Goal: Task Accomplishment & Management: Use online tool/utility

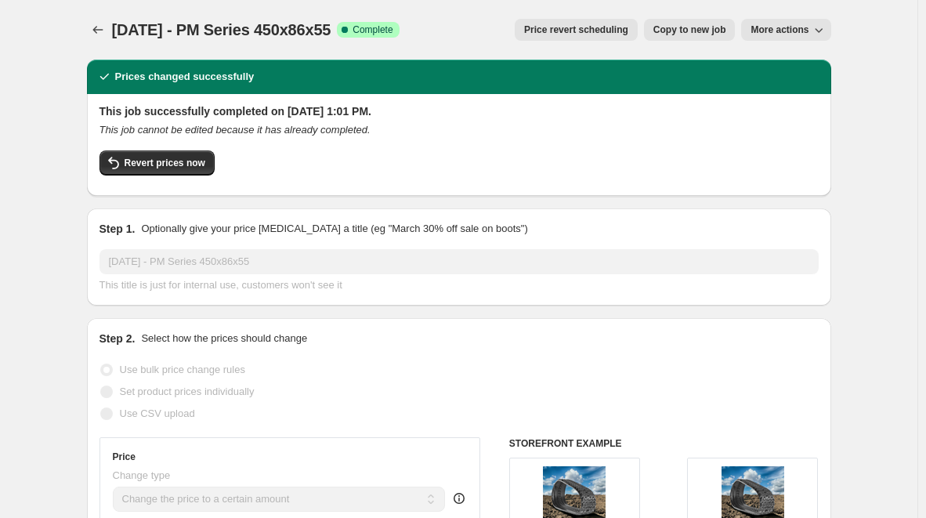
select select "pp"
select select "title"
select select "contains"
select select "title"
select select "contains"
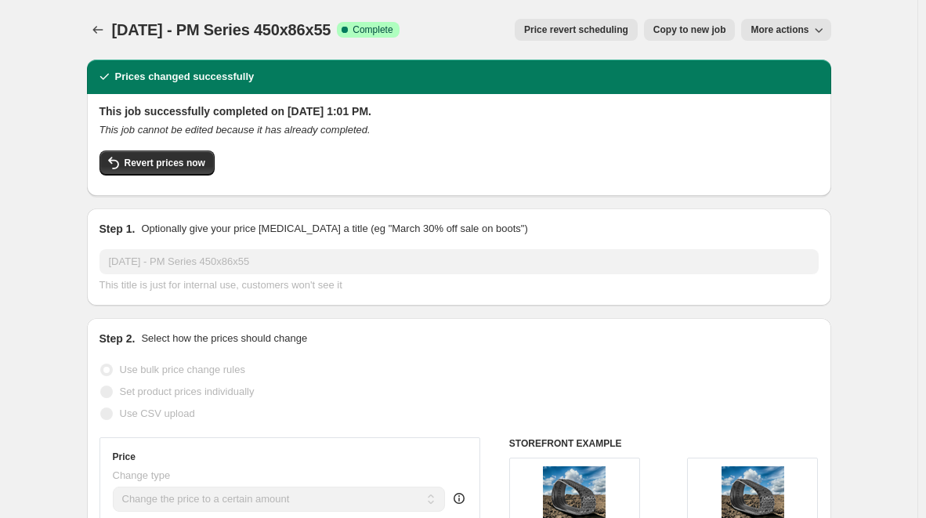
select select "tag"
select select "not_equal"
select select "tag"
select select "not_equal"
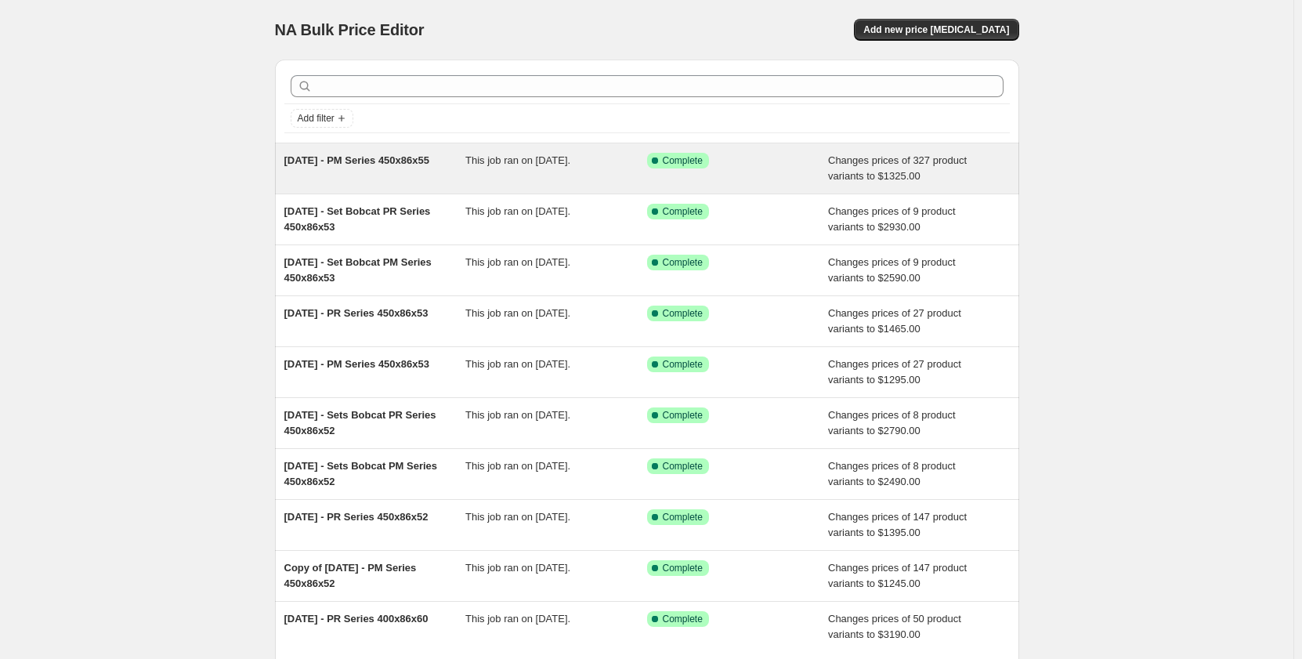
click at [431, 187] on div "[DATE] - PM Series 450x86x55 This job ran on [DATE]. Success Complete Complete …" at bounding box center [647, 168] width 744 height 50
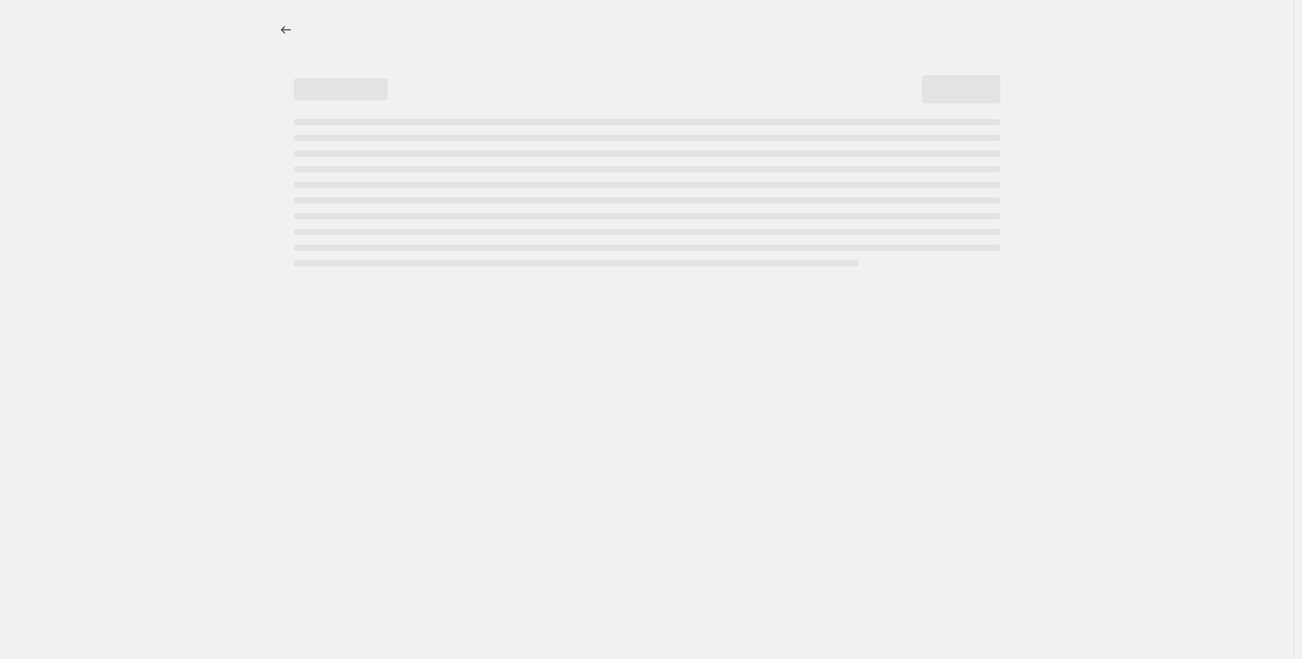
select select "pp"
select select "title"
select select "contains"
select select "title"
select select "contains"
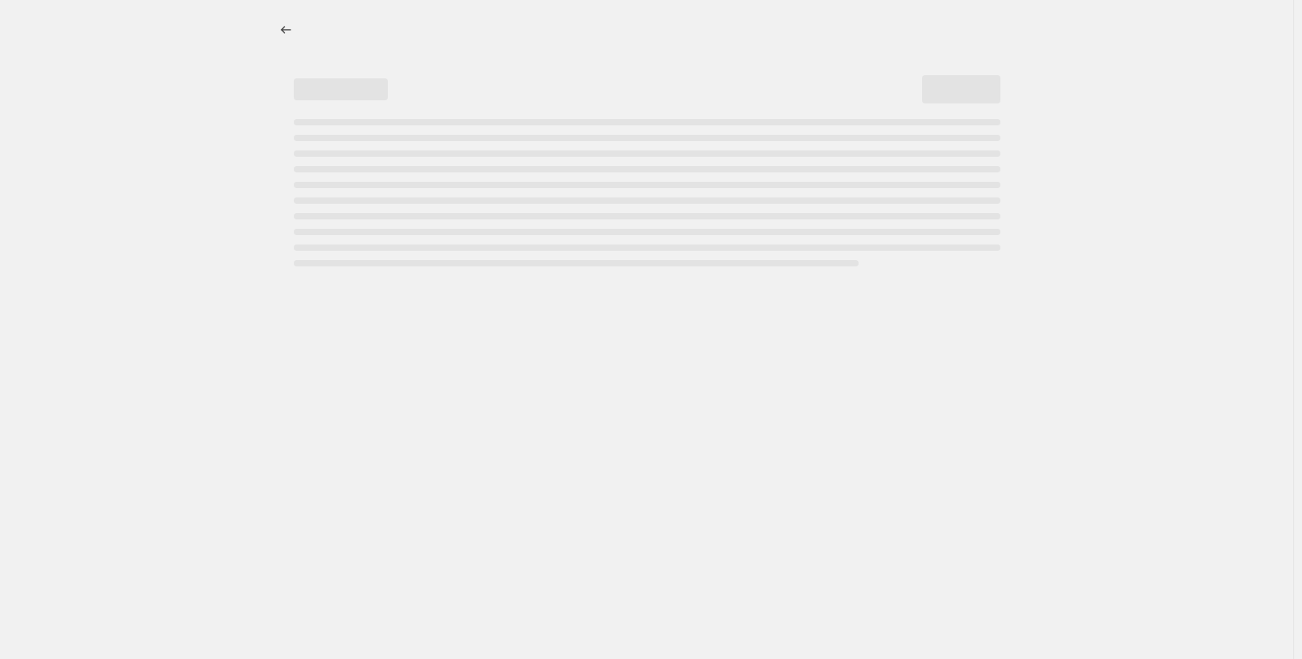
select select "tag"
select select "not_equal"
select select "tag"
select select "not_equal"
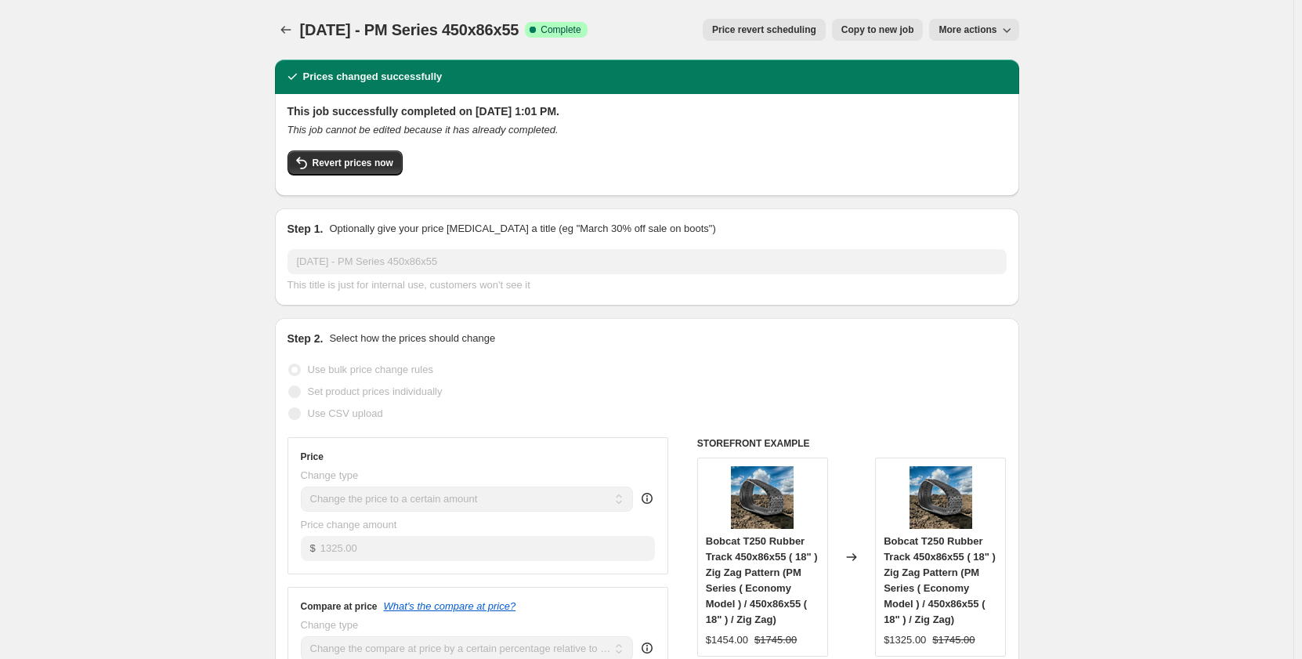
click at [884, 31] on span "Copy to new job" at bounding box center [877, 30] width 73 height 13
select select "pp"
select select "title"
select select "contains"
select select "title"
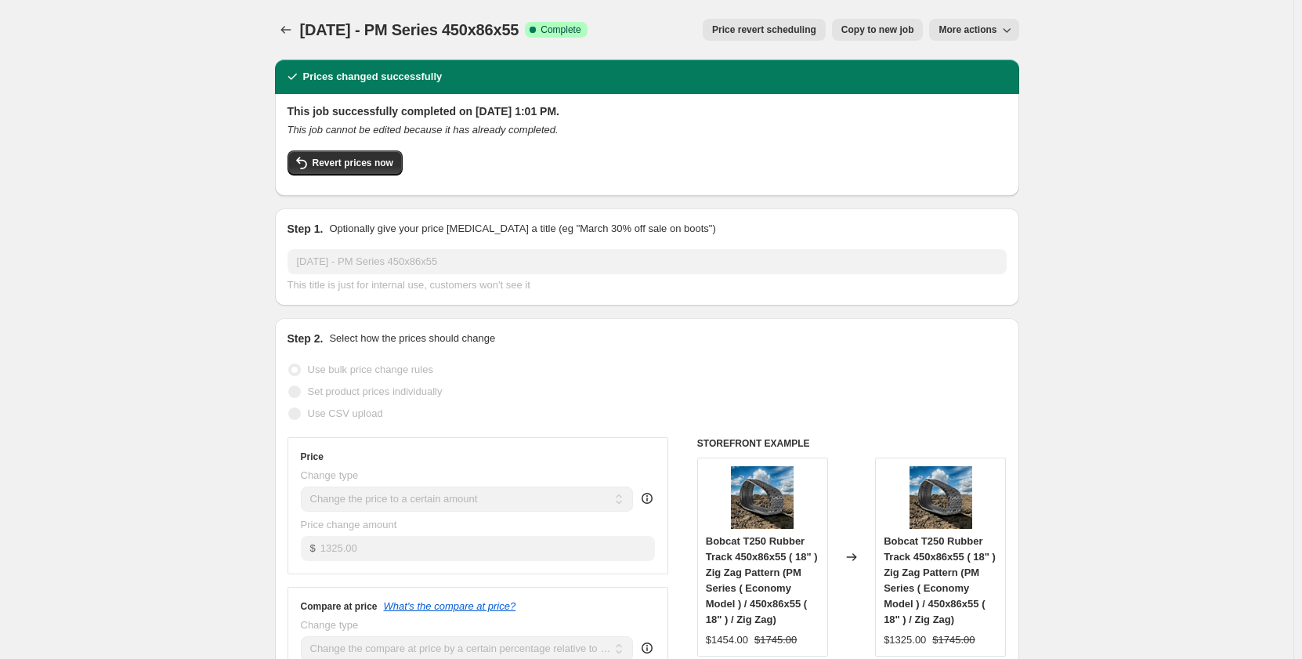
select select "contains"
select select "tag"
select select "not_equal"
select select "tag"
select select "not_equal"
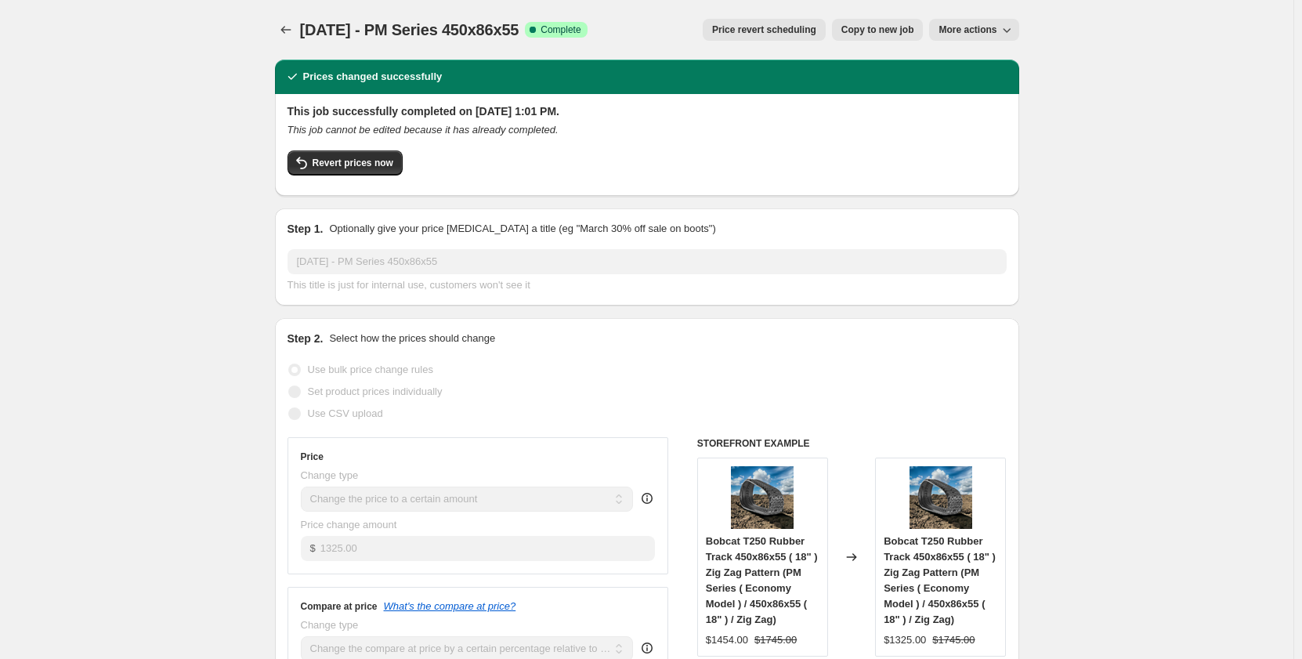
select select "not_equal"
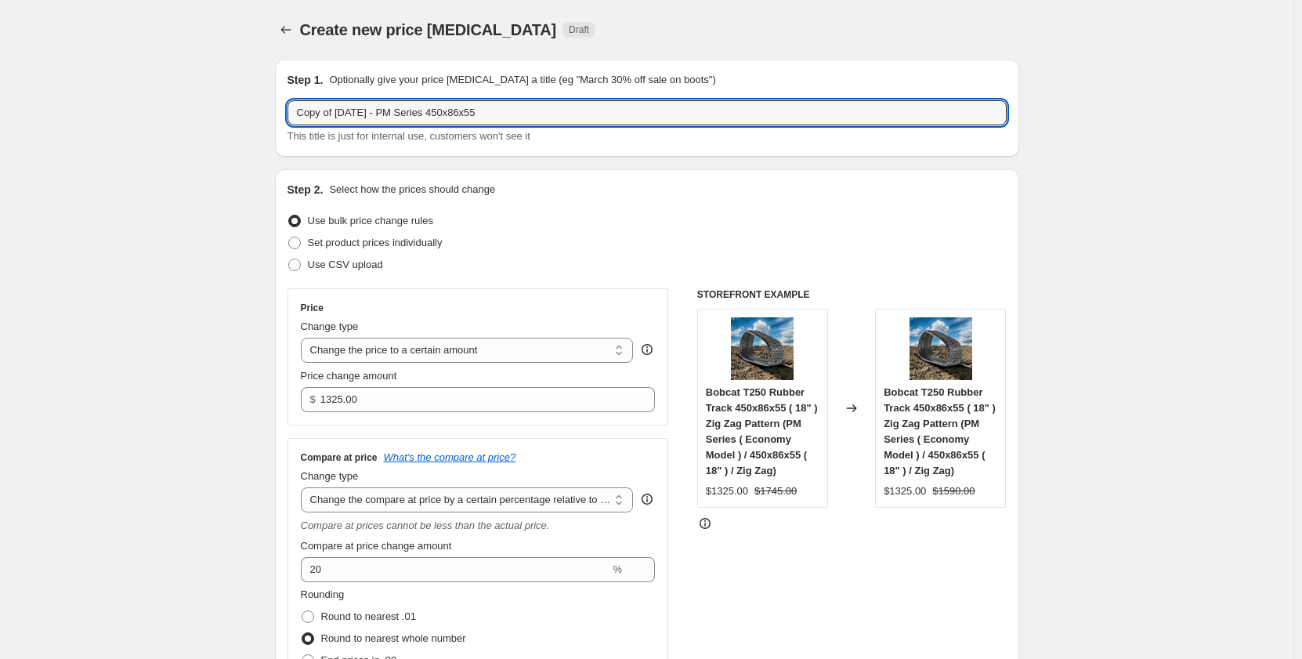
drag, startPoint x: 342, startPoint y: 114, endPoint x: 215, endPoint y: 125, distance: 127.5
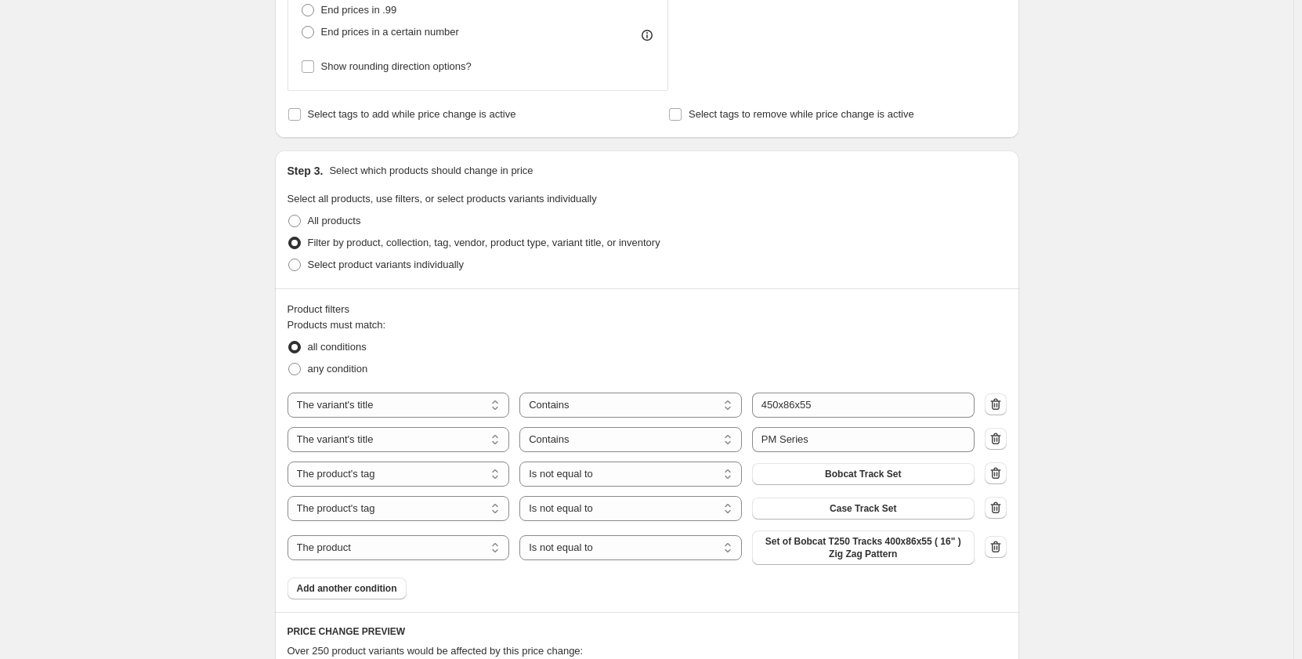
scroll to position [627, 0]
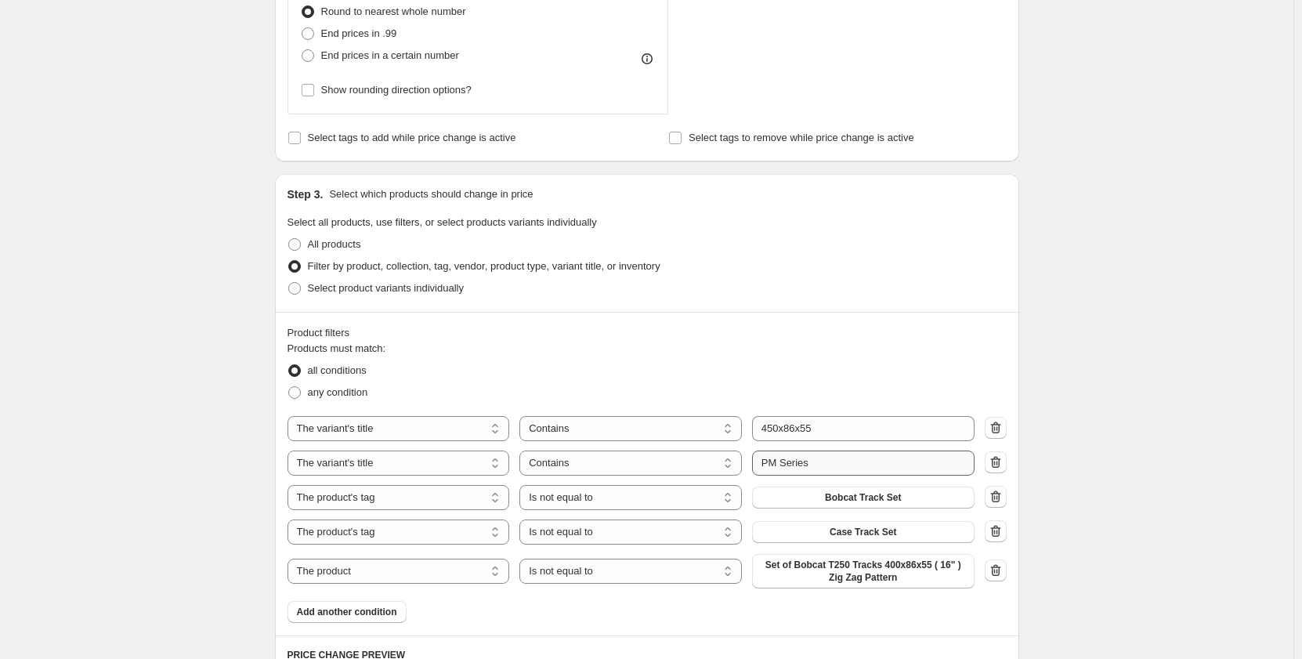
type input "Sep 2025 - PM Series 450x86x55"
drag, startPoint x: 772, startPoint y: 466, endPoint x: 779, endPoint y: 470, distance: 8.8
click at [779, 470] on input "PM Series" at bounding box center [863, 462] width 222 height 25
type input "PR Series"
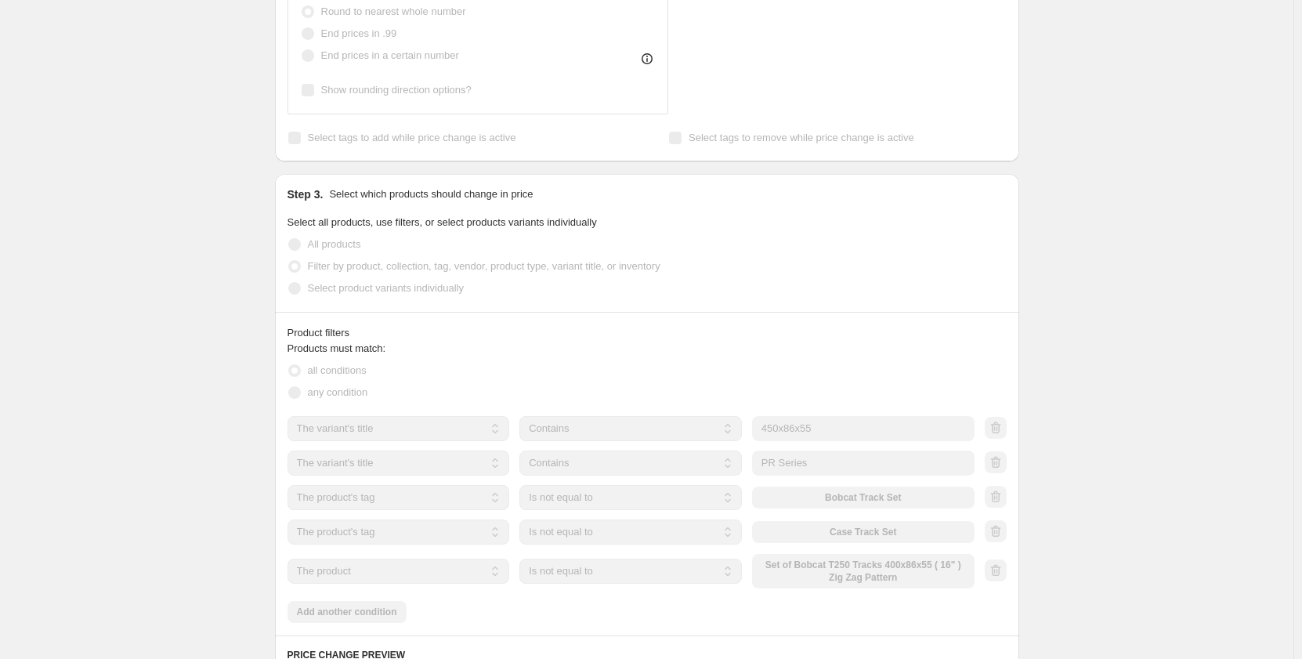
click at [110, 392] on div "Create new price change job. This page is ready Create new price change job Dra…" at bounding box center [646, 352] width 1293 height 1959
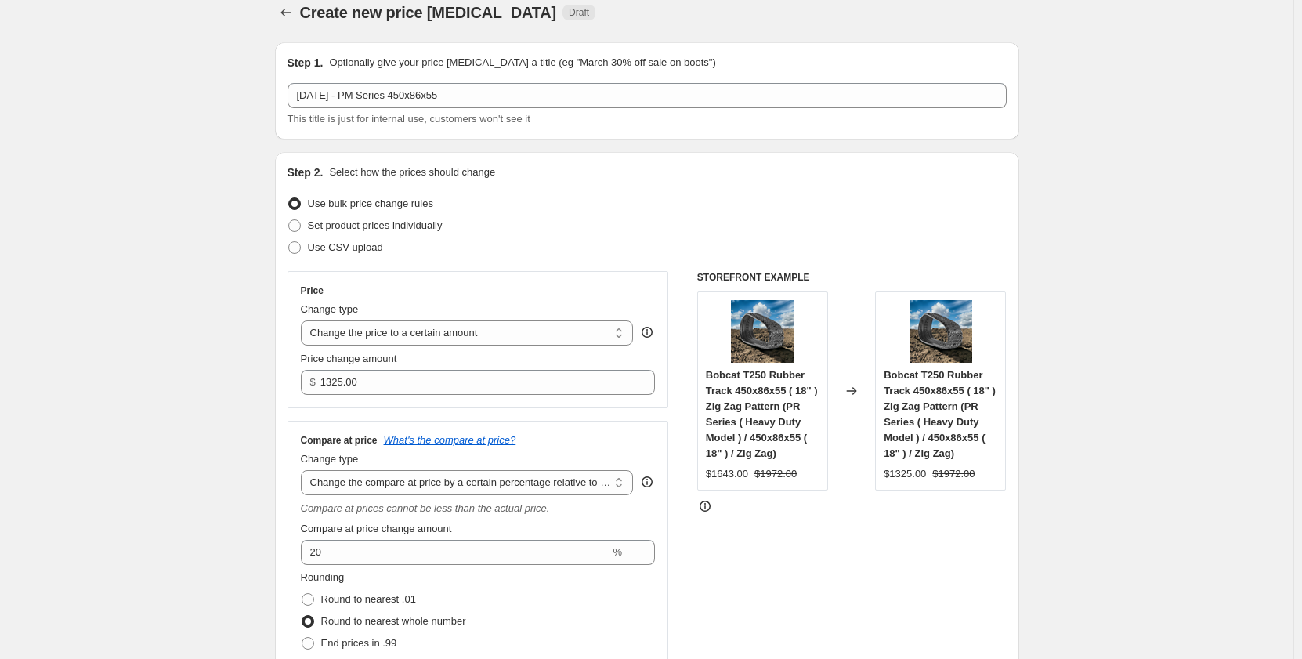
scroll to position [26, 0]
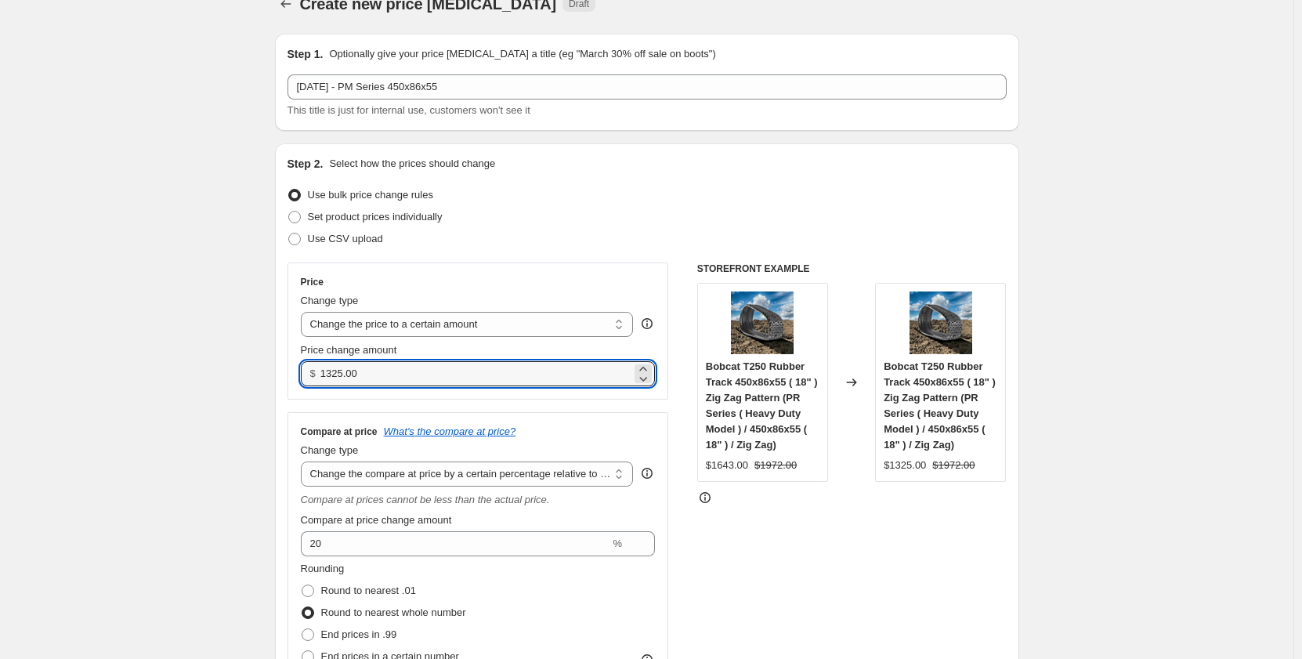
drag, startPoint x: 374, startPoint y: 378, endPoint x: 277, endPoint y: 383, distance: 96.5
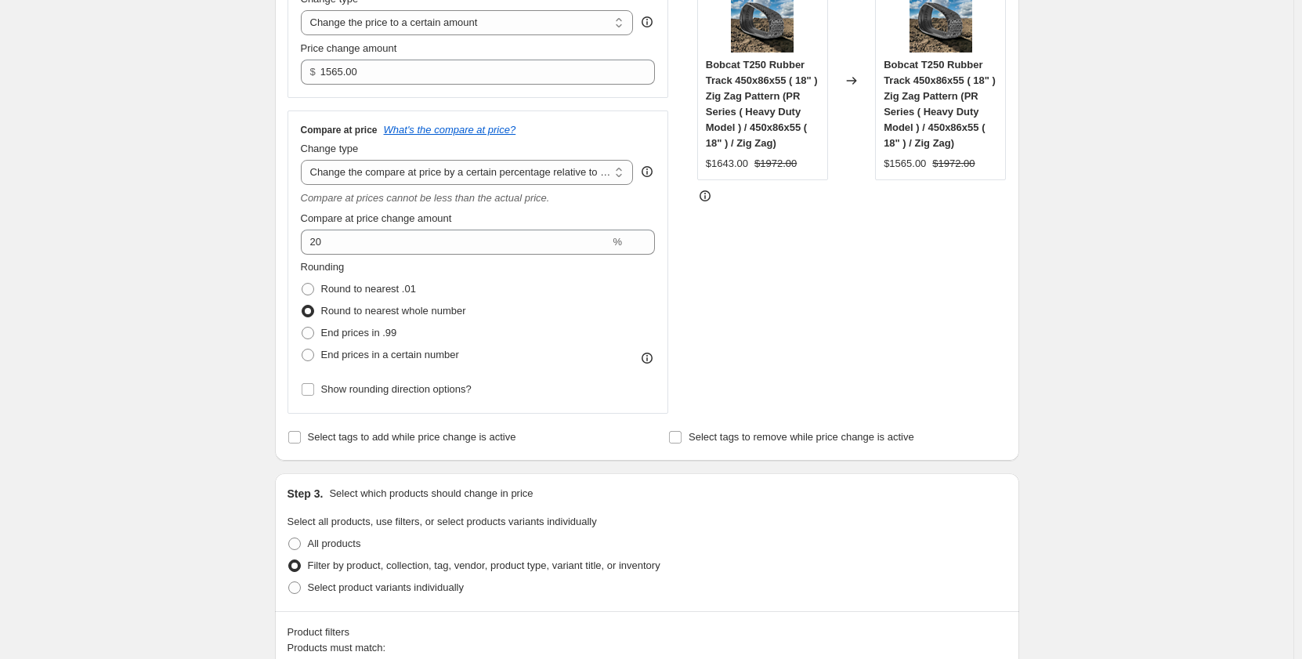
scroll to position [366, 0]
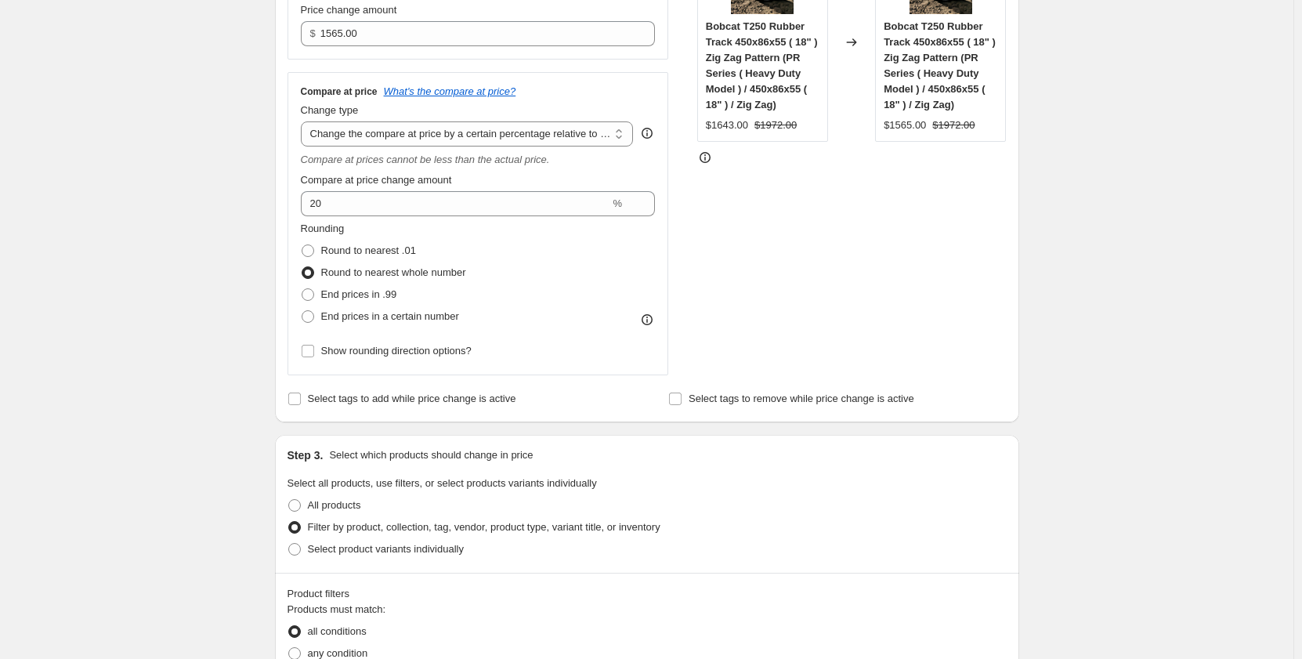
click at [90, 335] on div "Create new price change job. This page is ready Create new price change job Dra…" at bounding box center [646, 665] width 1293 height 2063
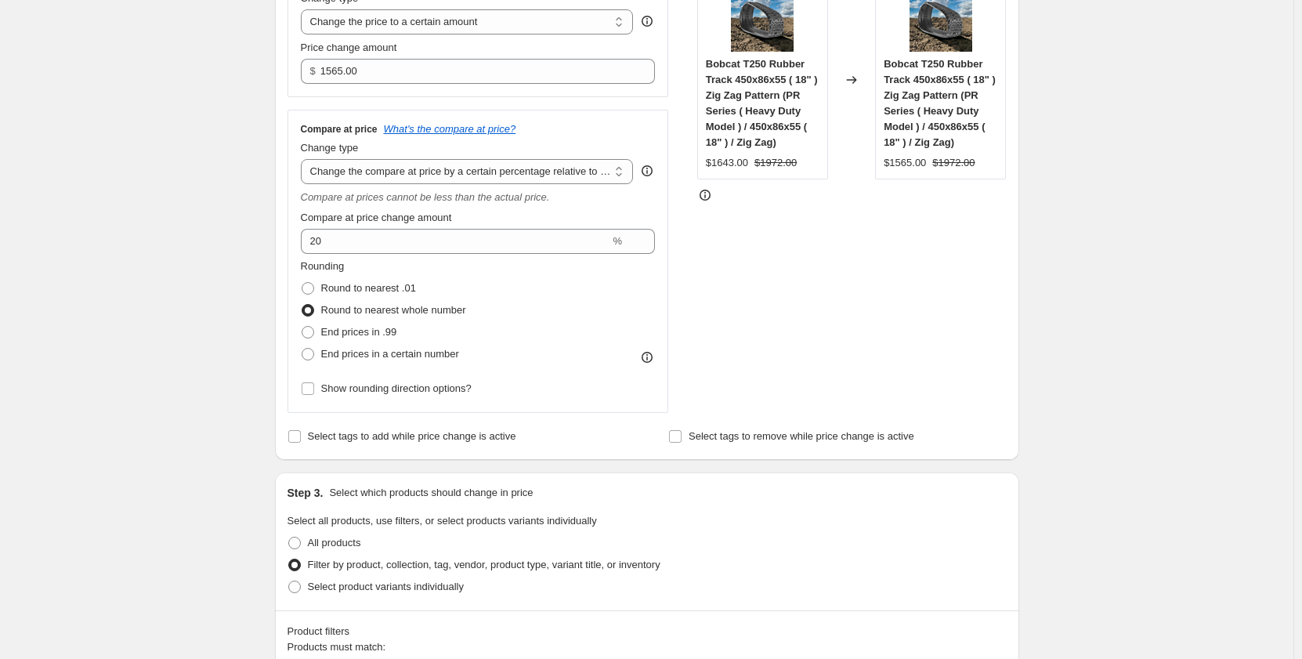
scroll to position [288, 0]
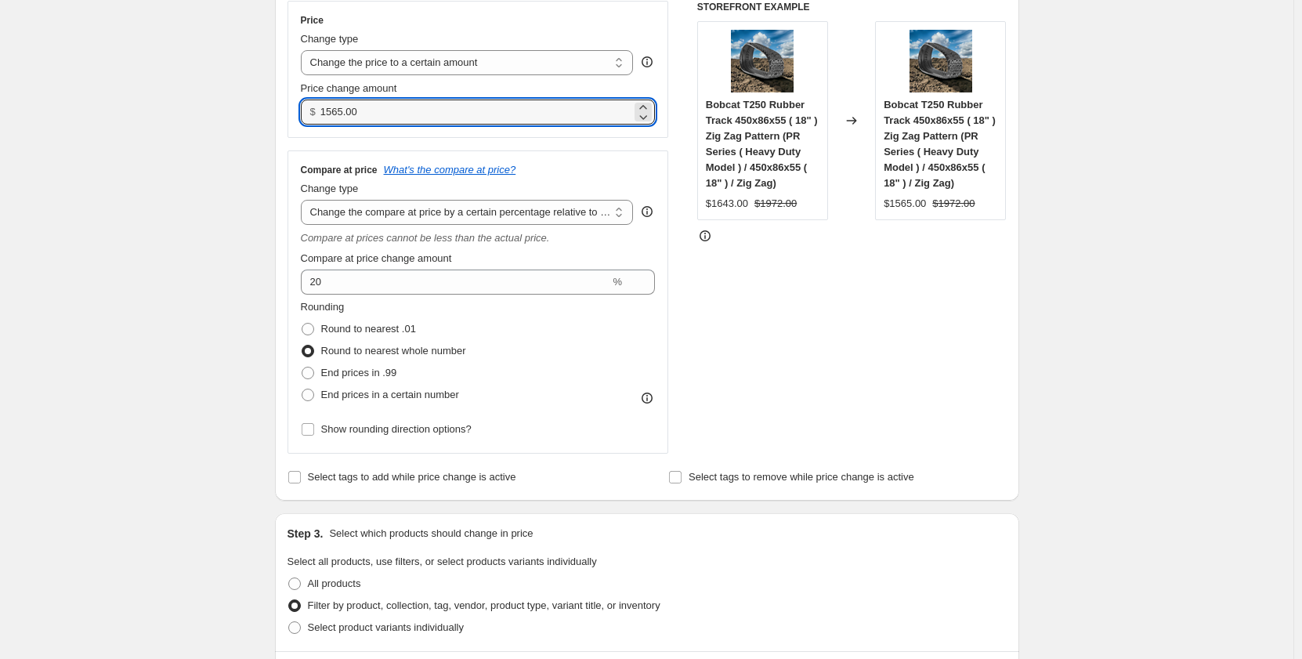
drag, startPoint x: 386, startPoint y: 119, endPoint x: 320, endPoint y: 124, distance: 66.8
click at [320, 124] on div "$ 1565.00" at bounding box center [478, 111] width 355 height 25
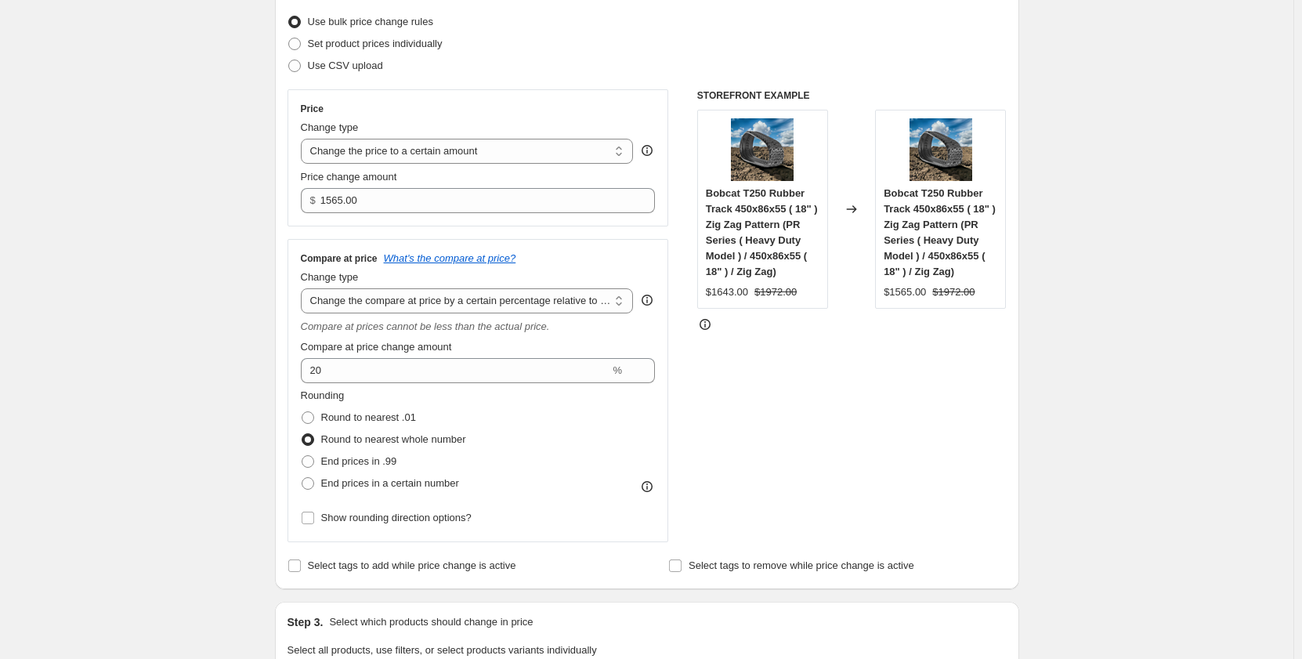
scroll to position [131, 0]
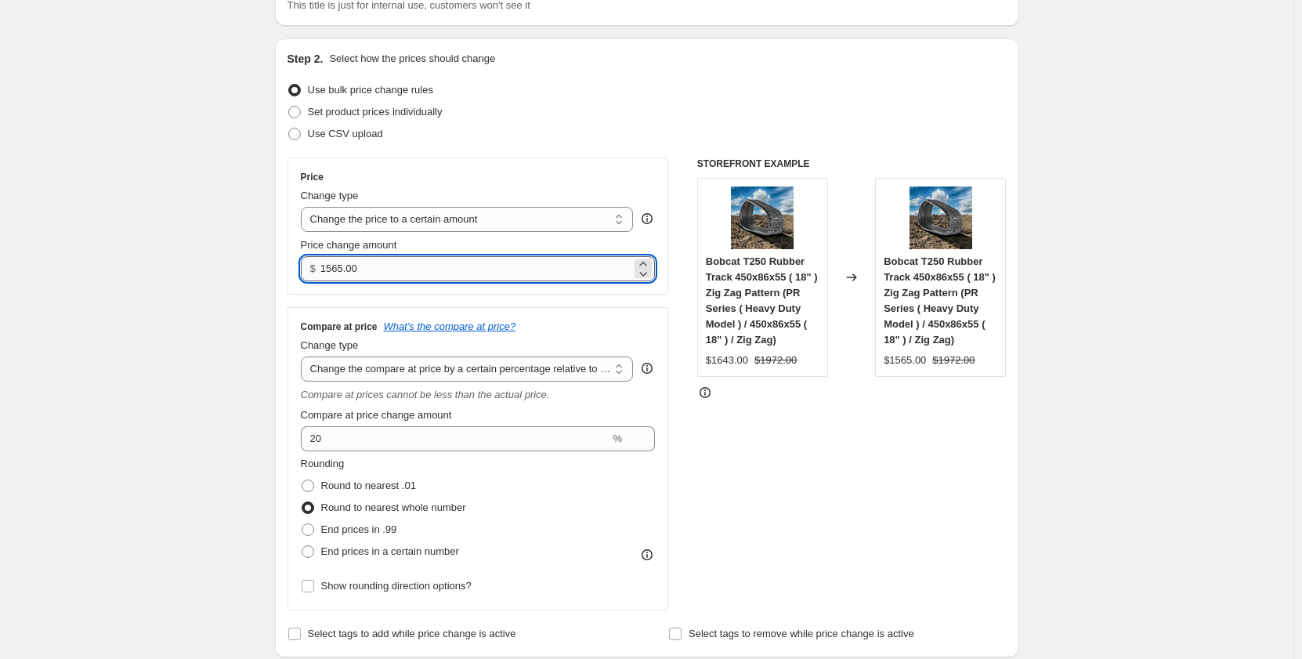
click at [340, 271] on input "1565.00" at bounding box center [475, 268] width 311 height 25
type input "1545.00"
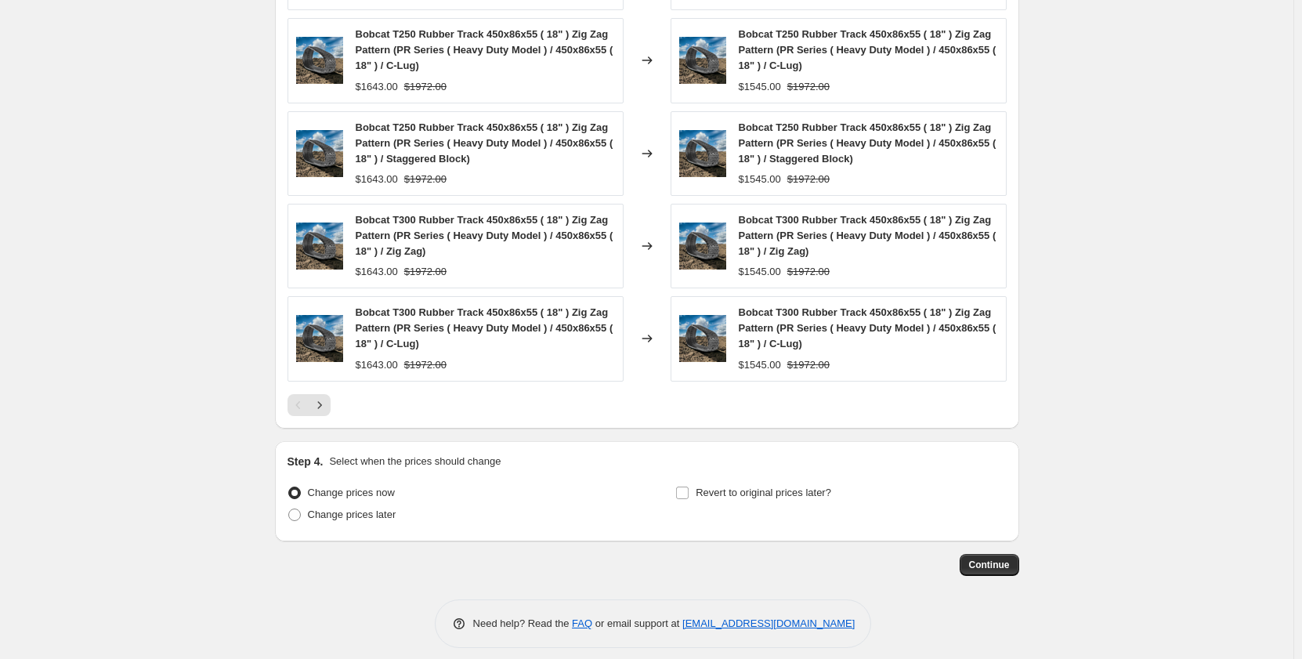
scroll to position [1404, 0]
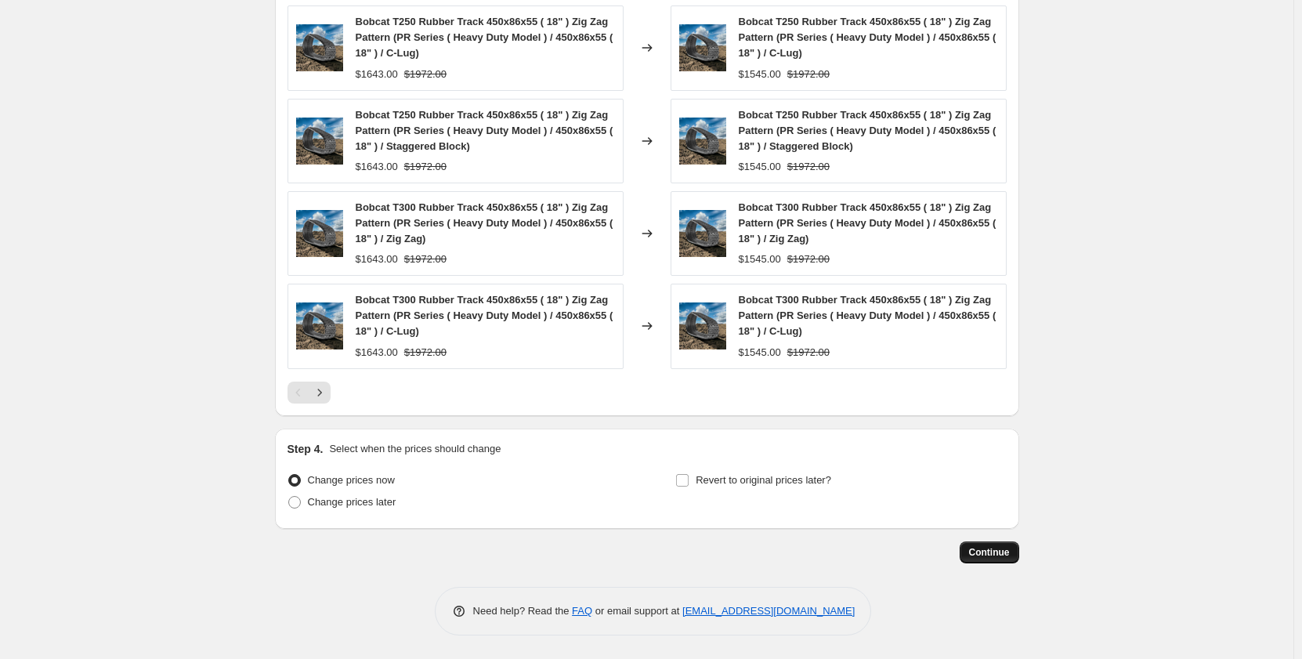
click at [993, 552] on span "Continue" at bounding box center [989, 552] width 41 height 13
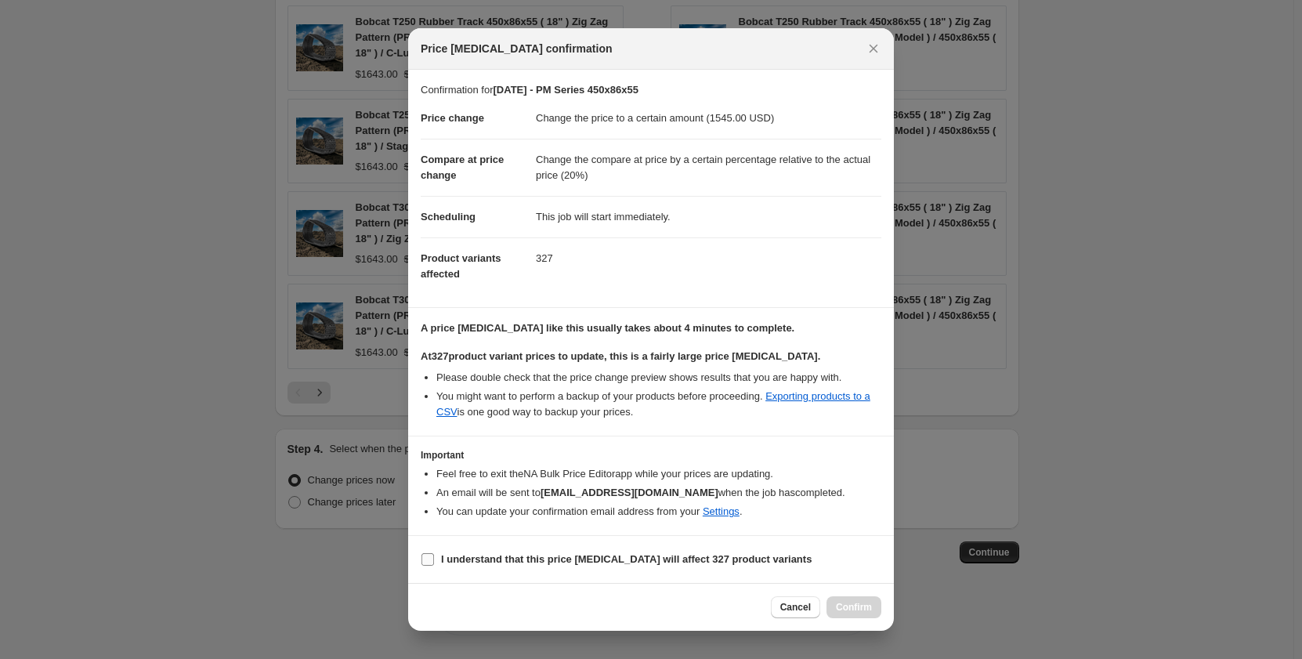
click at [430, 563] on input "I understand that this price change job will affect 327 product variants" at bounding box center [427, 559] width 13 height 13
checkbox input "true"
click at [871, 54] on icon "Close" at bounding box center [874, 49] width 16 height 16
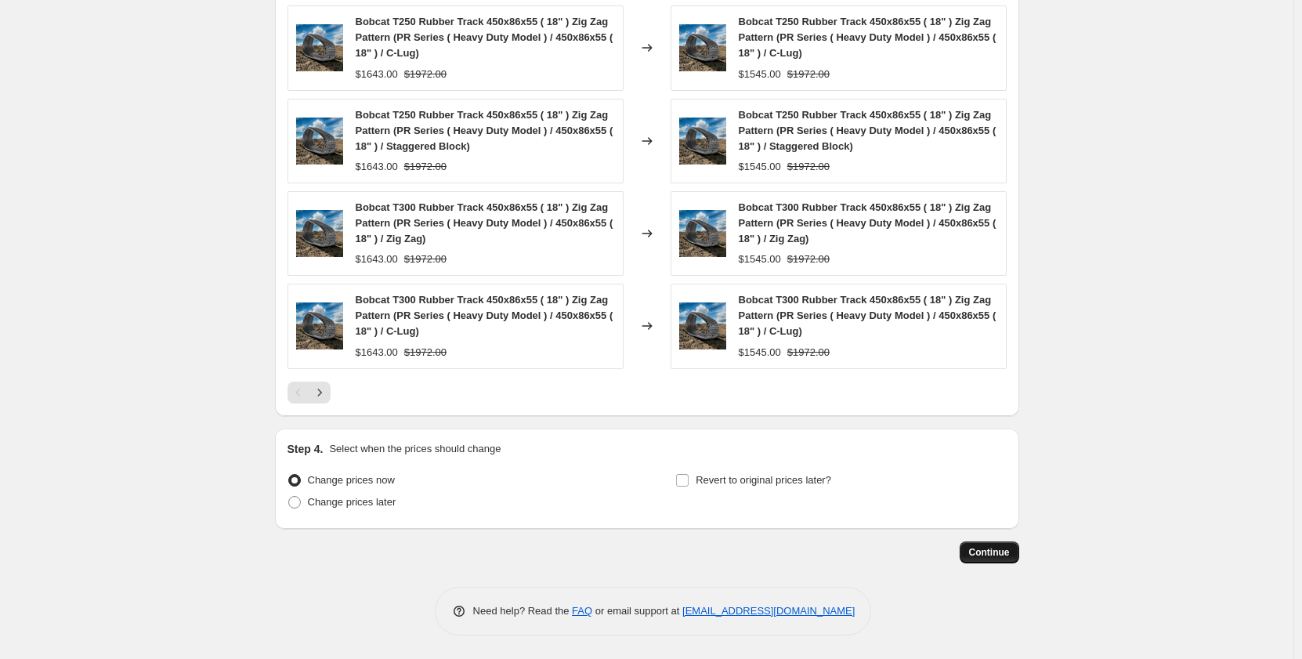
click at [966, 552] on button "Continue" at bounding box center [990, 552] width 60 height 22
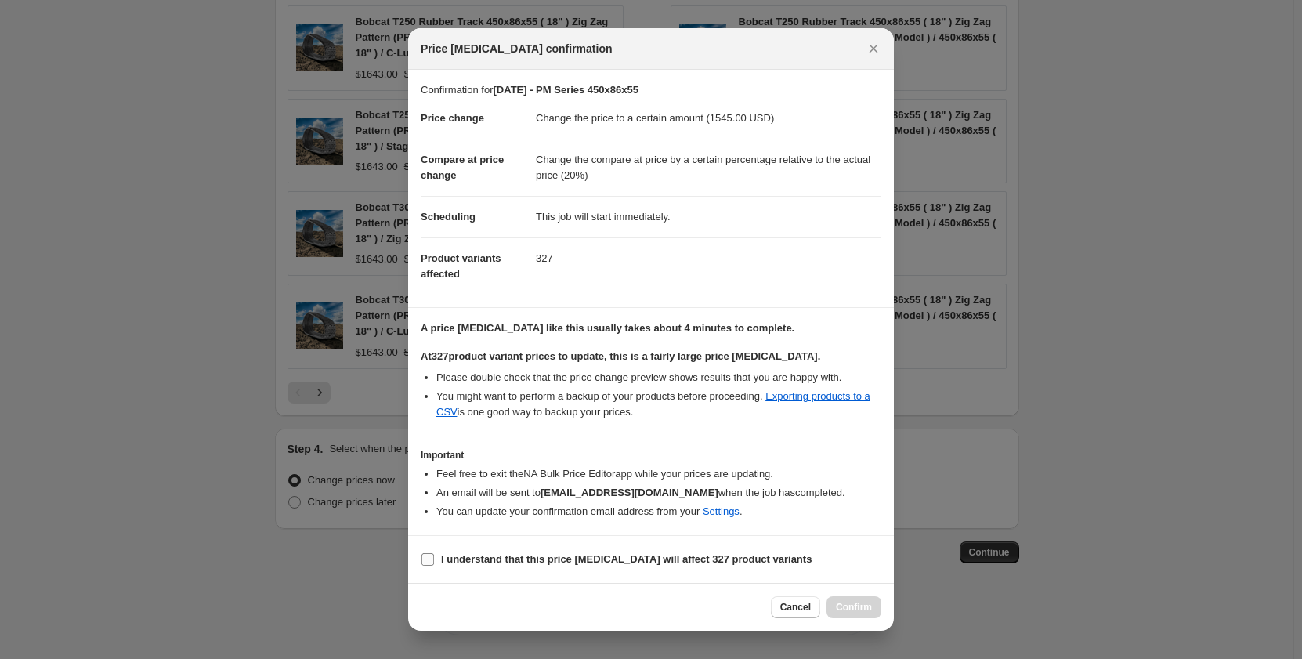
click at [427, 563] on input "I understand that this price change job will affect 327 product variants" at bounding box center [427, 559] width 13 height 13
checkbox input "true"
click at [836, 606] on span "Confirm" at bounding box center [854, 607] width 36 height 13
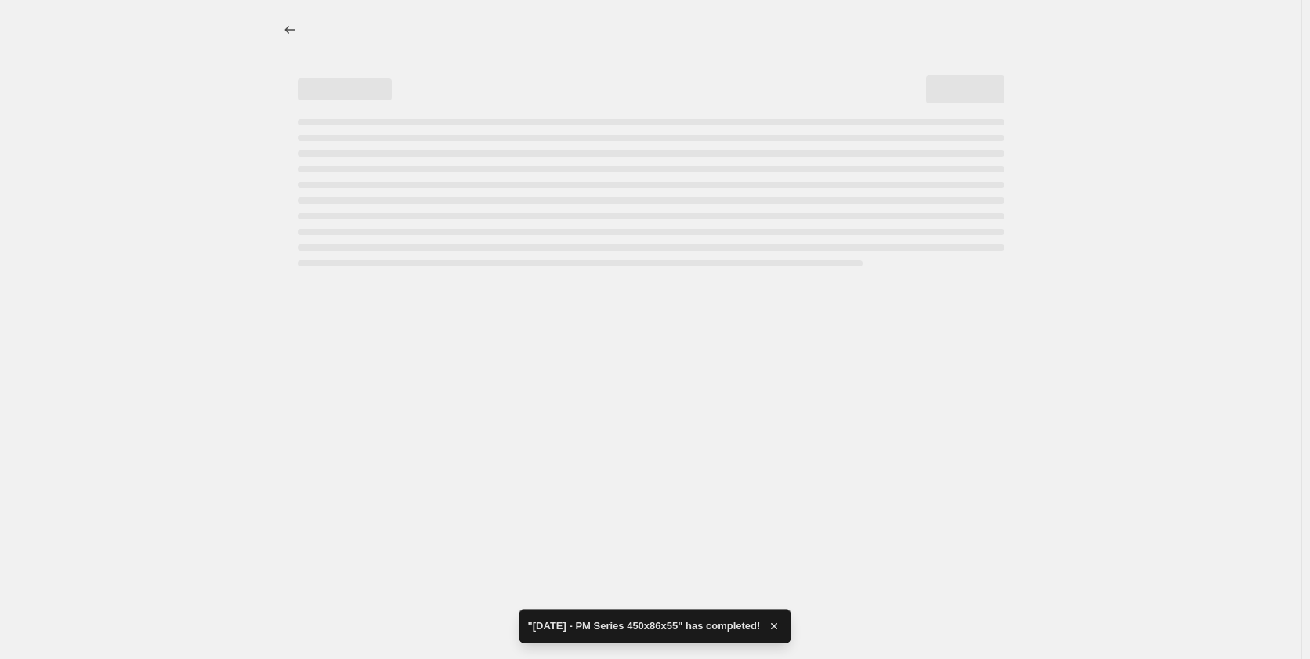
select select "pp"
select select "title"
select select "contains"
select select "title"
select select "contains"
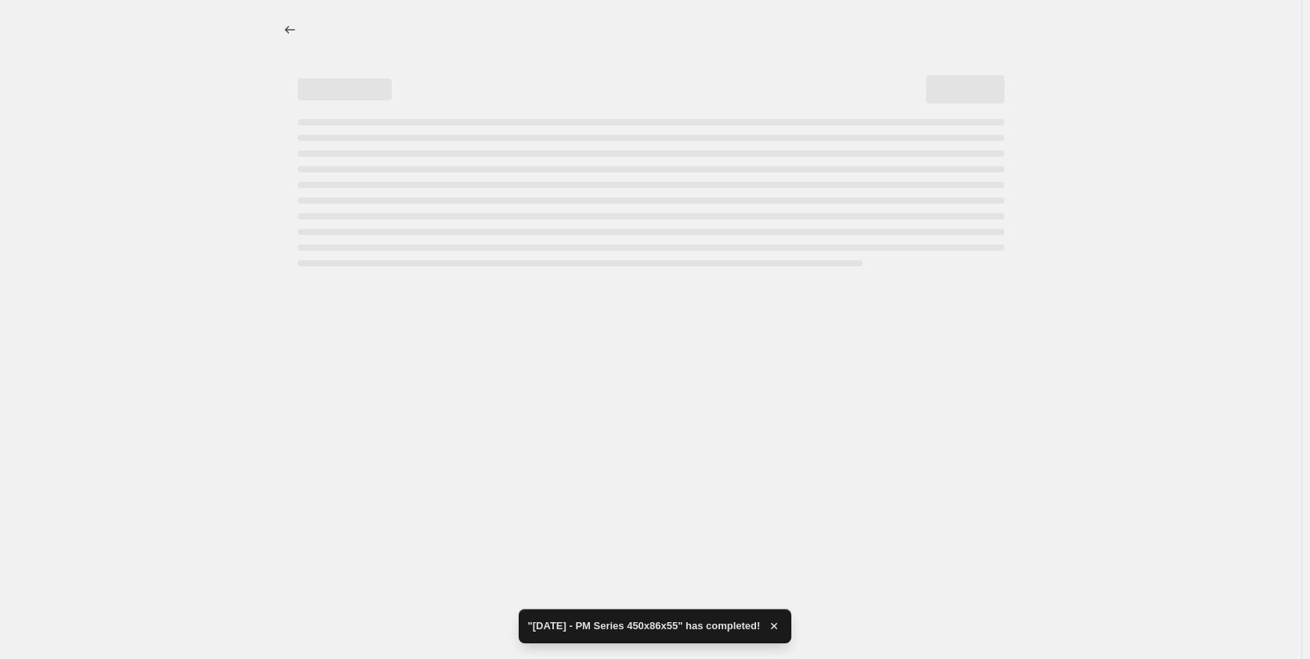
select select "tag"
select select "not_equal"
select select "tag"
select select "not_equal"
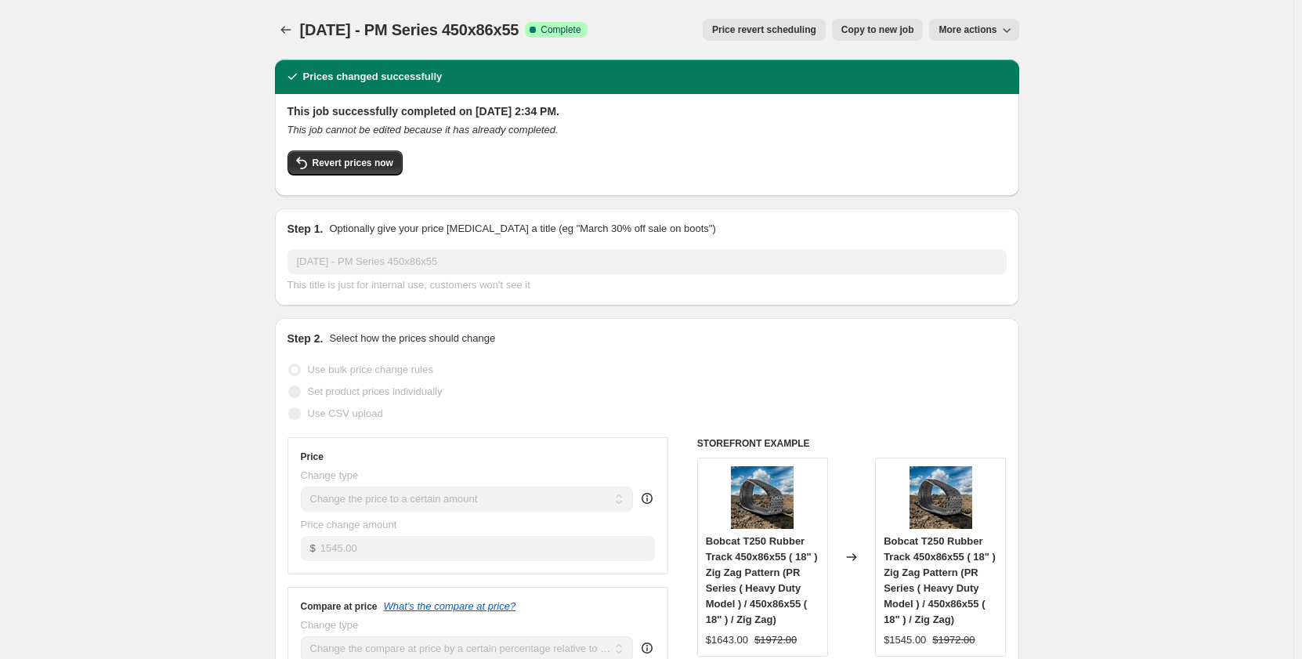
click at [855, 31] on span "Copy to new job" at bounding box center [877, 30] width 73 height 13
select select "pp"
select select "title"
select select "contains"
select select "title"
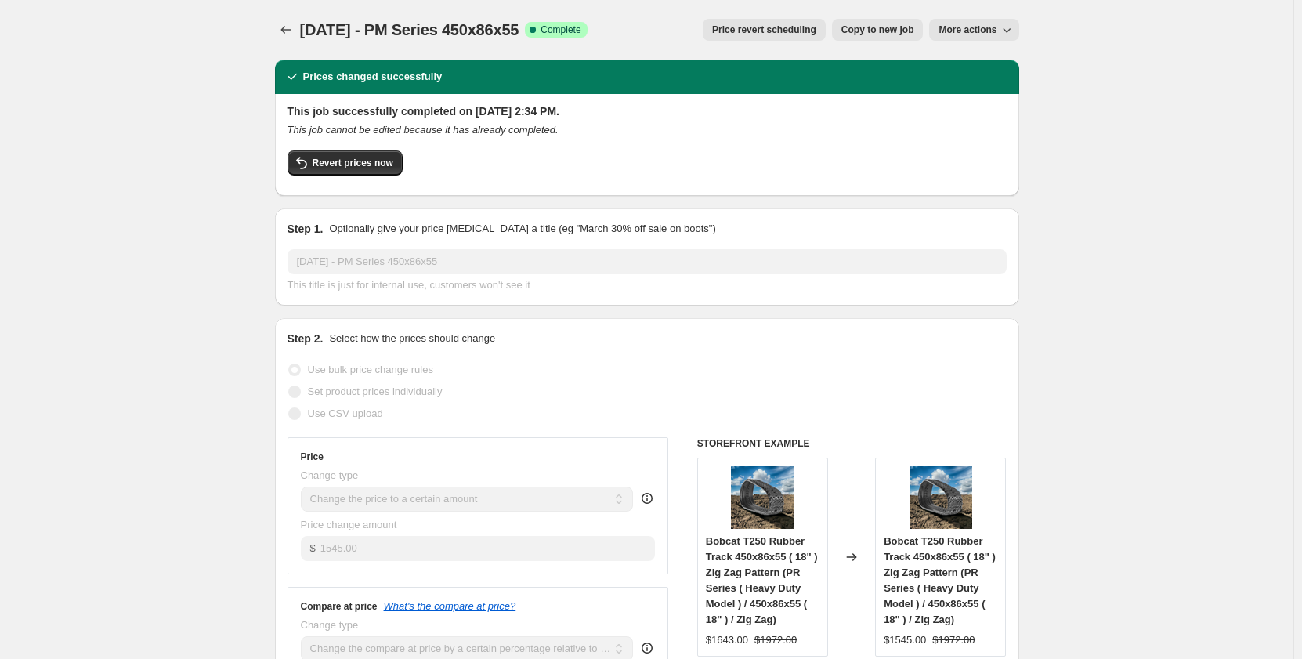
select select "contains"
select select "tag"
select select "not_equal"
select select "tag"
select select "not_equal"
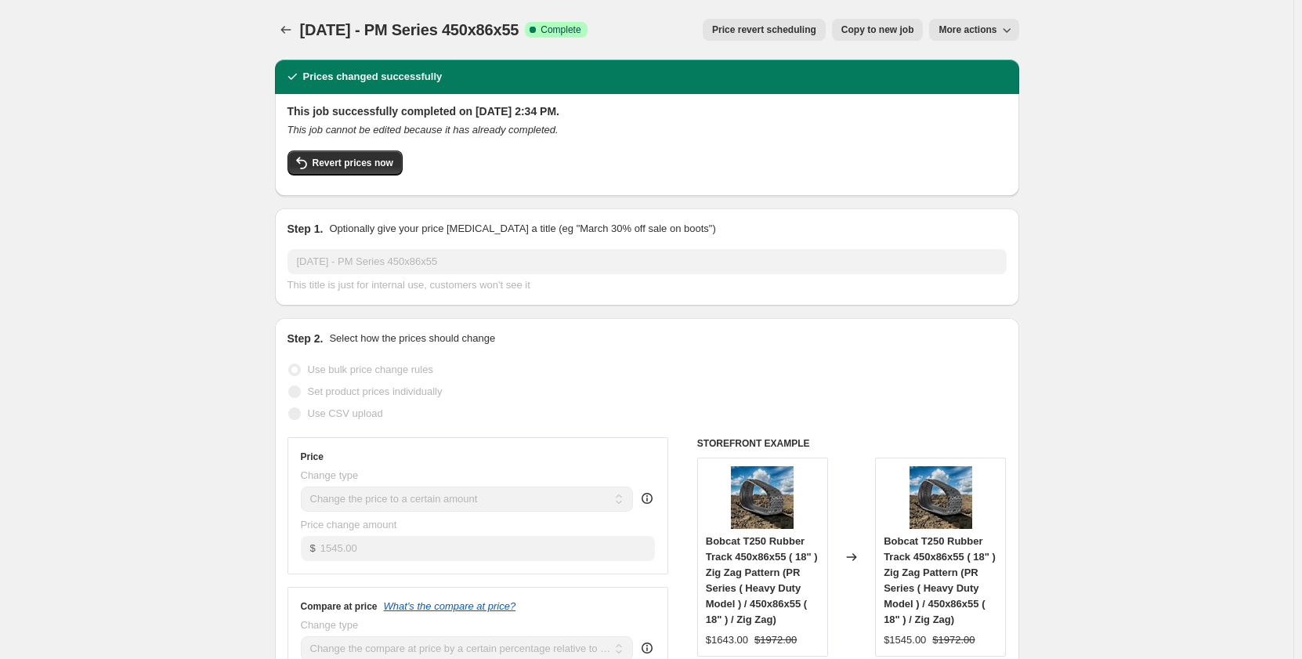
select select "not_equal"
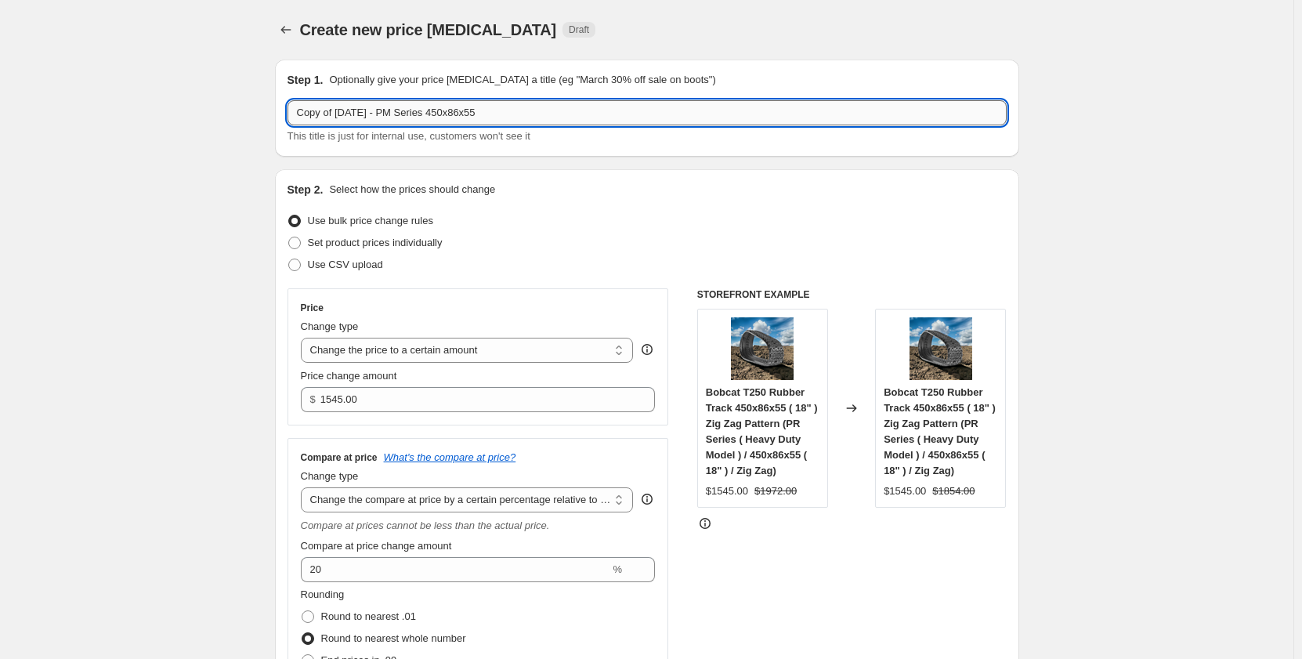
click at [413, 114] on input "Copy of Sep 2025 - PM Series 450x86x55" at bounding box center [647, 112] width 719 height 25
click at [397, 113] on input "Copy of Sep 2025 - PR Series 450x86x55" at bounding box center [647, 112] width 719 height 25
drag, startPoint x: 340, startPoint y: 114, endPoint x: 168, endPoint y: 134, distance: 172.8
type input "Sep 2025 - Bobcat Set PR Series 450x86x55"
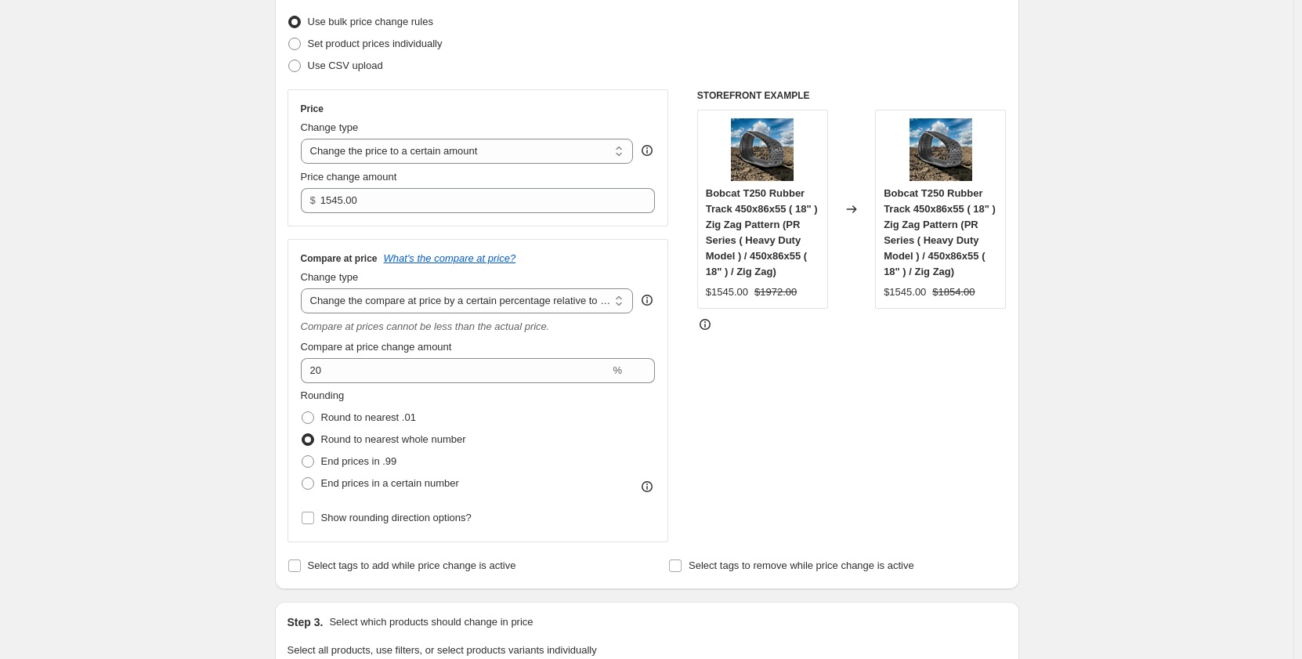
scroll to position [183, 0]
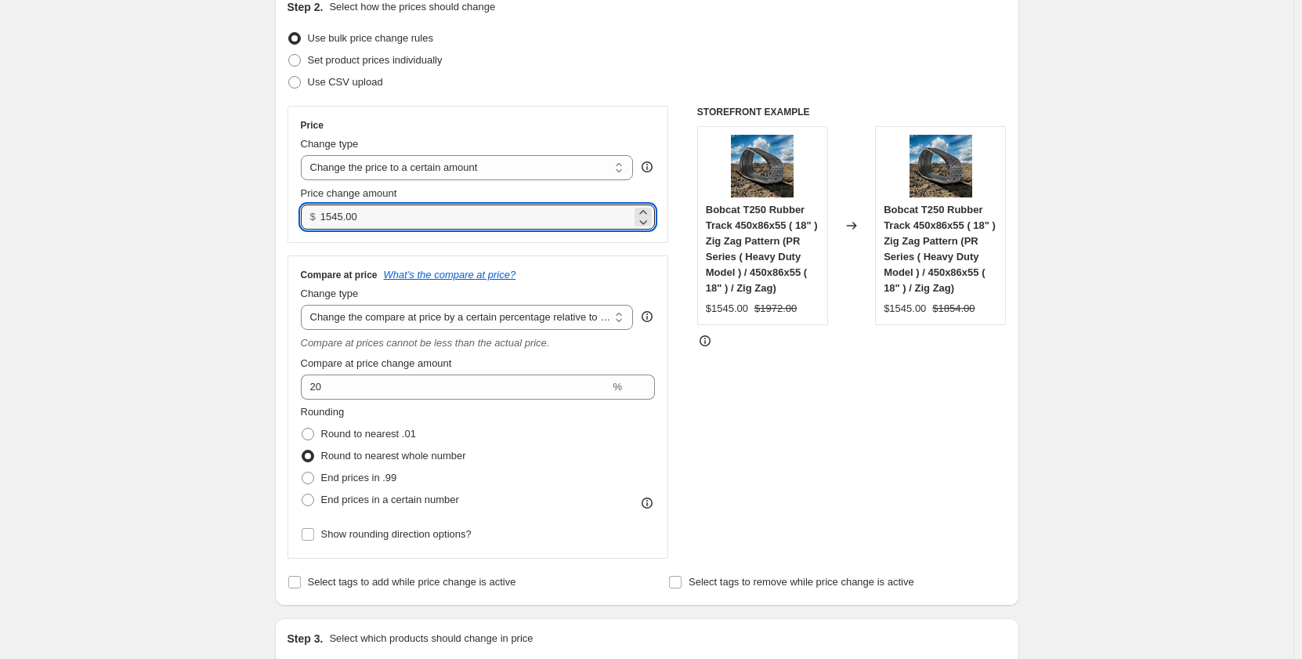
drag, startPoint x: 383, startPoint y: 219, endPoint x: 313, endPoint y: 220, distance: 70.5
click at [313, 220] on div "$ 1545.00" at bounding box center [478, 216] width 355 height 25
type input "3090.00"
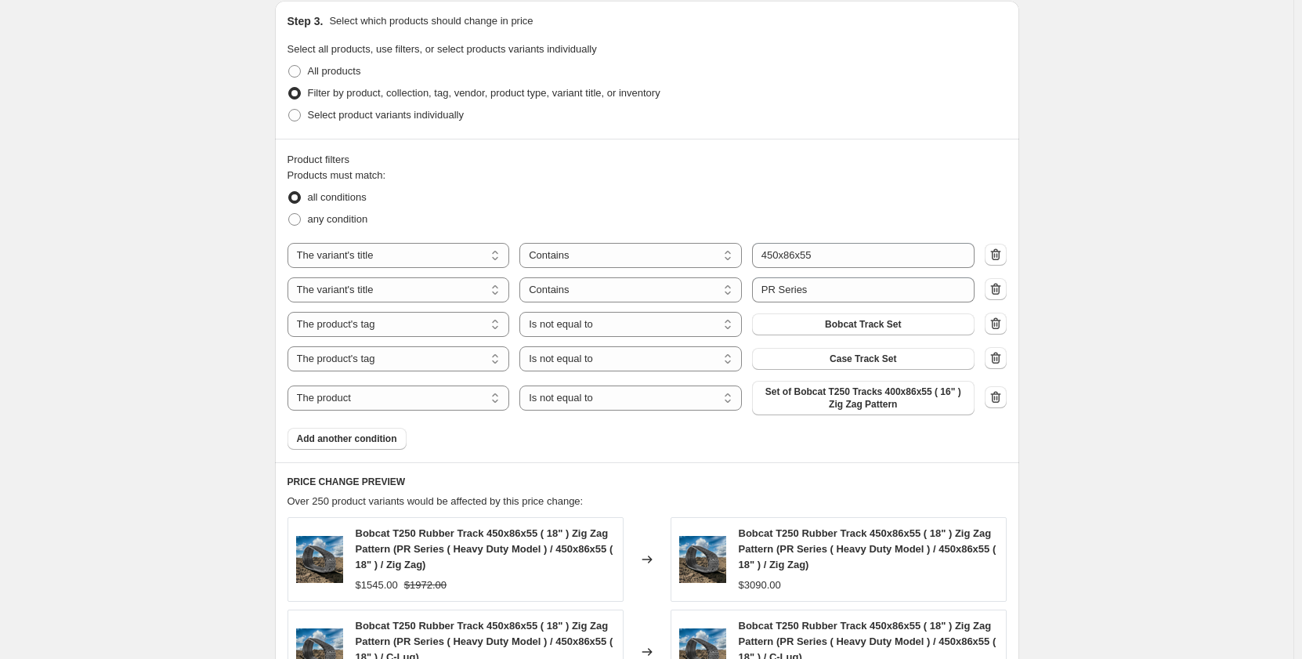
scroll to position [836, 0]
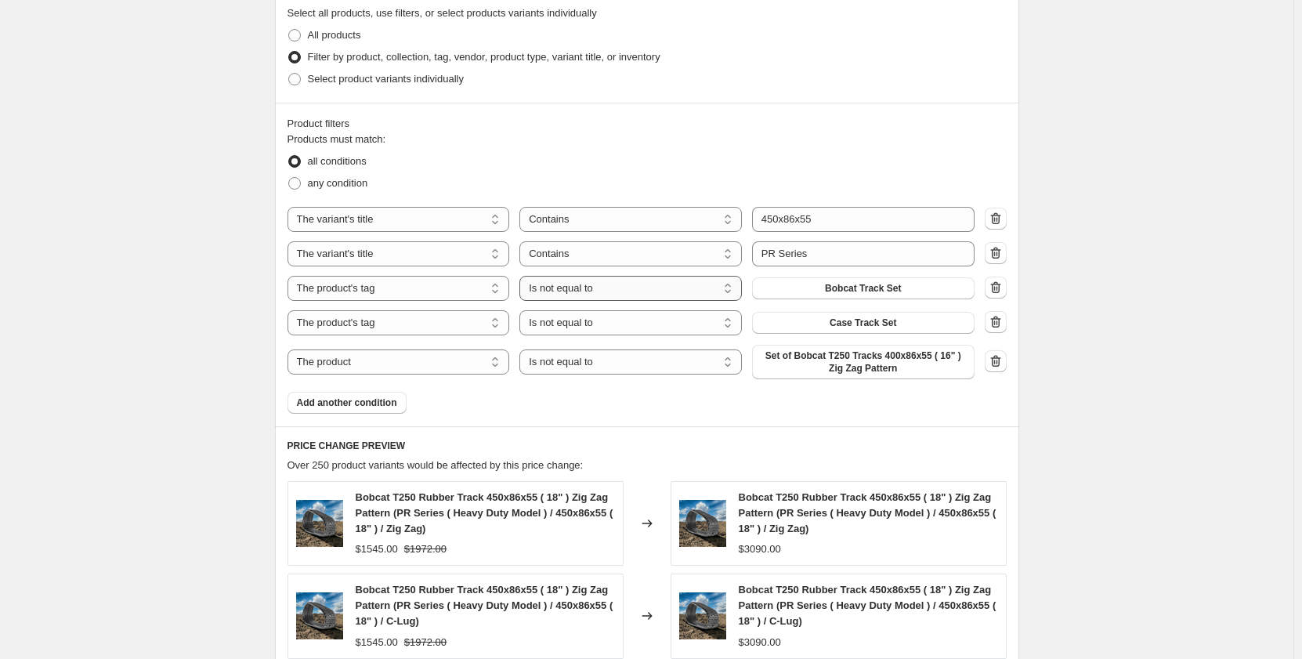
click at [614, 295] on select "Is equal to Is not equal to" at bounding box center [630, 288] width 222 height 25
select select "equal"
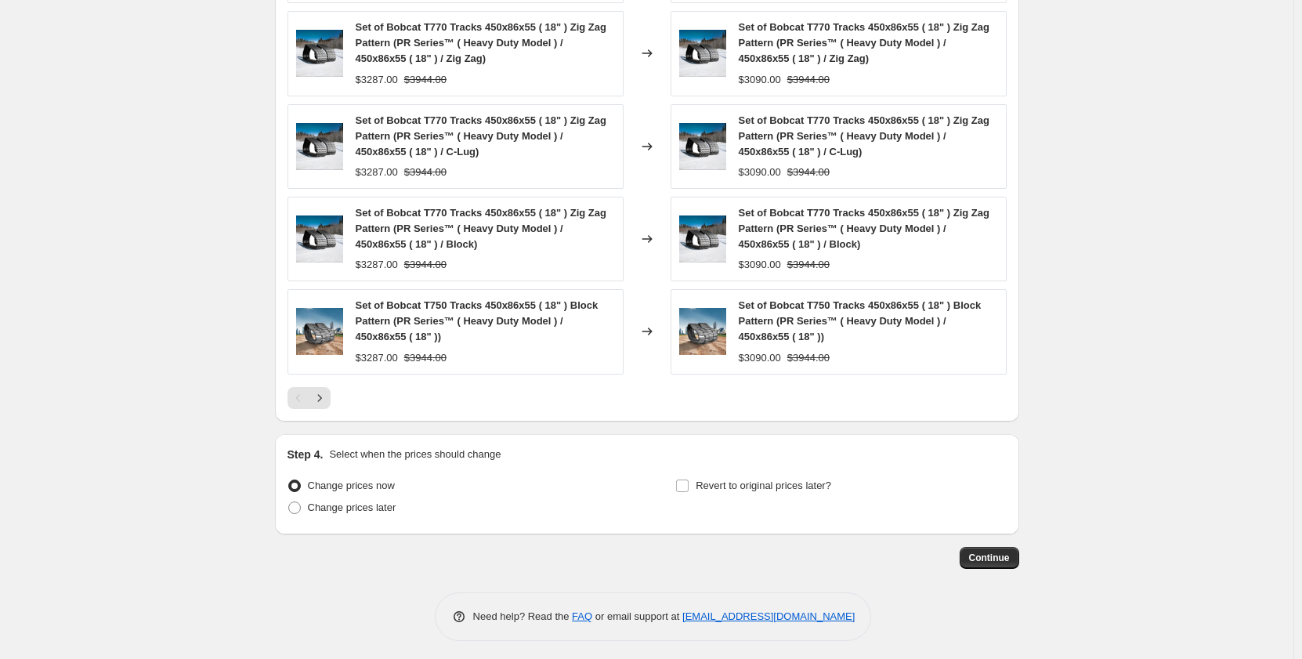
scroll to position [1404, 0]
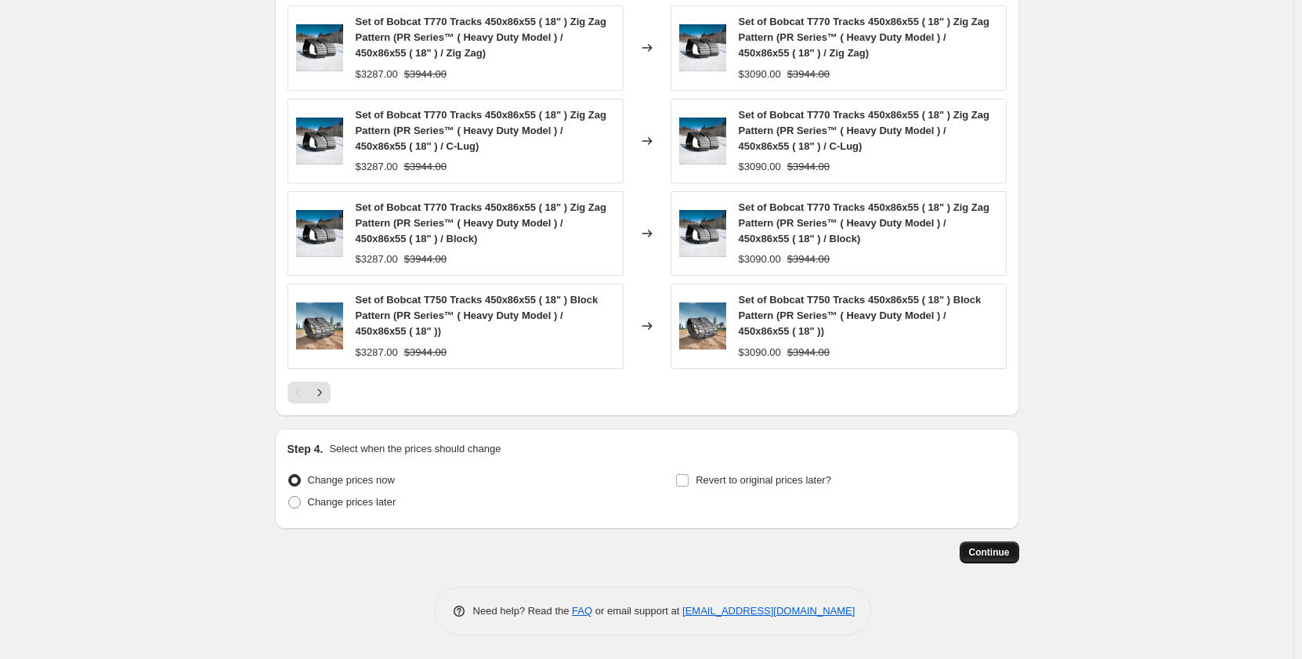
click at [980, 551] on span "Continue" at bounding box center [989, 552] width 41 height 13
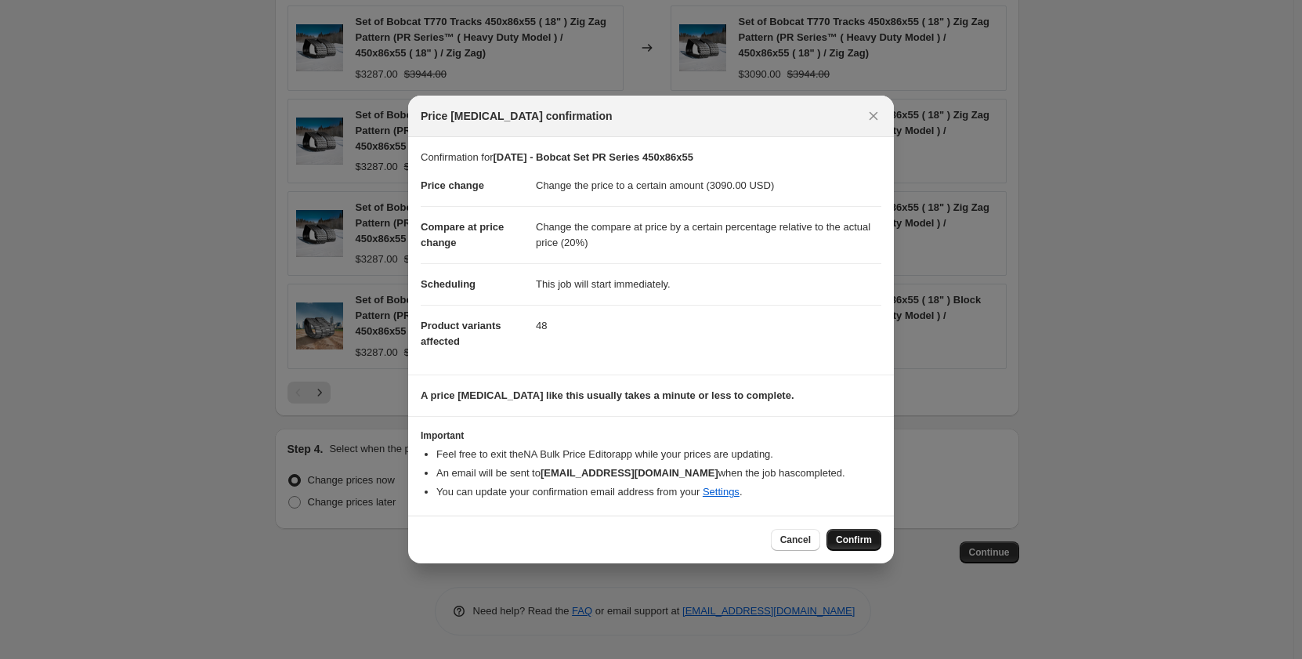
click at [845, 542] on span "Confirm" at bounding box center [854, 540] width 36 height 13
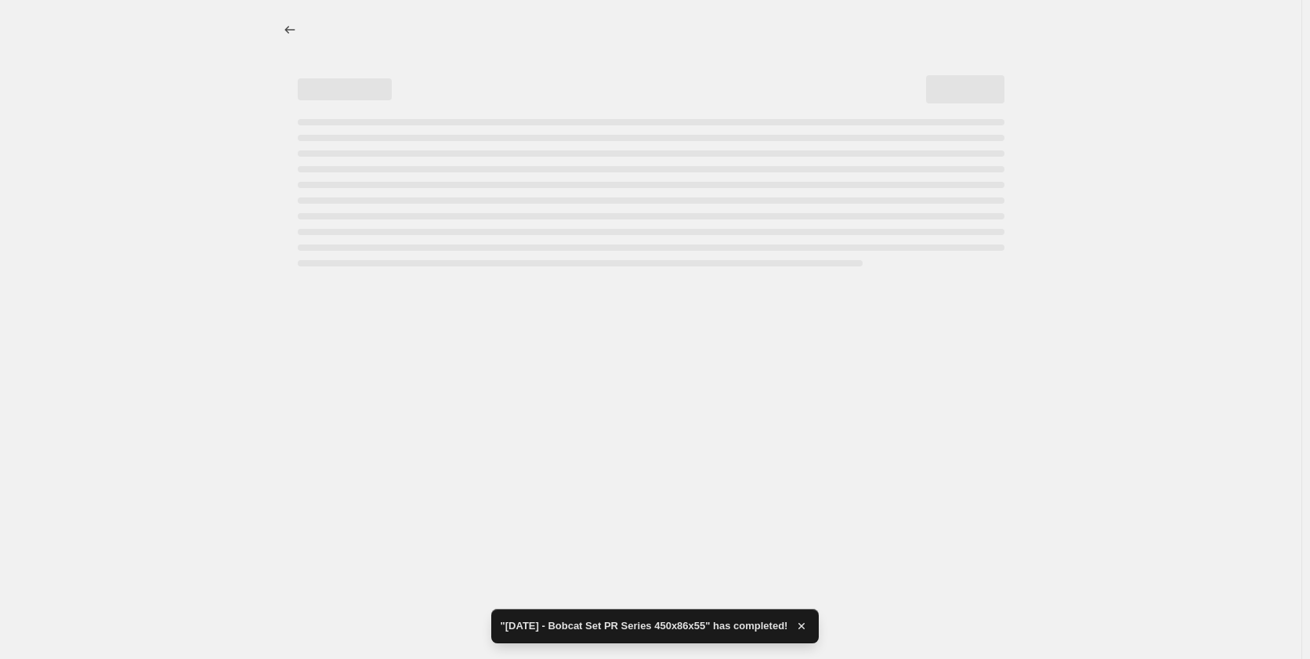
select select "pp"
select select "title"
select select "contains"
select select "title"
select select "contains"
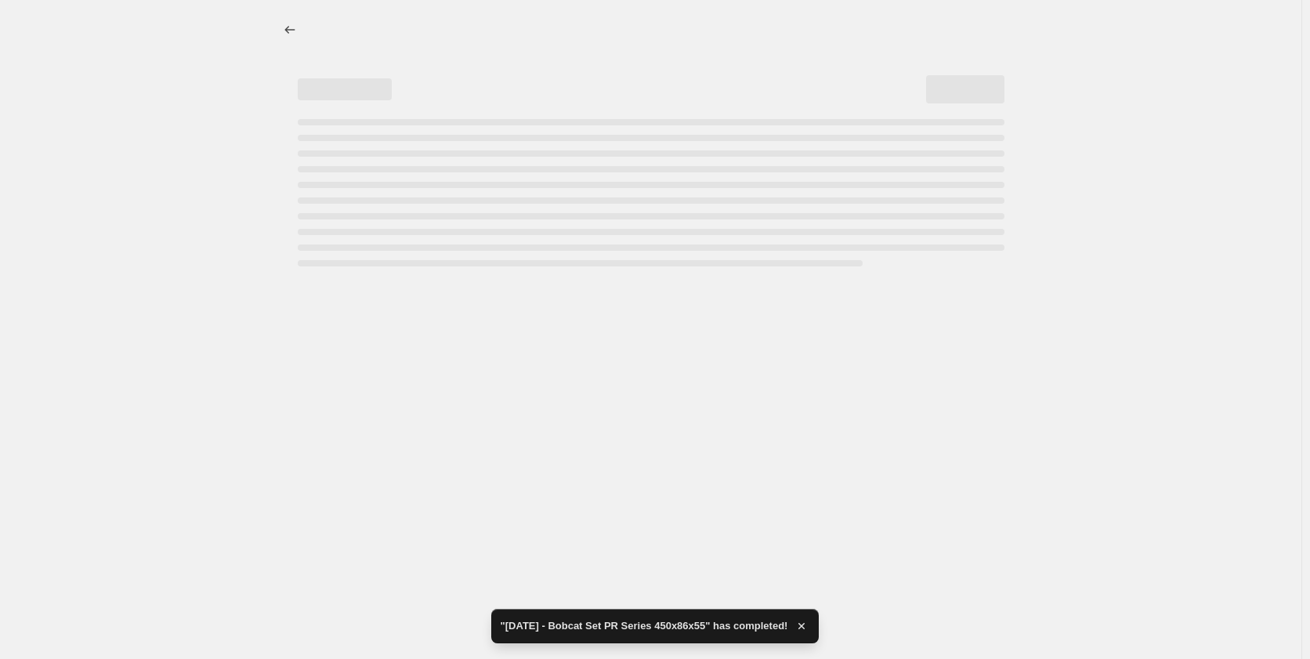
select select "tag"
select select "not_equal"
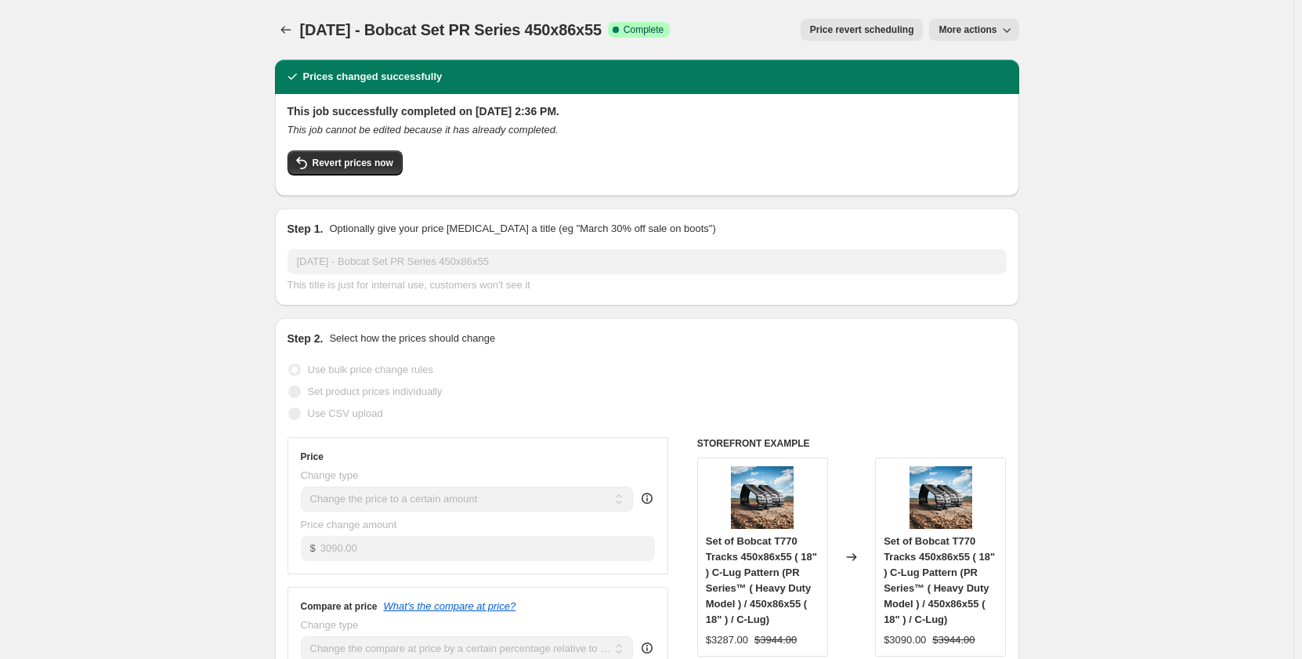
click at [967, 31] on span "More actions" at bounding box center [968, 30] width 58 height 13
click at [951, 65] on span "Copy to new job" at bounding box center [978, 62] width 73 height 12
select select "pp"
select select "title"
select select "contains"
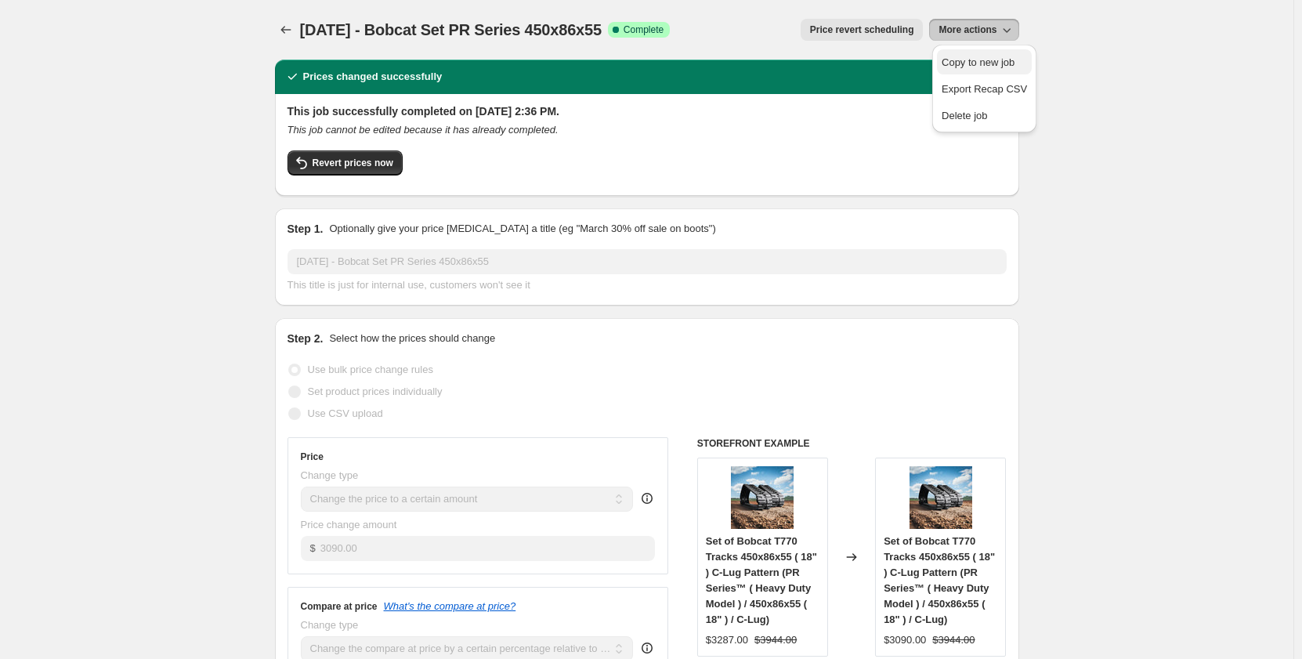
select select "title"
select select "contains"
select select "tag"
select select "not_equal"
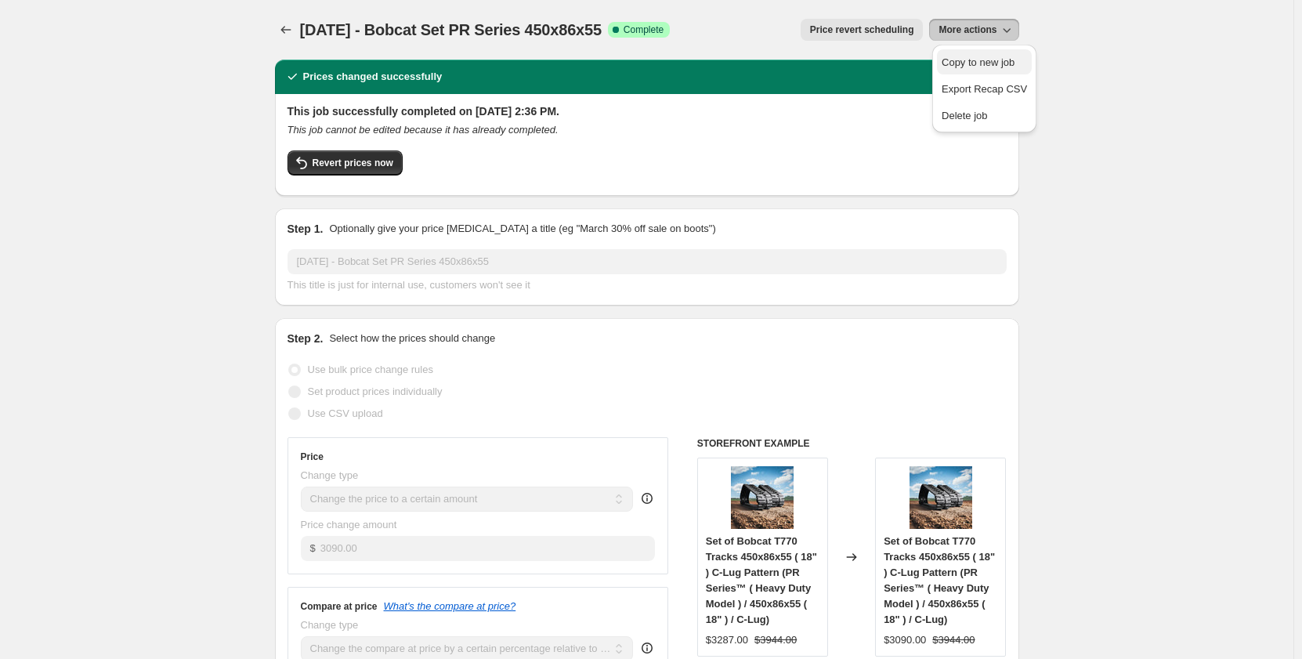
select select "not_equal"
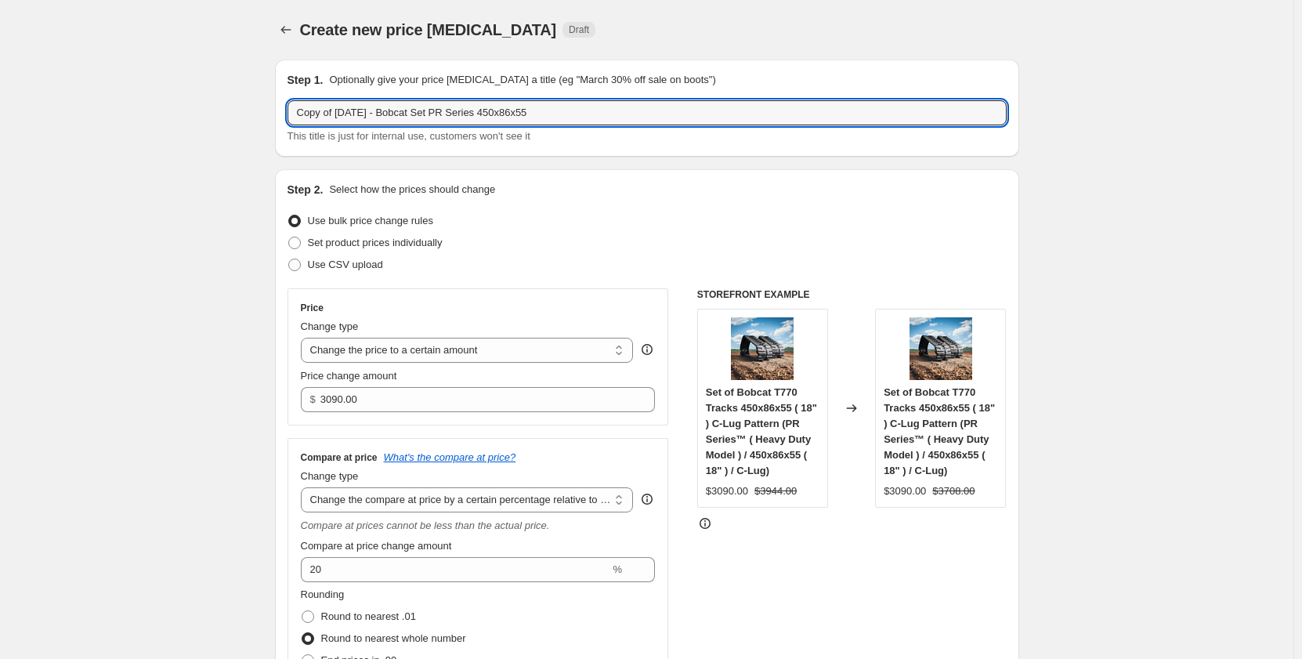
drag, startPoint x: 342, startPoint y: 115, endPoint x: 241, endPoint y: 116, distance: 101.8
click at [418, 118] on input "Sep 2025 - Bobcat Set PR Series 450x86x55" at bounding box center [647, 112] width 719 height 25
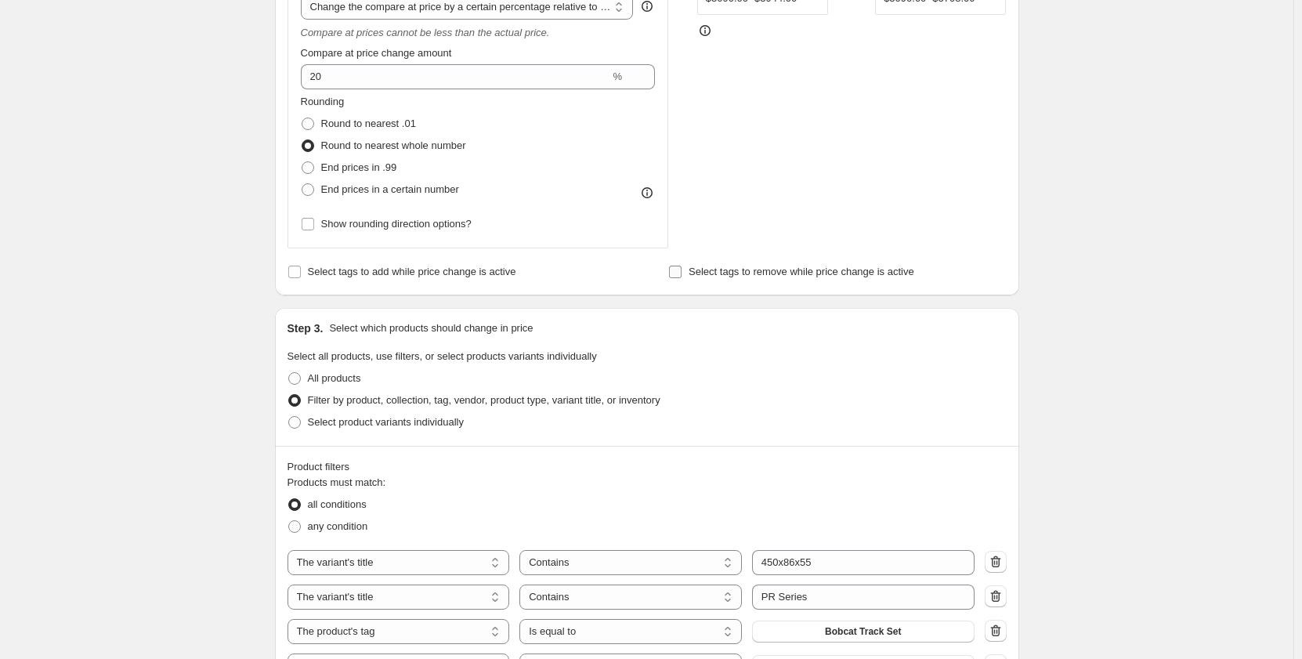
scroll to position [548, 0]
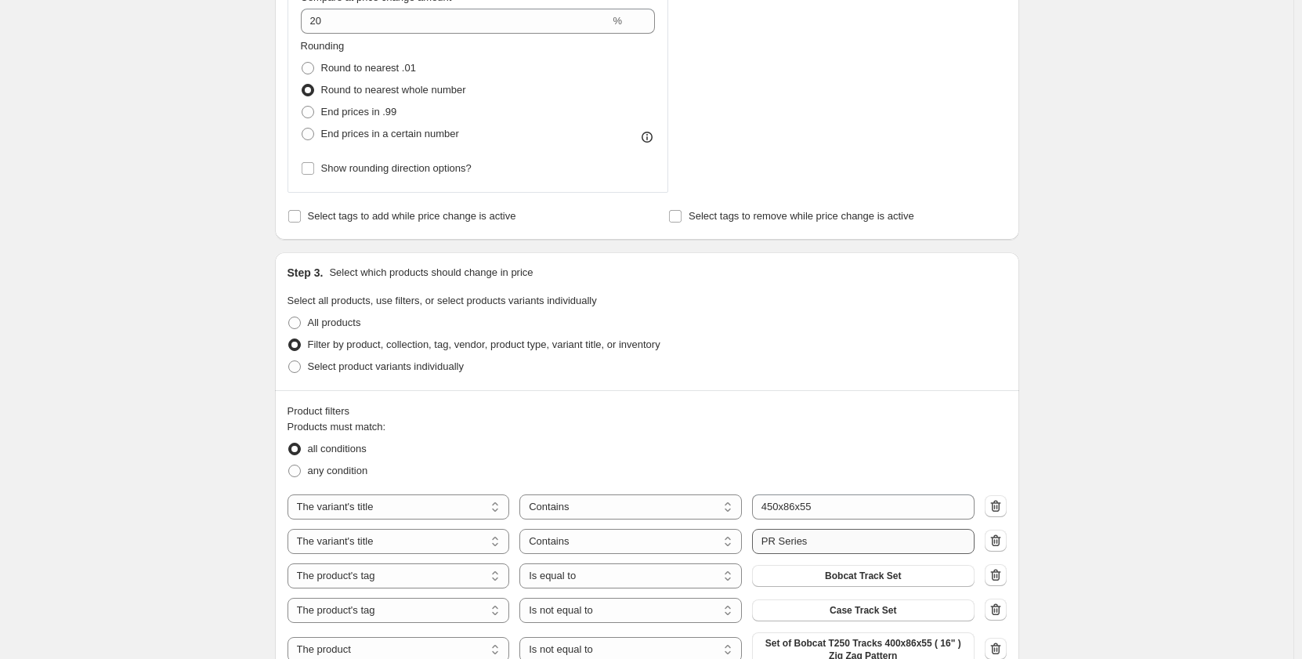
type input "Sep 2025 - Bobcat Set PM Series 450x86x55"
click at [777, 541] on input "PR Series" at bounding box center [863, 541] width 222 height 25
type input "PM Series"
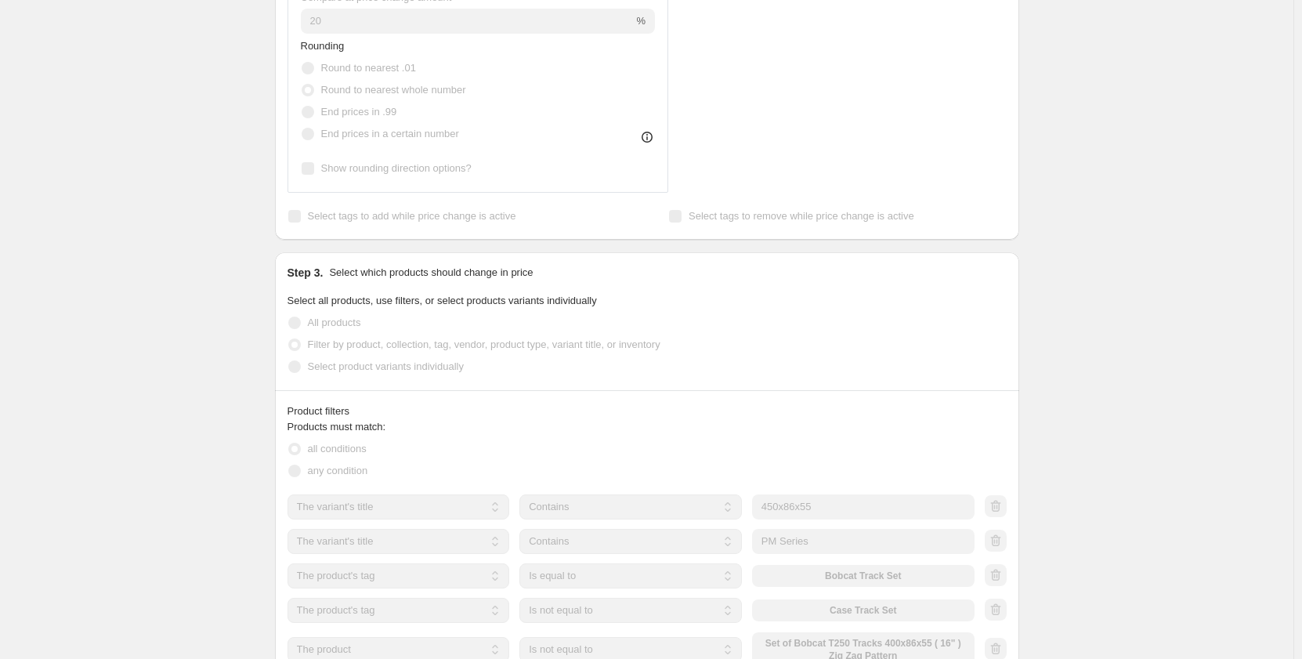
click at [141, 487] on div "Create new price change job. This page is ready Create new price change job Dra…" at bounding box center [646, 431] width 1293 height 1959
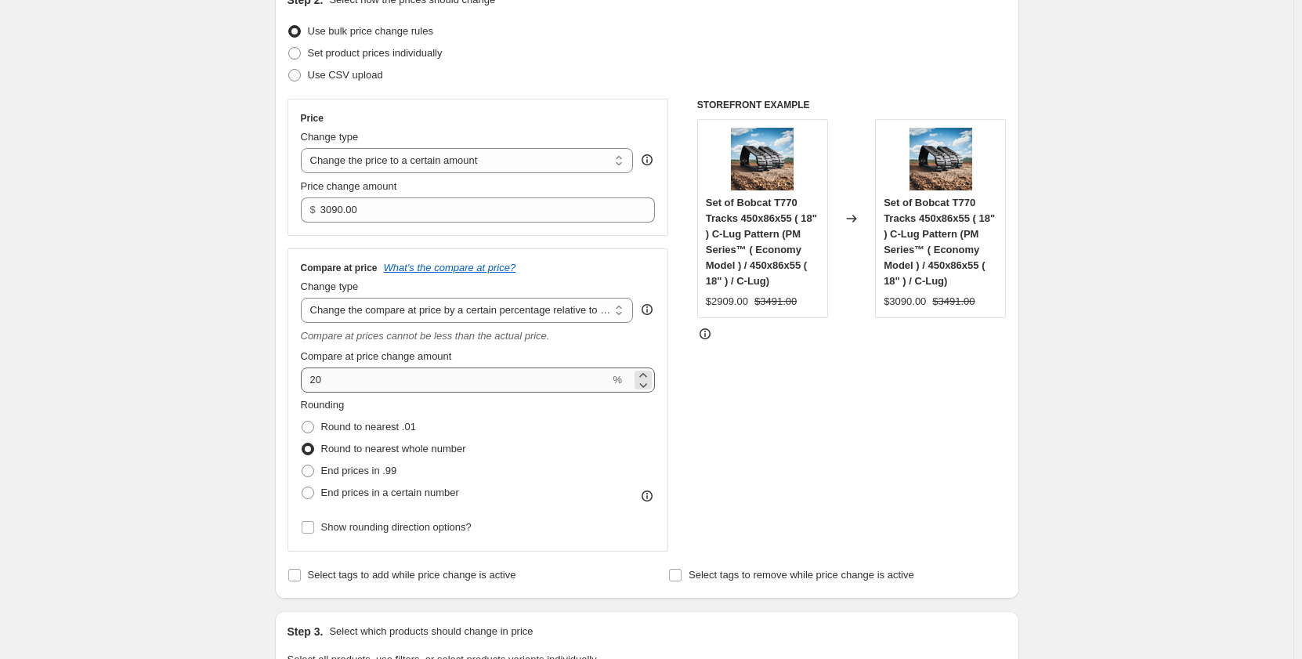
scroll to position [183, 0]
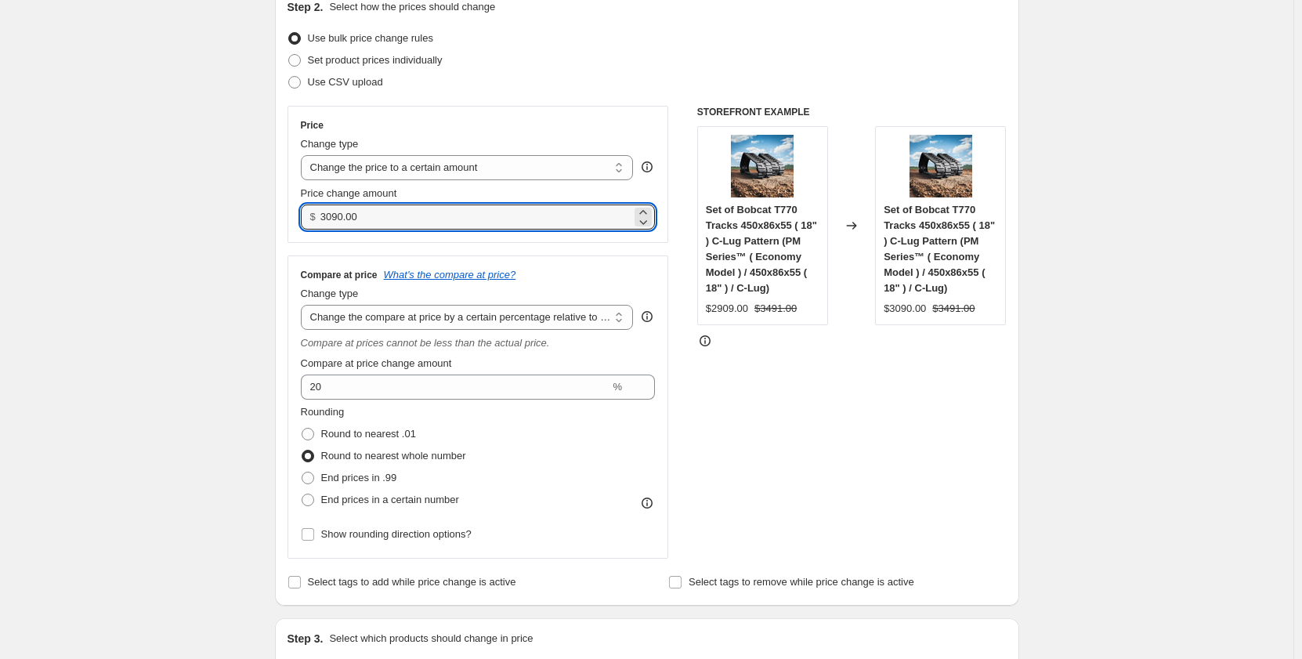
drag, startPoint x: 402, startPoint y: 220, endPoint x: 279, endPoint y: 234, distance: 123.8
click at [279, 234] on div "Step 2. Select how the prices should change Use bulk price change rules Set pro…" at bounding box center [647, 296] width 744 height 619
click at [376, 221] on input "3090.00" at bounding box center [475, 216] width 311 height 25
drag, startPoint x: 357, startPoint y: 218, endPoint x: 223, endPoint y: 219, distance: 134.0
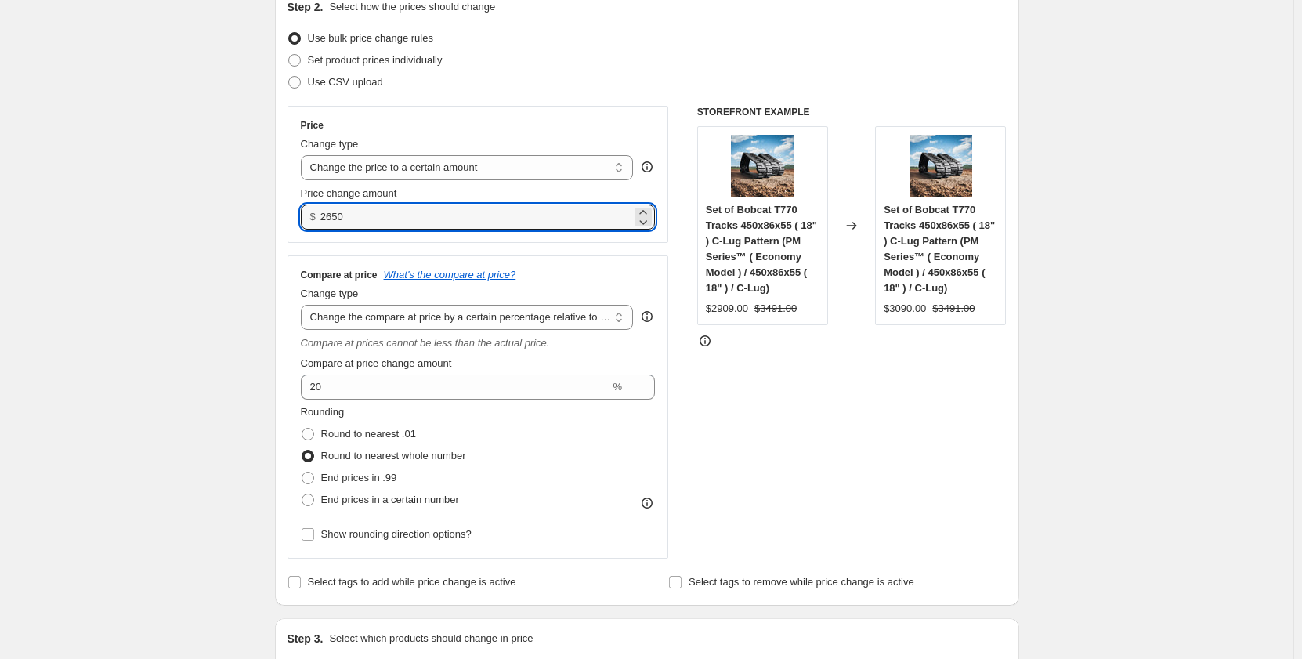
type input "2650.00"
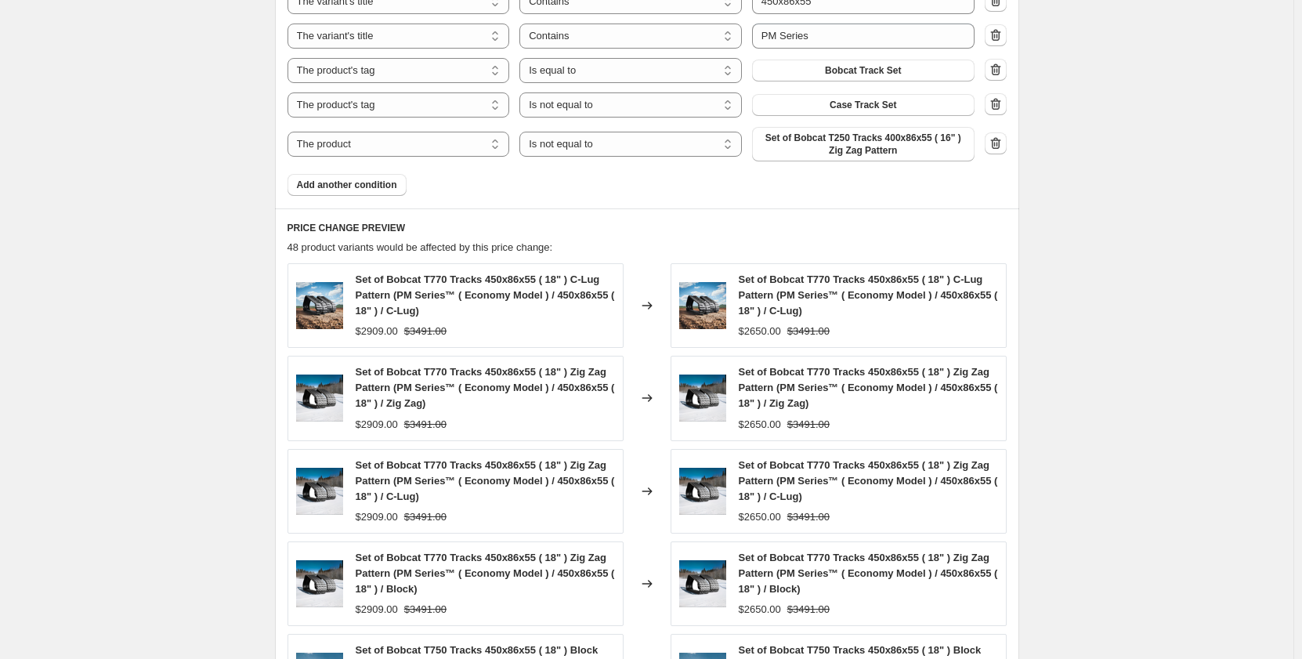
scroll to position [1404, 0]
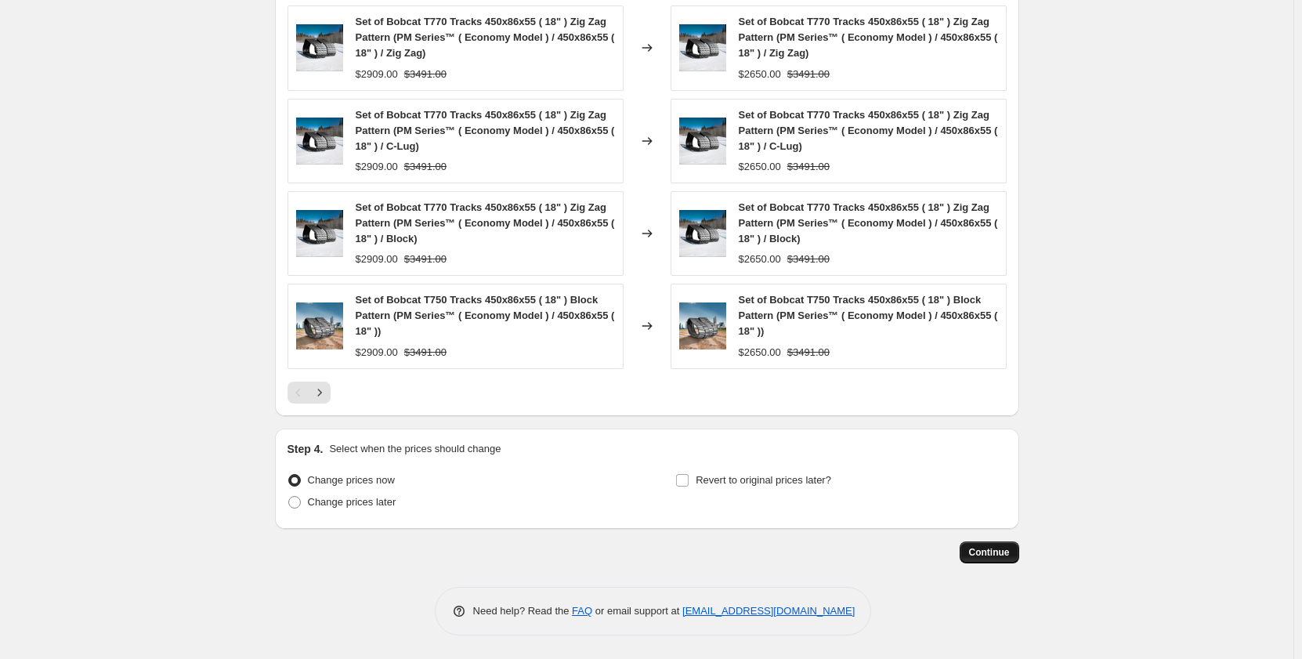
click at [978, 552] on span "Continue" at bounding box center [989, 552] width 41 height 13
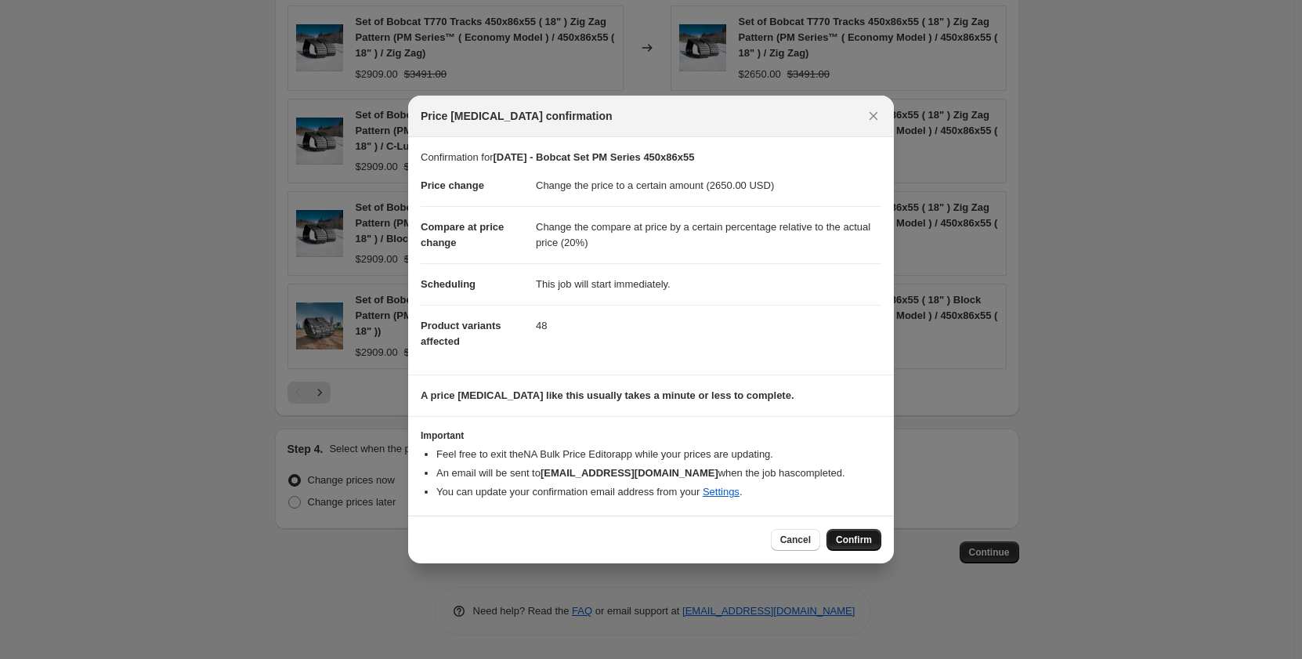
click at [842, 540] on span "Confirm" at bounding box center [854, 540] width 36 height 13
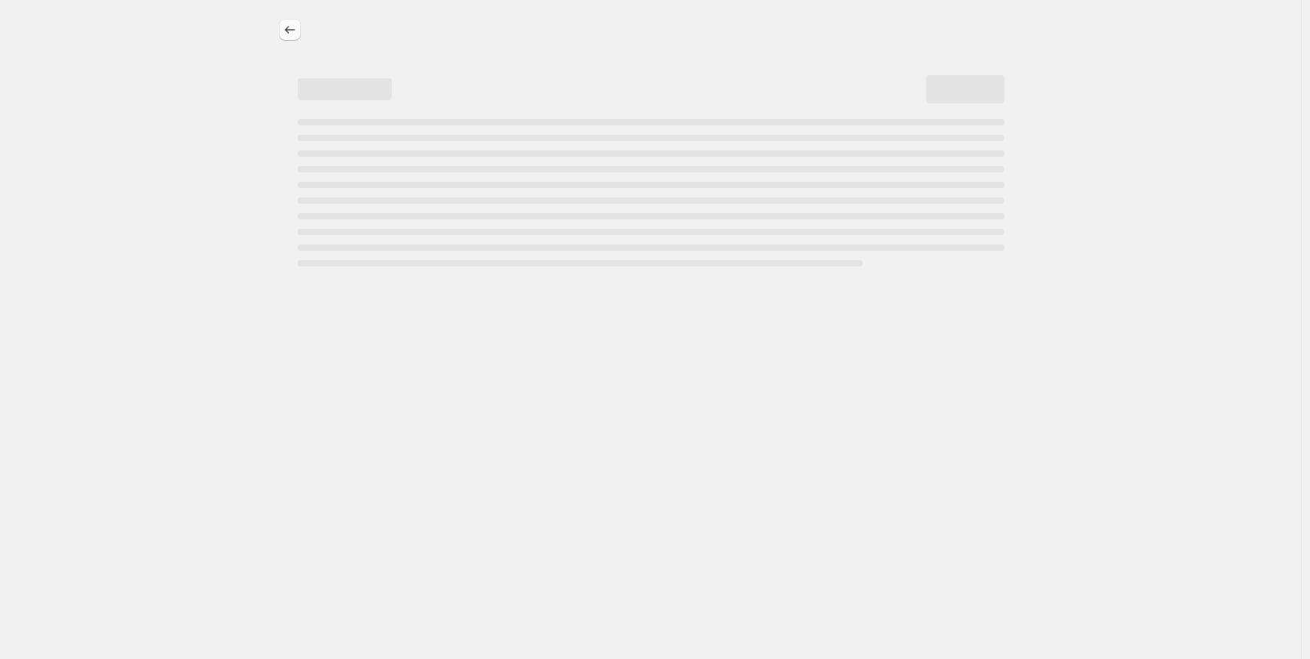
select select "pp"
select select "title"
select select "contains"
select select "title"
select select "contains"
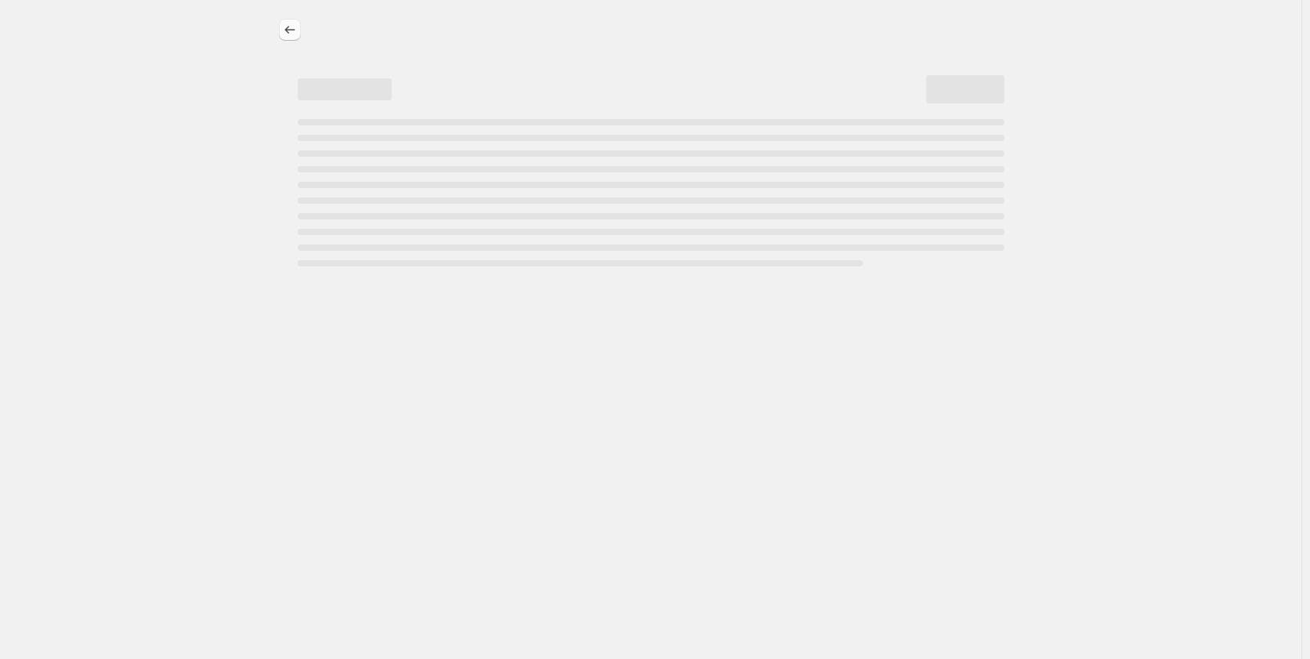
select select "tag"
select select "not_equal"
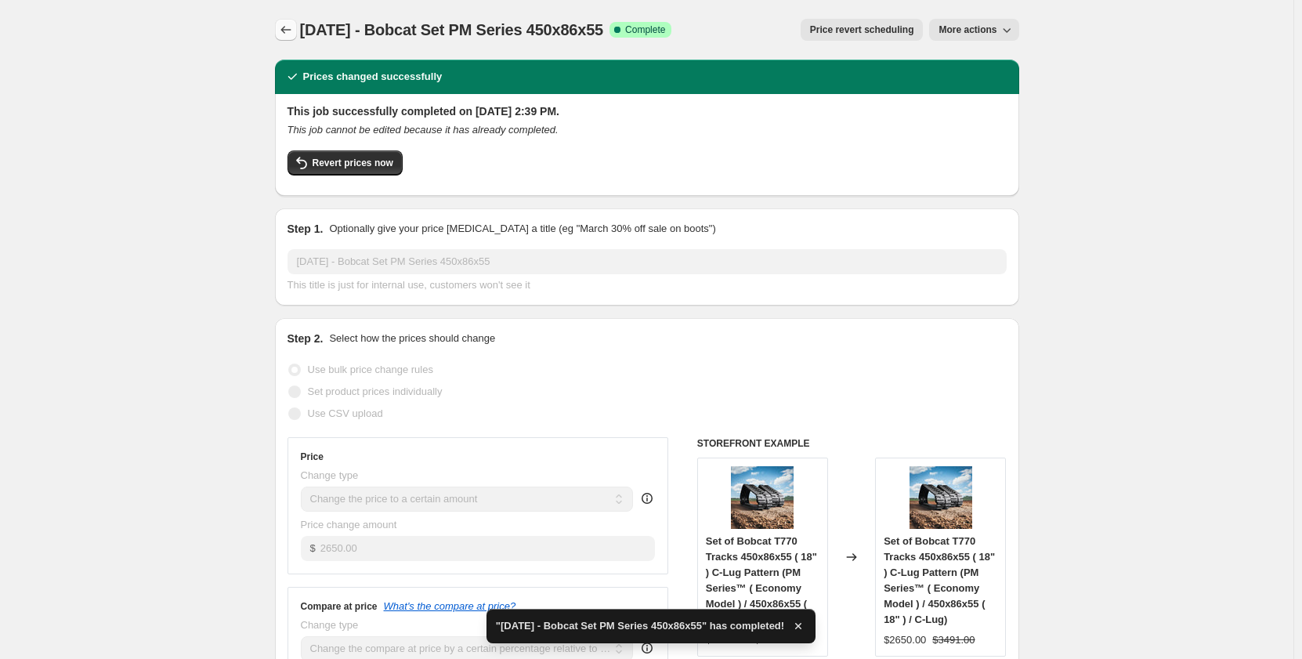
click at [288, 32] on icon "Price change jobs" at bounding box center [286, 30] width 16 height 16
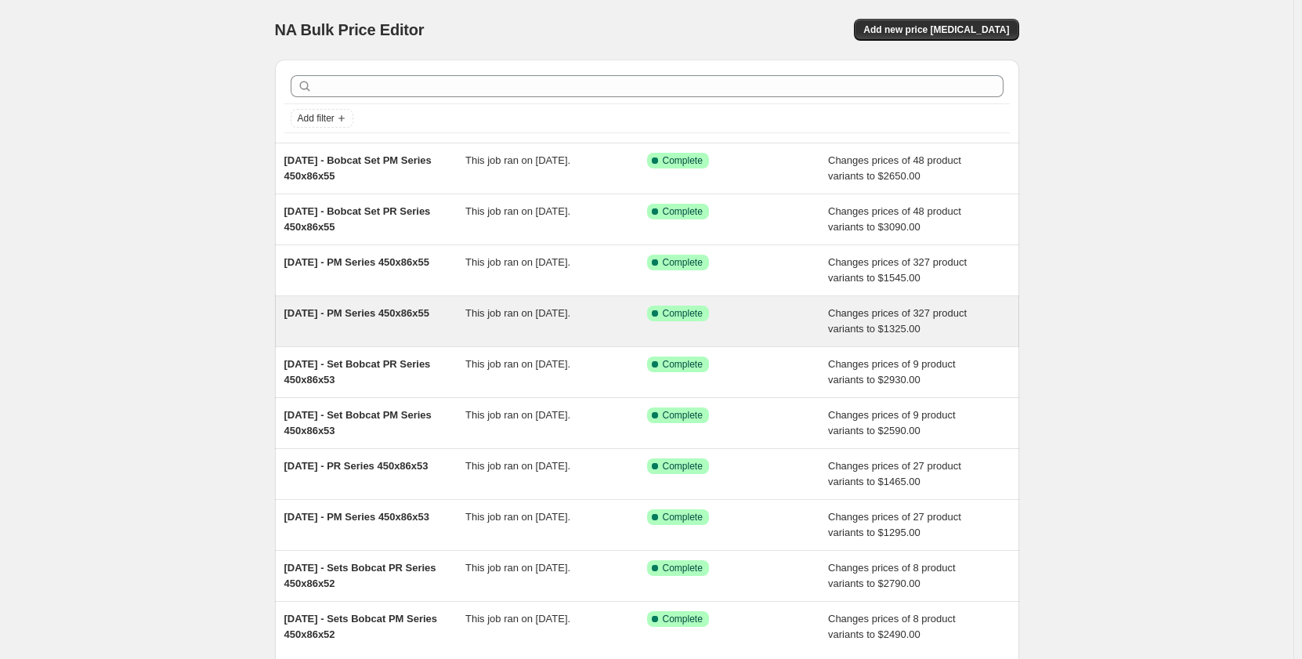
click at [409, 324] on div "Sep 2025 - PM Series 450x86x55" at bounding box center [375, 321] width 182 height 31
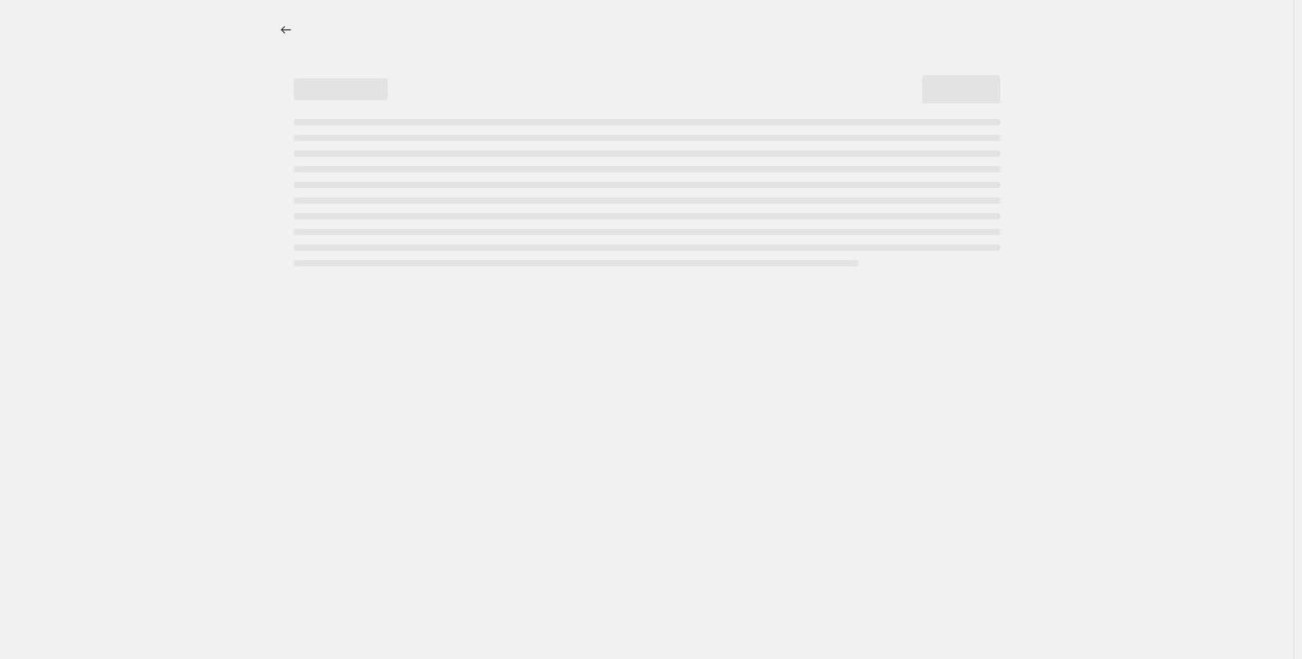
select select "pp"
select select "title"
select select "contains"
select select "title"
select select "contains"
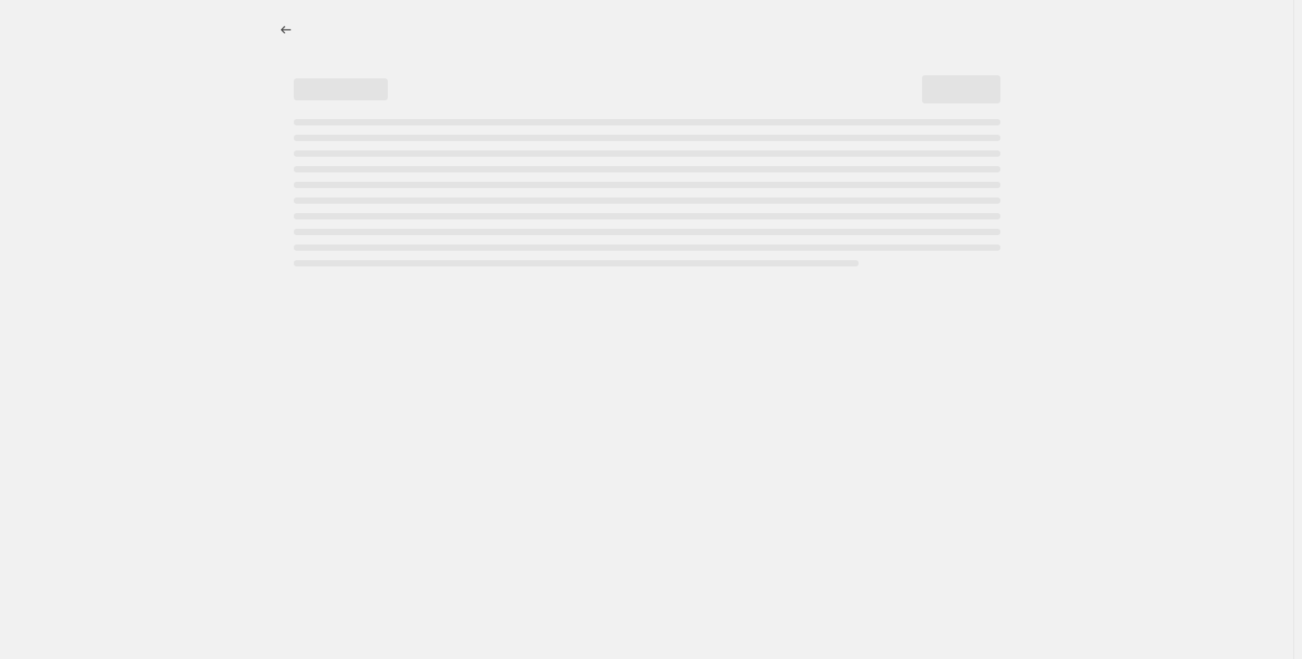
select select "tag"
select select "not_equal"
select select "tag"
select select "not_equal"
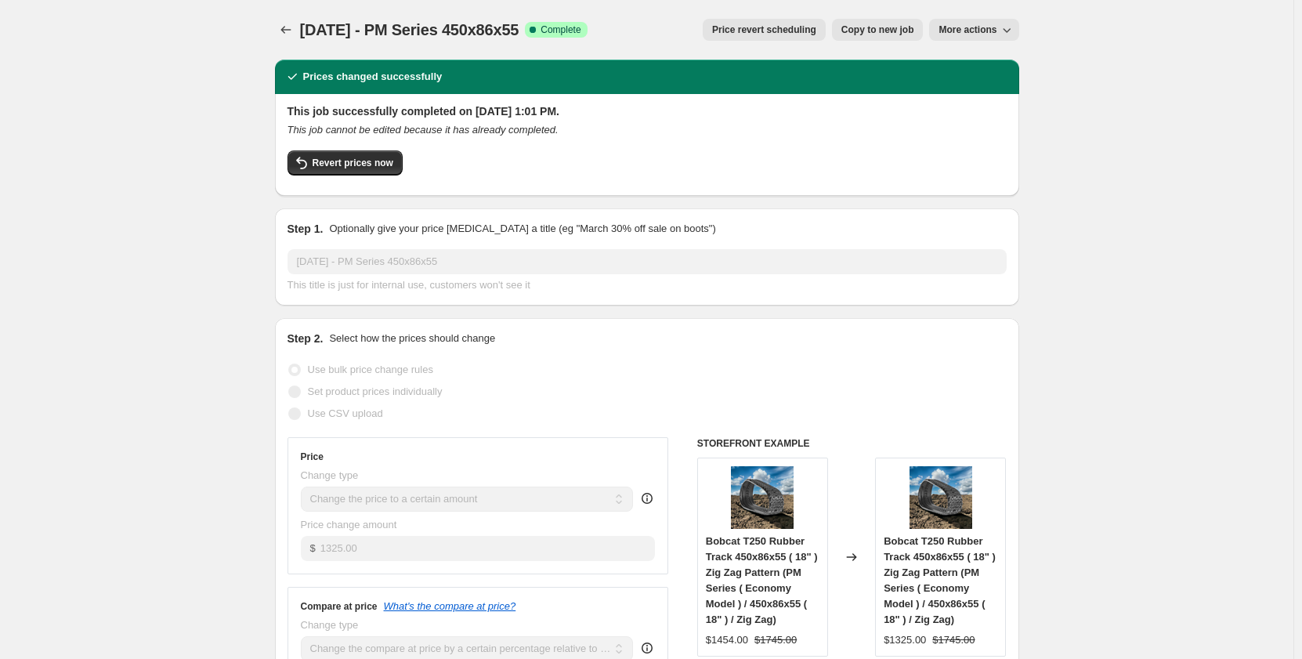
click at [858, 34] on span "Copy to new job" at bounding box center [877, 30] width 73 height 13
select select "pp"
select select "title"
select select "contains"
select select "title"
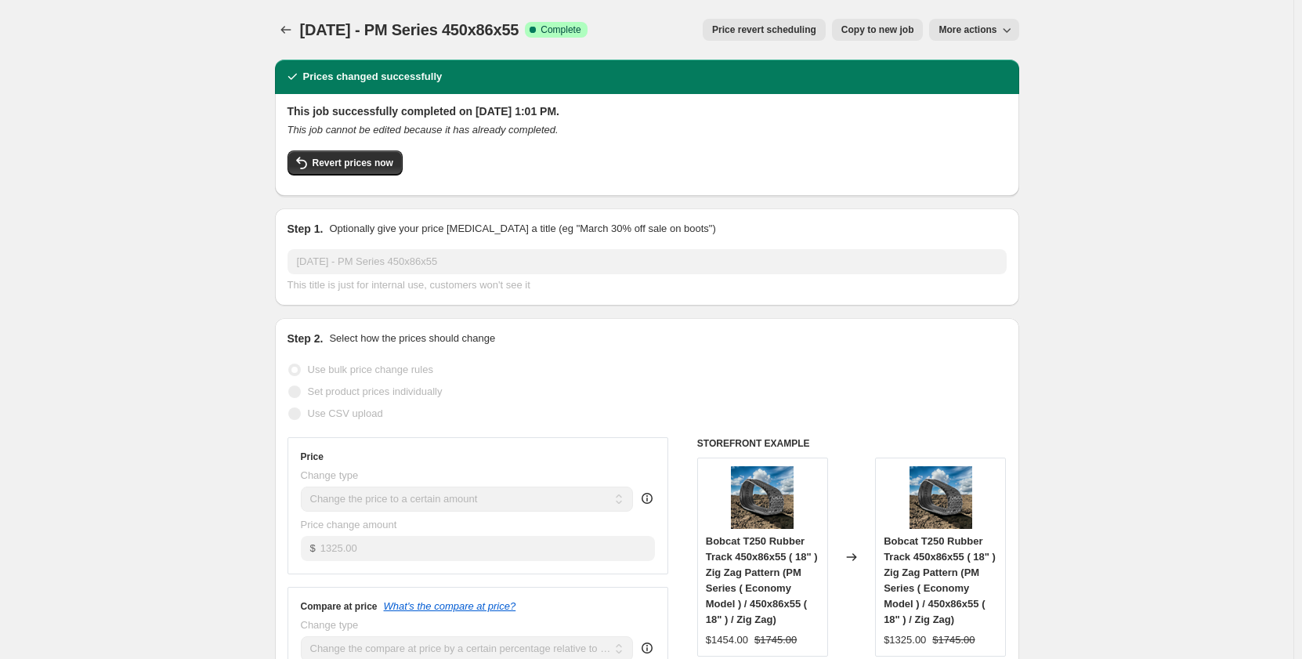
select select "contains"
select select "tag"
select select "not_equal"
select select "tag"
select select "not_equal"
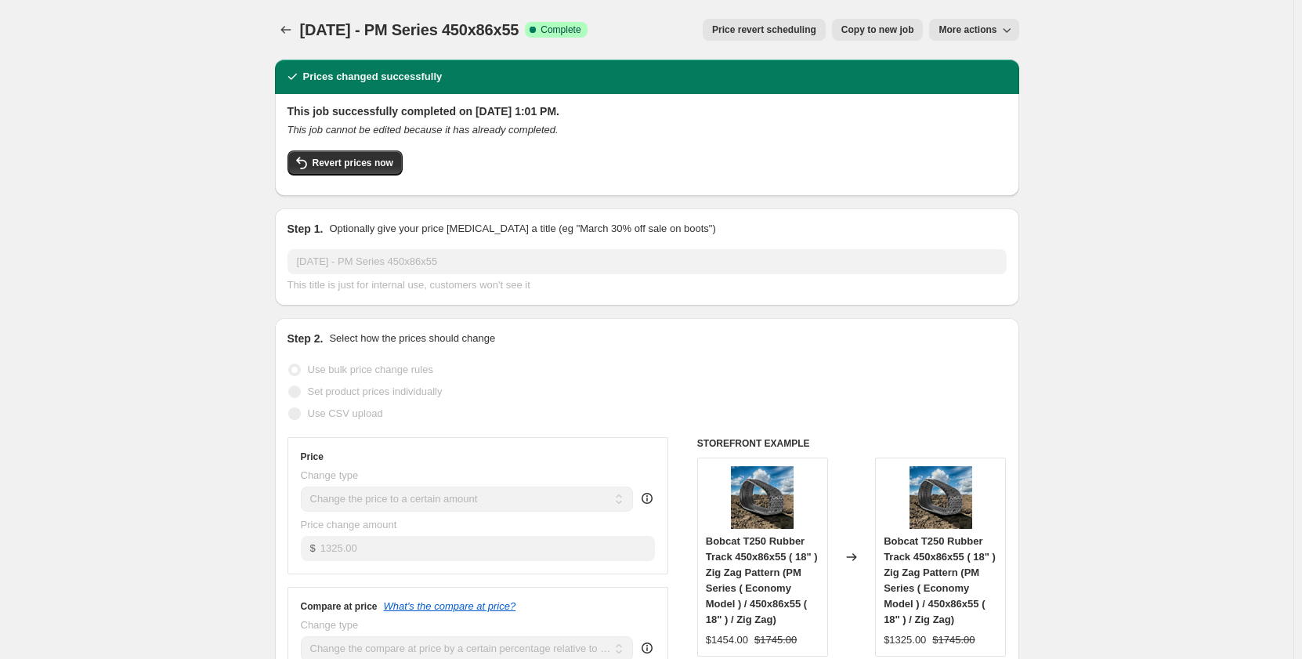
select select "not_equal"
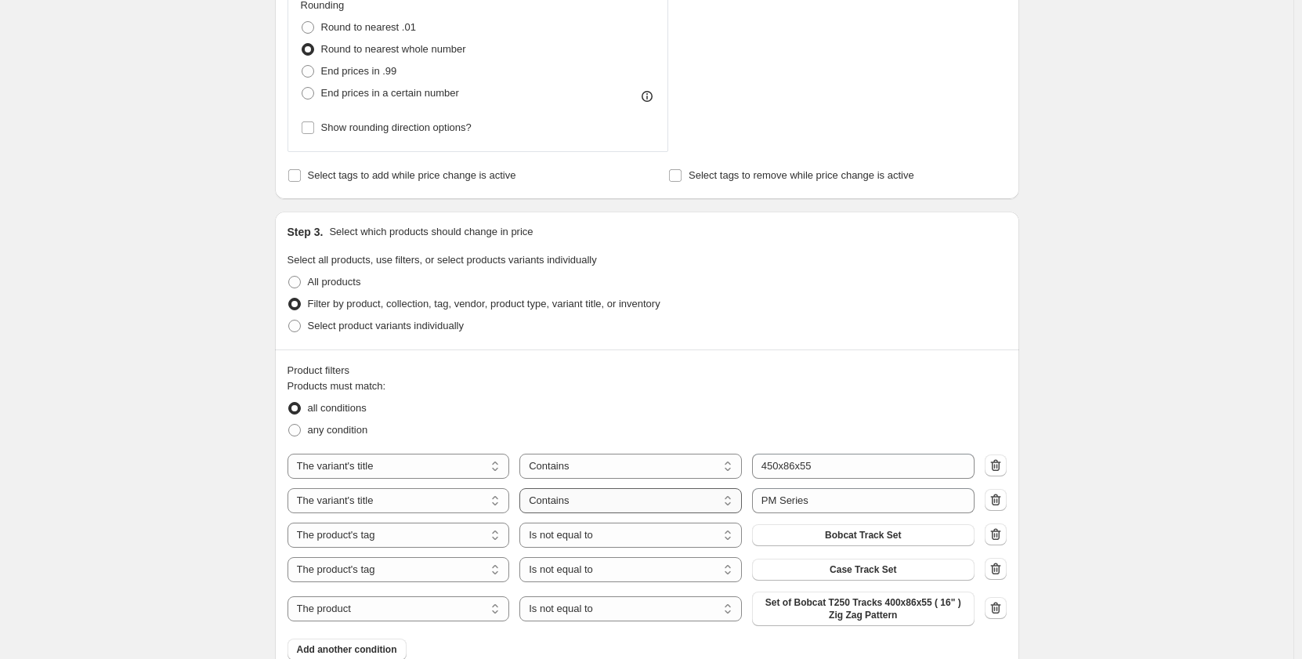
scroll to position [627, 0]
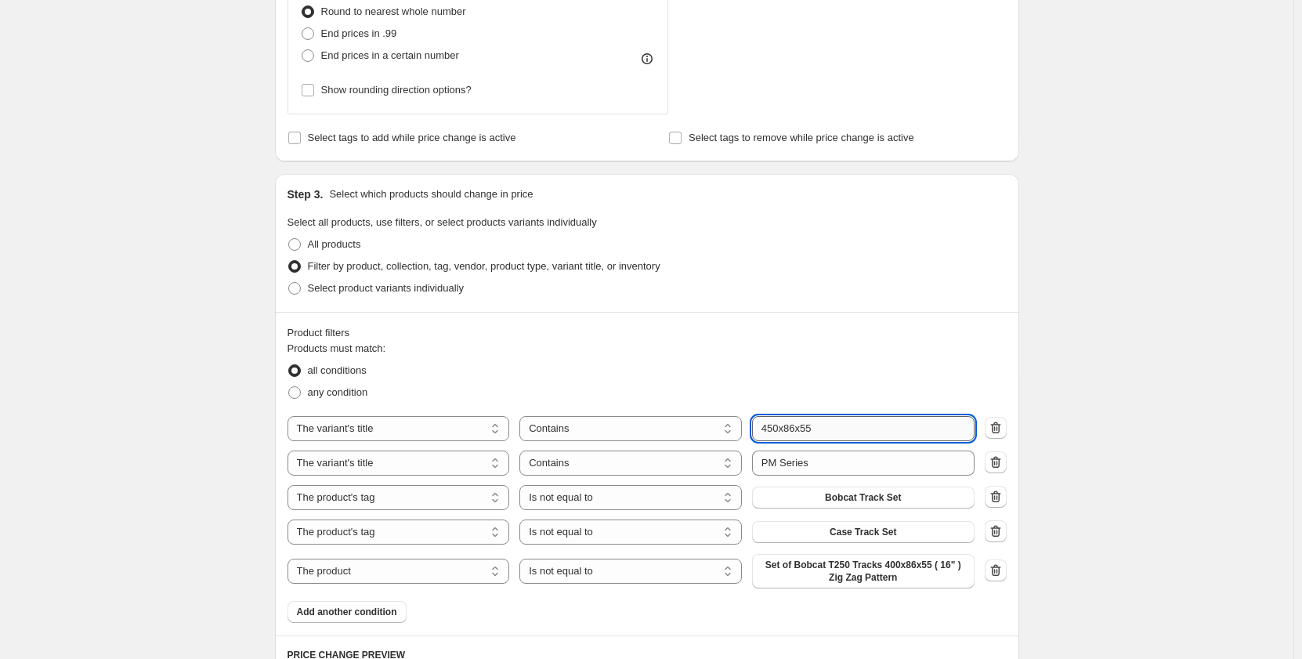
click at [827, 430] on input "450x86x55" at bounding box center [863, 428] width 222 height 25
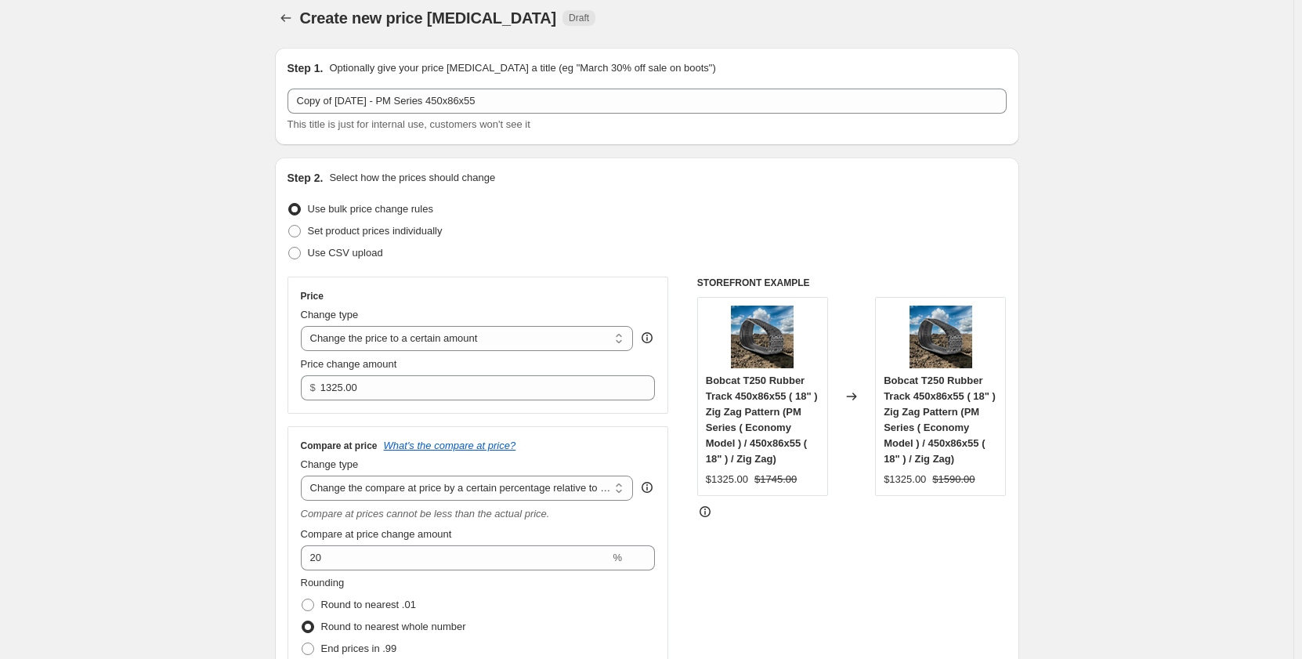
scroll to position [0, 0]
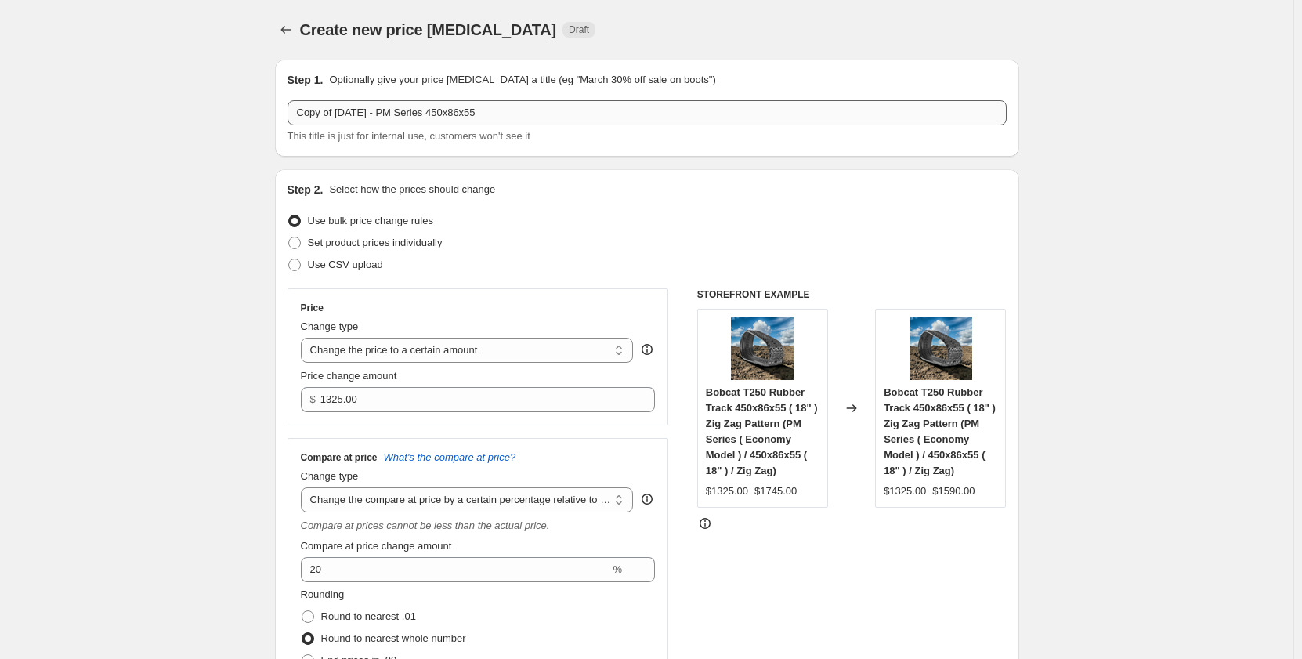
type input "450x86x56"
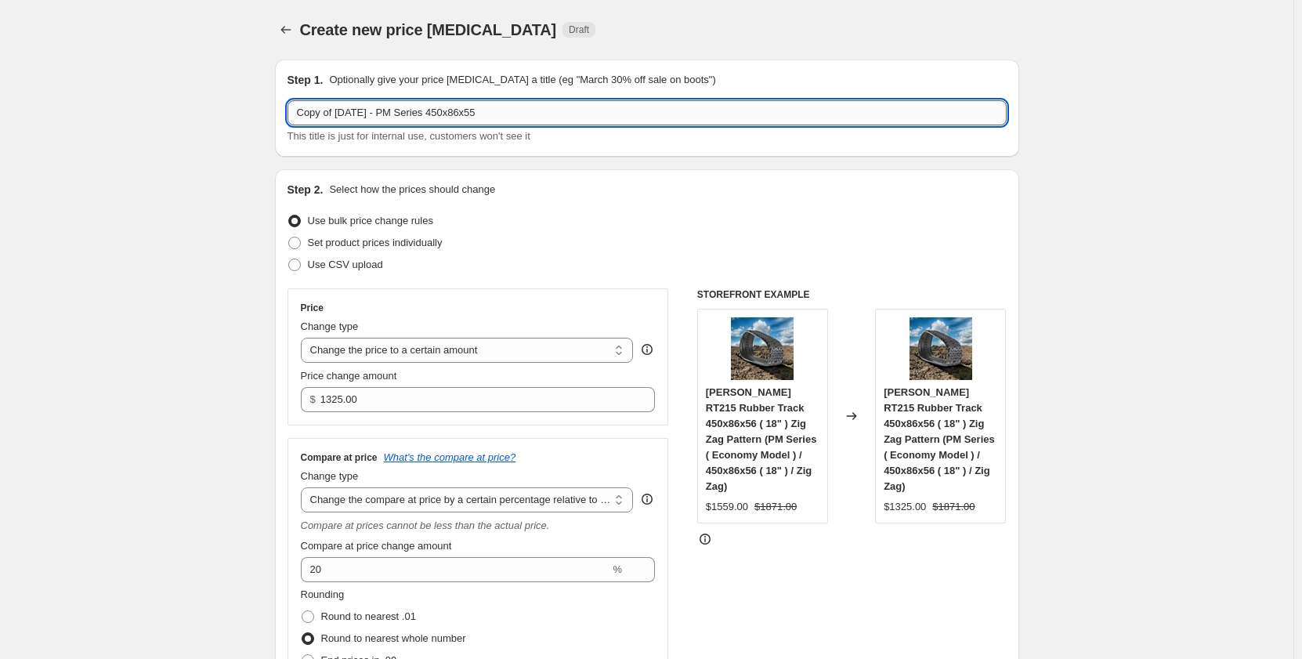
click at [531, 113] on input "Copy of Sep 2025 - PM Series 450x86x55" at bounding box center [647, 112] width 719 height 25
drag, startPoint x: 339, startPoint y: 107, endPoint x: 200, endPoint y: 112, distance: 139.5
type input "[DATE] - PM Series 450x86x56"
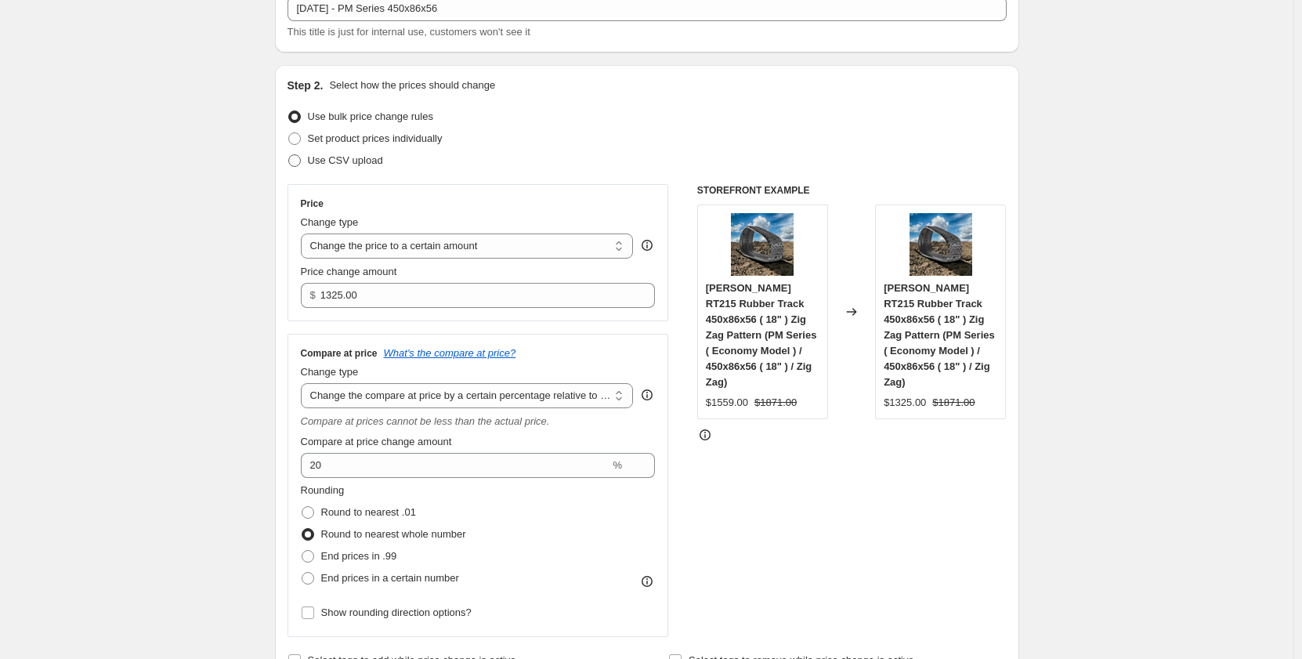
scroll to position [235, 0]
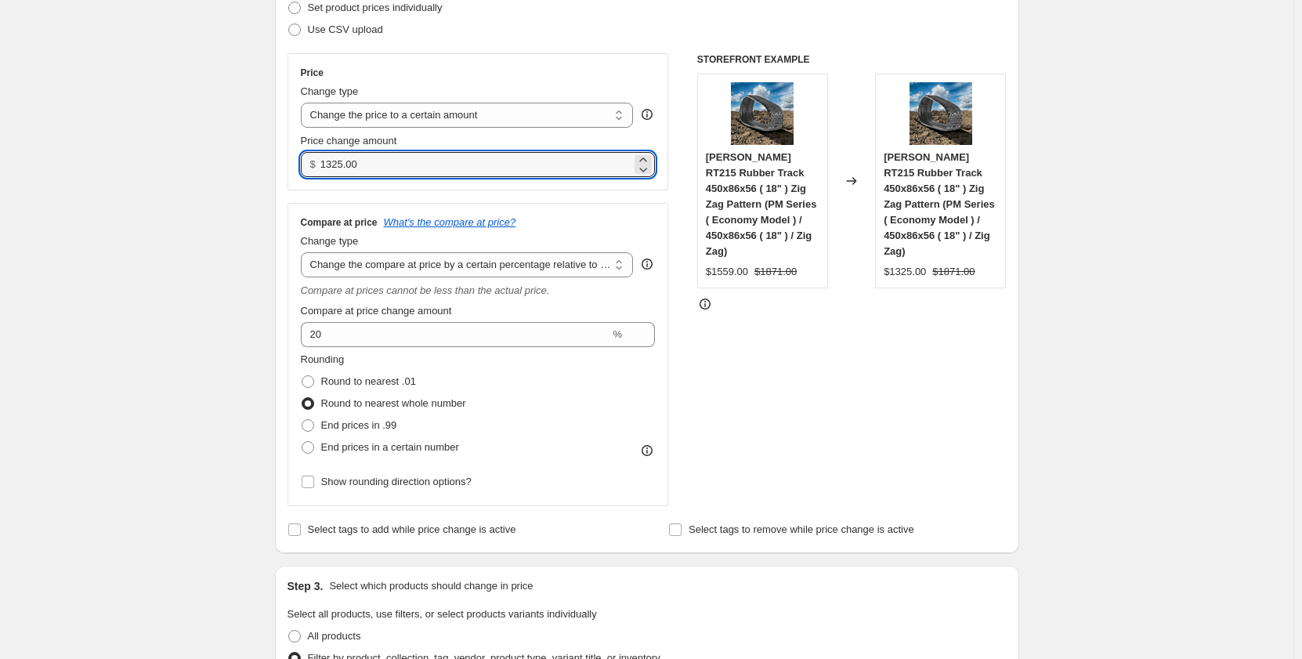
drag, startPoint x: 371, startPoint y: 163, endPoint x: 297, endPoint y: 179, distance: 75.5
click at [297, 179] on div "Price Change type Change the price to a certain amount Change the price by a ce…" at bounding box center [479, 121] width 382 height 137
click at [376, 167] on input "1325.00" at bounding box center [475, 164] width 311 height 25
click at [374, 166] on input "1325.00" at bounding box center [475, 164] width 311 height 25
drag, startPoint x: 377, startPoint y: 167, endPoint x: 289, endPoint y: 177, distance: 88.3
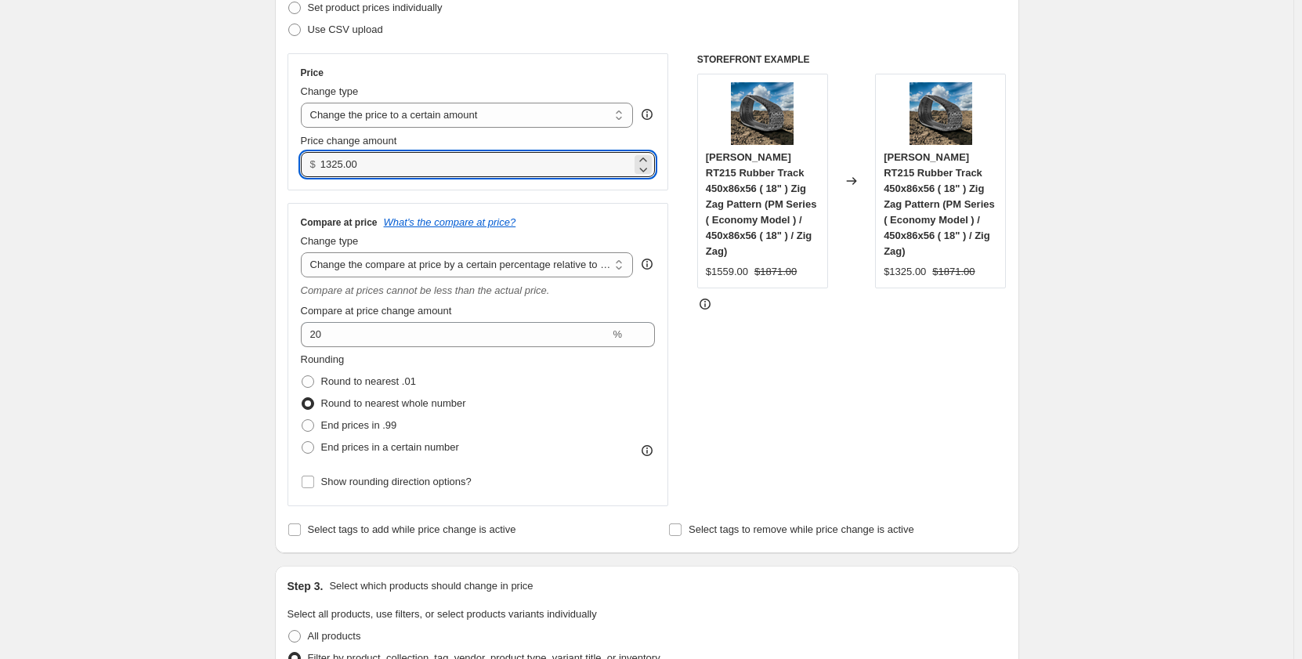
click at [289, 177] on div "Step 2. Select how the prices should change Use bulk price change rules Set pro…" at bounding box center [647, 243] width 744 height 619
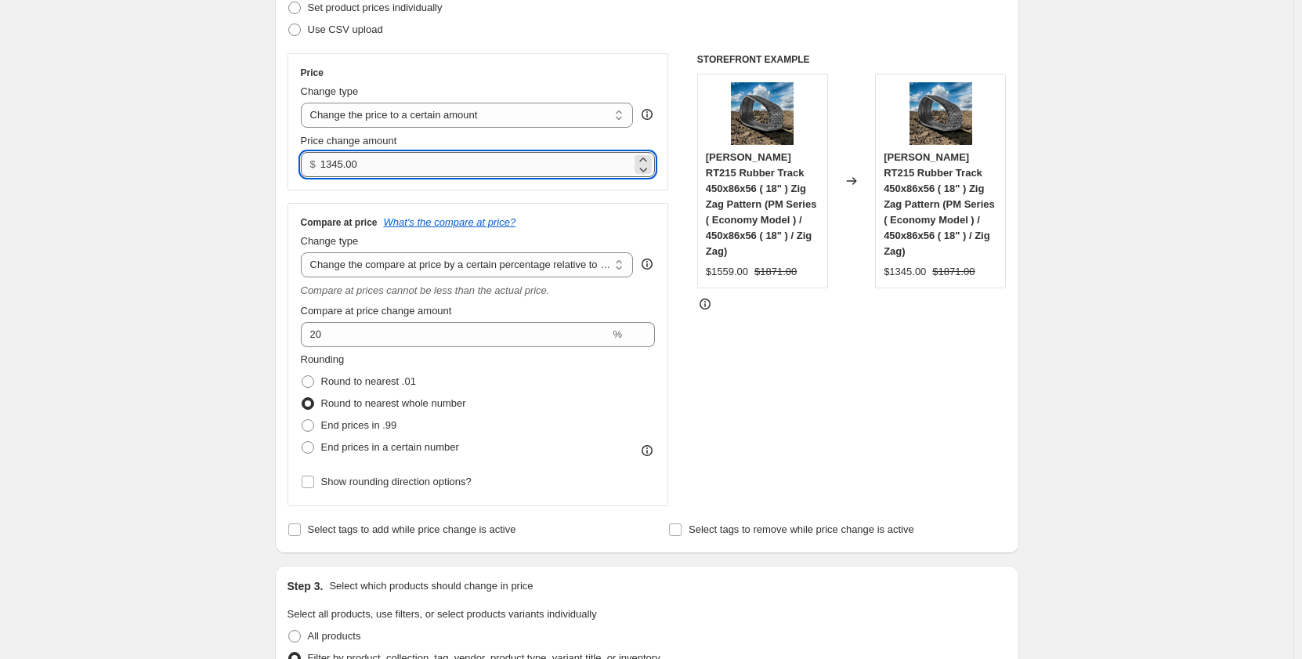
click at [338, 165] on input "1345.00" at bounding box center [475, 164] width 311 height 25
type input "1365.00"
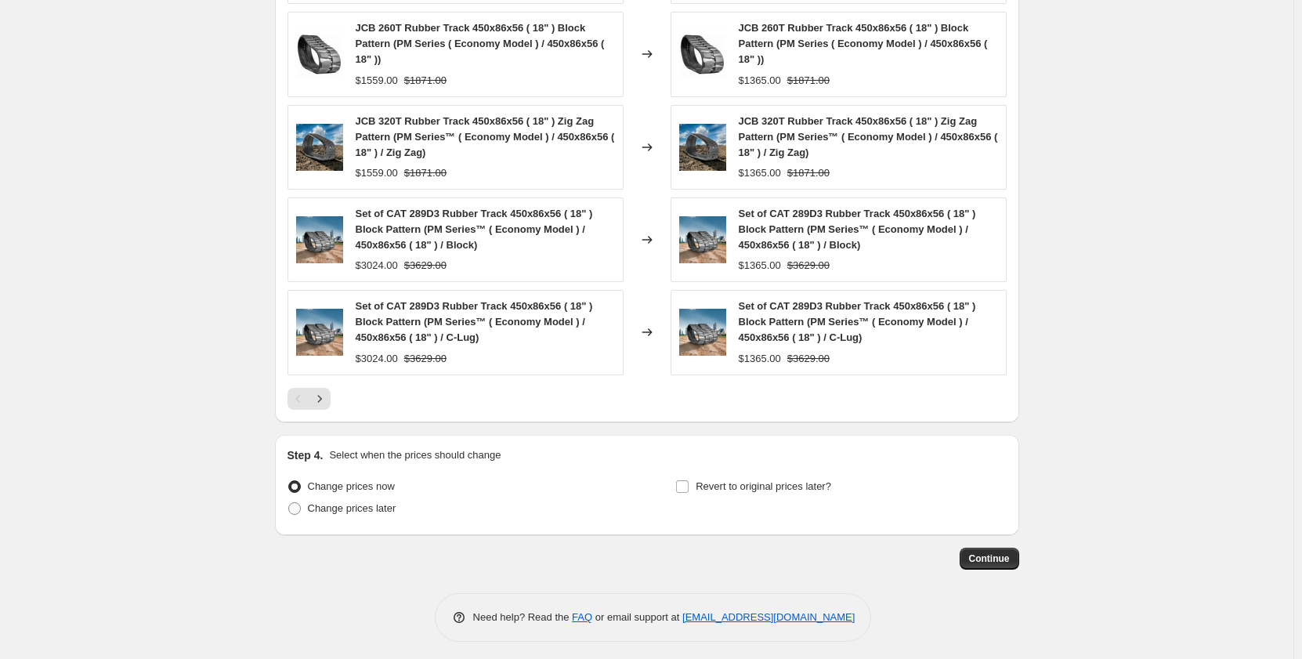
scroll to position [1404, 0]
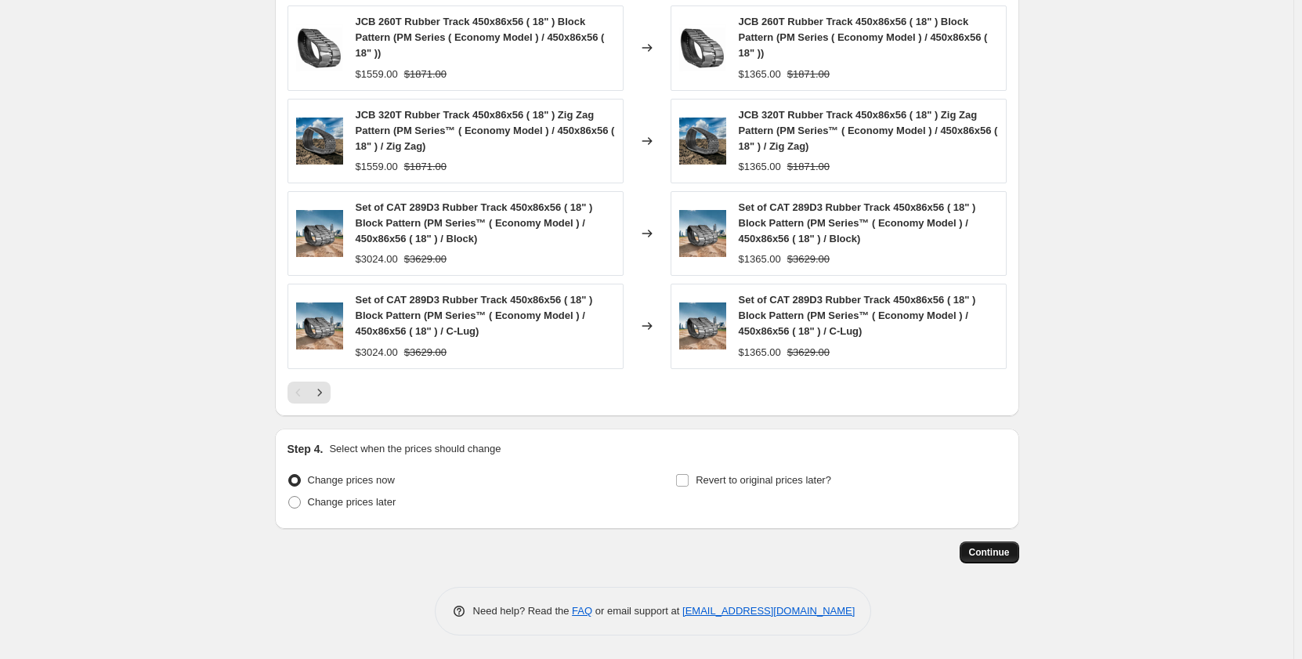
click at [985, 558] on span "Continue" at bounding box center [989, 552] width 41 height 13
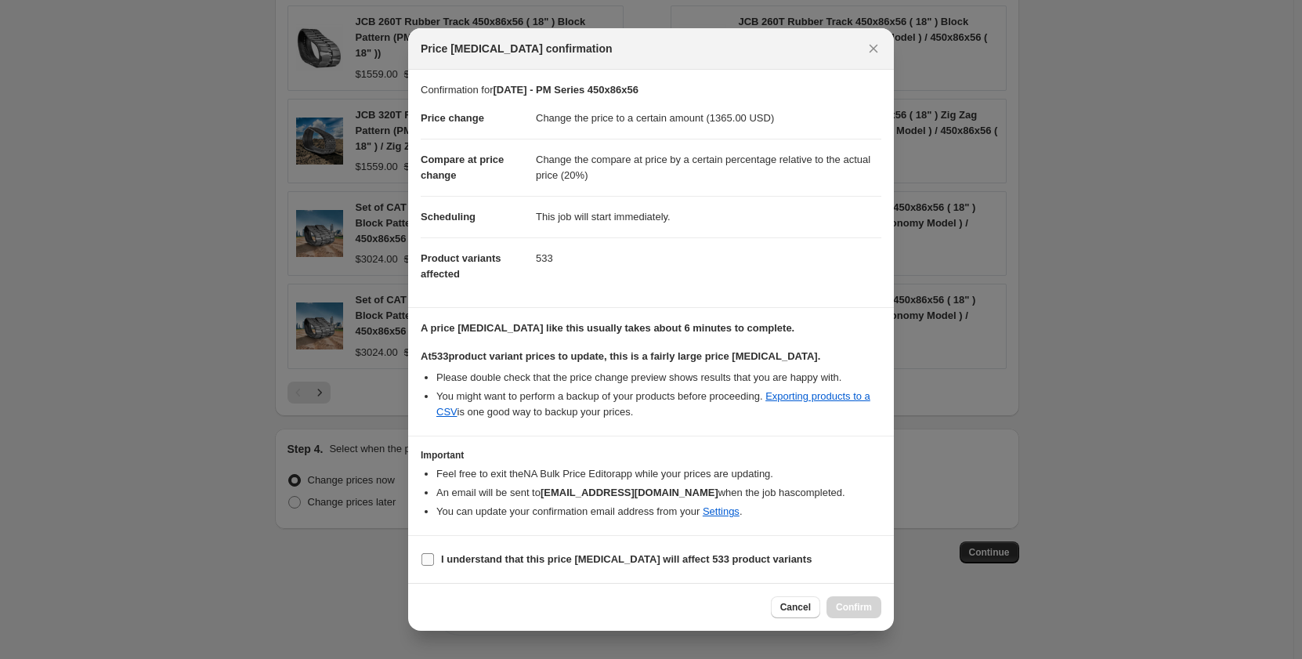
click at [432, 556] on input "I understand that this price change job will affect 533 product variants" at bounding box center [427, 559] width 13 height 13
checkbox input "true"
click at [878, 46] on icon "Close" at bounding box center [874, 49] width 16 height 16
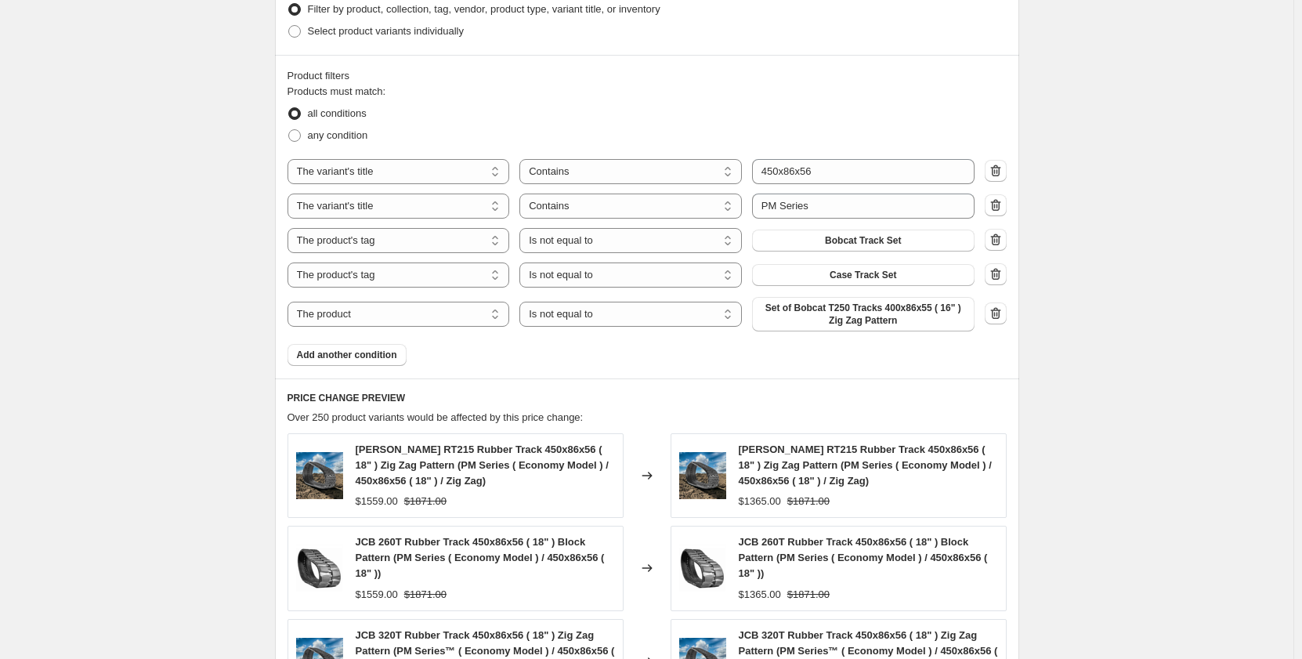
scroll to position [803, 0]
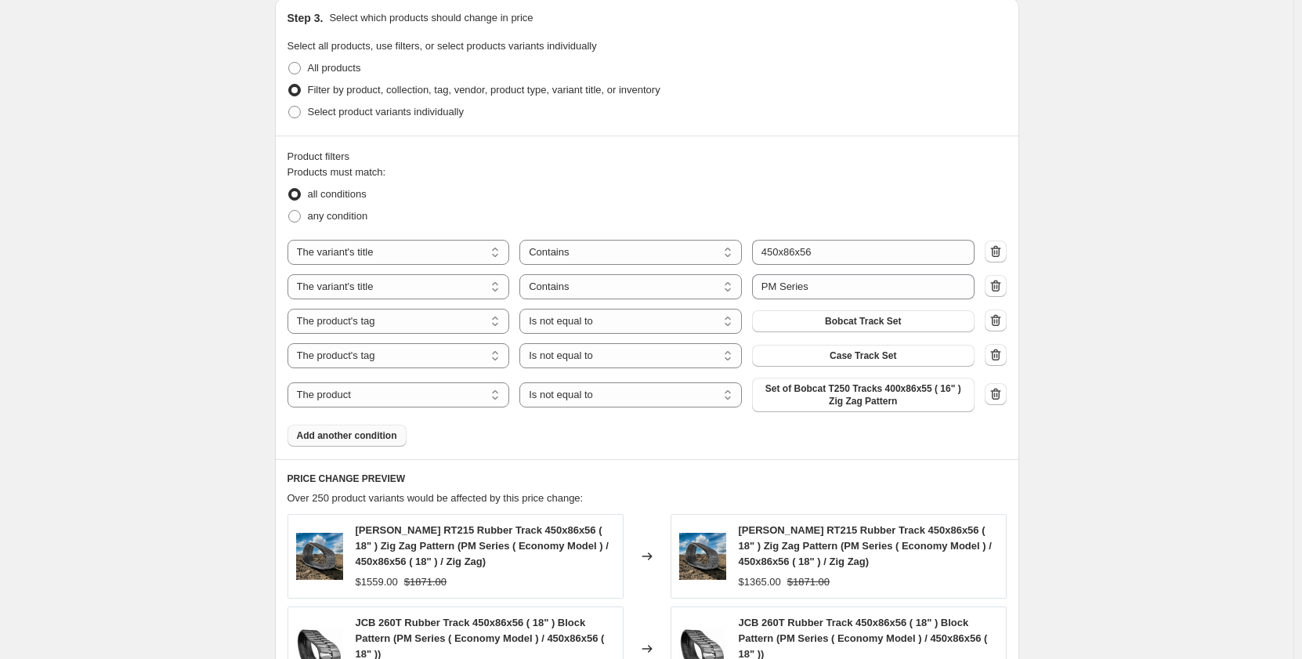
click at [319, 437] on span "Add another condition" at bounding box center [347, 435] width 100 height 13
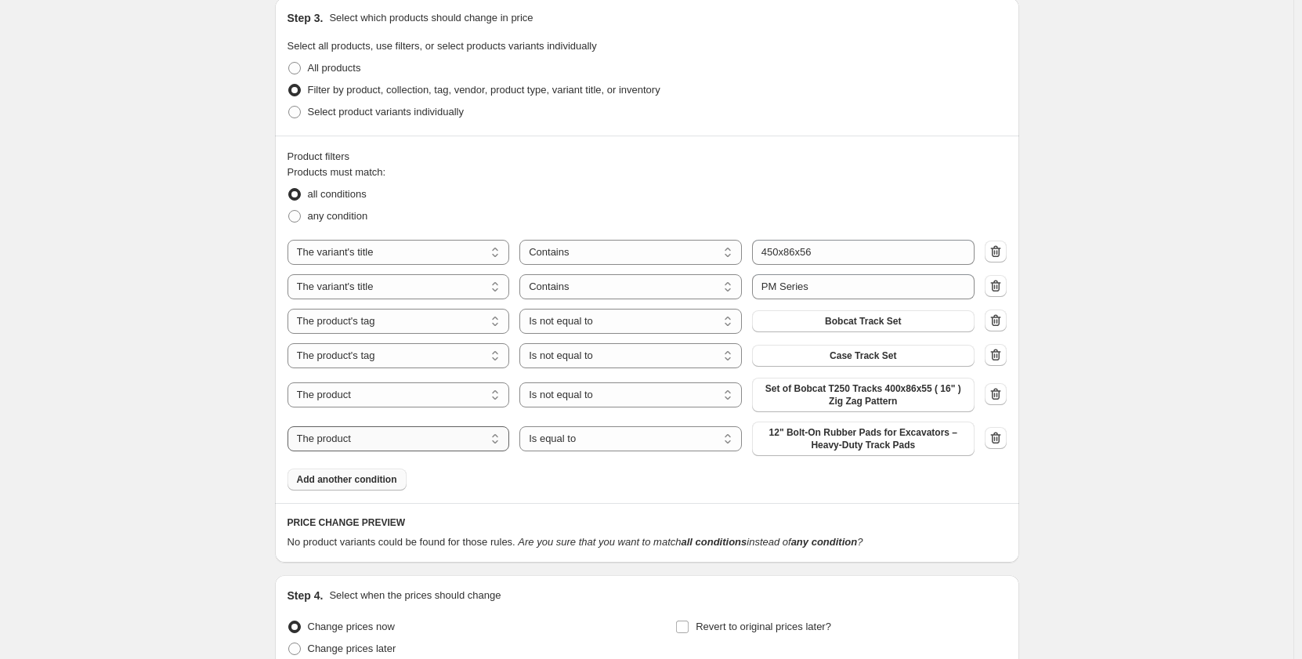
click at [453, 440] on select "The product The product's collection The product's tag The product's vendor The…" at bounding box center [399, 438] width 222 height 25
select select "tag"
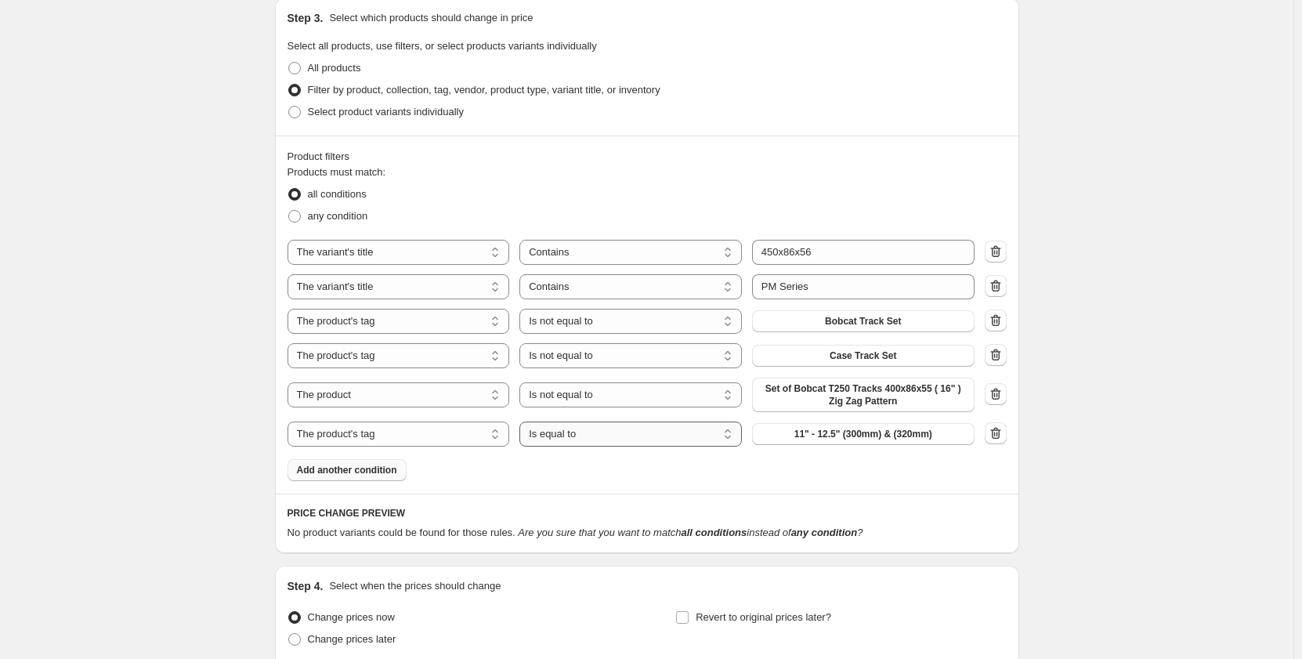
click at [622, 438] on select "Is equal to Is not equal to" at bounding box center [630, 433] width 222 height 25
select select "not_equal"
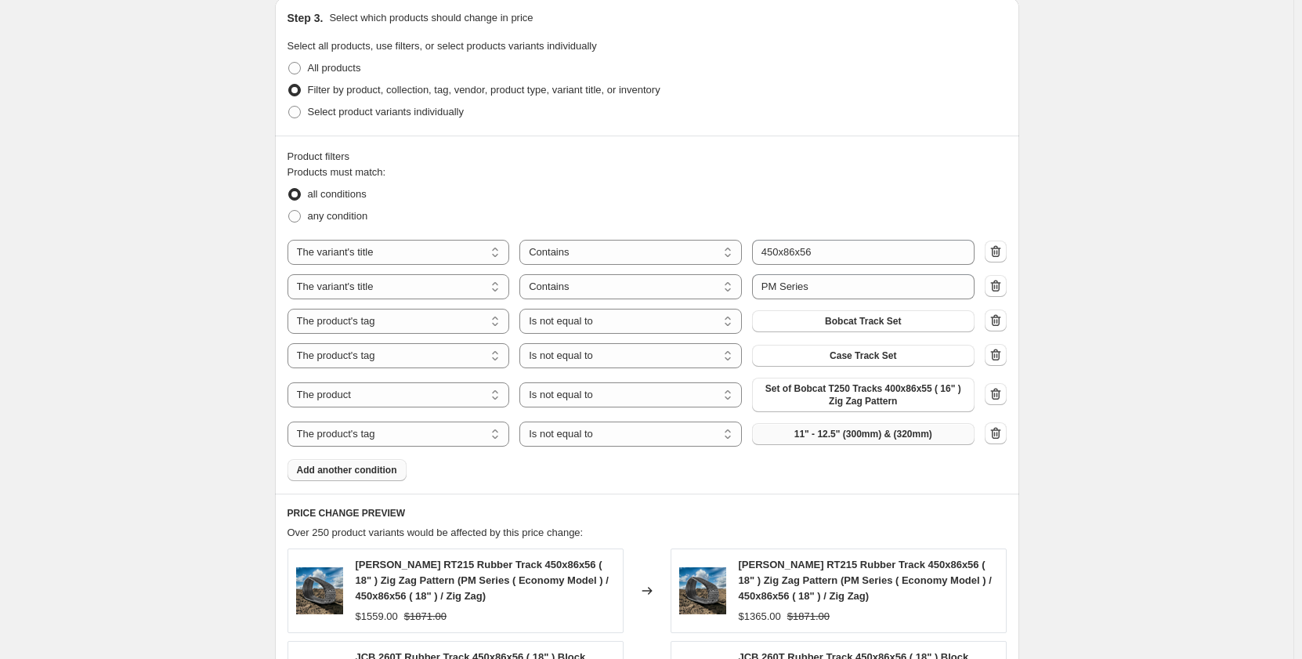
click at [790, 440] on button "11" - 12.5" (300mm) & (320mm)" at bounding box center [863, 434] width 222 height 22
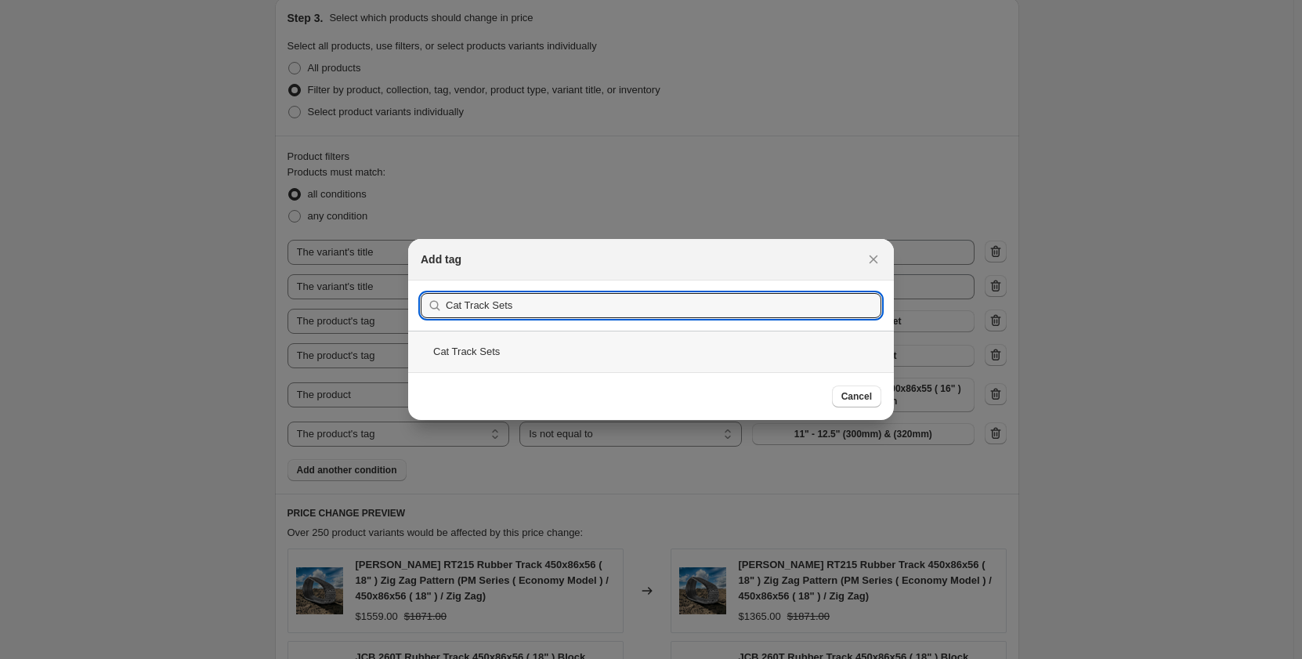
type input "Cat Track Sets"
click at [789, 358] on div "Cat Track Sets" at bounding box center [651, 352] width 486 height 42
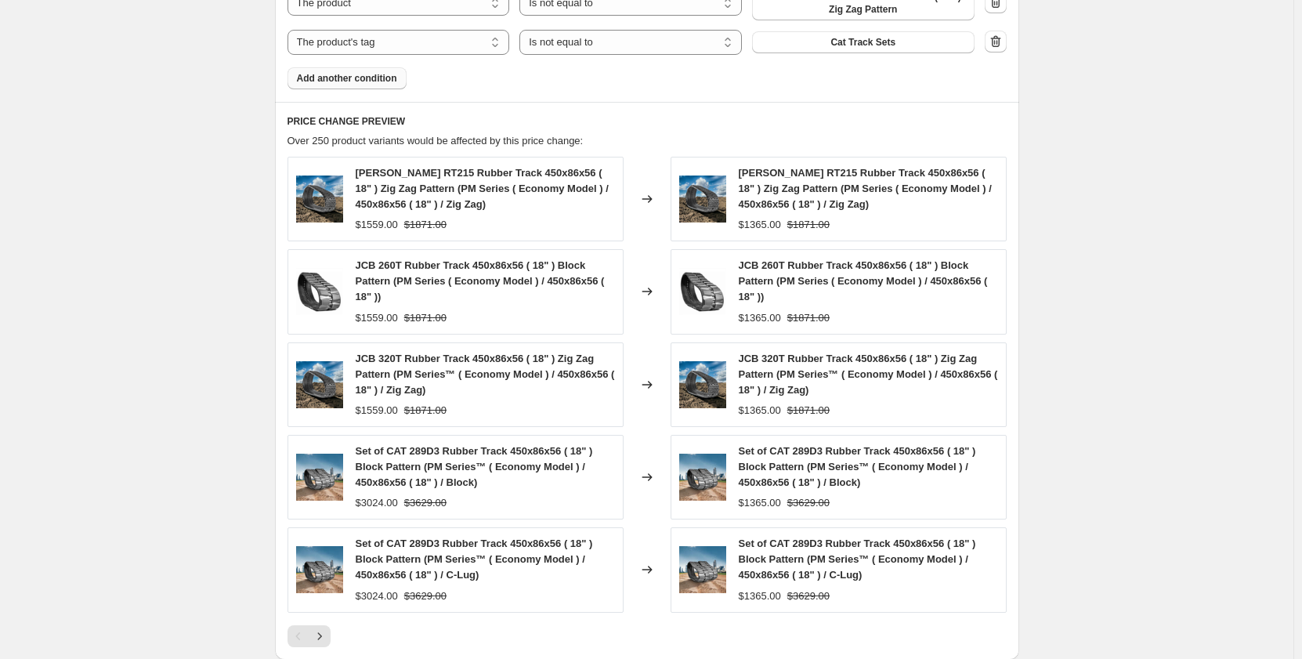
scroll to position [1247, 0]
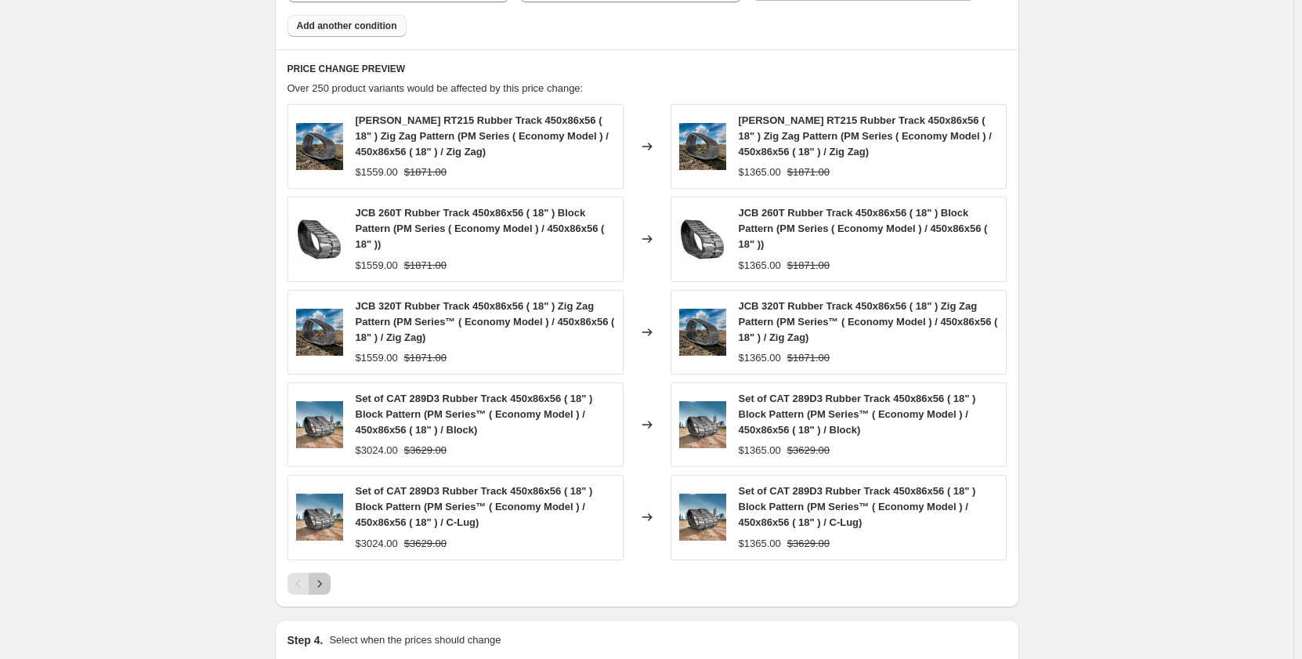
click at [326, 592] on button "Next" at bounding box center [320, 584] width 22 height 22
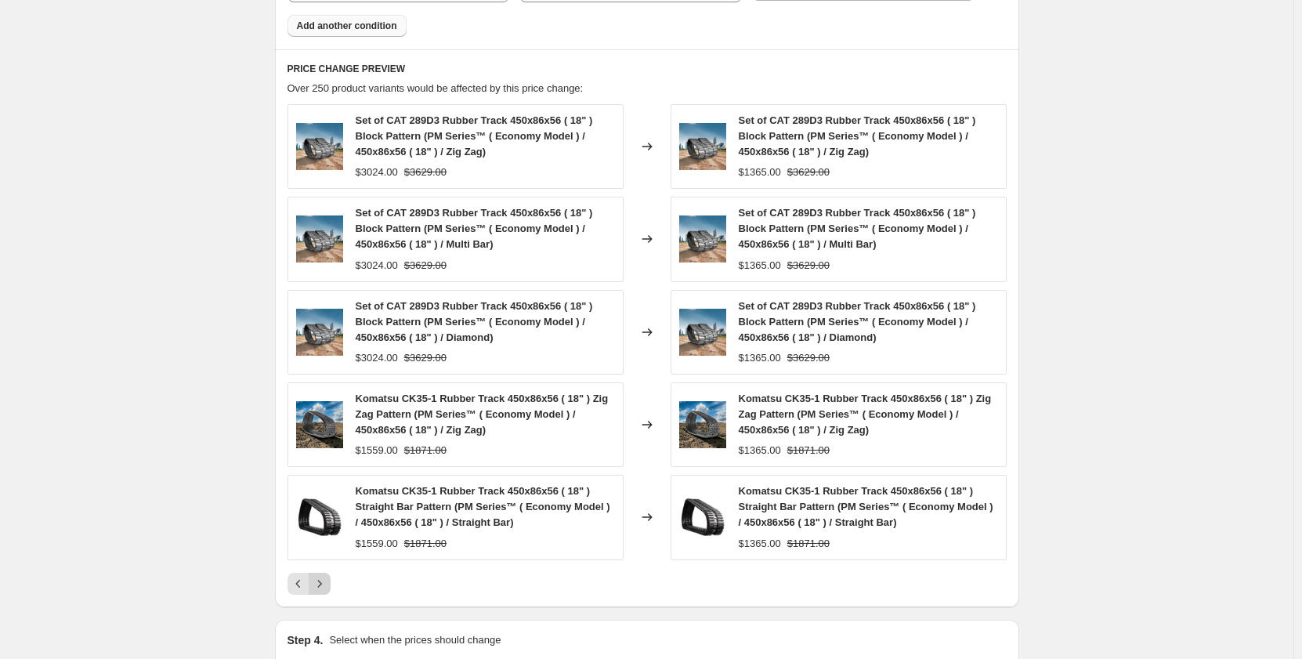
click at [325, 588] on icon "Next" at bounding box center [320, 584] width 16 height 16
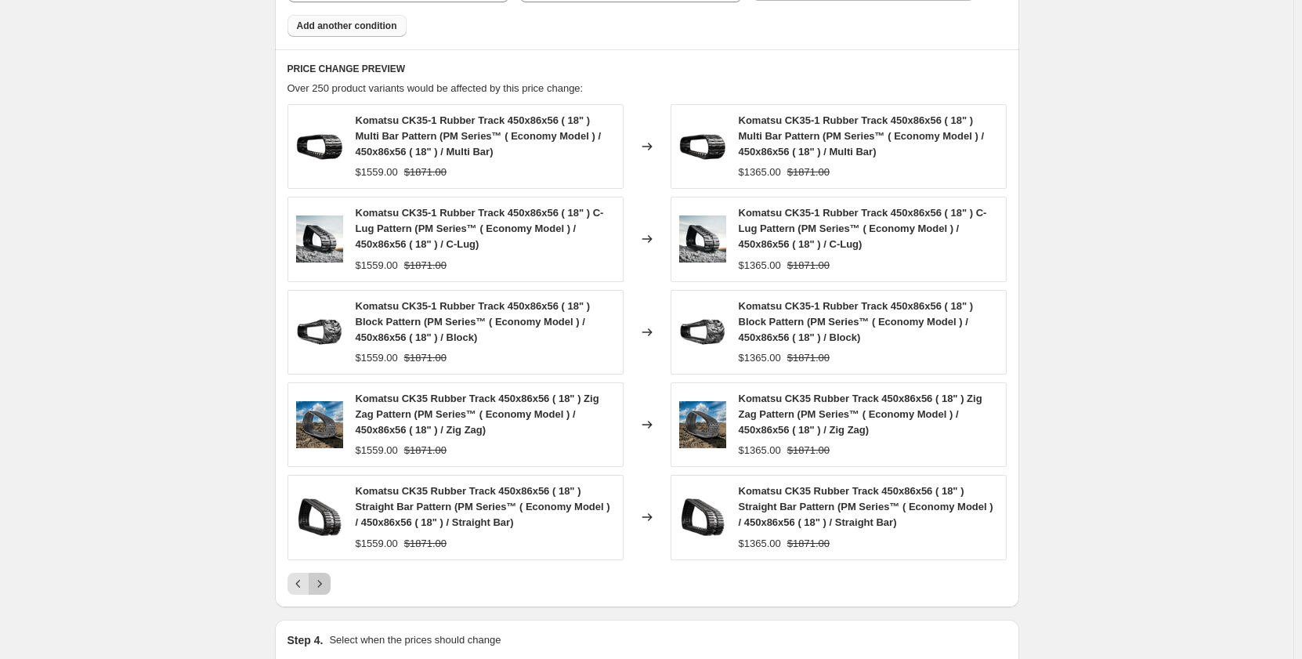
click at [325, 588] on icon "Next" at bounding box center [320, 584] width 16 height 16
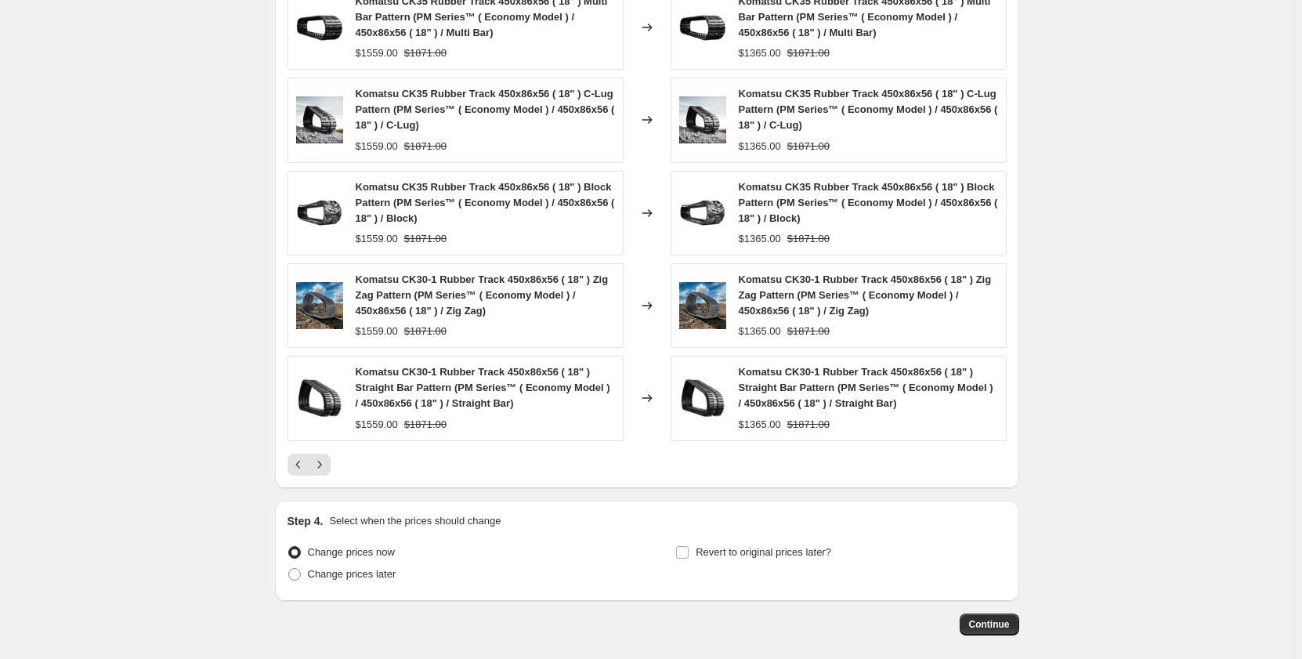
scroll to position [1377, 0]
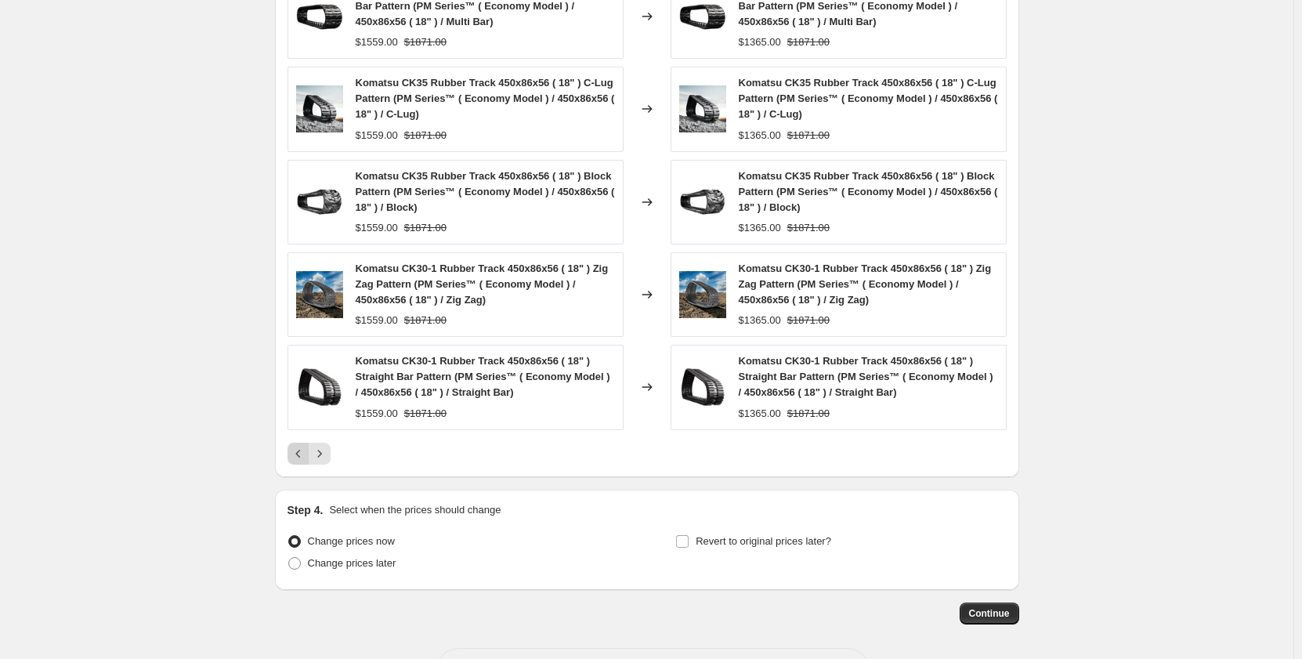
click at [295, 461] on button "Previous" at bounding box center [299, 454] width 22 height 22
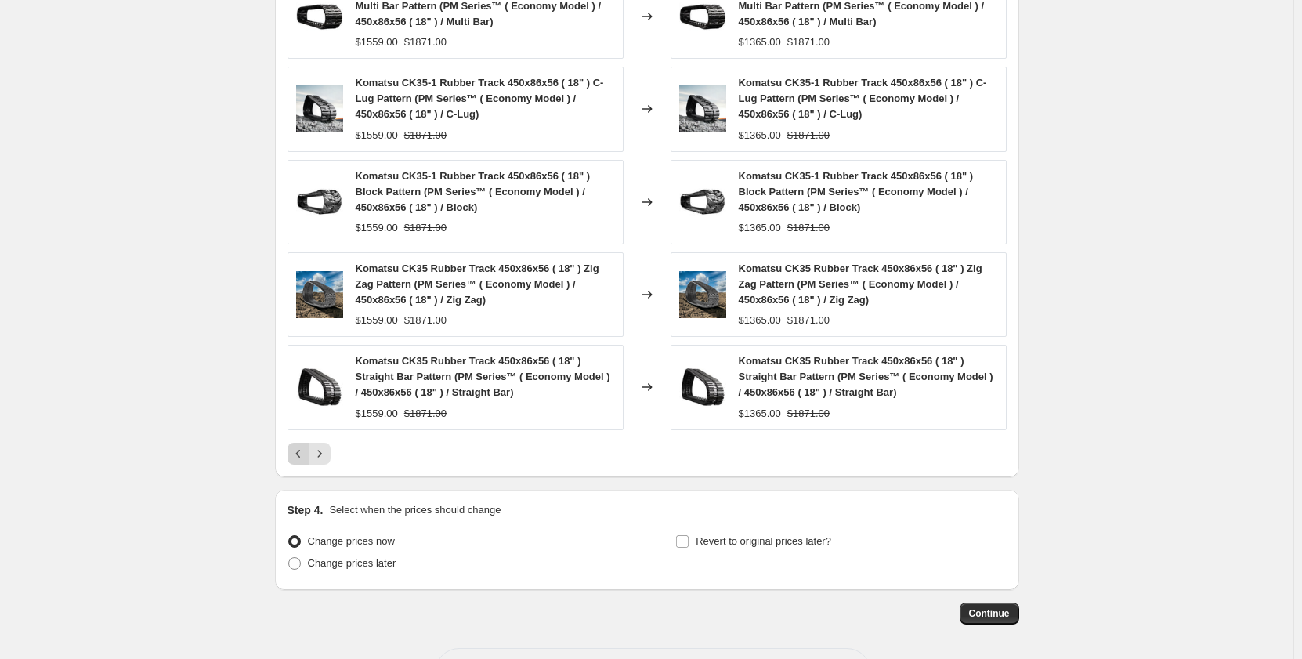
click at [298, 458] on icon "Previous" at bounding box center [299, 454] width 16 height 16
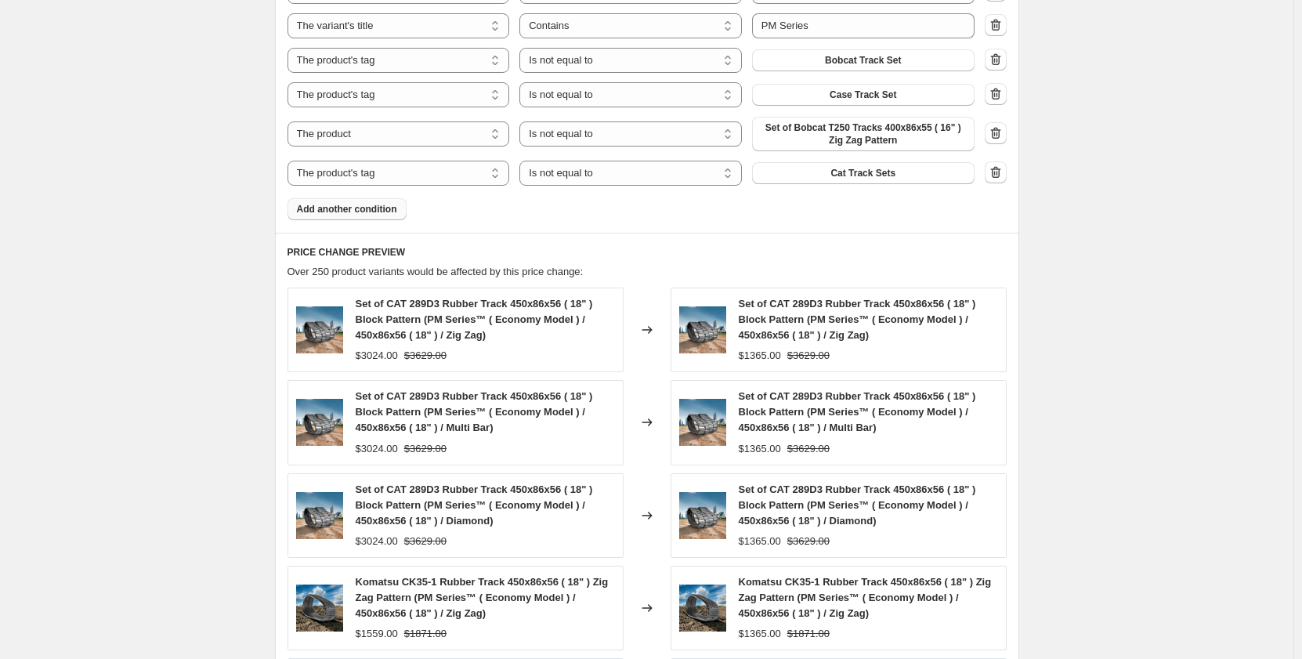
scroll to position [1038, 0]
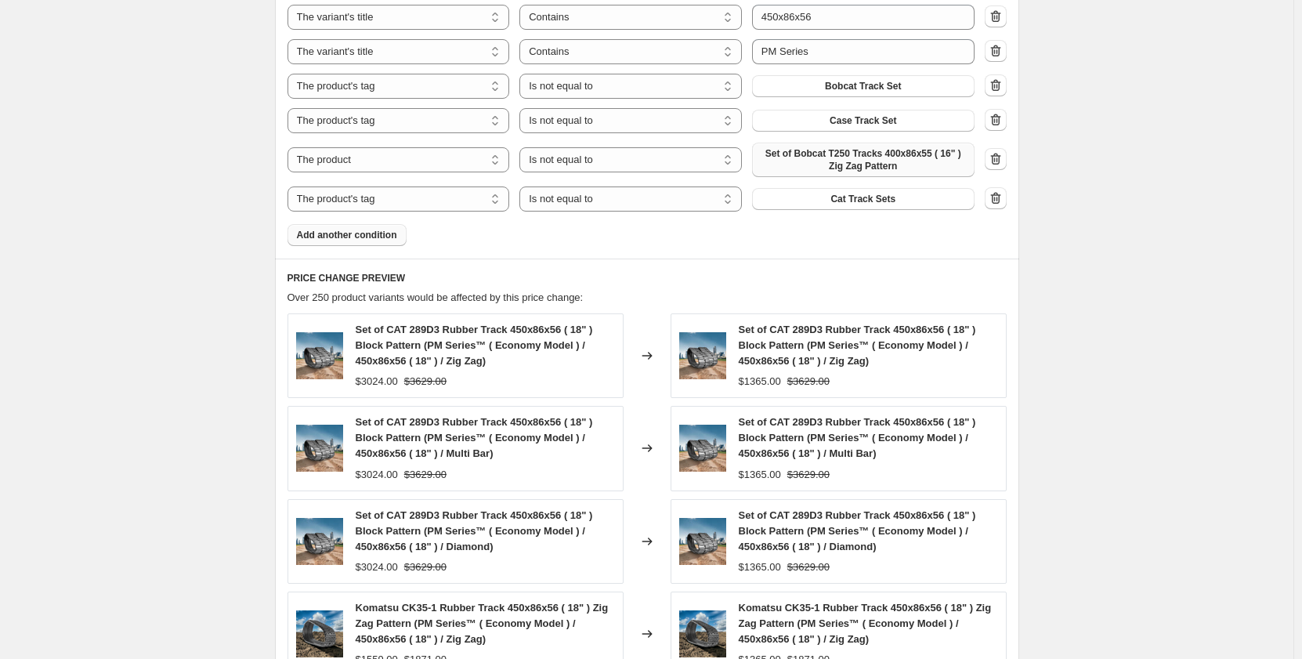
click at [794, 158] on span "Set of Bobcat T250 Tracks 400x86x55 ( 16" ) Zig Zag Pattern" at bounding box center [863, 159] width 204 height 25
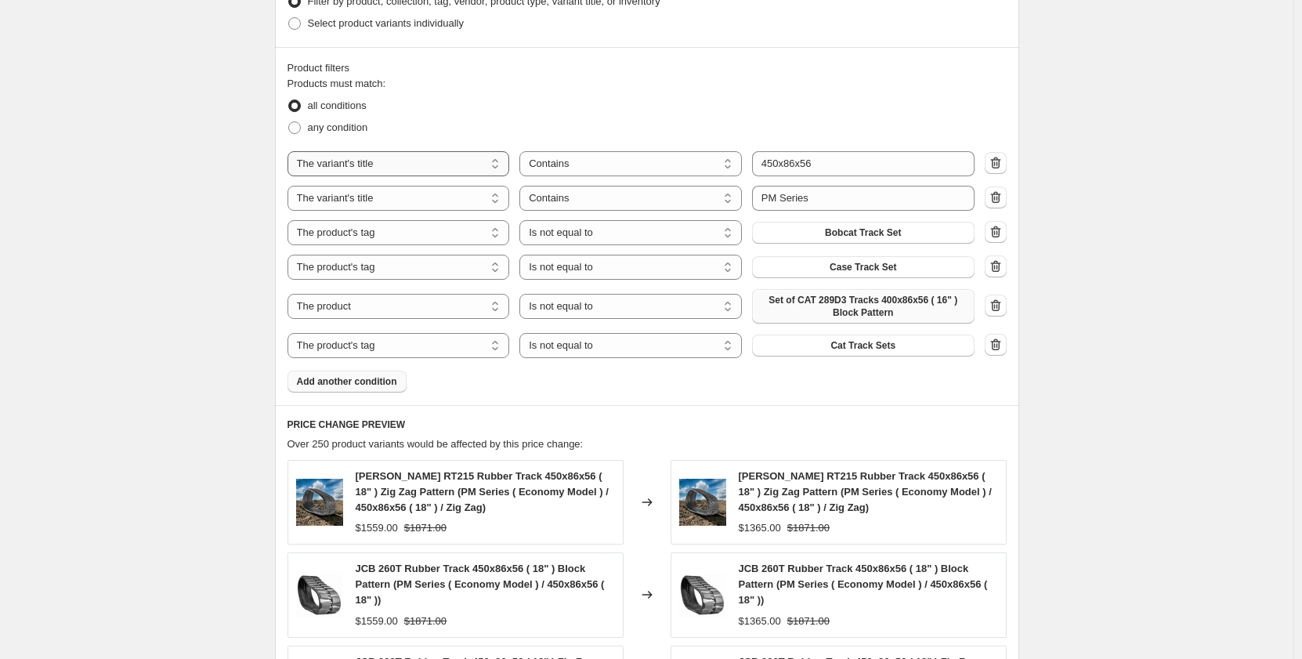
scroll to position [940, 0]
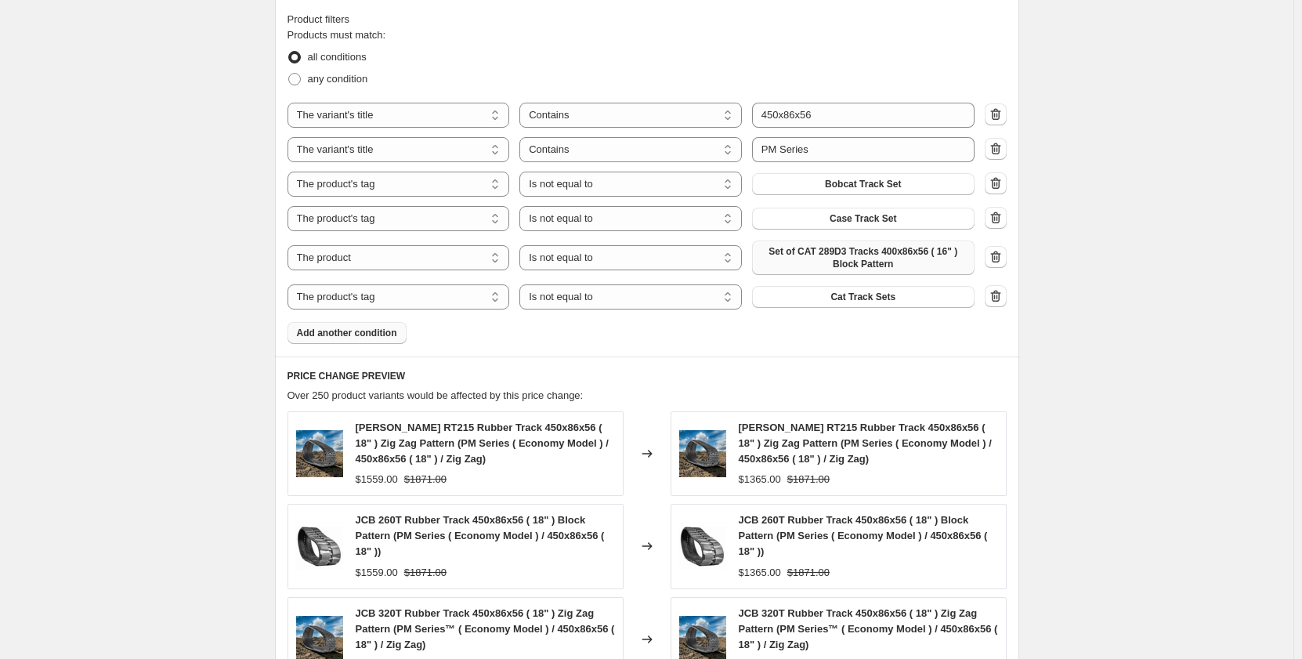
click at [390, 331] on span "Add another condition" at bounding box center [347, 333] width 100 height 13
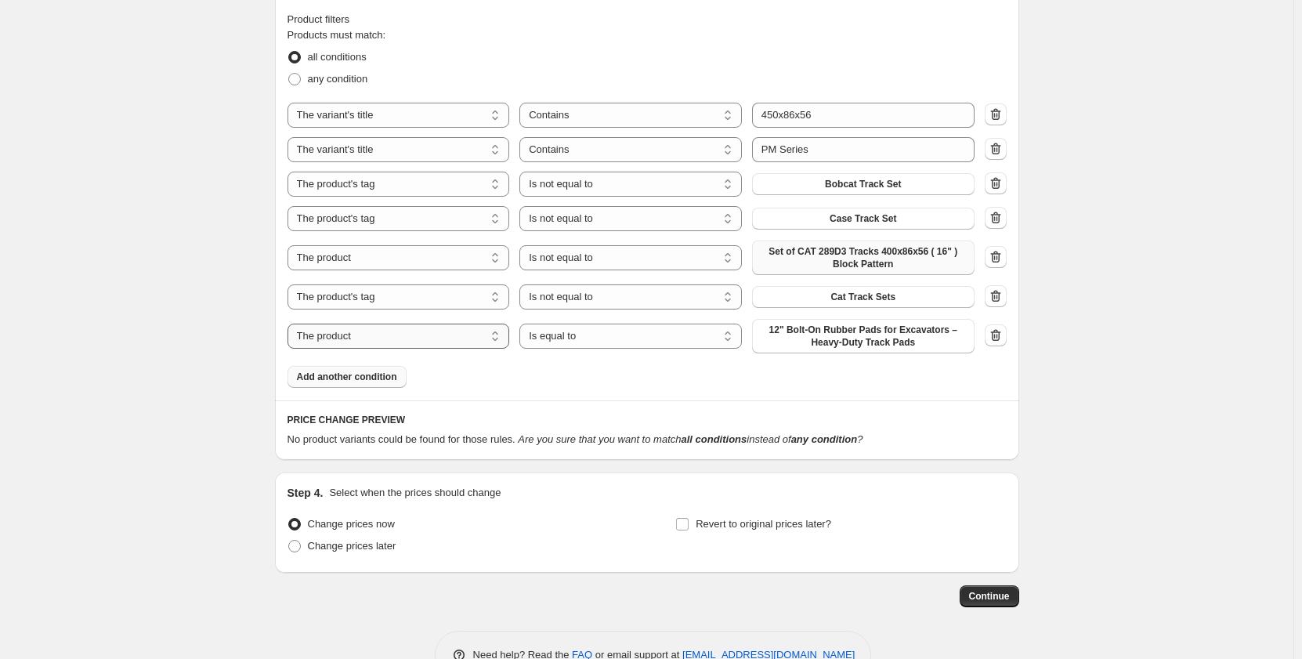
click at [392, 336] on select "The product The product's collection The product's tag The product's vendor The…" at bounding box center [399, 336] width 222 height 25
select select "tag"
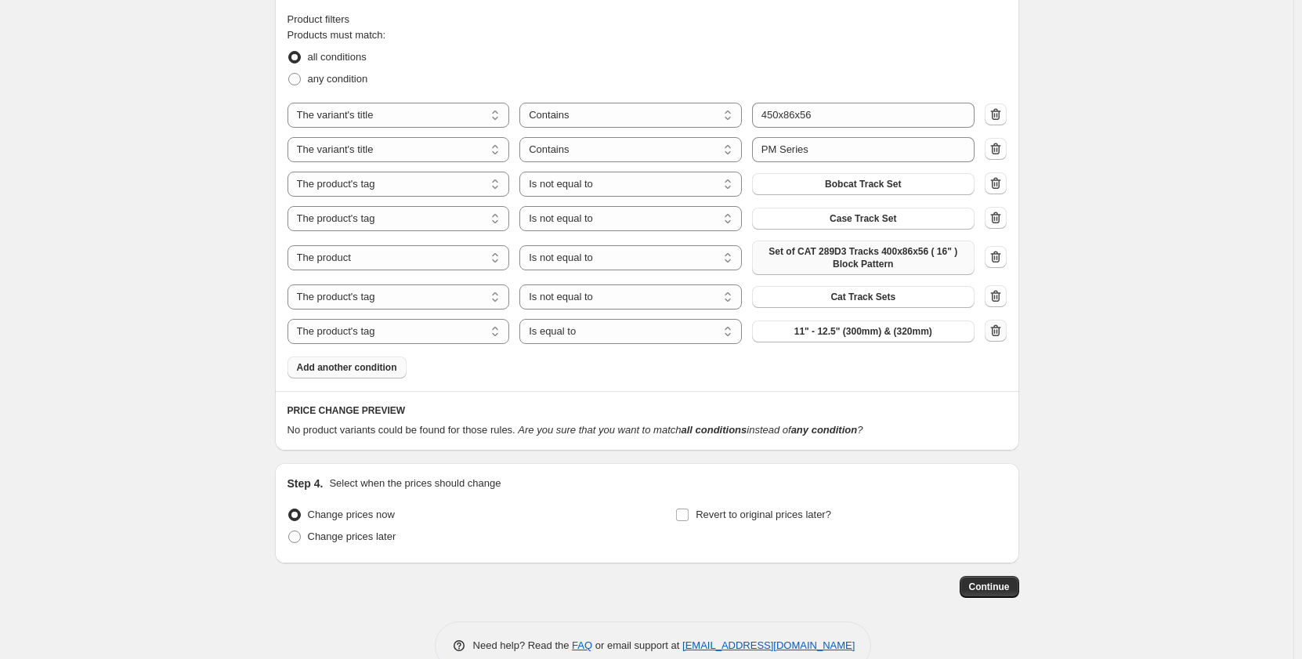
click at [1000, 331] on icon "button" at bounding box center [995, 331] width 10 height 12
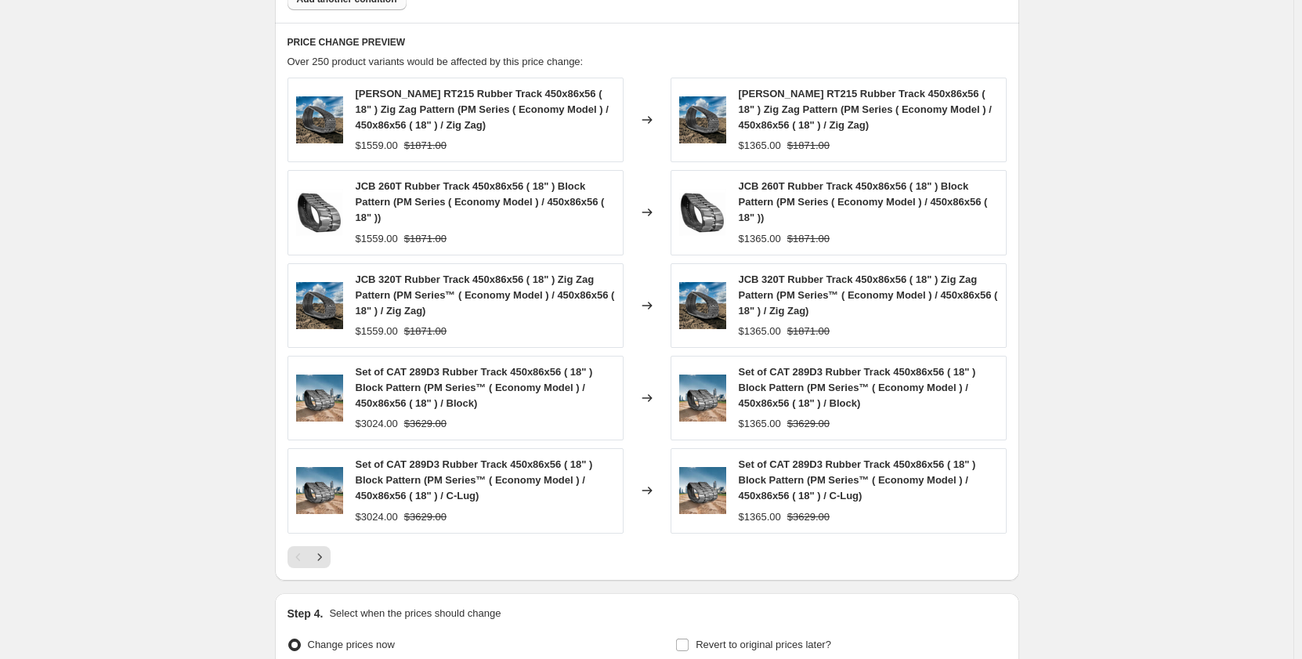
scroll to position [1253, 0]
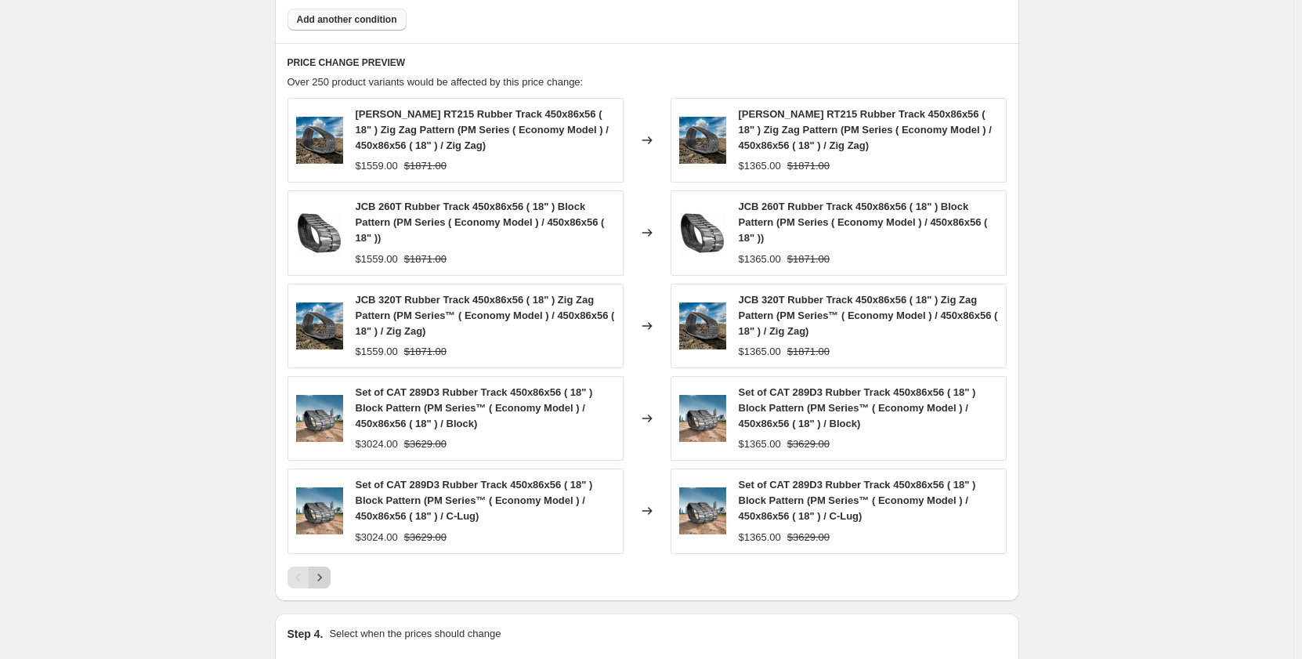
click at [327, 576] on icon "Next" at bounding box center [320, 578] width 16 height 16
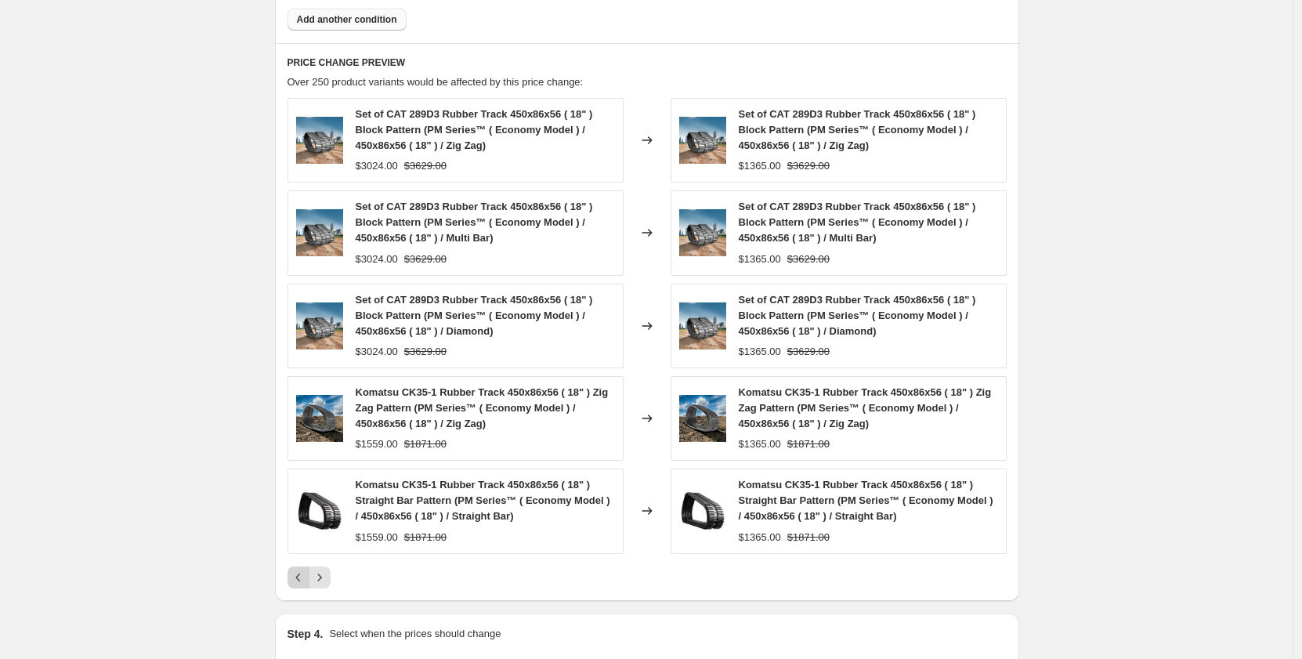
click at [294, 584] on icon "Previous" at bounding box center [299, 578] width 16 height 16
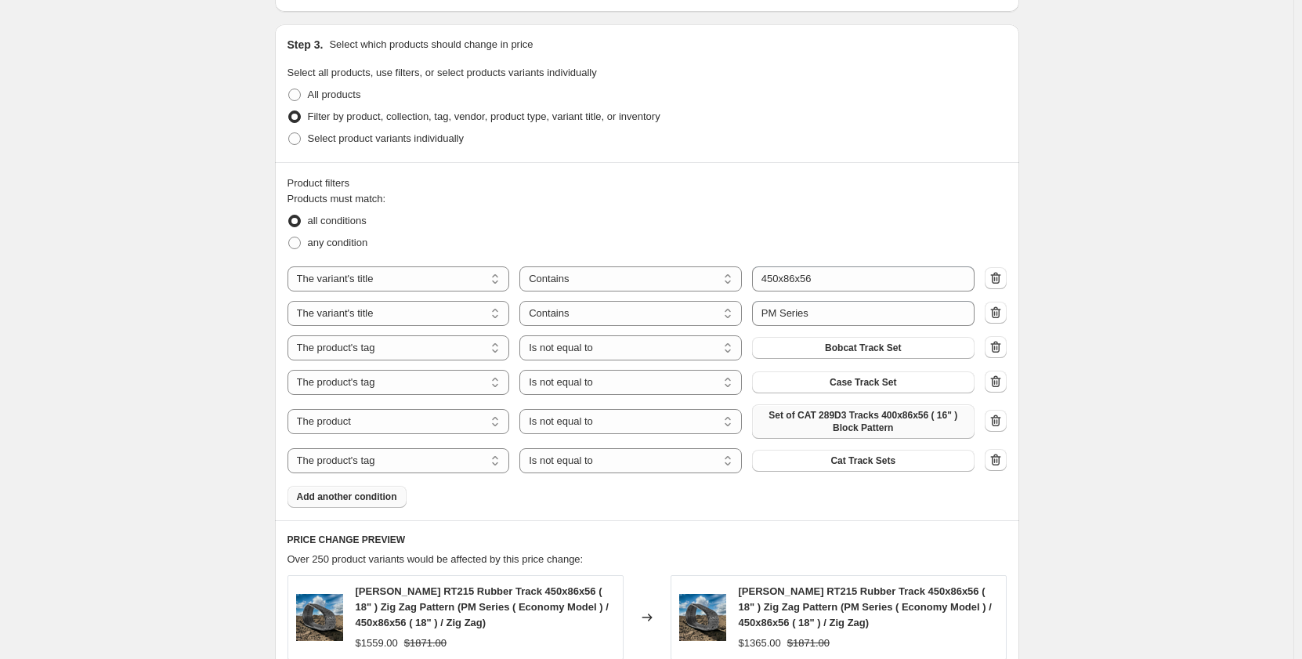
scroll to position [783, 0]
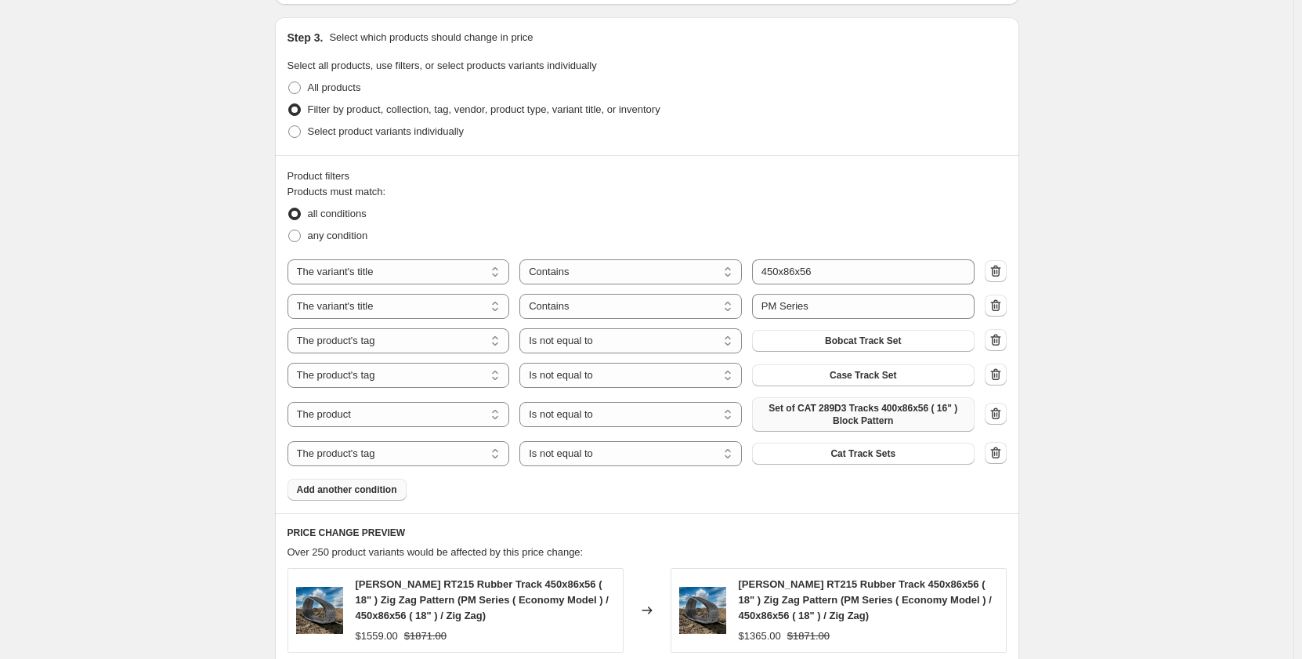
click at [324, 491] on span "Add another condition" at bounding box center [347, 489] width 100 height 13
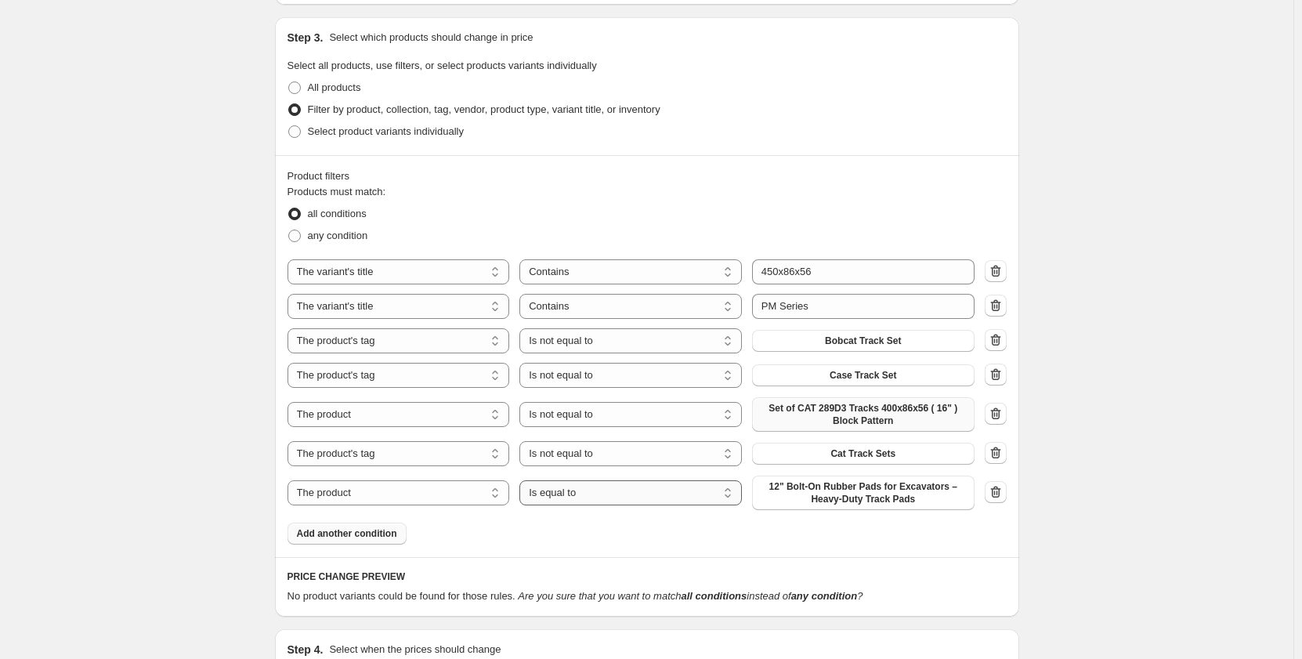
click at [577, 490] on select "Is equal to Is not equal to" at bounding box center [630, 492] width 222 height 25
click at [501, 489] on select "The product The product's collection The product's tag The product's vendor The…" at bounding box center [399, 492] width 222 height 25
click at [1000, 490] on icon "button" at bounding box center [996, 492] width 16 height 16
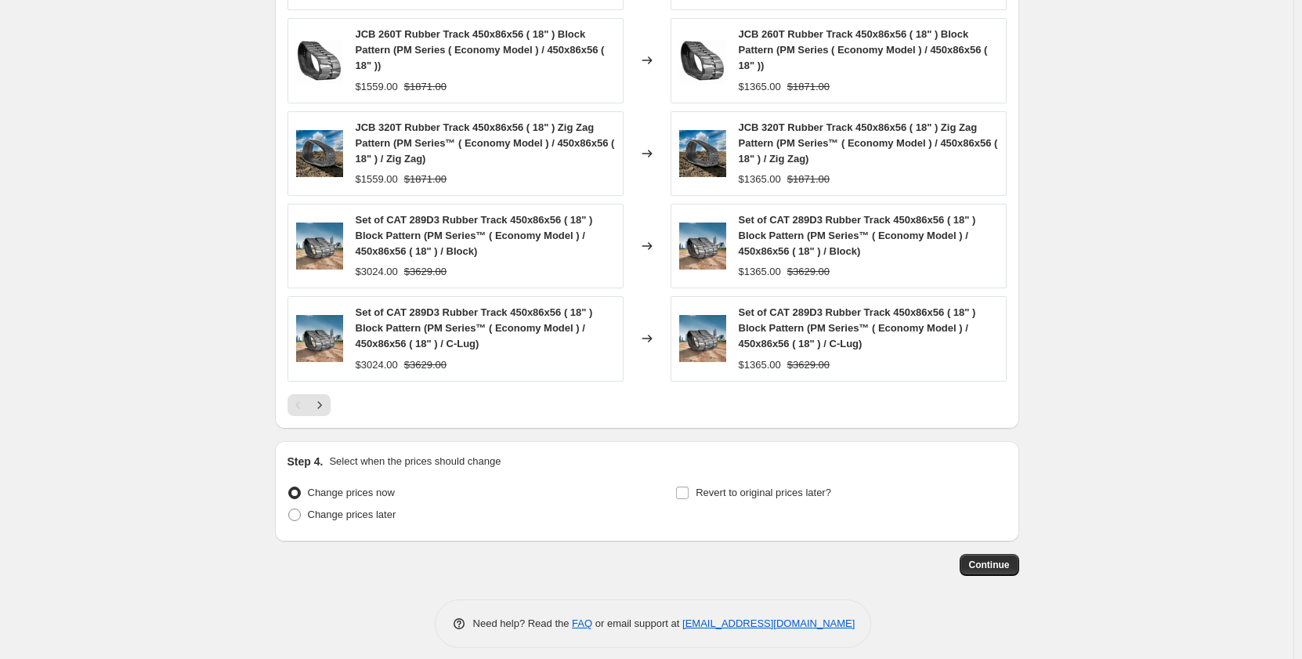
scroll to position [1438, 0]
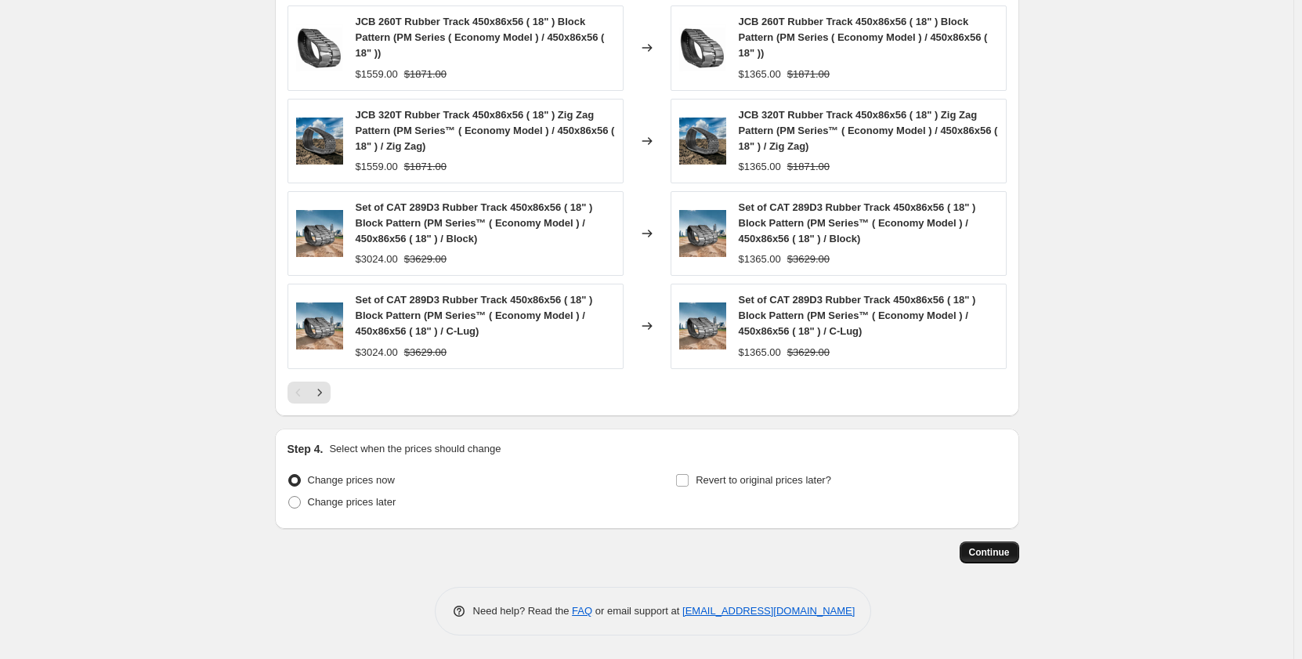
click at [982, 555] on span "Continue" at bounding box center [989, 552] width 41 height 13
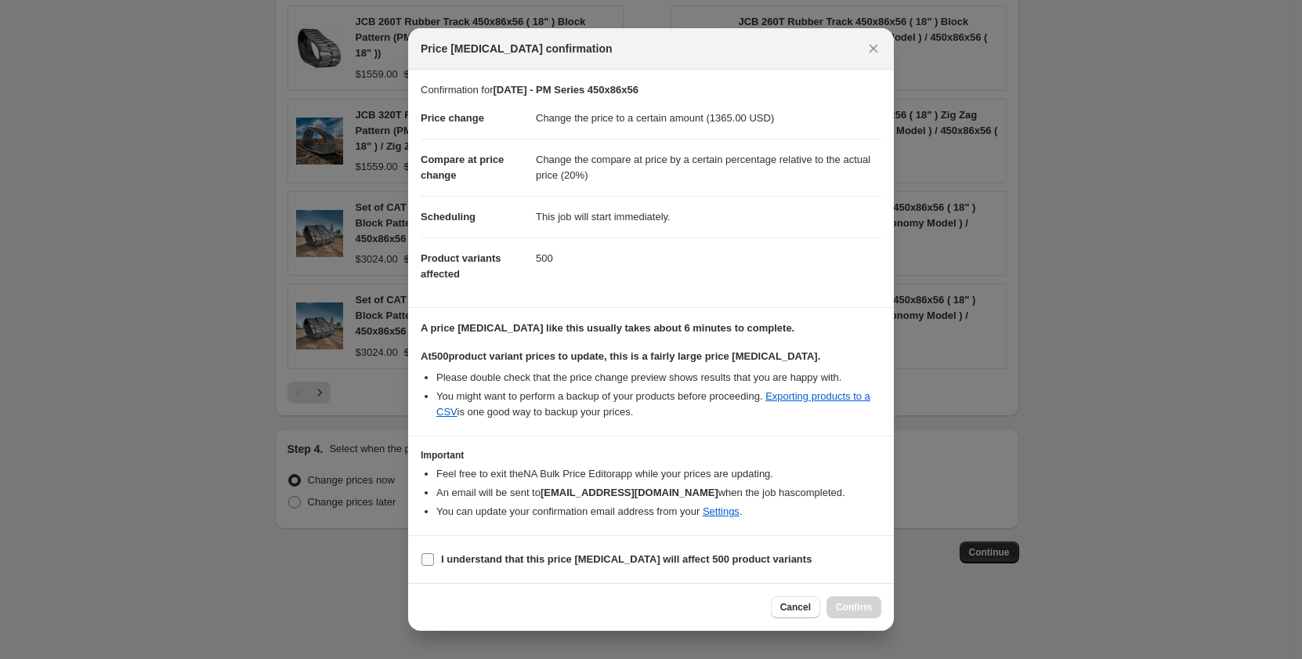
click at [427, 559] on input "I understand that this price change job will affect 500 product variants" at bounding box center [427, 559] width 13 height 13
checkbox input "true"
click at [839, 610] on span "Confirm" at bounding box center [854, 607] width 36 height 13
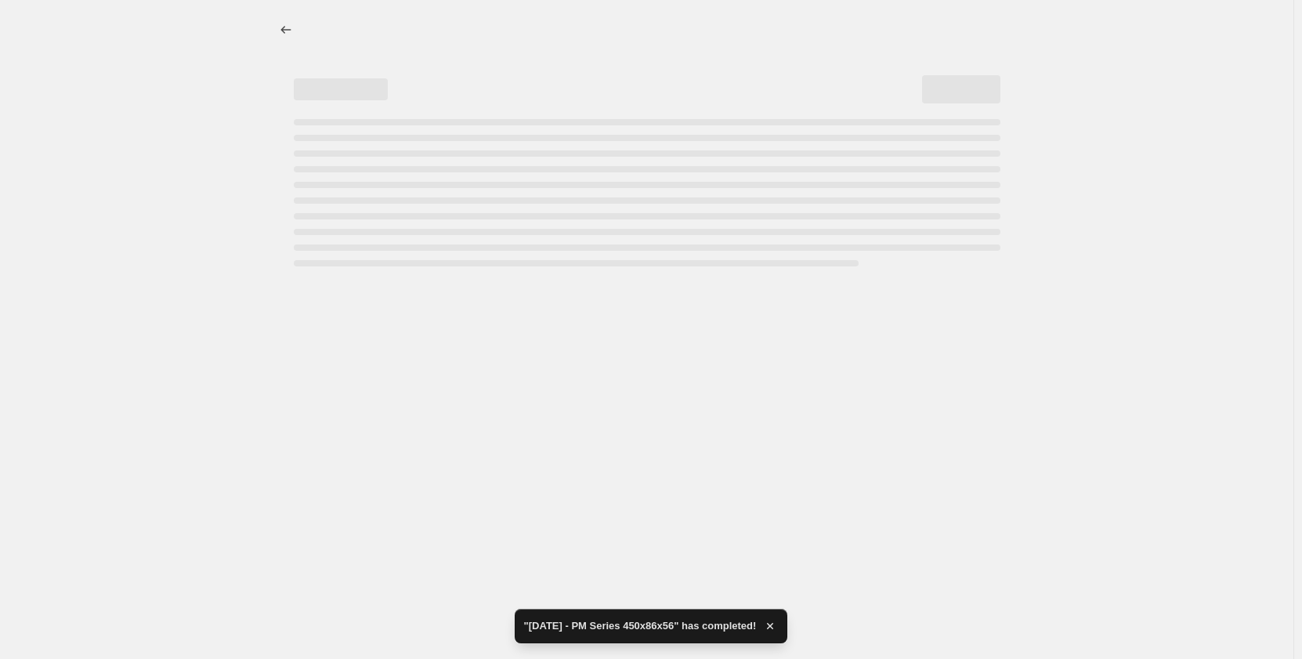
select select "pp"
select select "title"
select select "contains"
select select "title"
select select "contains"
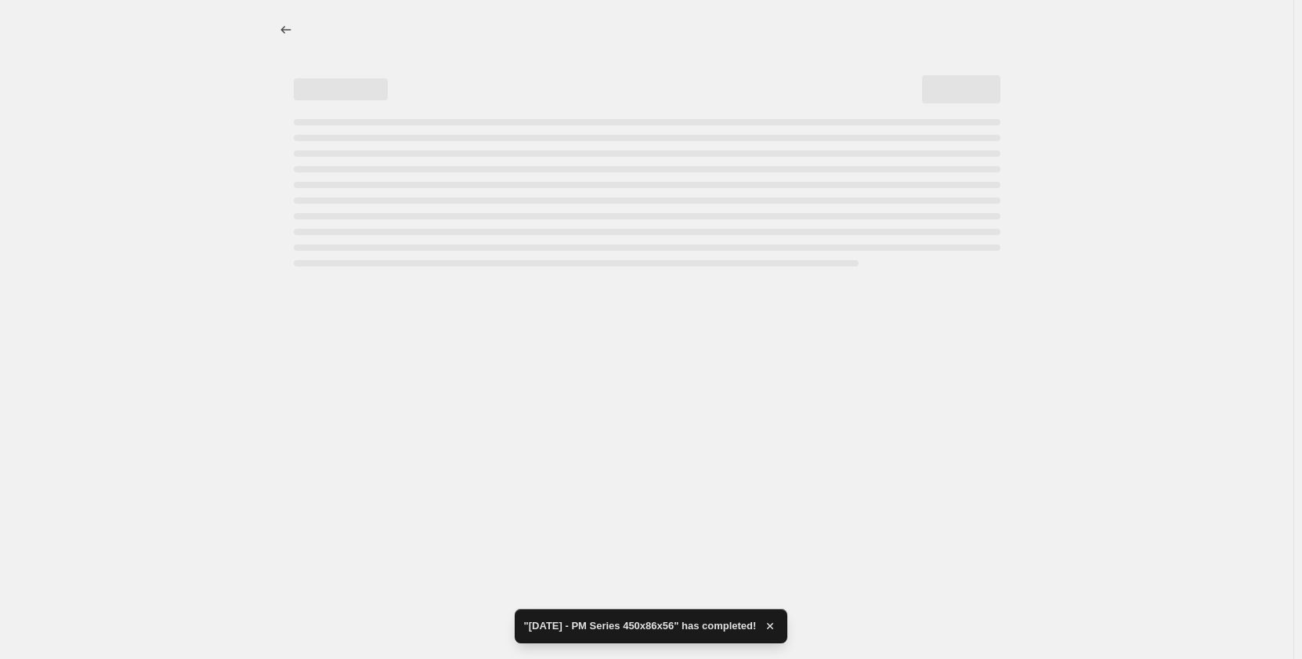
select select "tag"
select select "not_equal"
select select "tag"
select select "not_equal"
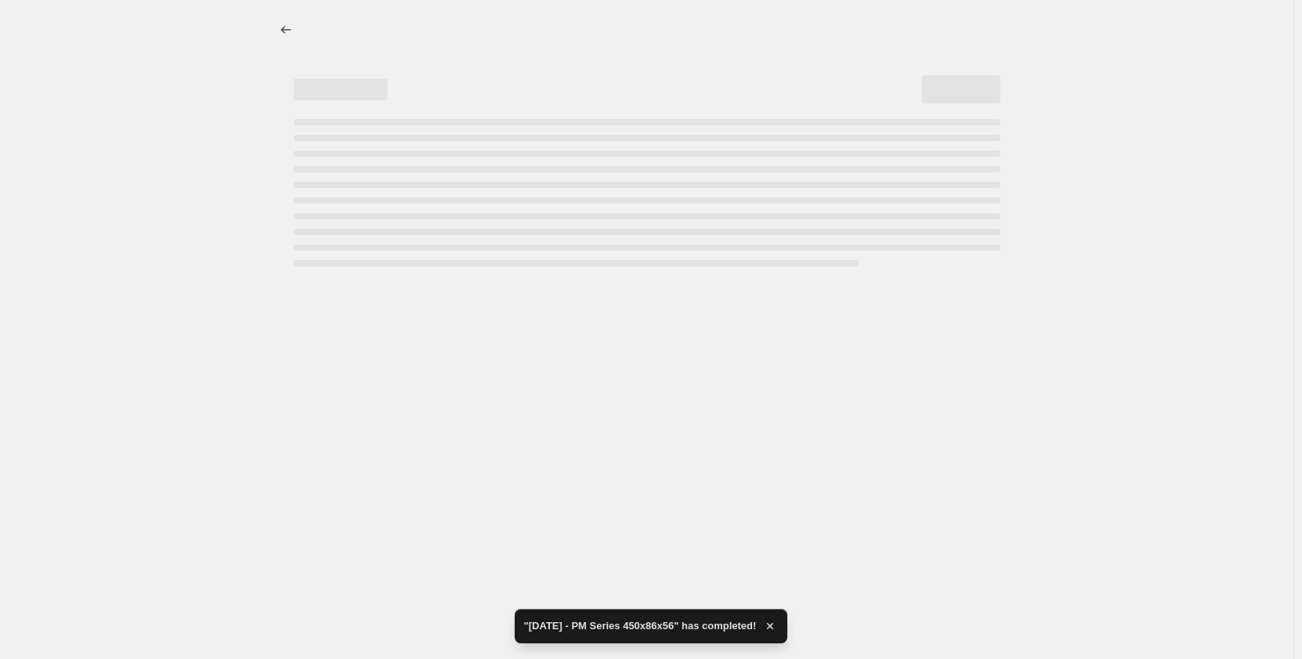
select select "tag"
select select "not_equal"
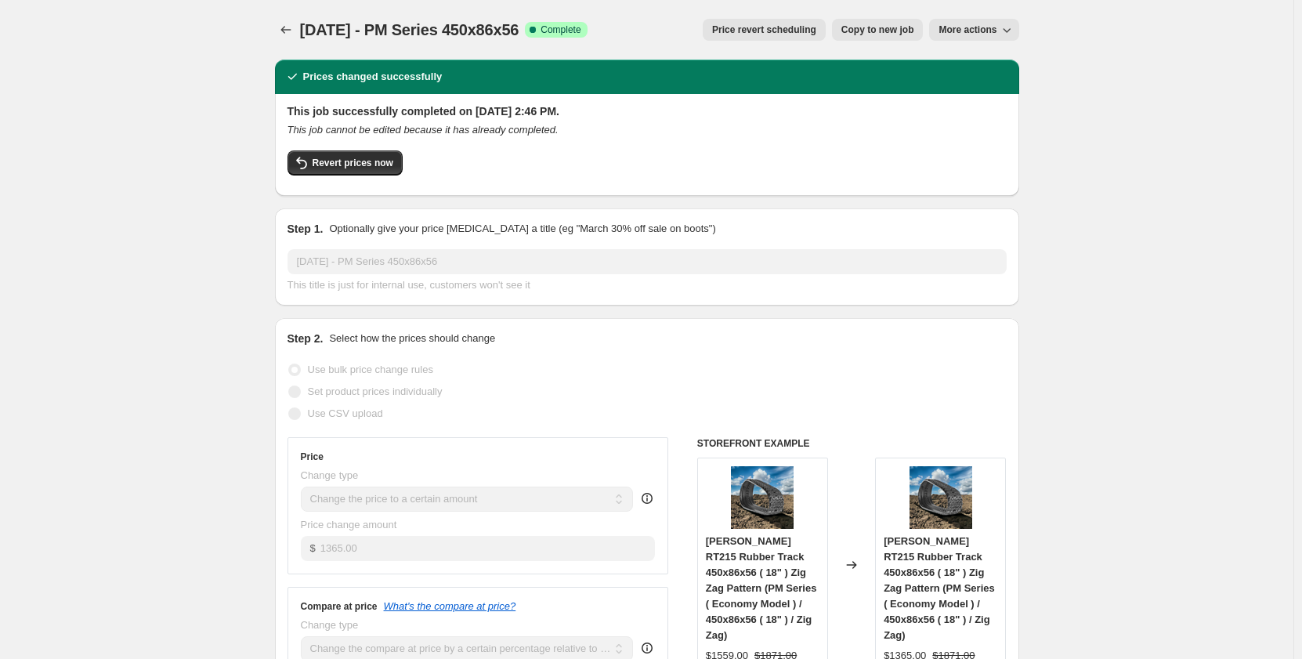
click at [867, 34] on span "Copy to new job" at bounding box center [877, 30] width 73 height 13
select select "pp"
select select "title"
select select "contains"
select select "title"
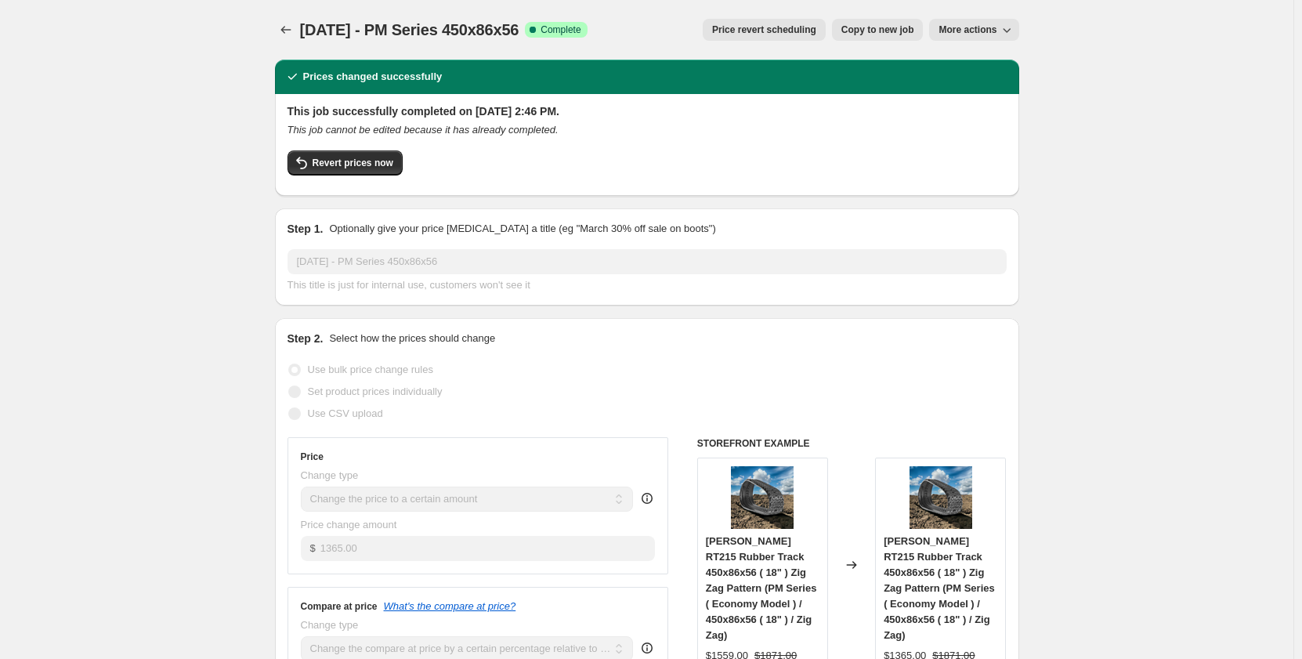
select select "contains"
select select "tag"
select select "not_equal"
select select "tag"
select select "not_equal"
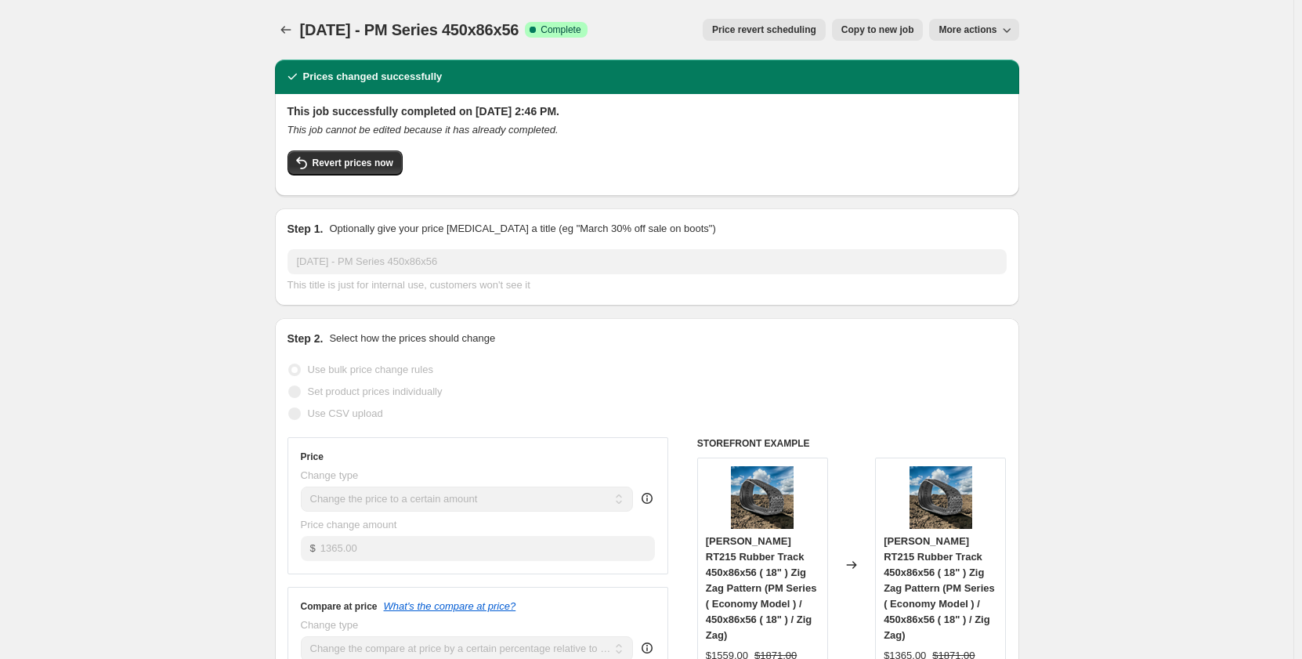
select select "not_equal"
select select "tag"
select select "not_equal"
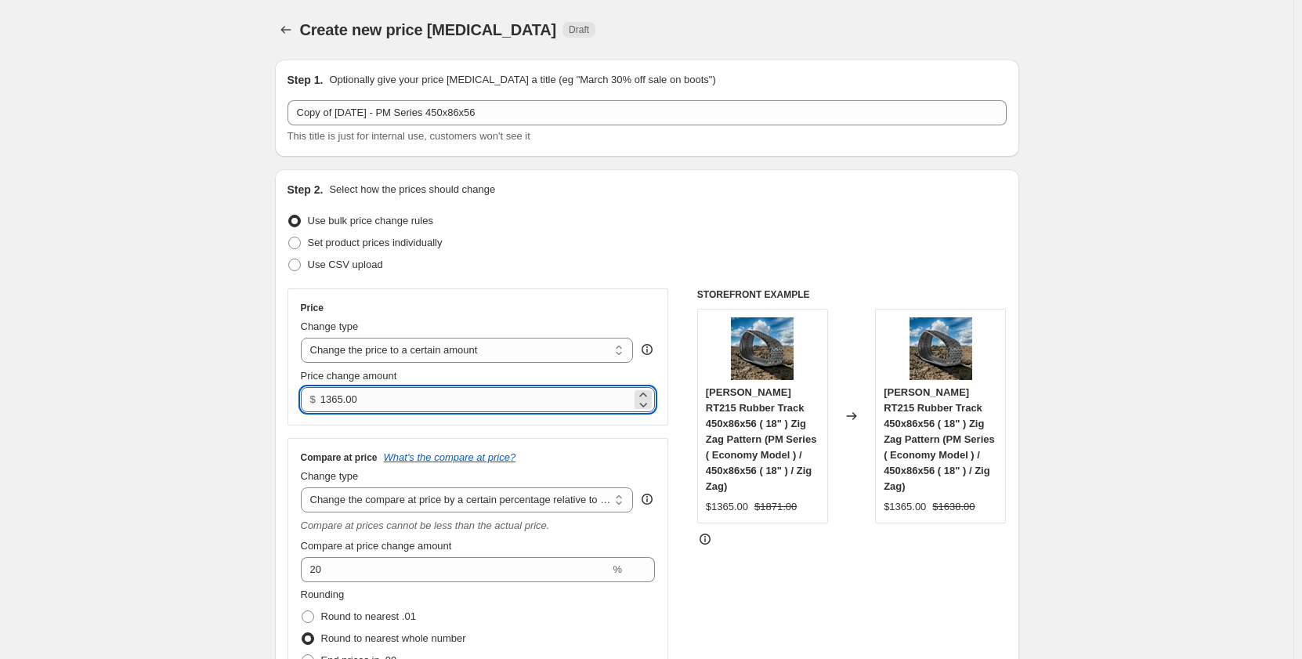
drag, startPoint x: 340, startPoint y: 400, endPoint x: 327, endPoint y: 402, distance: 13.5
click at [327, 402] on input "1365.00" at bounding box center [475, 399] width 311 height 25
type input "1595.00"
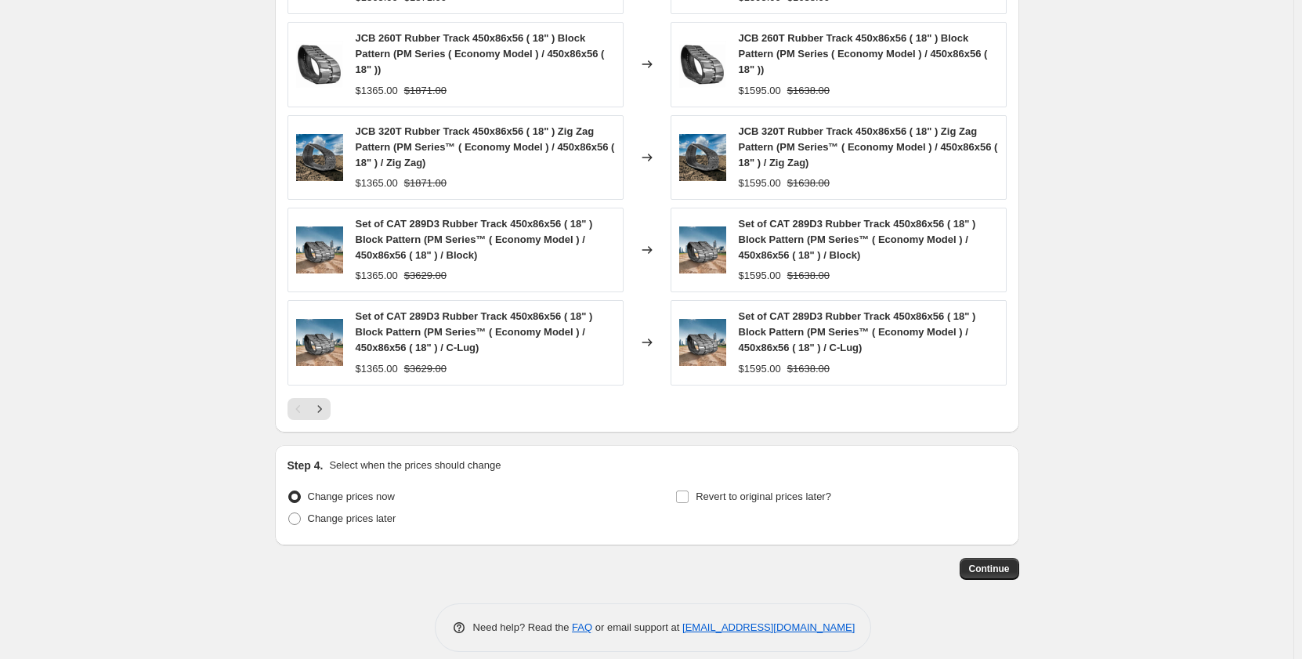
scroll to position [1438, 0]
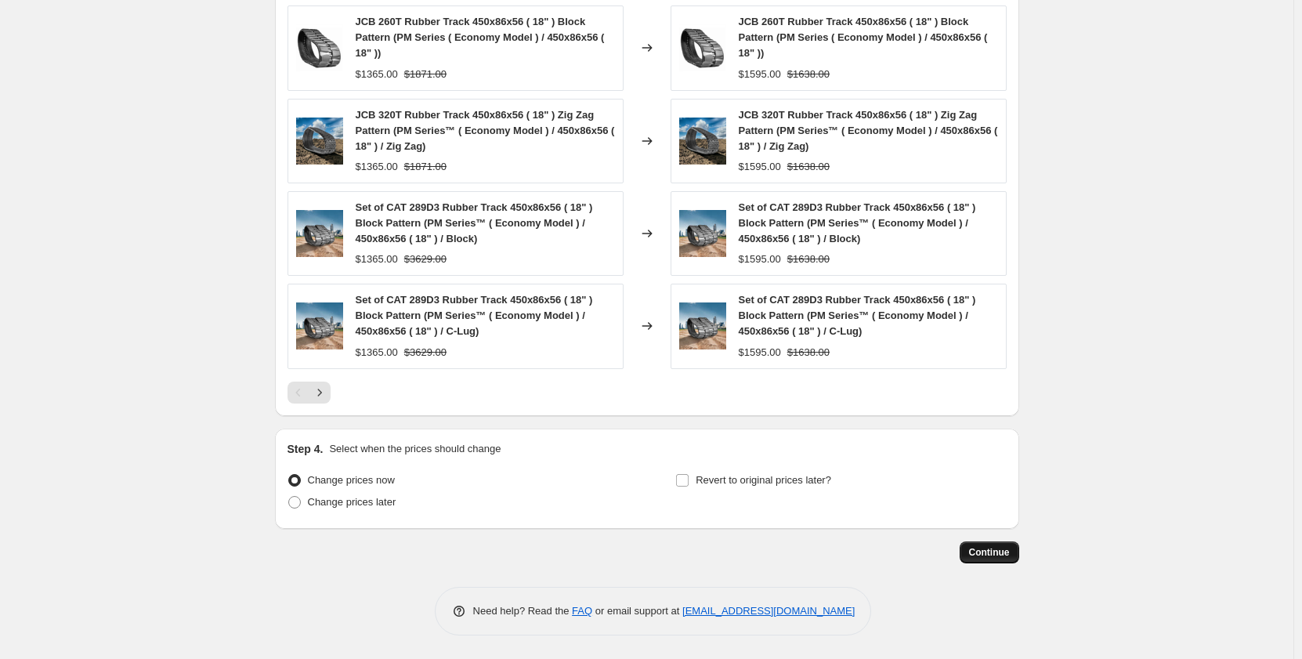
click at [980, 552] on span "Continue" at bounding box center [989, 552] width 41 height 13
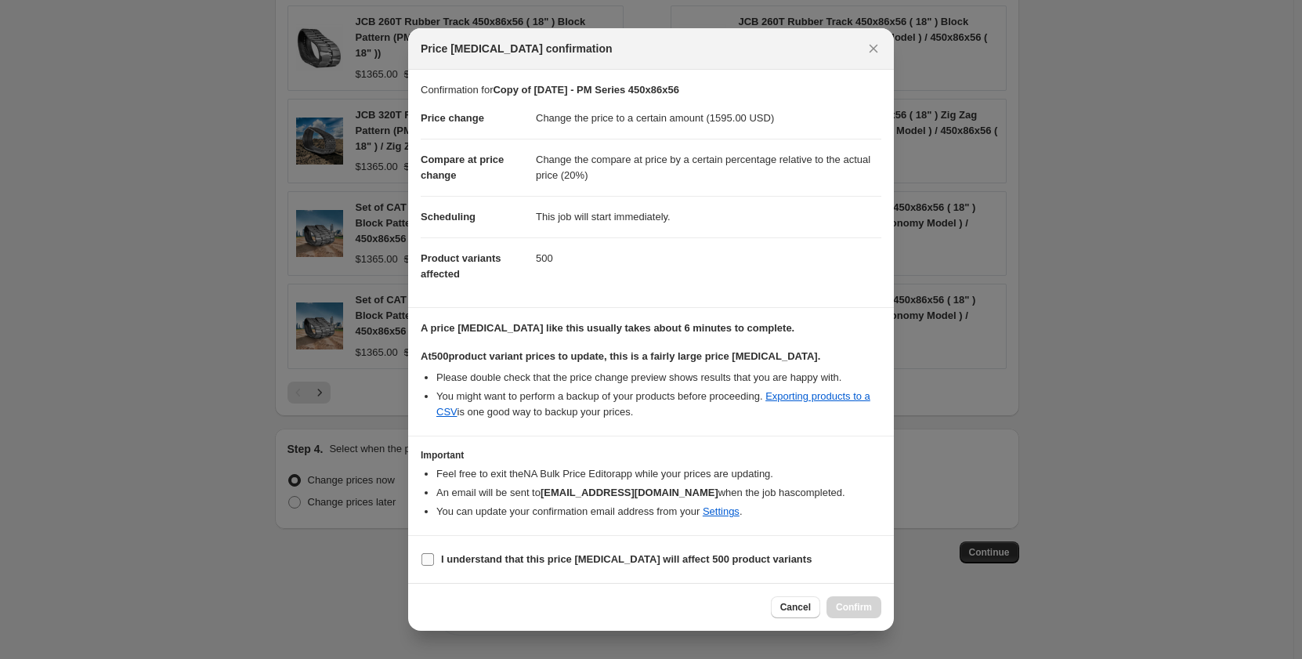
click at [430, 560] on input "I understand that this price change job will affect 500 product variants" at bounding box center [427, 559] width 13 height 13
checkbox input "true"
click at [844, 604] on span "Confirm" at bounding box center [854, 607] width 36 height 13
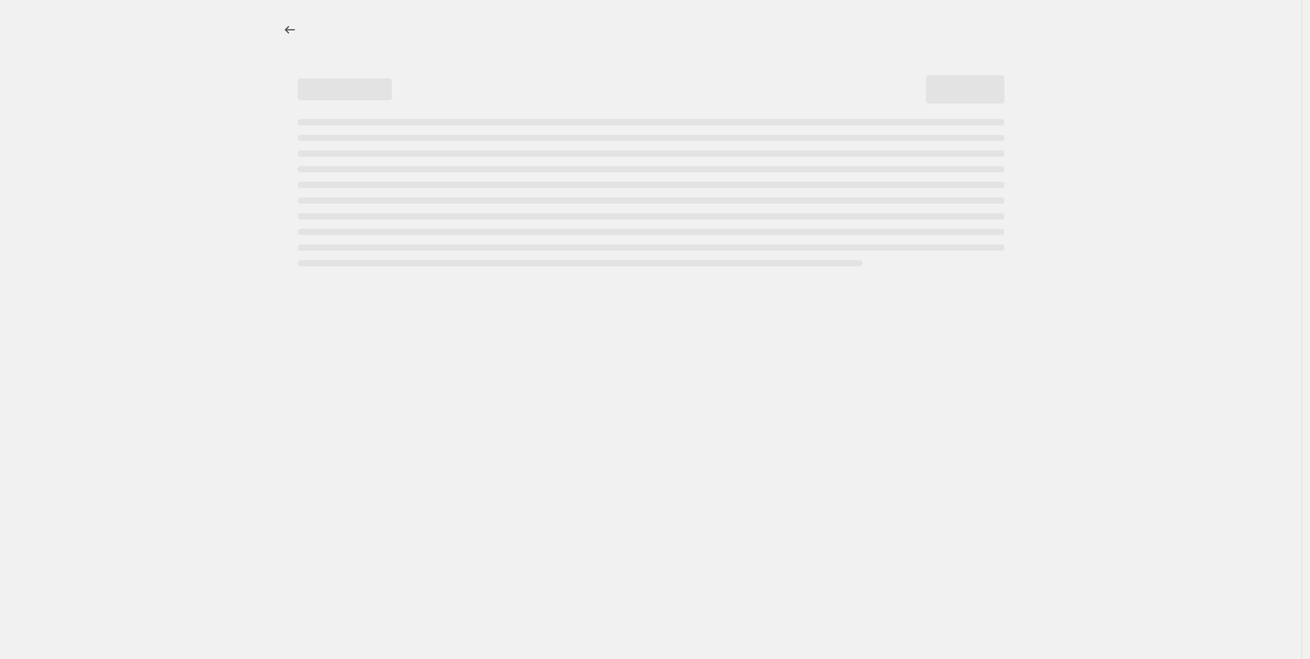
select select "pp"
select select "title"
select select "contains"
select select "title"
select select "contains"
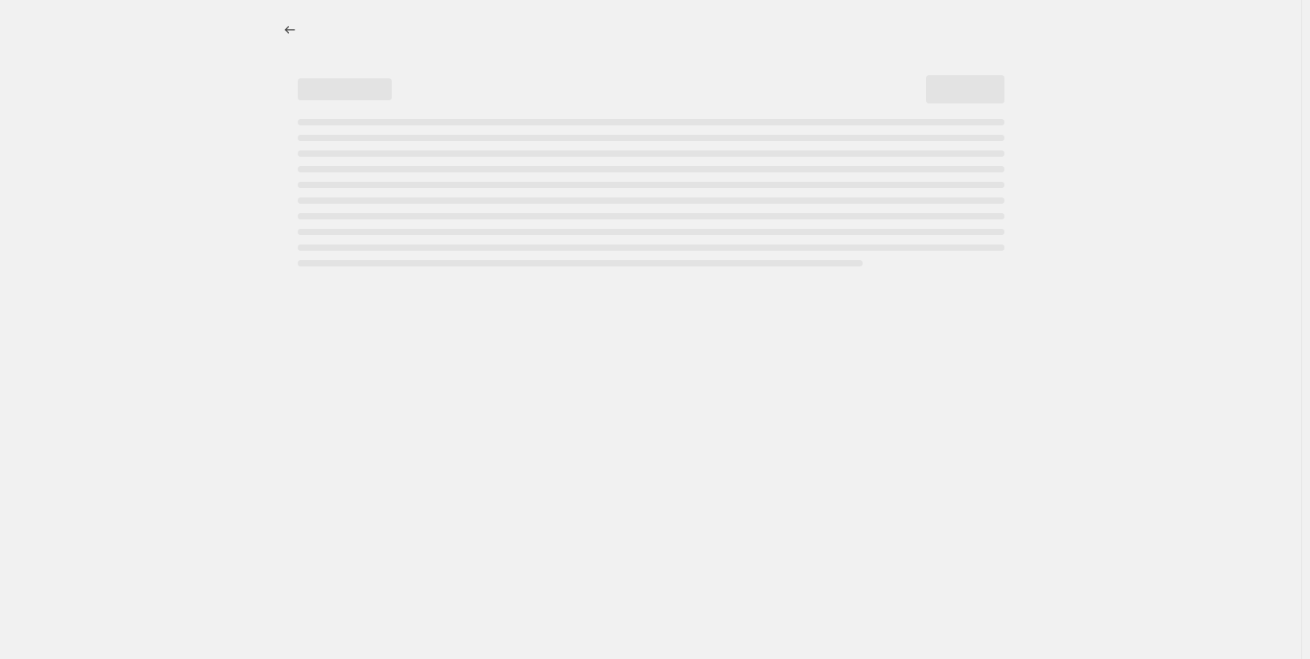
select select "tag"
select select "not_equal"
select select "tag"
select select "not_equal"
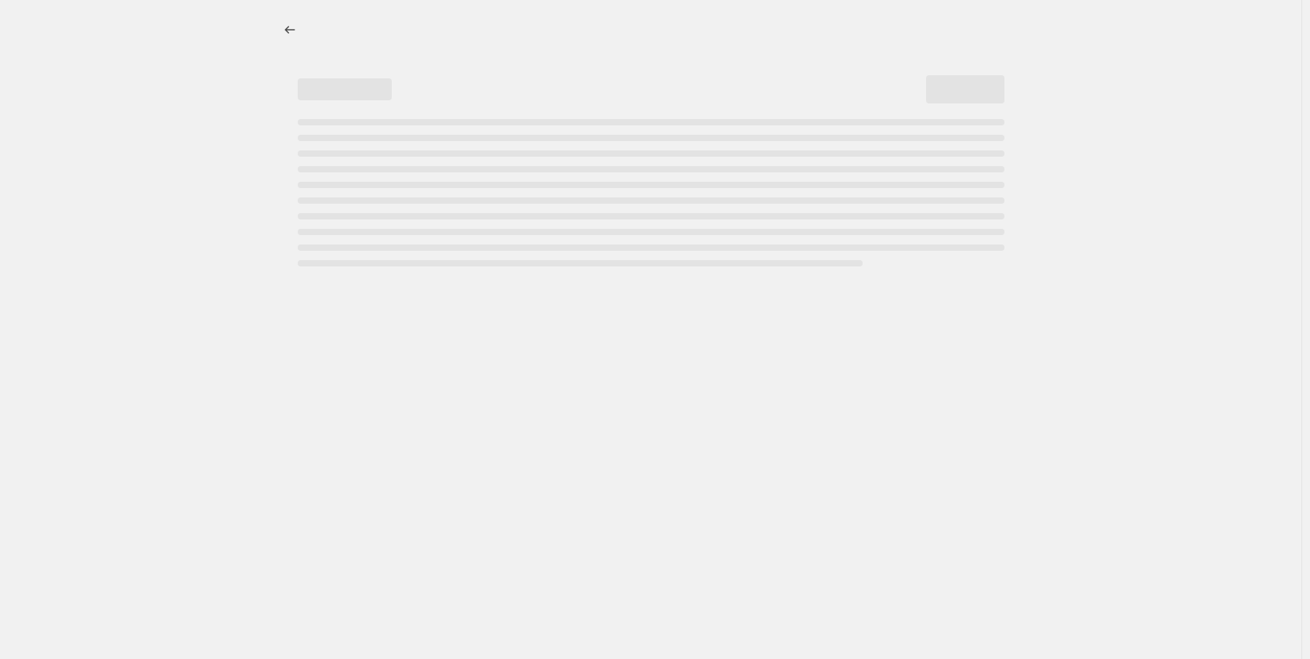
select select "tag"
select select "not_equal"
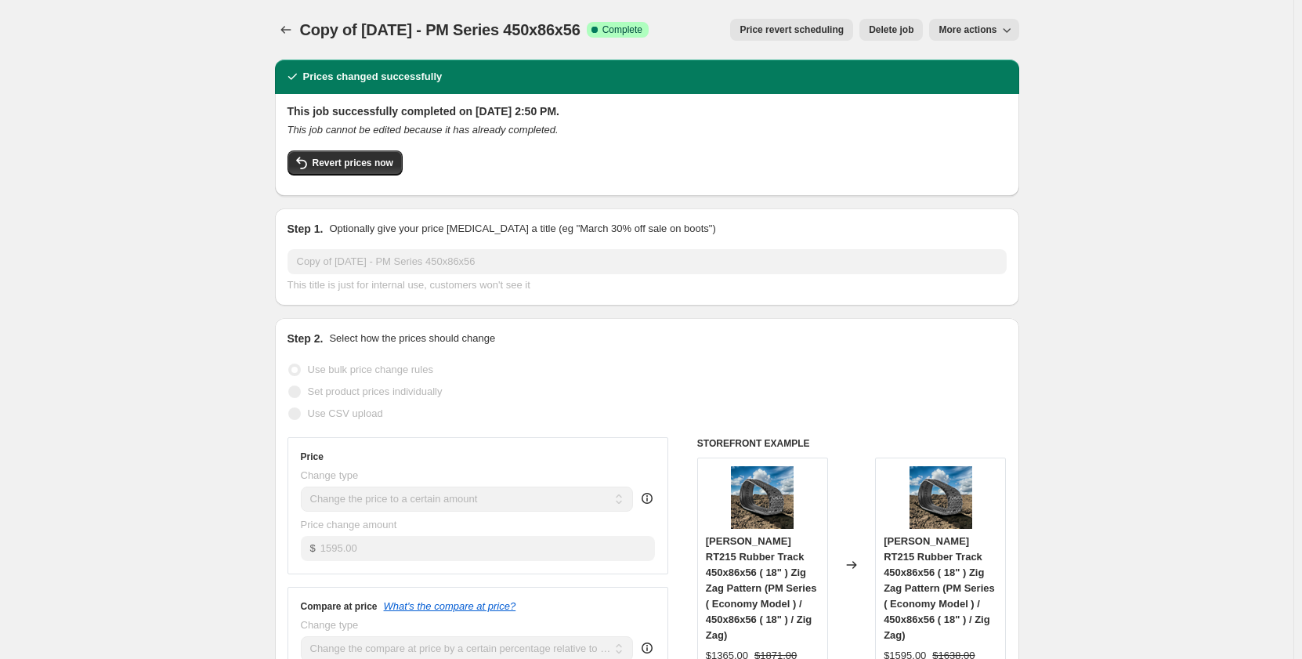
click at [959, 35] on button "More actions" at bounding box center [973, 30] width 89 height 22
click at [963, 67] on span "Copy to new job" at bounding box center [978, 62] width 73 height 12
select select "pp"
select select "title"
select select "contains"
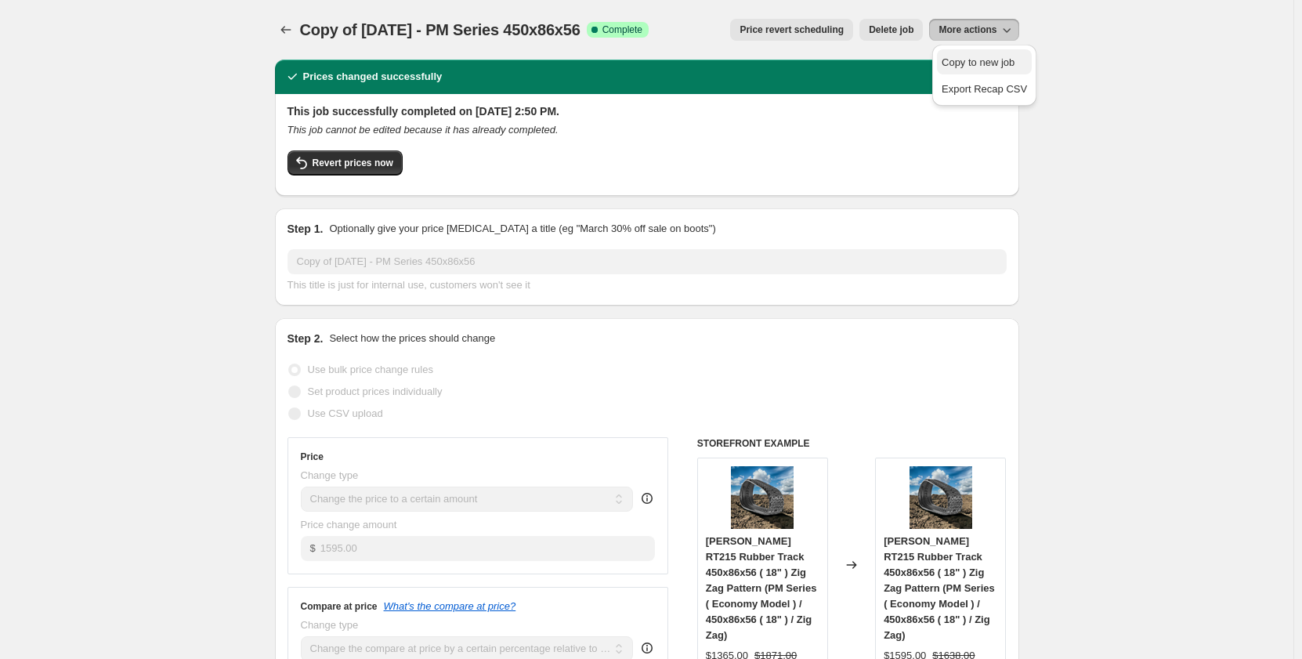
select select "title"
select select "contains"
select select "tag"
select select "not_equal"
select select "tag"
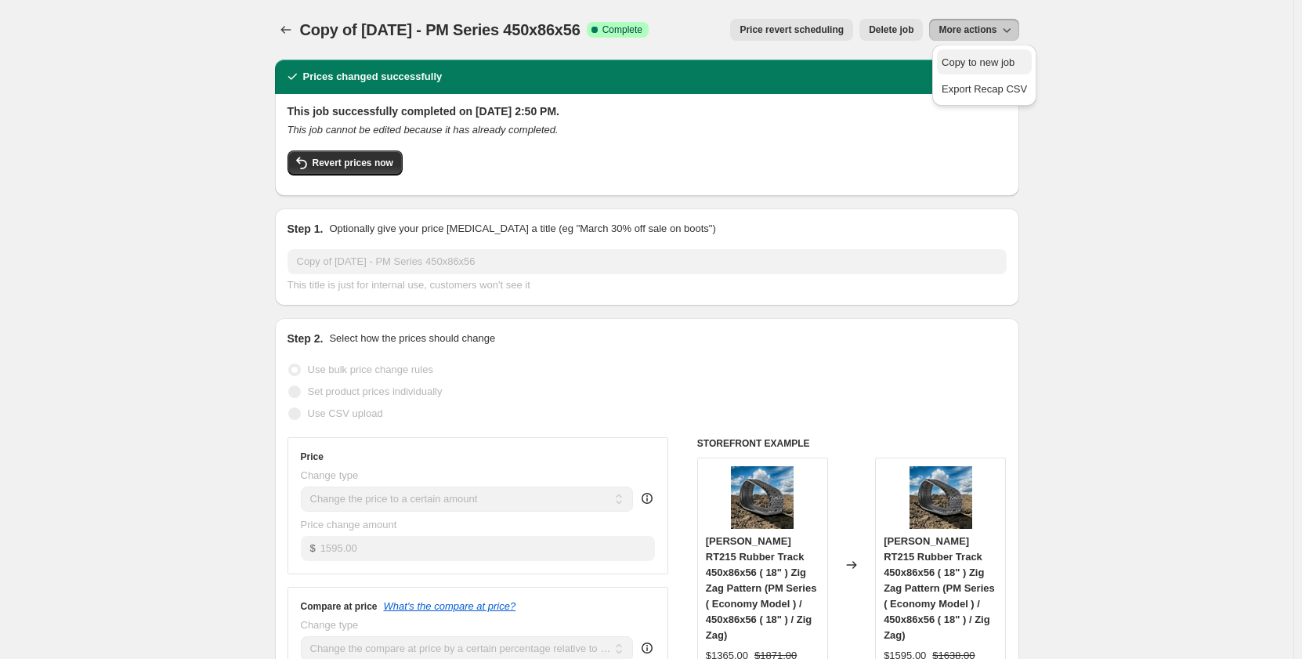
select select "not_equal"
select select "tag"
select select "not_equal"
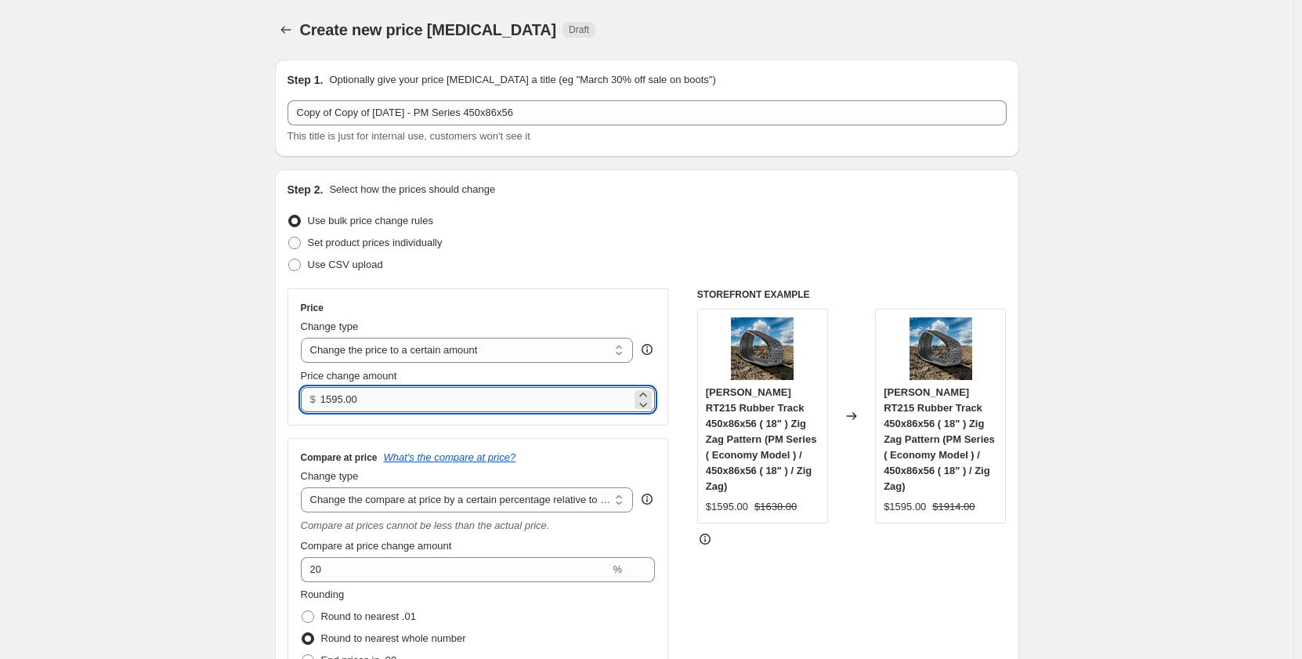
drag, startPoint x: 332, startPoint y: 401, endPoint x: 349, endPoint y: 402, distance: 16.5
click at [349, 402] on input "1595.00" at bounding box center [475, 399] width 311 height 25
type input "1365.00"
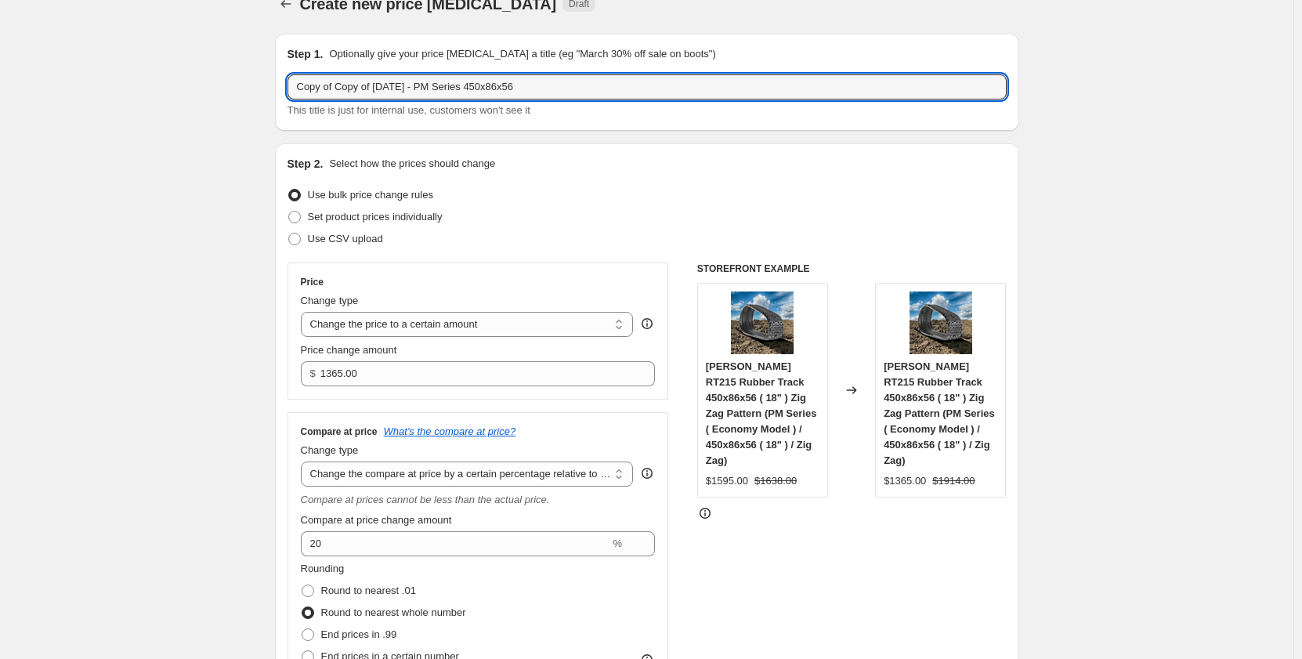
drag, startPoint x: 382, startPoint y: 85, endPoint x: 233, endPoint y: 100, distance: 148.8
type input "[DATE] - PM Series 450x86x56"
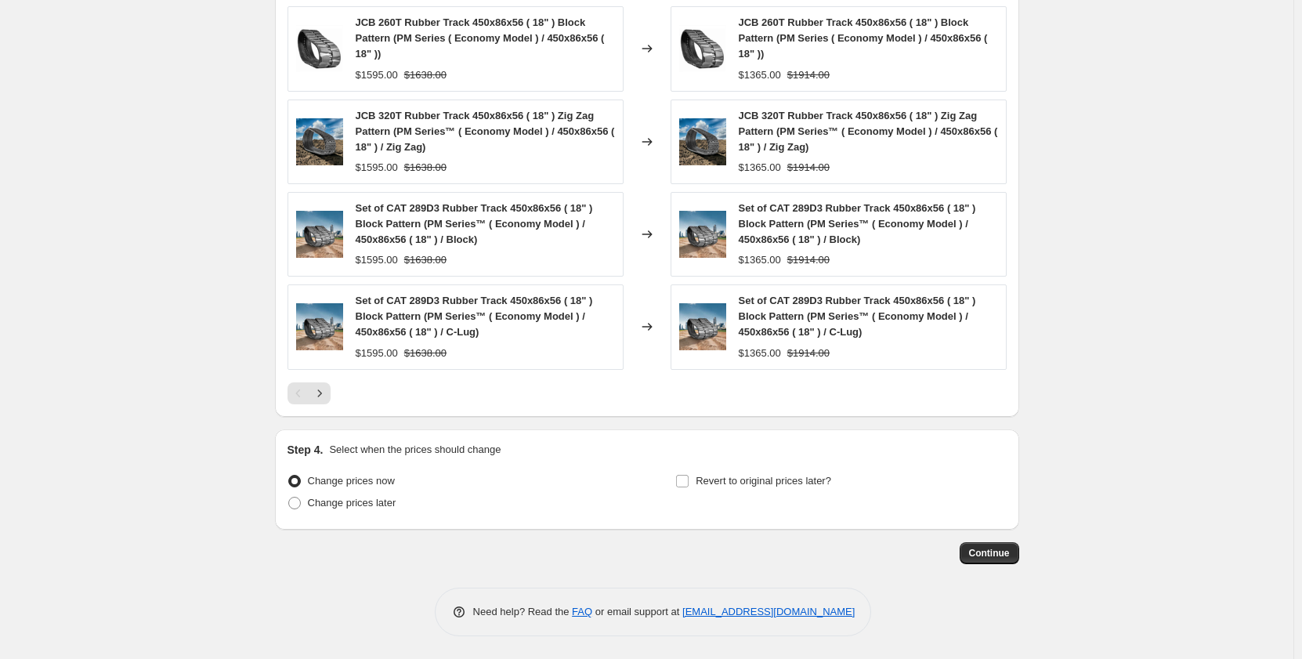
scroll to position [1438, 0]
click at [998, 548] on span "Continue" at bounding box center [989, 552] width 41 height 13
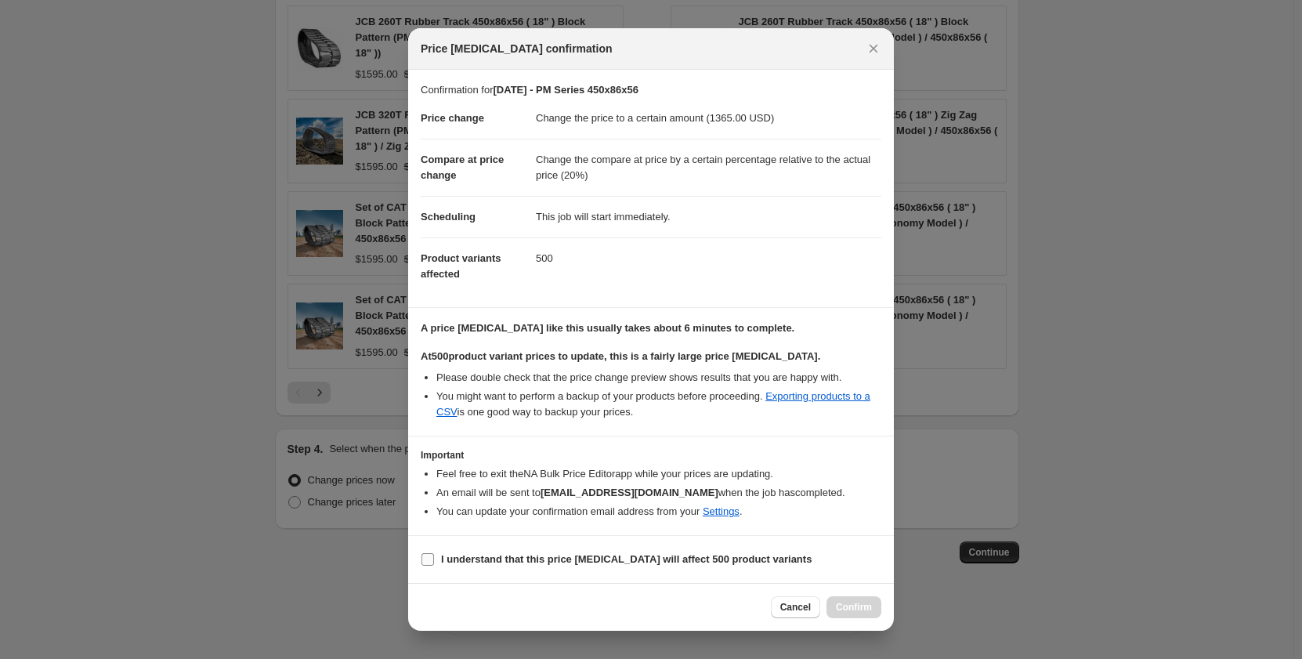
click at [432, 561] on input "I understand that this price change job will affect 500 product variants" at bounding box center [427, 559] width 13 height 13
checkbox input "true"
click at [839, 603] on span "Confirm" at bounding box center [854, 607] width 36 height 13
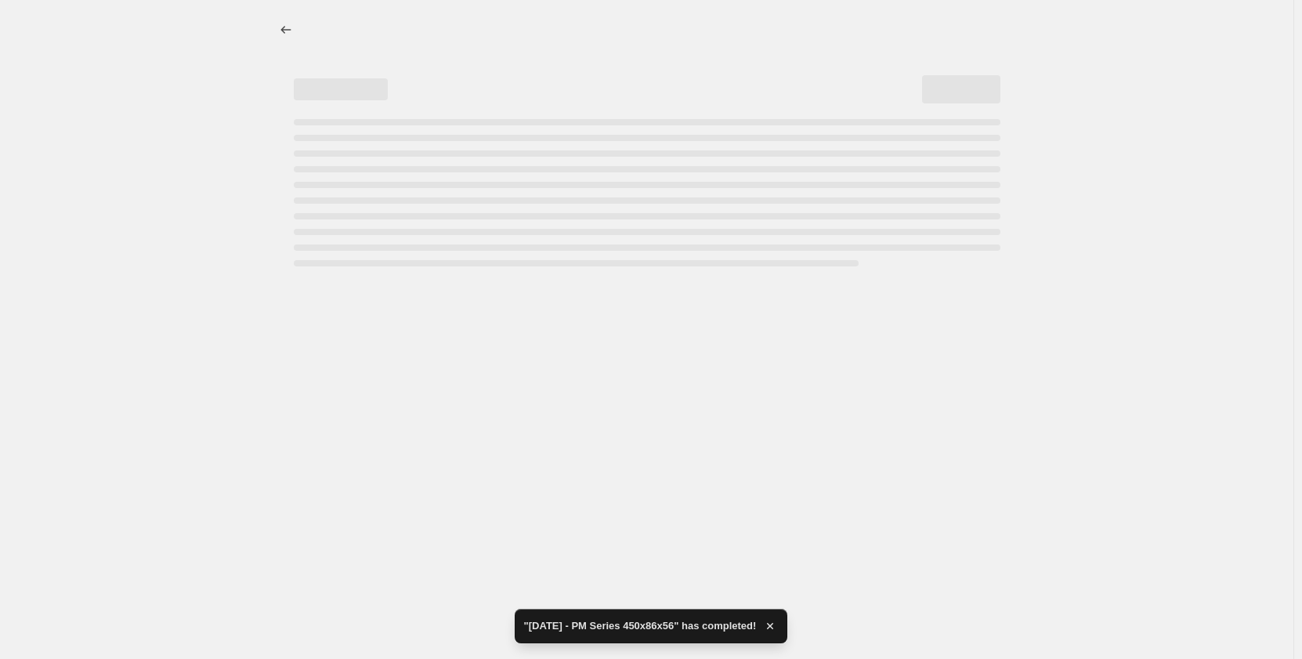
select select "pp"
select select "title"
select select "contains"
select select "title"
select select "contains"
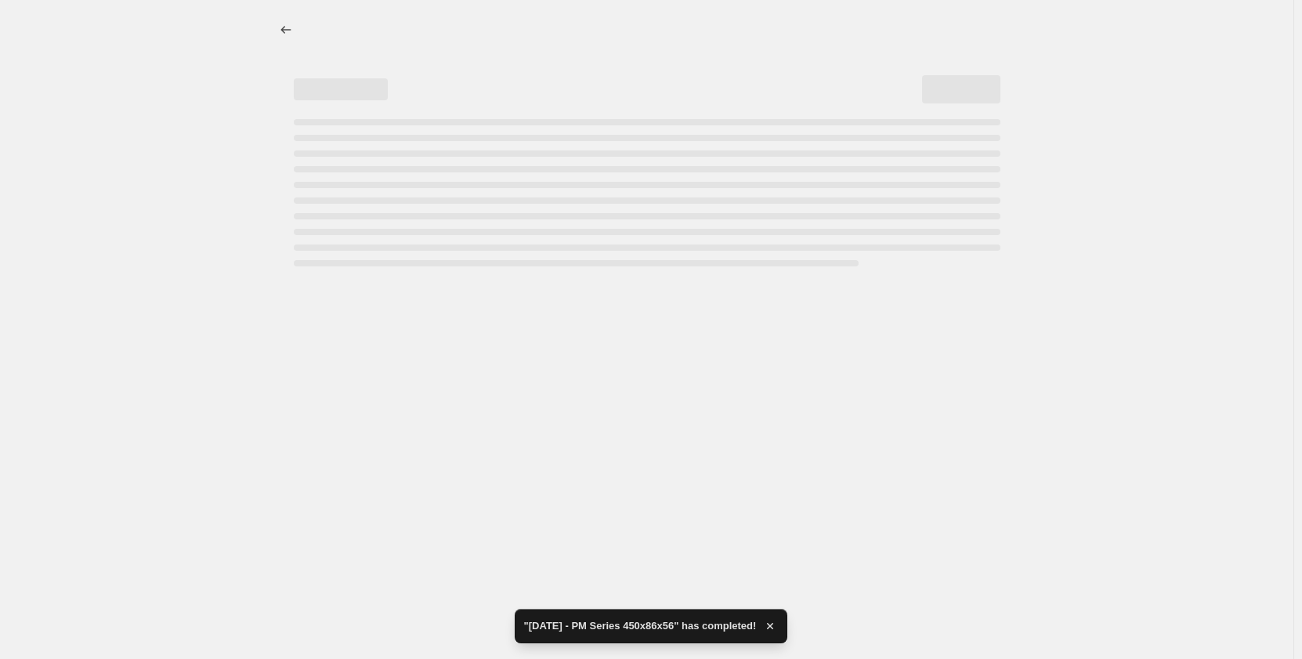
select select "tag"
select select "not_equal"
select select "tag"
select select "not_equal"
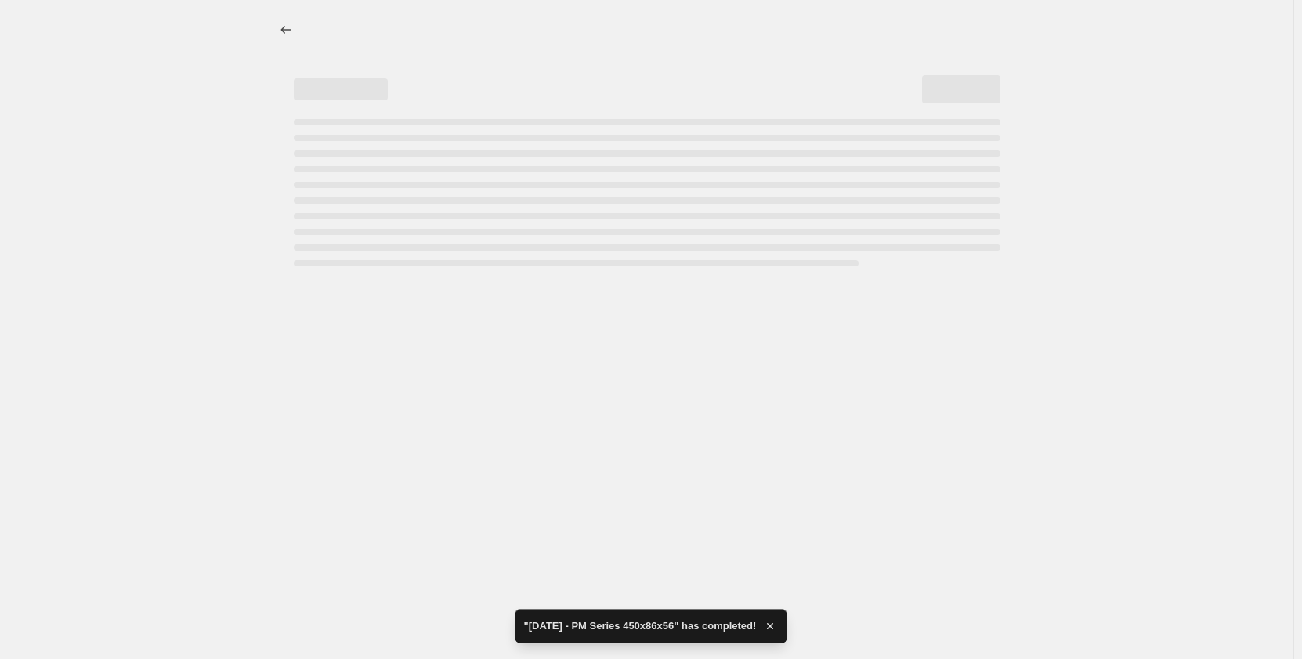
select select "tag"
select select "not_equal"
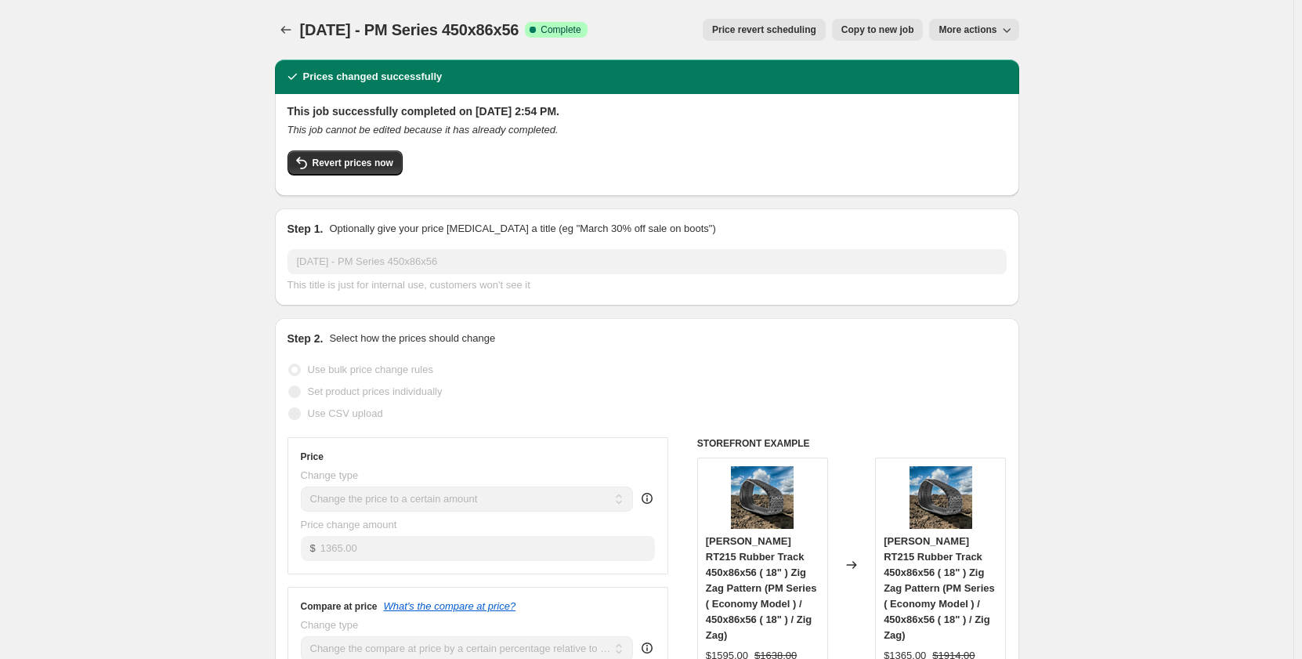
click at [859, 31] on span "Copy to new job" at bounding box center [877, 30] width 73 height 13
select select "pp"
select select "title"
select select "contains"
select select "title"
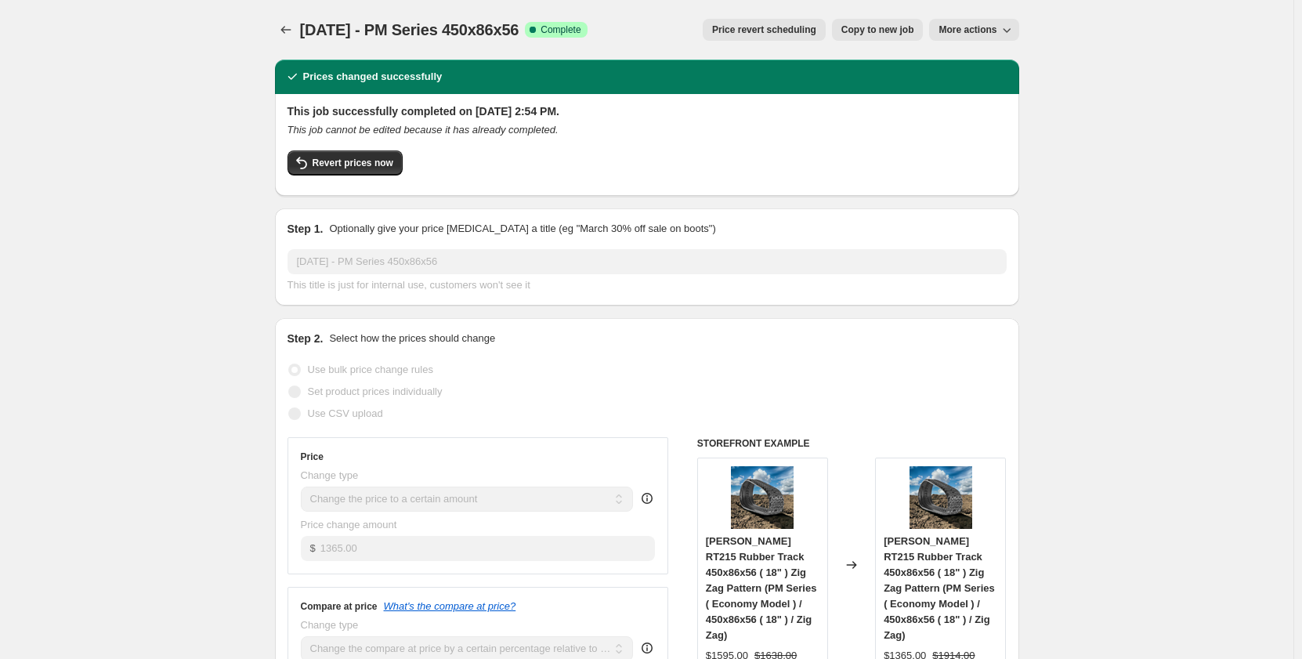
select select "contains"
select select "tag"
select select "not_equal"
select select "tag"
select select "not_equal"
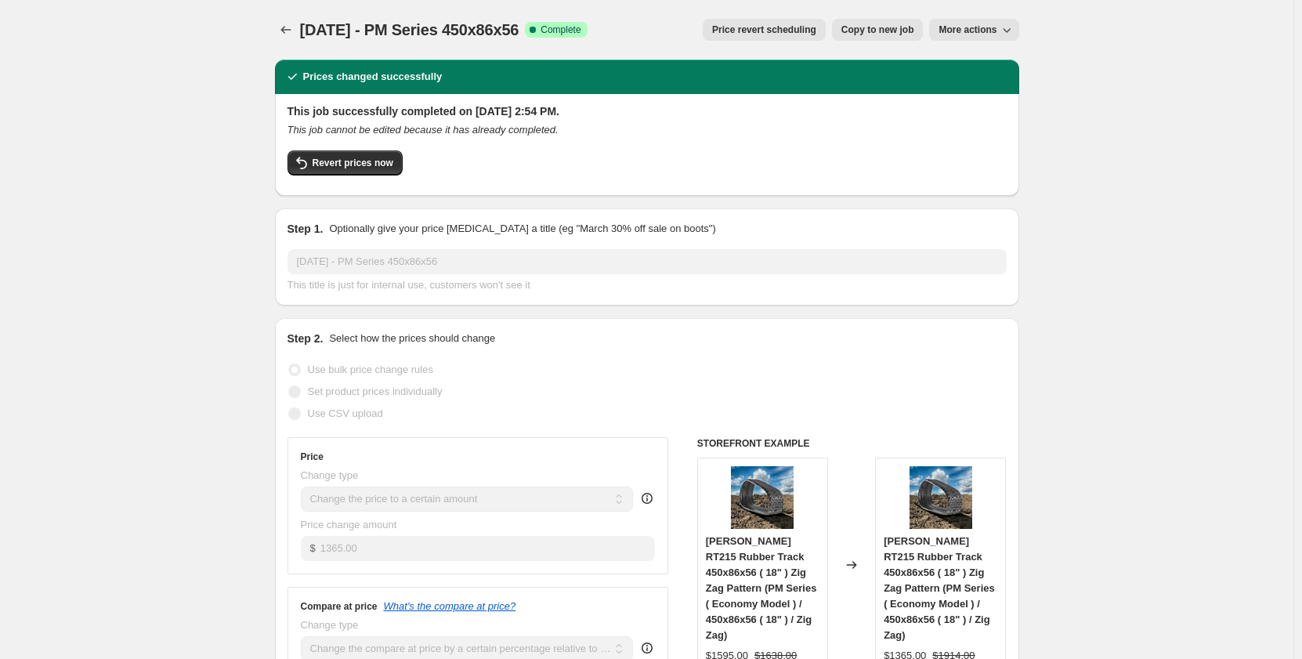
select select "not_equal"
select select "tag"
select select "not_equal"
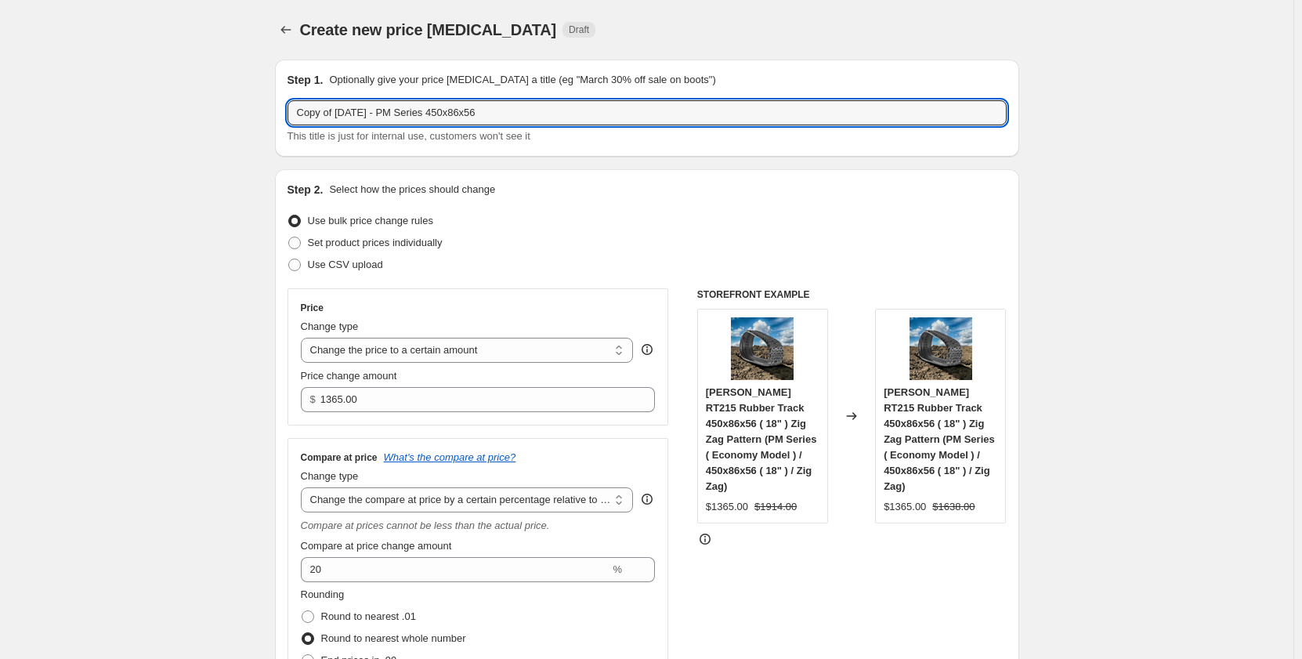
drag, startPoint x: 341, startPoint y: 117, endPoint x: 235, endPoint y: 124, distance: 106.0
click at [371, 113] on input "[DATE] - PM Series 450x86x56" at bounding box center [647, 112] width 719 height 25
type input "[DATE] - PR Series 450x86x56"
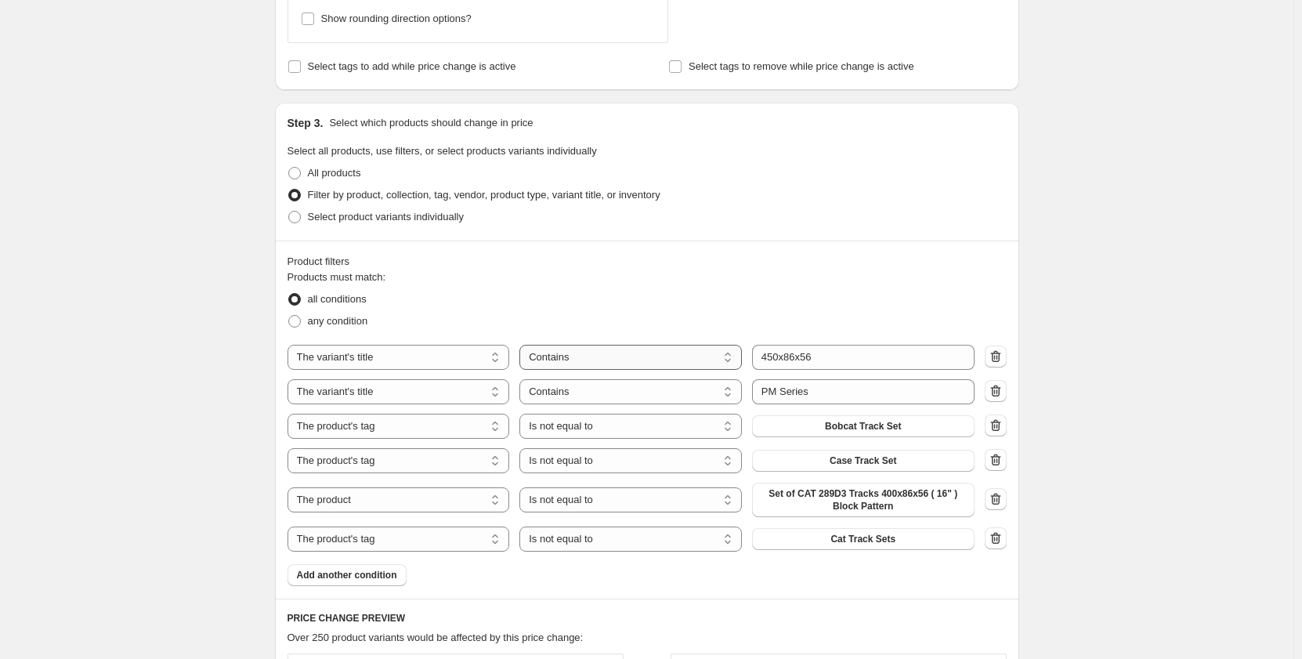
scroll to position [705, 0]
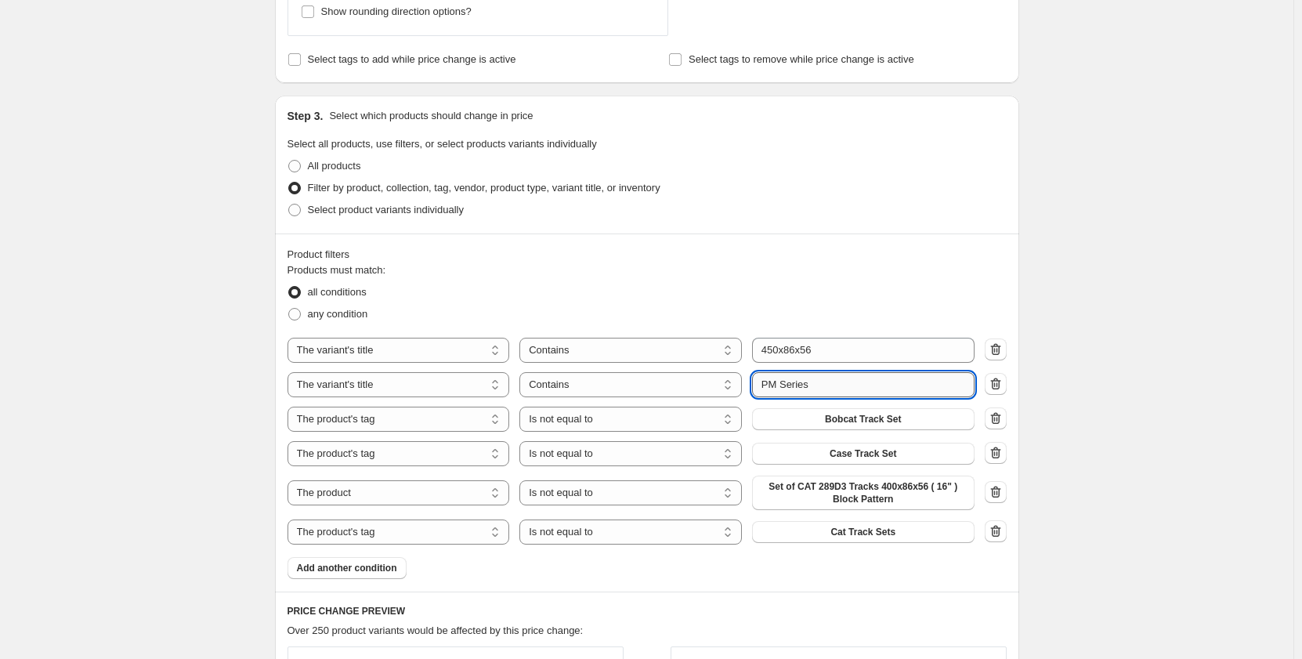
click at [772, 383] on input "PM Series" at bounding box center [863, 384] width 222 height 25
type input "PR Series"
click at [175, 362] on div "Create new price change job. This page is ready Create new price change job Dra…" at bounding box center [646, 343] width 1293 height 2097
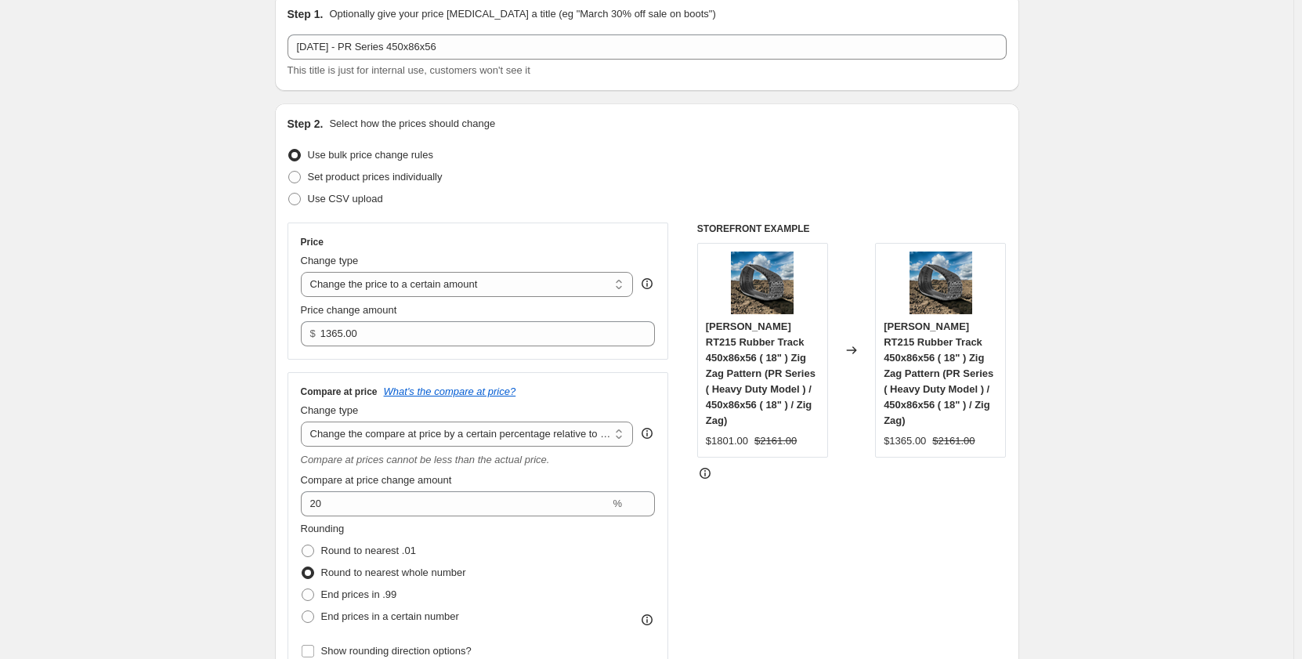
scroll to position [52, 0]
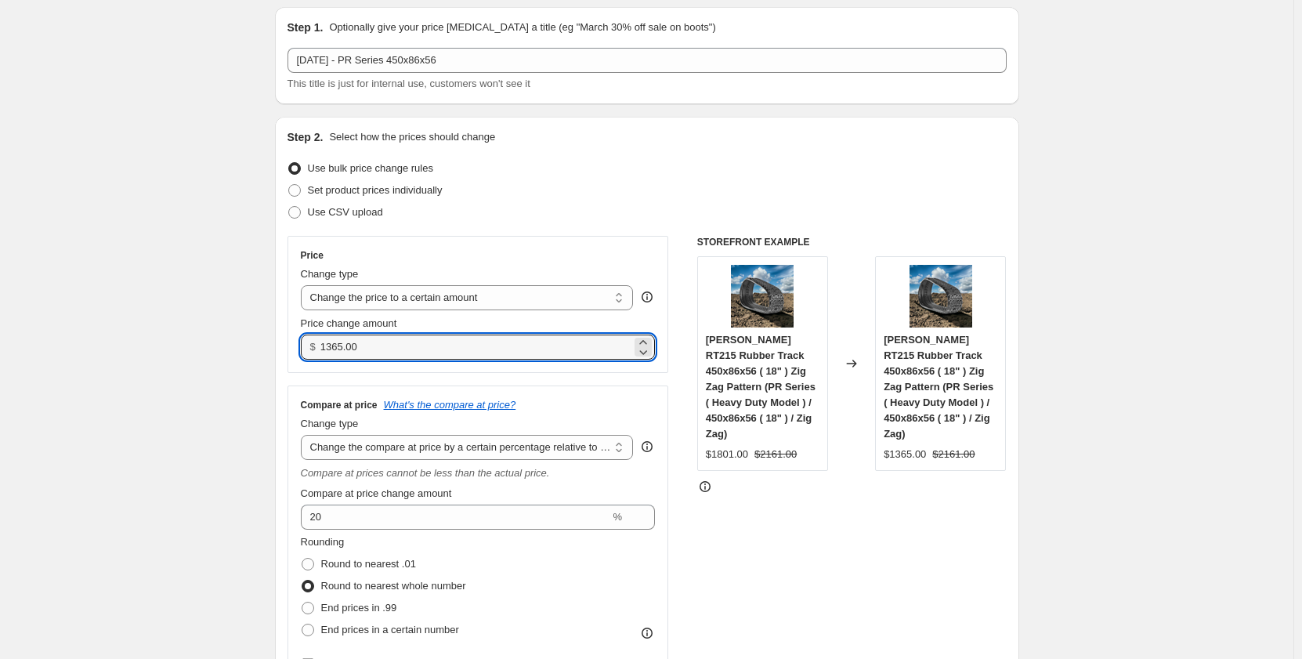
drag, startPoint x: 395, startPoint y: 348, endPoint x: 294, endPoint y: 357, distance: 101.5
click at [294, 357] on div "Price Change type Change the price to a certain amount Change the price by a ce…" at bounding box center [479, 304] width 382 height 137
type input "1595.00"
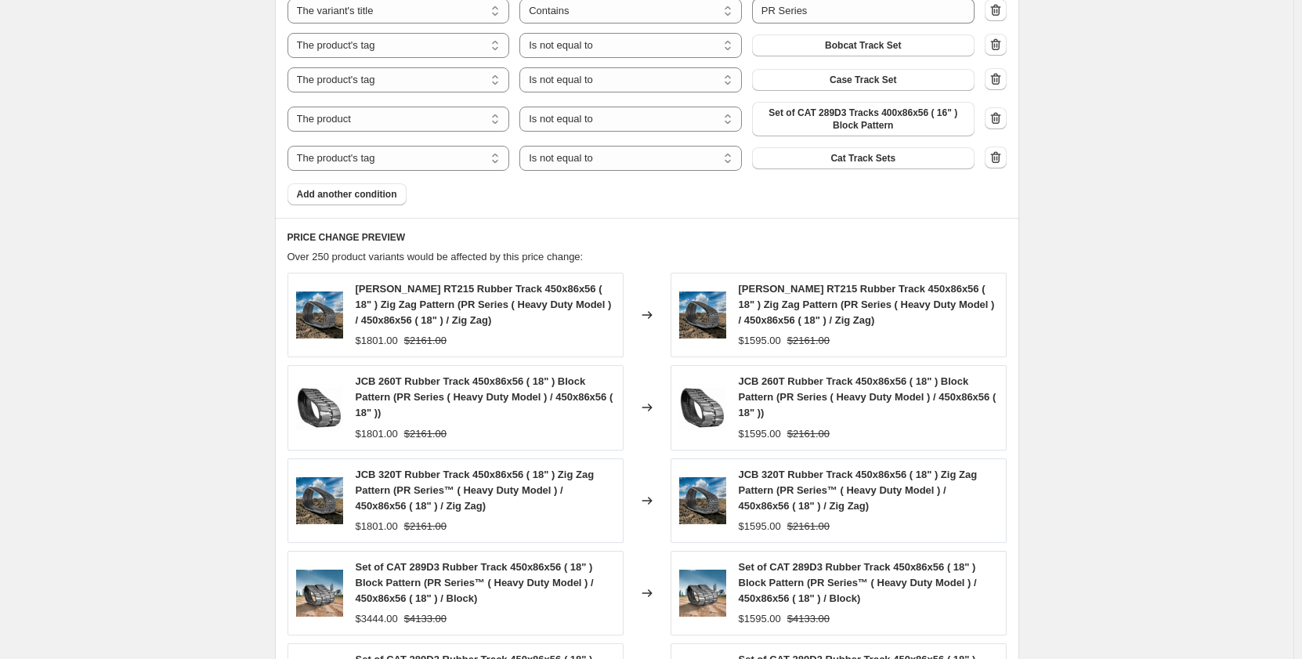
scroll to position [1410, 0]
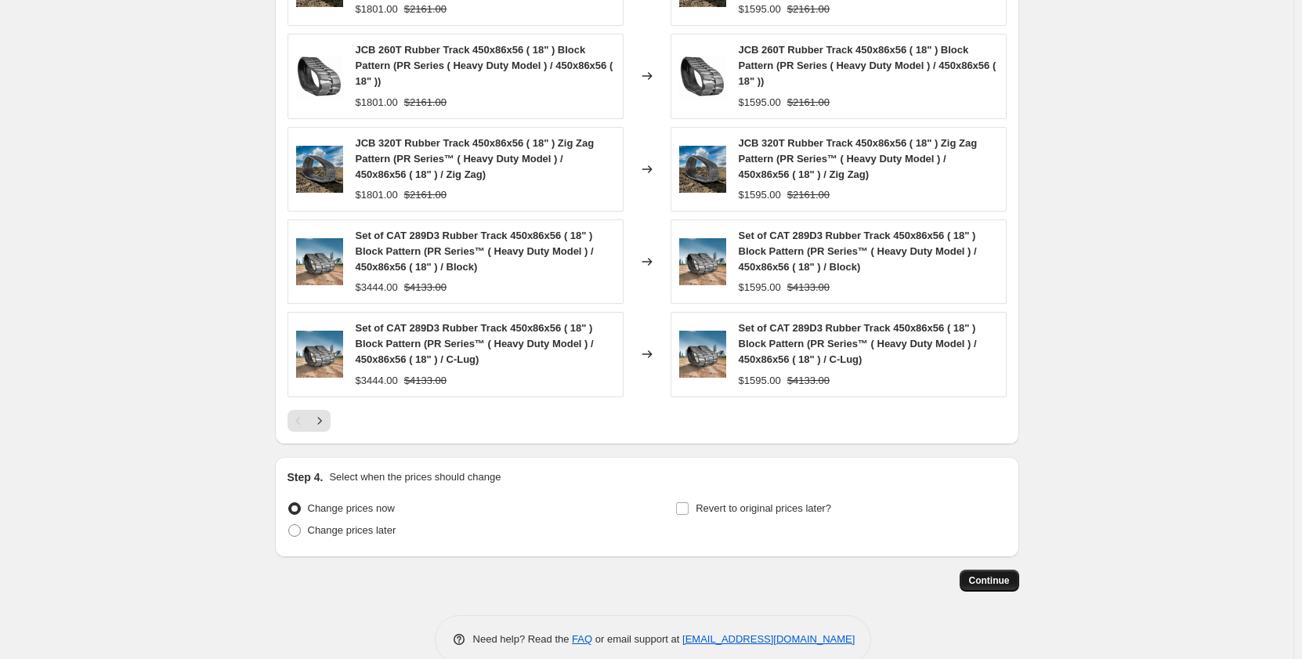
click at [1000, 579] on span "Continue" at bounding box center [989, 580] width 41 height 13
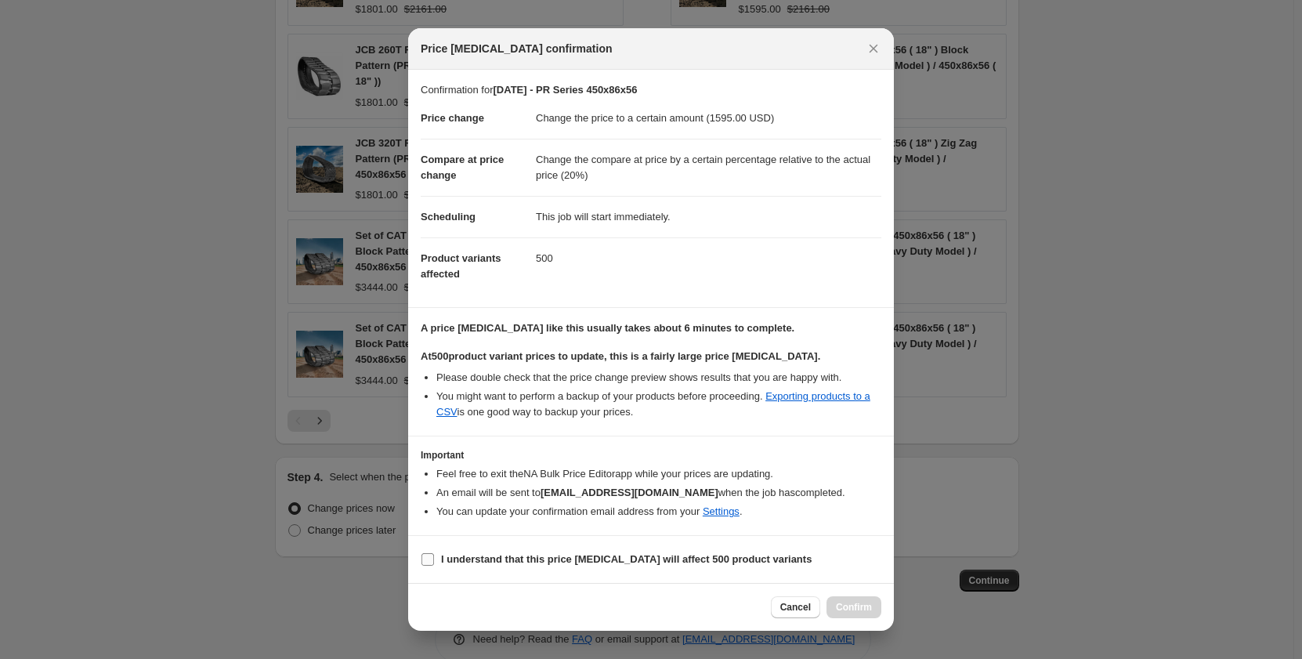
click at [430, 558] on input "I understand that this price change job will affect 500 product variants" at bounding box center [427, 559] width 13 height 13
checkbox input "true"
click at [864, 608] on span "Confirm" at bounding box center [854, 607] width 36 height 13
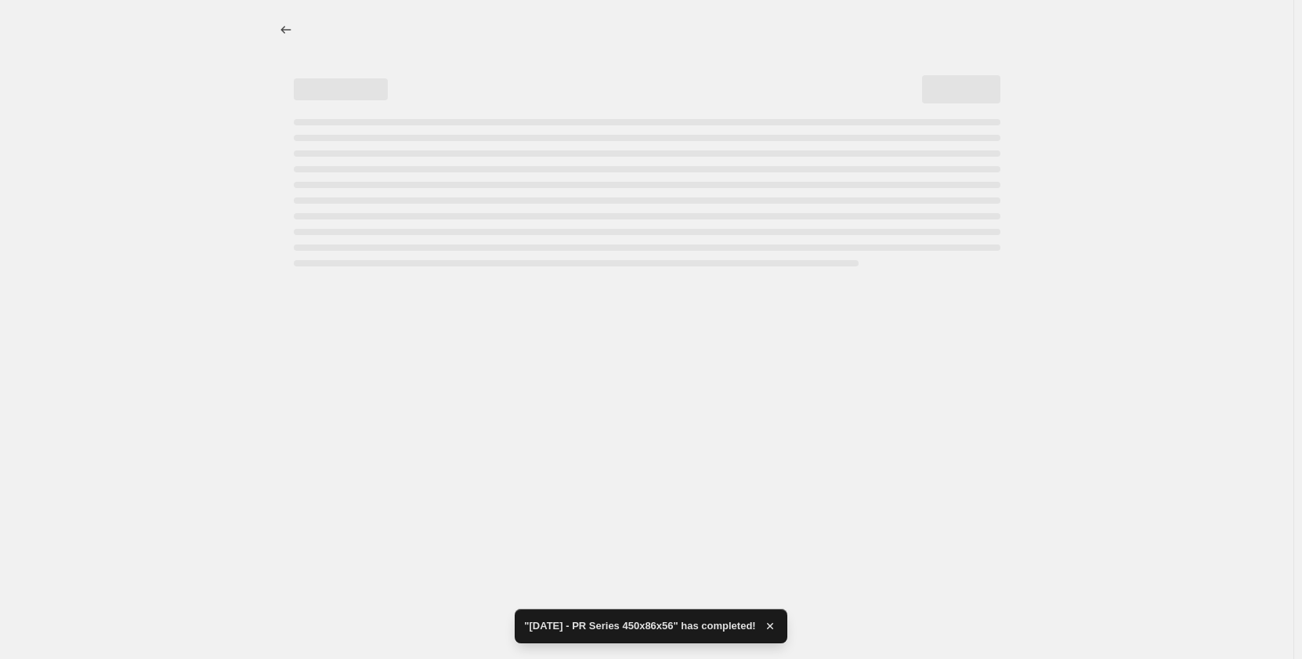
select select "pp"
select select "title"
select select "contains"
select select "title"
select select "contains"
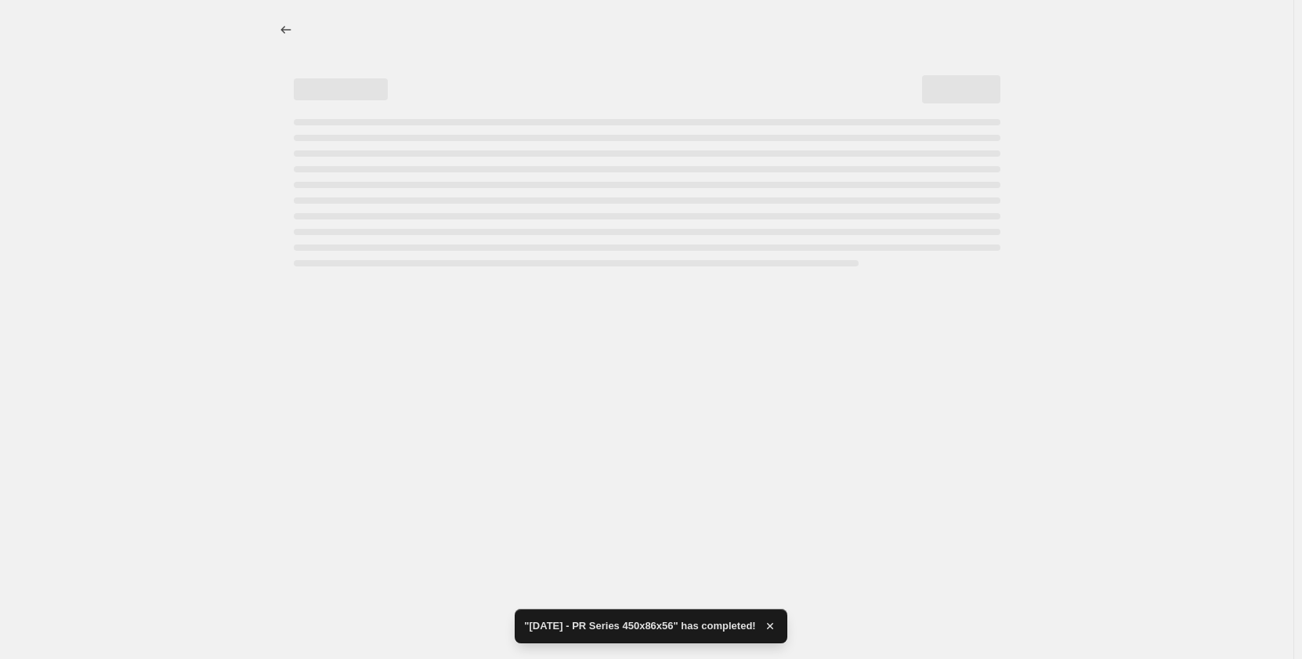
select select "tag"
select select "not_equal"
select select "tag"
select select "not_equal"
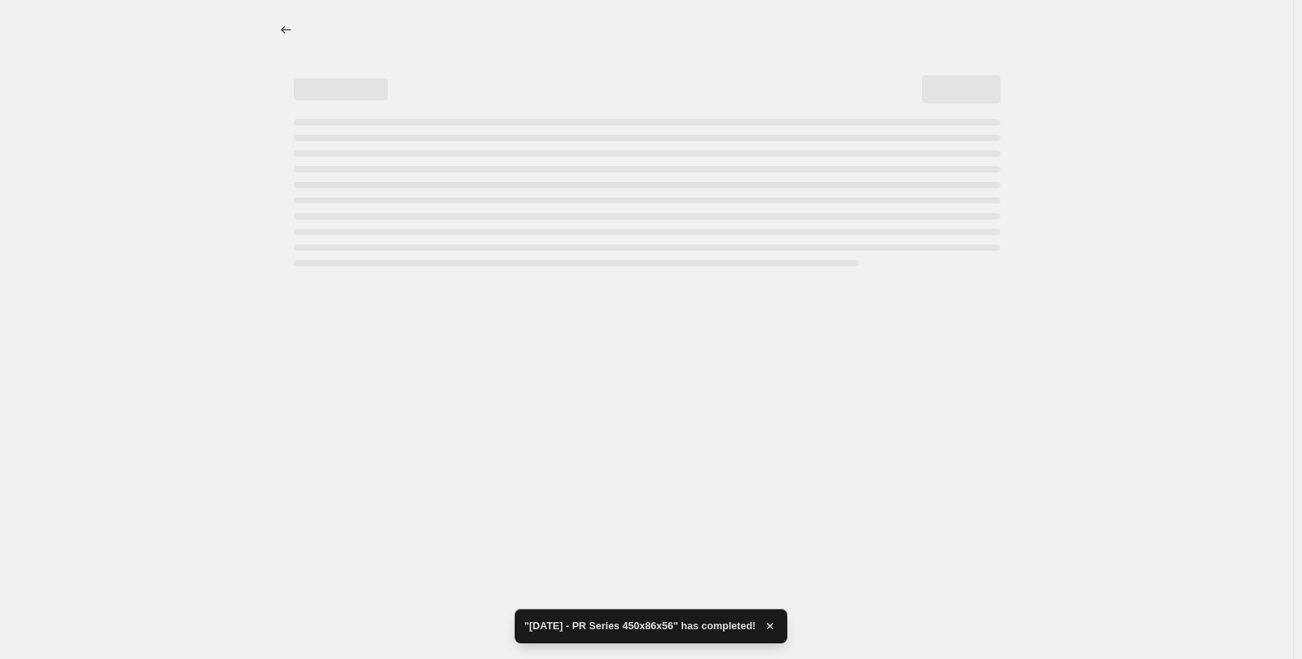
select select "tag"
select select "not_equal"
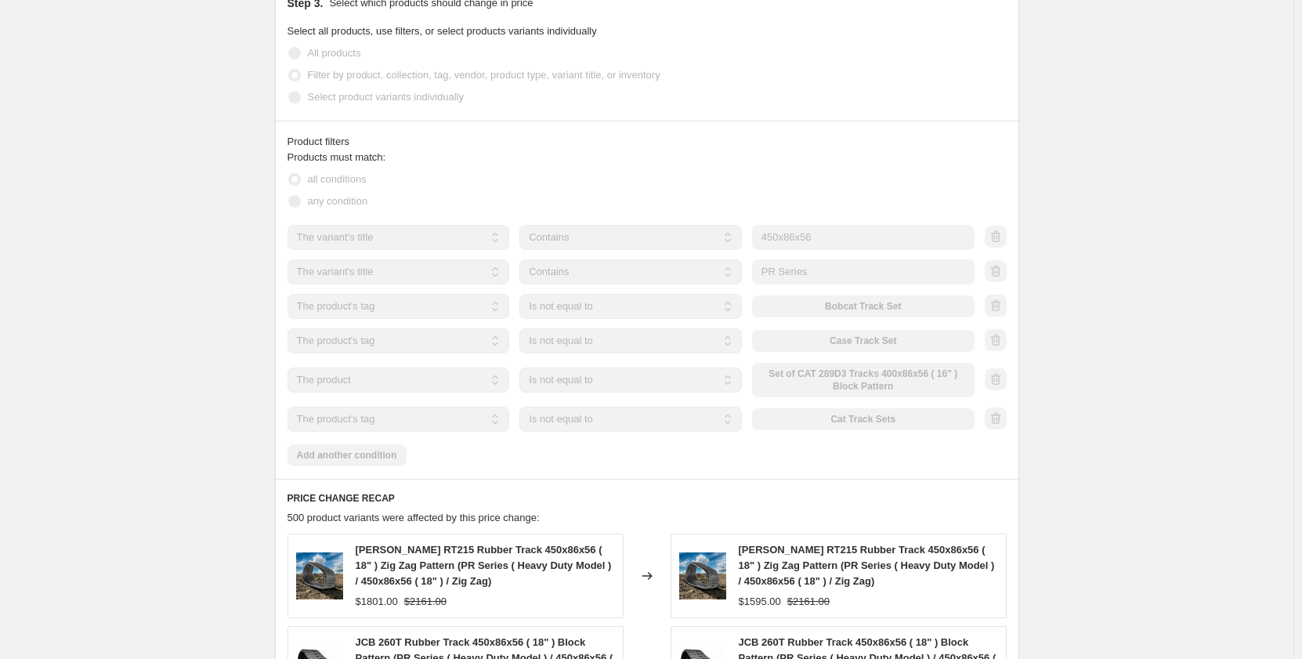
scroll to position [993, 0]
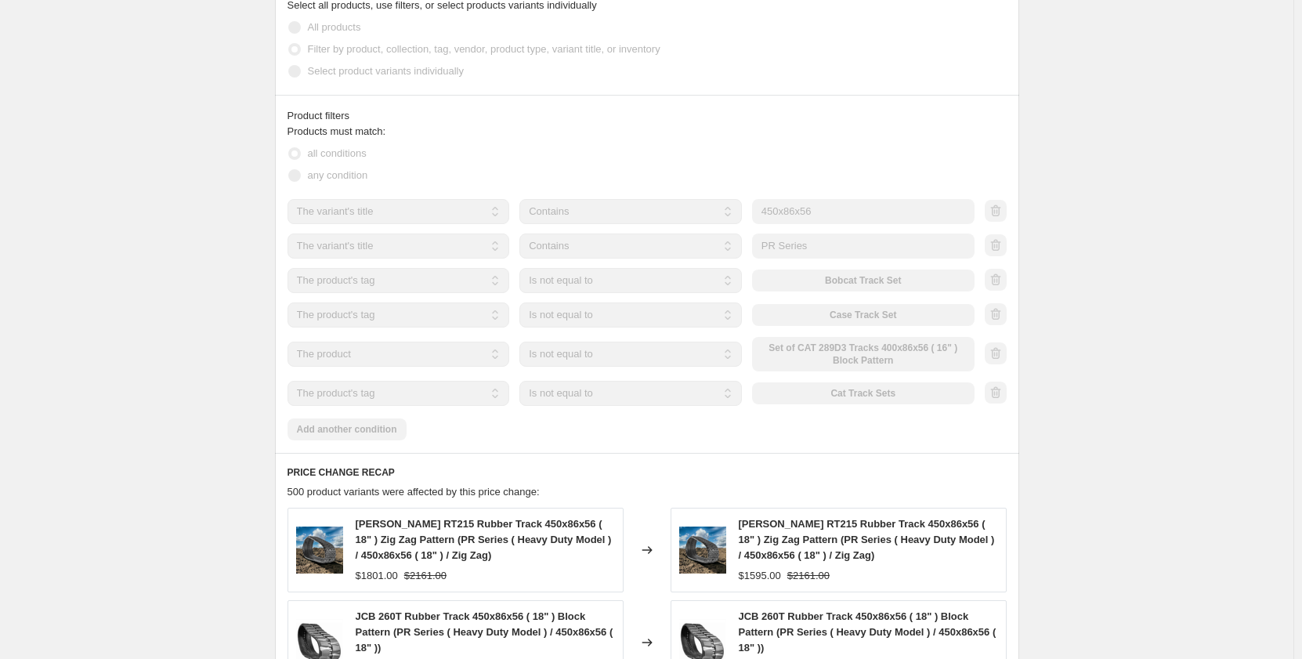
click at [143, 302] on div "Sep 2025 - PR Series 450x86x56. This page is ready Sep 2025 - PR Series 450x86x…" at bounding box center [646, 113] width 1293 height 2212
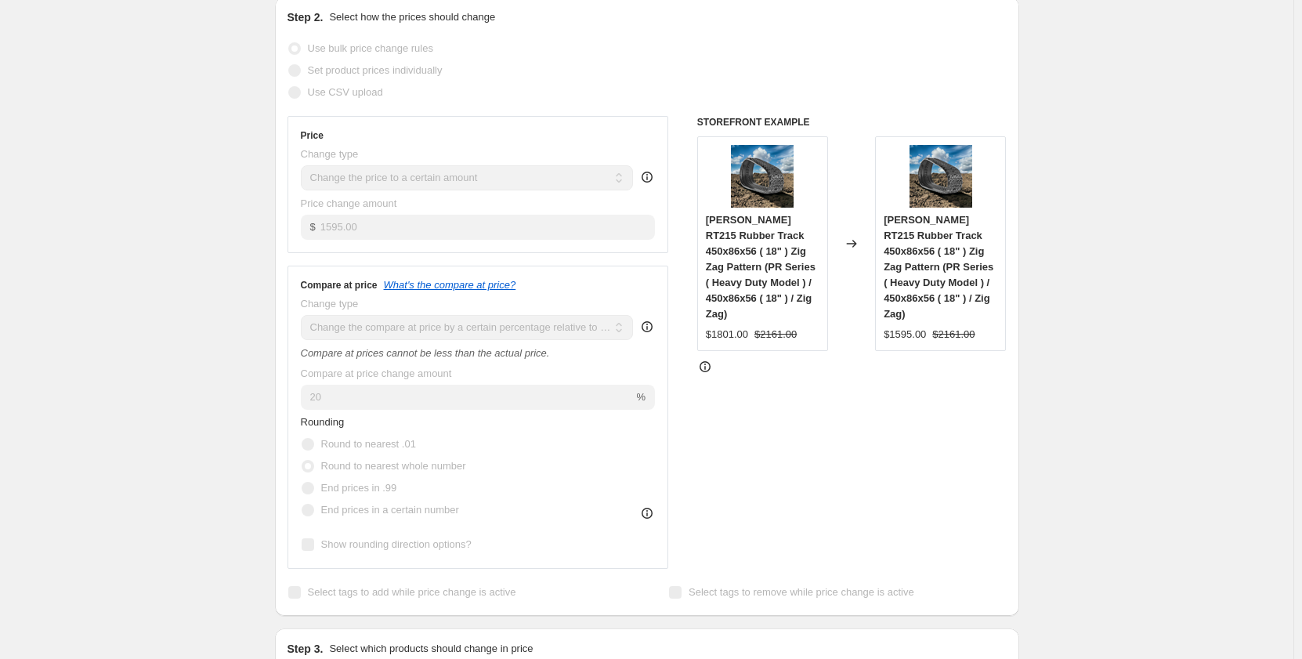
scroll to position [0, 0]
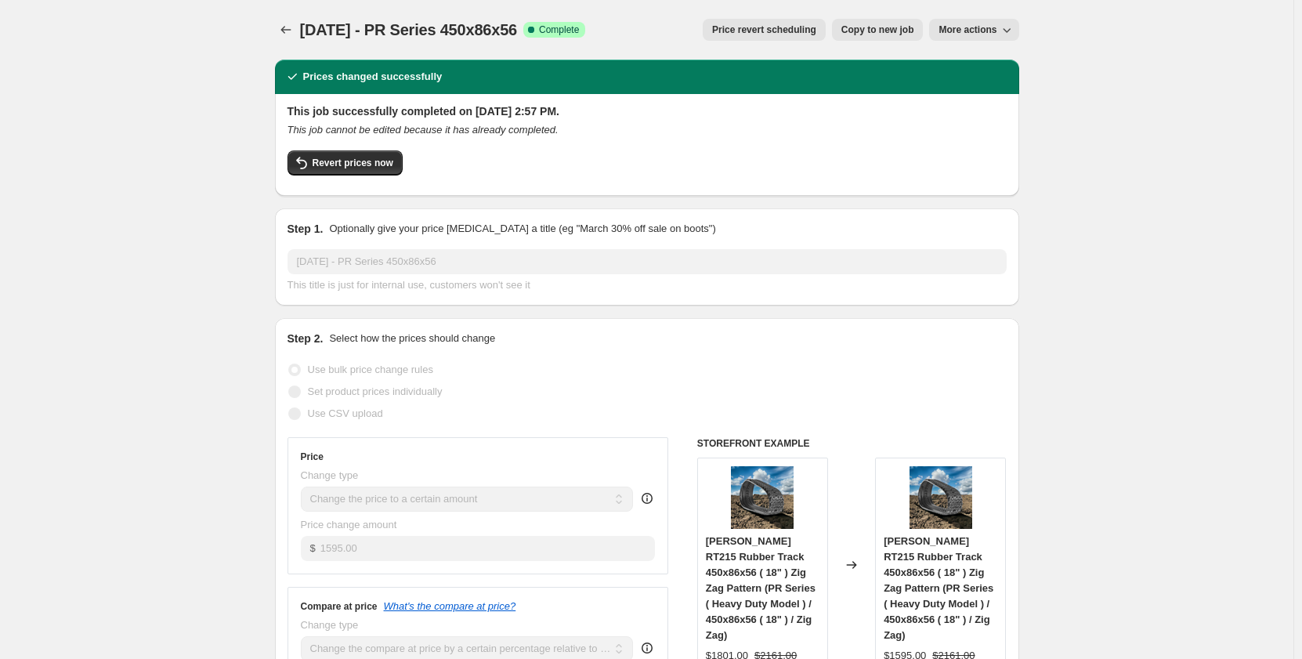
click at [856, 28] on span "Copy to new job" at bounding box center [877, 30] width 73 height 13
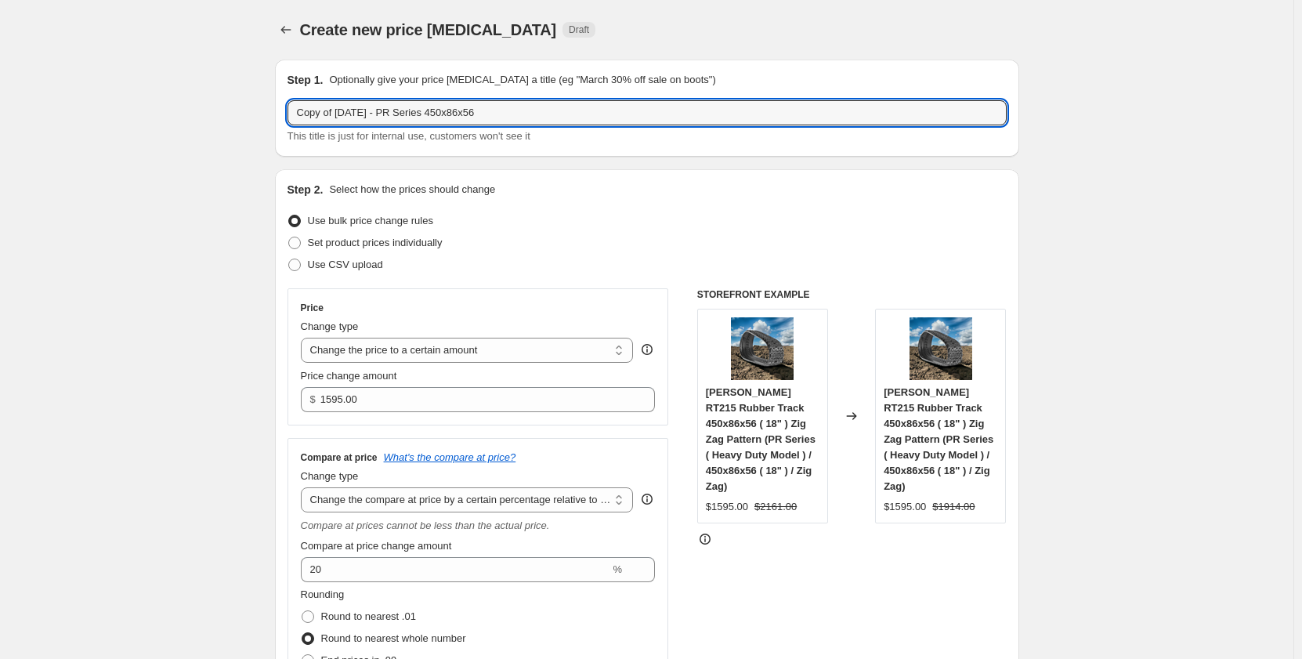
drag, startPoint x: 342, startPoint y: 116, endPoint x: 190, endPoint y: 127, distance: 152.4
click at [356, 118] on input "[DATE] - PR Series 450x86x56" at bounding box center [647, 112] width 719 height 25
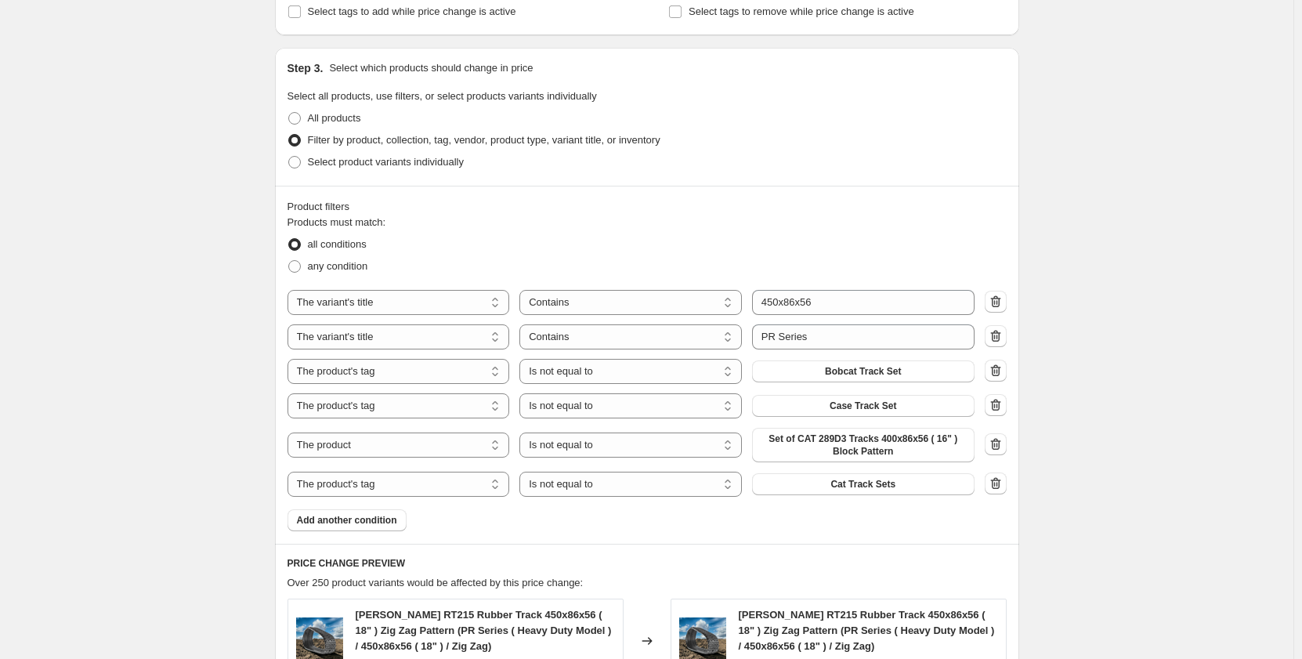
scroll to position [758, 0]
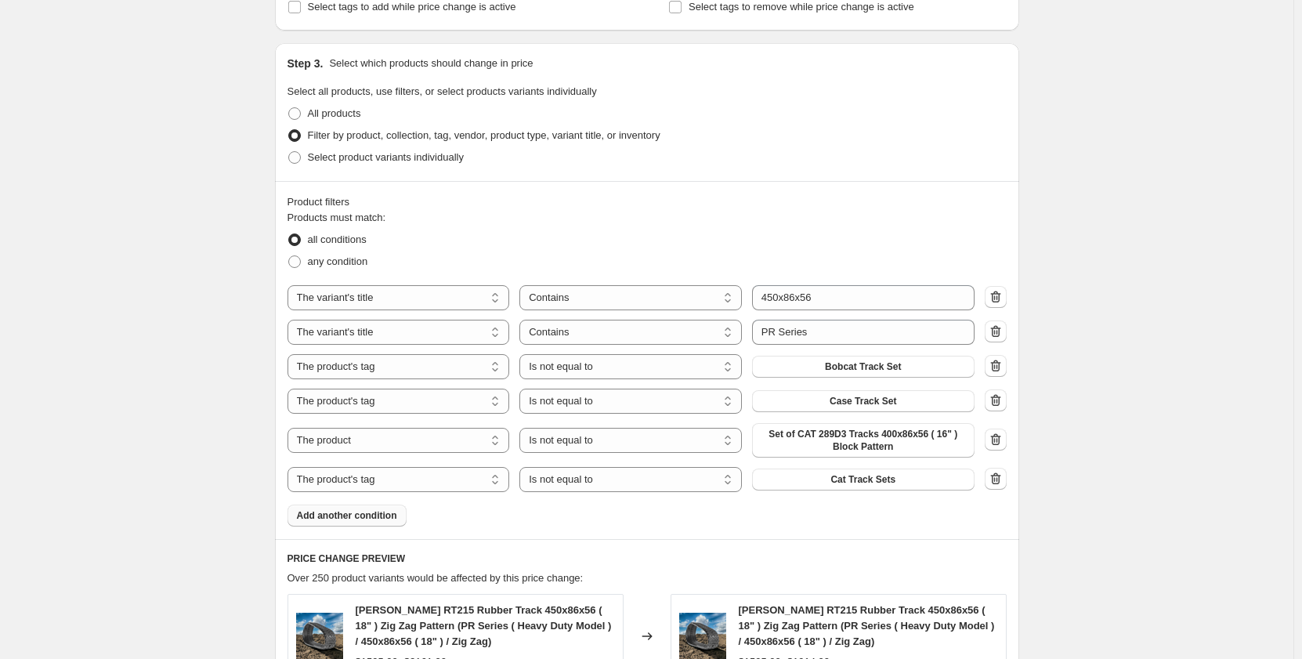
click at [383, 513] on span "Add another condition" at bounding box center [347, 515] width 100 height 13
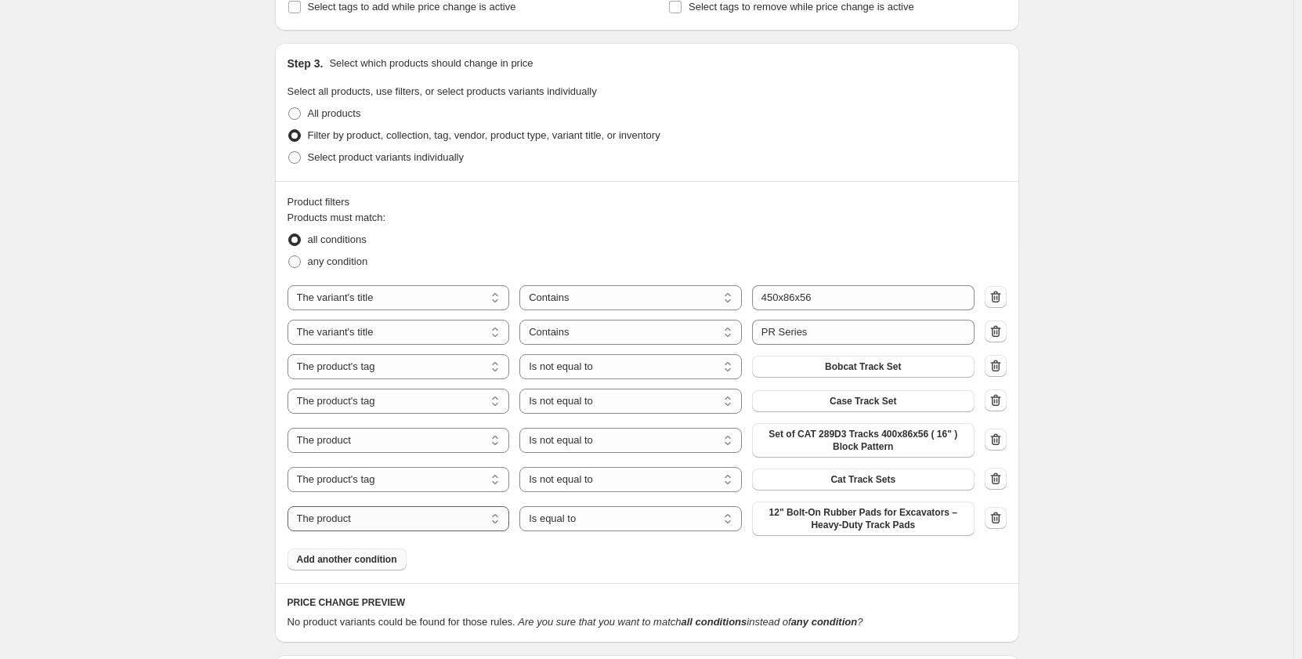
click at [399, 524] on select "The product The product's collection The product's tag The product's vendor The…" at bounding box center [399, 518] width 222 height 25
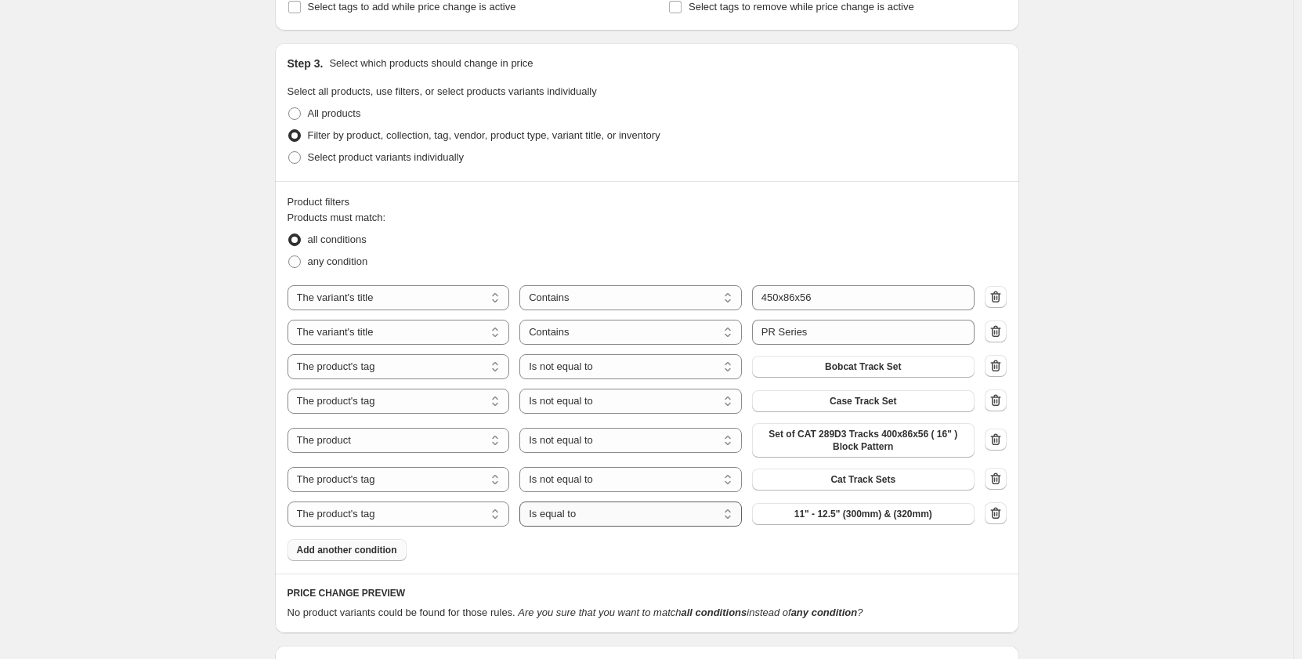
click at [606, 517] on select "Is equal to Is not equal to" at bounding box center [630, 513] width 222 height 25
click at [777, 510] on button "11" - 12.5" (300mm) & (320mm)" at bounding box center [863, 514] width 222 height 22
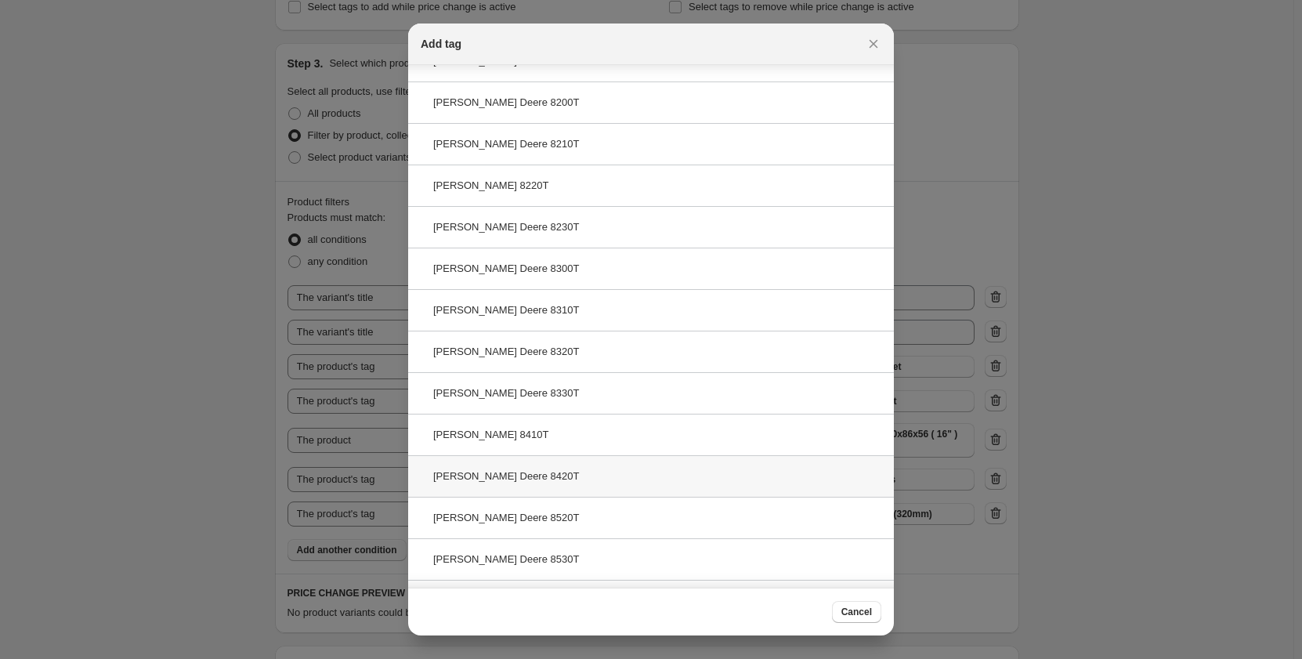
scroll to position [607, 0]
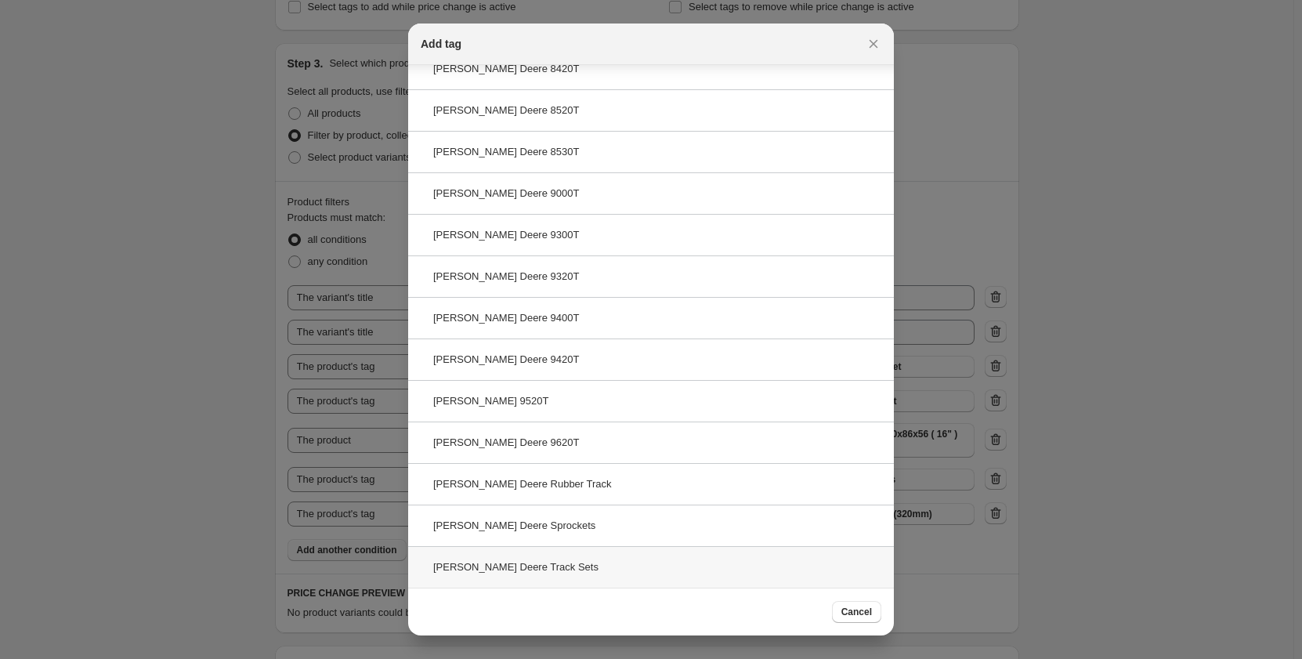
click at [538, 575] on div "[PERSON_NAME] Deere Track Sets" at bounding box center [651, 567] width 486 height 42
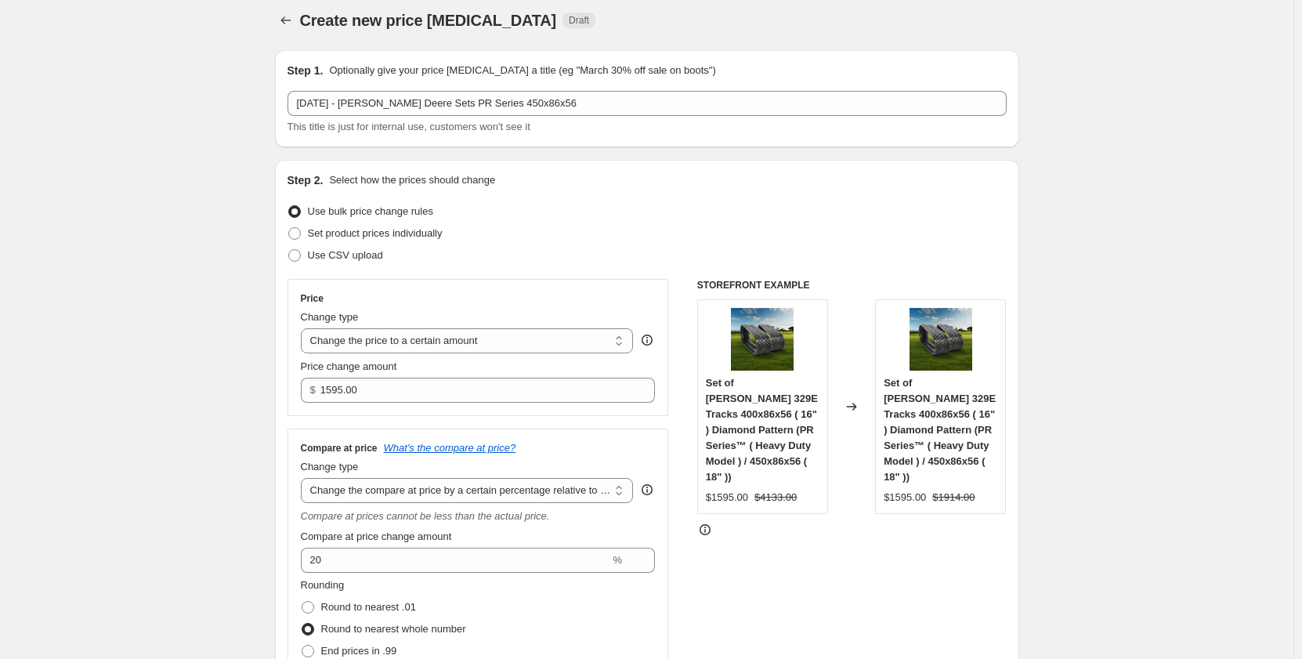
scroll to position [0, 0]
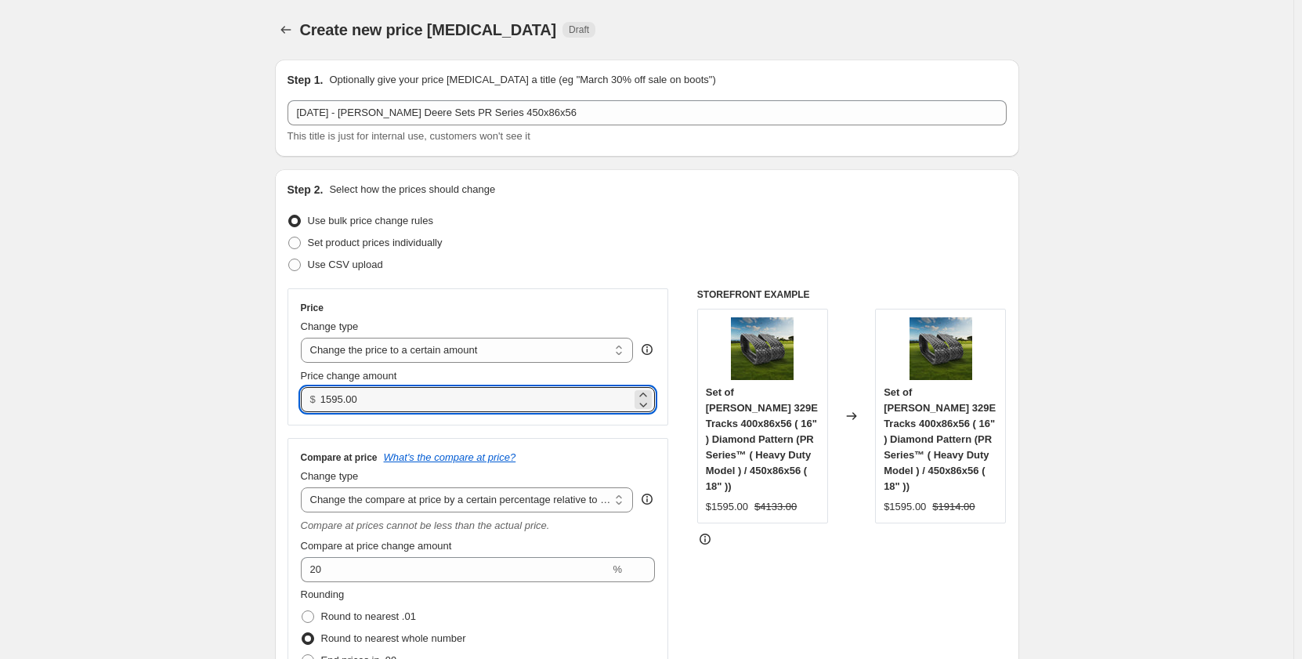
drag, startPoint x: 380, startPoint y: 395, endPoint x: 250, endPoint y: 392, distance: 130.1
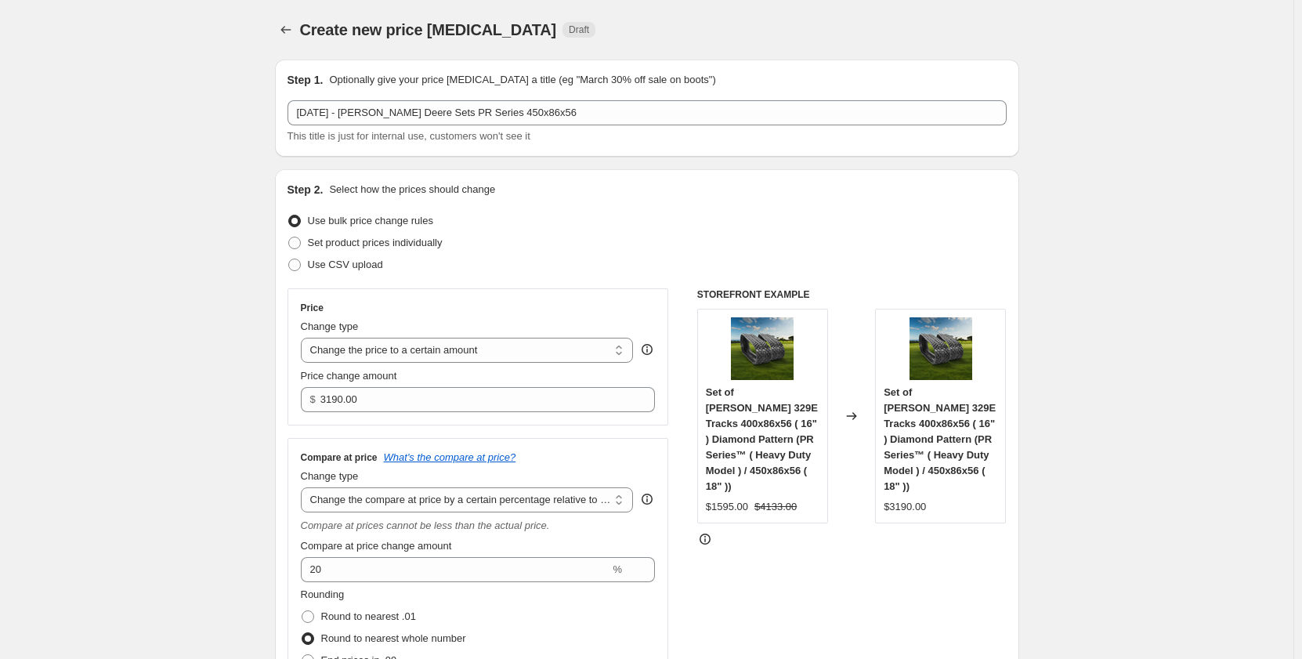
drag, startPoint x: 146, startPoint y: 525, endPoint x: 153, endPoint y: 516, distance: 11.1
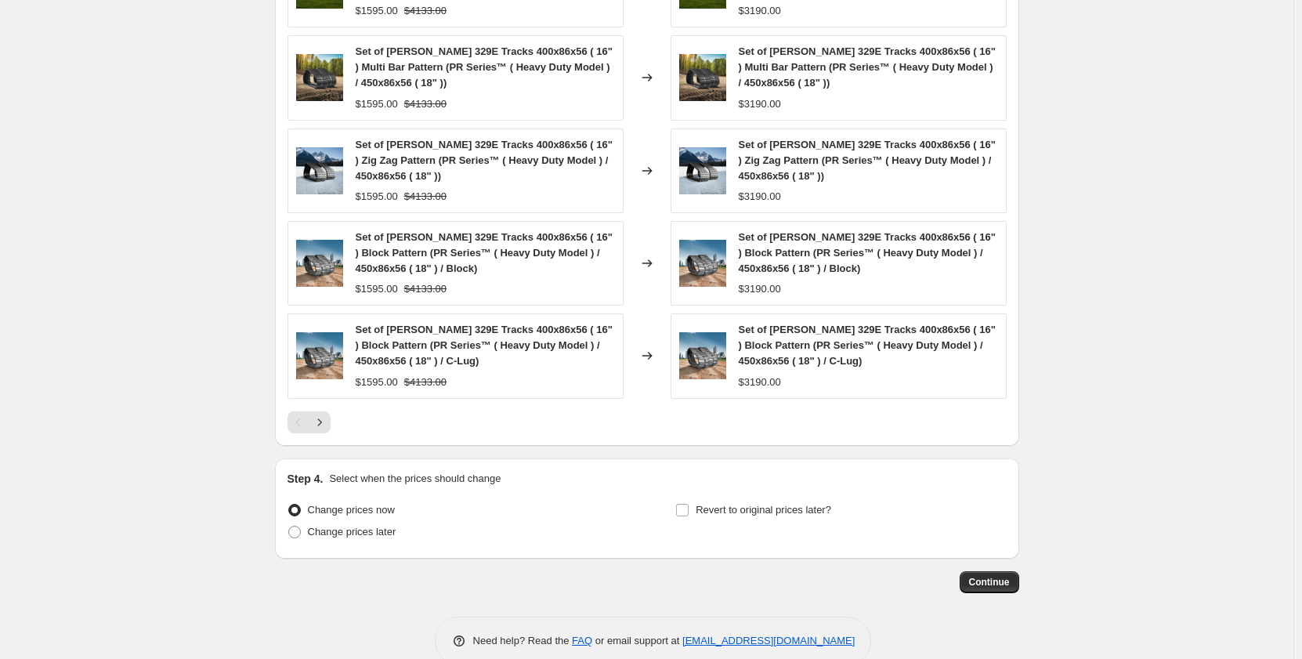
scroll to position [1473, 0]
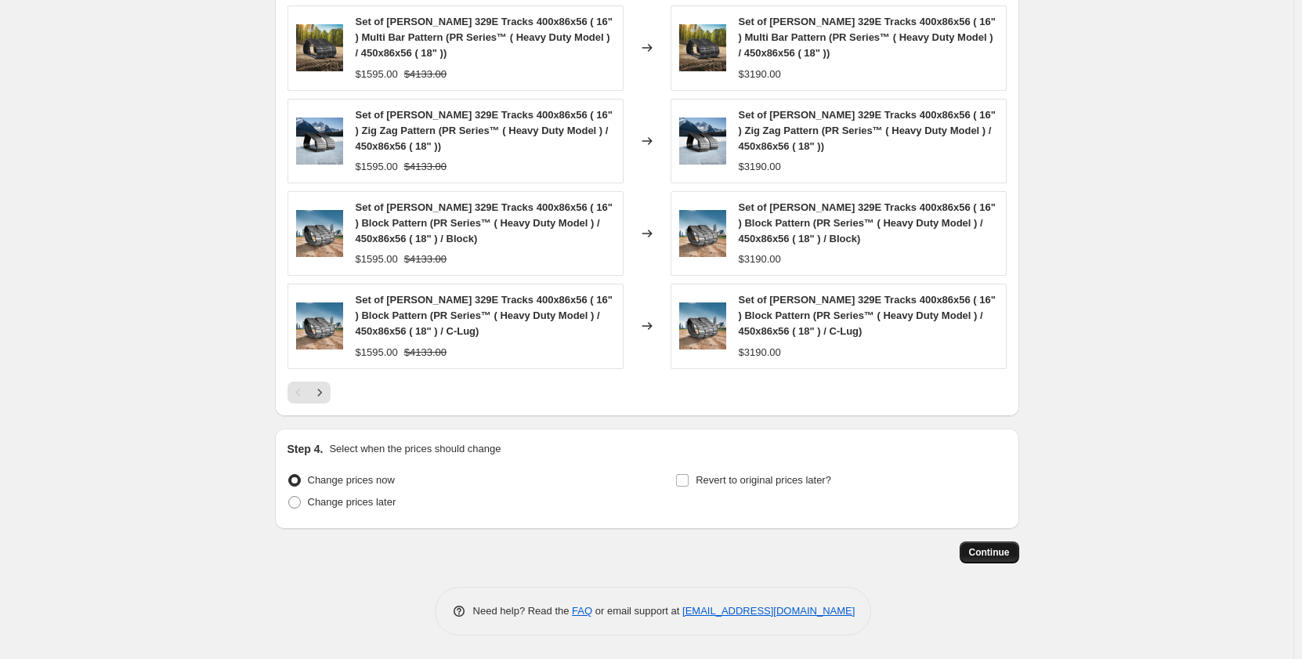
click at [972, 549] on span "Continue" at bounding box center [989, 552] width 41 height 13
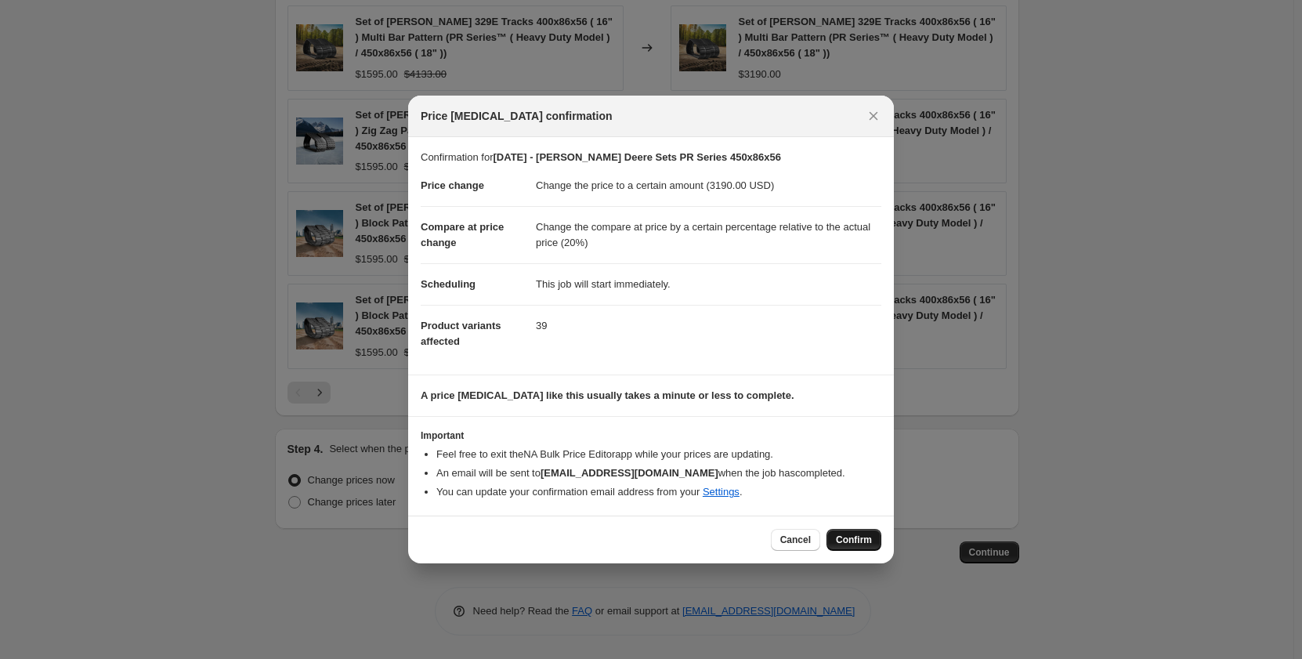
click at [838, 539] on span "Confirm" at bounding box center [854, 540] width 36 height 13
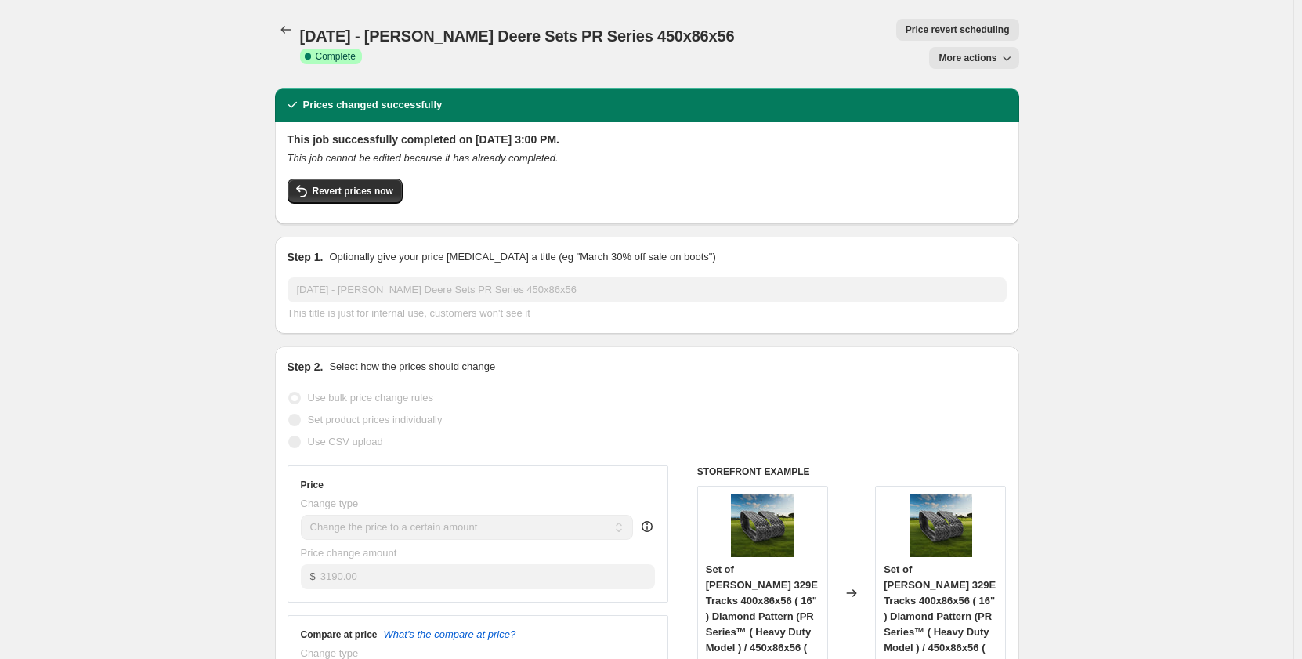
click at [964, 52] on span "More actions" at bounding box center [968, 58] width 58 height 13
click at [959, 57] on span "Copy to new job" at bounding box center [978, 62] width 73 height 12
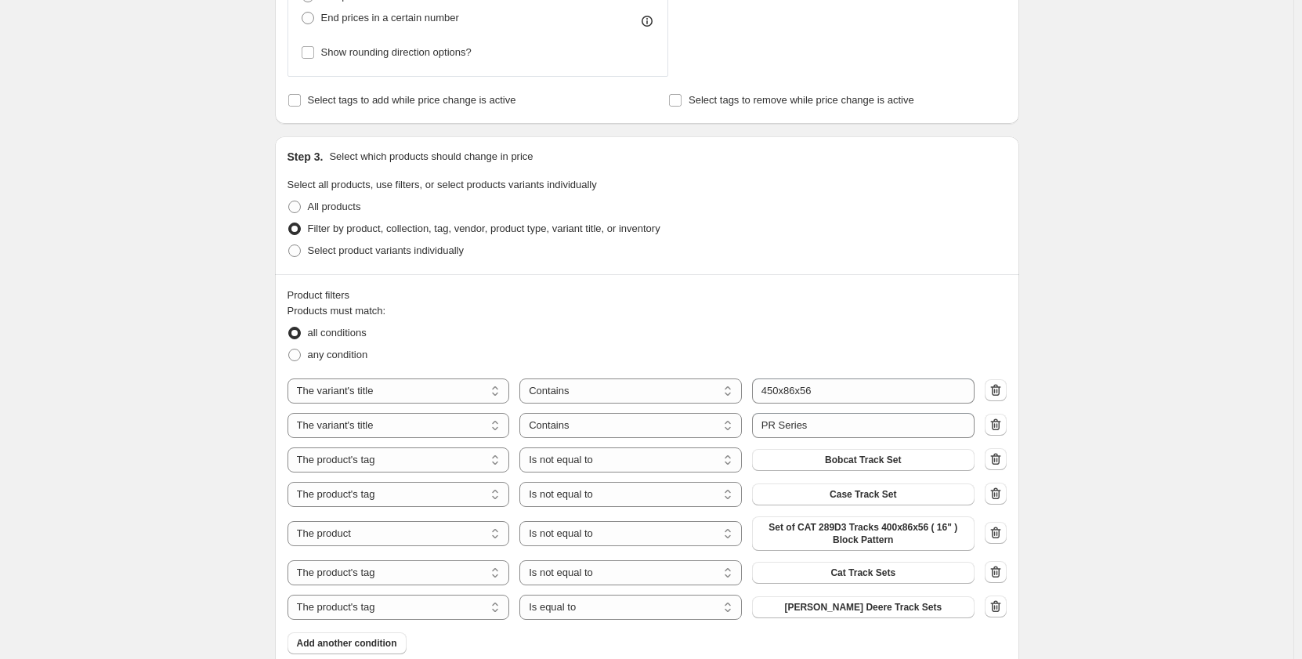
scroll to position [731, 0]
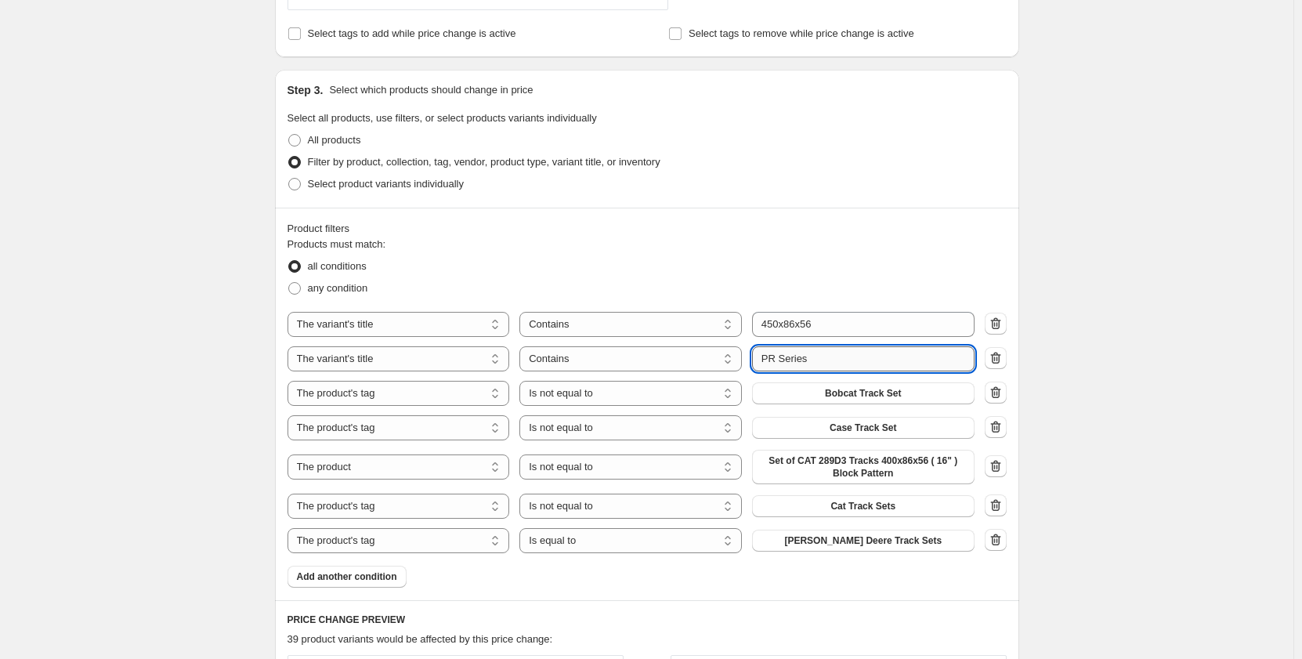
click at [779, 362] on input "PR Series" at bounding box center [863, 358] width 222 height 25
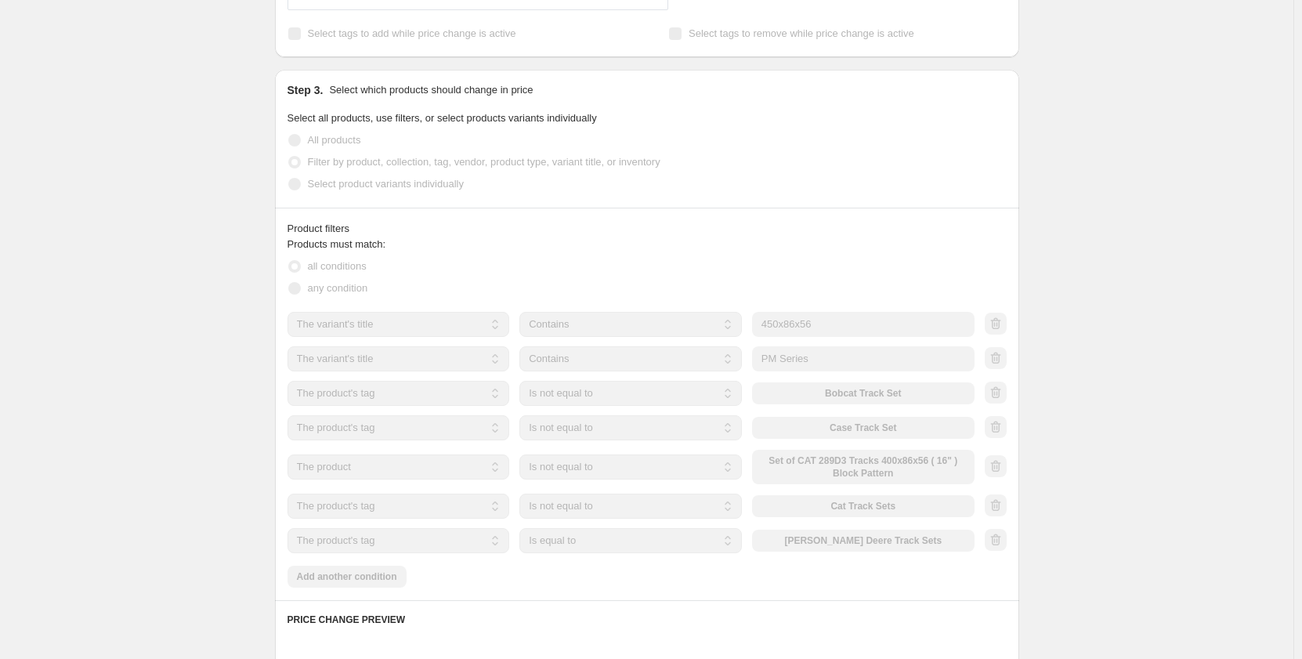
click at [191, 307] on div "Create new price change job. This page is ready Create new price change job Dra…" at bounding box center [646, 283] width 1293 height 2028
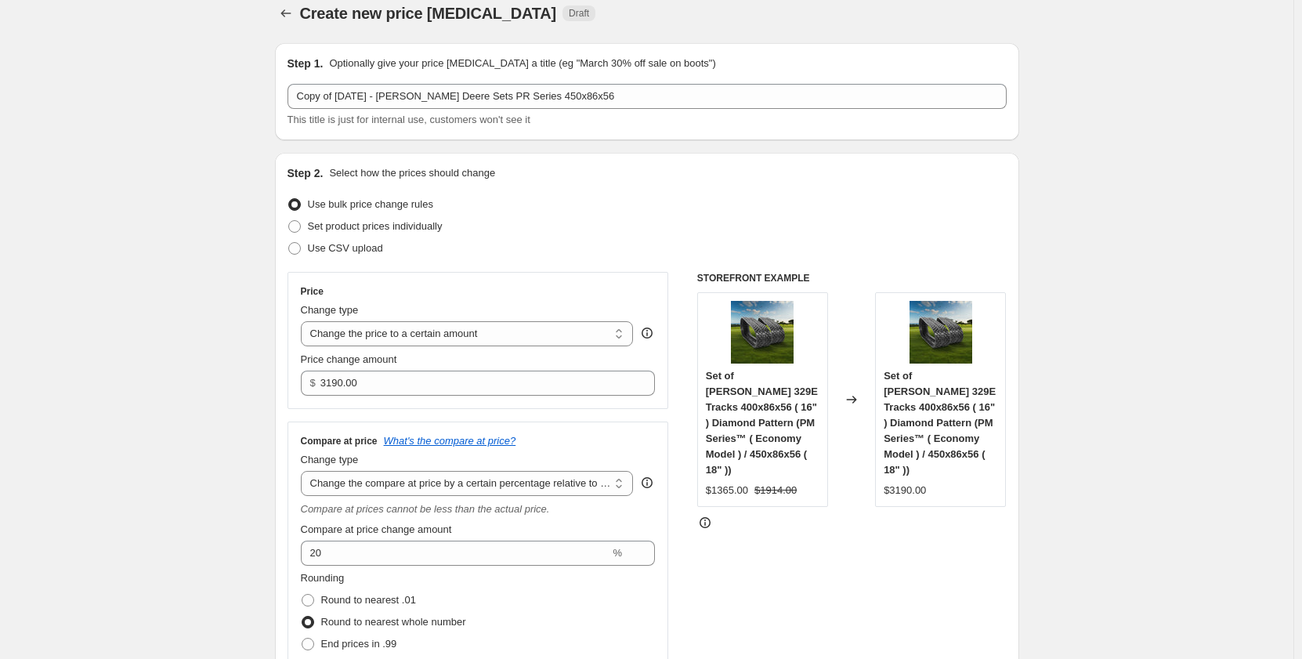
scroll to position [0, 0]
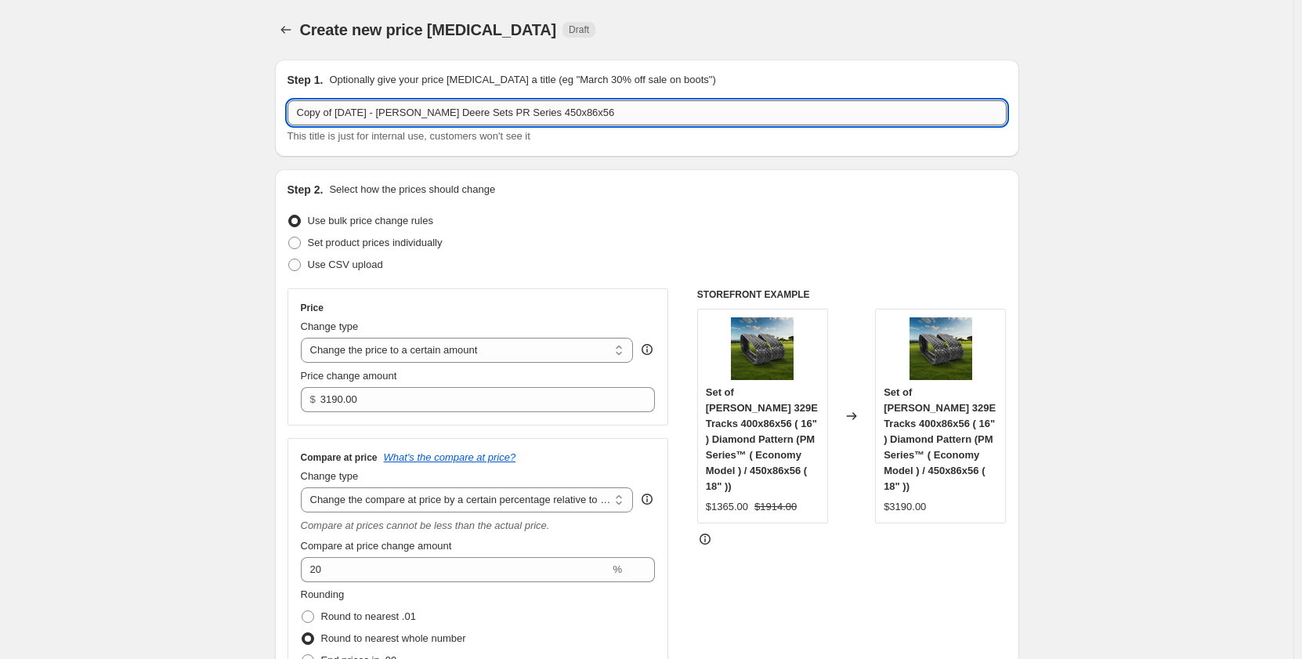
click at [491, 110] on input "Copy of Sep 2025 - John Deere Sets PR Series 450x86x56" at bounding box center [647, 112] width 719 height 25
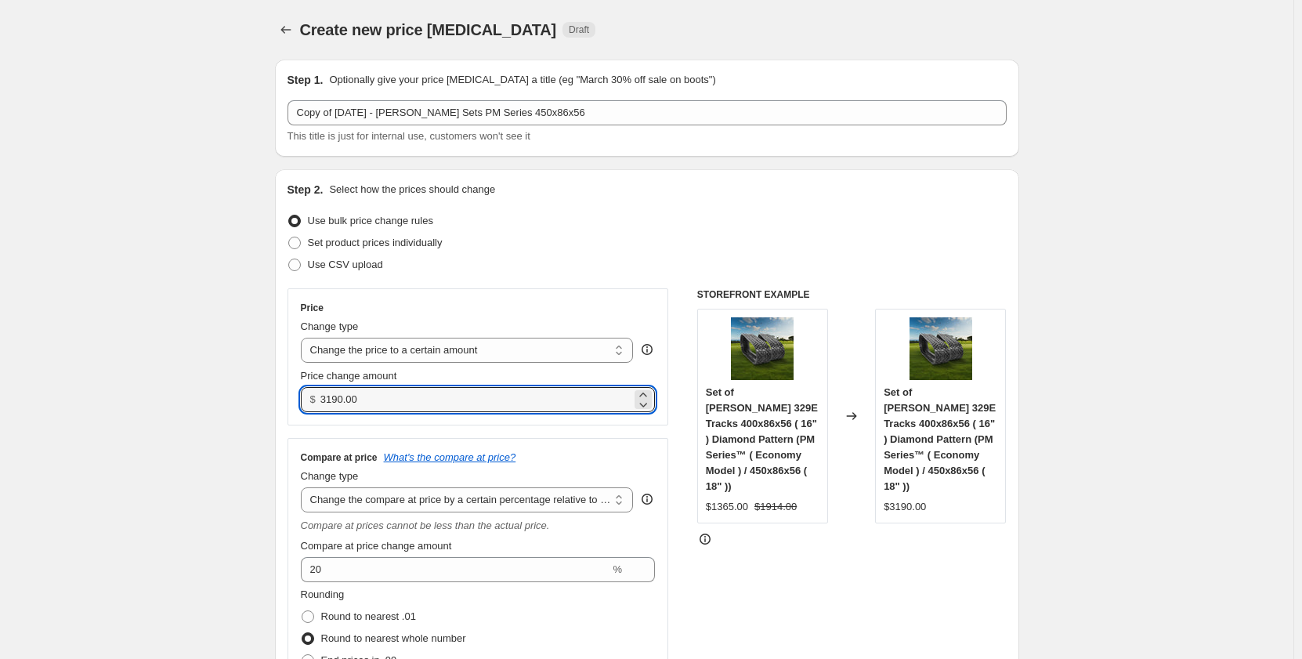
drag, startPoint x: 373, startPoint y: 400, endPoint x: 284, endPoint y: 403, distance: 88.6
click at [284, 403] on div "Step 2. Select how the prices should change Use bulk price change rules Set pro…" at bounding box center [647, 478] width 744 height 619
click at [370, 397] on input "3190.00" at bounding box center [475, 399] width 311 height 25
drag, startPoint x: 373, startPoint y: 400, endPoint x: 302, endPoint y: 403, distance: 71.4
click at [302, 403] on div "Price Change type Change the price to a certain amount Change the price by a ce…" at bounding box center [479, 356] width 382 height 137
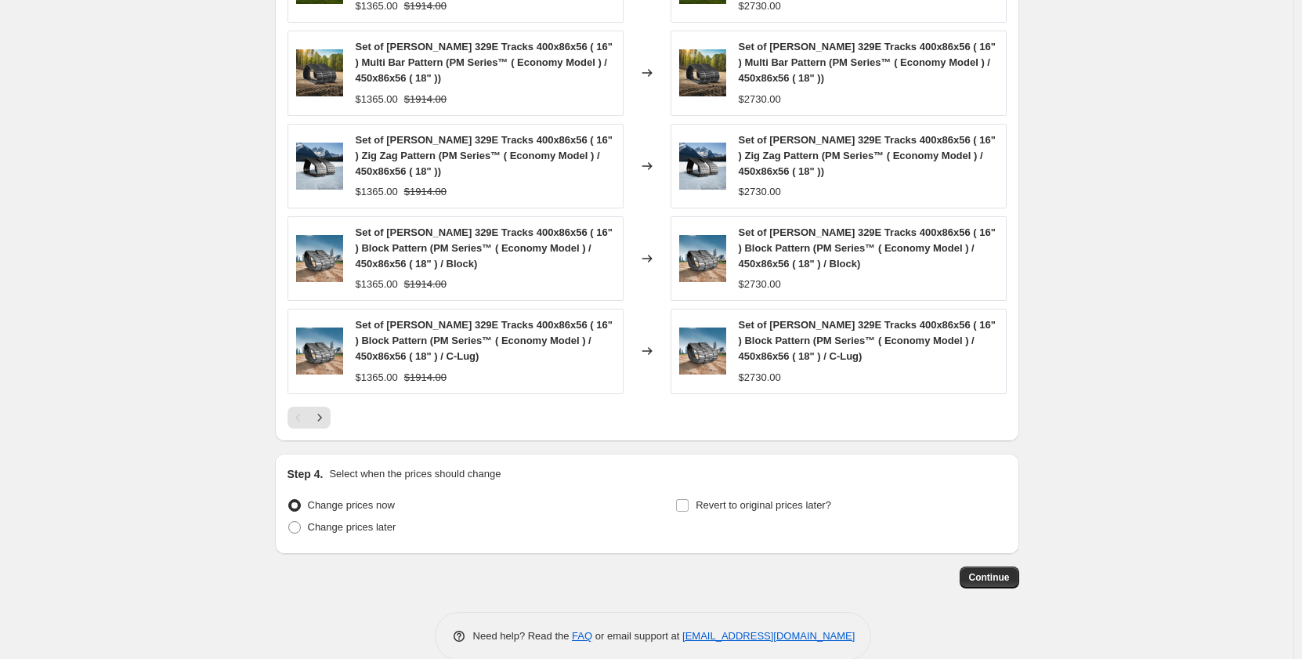
scroll to position [1473, 0]
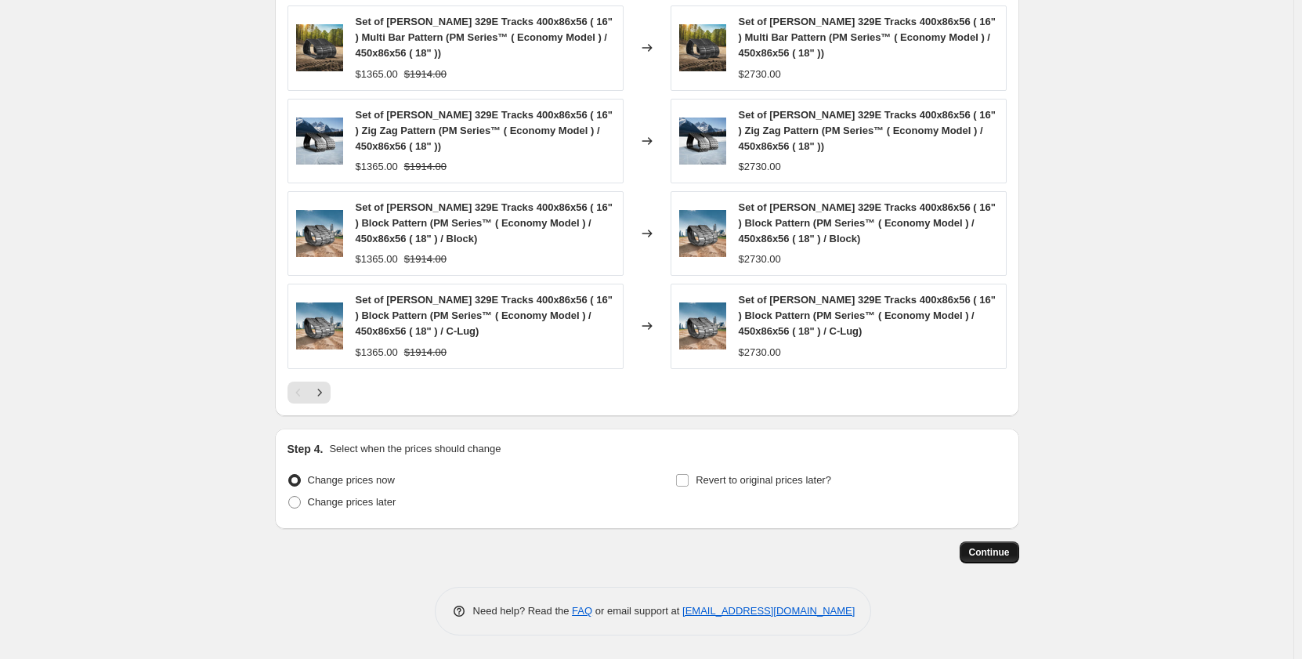
click at [996, 551] on span "Continue" at bounding box center [989, 552] width 41 height 13
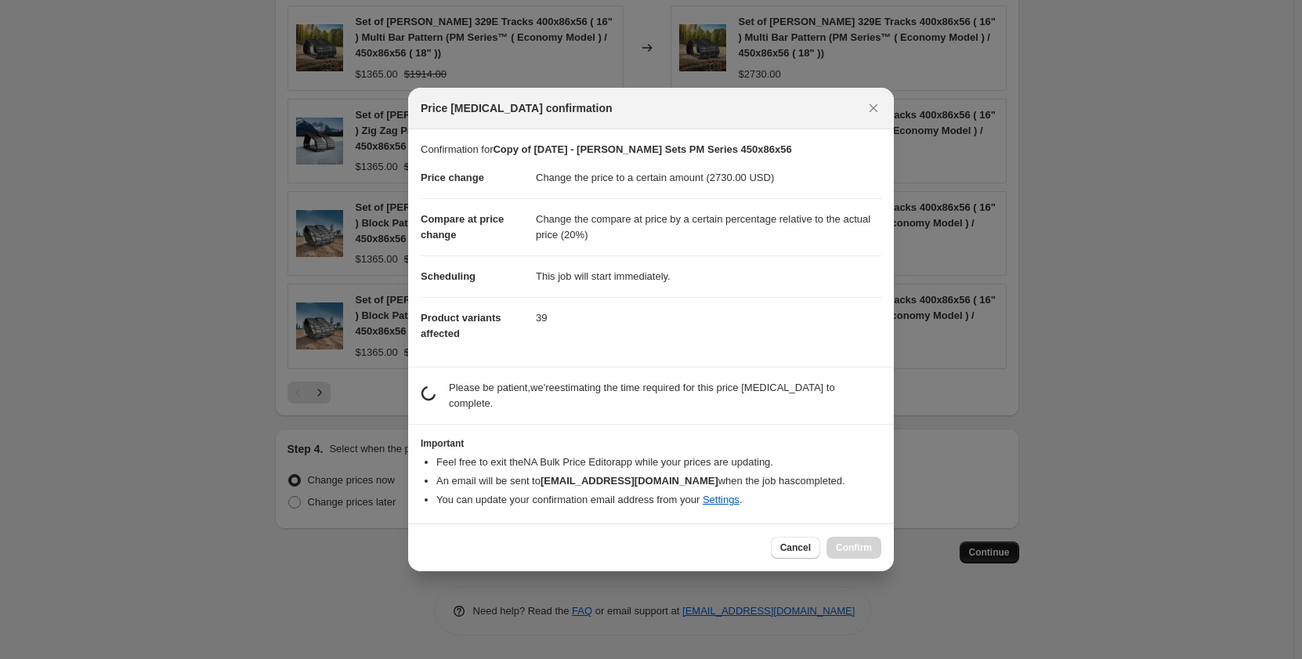
scroll to position [0, 0]
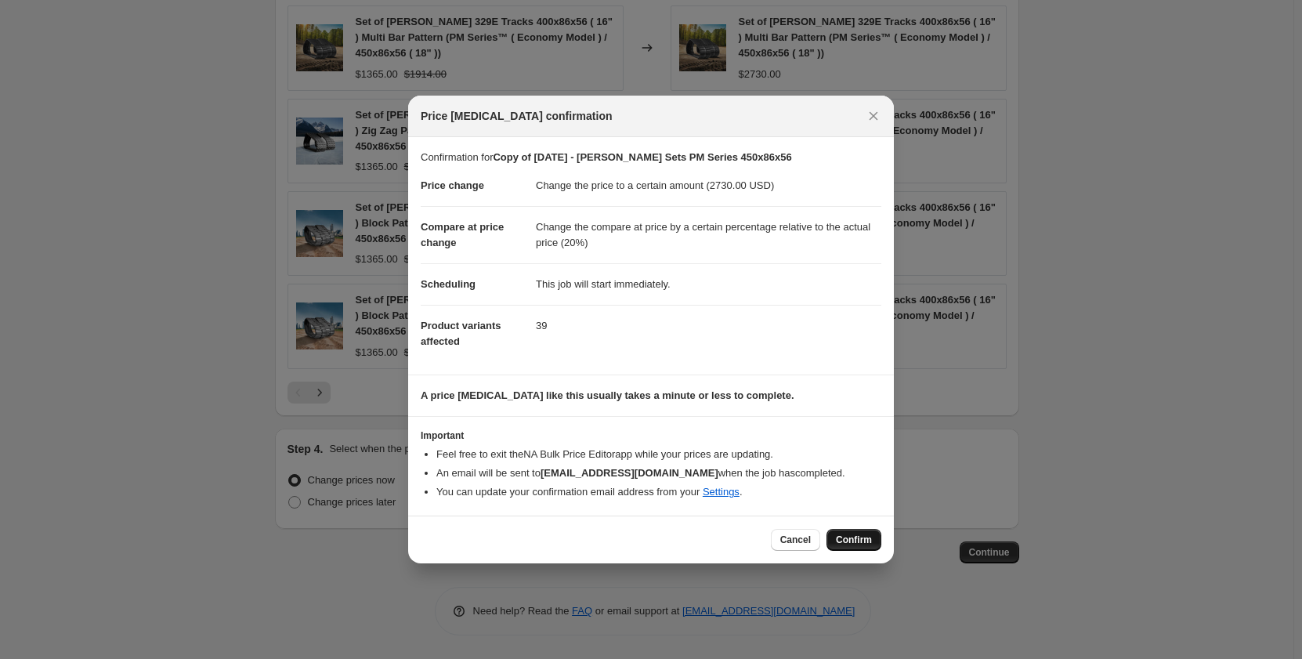
click at [863, 545] on span "Confirm" at bounding box center [854, 540] width 36 height 13
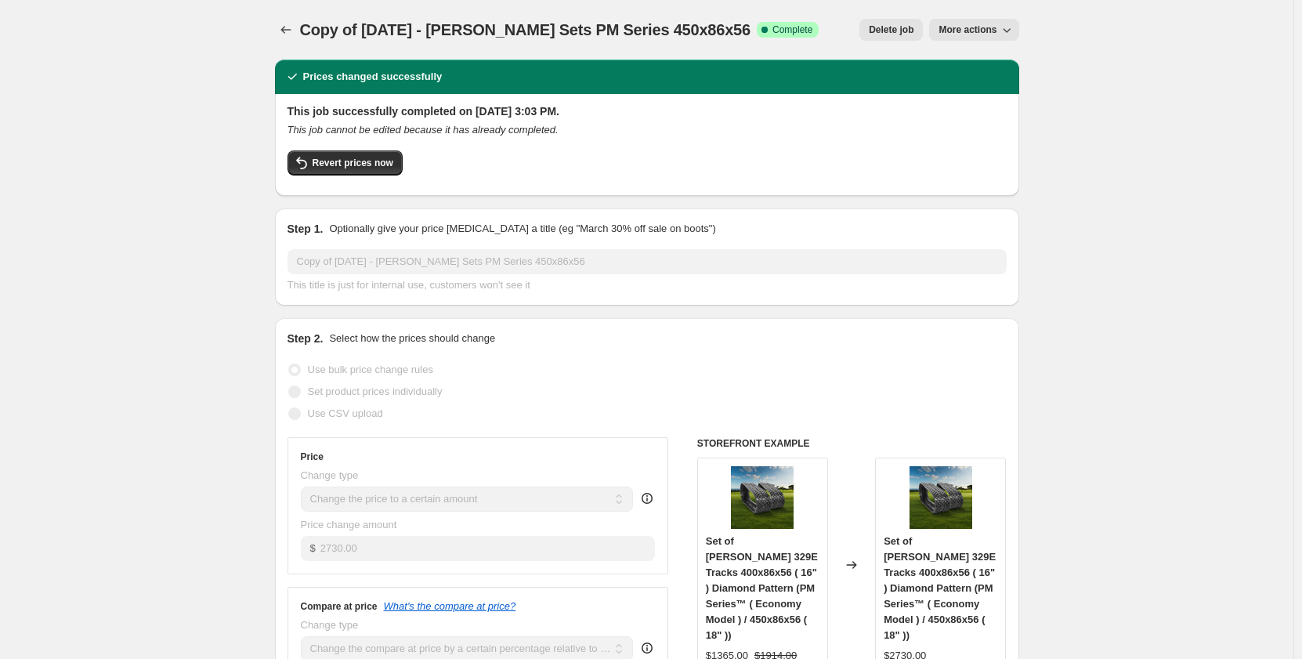
click at [963, 31] on span "More actions" at bounding box center [968, 30] width 58 height 13
click at [964, 96] on span "Copy to new job" at bounding box center [993, 89] width 103 height 16
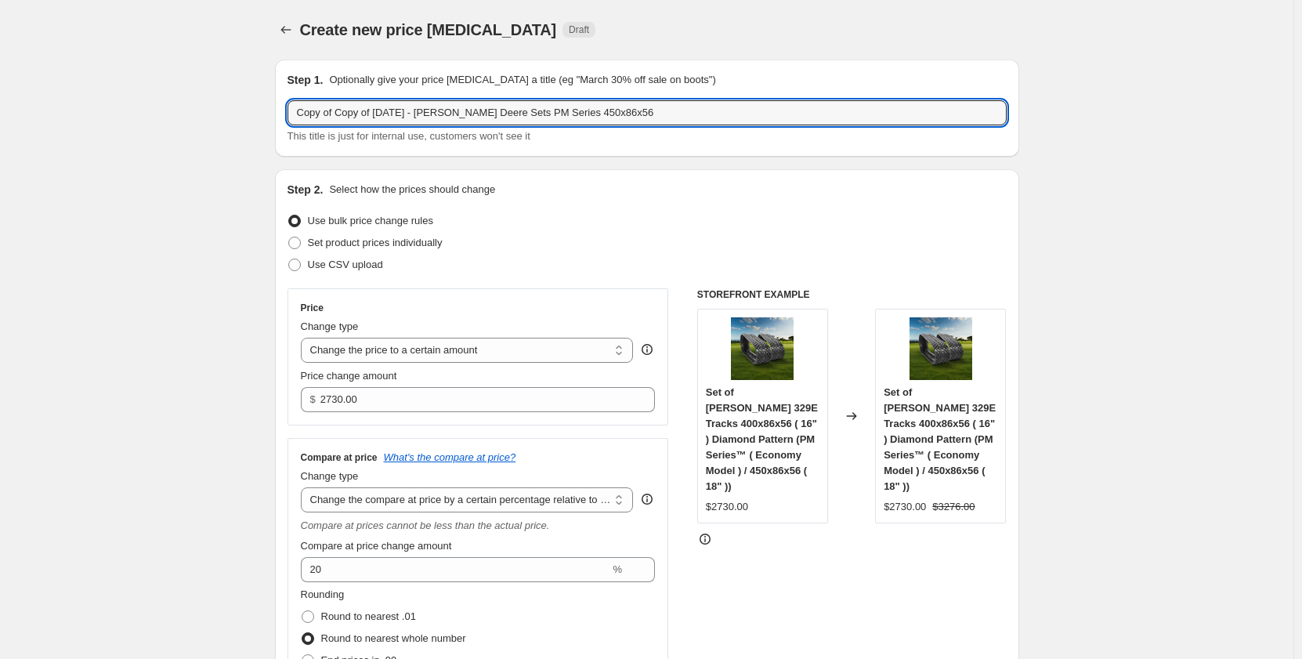
drag, startPoint x: 381, startPoint y: 115, endPoint x: 110, endPoint y: 139, distance: 271.4
drag, startPoint x: 413, startPoint y: 115, endPoint x: 359, endPoint y: 115, distance: 54.1
click at [359, 115] on input "Sep 2025 - John Deere Sets PM Series 450x86x56" at bounding box center [647, 112] width 719 height 25
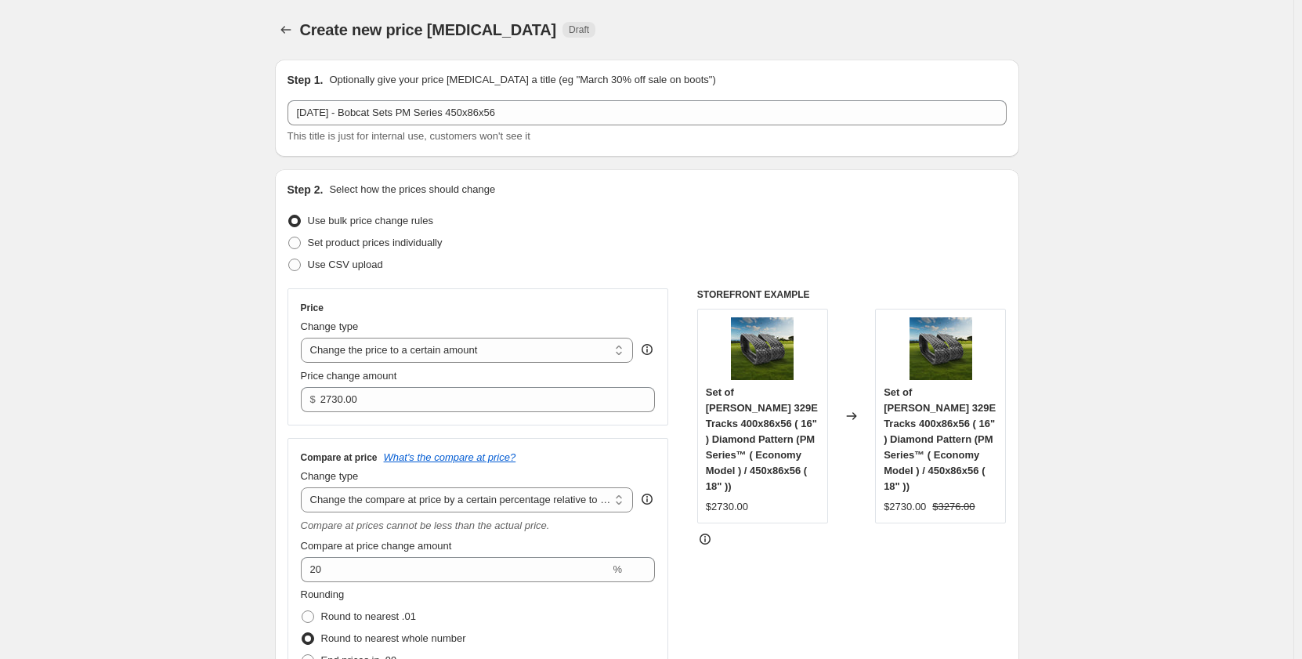
drag, startPoint x: 107, startPoint y: 360, endPoint x: 141, endPoint y: 359, distance: 34.5
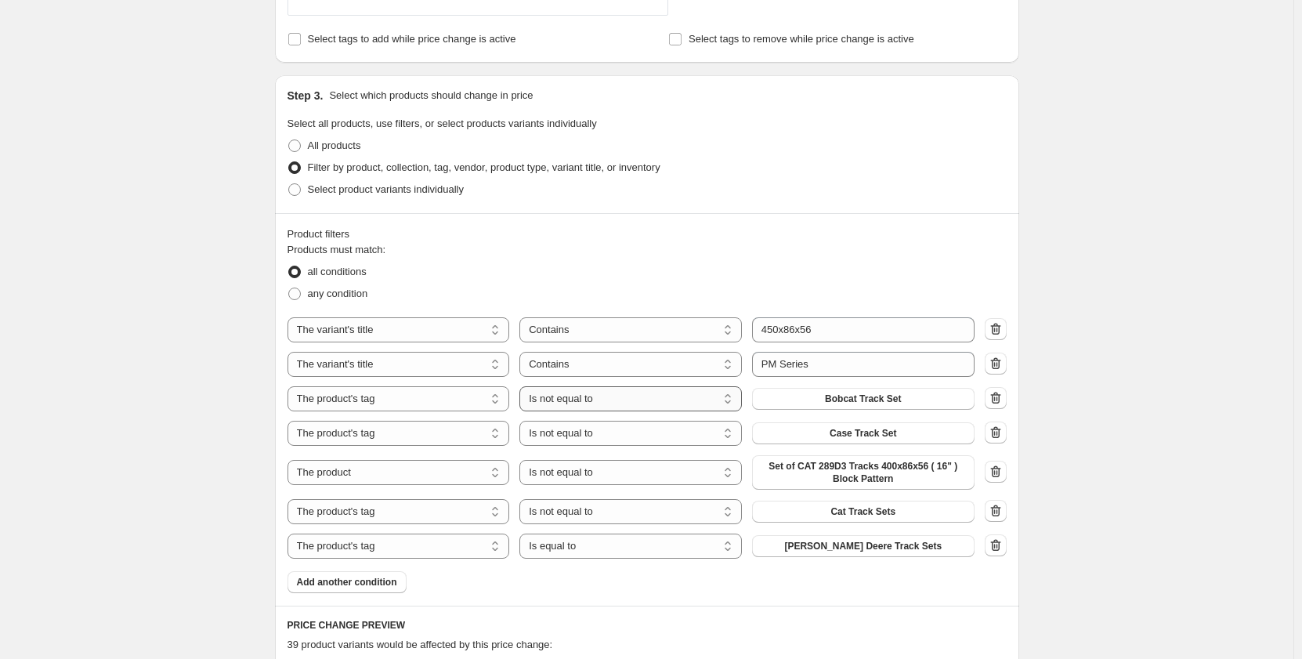
scroll to position [731, 0]
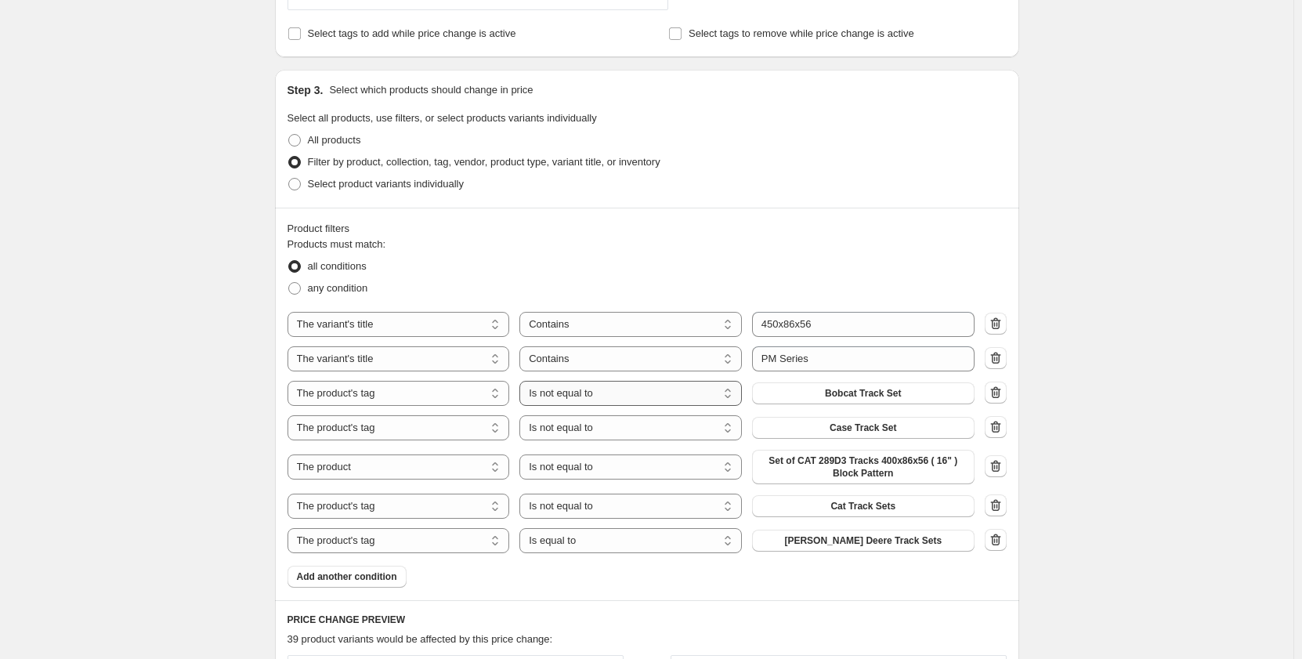
click at [646, 396] on select "Is equal to Is not equal to" at bounding box center [630, 393] width 222 height 25
click at [623, 544] on select "Is equal to Is not equal to" at bounding box center [630, 540] width 222 height 25
click at [175, 459] on div "Create new price change job. This page is ready Create new price change job Dra…" at bounding box center [646, 85] width 1293 height 1633
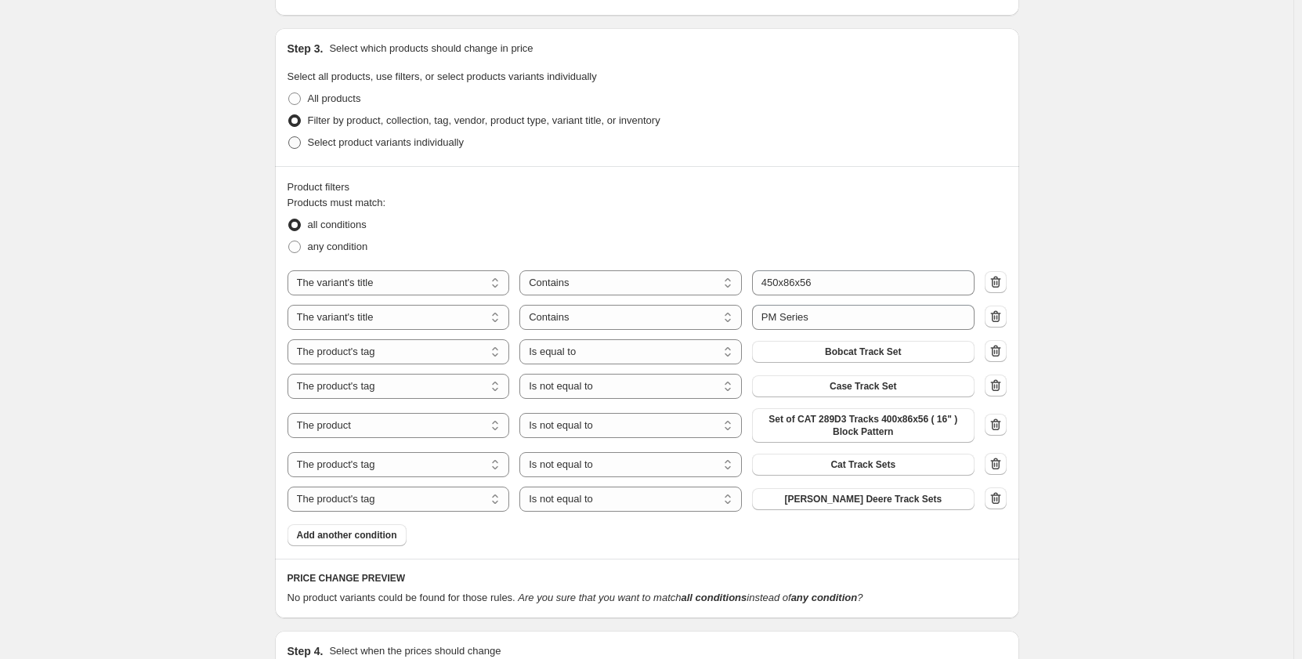
scroll to position [809, 0]
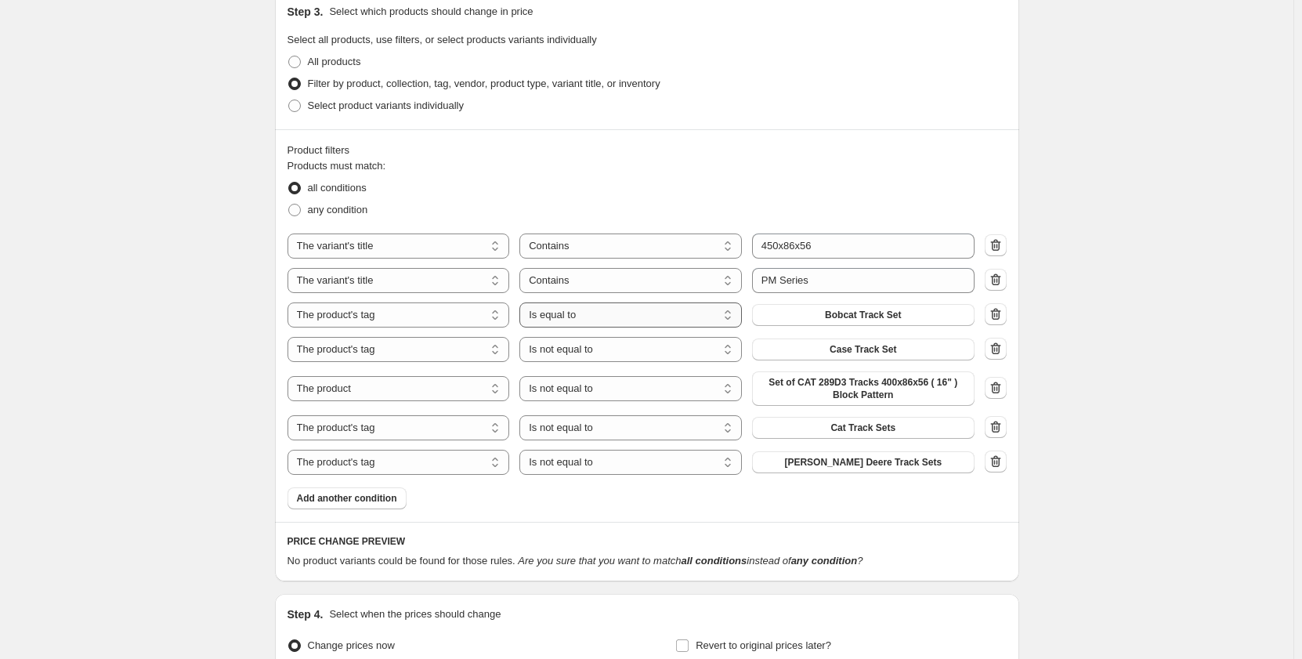
click at [685, 316] on select "Is equal to Is not equal to" at bounding box center [630, 314] width 222 height 25
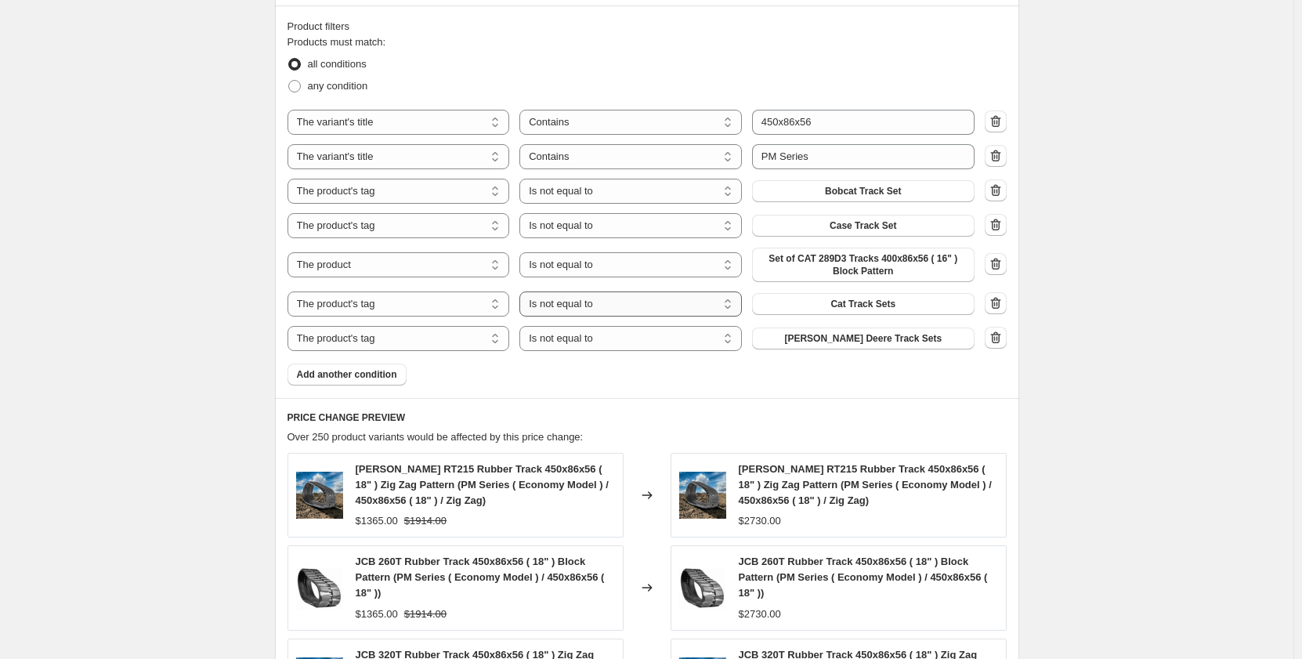
scroll to position [966, 0]
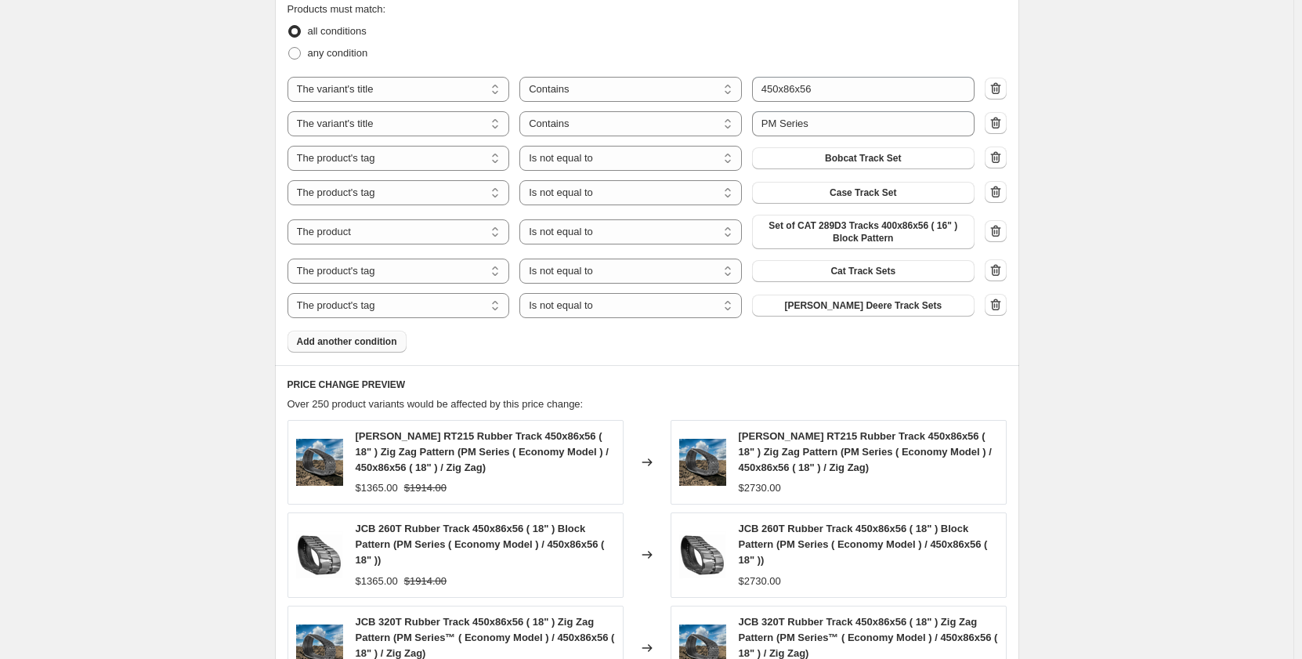
click at [364, 346] on span "Add another condition" at bounding box center [347, 341] width 100 height 13
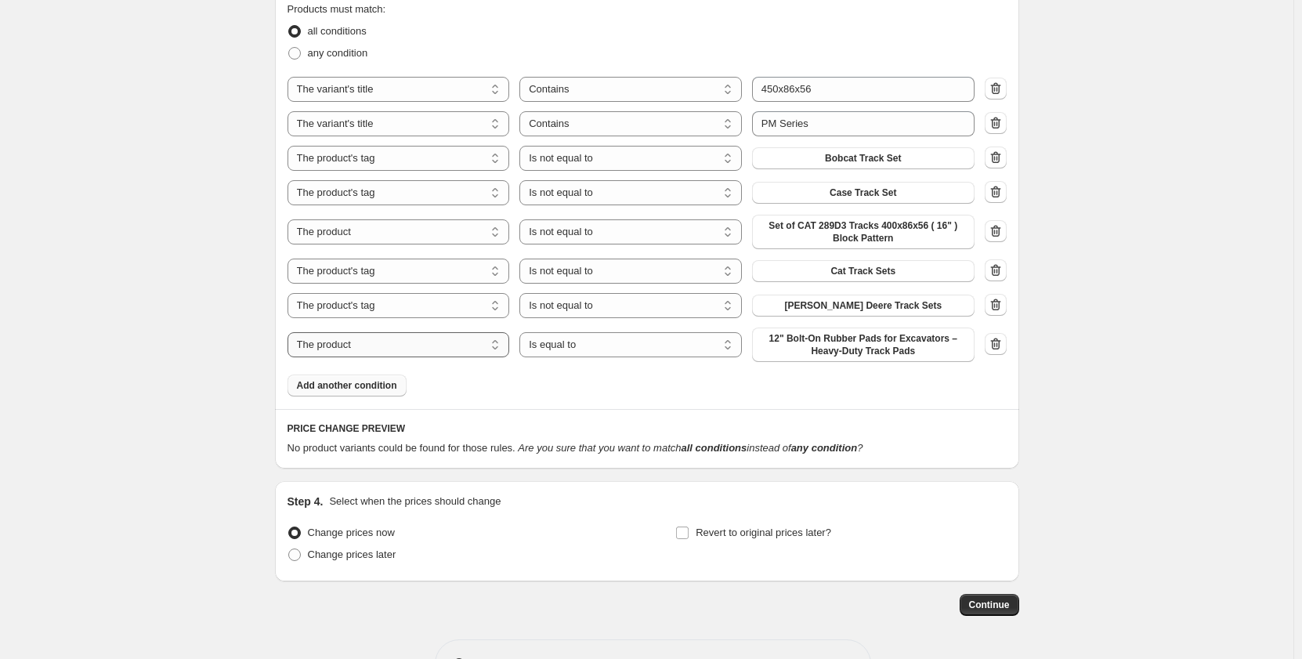
click at [409, 349] on select "The product The product's collection The product's tag The product's vendor The…" at bounding box center [399, 344] width 222 height 25
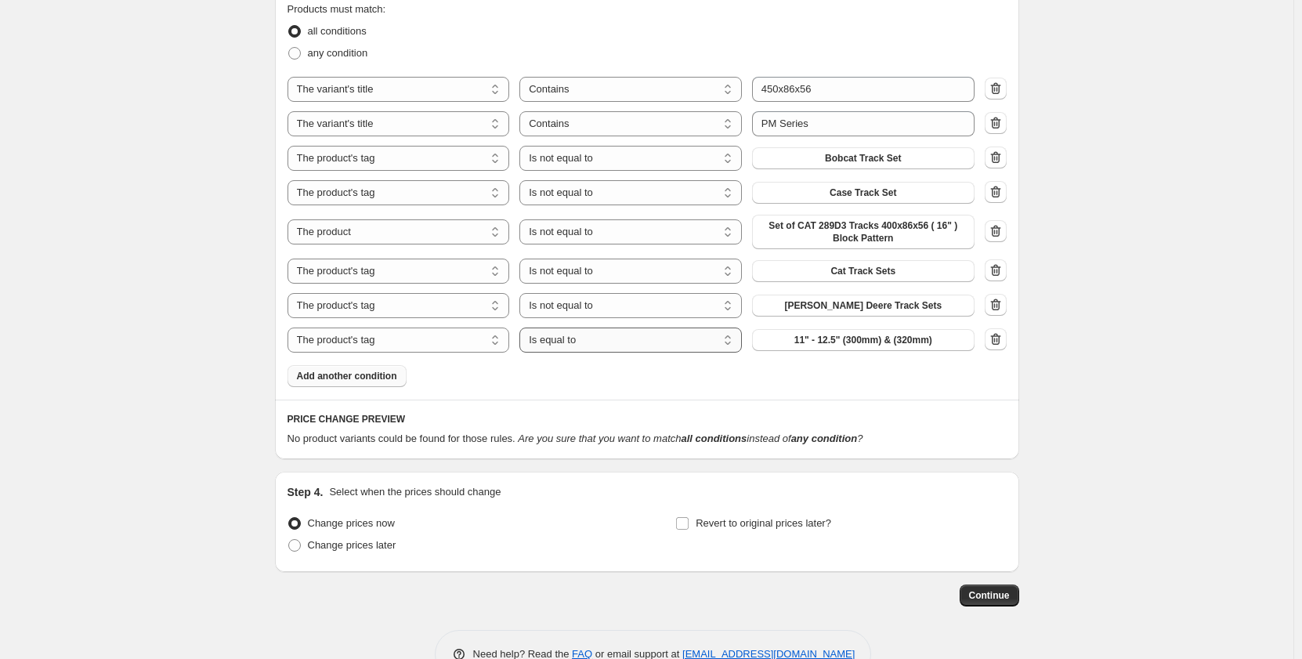
click at [632, 347] on select "Is equal to Is not equal to" at bounding box center [630, 339] width 222 height 25
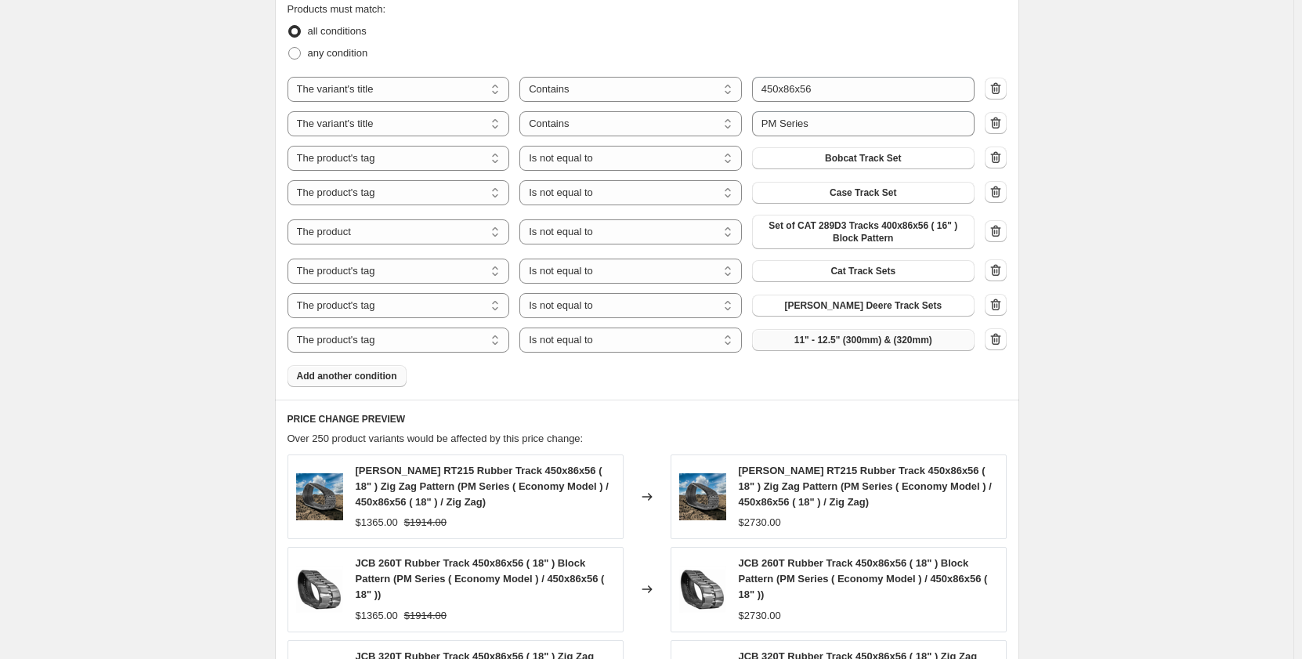
click at [802, 344] on span "11" - 12.5" (300mm) & (320mm)" at bounding box center [863, 340] width 138 height 13
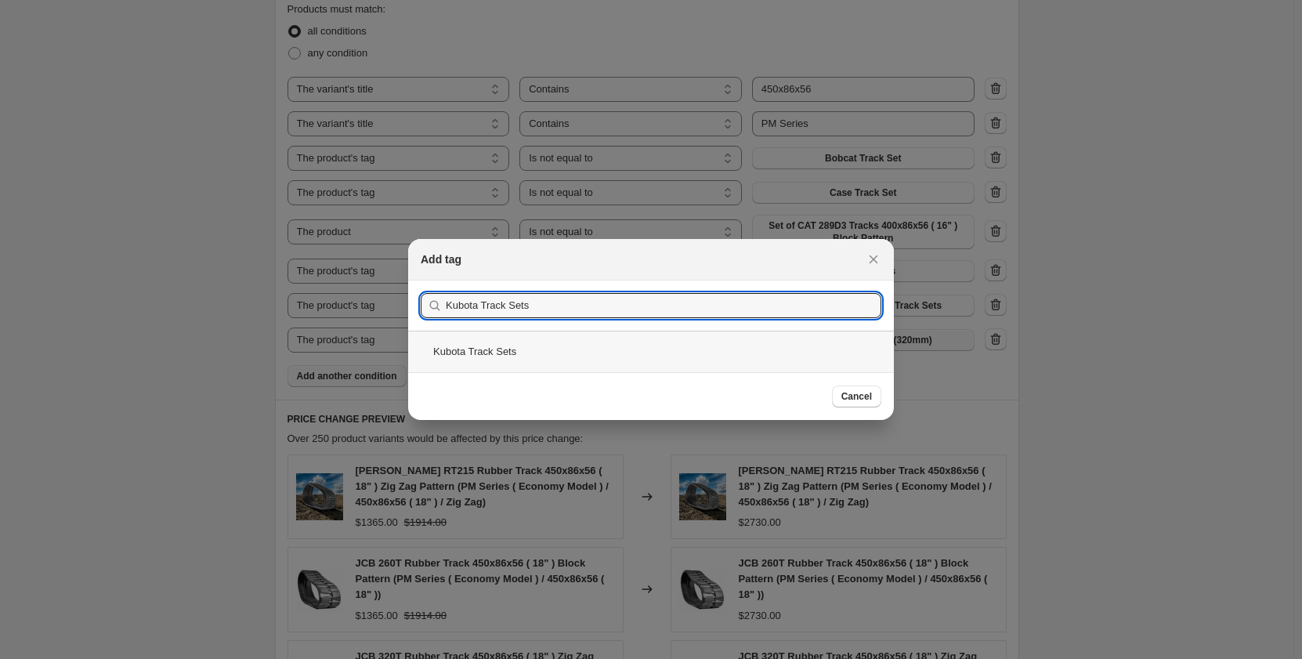
click at [595, 358] on div "Kubota Track Sets" at bounding box center [651, 352] width 486 height 42
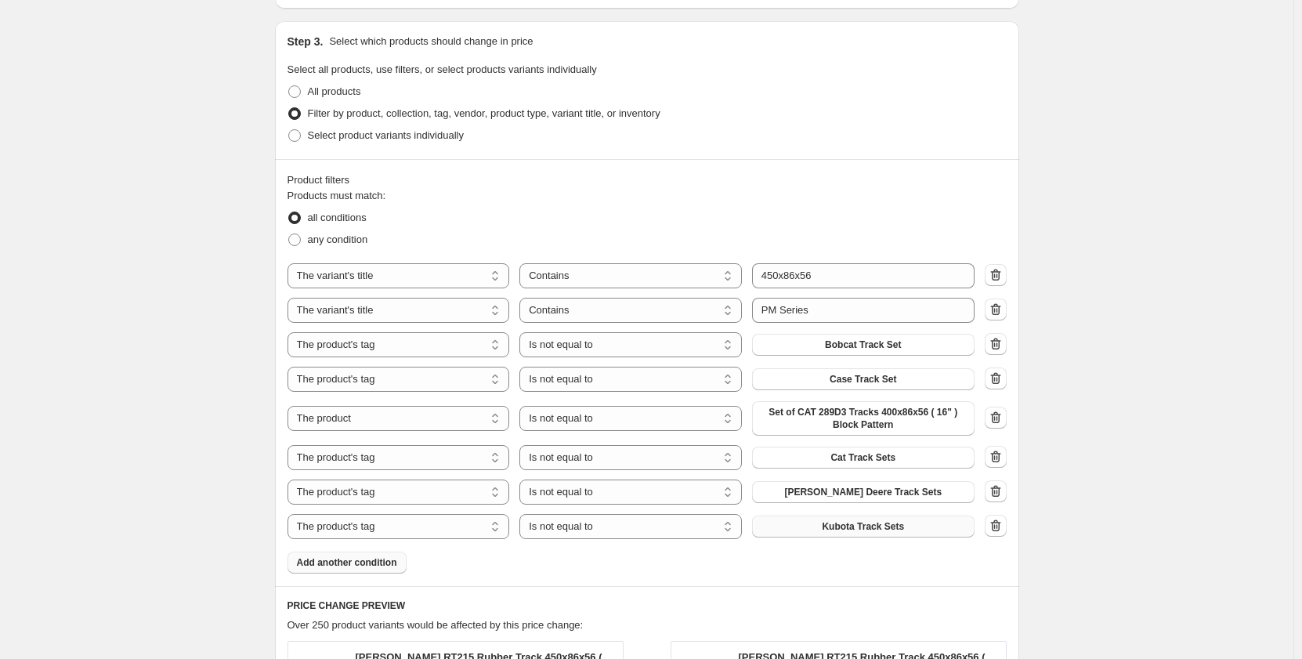
scroll to position [809, 0]
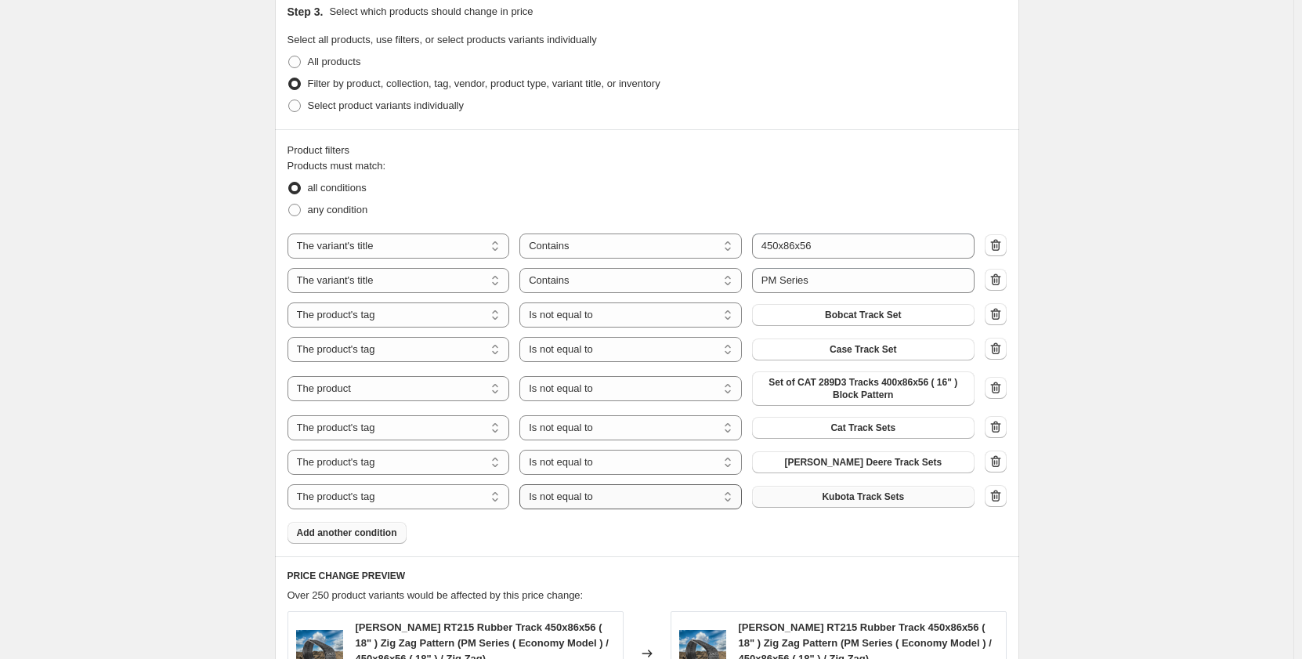
click at [647, 503] on select "Is equal to Is not equal to" at bounding box center [630, 496] width 222 height 25
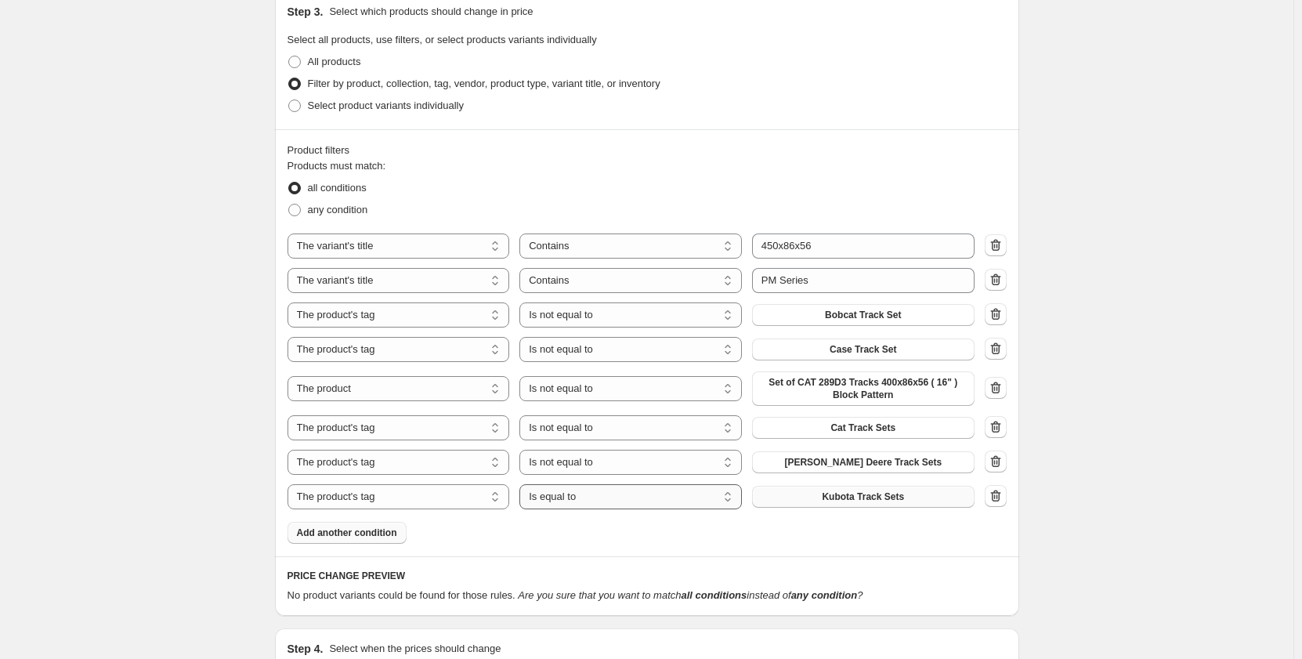
click at [717, 498] on select "Is equal to Is not equal to" at bounding box center [630, 496] width 222 height 25
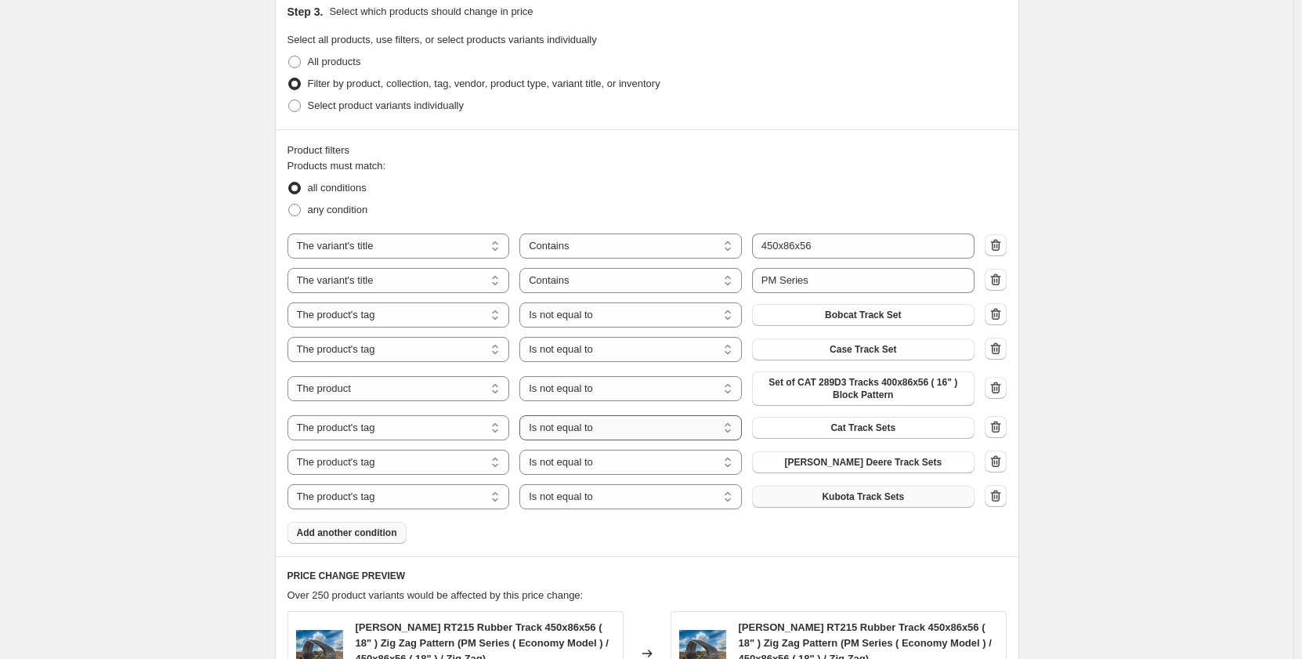
click at [688, 437] on select "Is equal to Is not equal to" at bounding box center [630, 427] width 222 height 25
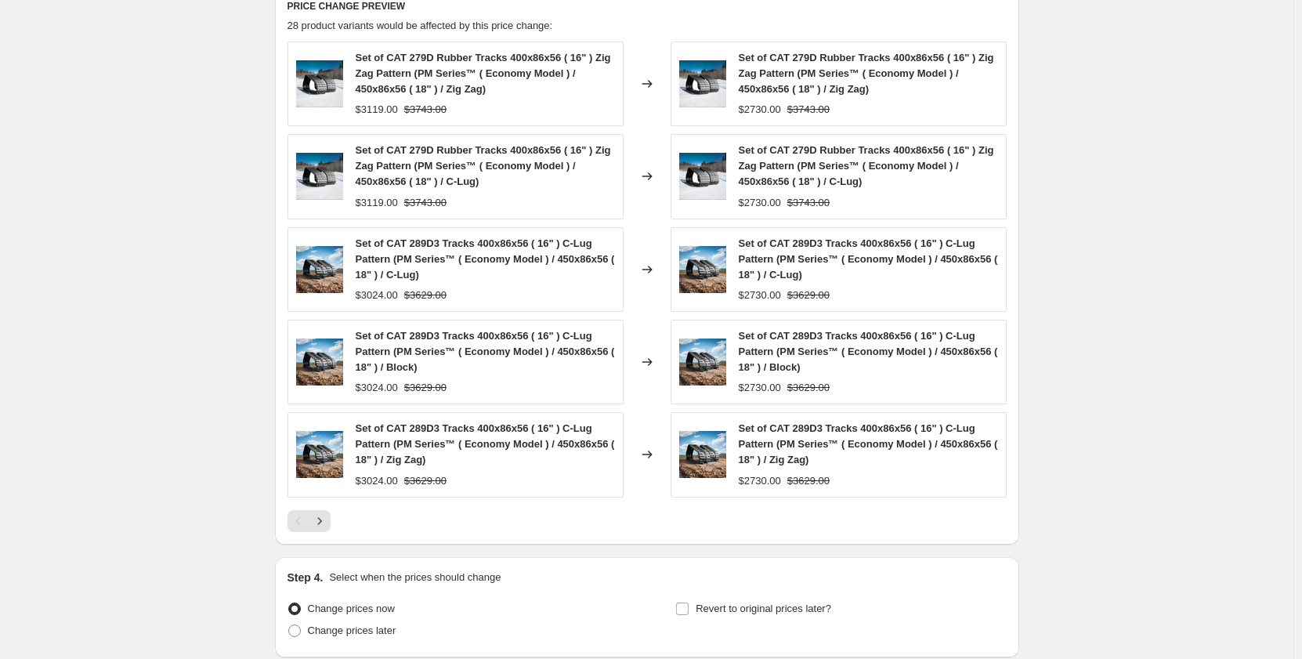
scroll to position [1384, 0]
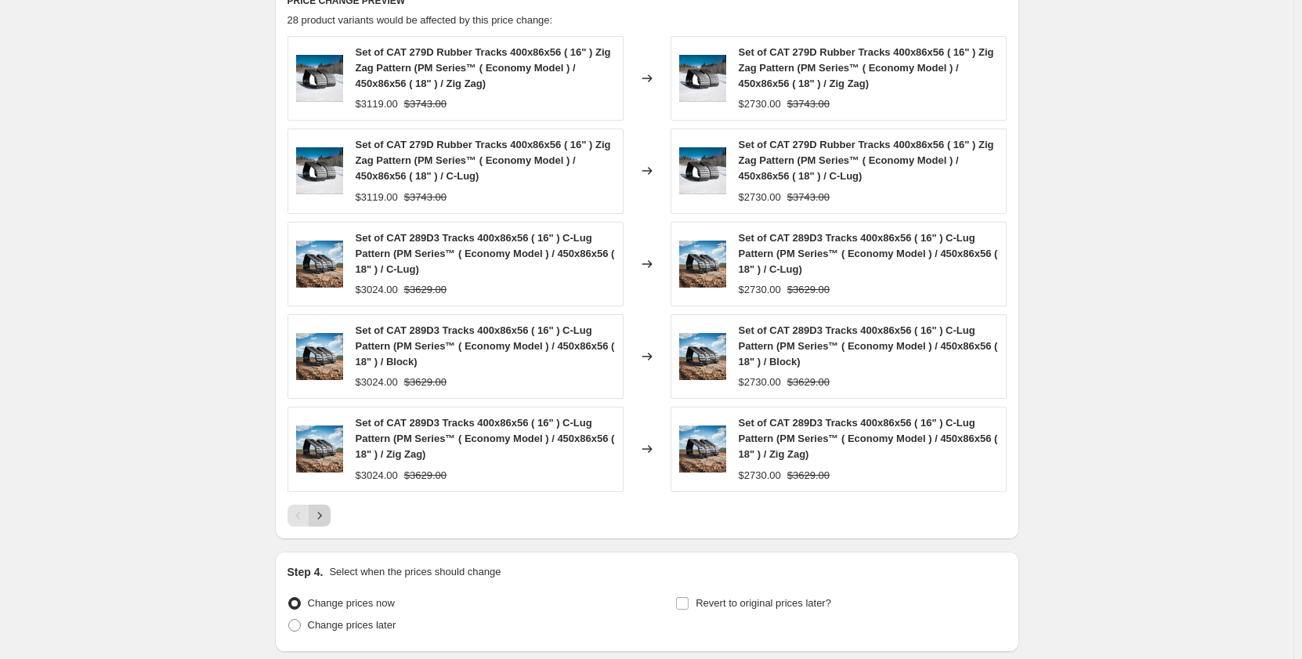
click at [322, 515] on icon "Next" at bounding box center [320, 516] width 16 height 16
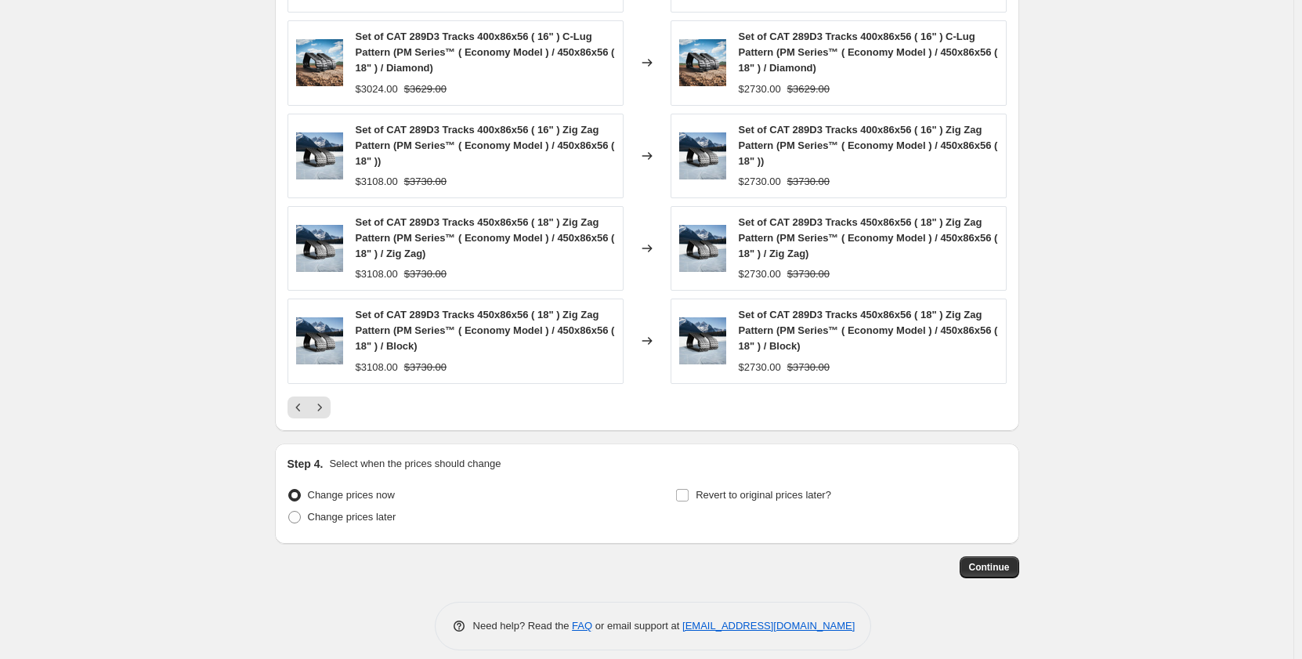
scroll to position [1481, 0]
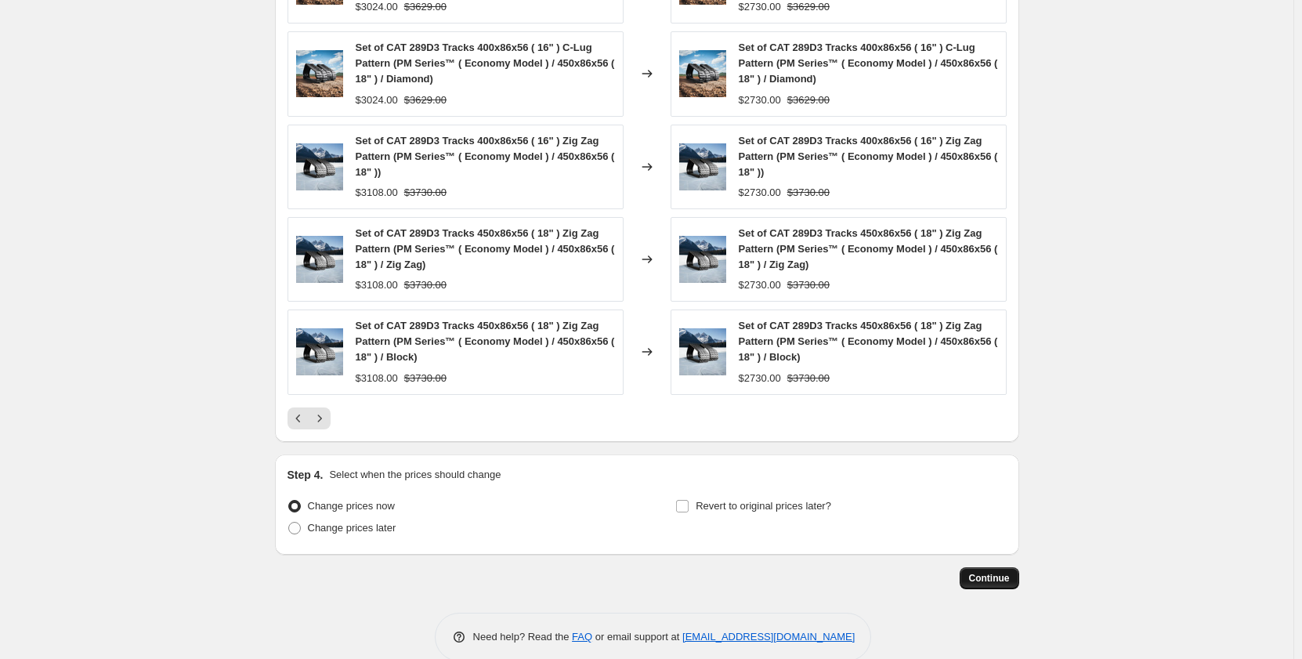
click at [982, 575] on span "Continue" at bounding box center [989, 578] width 41 height 13
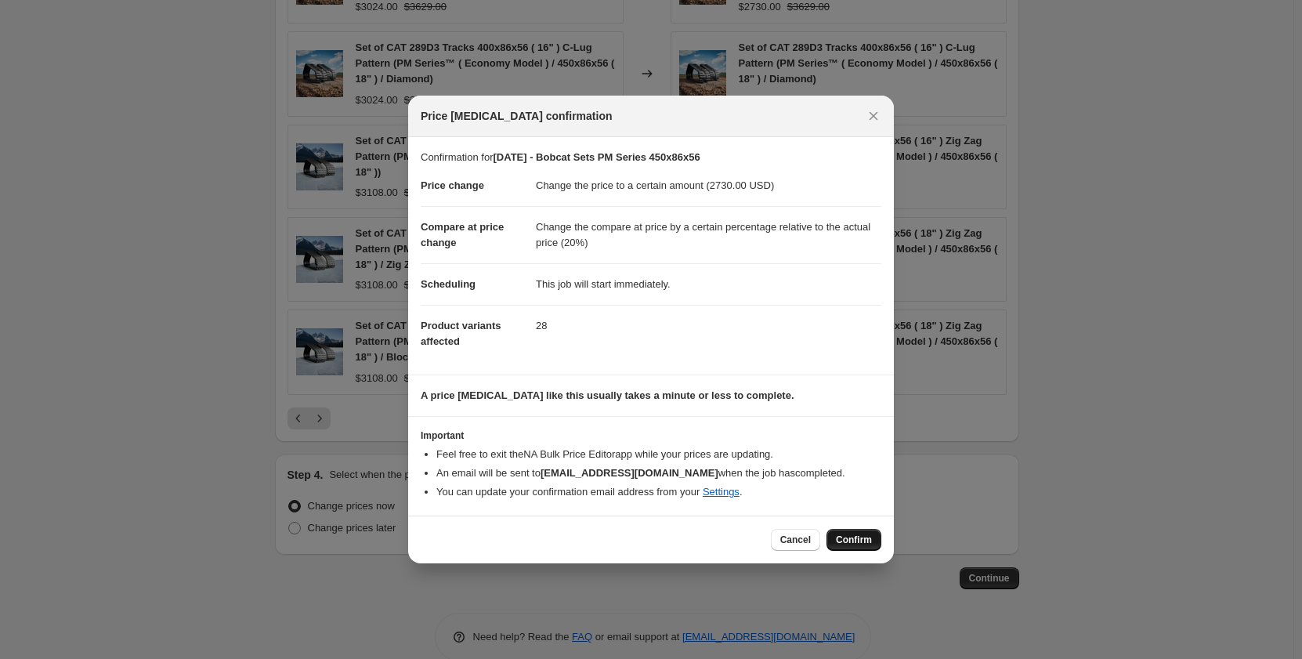
click at [841, 540] on span "Confirm" at bounding box center [854, 540] width 36 height 13
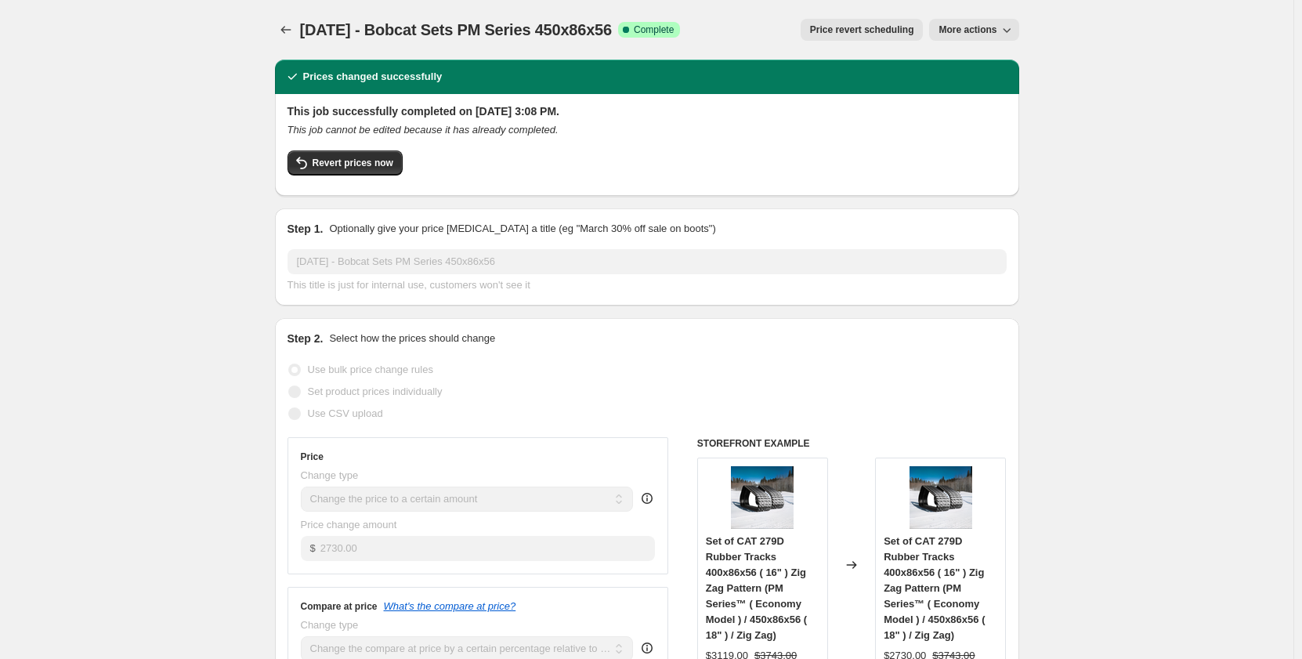
click at [956, 34] on span "More actions" at bounding box center [968, 30] width 58 height 13
click at [949, 65] on span "Copy to new job" at bounding box center [978, 62] width 73 height 12
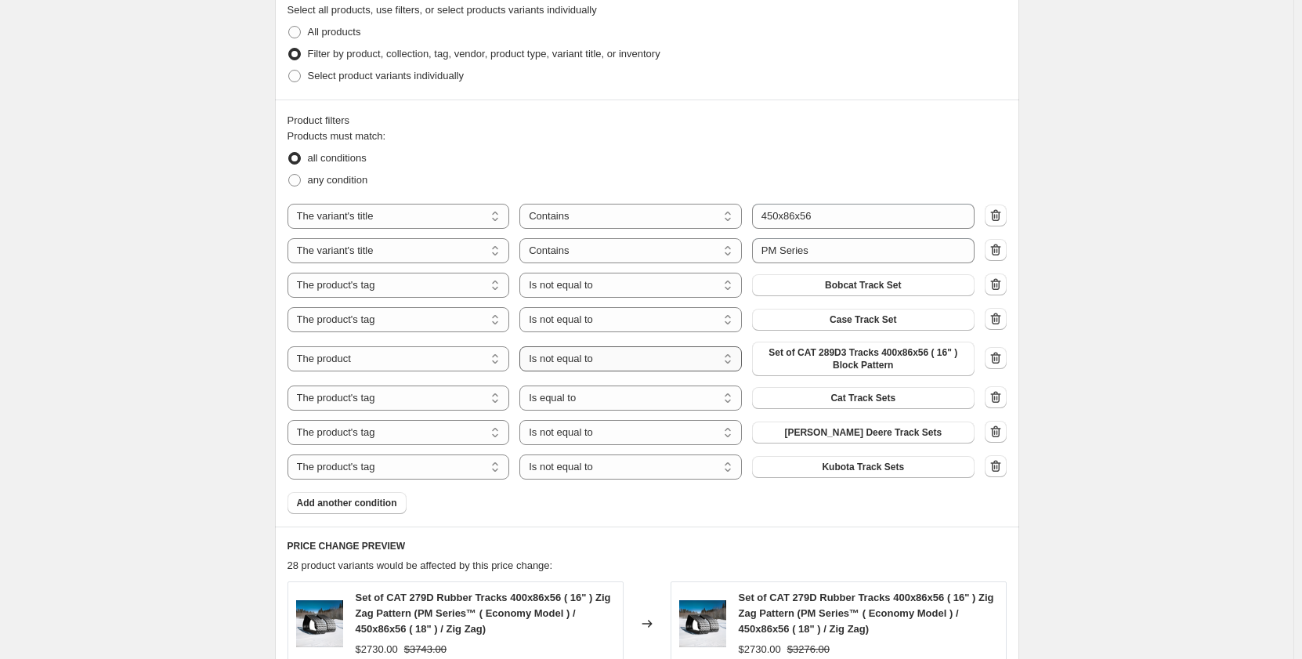
scroll to position [862, 0]
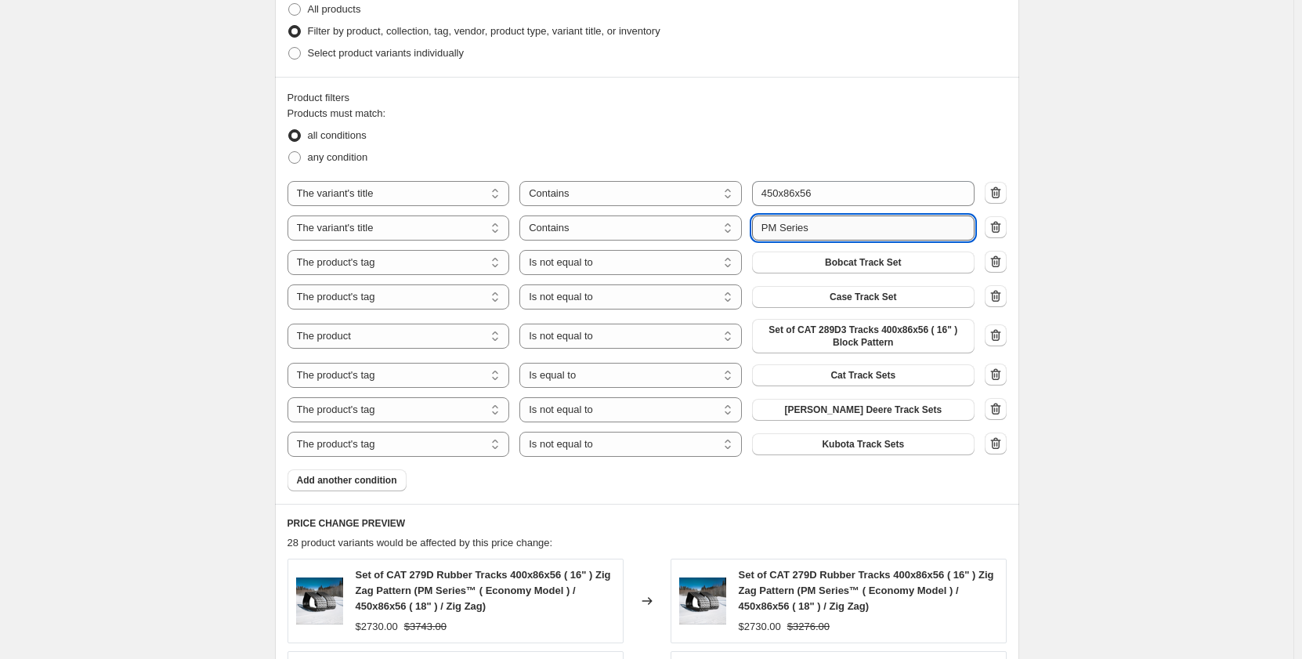
drag, startPoint x: 779, startPoint y: 231, endPoint x: 771, endPoint y: 233, distance: 8.8
click at [771, 233] on input "PM Series" at bounding box center [863, 227] width 222 height 25
click at [144, 302] on div "Create new price change job. This page is ready Create new price change job Dra…" at bounding box center [646, 221] width 1293 height 2166
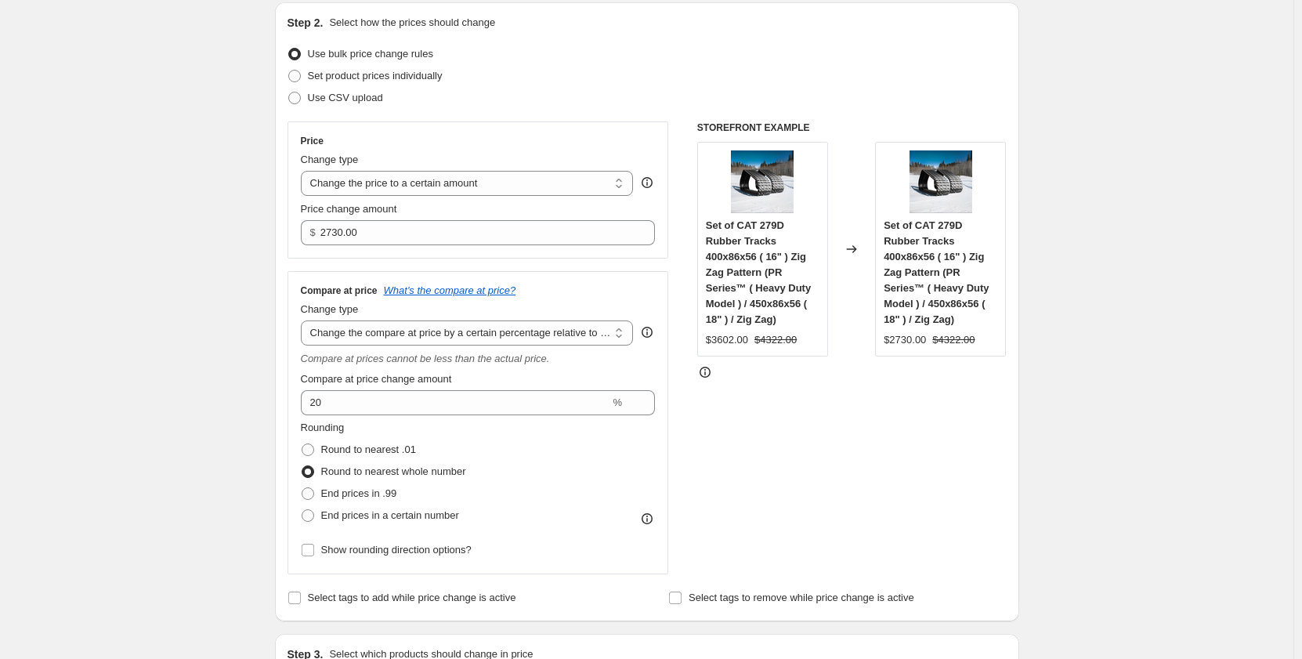
scroll to position [52, 0]
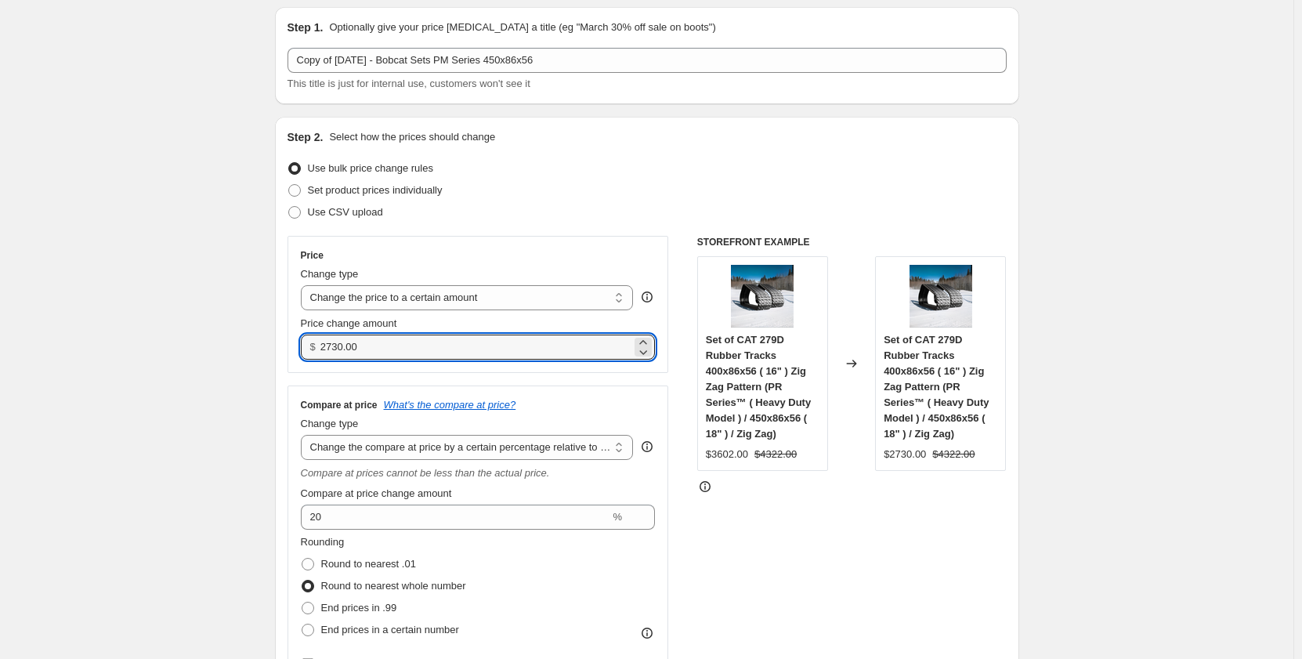
drag, startPoint x: 376, startPoint y: 344, endPoint x: 286, endPoint y: 350, distance: 90.3
click at [286, 350] on div "Step 2. Select how the prices should change Use bulk price change rules Set pro…" at bounding box center [647, 426] width 744 height 619
click at [365, 349] on input "2730.00" at bounding box center [475, 347] width 311 height 25
drag, startPoint x: 374, startPoint y: 347, endPoint x: 289, endPoint y: 345, distance: 84.6
click at [289, 345] on div "Step 2. Select how the prices should change Use bulk price change rules Set pro…" at bounding box center [647, 426] width 744 height 619
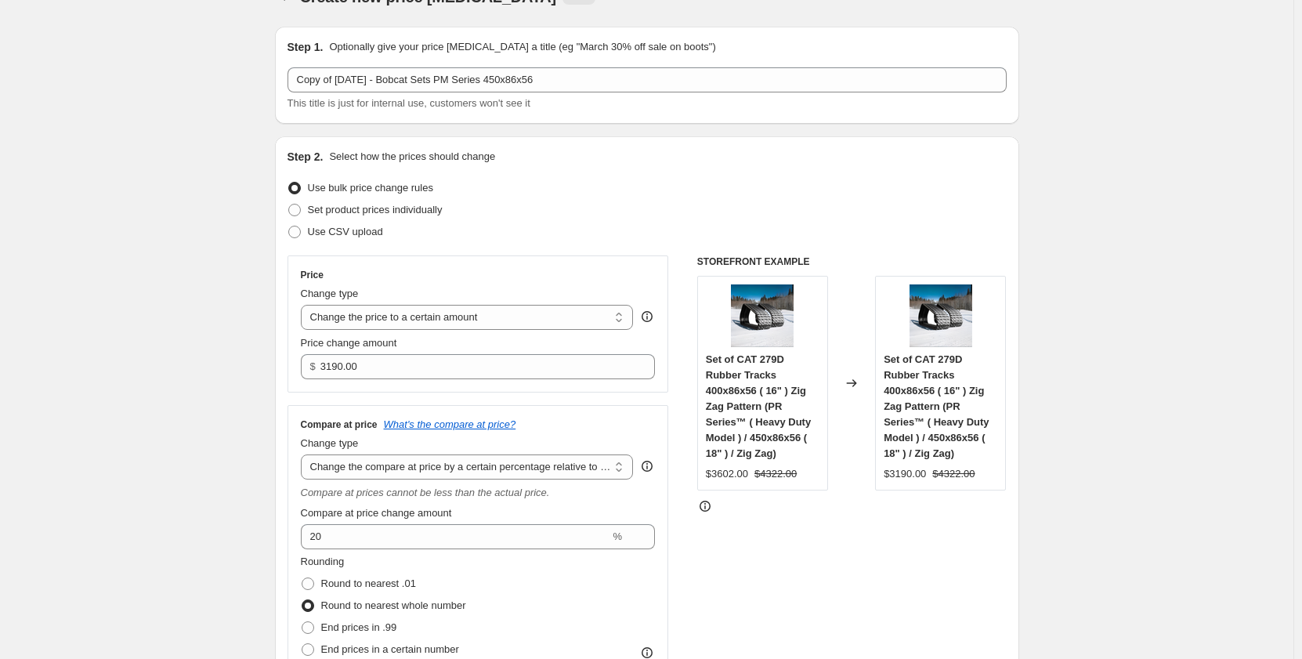
scroll to position [0, 0]
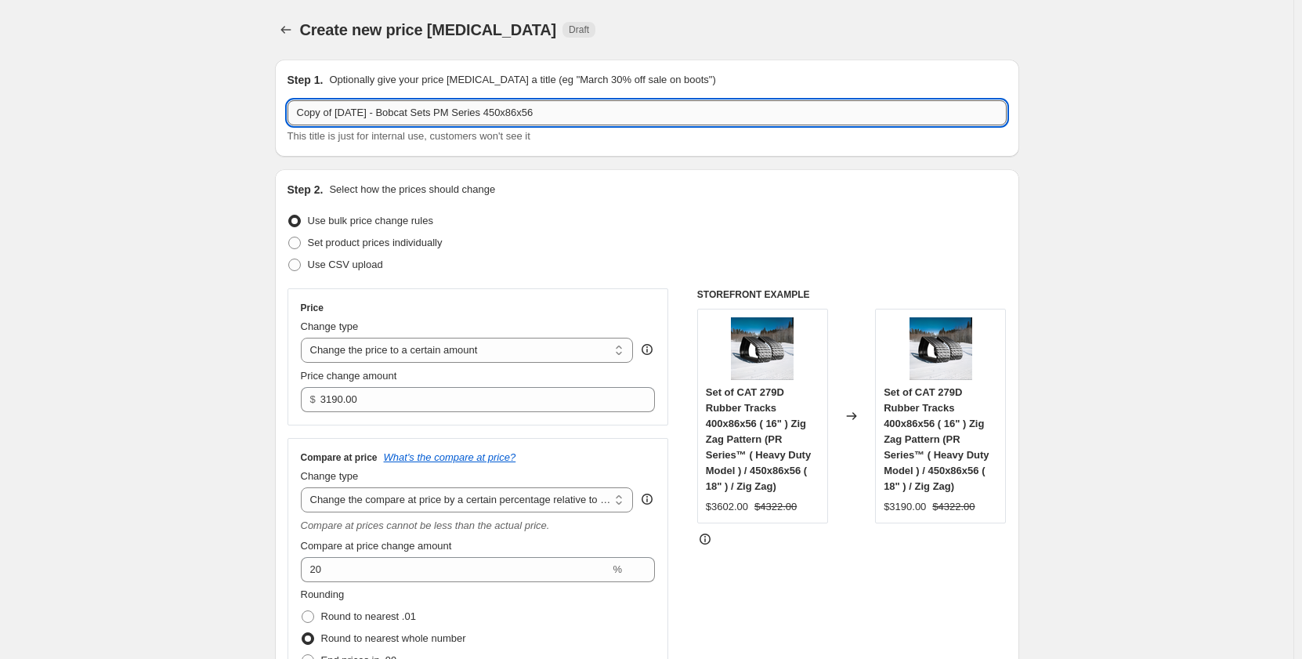
drag, startPoint x: 397, startPoint y: 115, endPoint x: 431, endPoint y: 113, distance: 33.8
click at [431, 113] on input "Copy of Sep 2025 - Bobcat Sets PM Series 450x86x56" at bounding box center [647, 112] width 719 height 25
click at [473, 118] on input "Copy of Sep 2025 - Bobcat Sets PM Series 450x86x56" at bounding box center [647, 112] width 719 height 25
drag, startPoint x: 399, startPoint y: 114, endPoint x: 432, endPoint y: 116, distance: 33.7
click at [432, 116] on input "Copy of Sep 2025 - Bobcat Sets PR Series 450x86x56" at bounding box center [647, 112] width 719 height 25
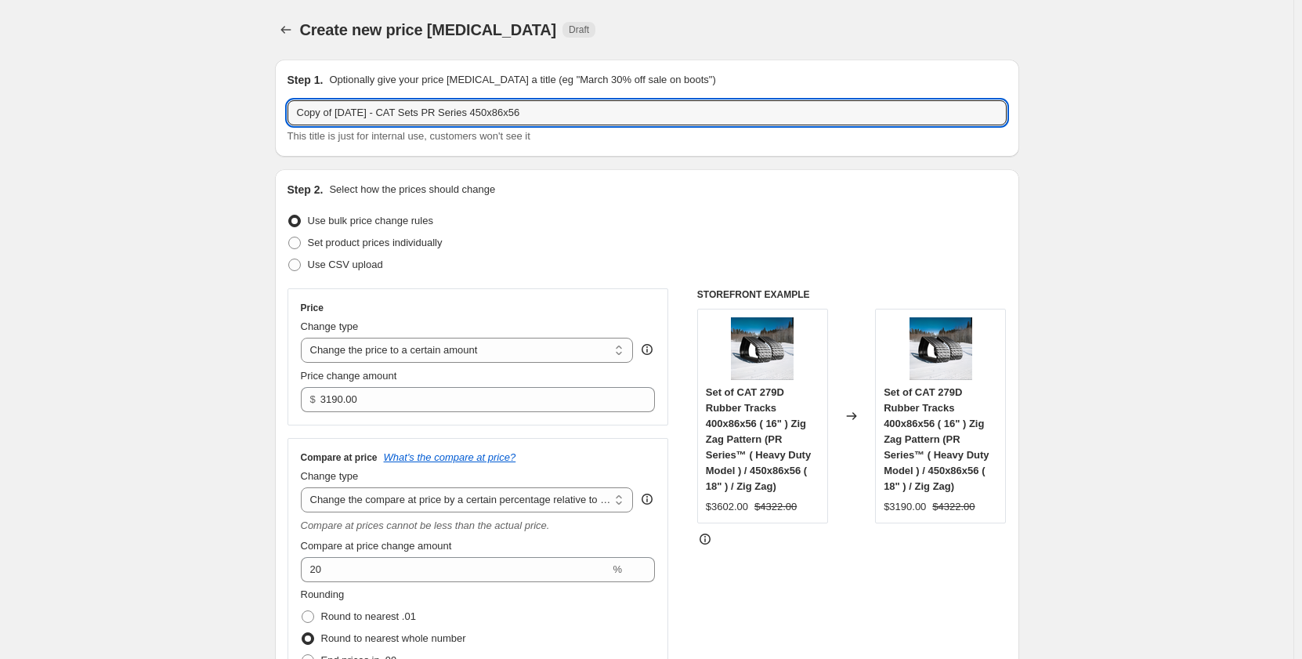
drag, startPoint x: 342, startPoint y: 110, endPoint x: 274, endPoint y: 115, distance: 67.5
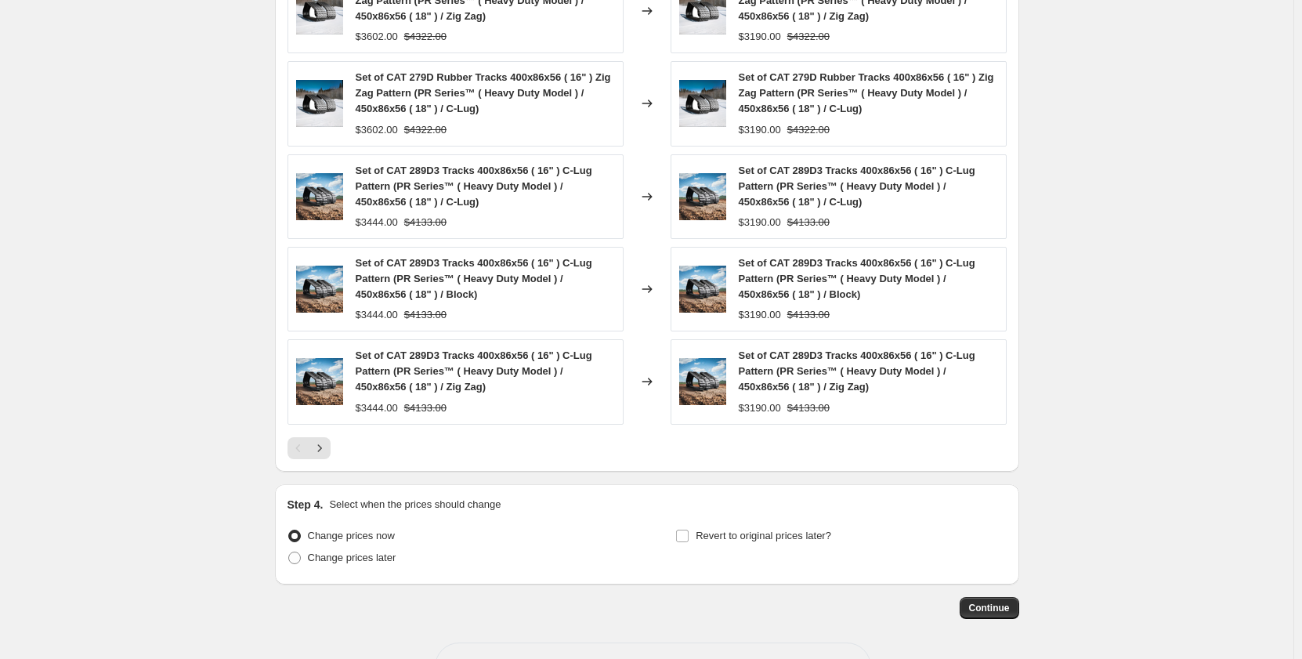
scroll to position [1507, 0]
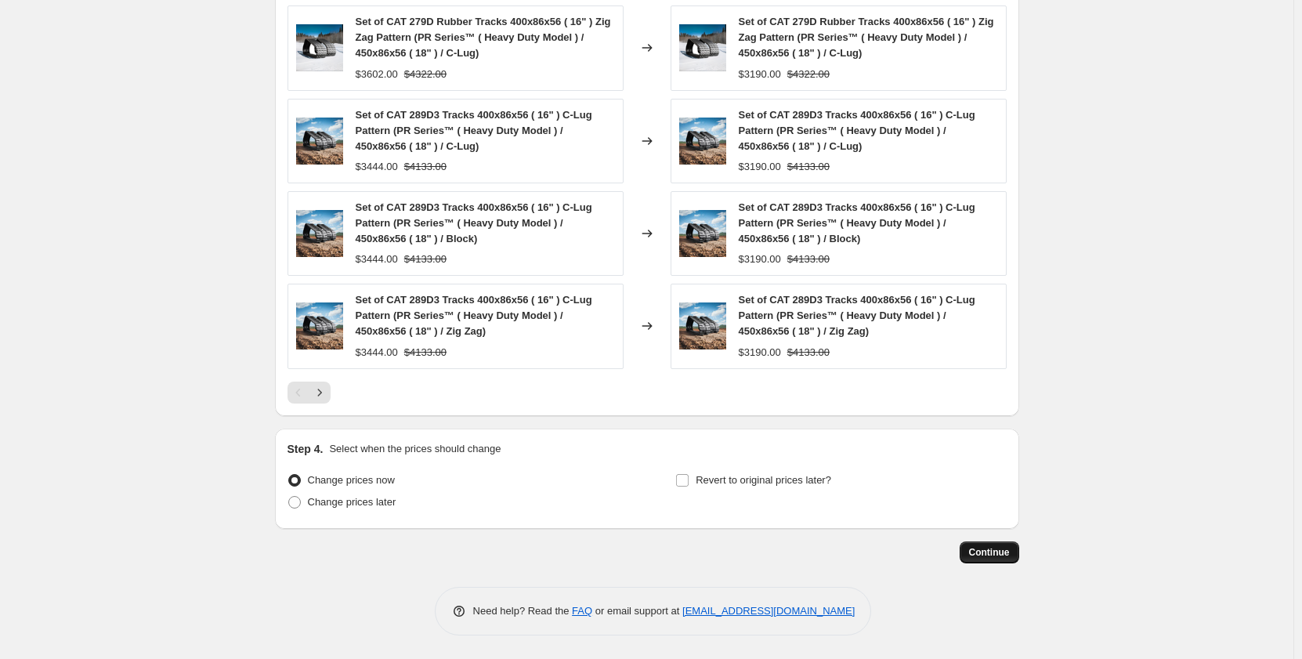
click at [996, 552] on span "Continue" at bounding box center [989, 552] width 41 height 13
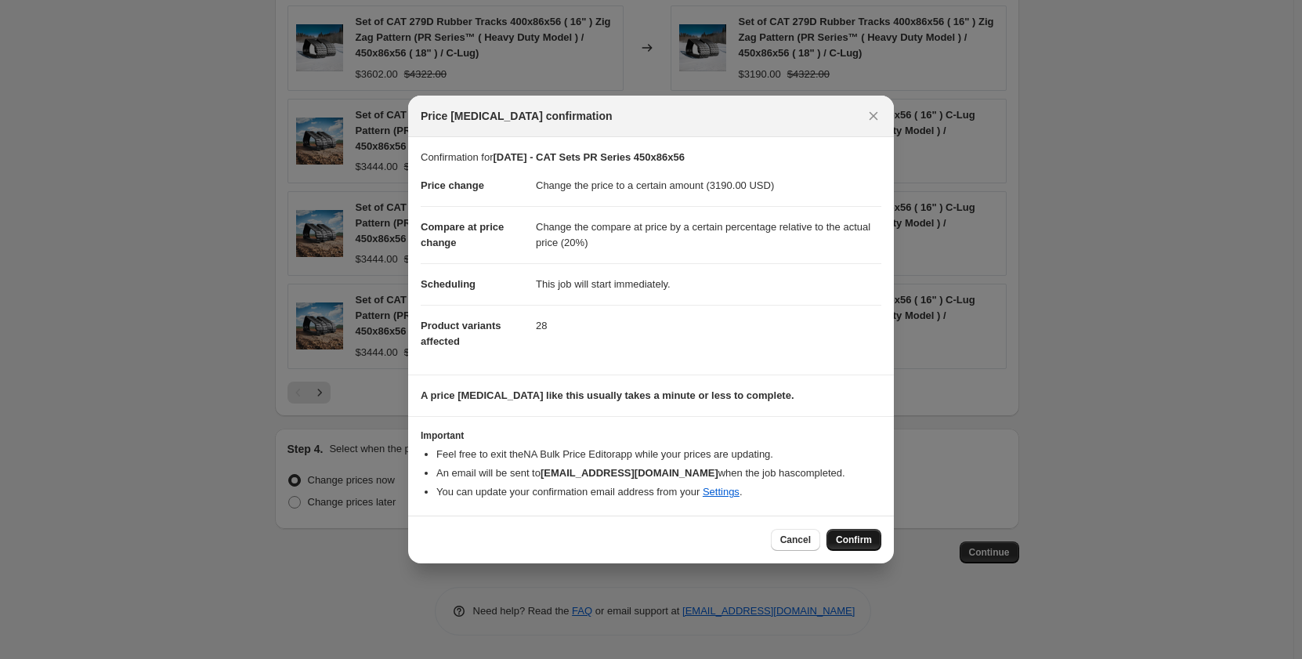
click at [860, 537] on span "Confirm" at bounding box center [854, 540] width 36 height 13
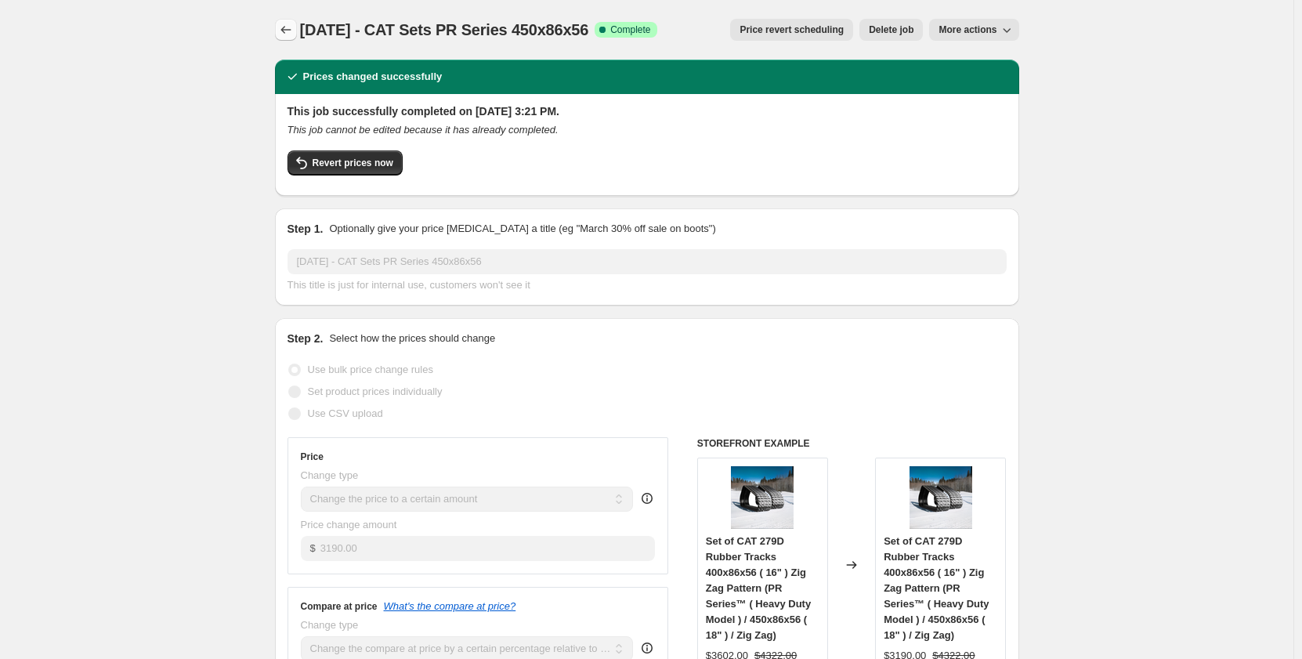
click at [291, 27] on icon "Price change jobs" at bounding box center [286, 30] width 16 height 16
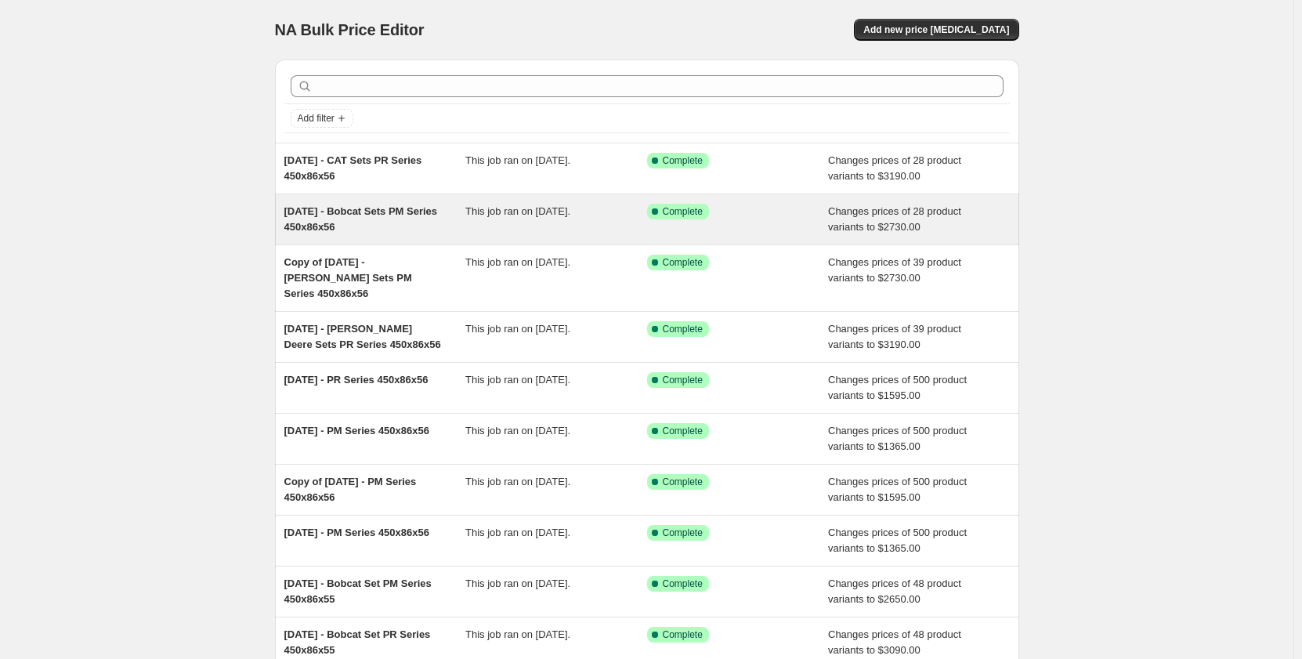
click at [489, 219] on div "This job ran on [DATE]." at bounding box center [556, 219] width 182 height 31
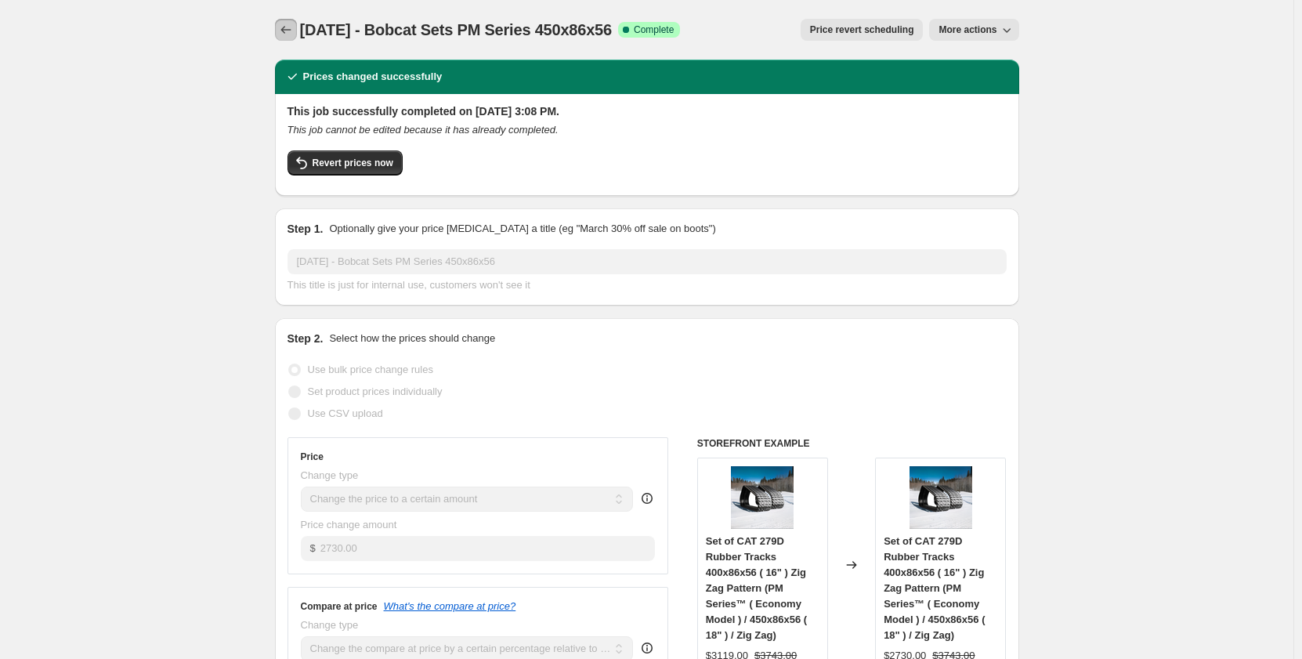
click at [284, 29] on icon "Price change jobs" at bounding box center [286, 30] width 16 height 16
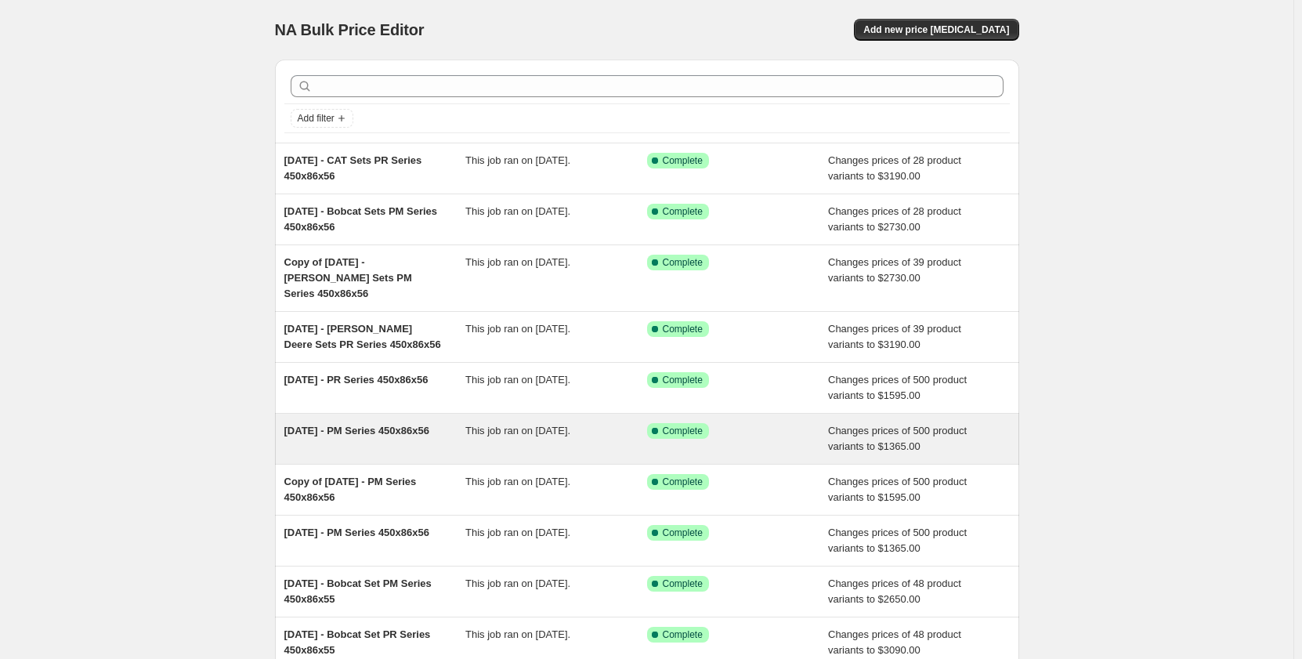
click at [423, 435] on div "[DATE] - PM Series 450x86x56" at bounding box center [375, 438] width 182 height 31
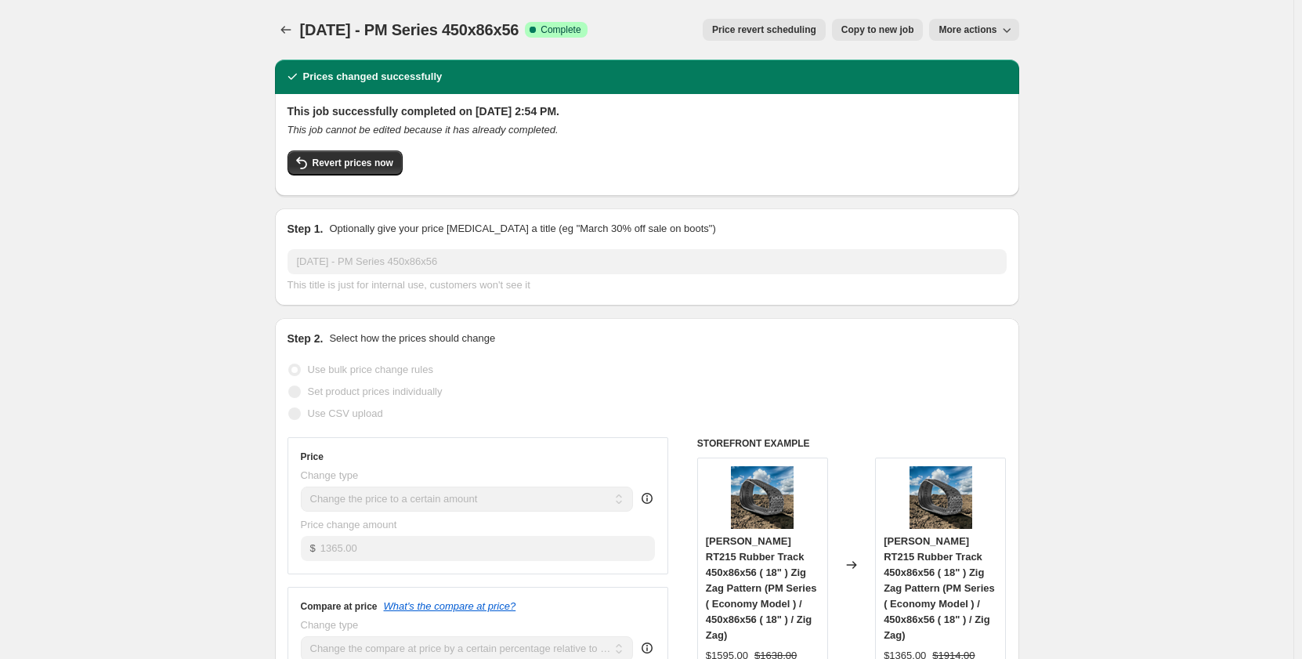
click at [850, 34] on span "Copy to new job" at bounding box center [877, 30] width 73 height 13
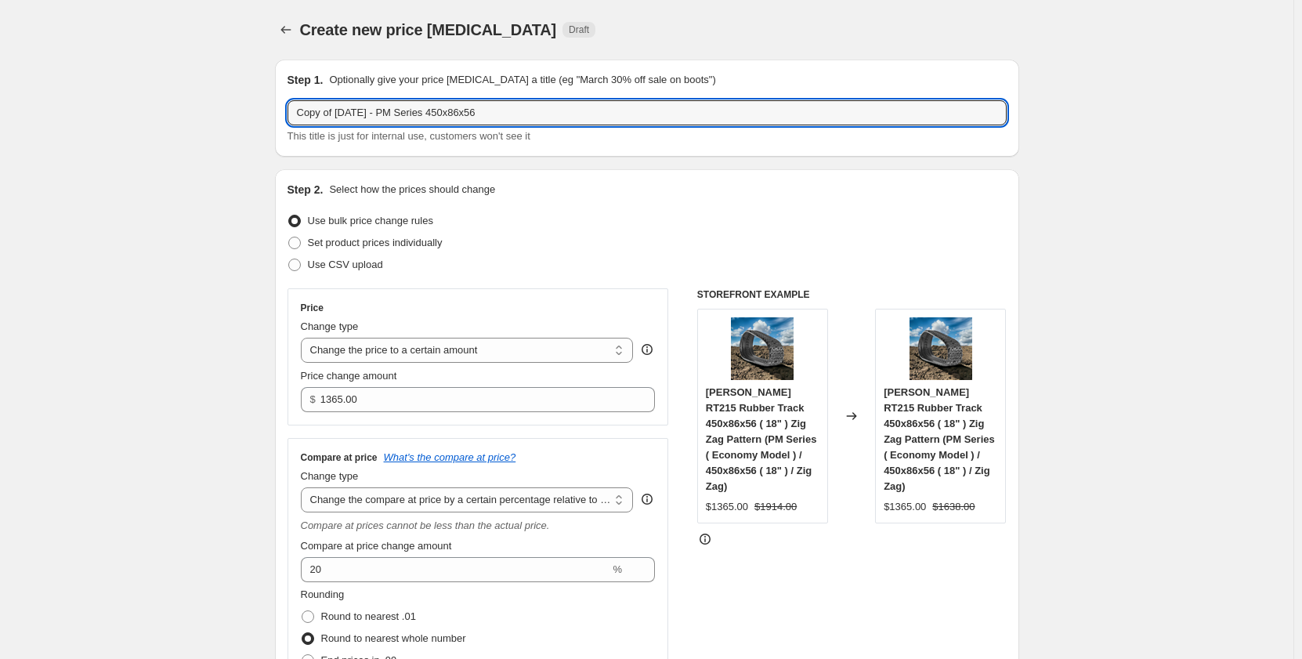
drag, startPoint x: 339, startPoint y: 110, endPoint x: 232, endPoint y: 121, distance: 108.0
drag, startPoint x: 479, startPoint y: 117, endPoint x: 466, endPoint y: 117, distance: 12.5
click at [466, 117] on input "[DATE] - PM Series 450x86x56" at bounding box center [647, 112] width 719 height 25
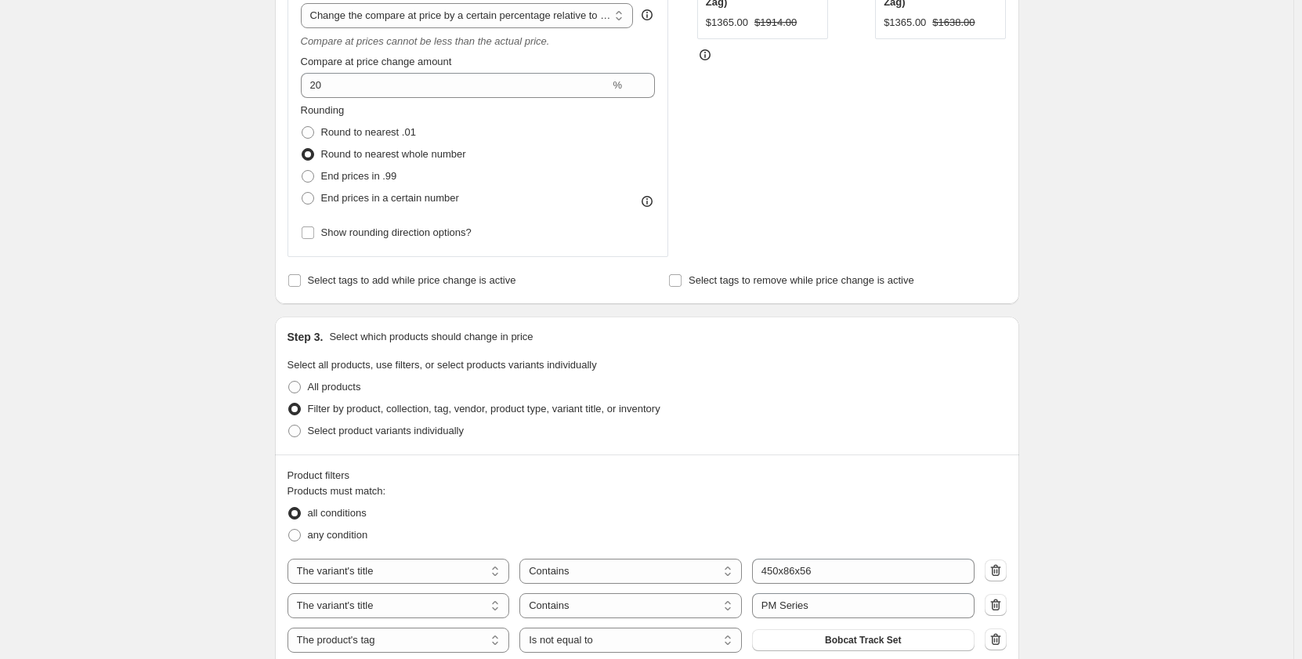
scroll to position [574, 0]
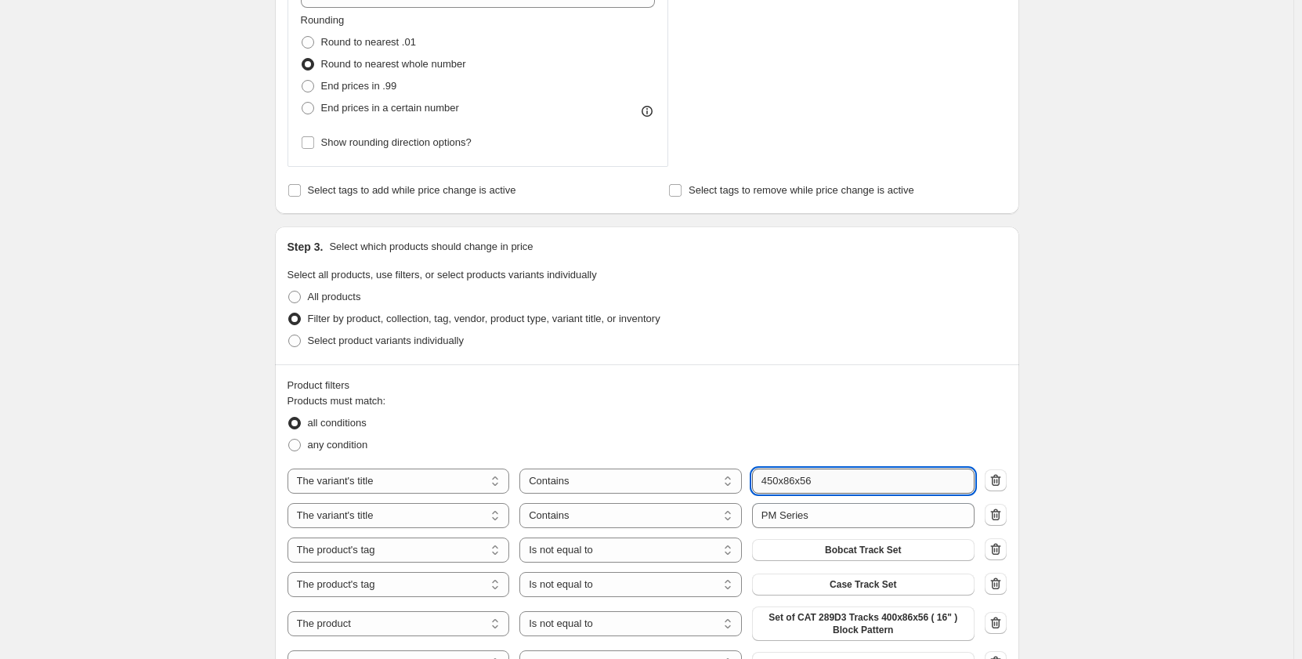
click at [828, 481] on input "450x86x56" at bounding box center [863, 480] width 222 height 25
click at [240, 515] on div "Create new price change job. This page is ready Create new price change job Dra…" at bounding box center [646, 474] width 1293 height 2097
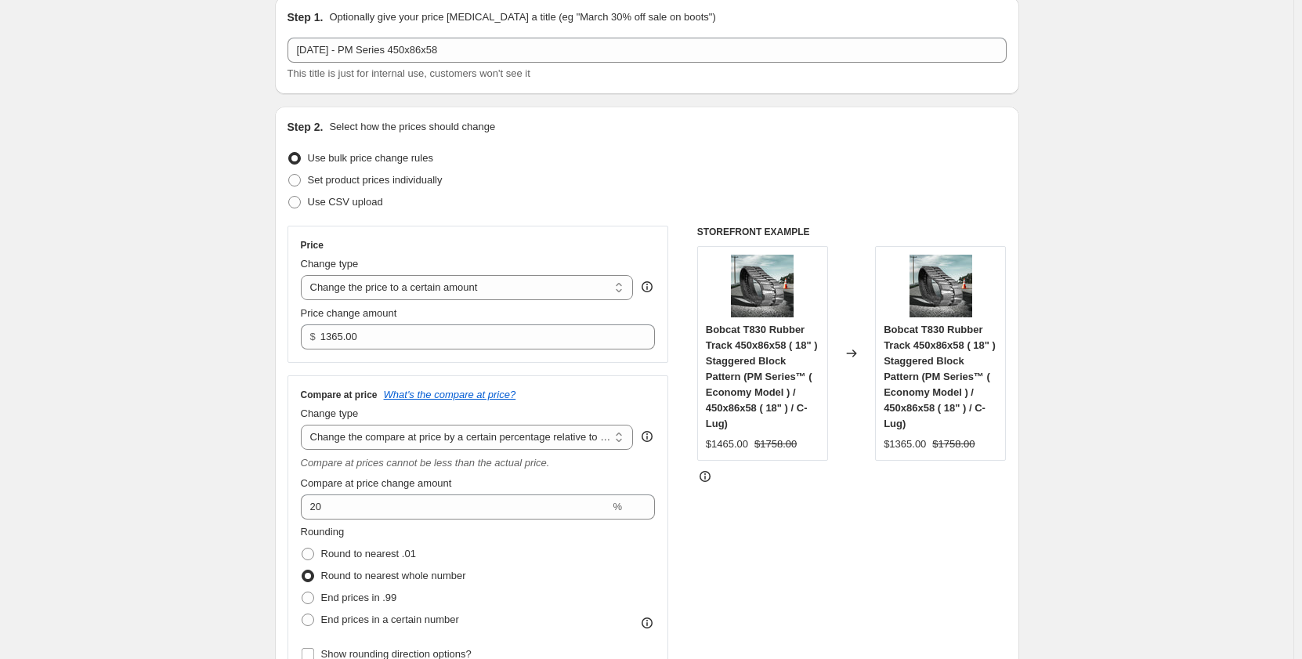
scroll to position [26, 0]
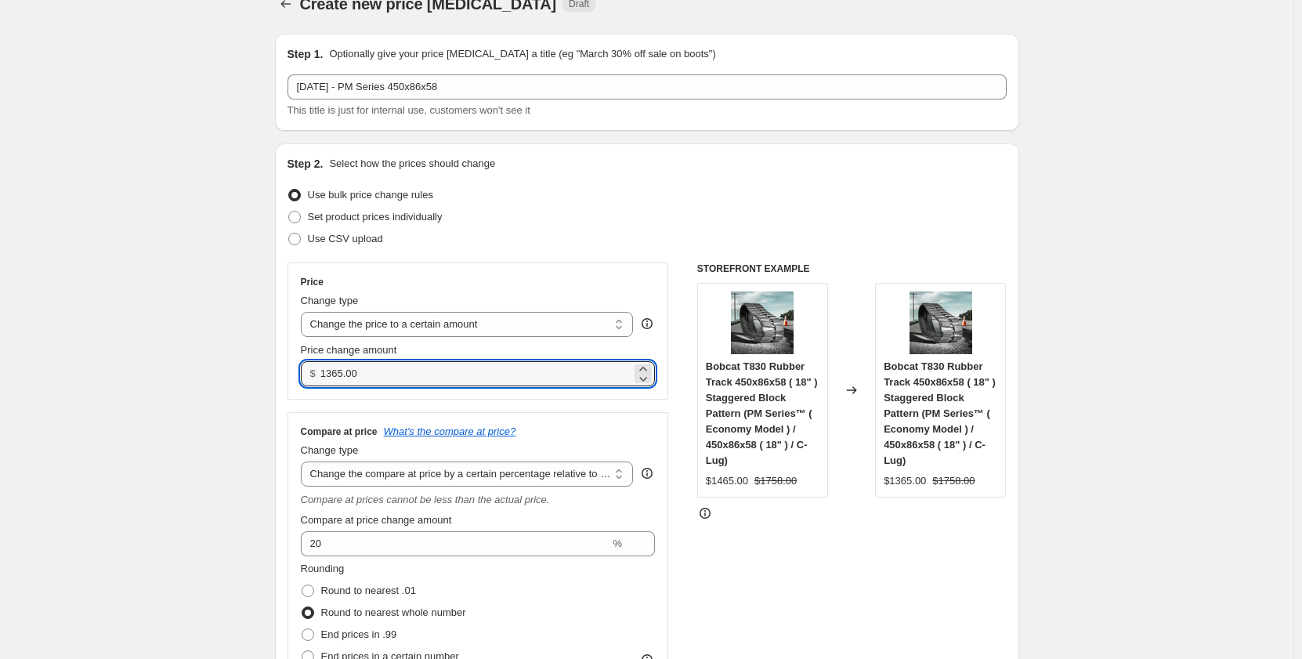
drag, startPoint x: 378, startPoint y: 379, endPoint x: 292, endPoint y: 385, distance: 85.6
click at [292, 385] on div "Price Change type Change the price to a certain amount Change the price by a ce…" at bounding box center [479, 330] width 382 height 137
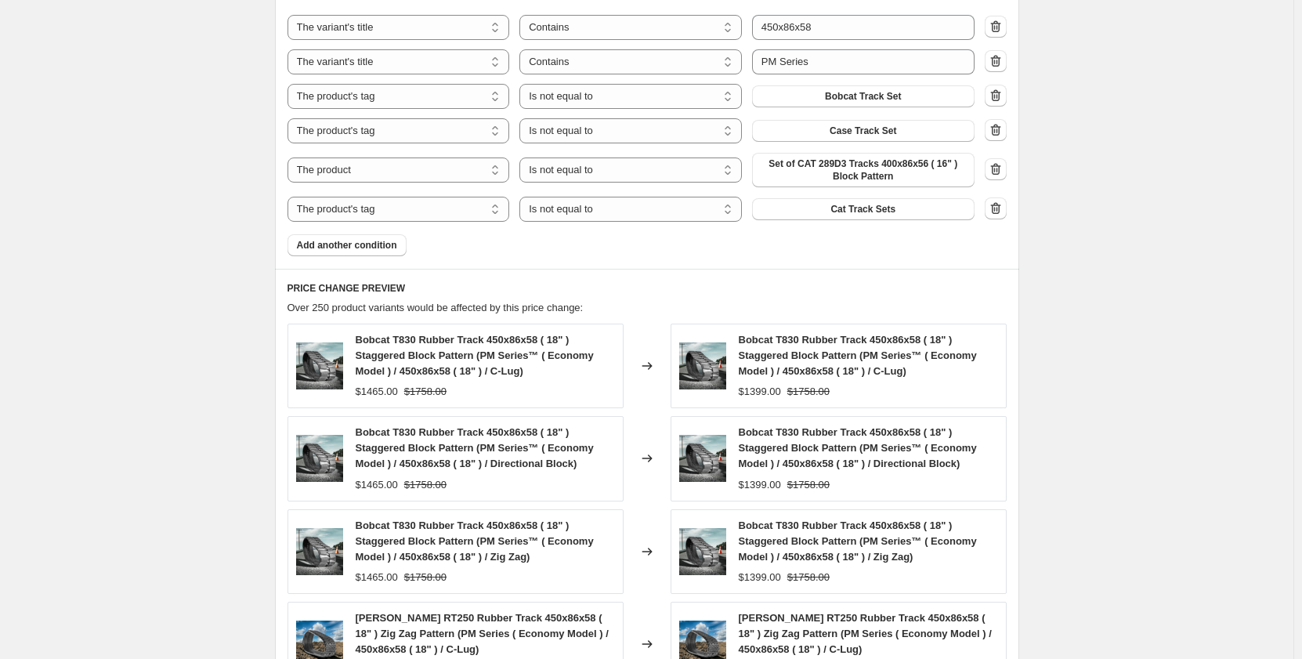
scroll to position [914, 0]
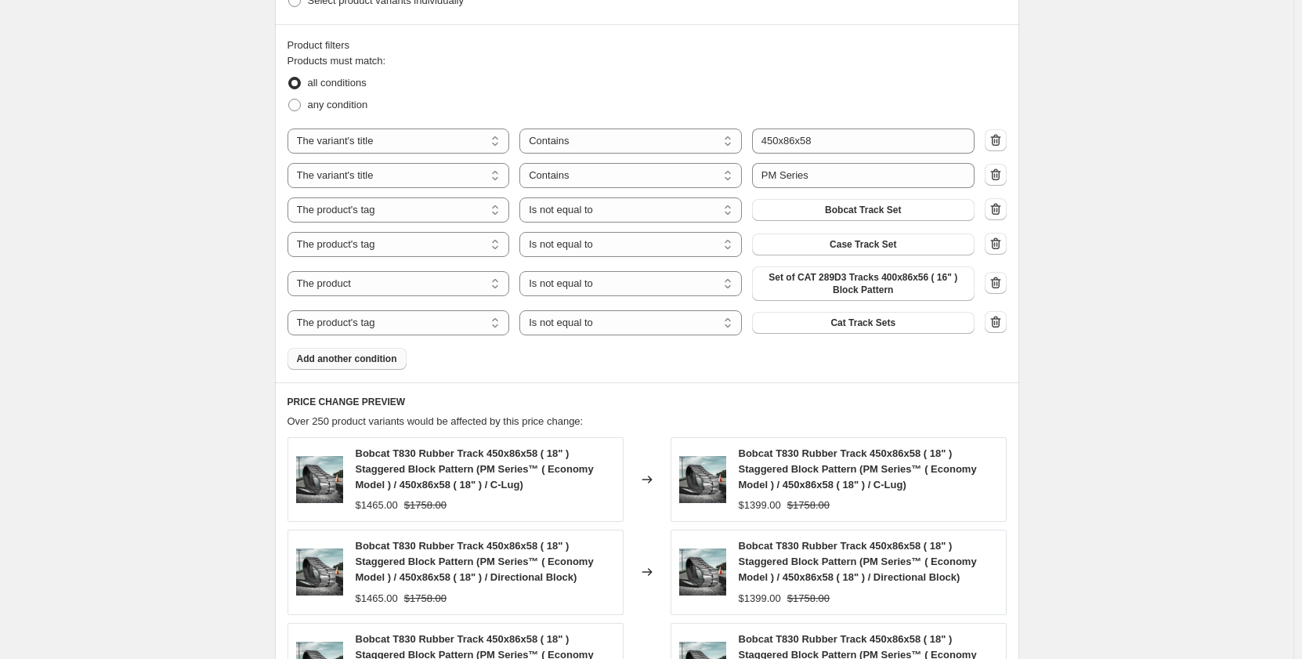
click at [391, 360] on span "Add another condition" at bounding box center [347, 359] width 100 height 13
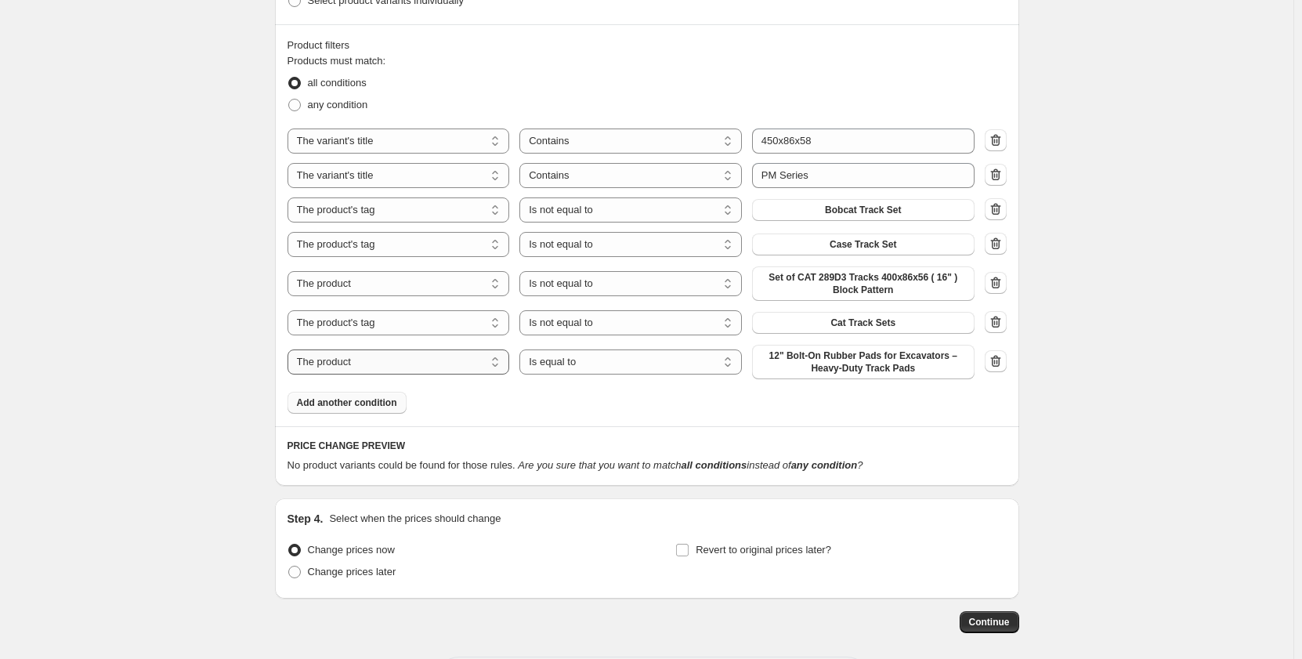
click at [391, 360] on select "The product The product's collection The product's tag The product's vendor The…" at bounding box center [399, 361] width 222 height 25
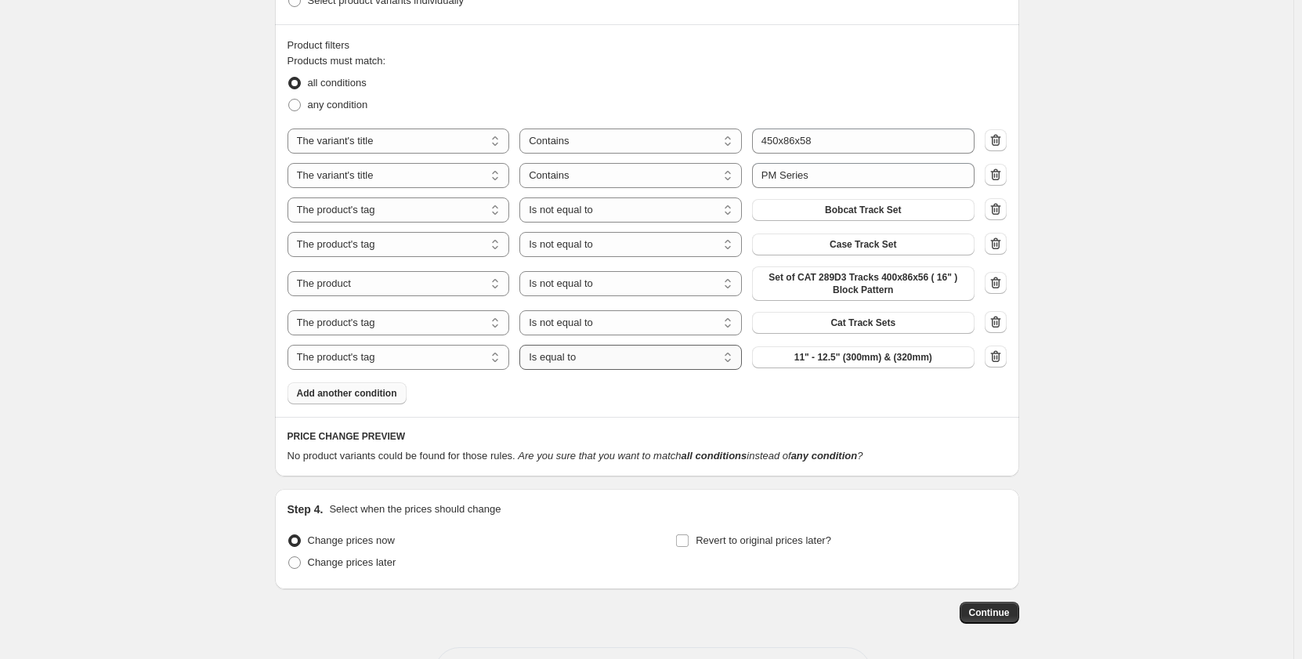
click at [610, 365] on select "Is equal to Is not equal to" at bounding box center [630, 357] width 222 height 25
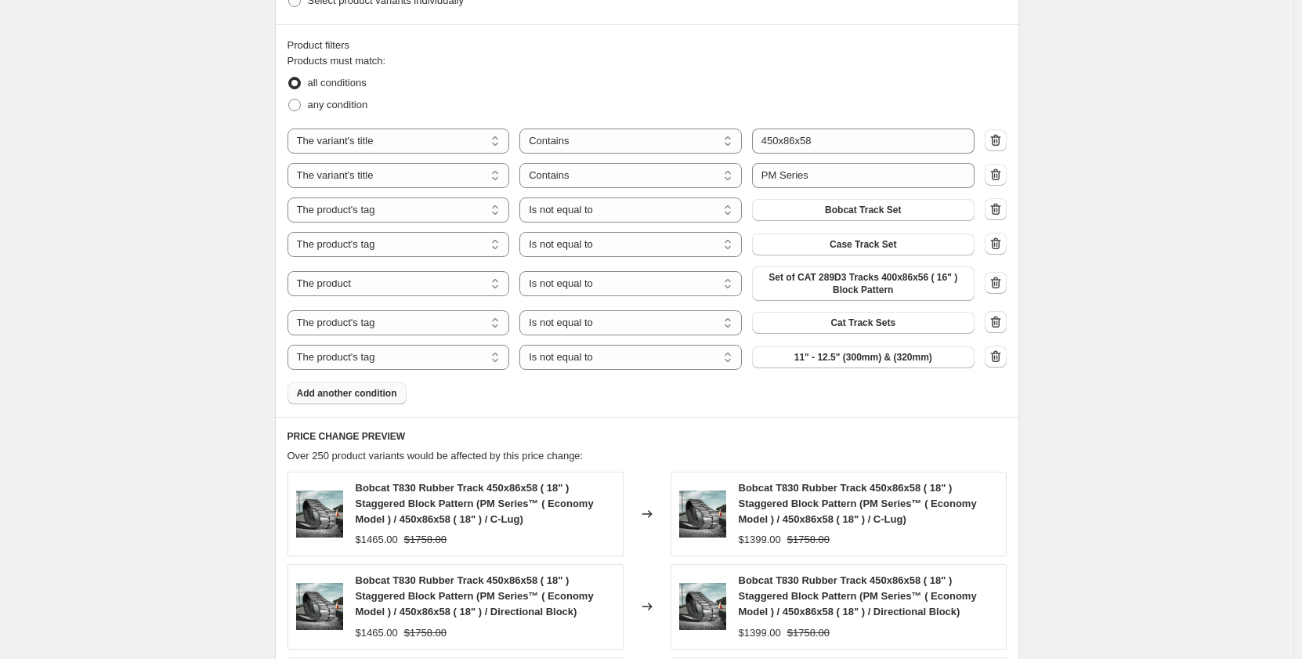
click at [809, 361] on span "11" - 12.5" (300mm) & (320mm)" at bounding box center [863, 357] width 138 height 13
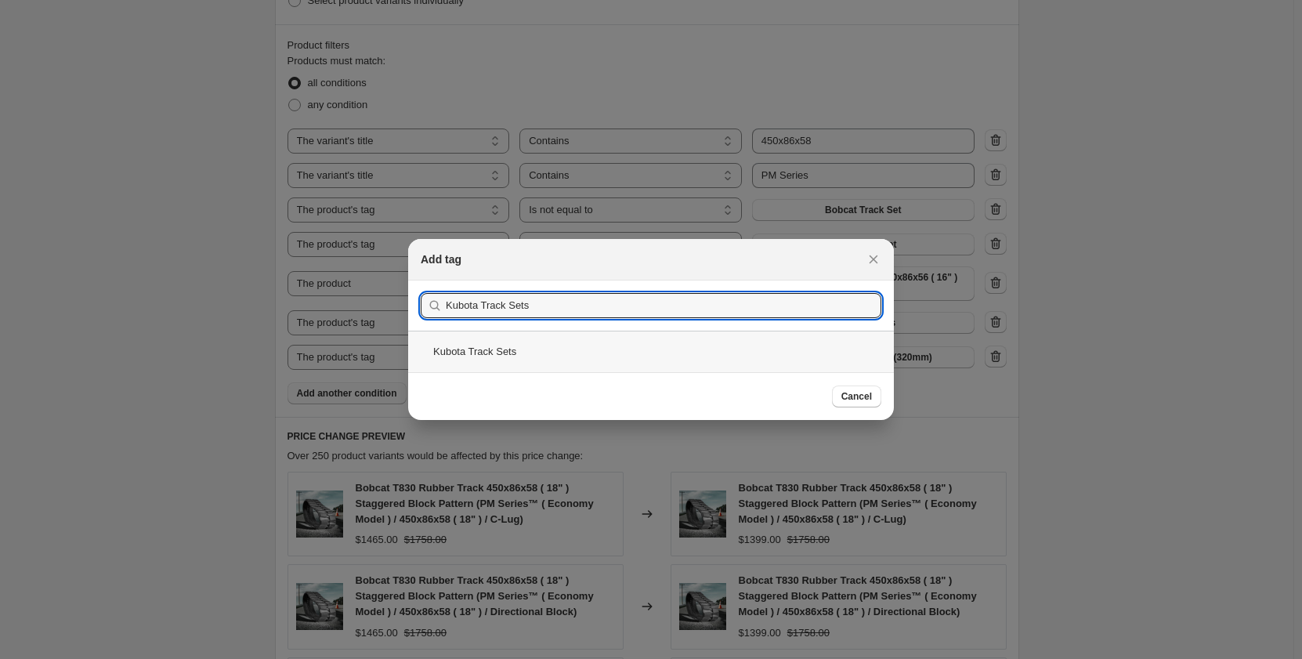
click at [548, 343] on div "Kubota Track Sets" at bounding box center [651, 352] width 486 height 42
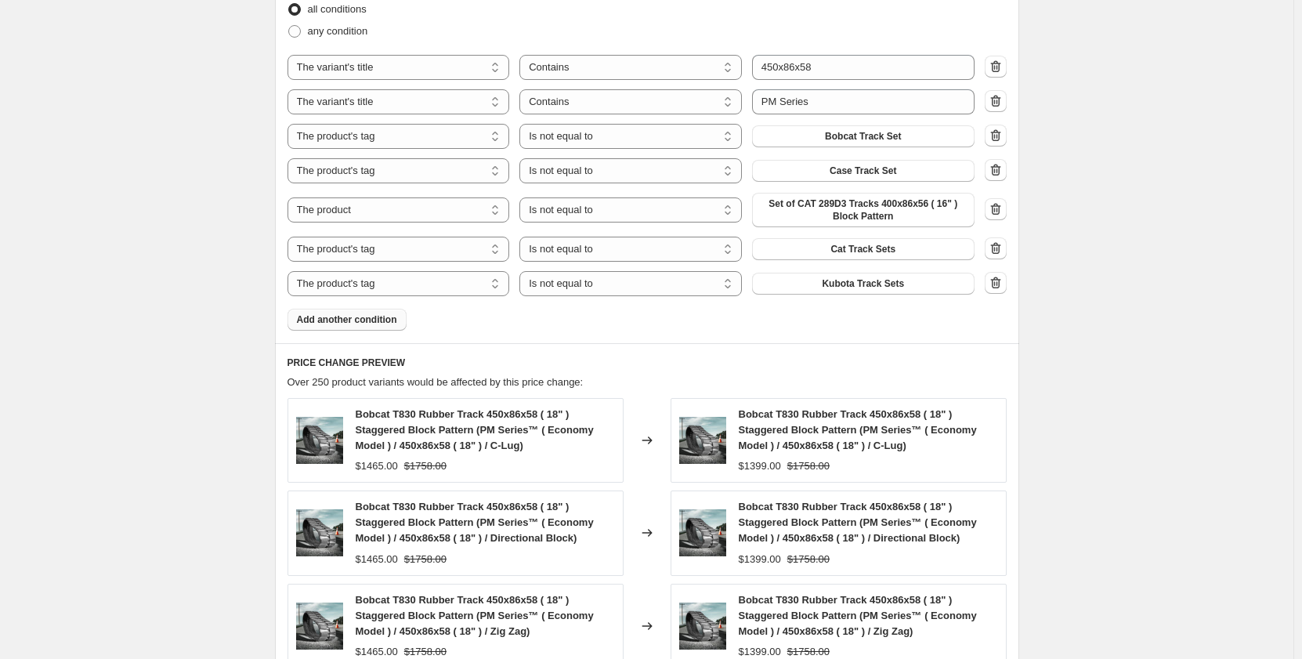
scroll to position [977, 0]
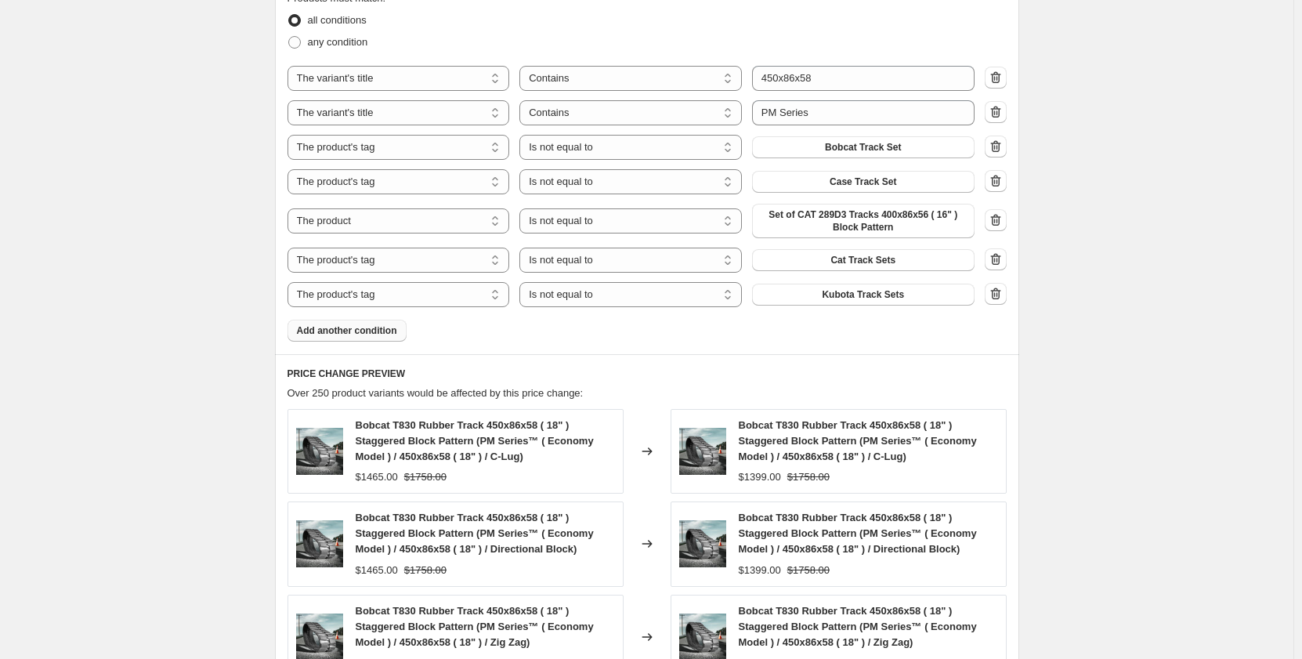
click at [385, 331] on span "Add another condition" at bounding box center [347, 330] width 100 height 13
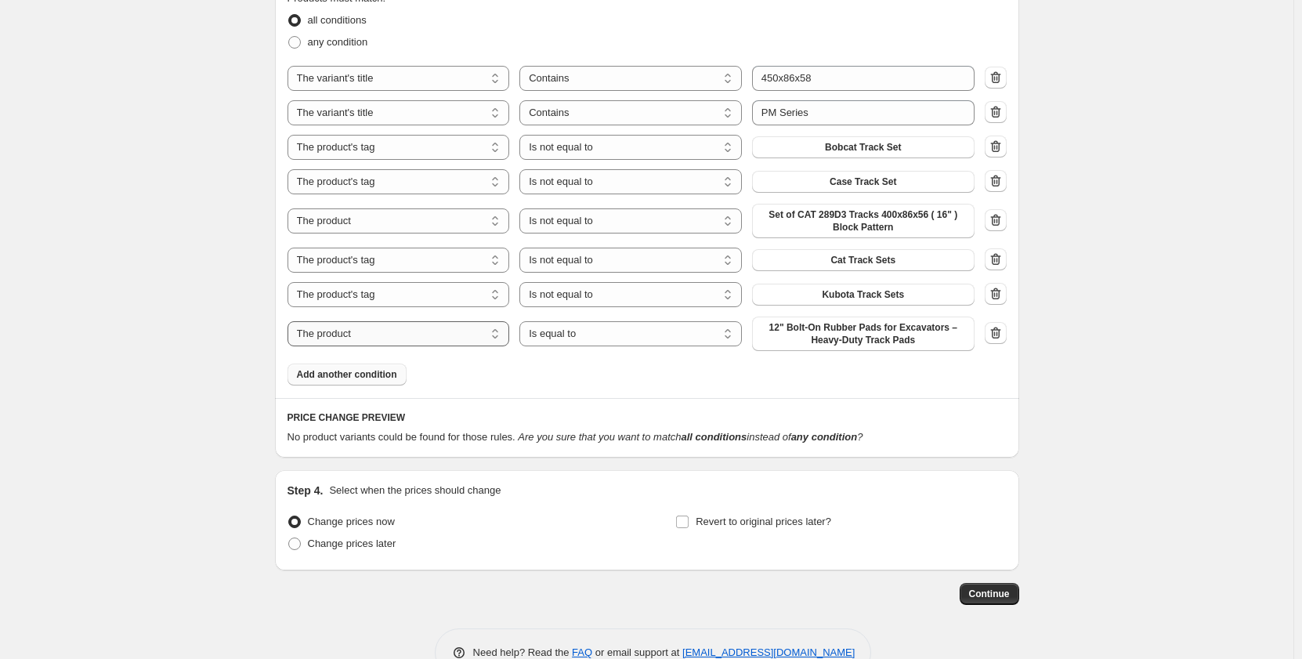
click at [392, 339] on select "The product The product's collection The product's tag The product's vendor The…" at bounding box center [399, 333] width 222 height 25
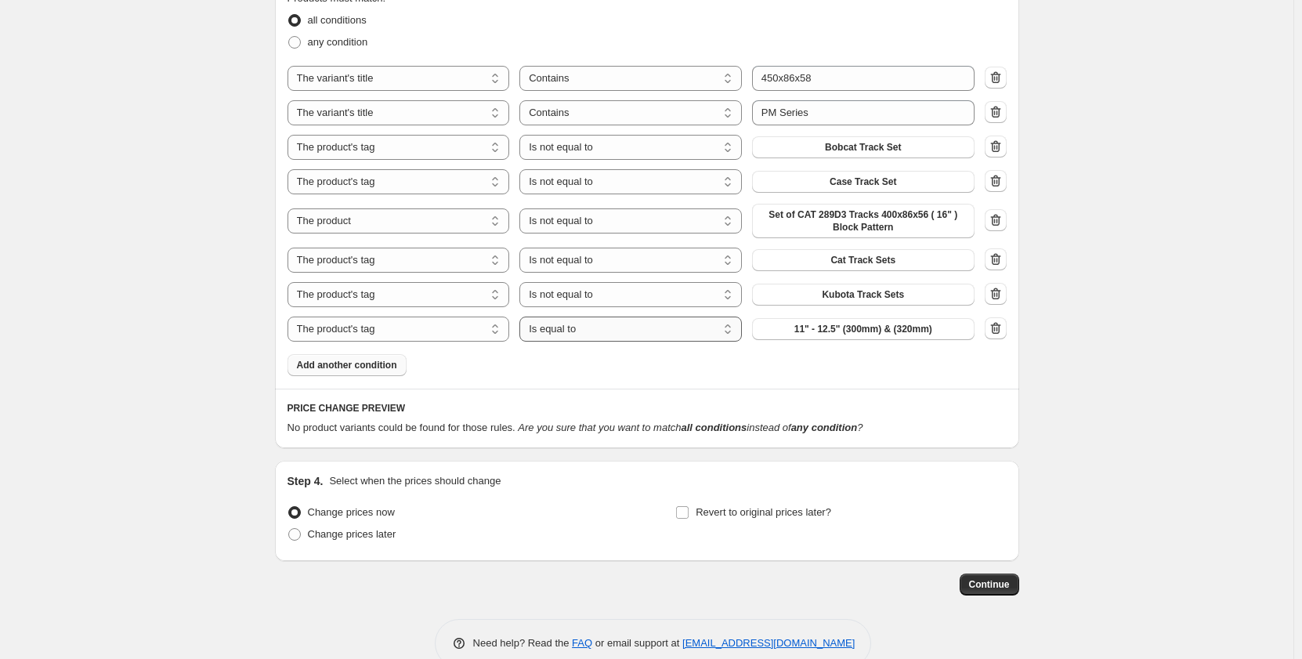
click at [618, 334] on select "Is equal to Is not equal to" at bounding box center [630, 328] width 222 height 25
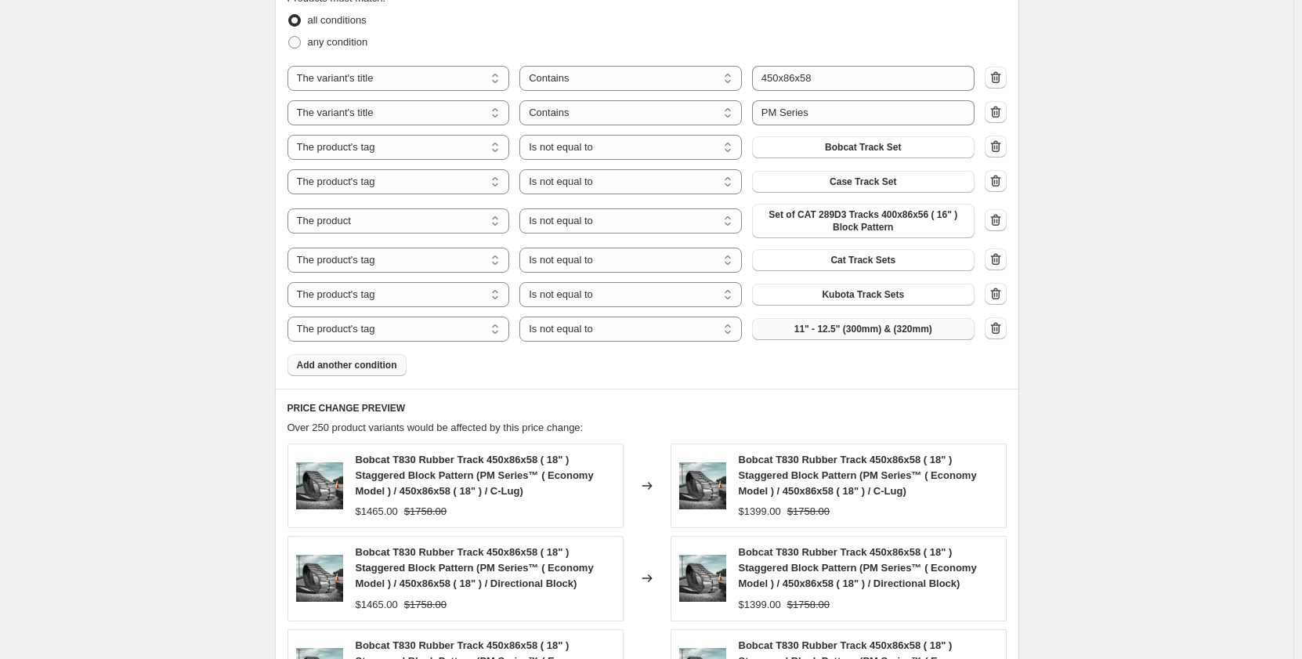
click at [792, 329] on button "11" - 12.5" (300mm) & (320mm)" at bounding box center [863, 329] width 222 height 22
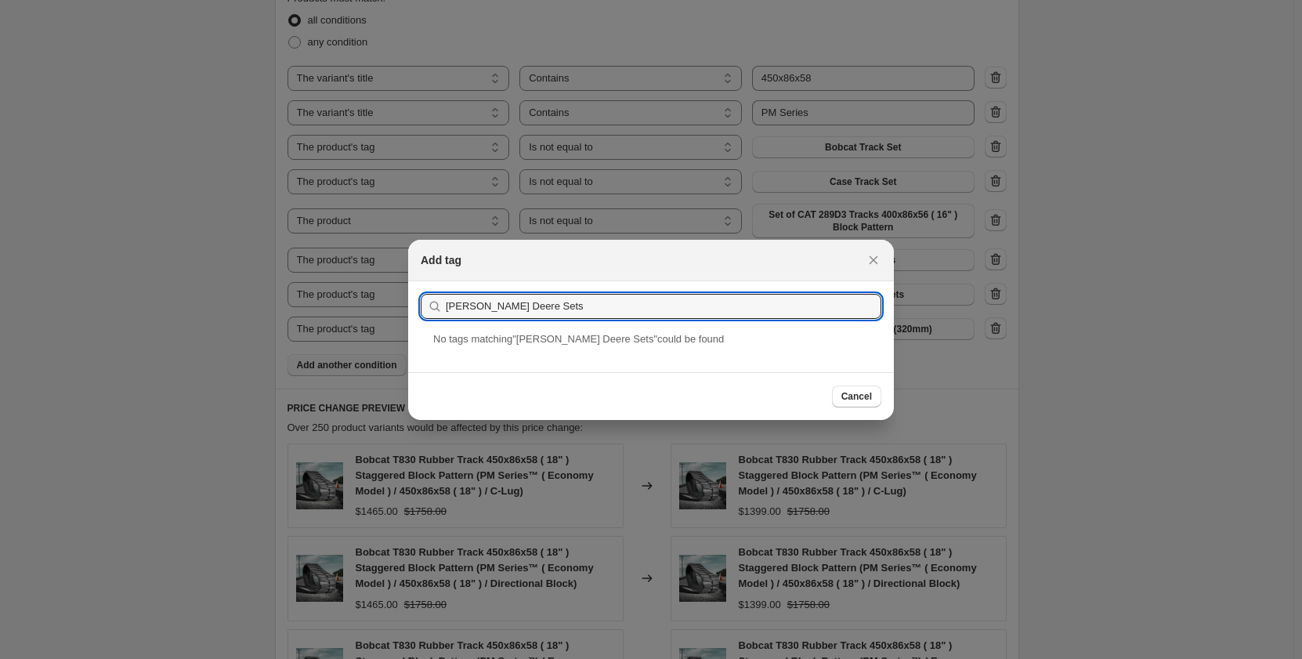
drag, startPoint x: 620, startPoint y: 315, endPoint x: 501, endPoint y: 320, distance: 118.4
click at [501, 320] on section "Submit John Deere Sets" at bounding box center [651, 306] width 486 height 50
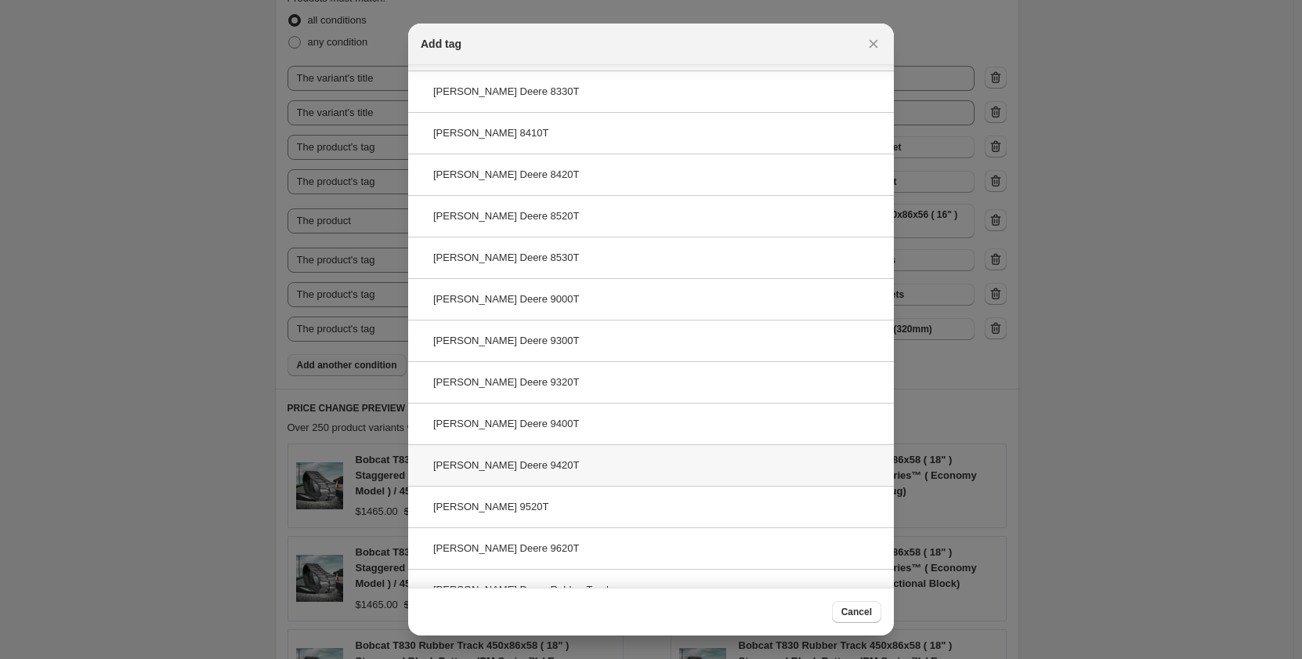
scroll to position [607, 0]
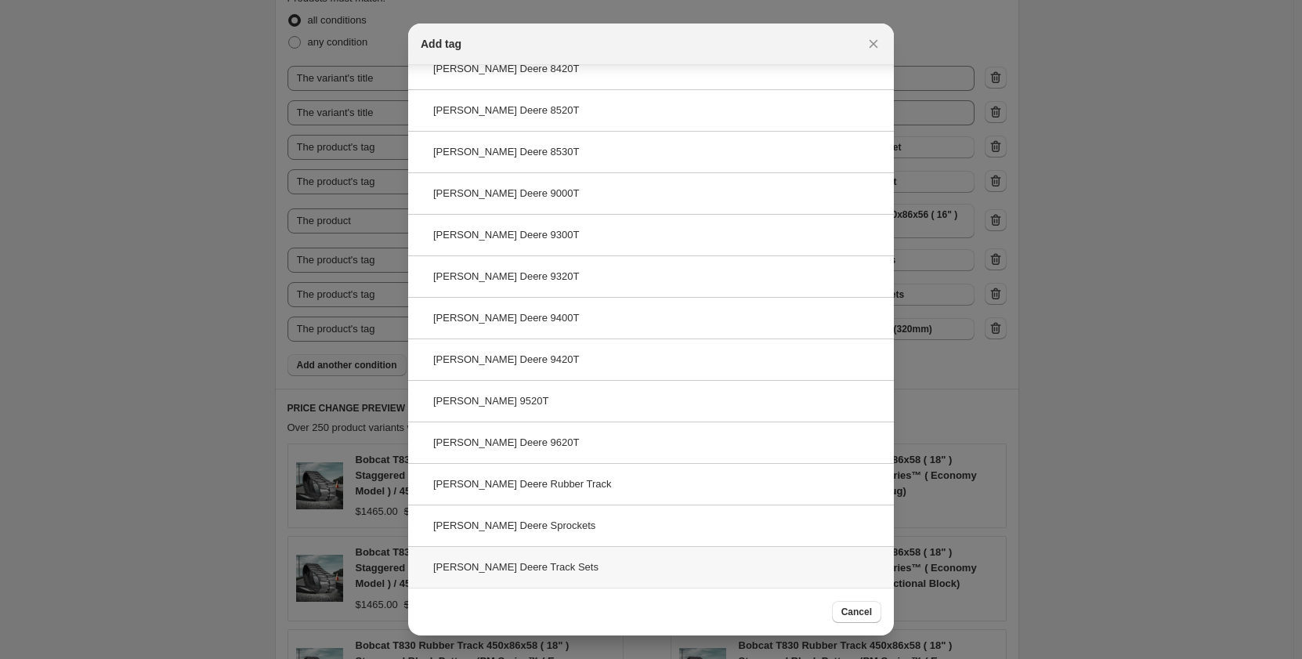
click at [656, 569] on div "[PERSON_NAME] Deere Track Sets" at bounding box center [651, 567] width 486 height 42
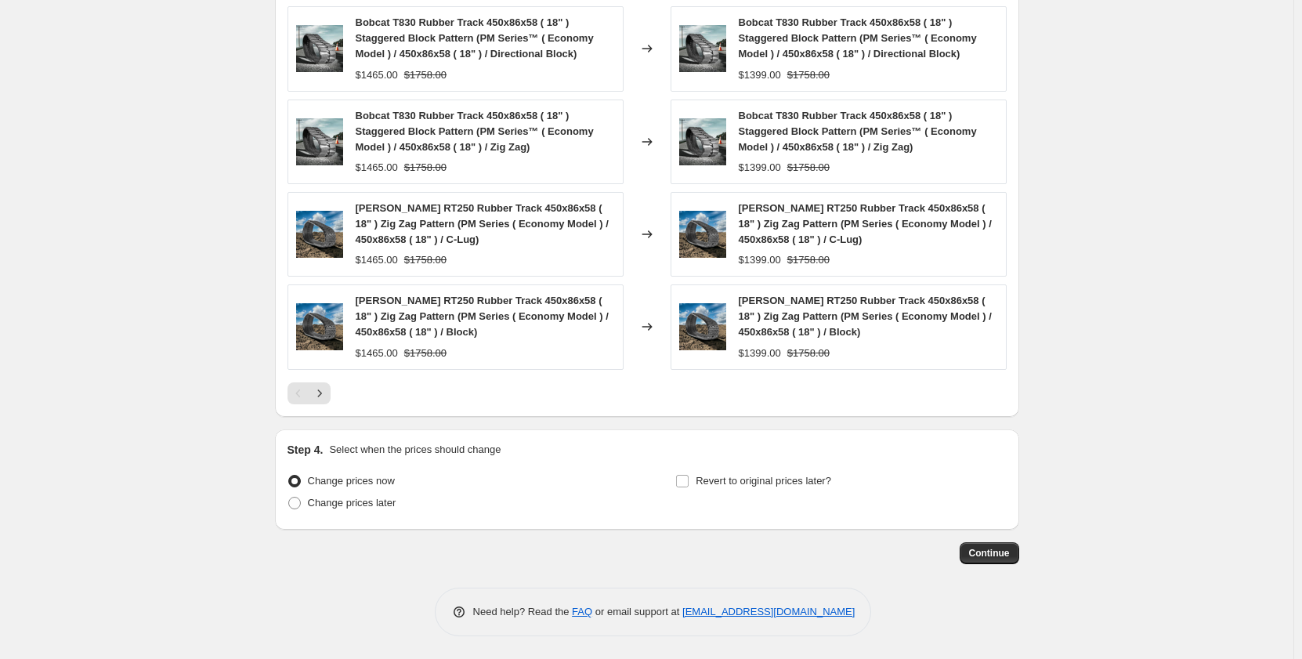
scroll to position [1507, 0]
click at [978, 555] on span "Continue" at bounding box center [989, 552] width 41 height 13
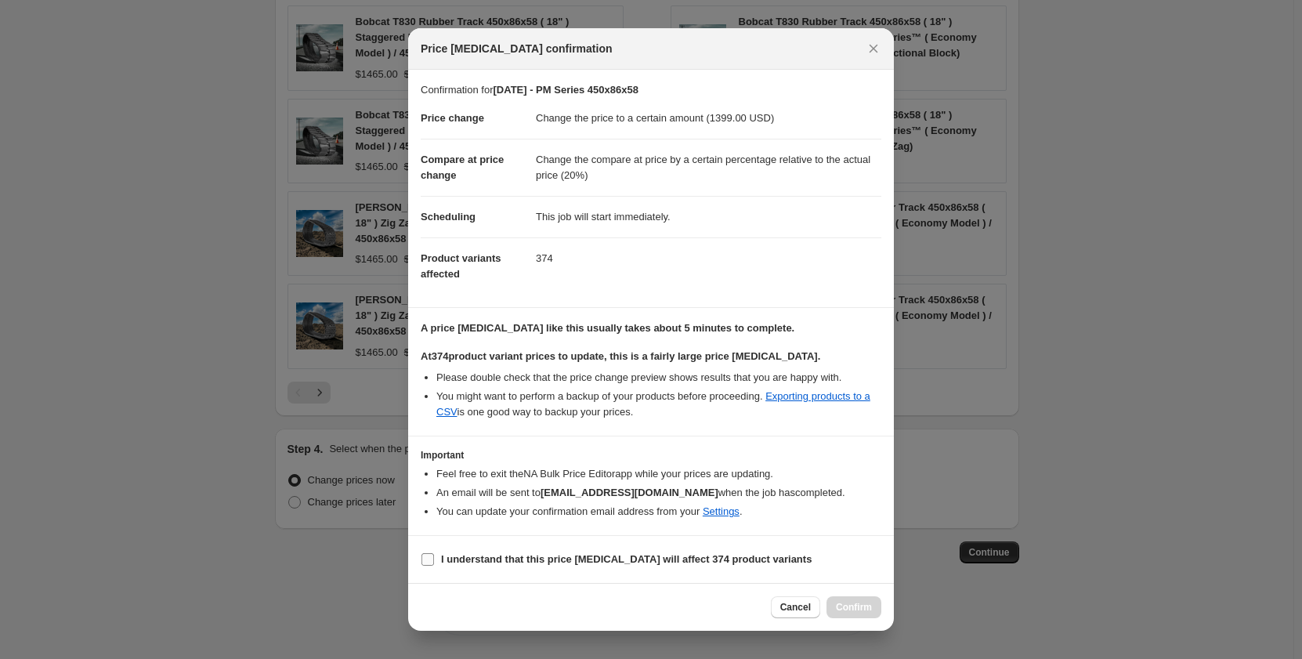
click at [433, 561] on input "I understand that this price change job will affect 374 product variants" at bounding box center [427, 559] width 13 height 13
click at [846, 606] on span "Confirm" at bounding box center [854, 607] width 36 height 13
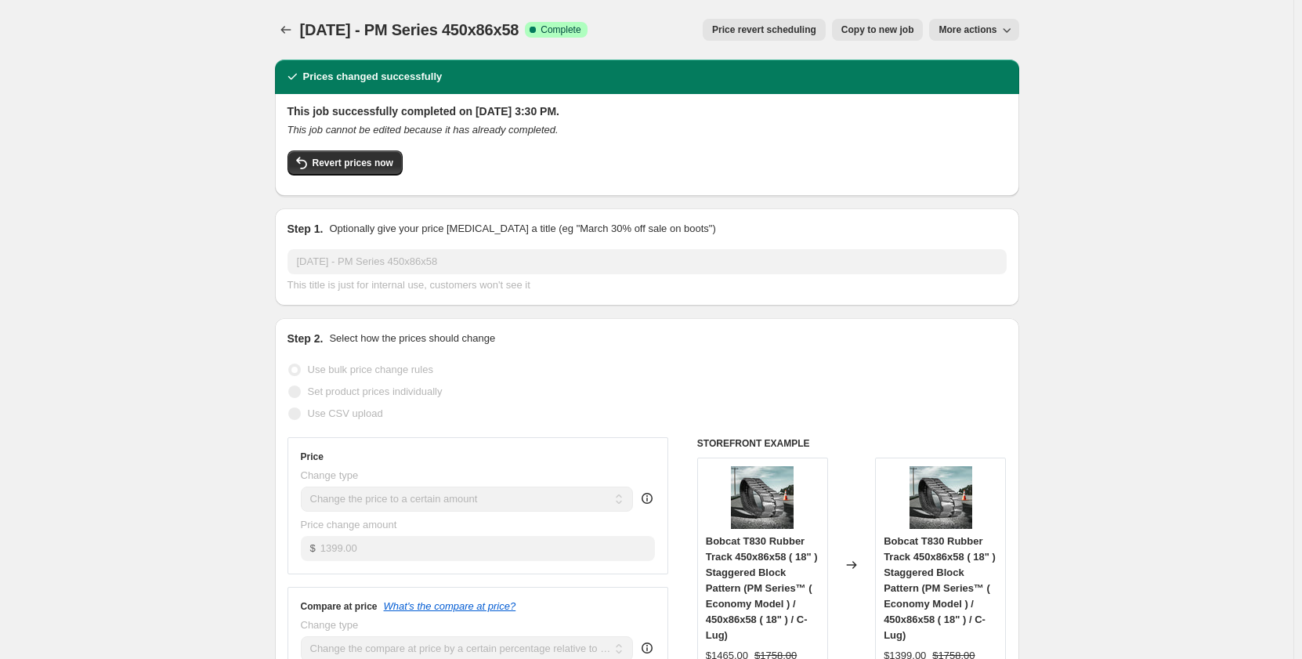
click at [850, 31] on span "Copy to new job" at bounding box center [877, 30] width 73 height 13
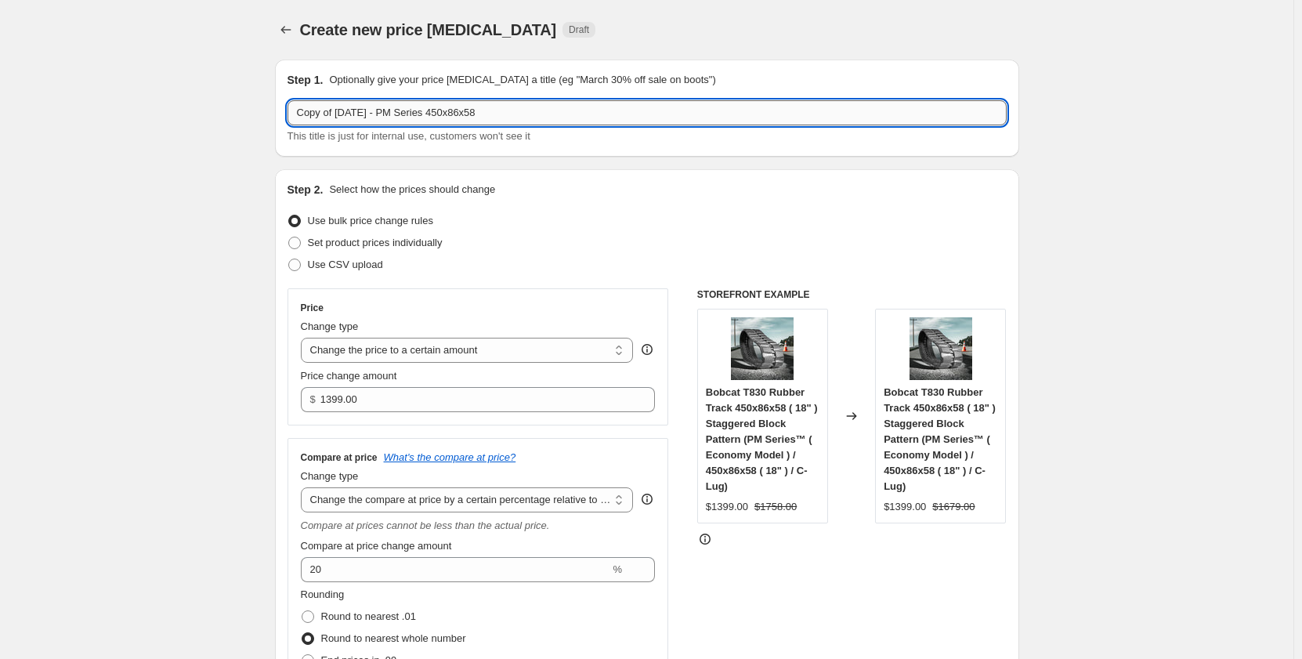
click at [410, 114] on input "Copy of [DATE] - PM Series 450x86x58" at bounding box center [647, 112] width 719 height 25
drag, startPoint x: 340, startPoint y: 113, endPoint x: 261, endPoint y: 113, distance: 79.1
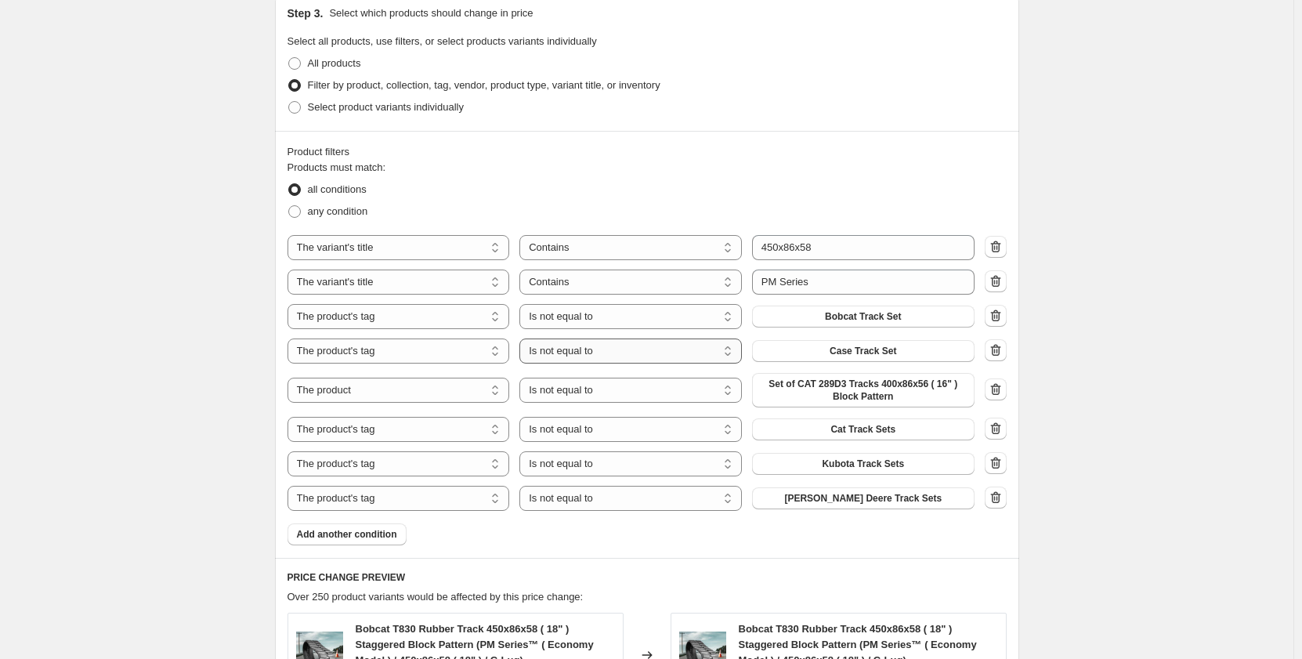
scroll to position [809, 0]
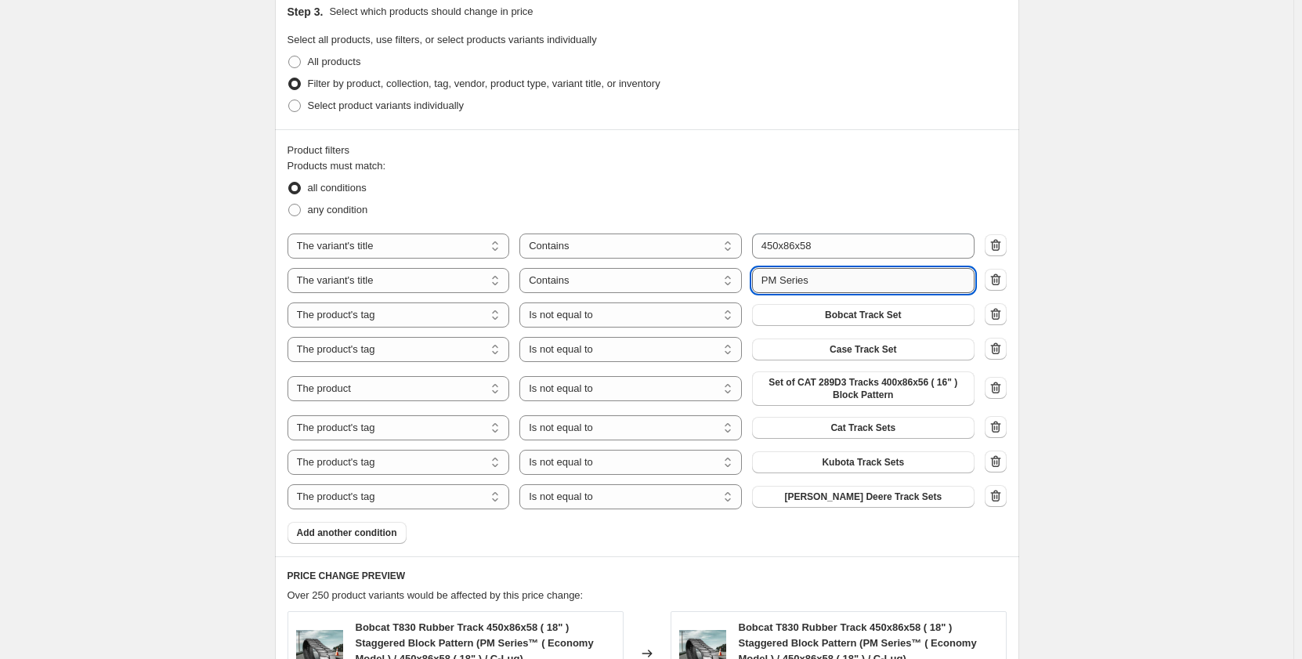
click at [780, 281] on input "PM Series" at bounding box center [863, 280] width 222 height 25
click at [166, 303] on div "Create new price change job. This page is ready Create new price change job Dra…" at bounding box center [646, 274] width 1293 height 2166
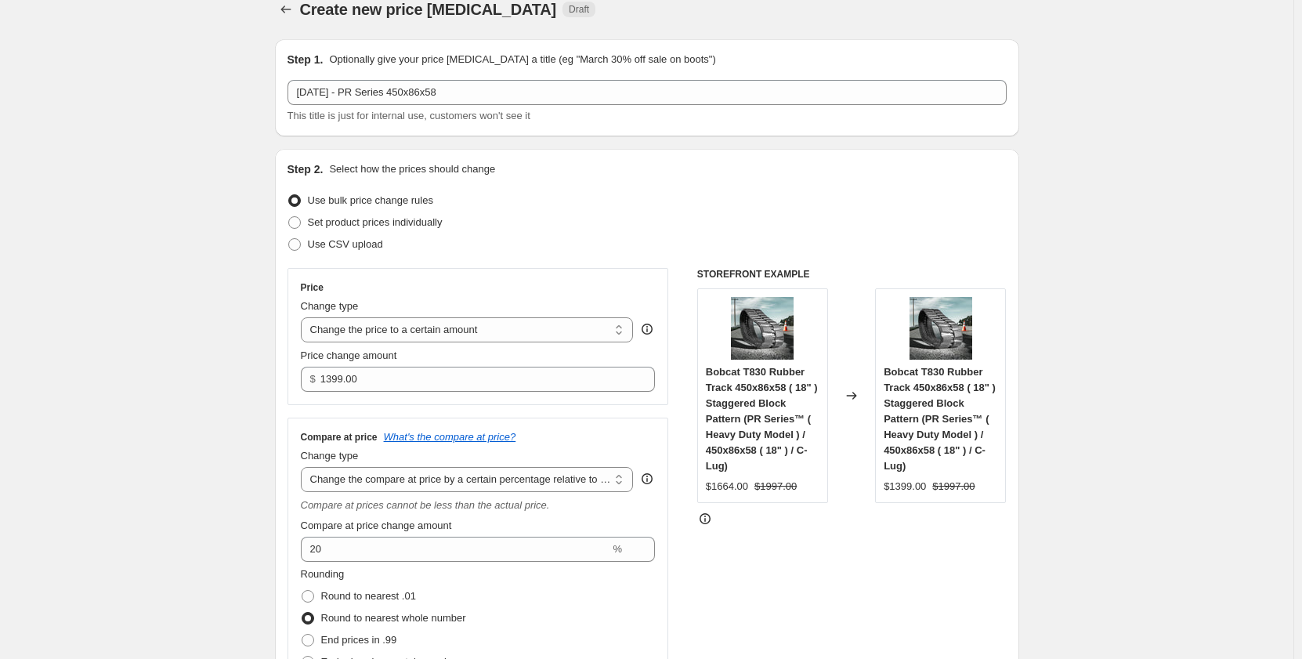
scroll to position [0, 0]
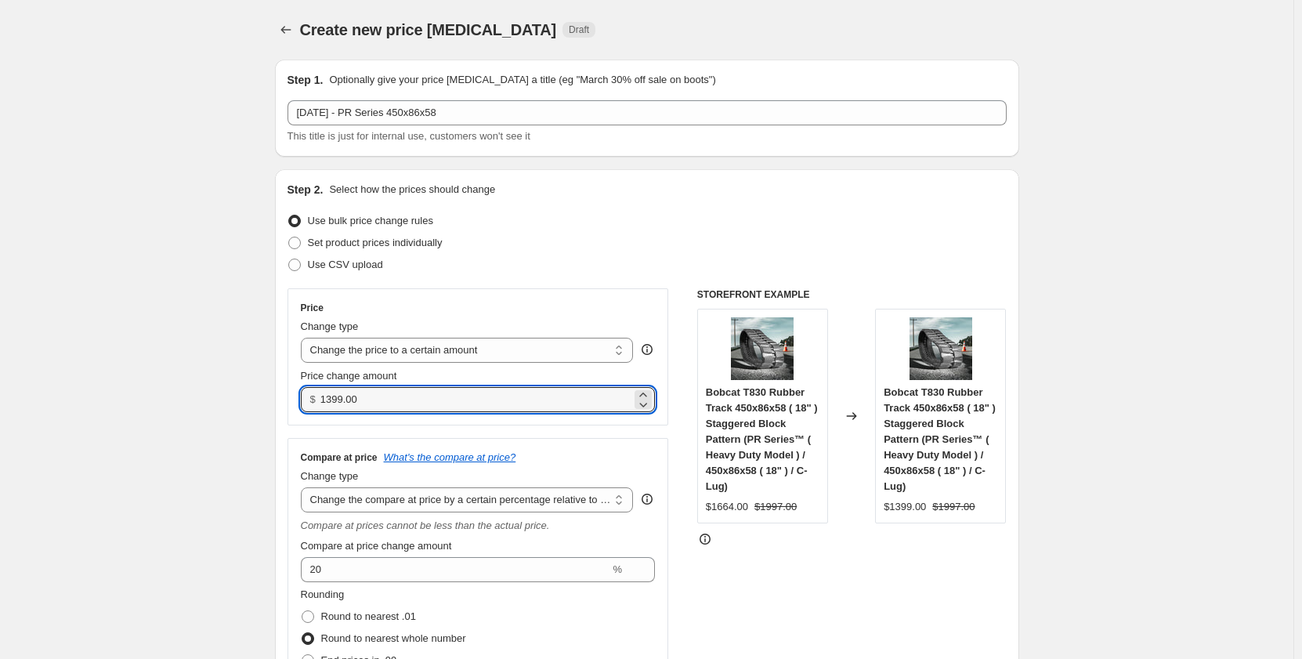
drag, startPoint x: 376, startPoint y: 404, endPoint x: 316, endPoint y: 405, distance: 60.3
click at [316, 405] on div "$ 1399.00" at bounding box center [478, 399] width 355 height 25
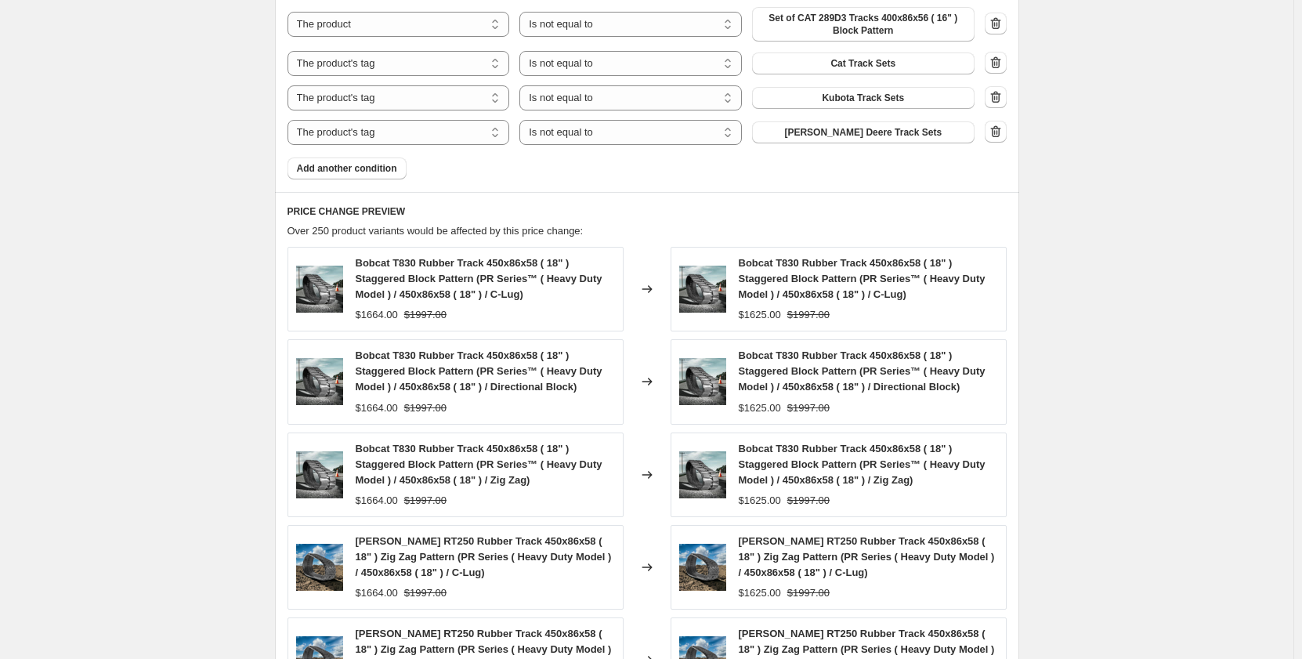
scroll to position [1507, 0]
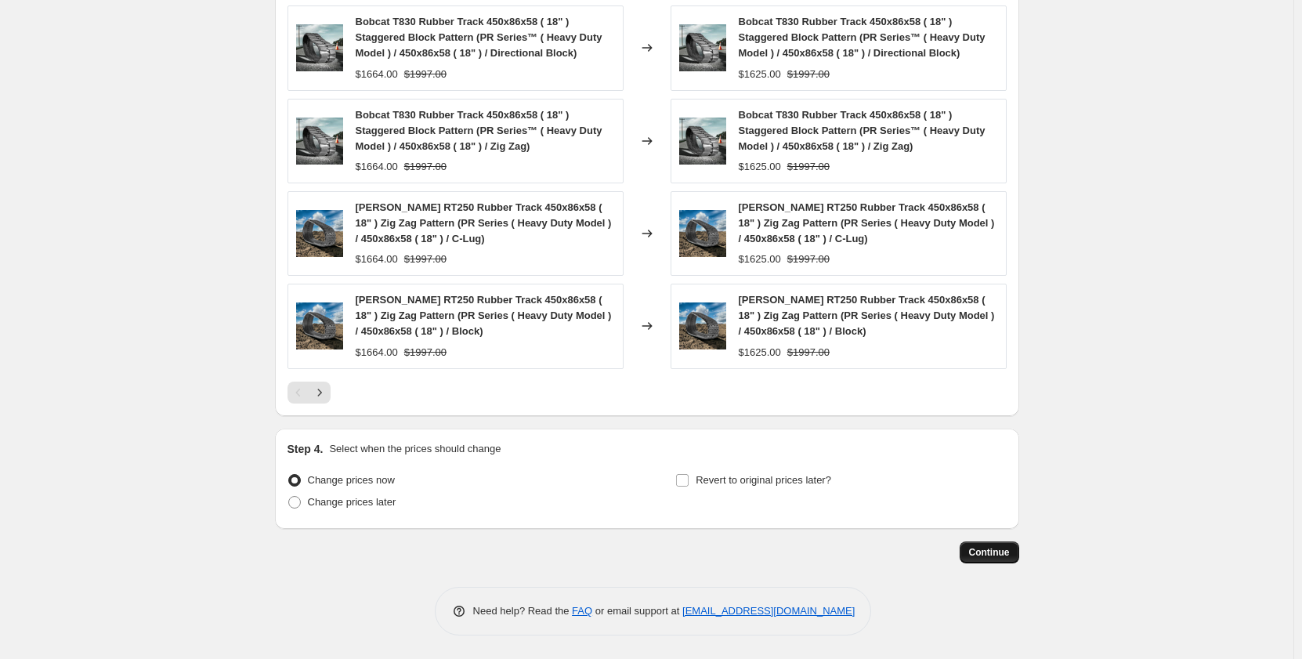
click at [995, 555] on span "Continue" at bounding box center [989, 552] width 41 height 13
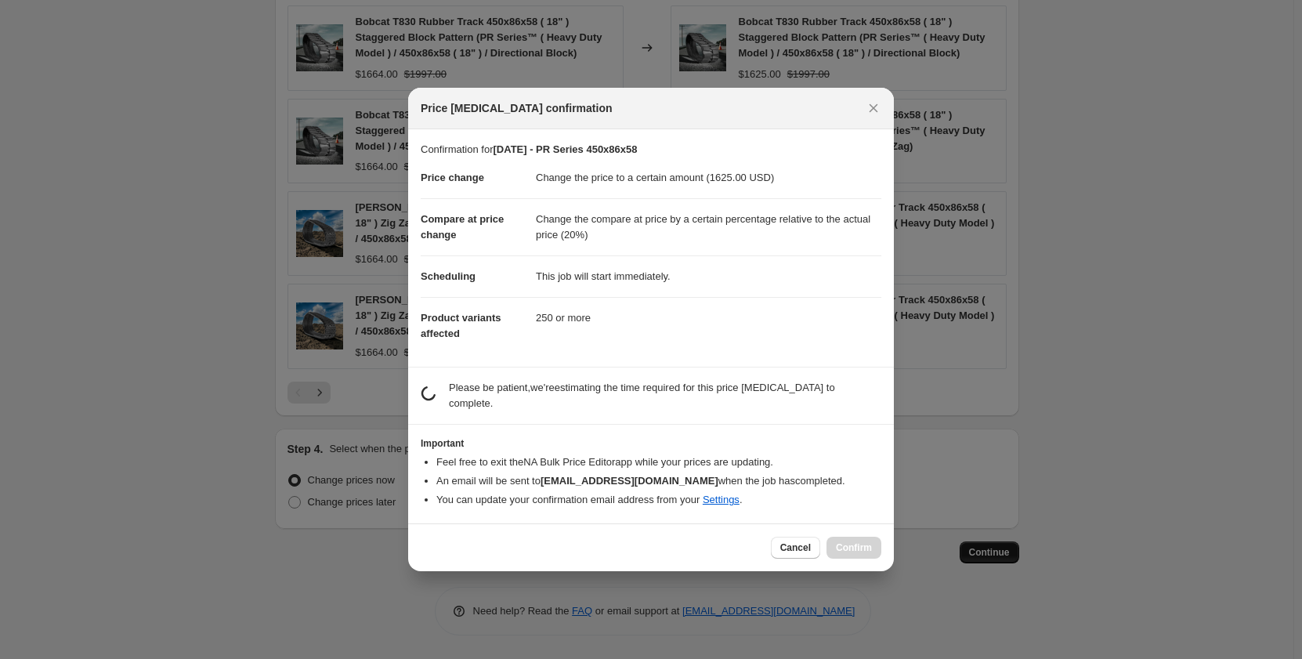
scroll to position [0, 0]
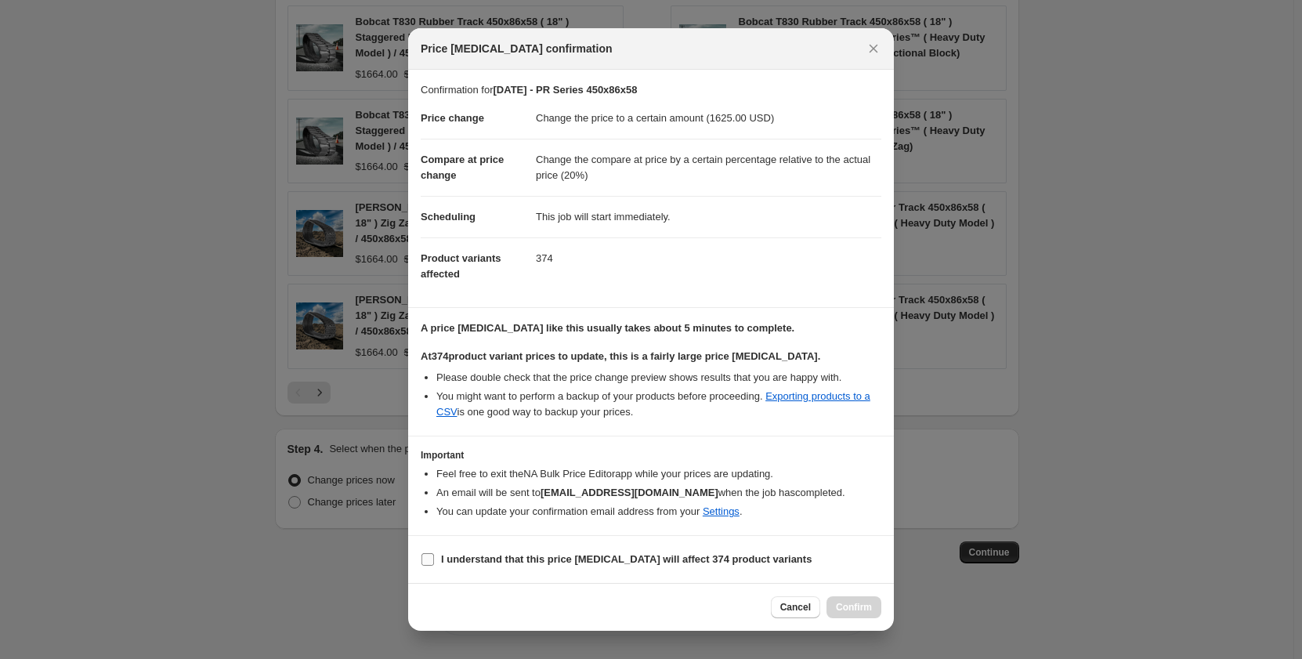
click at [428, 558] on input "I understand that this price change job will affect 374 product variants" at bounding box center [427, 559] width 13 height 13
click at [858, 609] on span "Confirm" at bounding box center [854, 607] width 36 height 13
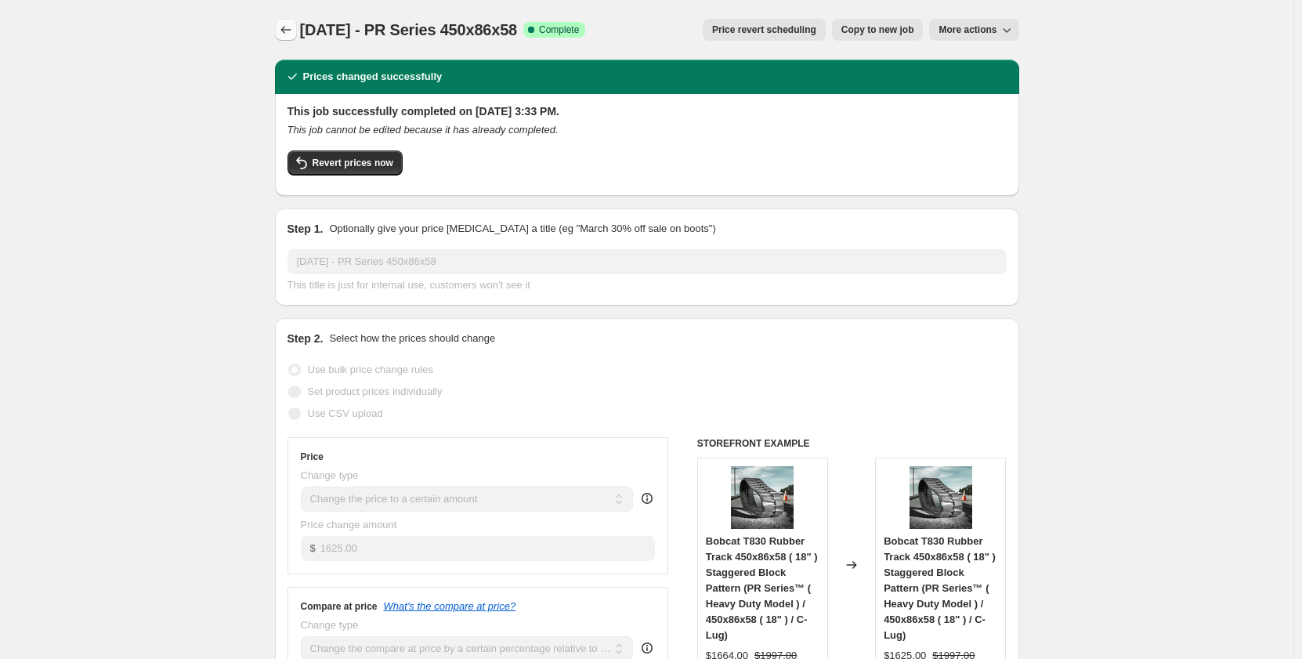
click at [289, 27] on icon "Price change jobs" at bounding box center [286, 30] width 16 height 16
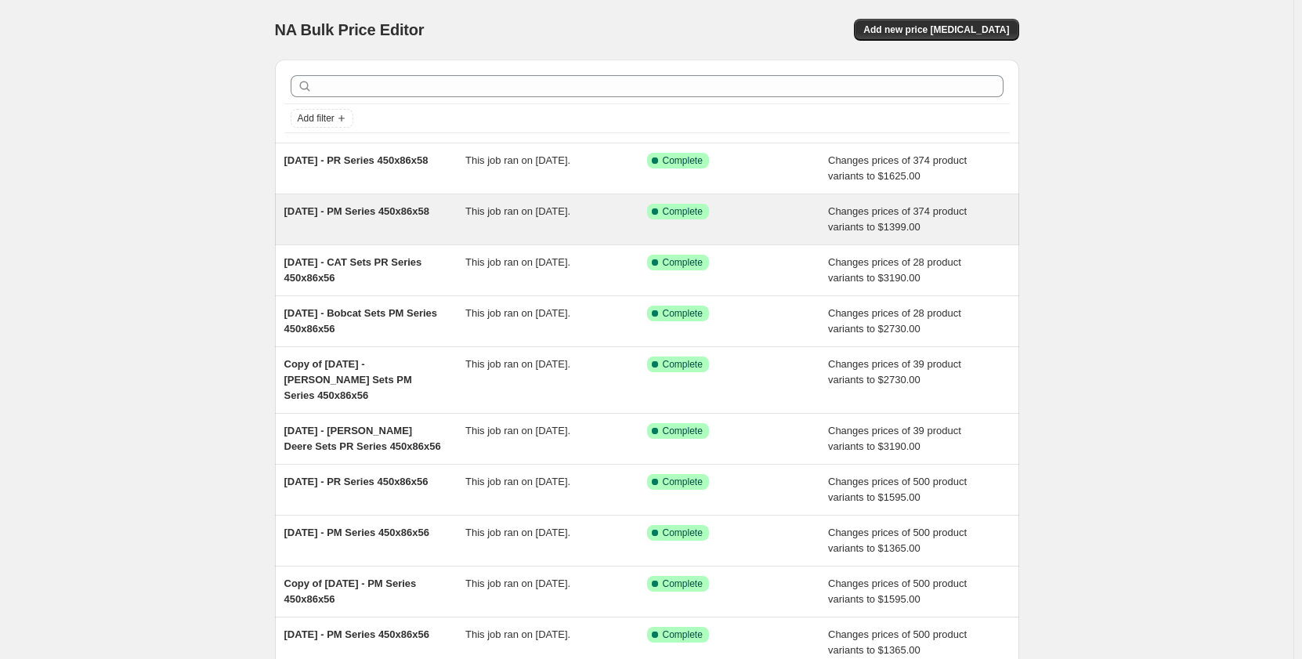
click at [526, 227] on div "This job ran on [DATE]." at bounding box center [556, 219] width 182 height 31
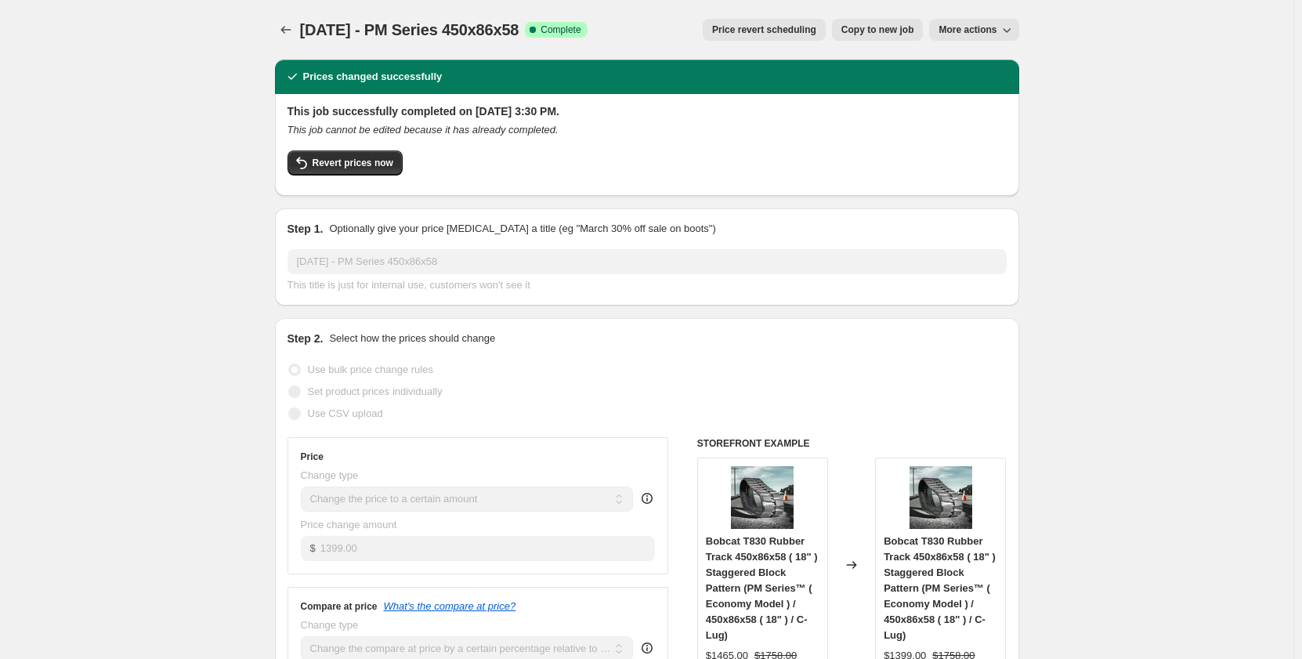
click at [855, 30] on span "Copy to new job" at bounding box center [877, 30] width 73 height 13
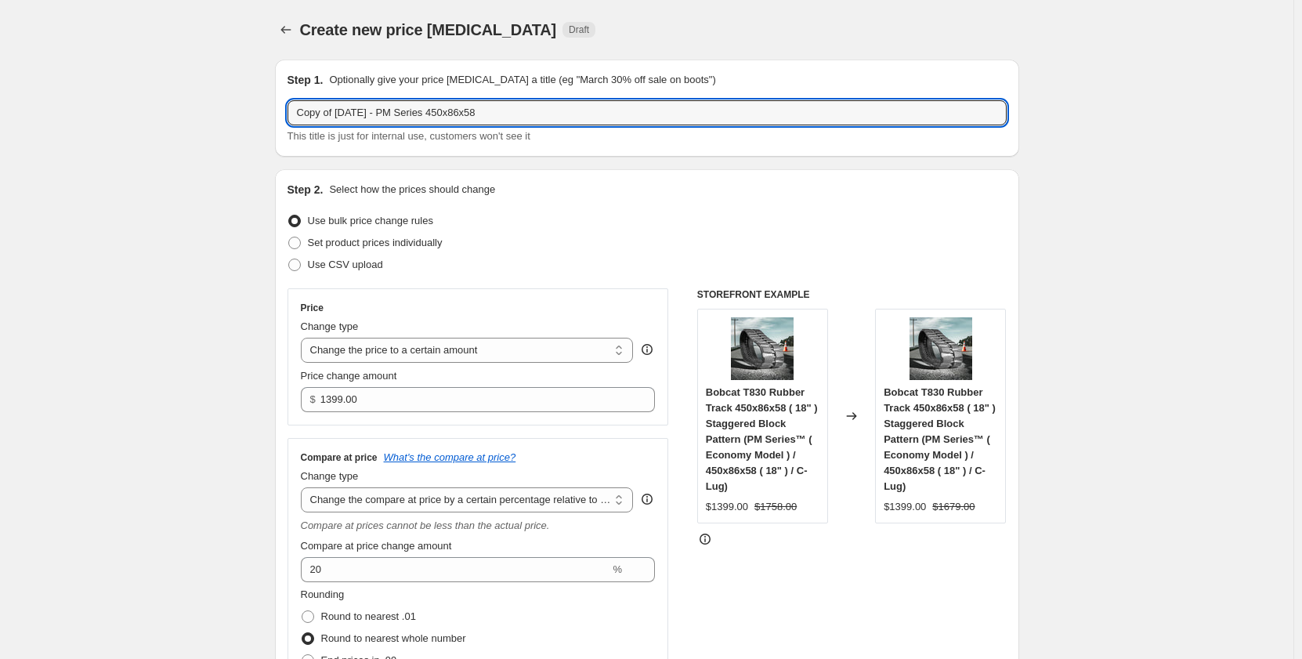
drag, startPoint x: 344, startPoint y: 110, endPoint x: 272, endPoint y: 114, distance: 72.1
click at [360, 113] on input "[DATE] - PM Series 450x86x58" at bounding box center [647, 112] width 719 height 25
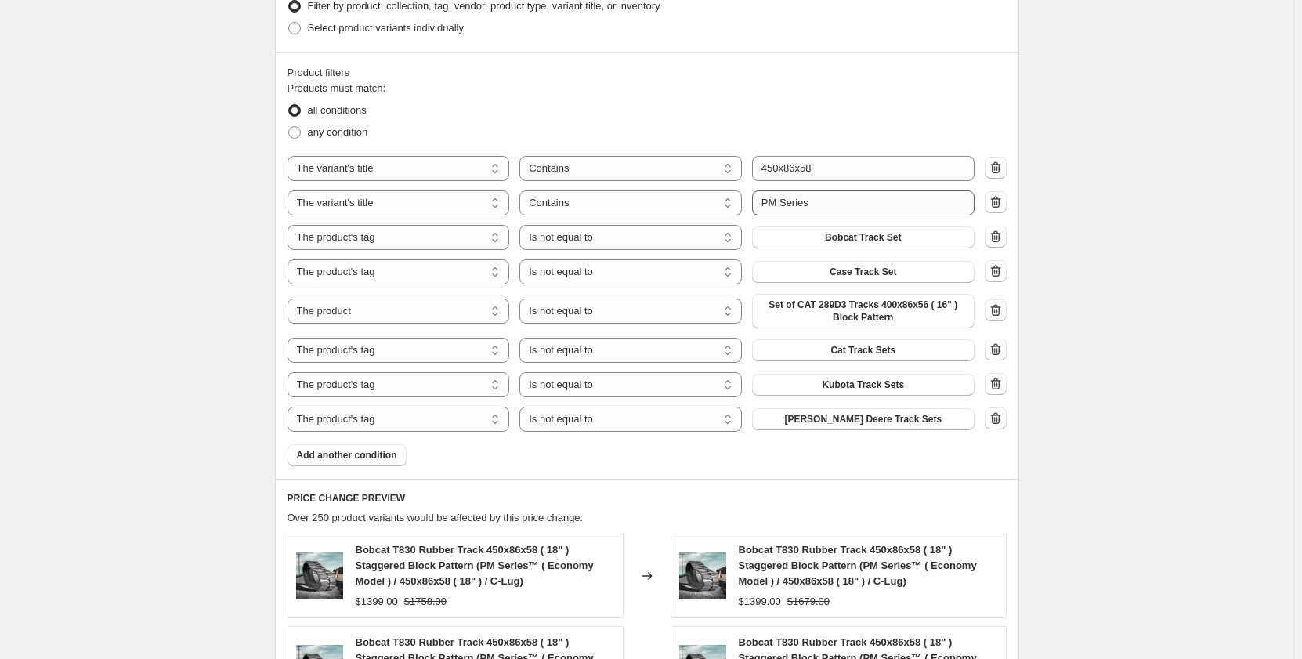
scroll to position [940, 0]
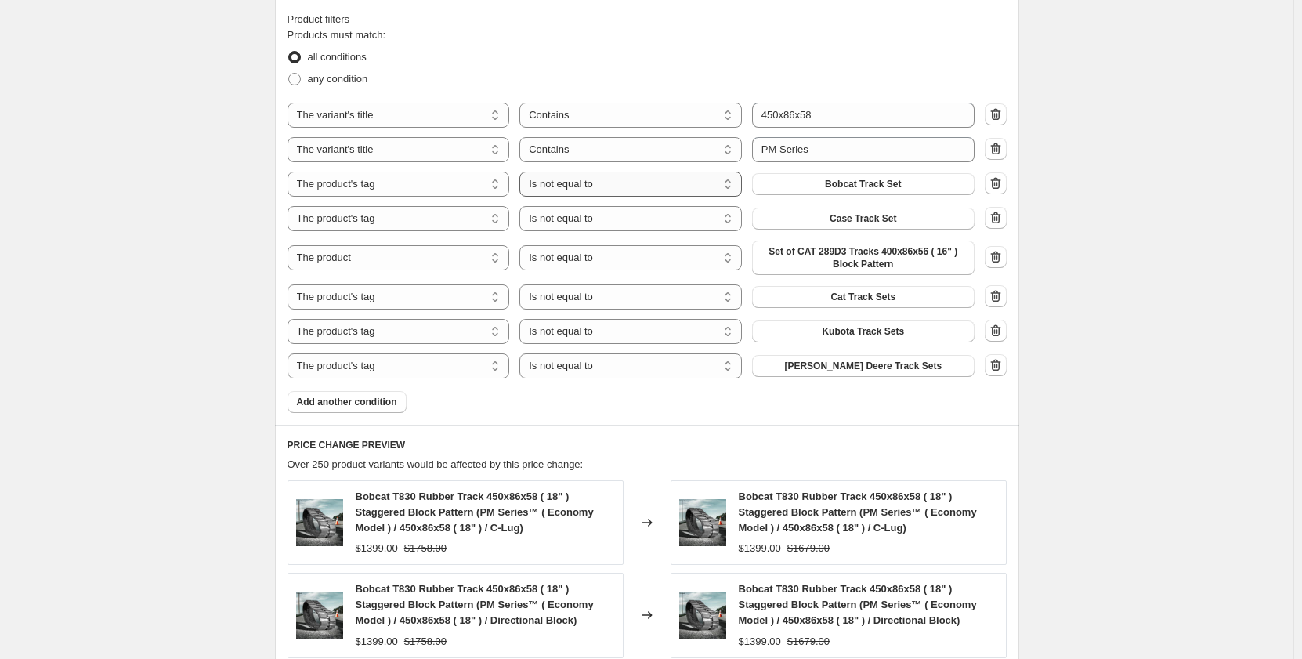
click at [660, 187] on select "Is equal to Is not equal to" at bounding box center [630, 184] width 222 height 25
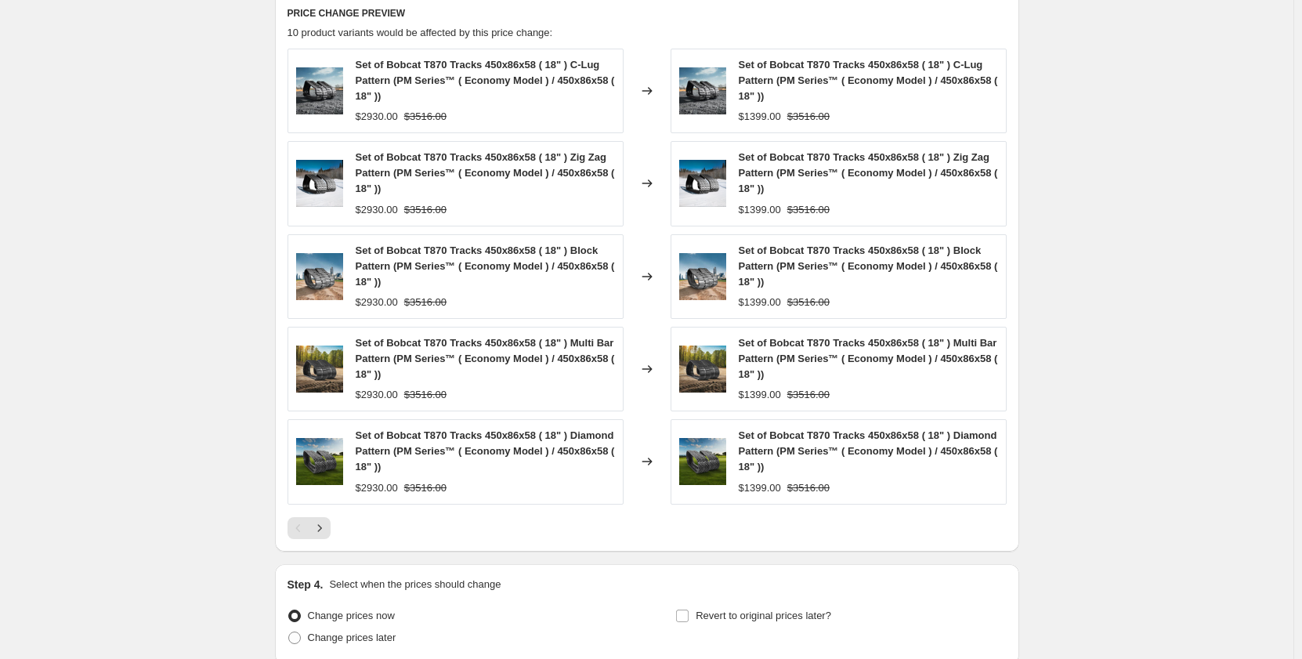
scroll to position [1507, 0]
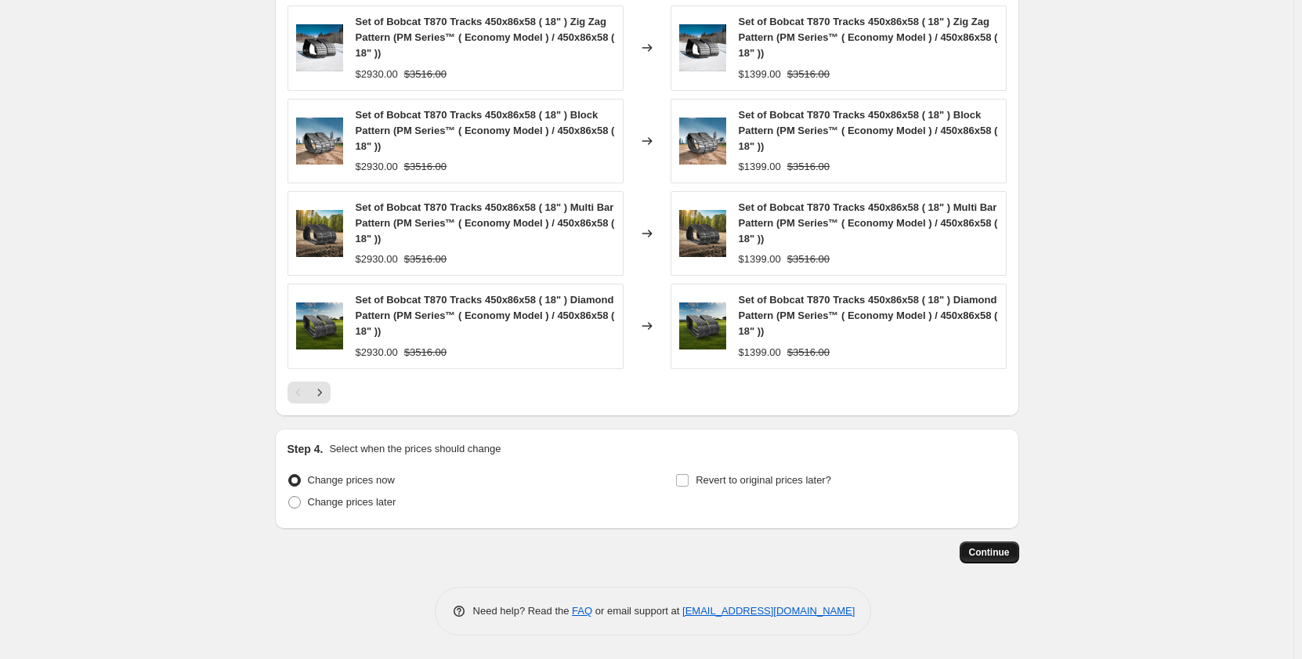
click at [988, 560] on button "Continue" at bounding box center [990, 552] width 60 height 22
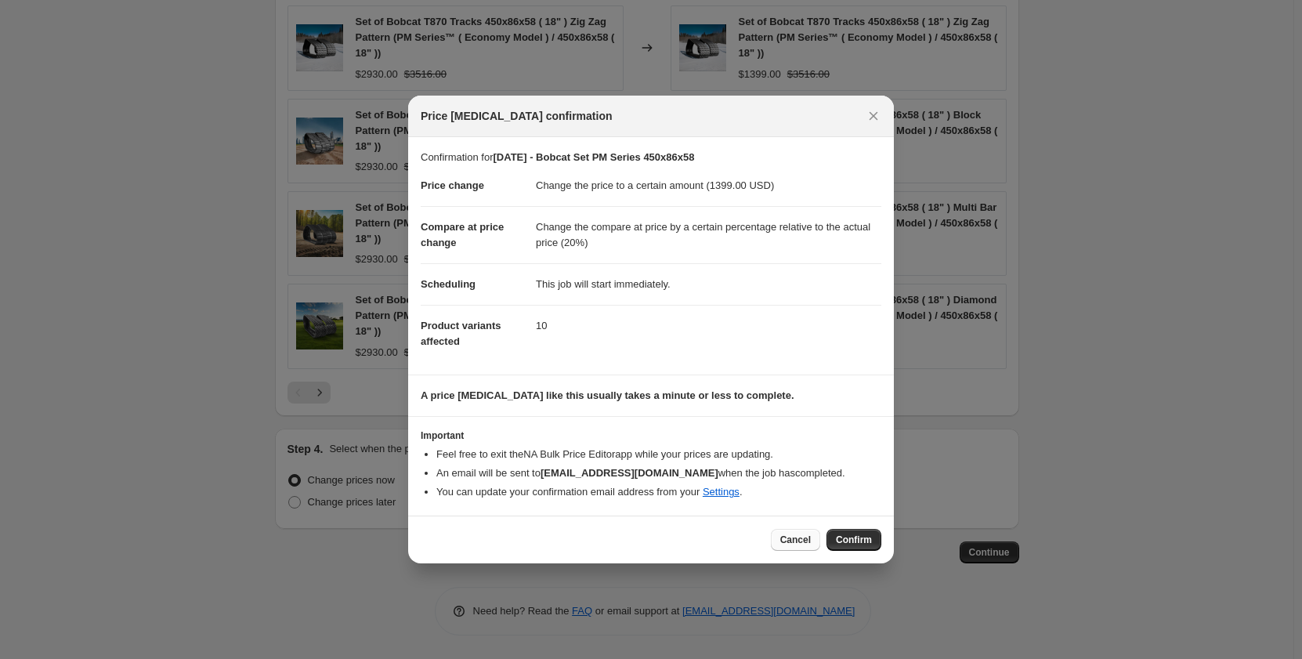
click at [789, 544] on span "Cancel" at bounding box center [795, 540] width 31 height 13
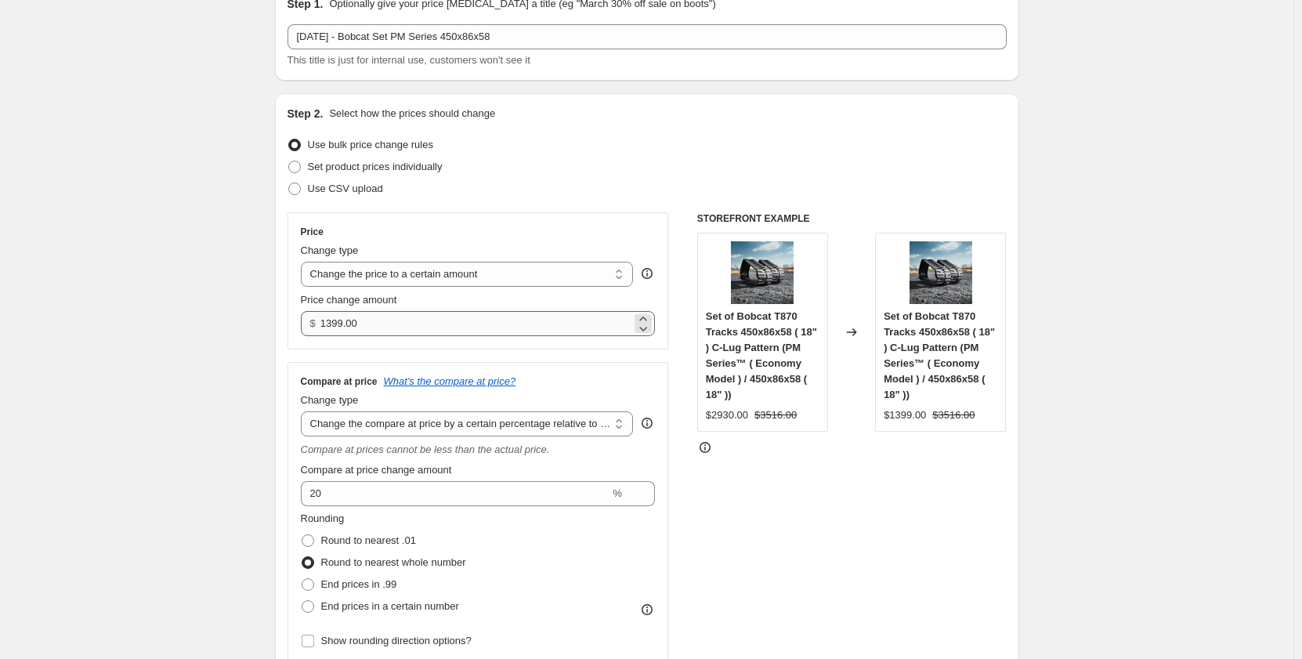
scroll to position [71, 0]
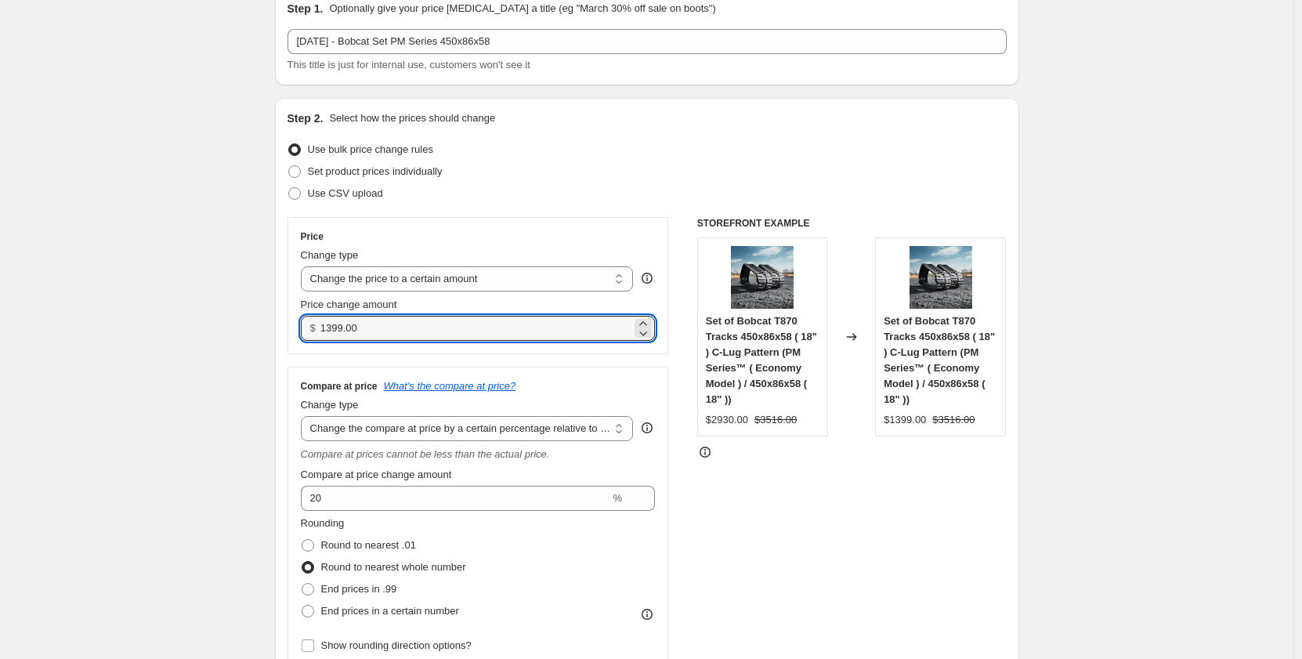
drag, startPoint x: 390, startPoint y: 331, endPoint x: 193, endPoint y: 346, distance: 198.0
click at [405, 324] on input "1399.00" at bounding box center [475, 328] width 311 height 25
drag, startPoint x: 391, startPoint y: 335, endPoint x: 271, endPoint y: 334, distance: 119.9
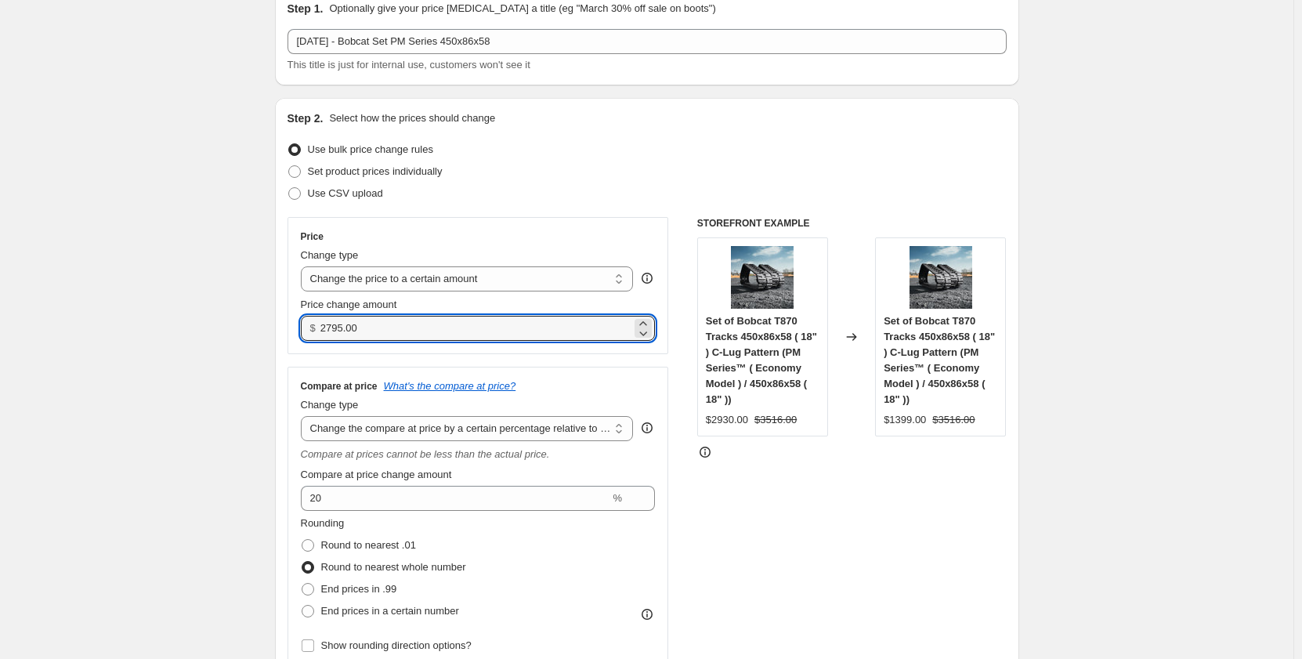
click at [348, 331] on input "2795.00" at bounding box center [475, 328] width 311 height 25
click at [347, 328] on input "2798.00" at bounding box center [475, 328] width 311 height 25
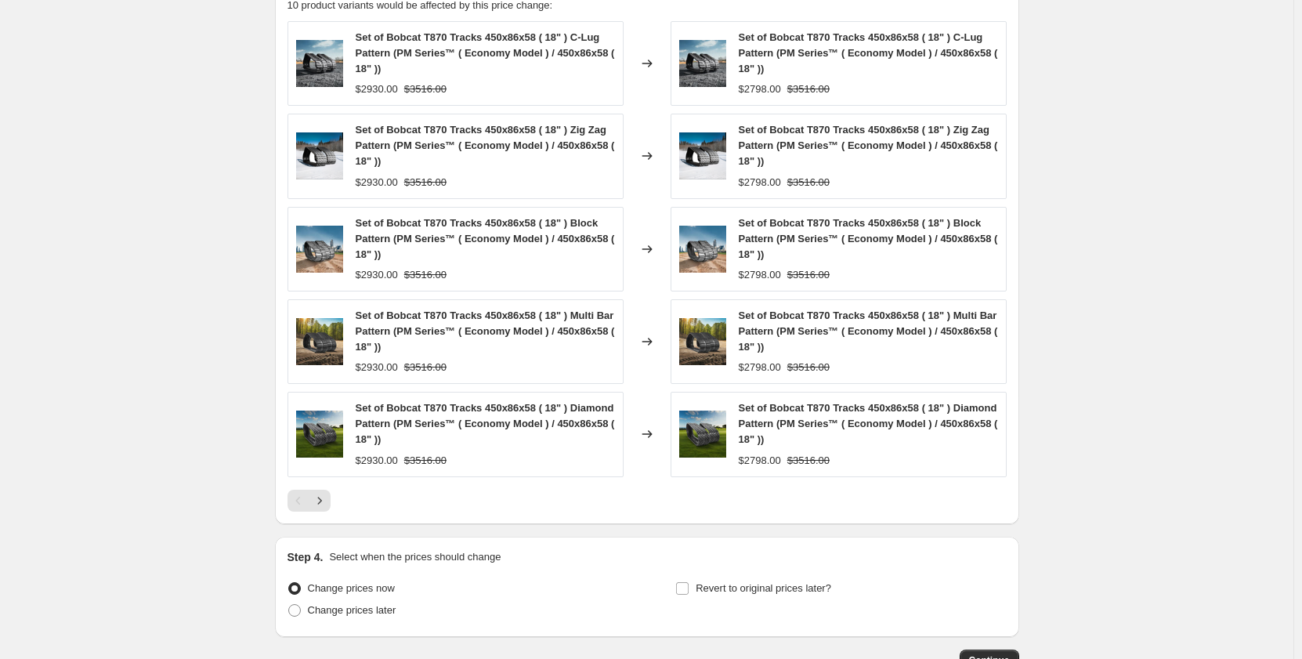
scroll to position [1507, 0]
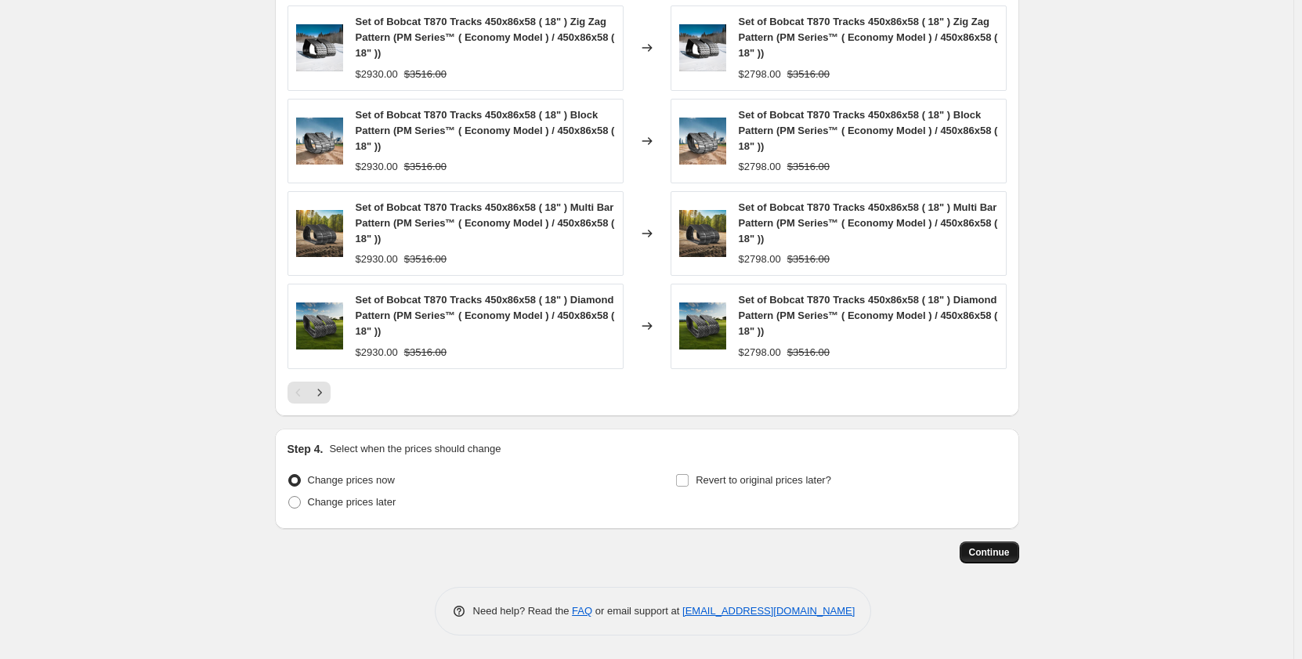
click at [984, 548] on span "Continue" at bounding box center [989, 552] width 41 height 13
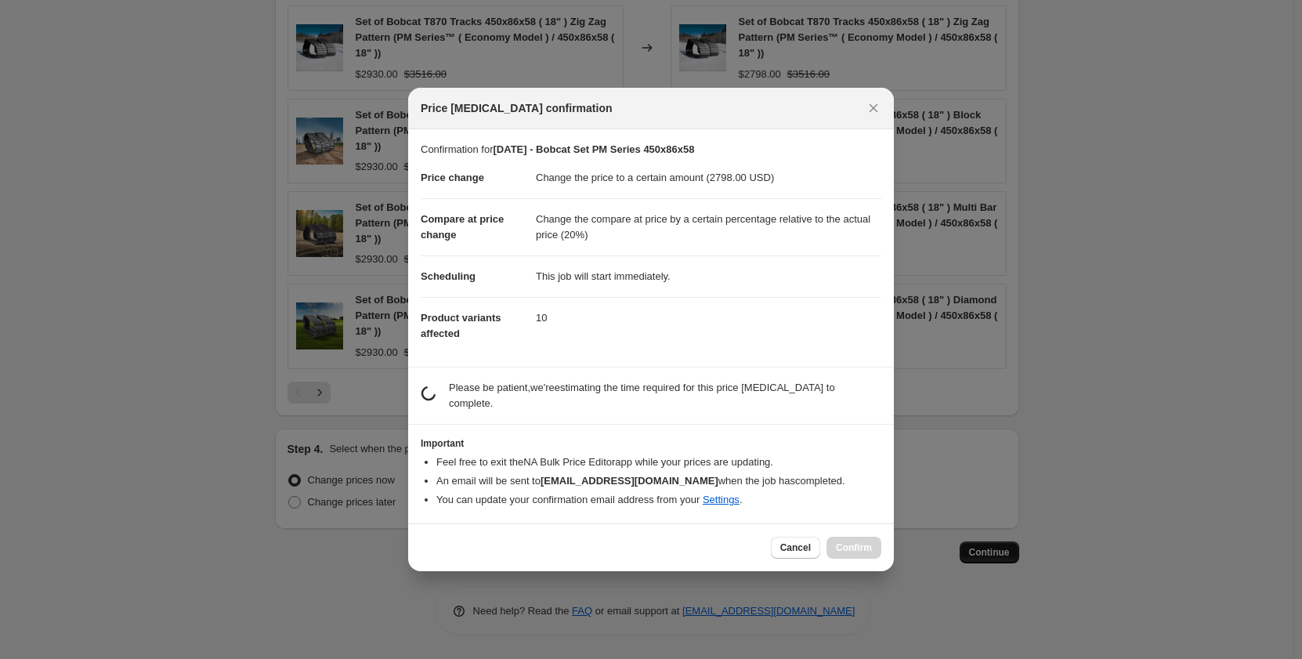
scroll to position [0, 0]
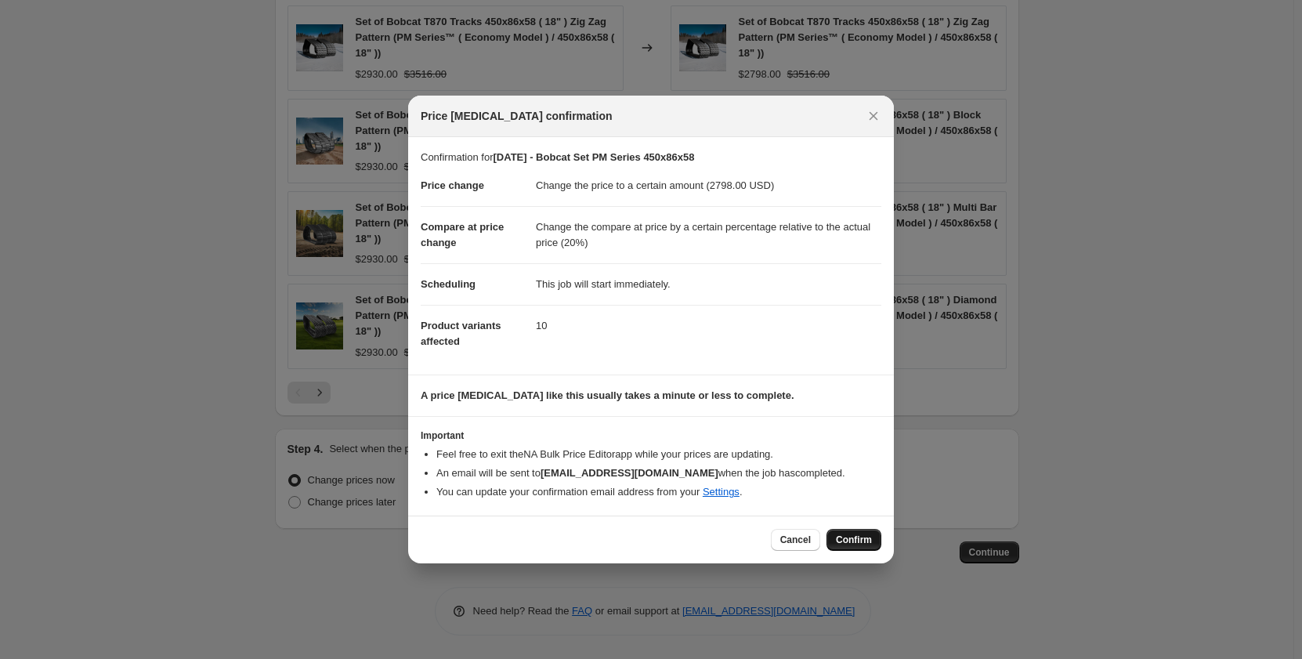
click at [845, 541] on span "Confirm" at bounding box center [854, 540] width 36 height 13
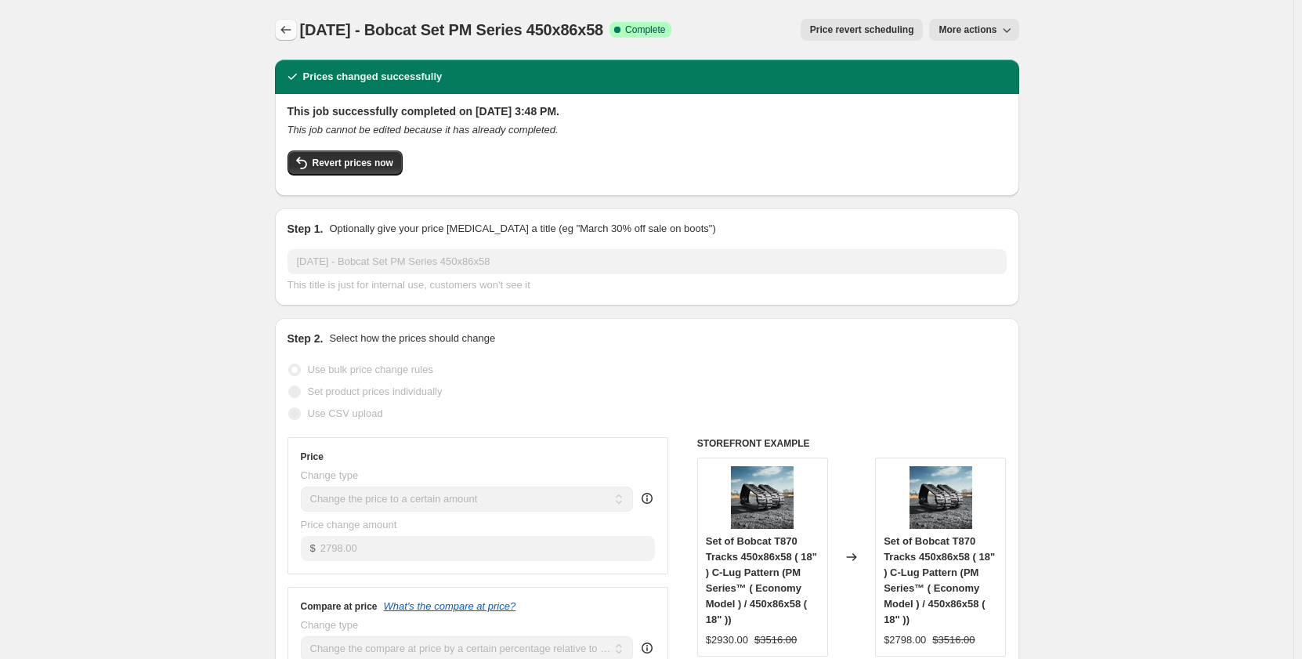
click at [294, 29] on icon "Price change jobs" at bounding box center [286, 30] width 16 height 16
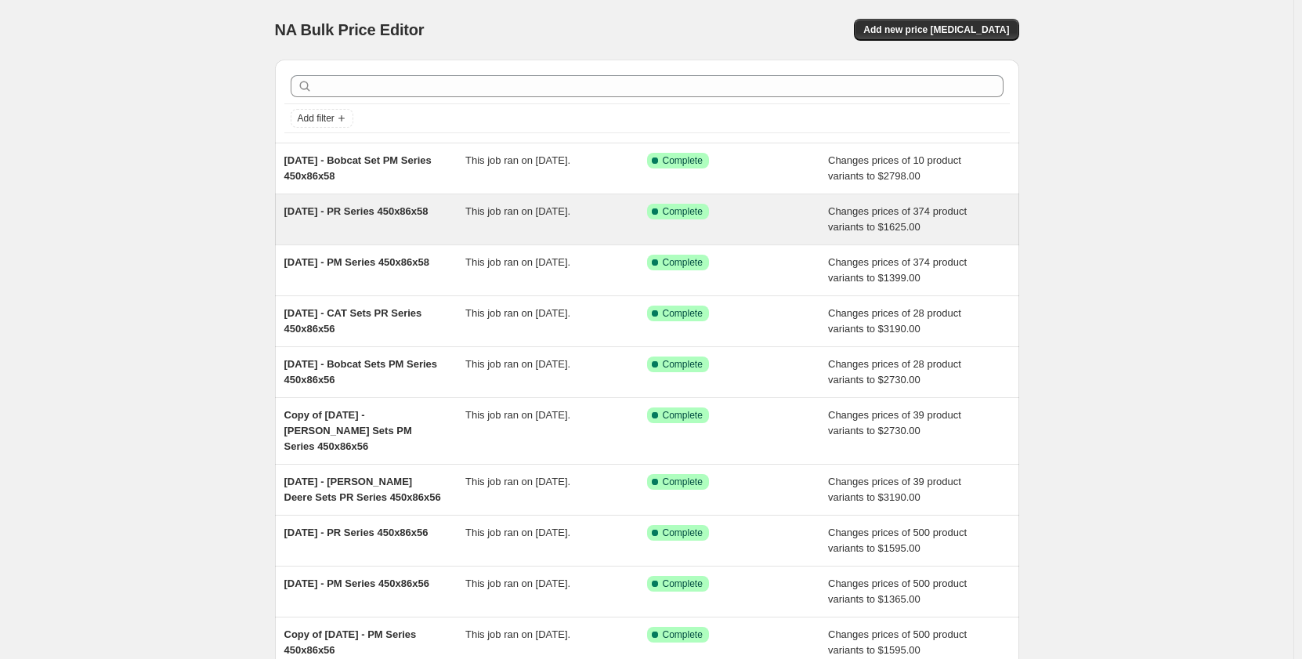
click at [486, 217] on span "This job ran on [DATE]." at bounding box center [517, 211] width 105 height 12
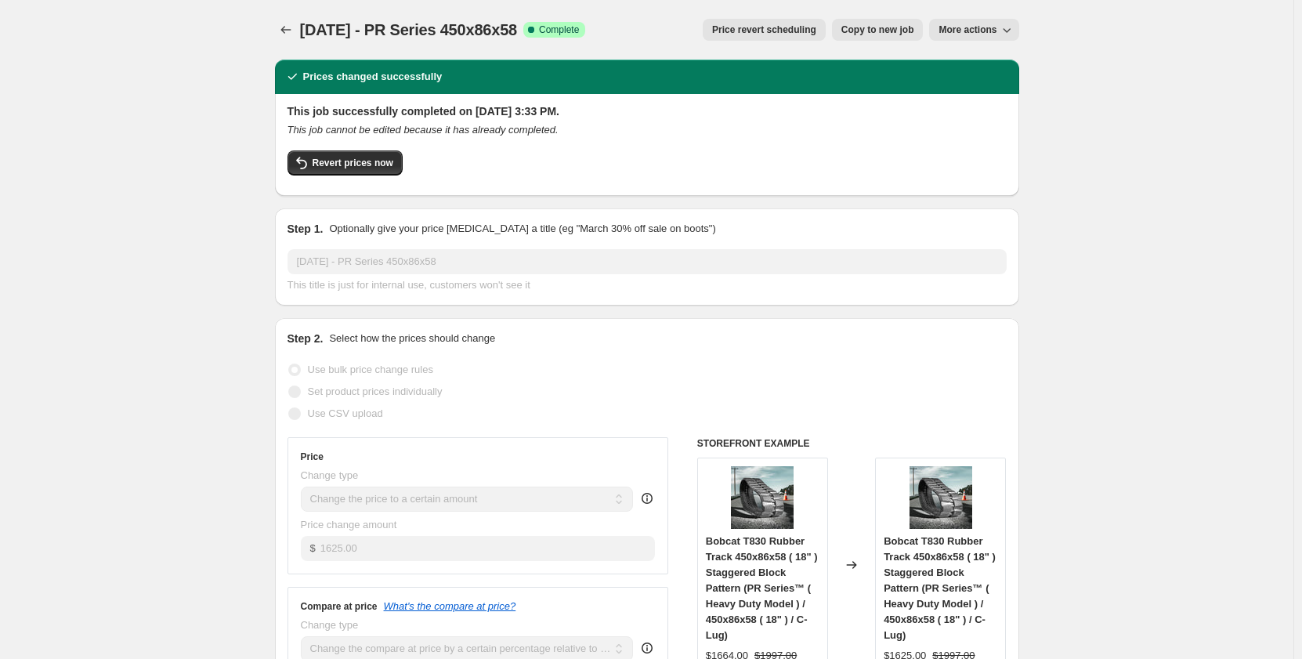
click at [870, 32] on span "Copy to new job" at bounding box center [877, 30] width 73 height 13
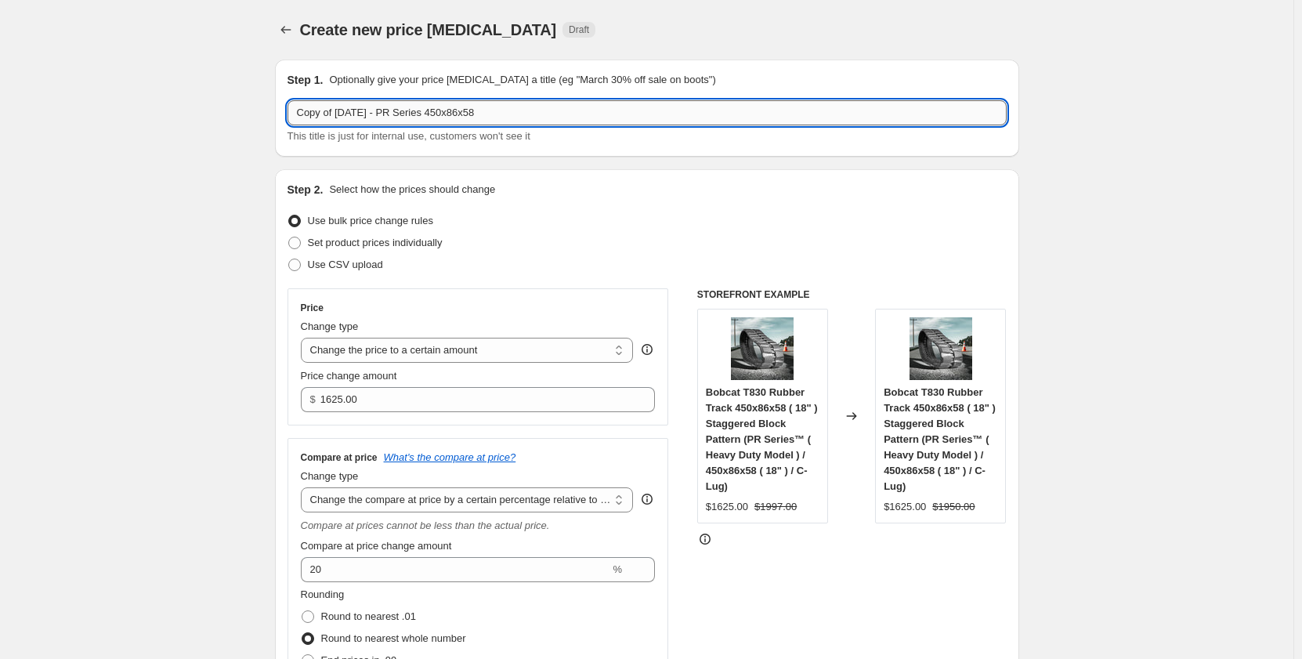
click at [394, 118] on input "Copy of Sep 2025 - PR Series 450x86x58" at bounding box center [647, 112] width 719 height 25
drag, startPoint x: 342, startPoint y: 114, endPoint x: 217, endPoint y: 114, distance: 125.3
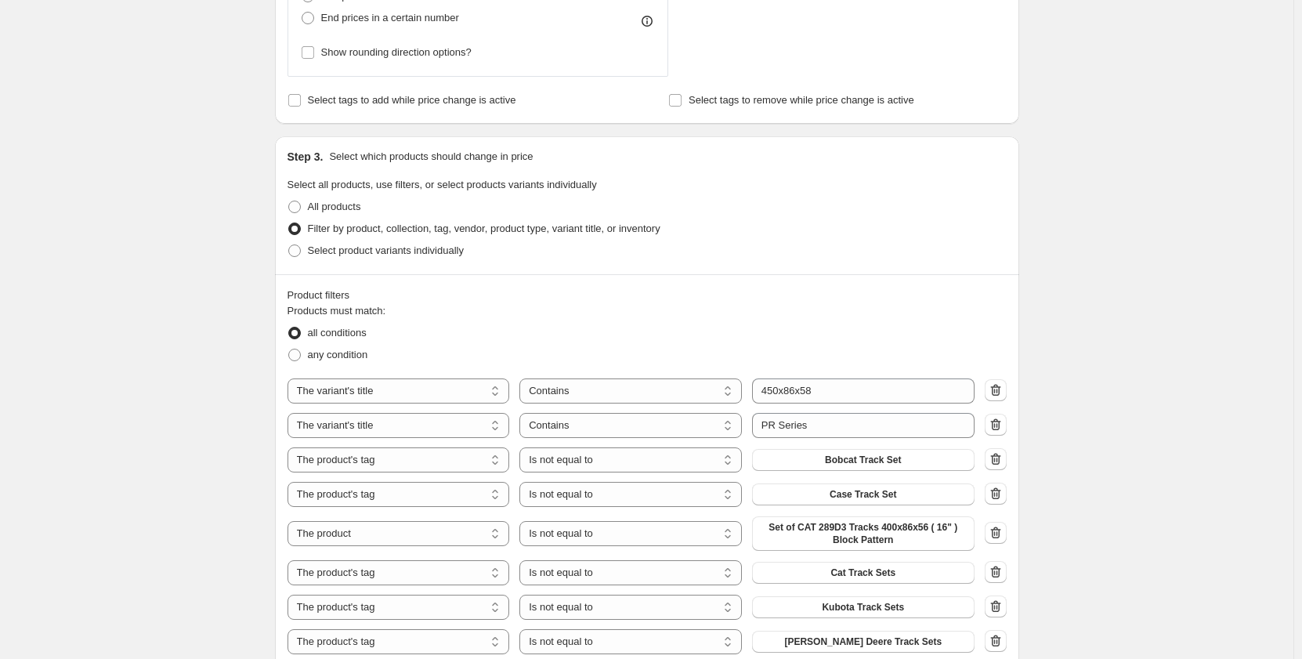
scroll to position [705, 0]
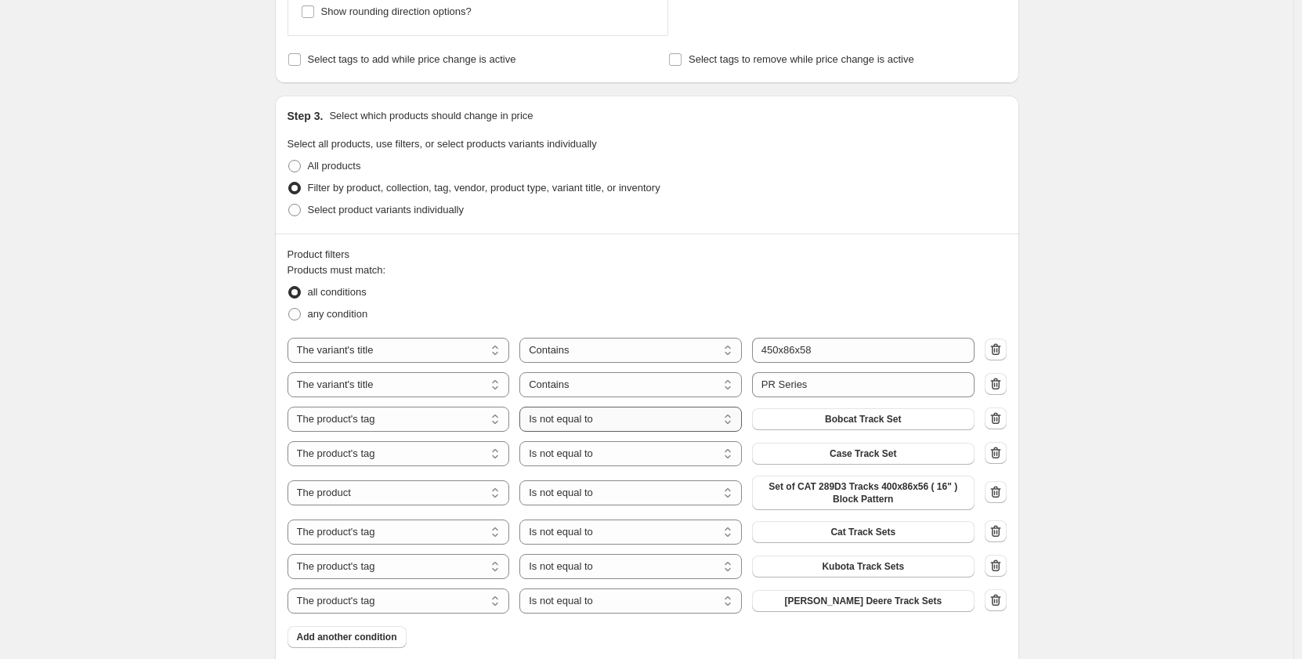
click at [628, 423] on select "Is equal to Is not equal to" at bounding box center [630, 419] width 222 height 25
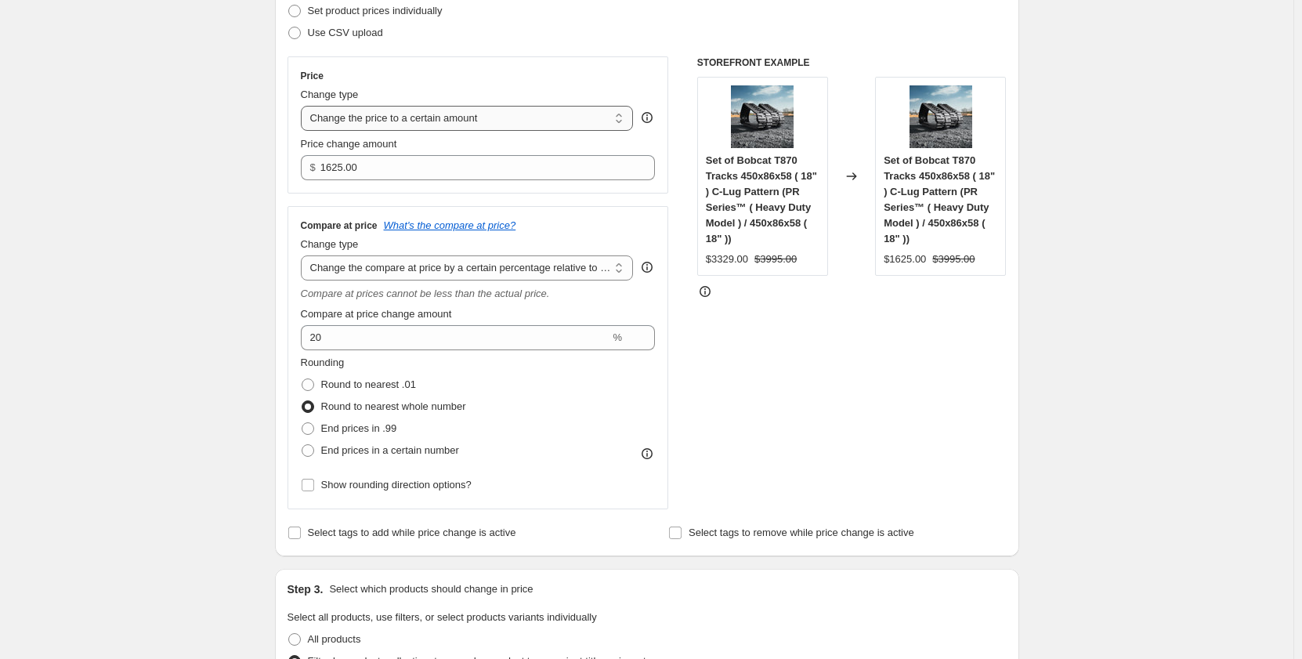
scroll to position [131, 0]
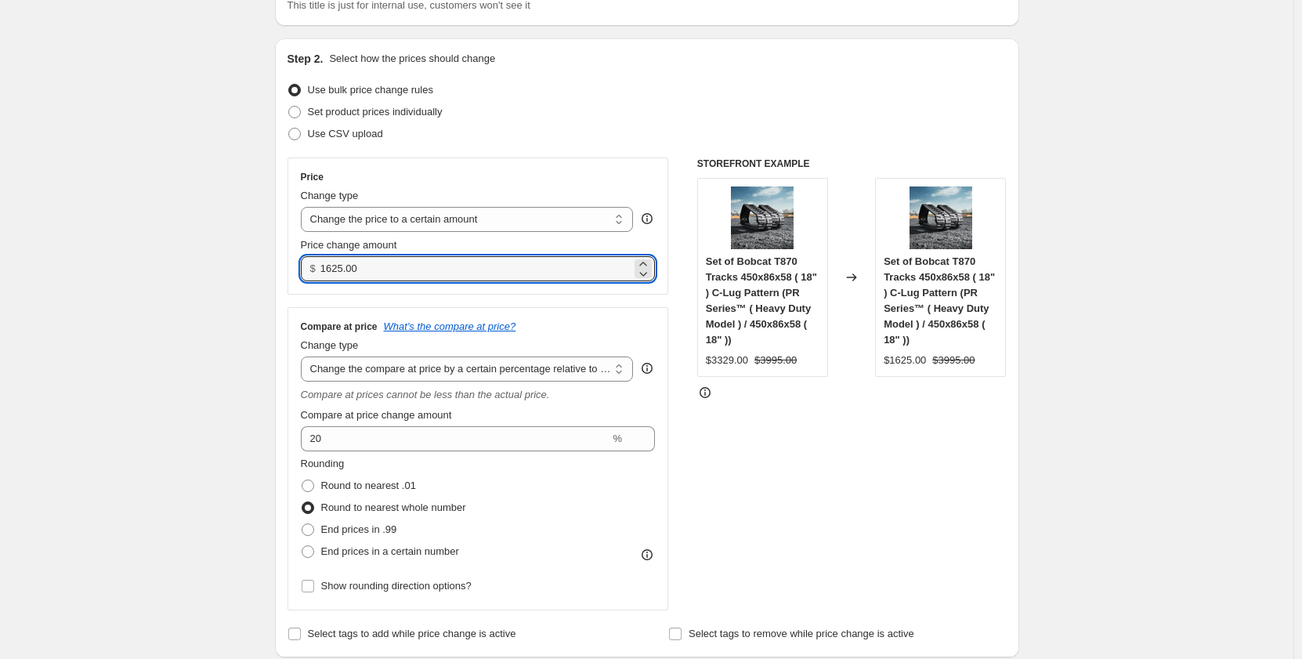
drag, startPoint x: 386, startPoint y: 270, endPoint x: 270, endPoint y: 270, distance: 115.9
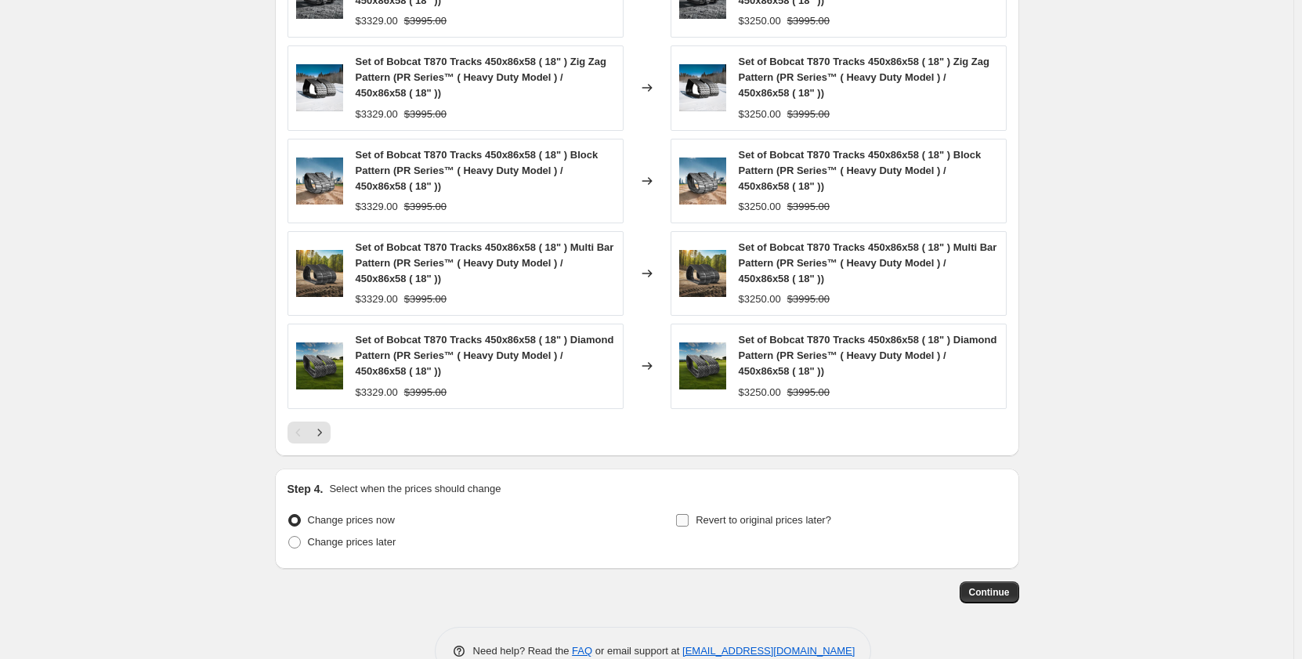
scroll to position [1507, 0]
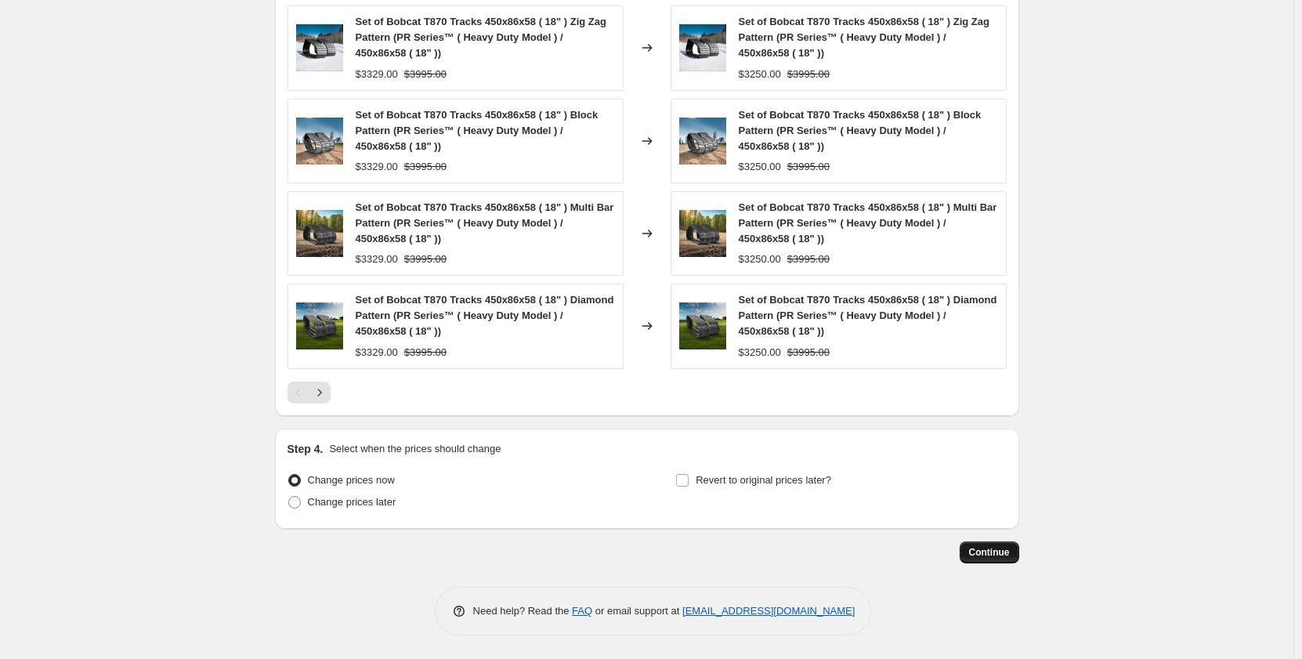
click at [978, 551] on span "Continue" at bounding box center [989, 552] width 41 height 13
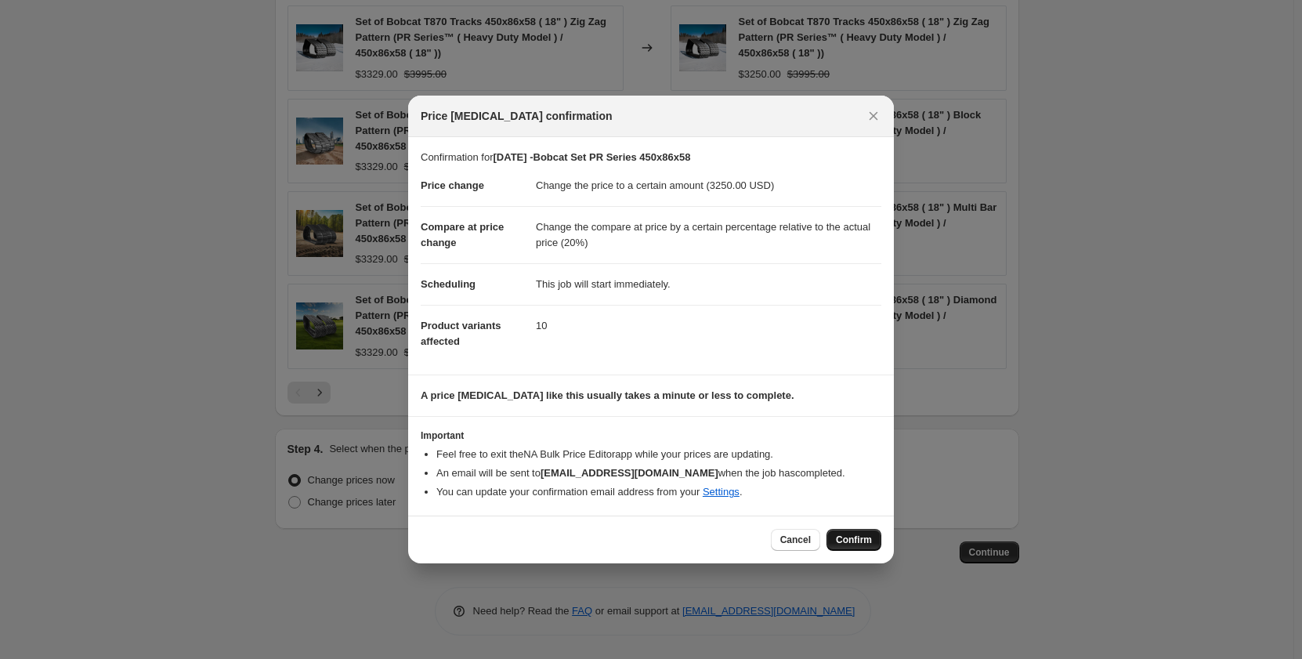
click at [845, 542] on span "Confirm" at bounding box center [854, 540] width 36 height 13
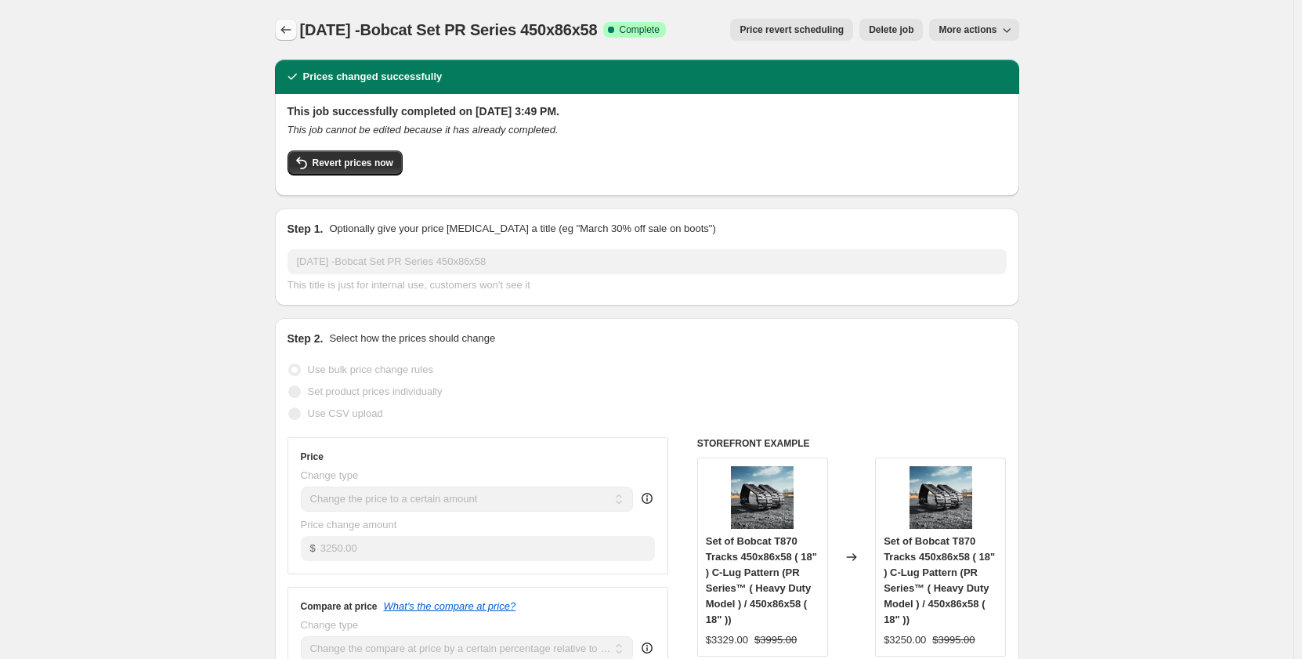
click at [291, 30] on icon "Price change jobs" at bounding box center [286, 30] width 16 height 16
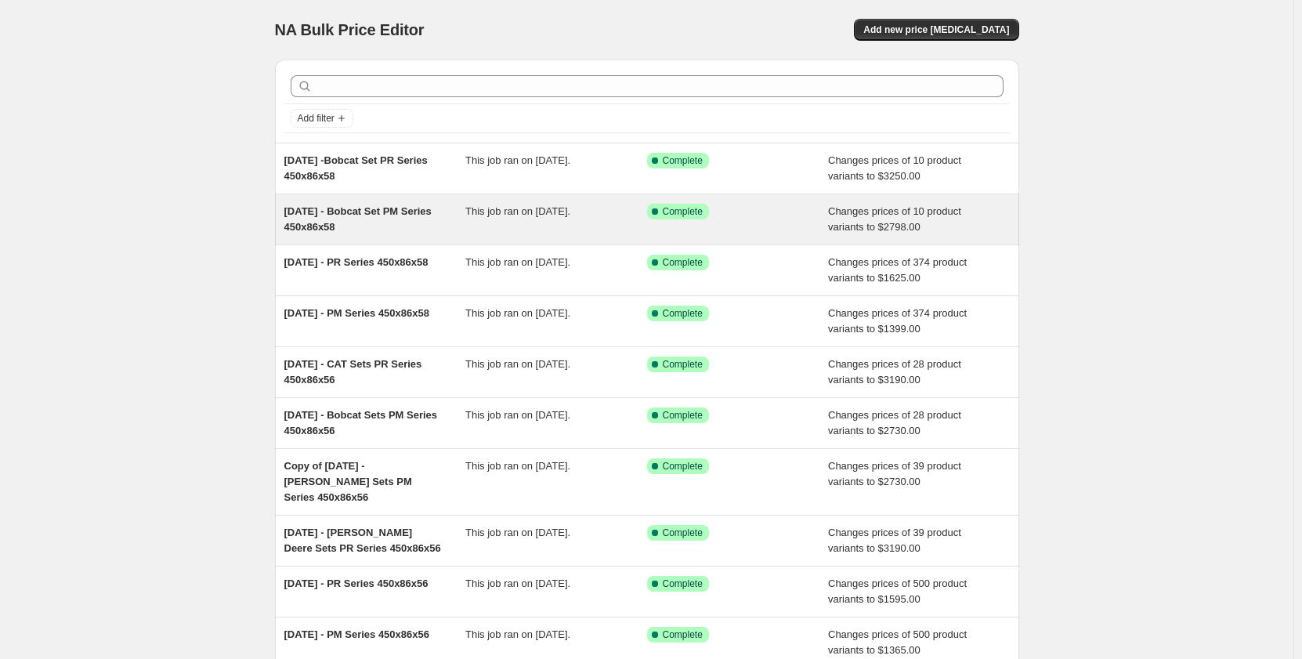
click at [555, 216] on span "This job ran on [DATE]." at bounding box center [517, 211] width 105 height 12
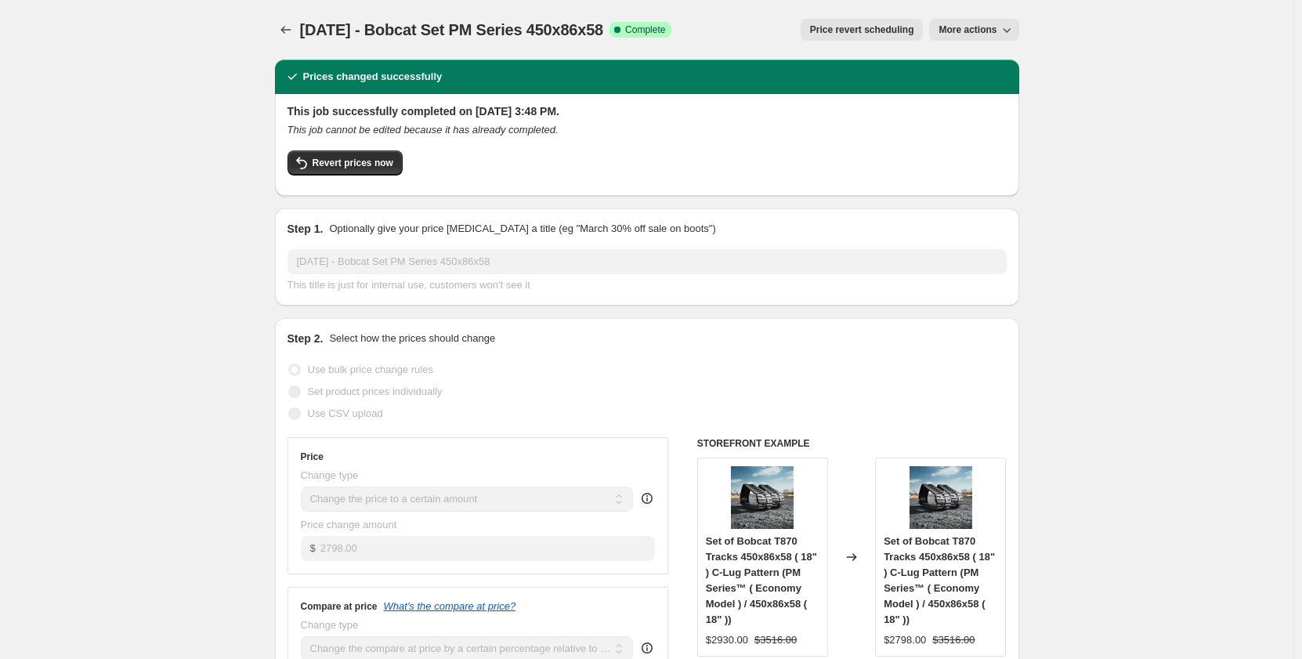
click at [944, 34] on span "More actions" at bounding box center [968, 30] width 58 height 13
click at [948, 71] on button "Copy to new job" at bounding box center [984, 61] width 95 height 25
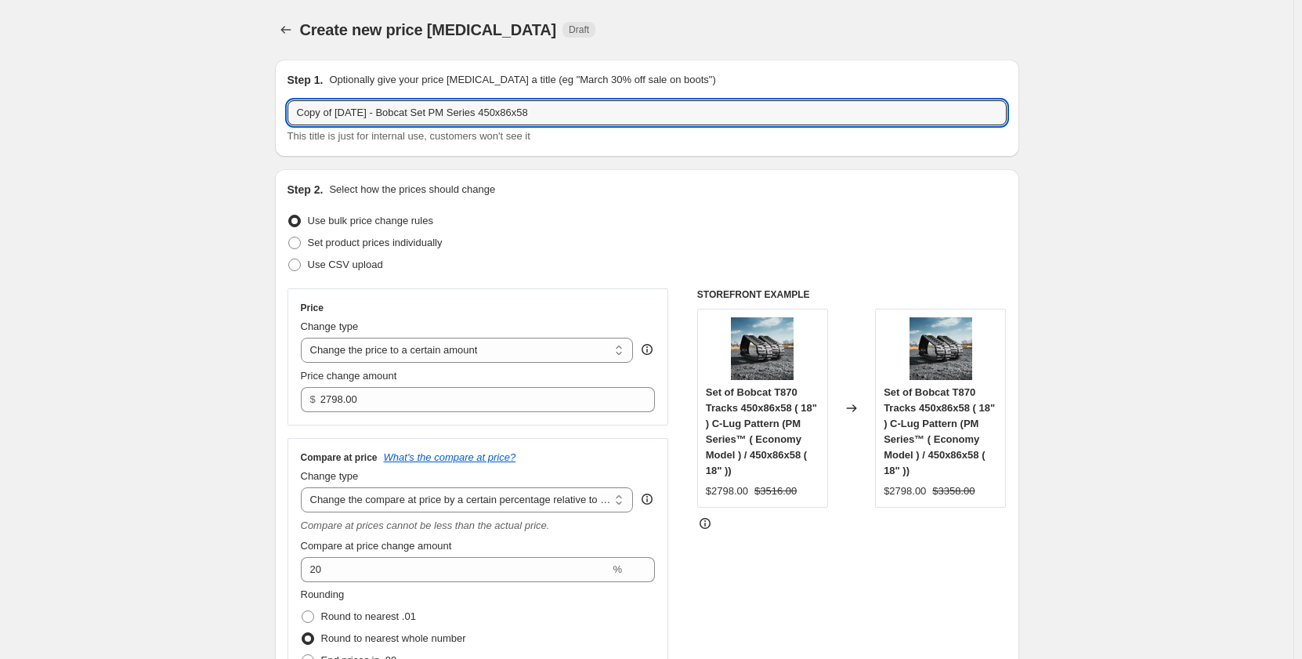
drag, startPoint x: 342, startPoint y: 118, endPoint x: 211, endPoint y: 127, distance: 131.1
drag, startPoint x: 357, startPoint y: 109, endPoint x: 391, endPoint y: 114, distance: 34.0
click at [391, 114] on input "[DATE] - Bobcat Set PM Series 450x86x58" at bounding box center [647, 112] width 719 height 25
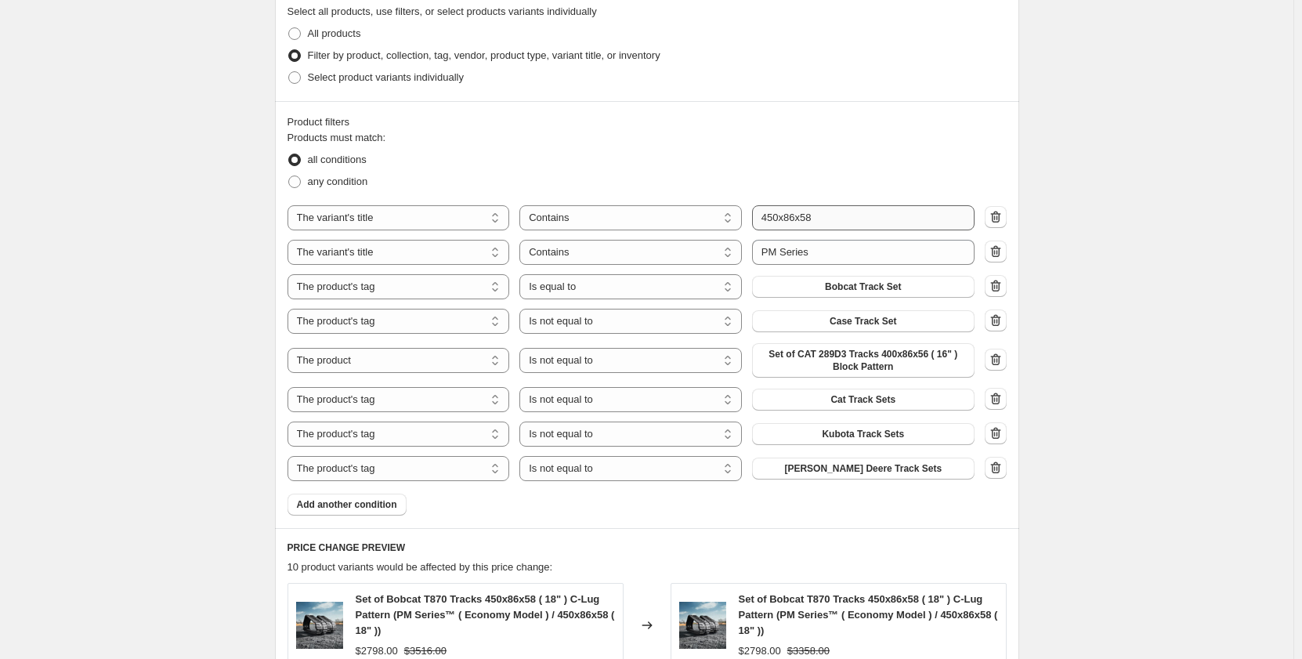
scroll to position [888, 0]
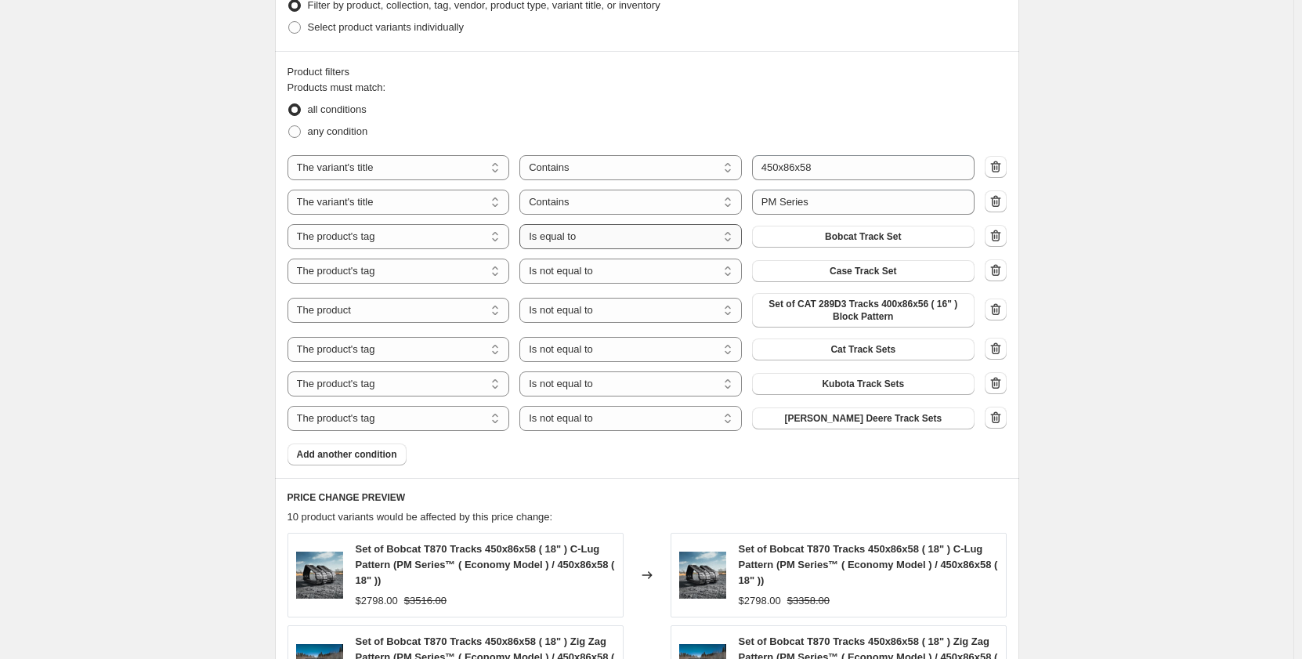
click at [708, 238] on select "Is equal to Is not equal to" at bounding box center [630, 236] width 222 height 25
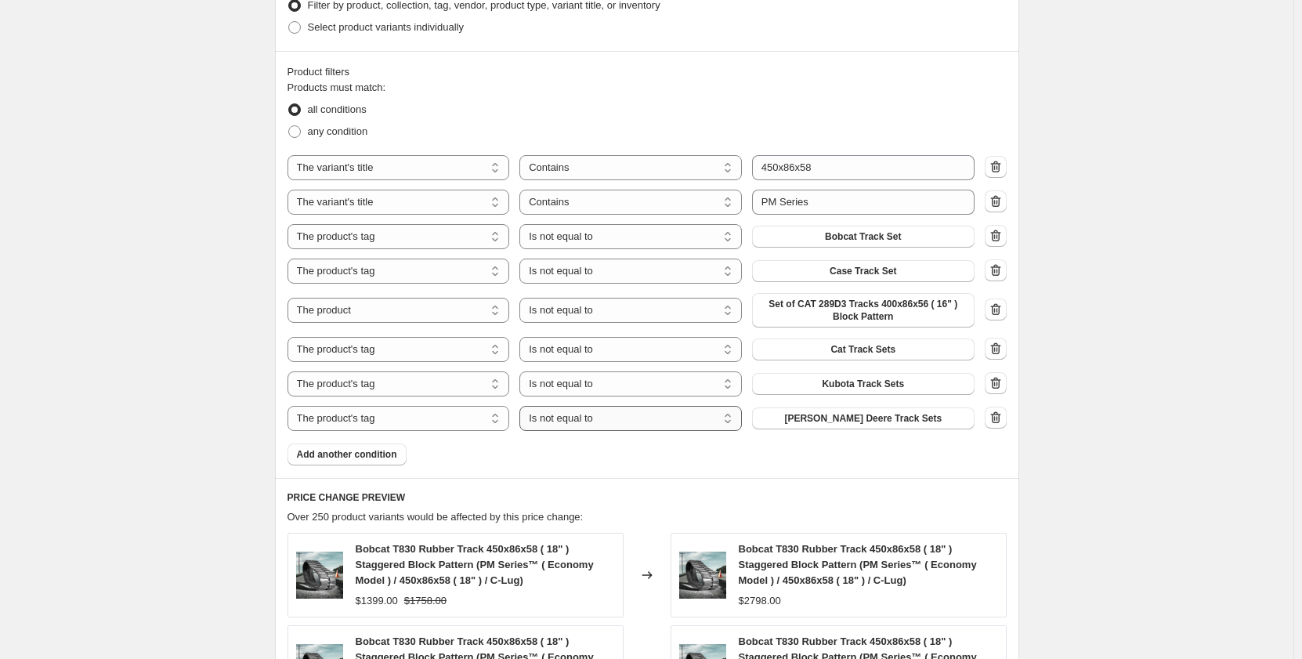
click at [685, 422] on select "Is equal to Is not equal to" at bounding box center [630, 418] width 222 height 25
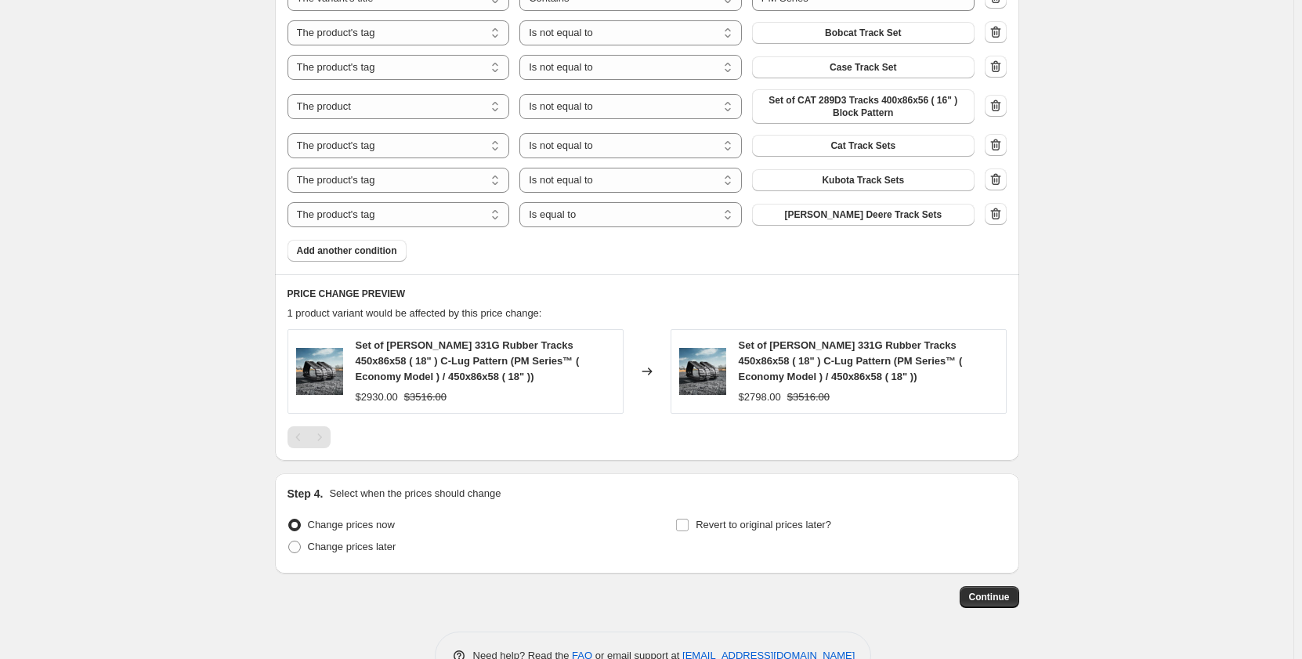
scroll to position [1136, 0]
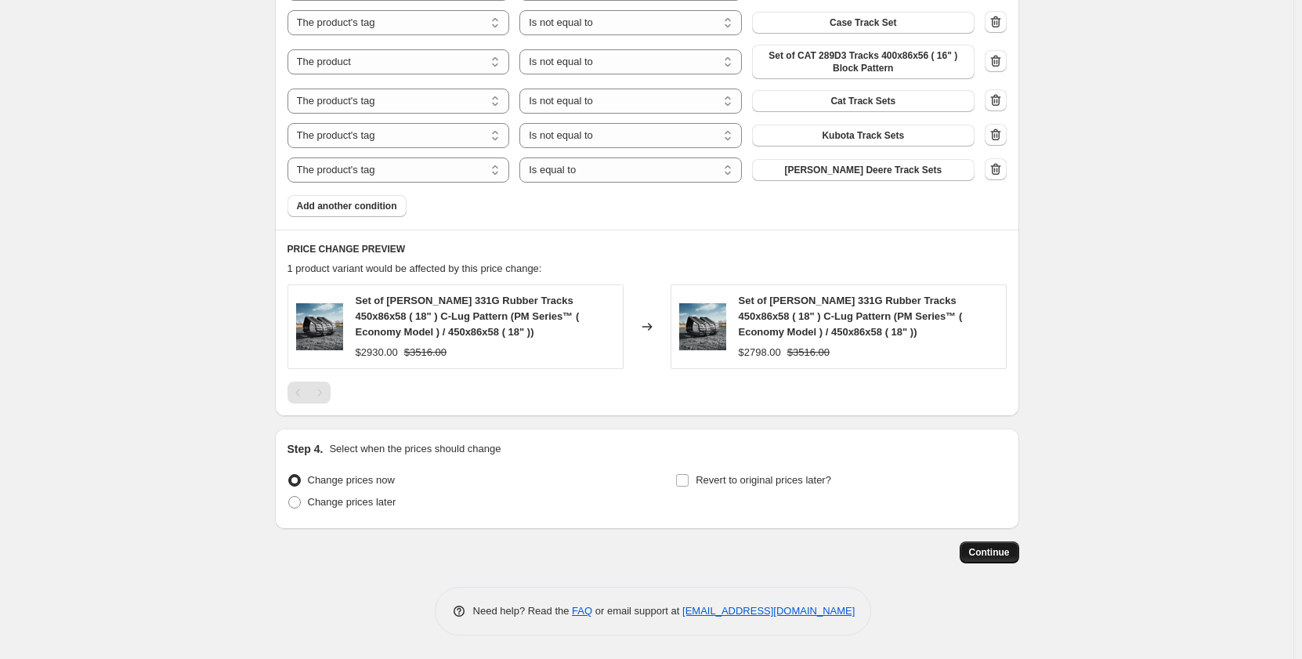
click at [990, 550] on span "Continue" at bounding box center [989, 552] width 41 height 13
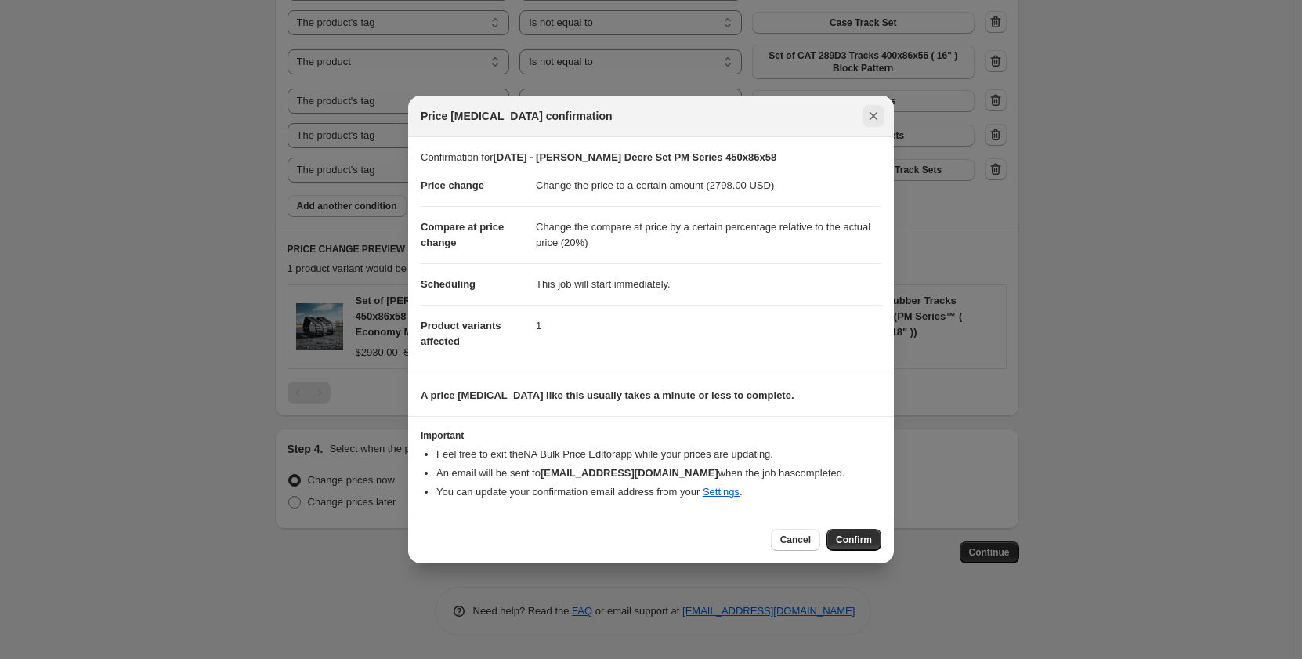
click at [877, 122] on icon "Close" at bounding box center [874, 116] width 16 height 16
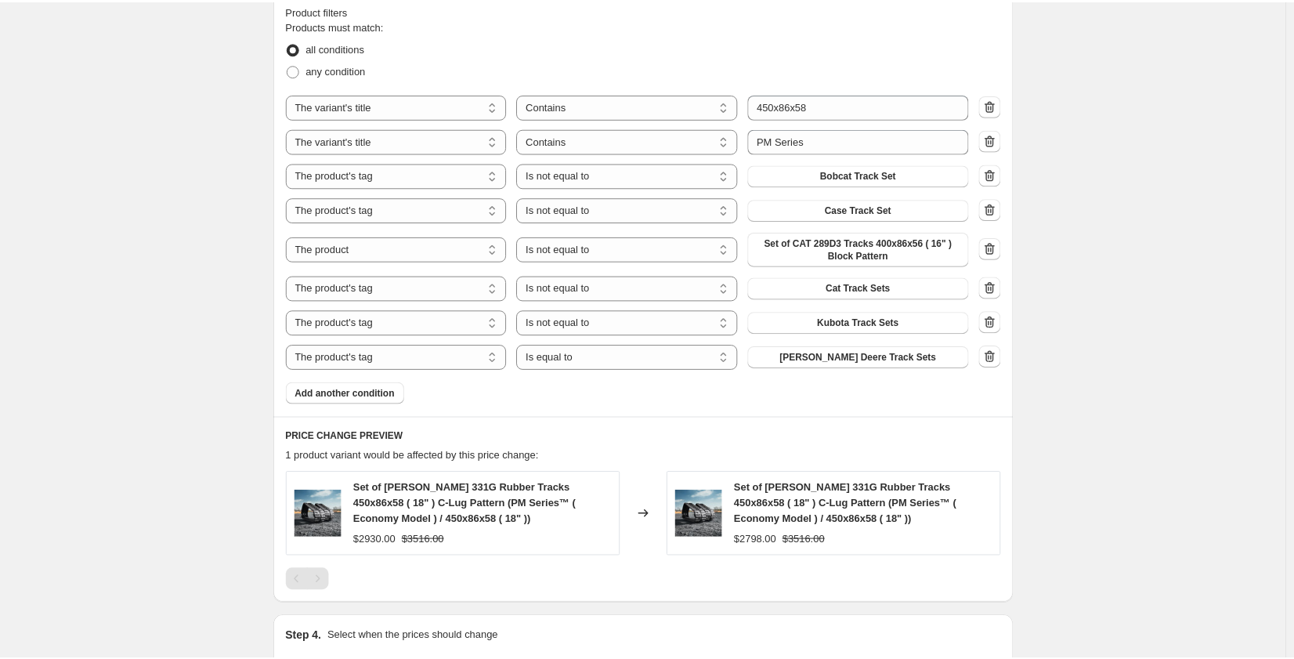
scroll to position [848, 0]
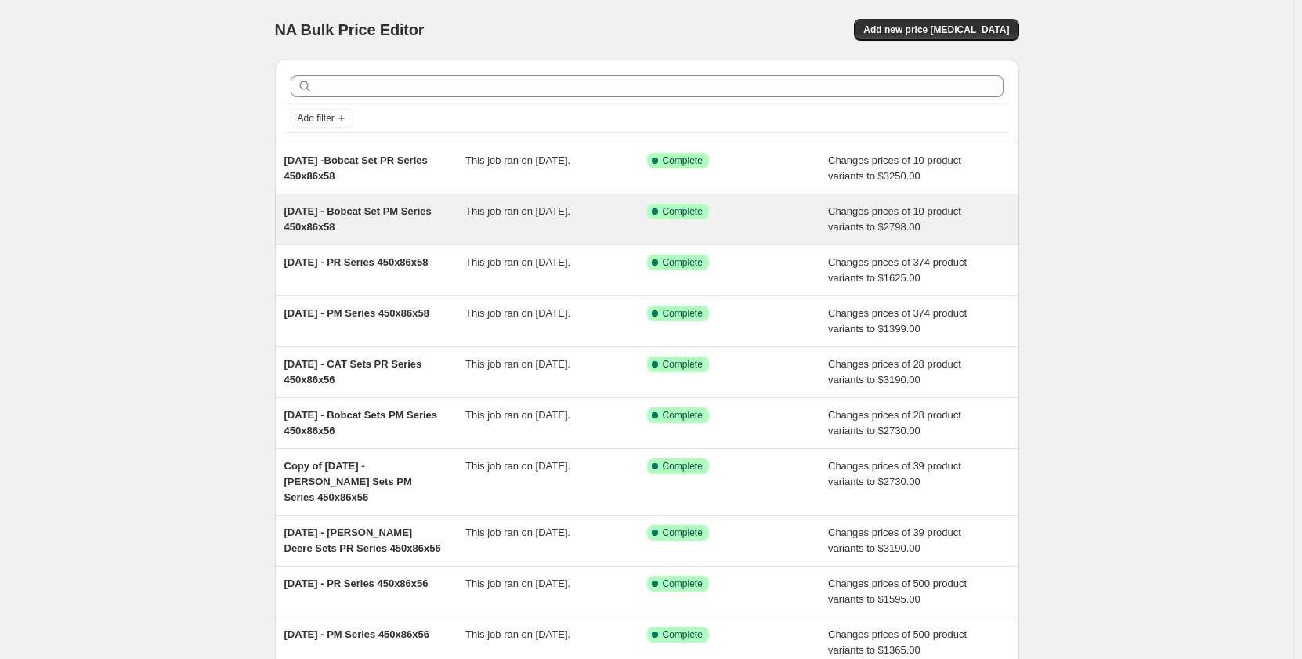
click at [518, 223] on div "This job ran on [DATE]." at bounding box center [556, 219] width 182 height 31
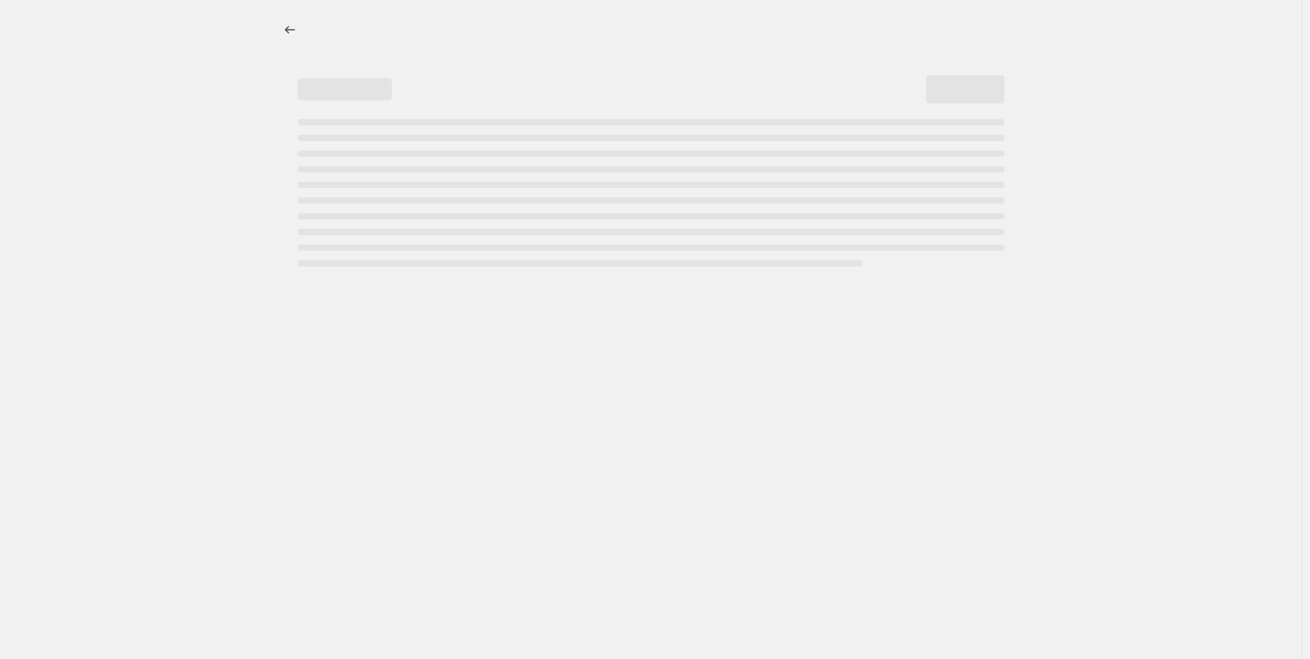
select select "pp"
select select "title"
select select "contains"
select select "title"
select select "contains"
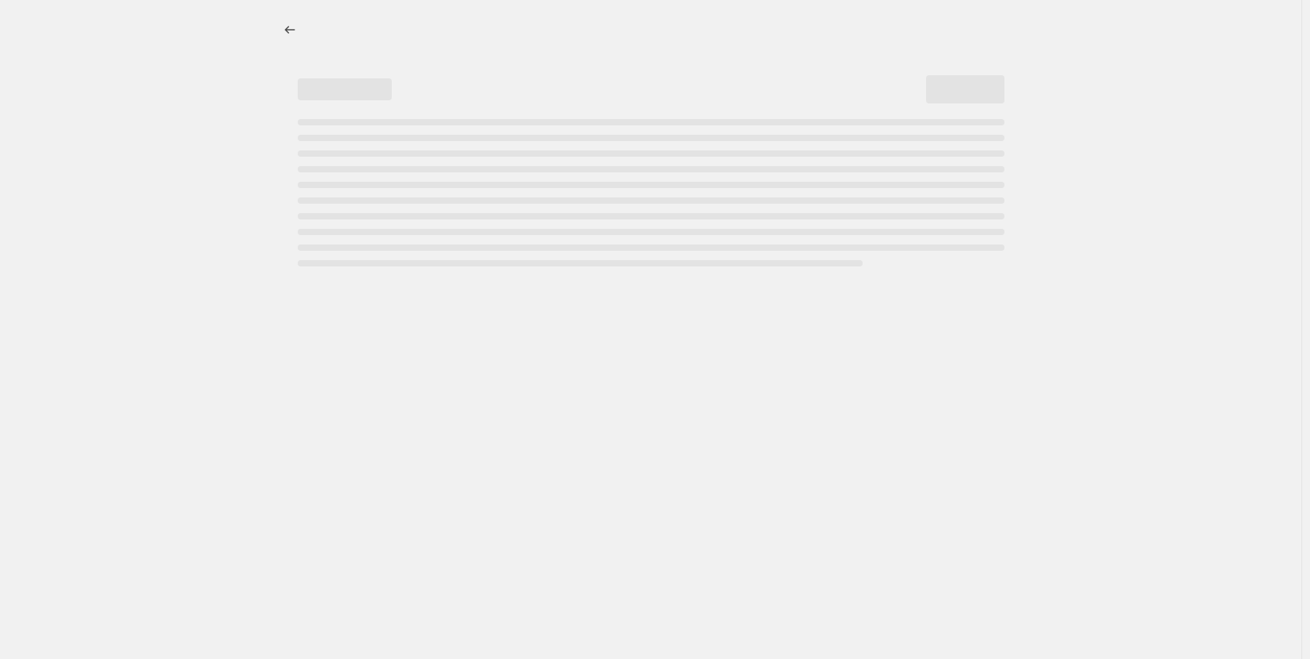
select select "tag"
select select "not_equal"
select select "tag"
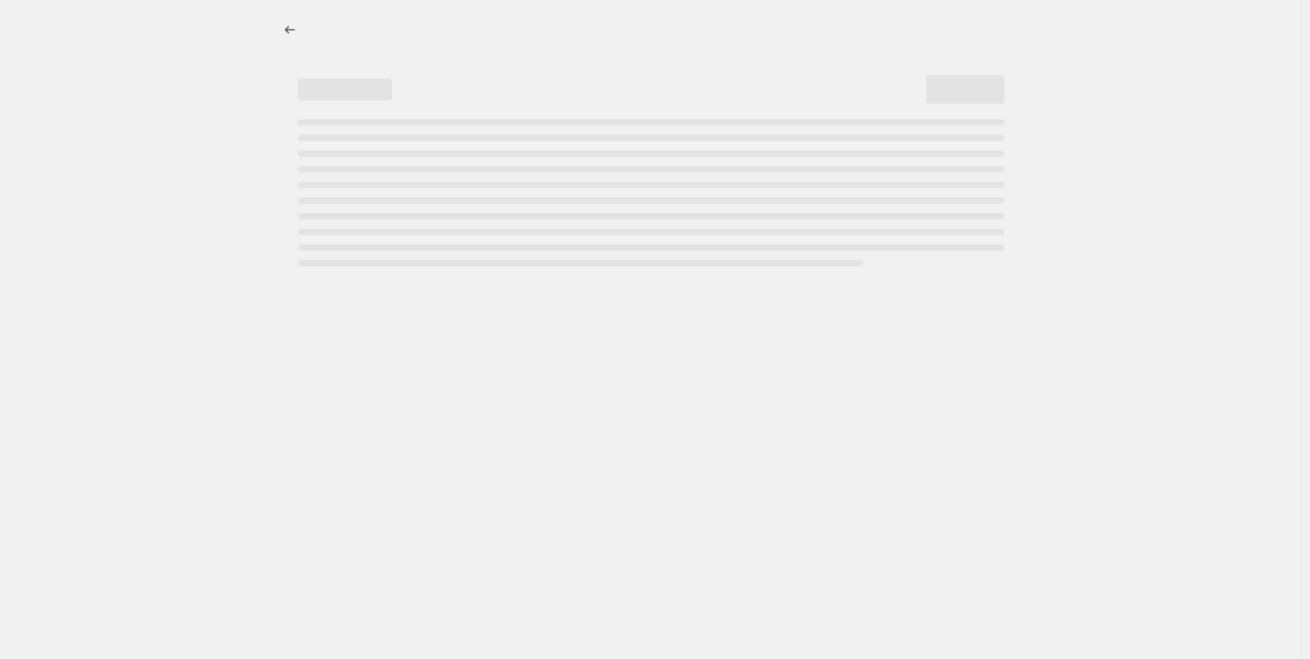
select select "not_equal"
select select "tag"
select select "not_equal"
select select "tag"
select select "not_equal"
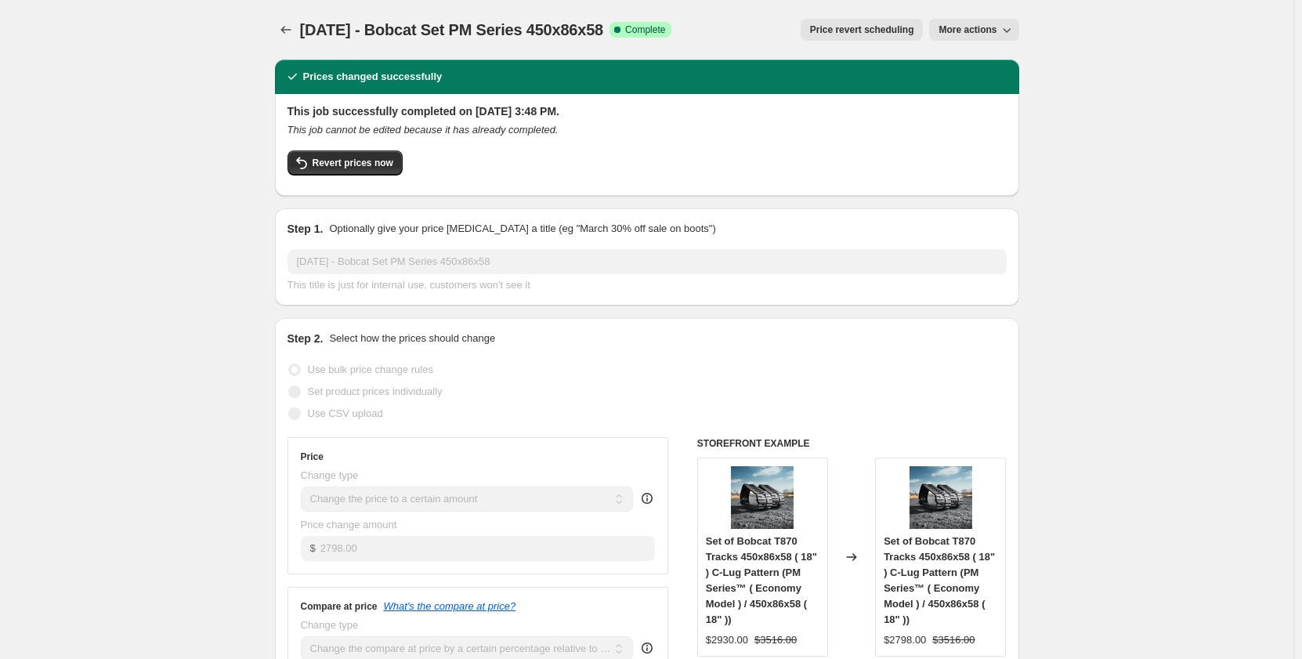
click at [954, 29] on span "More actions" at bounding box center [968, 30] width 58 height 13
click at [958, 63] on span "Copy to new job" at bounding box center [978, 62] width 73 height 12
select select "pp"
select select "title"
select select "contains"
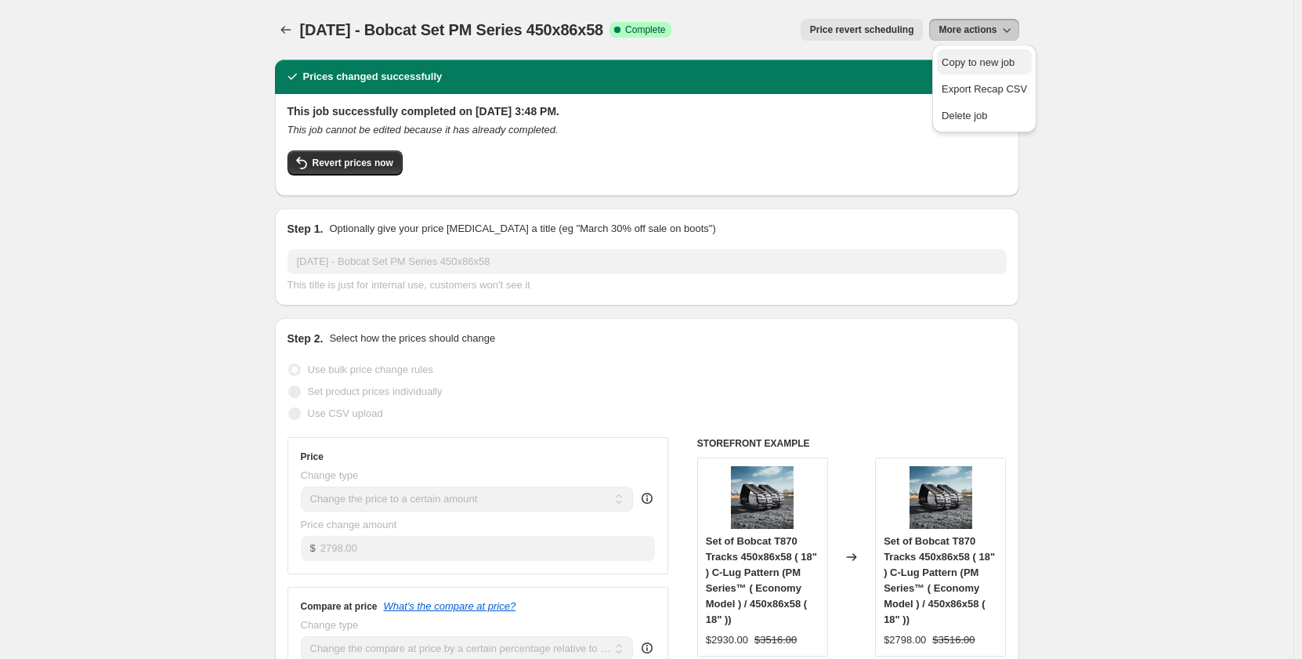
select select "title"
select select "contains"
select select "tag"
select select "not_equal"
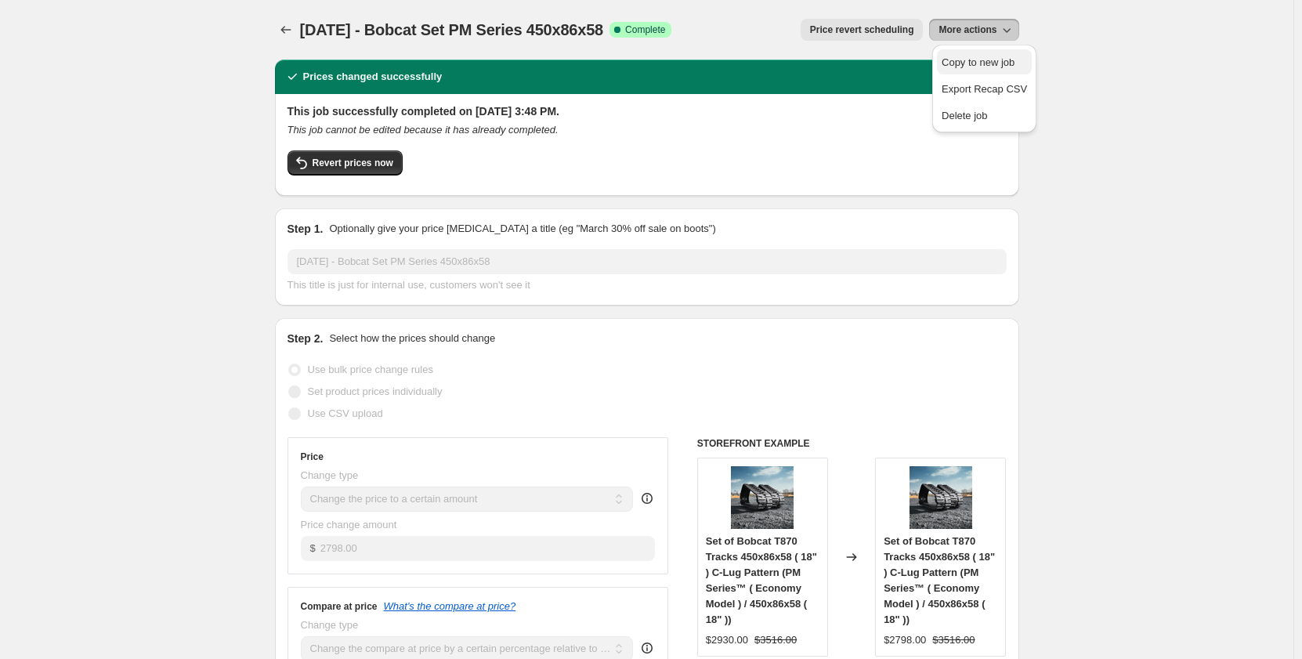
select select "not_equal"
select select "tag"
select select "not_equal"
select select "tag"
select select "not_equal"
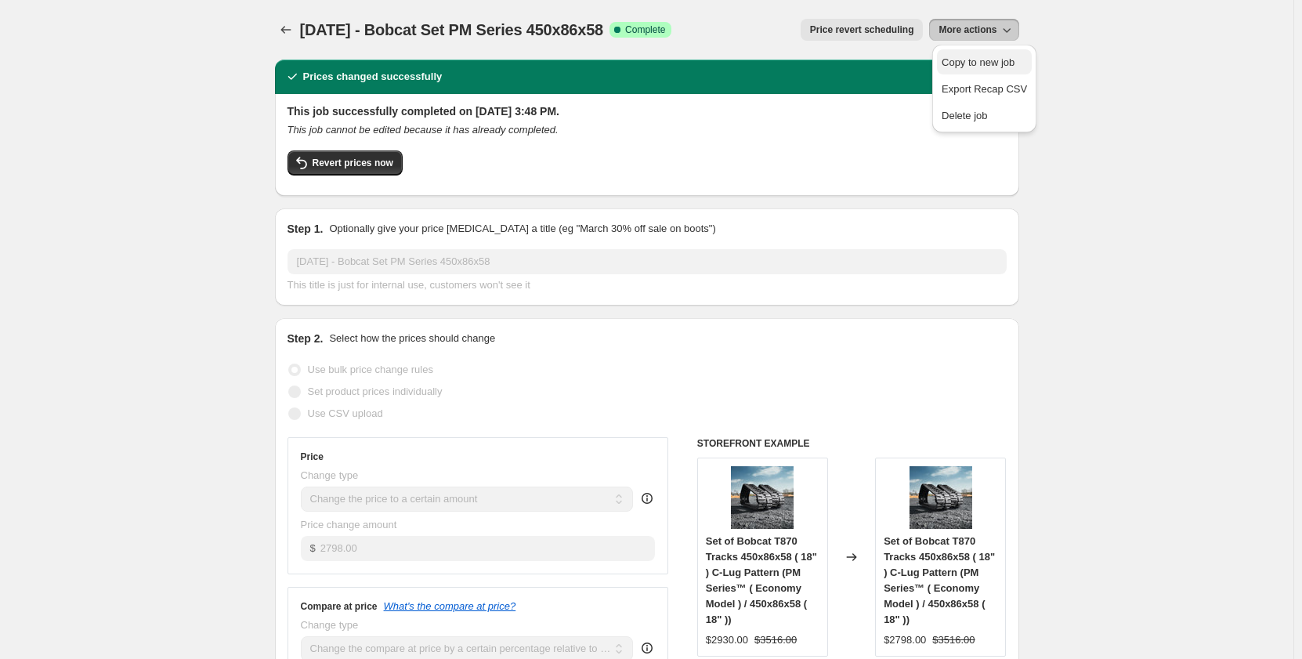
select select "tag"
select select "not_equal"
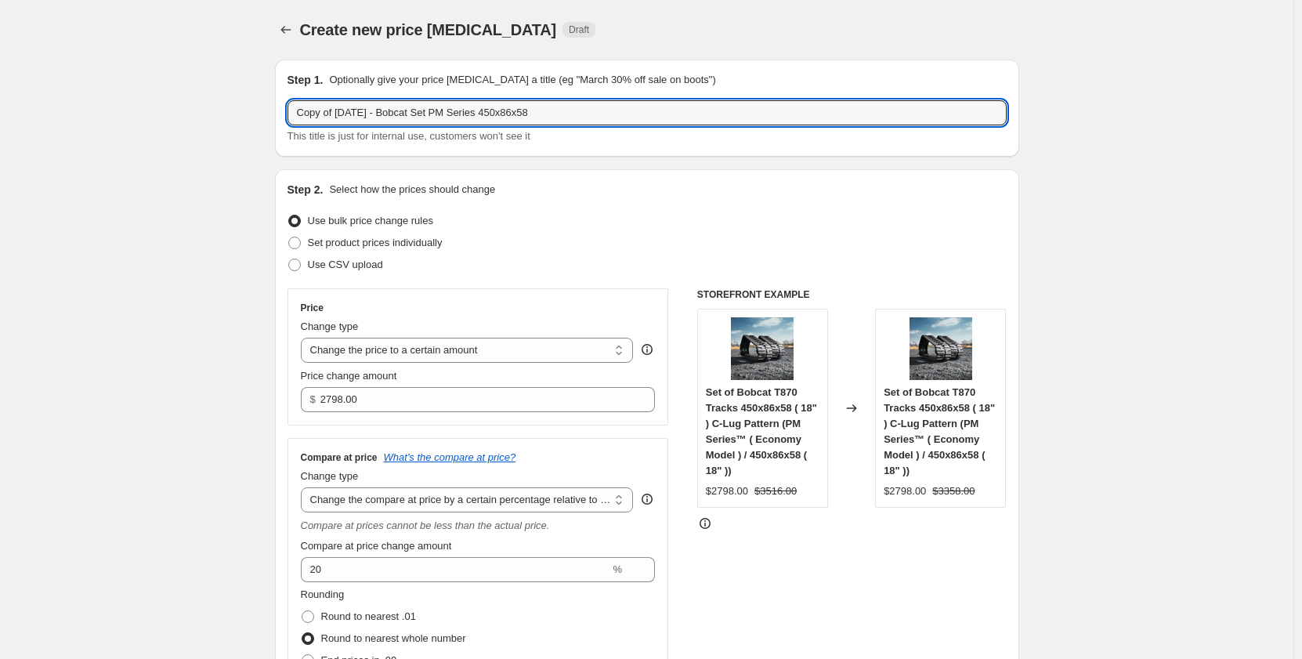
drag, startPoint x: 341, startPoint y: 115, endPoint x: 150, endPoint y: 128, distance: 190.8
drag, startPoint x: 356, startPoint y: 109, endPoint x: 392, endPoint y: 114, distance: 35.6
click at [392, 114] on input "[DATE] - Bobcat Set PM Series 450x86x58" at bounding box center [647, 112] width 719 height 25
type input "[DATE] - [PERSON_NAME] Deere Set PM Series 450x86x58"
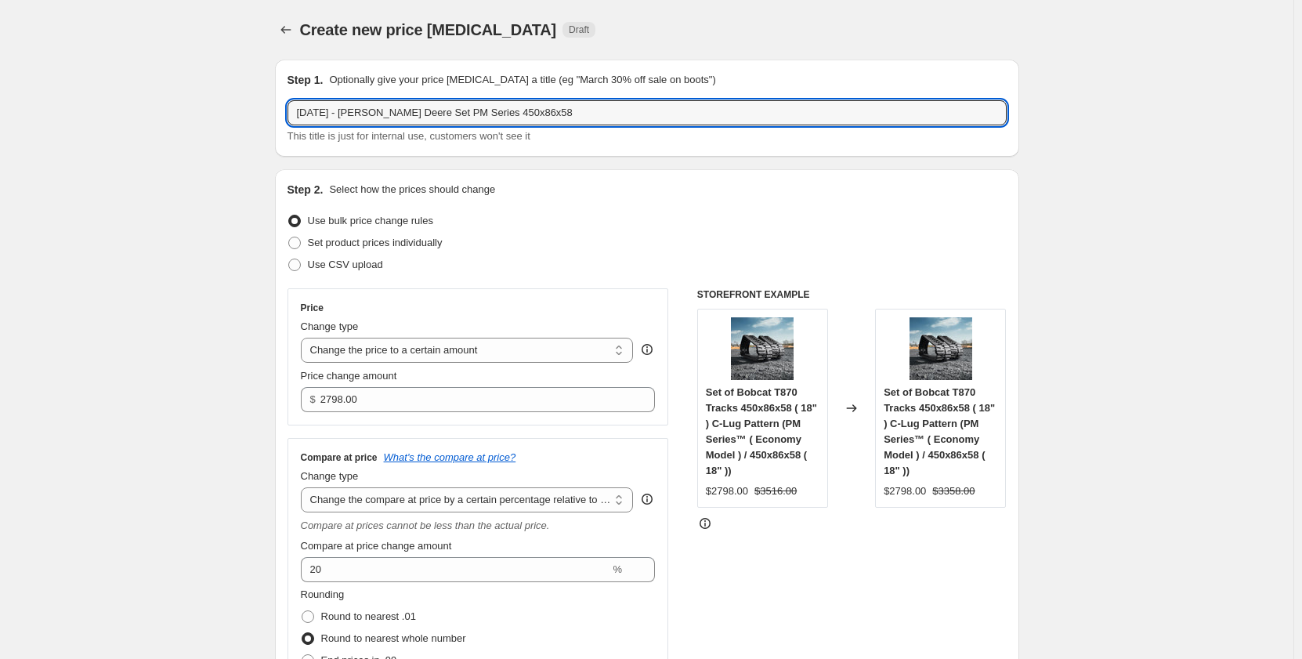
click at [415, 116] on input "[DATE] - [PERSON_NAME] Deere Set PM Series 450x86x58" at bounding box center [647, 112] width 719 height 25
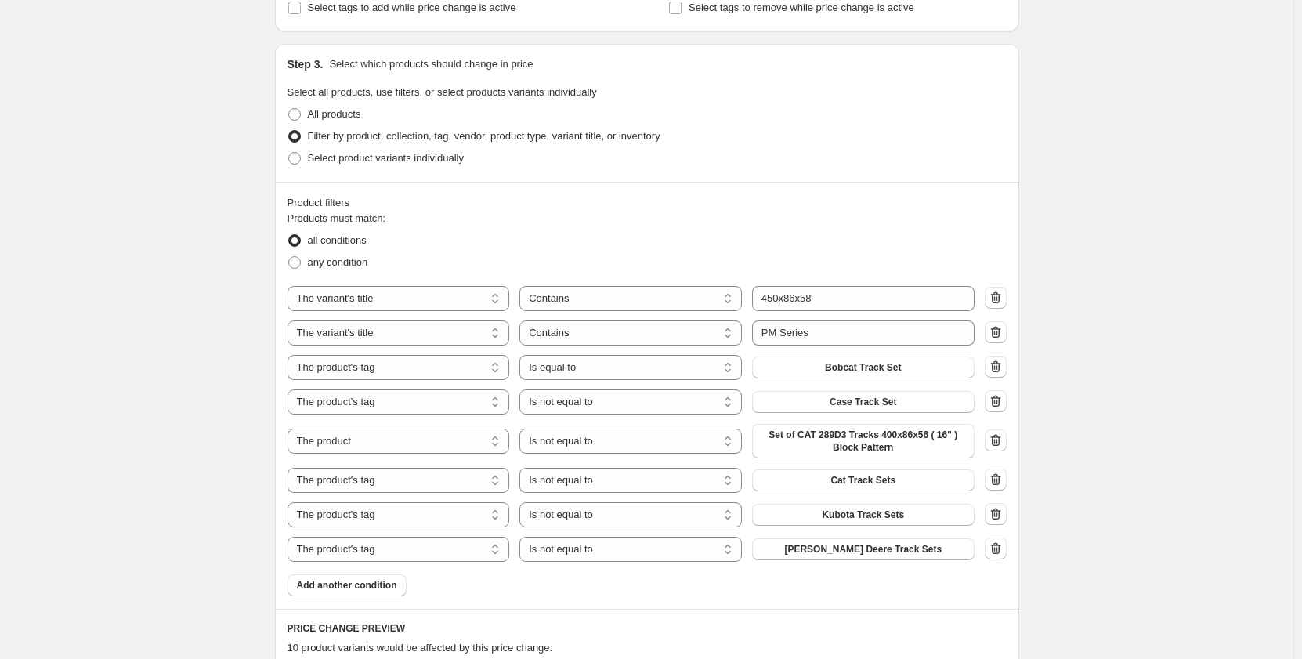
scroll to position [783, 0]
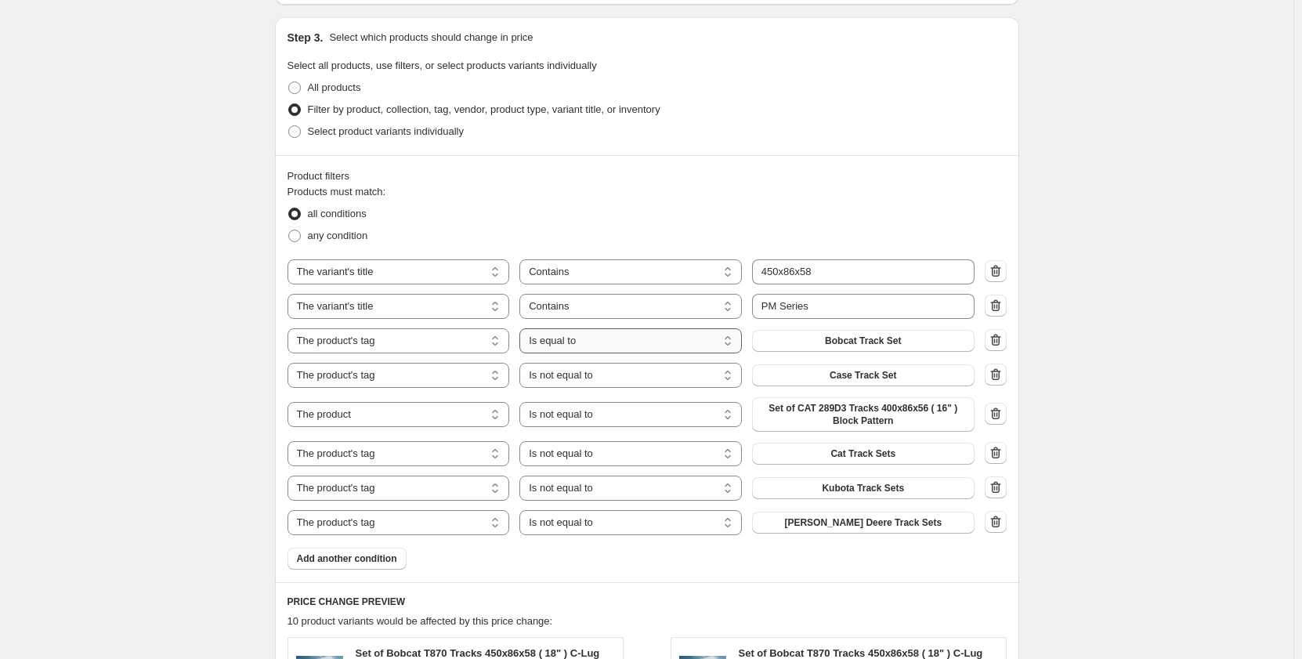
click at [656, 343] on select "Is equal to Is not equal to" at bounding box center [630, 340] width 222 height 25
select select "not_equal"
click at [662, 529] on select "Is equal to Is not equal to" at bounding box center [630, 522] width 222 height 25
select select "equal"
click at [190, 462] on div "Create new price change job. This page is ready Create new price change job Dra…" at bounding box center [646, 300] width 1293 height 2166
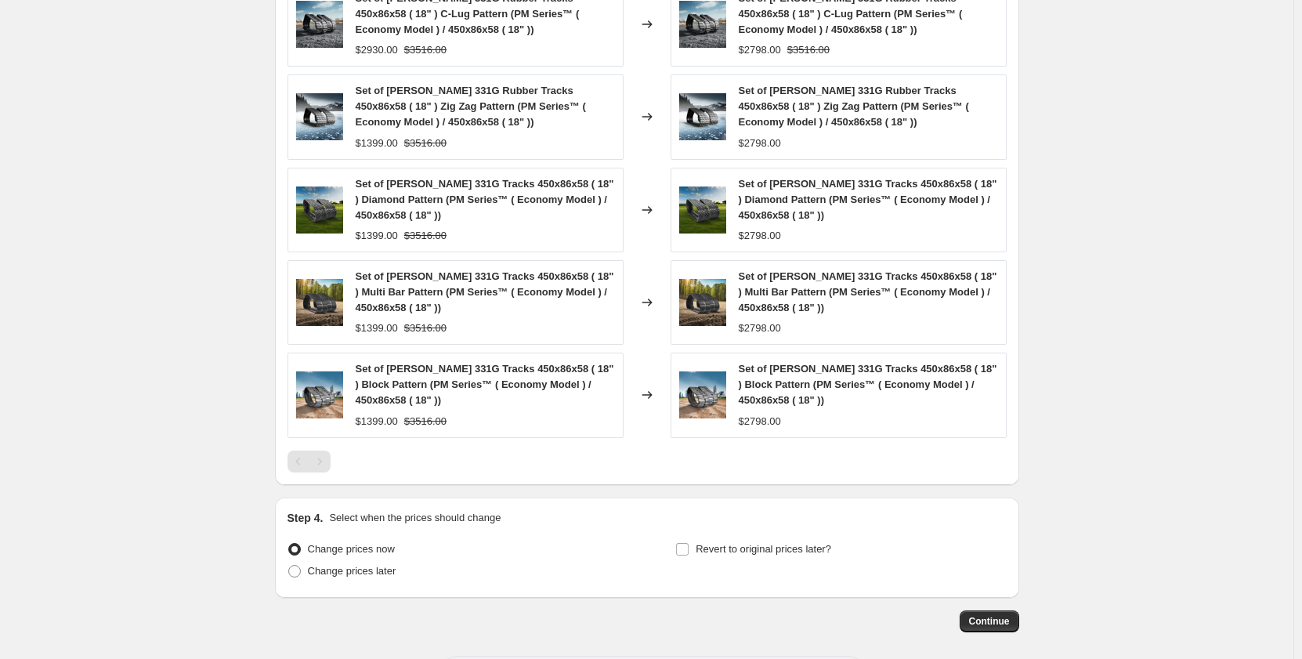
scroll to position [1429, 0]
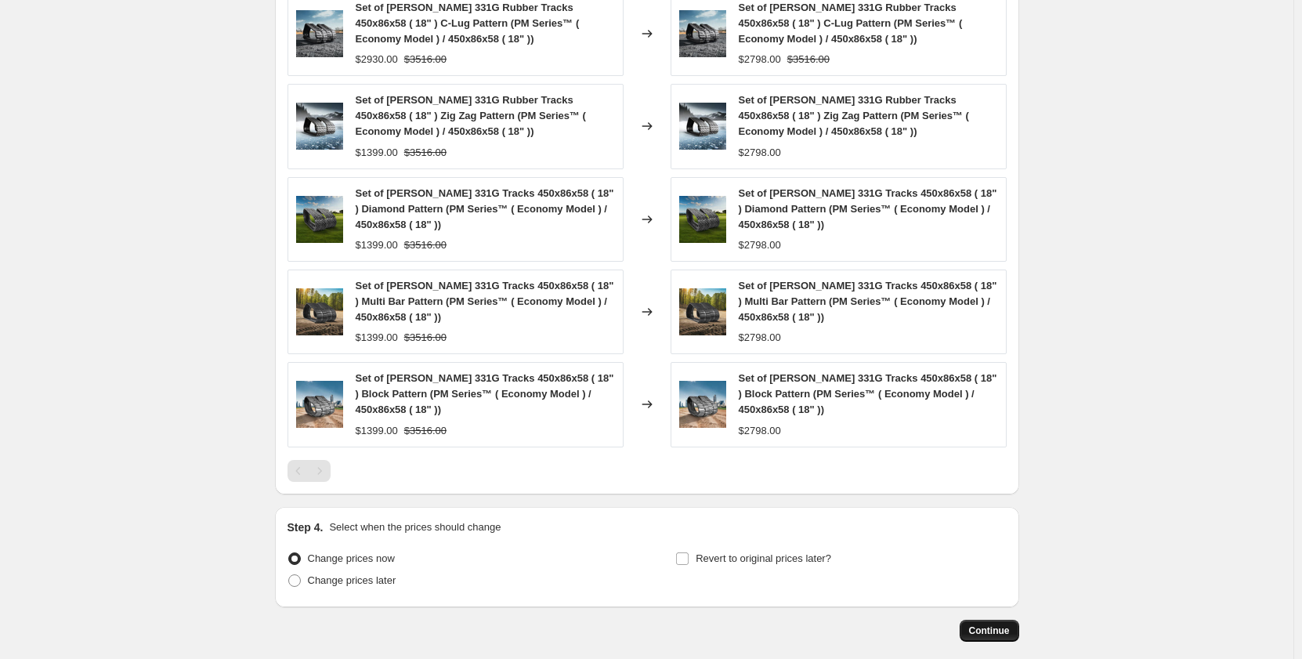
click at [991, 624] on span "Continue" at bounding box center [989, 630] width 41 height 13
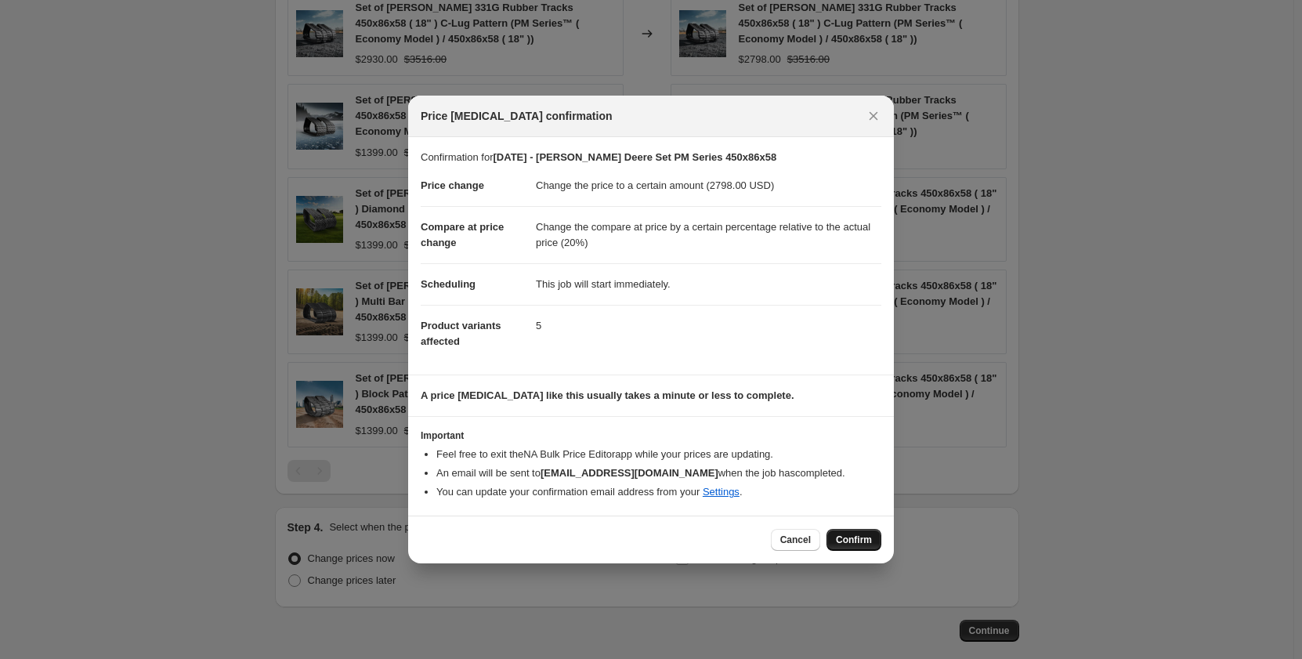
click at [843, 542] on span "Confirm" at bounding box center [854, 540] width 36 height 13
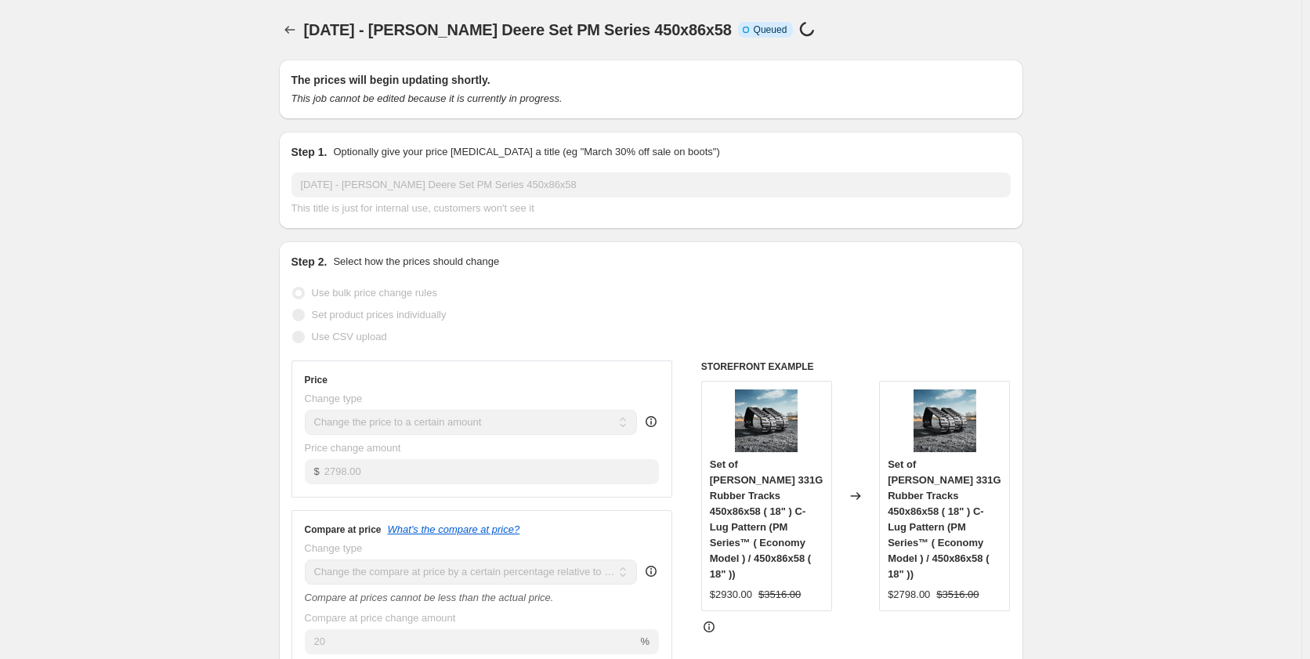
select select "pp"
select select "title"
select select "contains"
select select "title"
select select "contains"
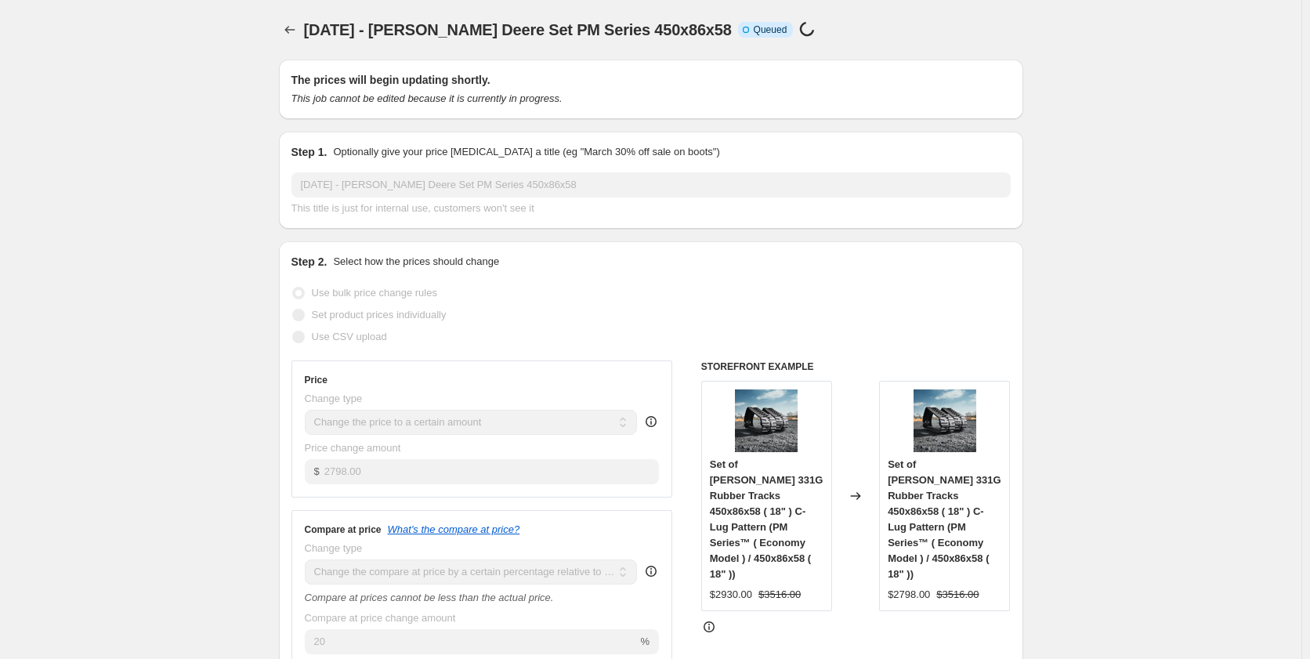
select select "tag"
select select "not_equal"
select select "tag"
select select "not_equal"
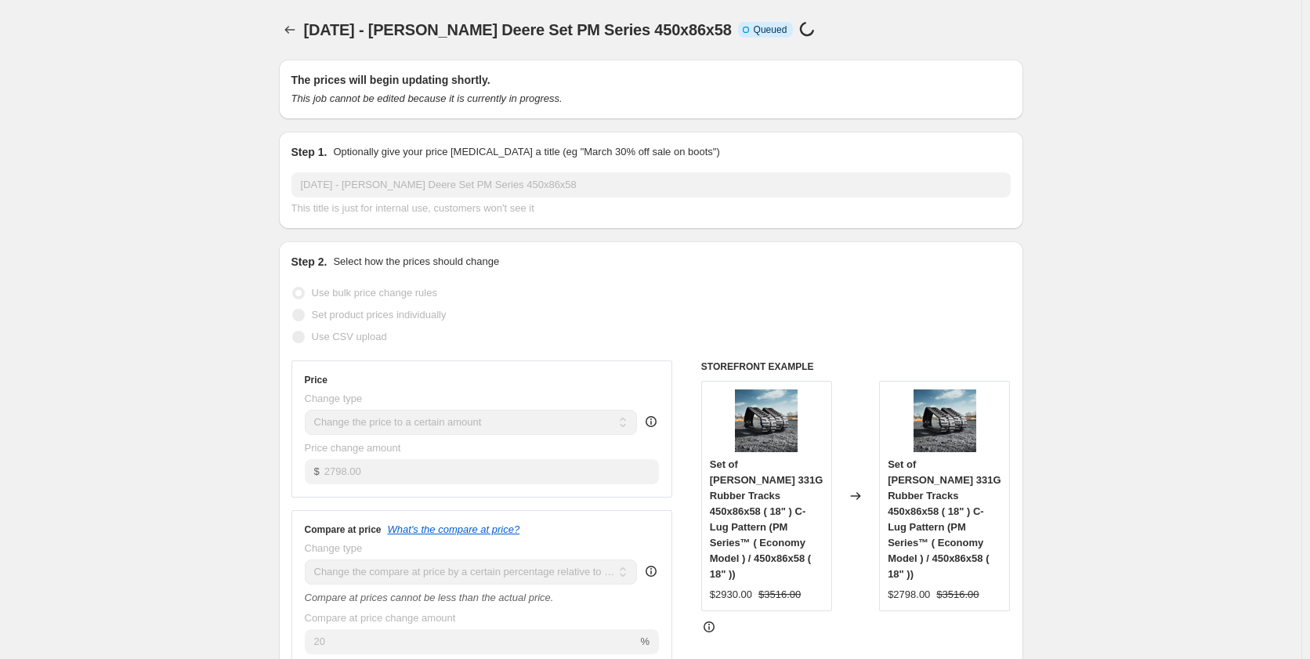
select select "tag"
select select "not_equal"
select select "tag"
select select "not_equal"
select select "tag"
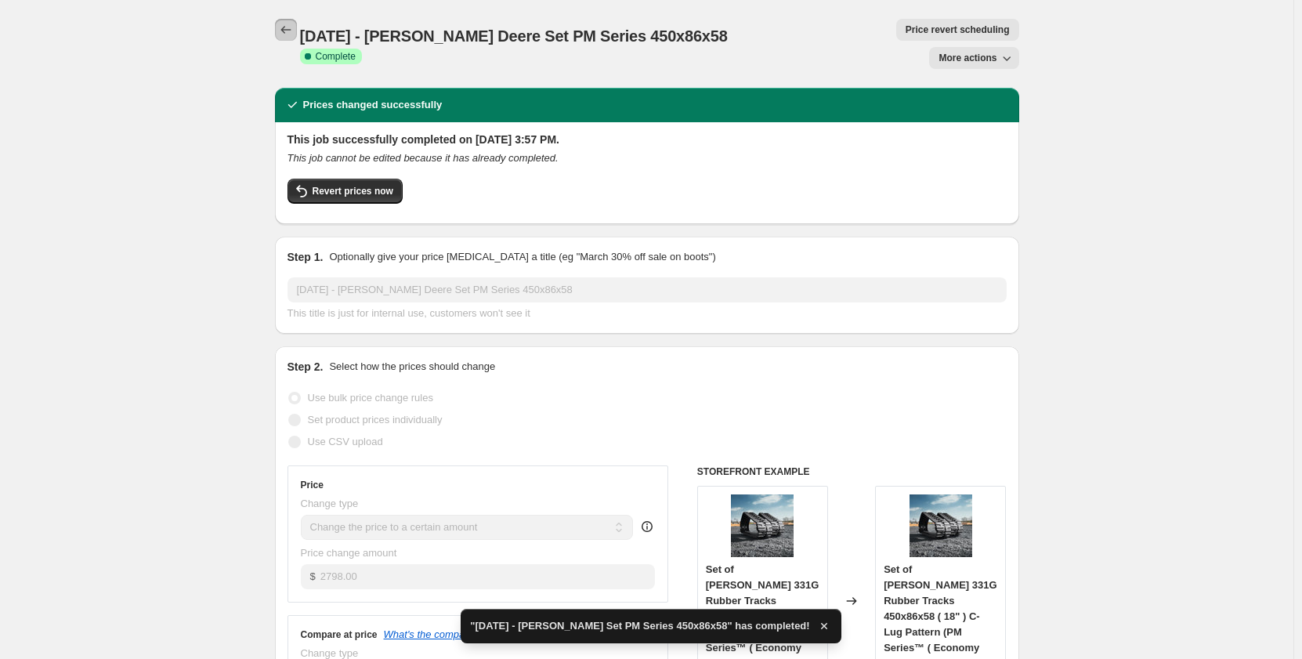
click at [290, 33] on icon "Price change jobs" at bounding box center [286, 30] width 16 height 16
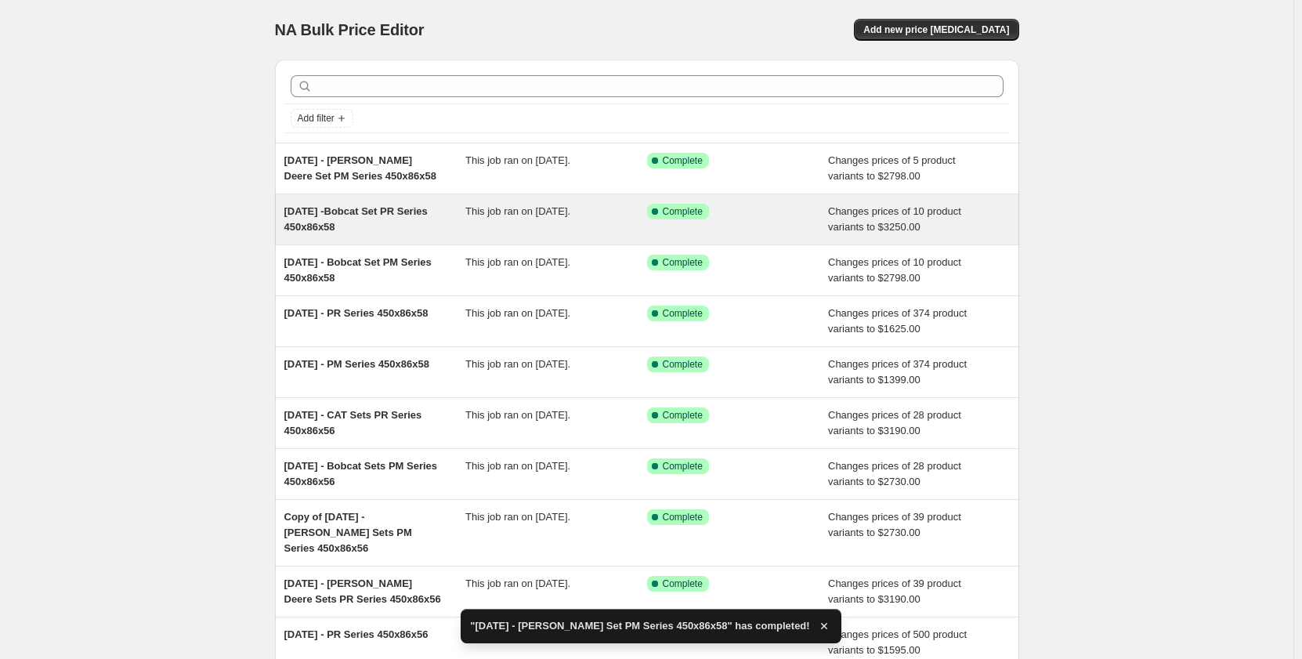
click at [437, 225] on div "[DATE] -Bobcat Set PR Series 450x86x58" at bounding box center [375, 219] width 182 height 31
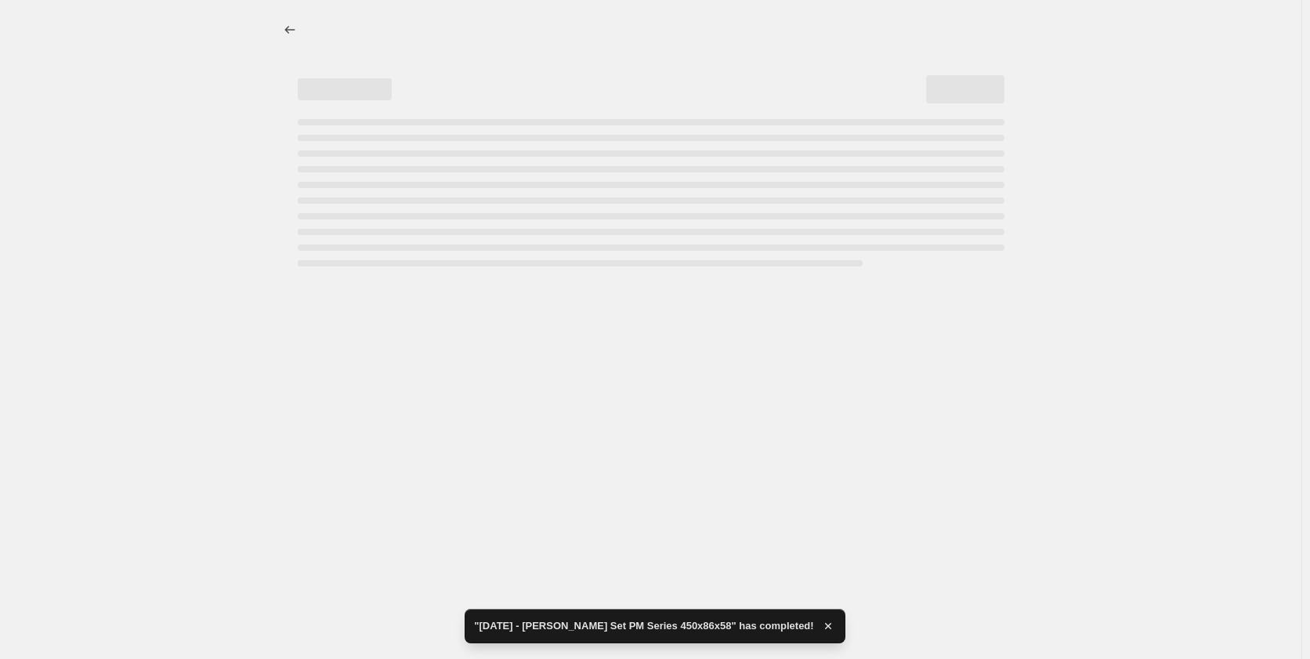
select select "pp"
select select "title"
select select "contains"
select select "title"
select select "contains"
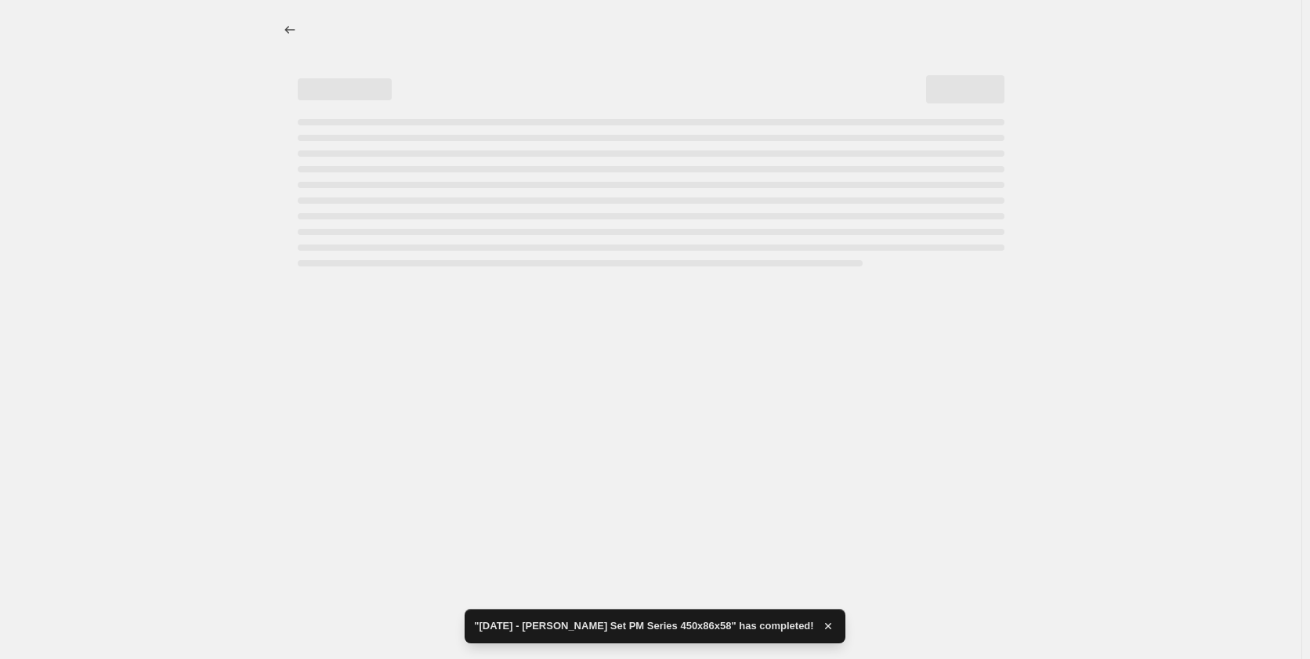
select select "tag"
select select "not_equal"
select select "tag"
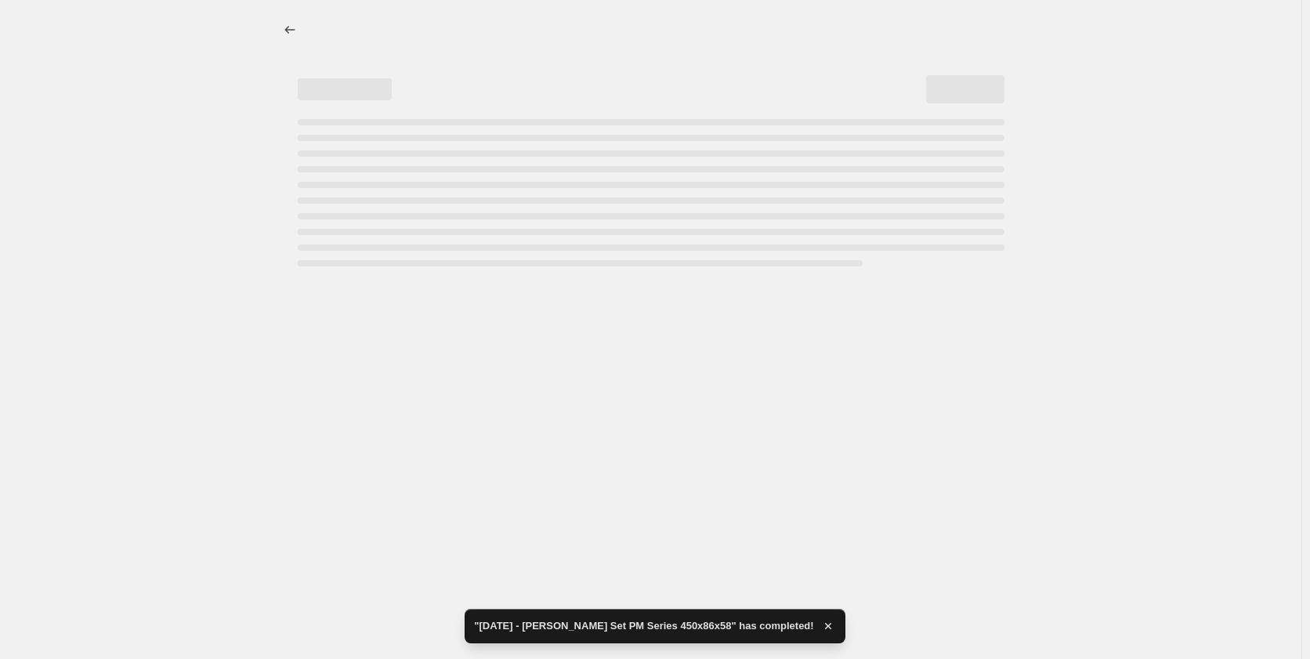
select select "not_equal"
select select "tag"
select select "not_equal"
select select "tag"
select select "not_equal"
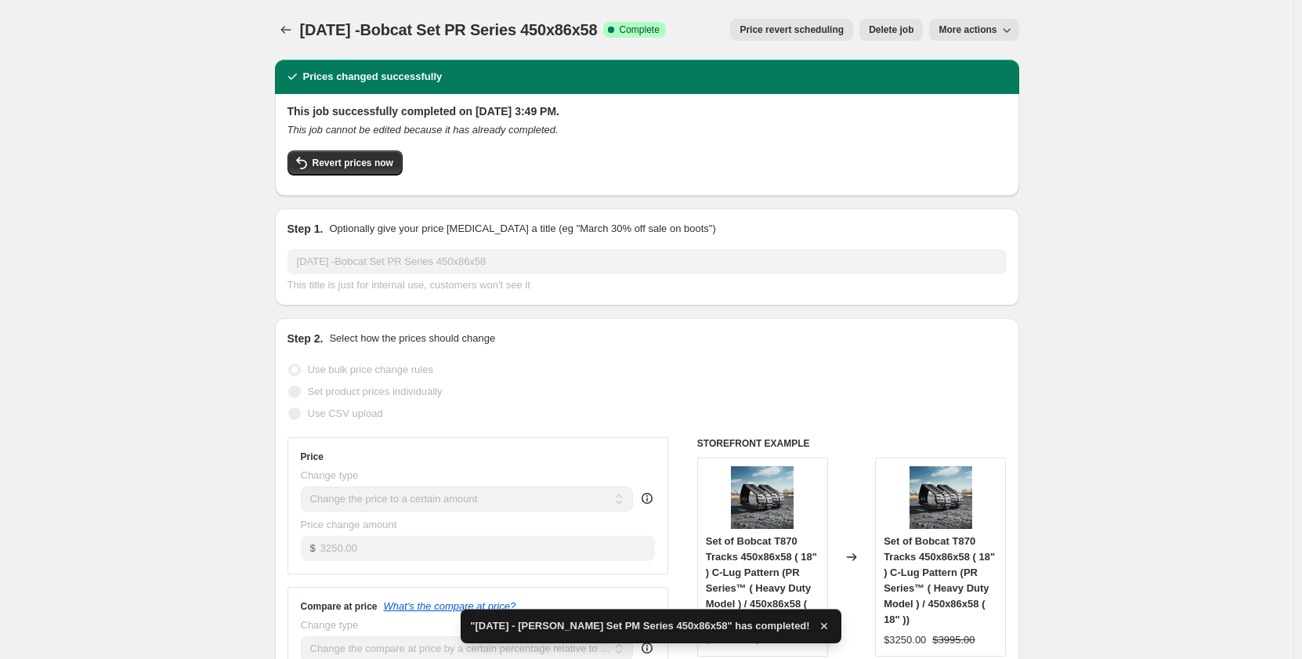
click at [960, 27] on span "More actions" at bounding box center [968, 30] width 58 height 13
click at [955, 63] on span "Copy to new job" at bounding box center [978, 62] width 73 height 12
select select "pp"
select select "title"
select select "contains"
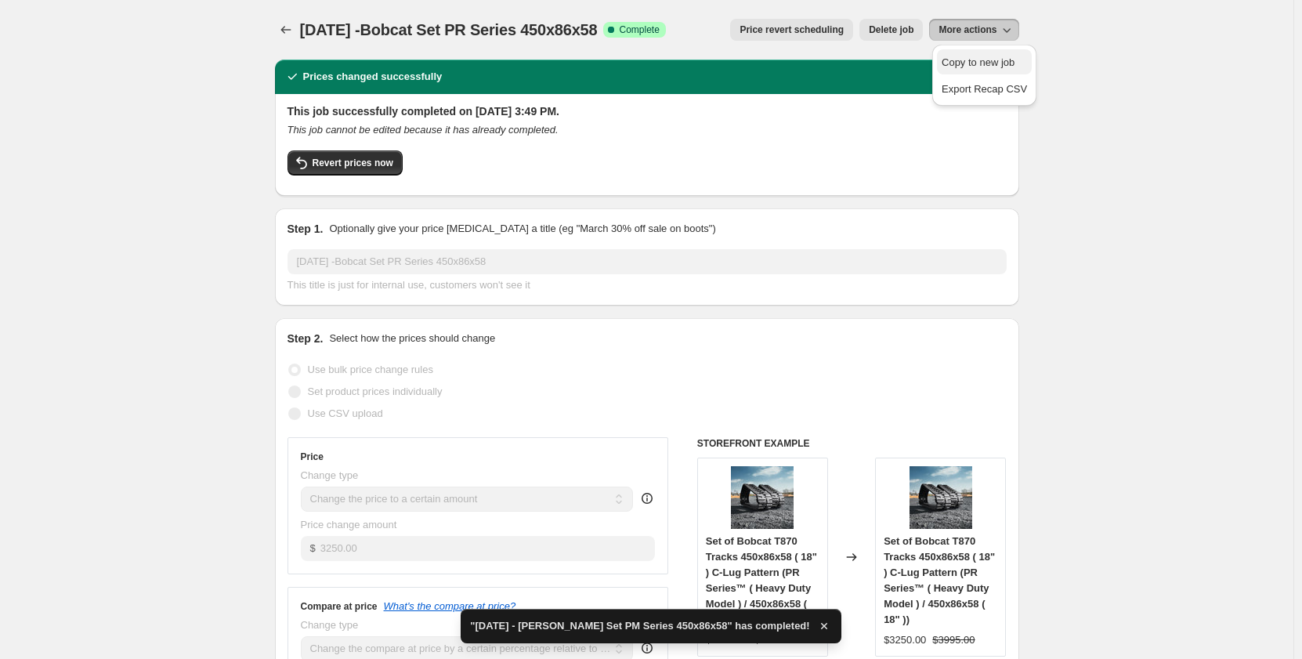
select select "title"
select select "contains"
select select "tag"
select select "not_equal"
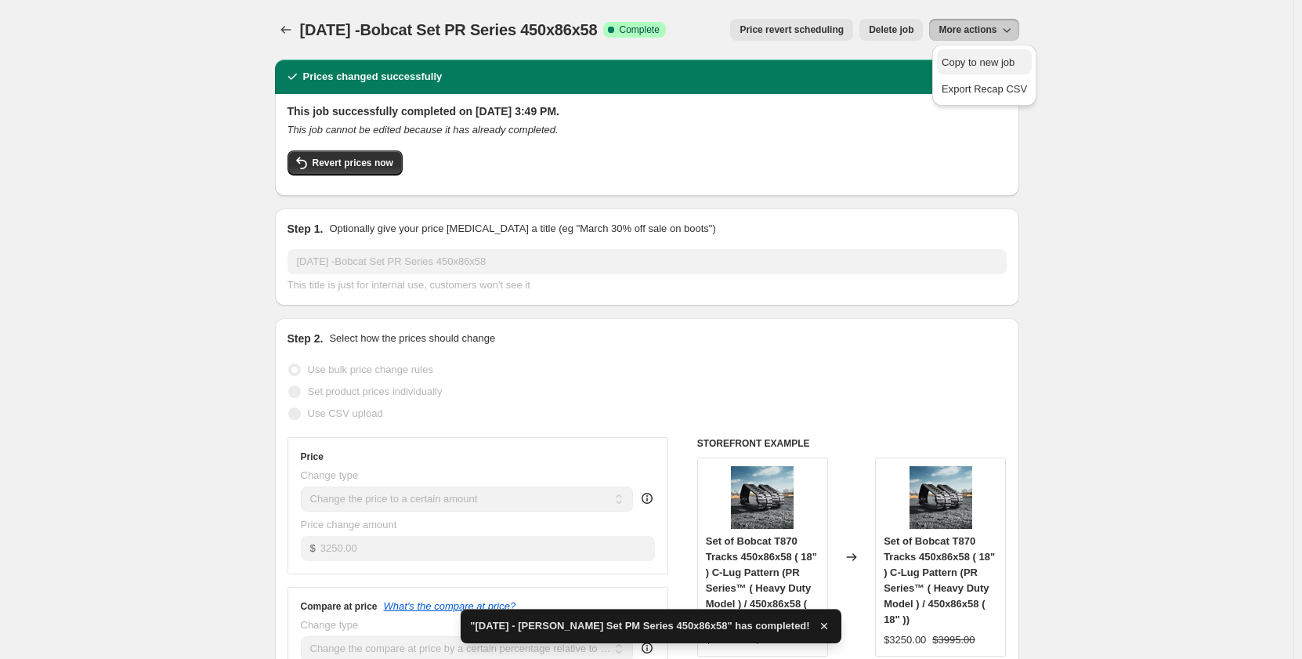
select select "not_equal"
select select "tag"
select select "not_equal"
select select "tag"
select select "not_equal"
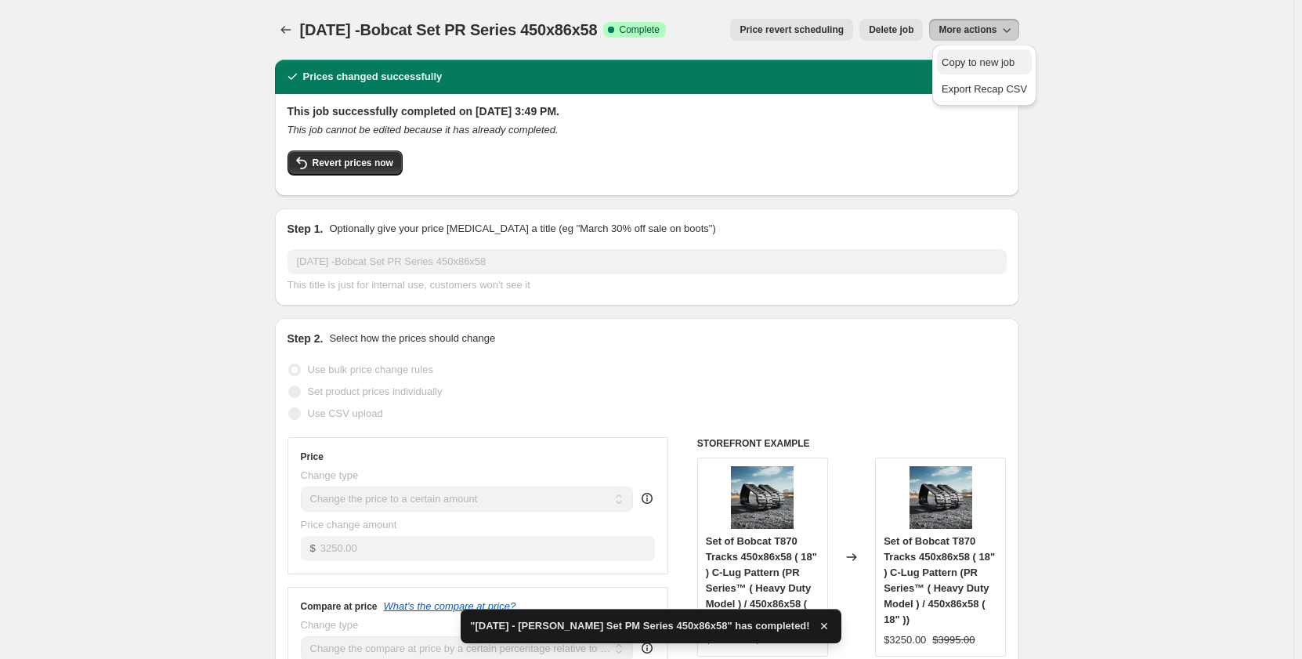
select select "tag"
select select "not_equal"
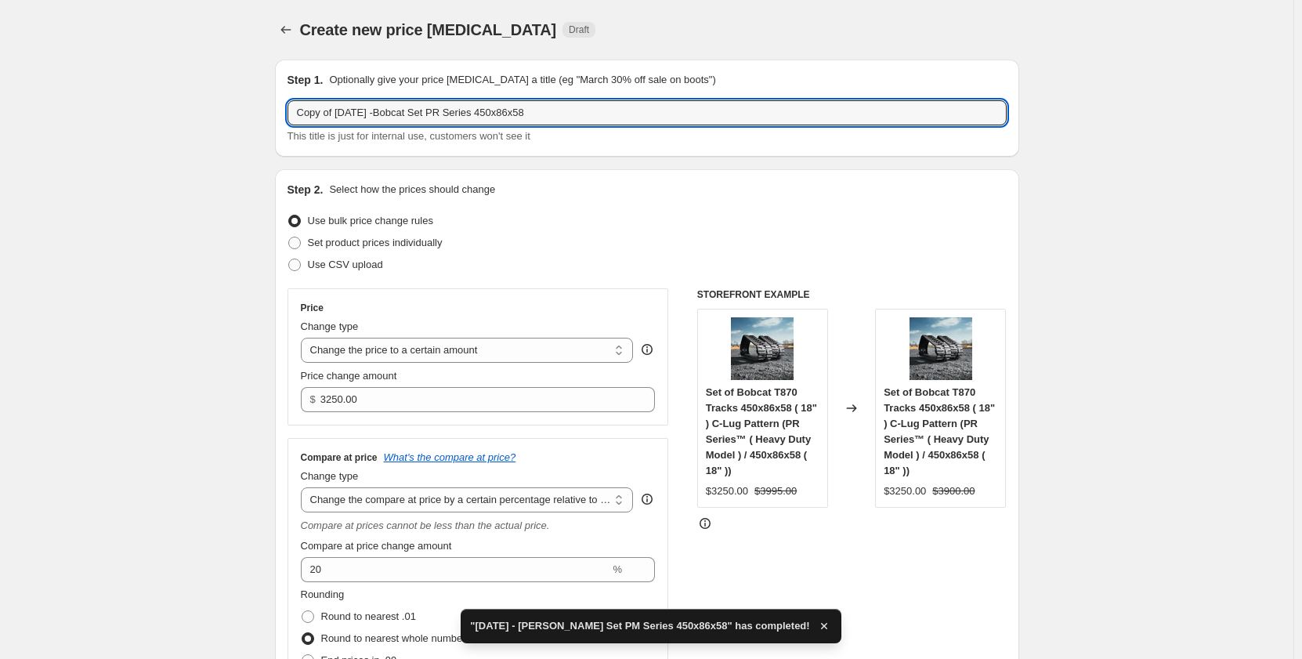
drag, startPoint x: 342, startPoint y: 115, endPoint x: 252, endPoint y: 121, distance: 90.3
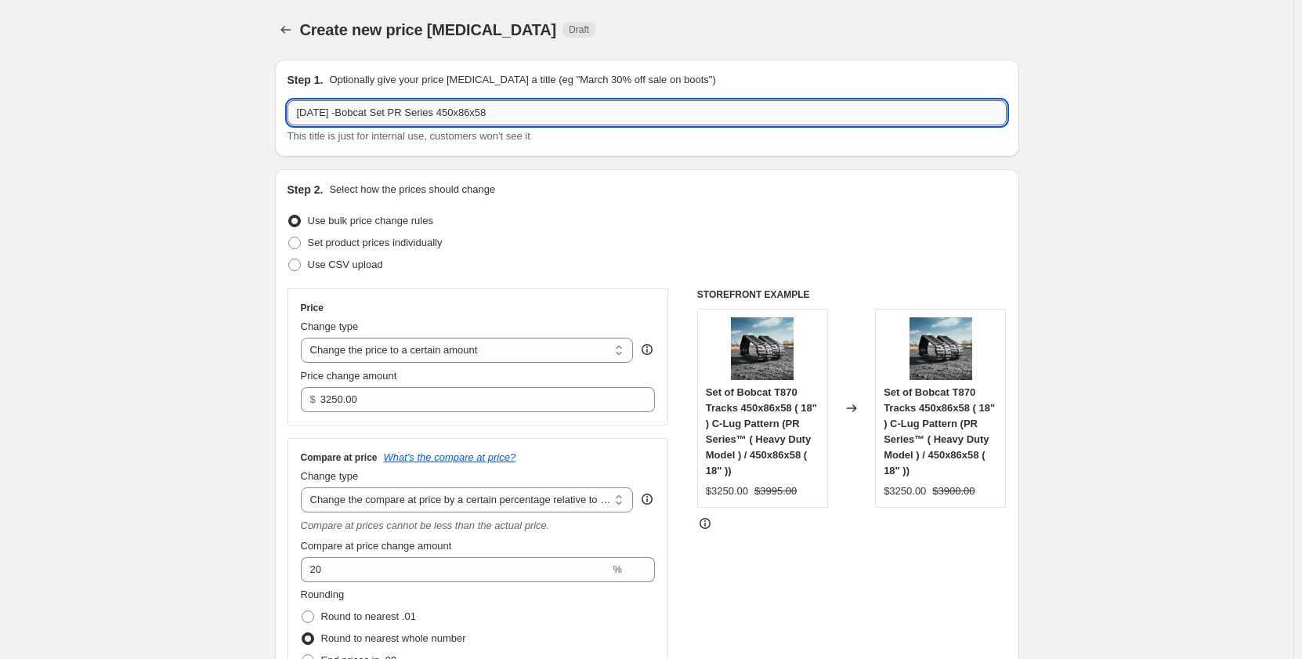
drag, startPoint x: 349, startPoint y: 110, endPoint x: 389, endPoint y: 117, distance: 40.6
click at [389, 117] on input "[DATE] -Bobcat Set PR Series 450x86x58" at bounding box center [647, 112] width 719 height 25
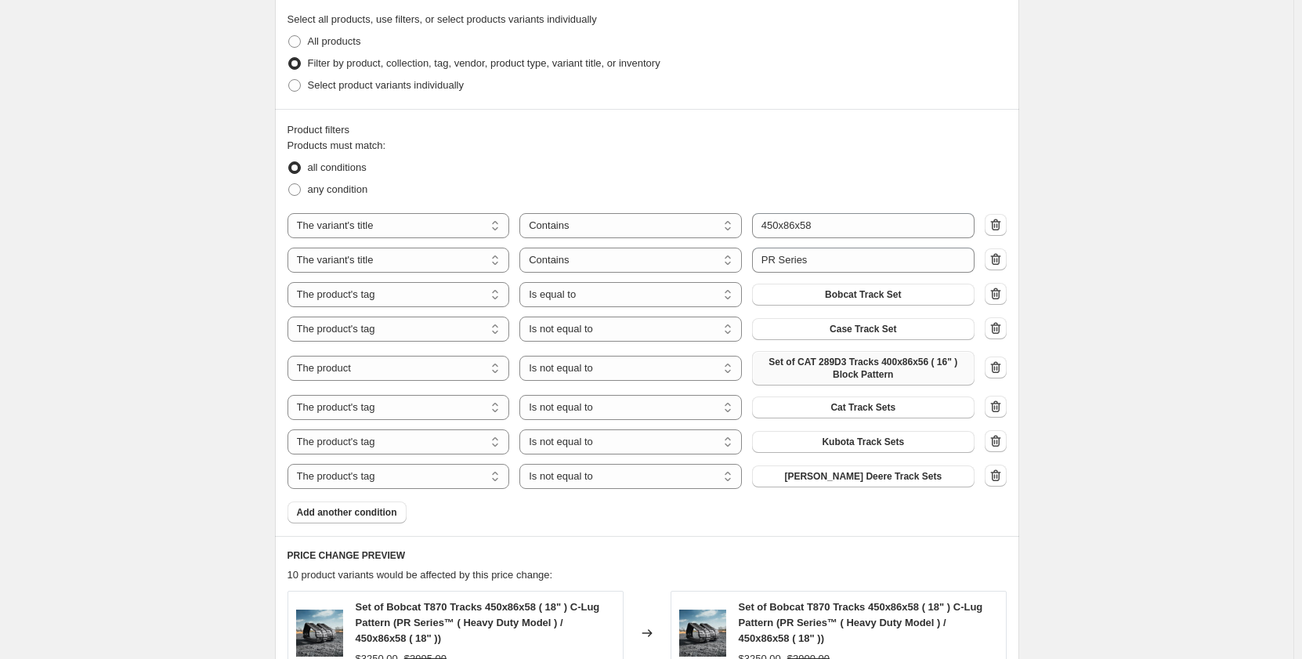
scroll to position [836, 0]
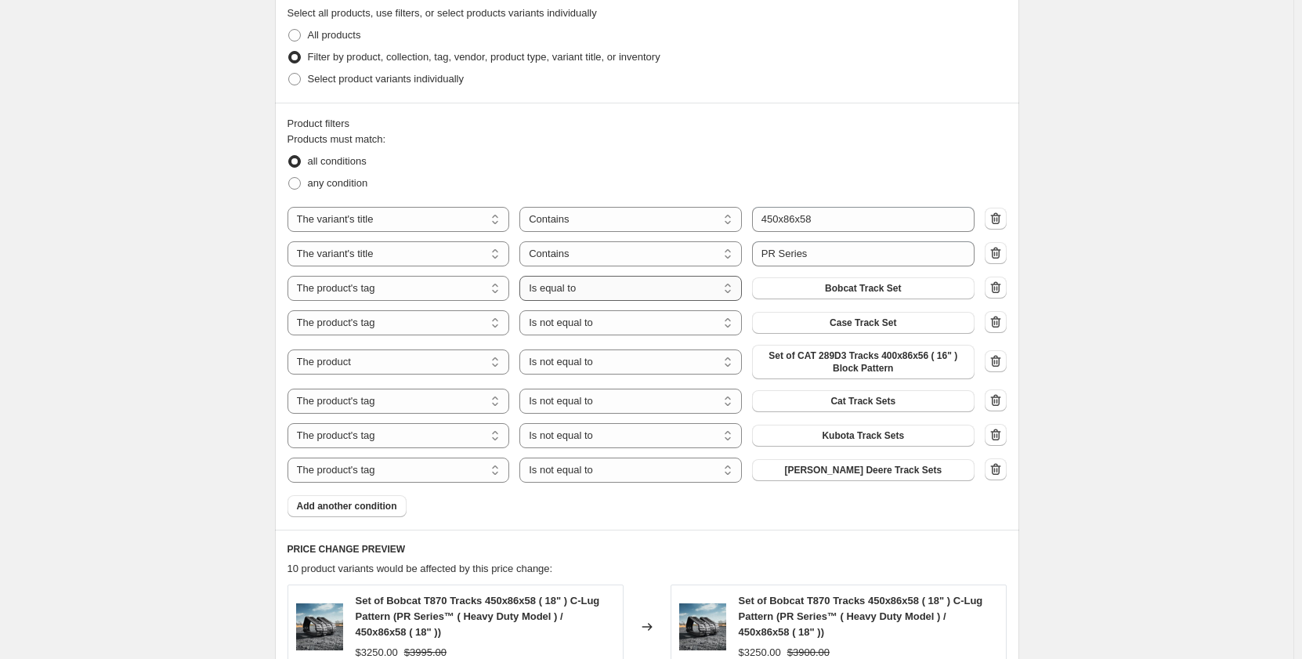
type input "[DATE] - [PERSON_NAME] Deere Set PR Series 450x86x58"
click at [677, 289] on select "Is equal to Is not equal to" at bounding box center [630, 288] width 222 height 25
select select "not_equal"
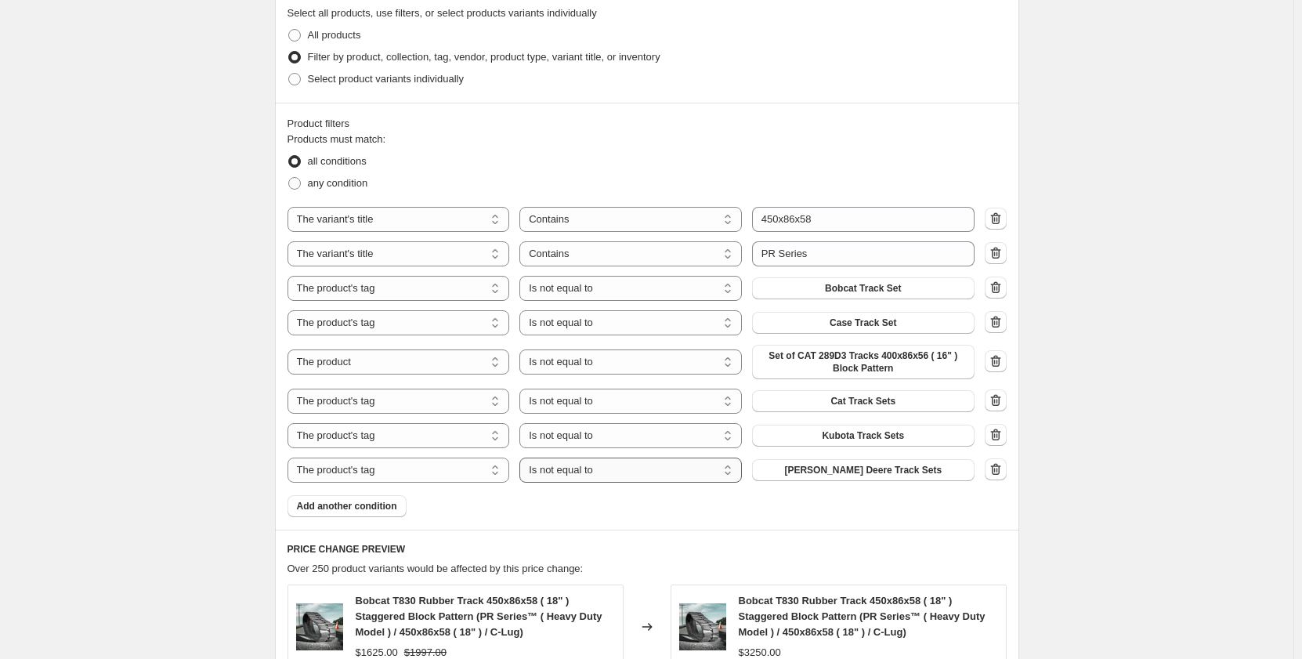
click at [646, 470] on select "Is equal to Is not equal to" at bounding box center [630, 470] width 222 height 25
select select "equal"
click at [174, 401] on div "Create new price change job. This page is ready Create new price change job Dra…" at bounding box center [646, 247] width 1293 height 2166
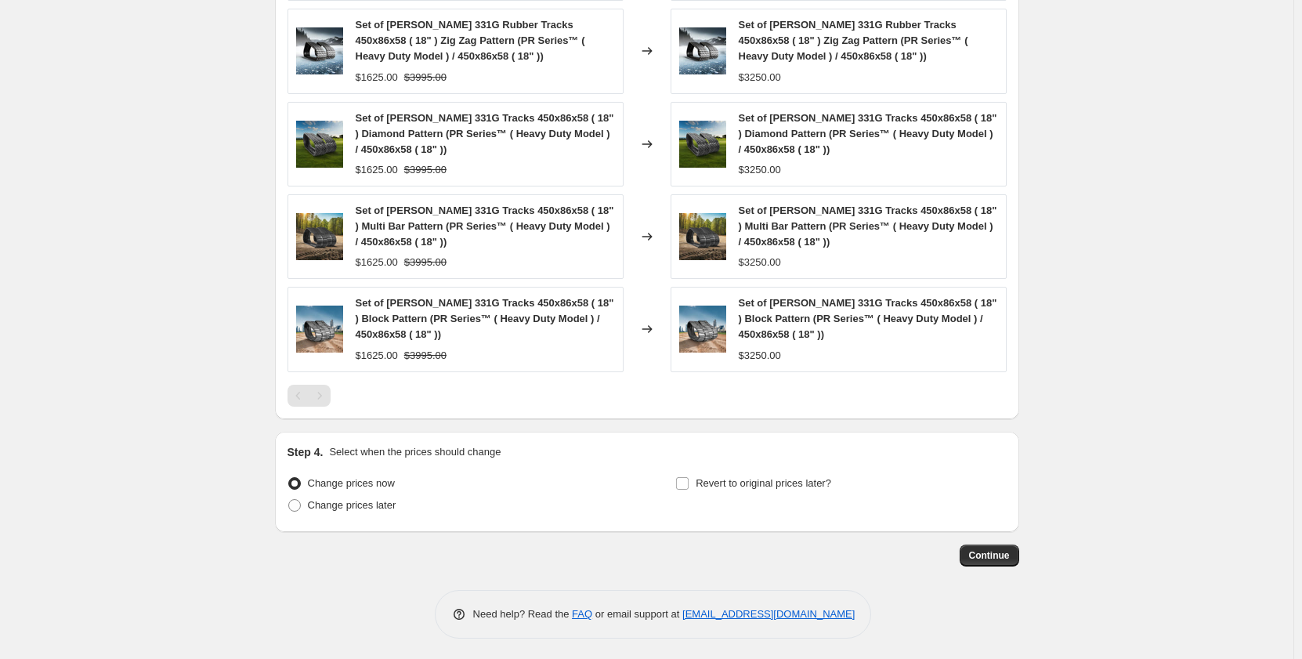
scroll to position [1507, 0]
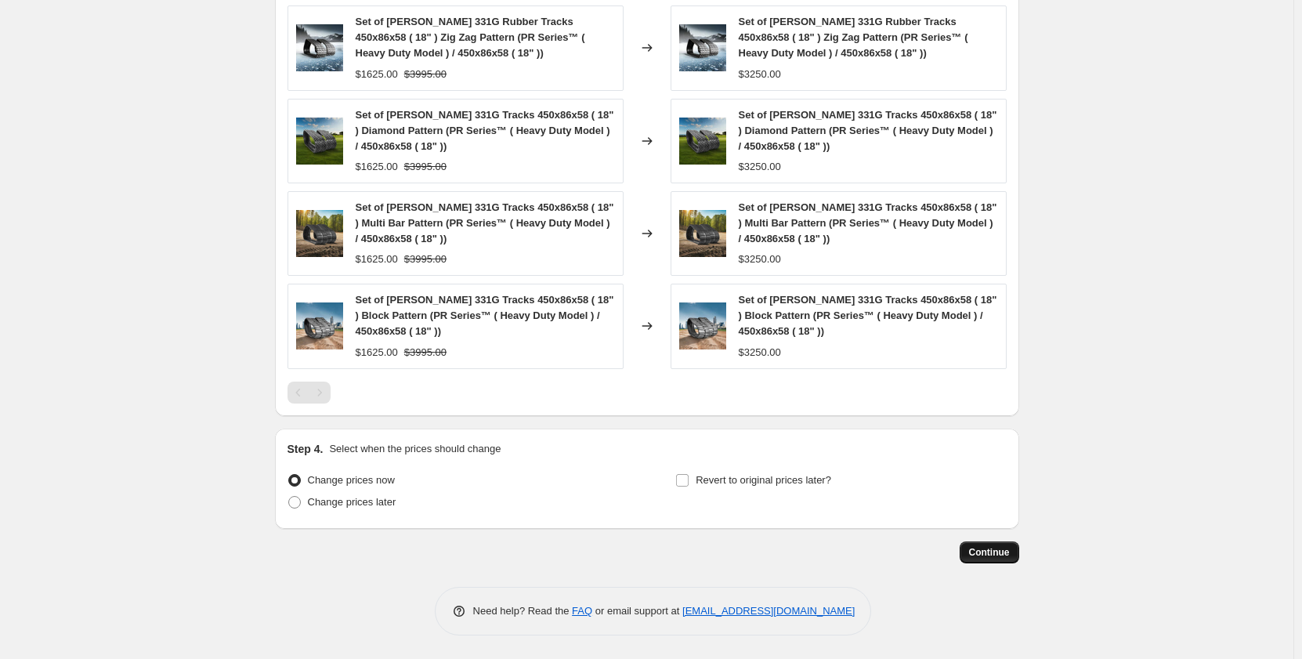
click at [978, 555] on span "Continue" at bounding box center [989, 552] width 41 height 13
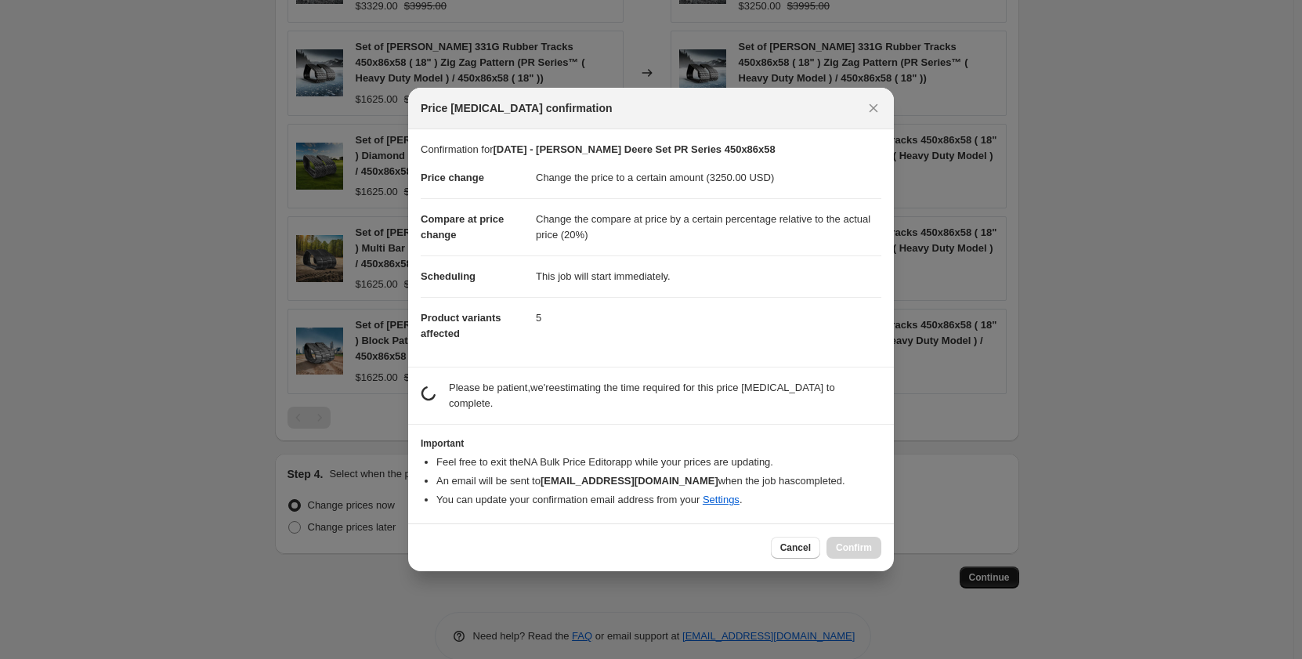
scroll to position [0, 0]
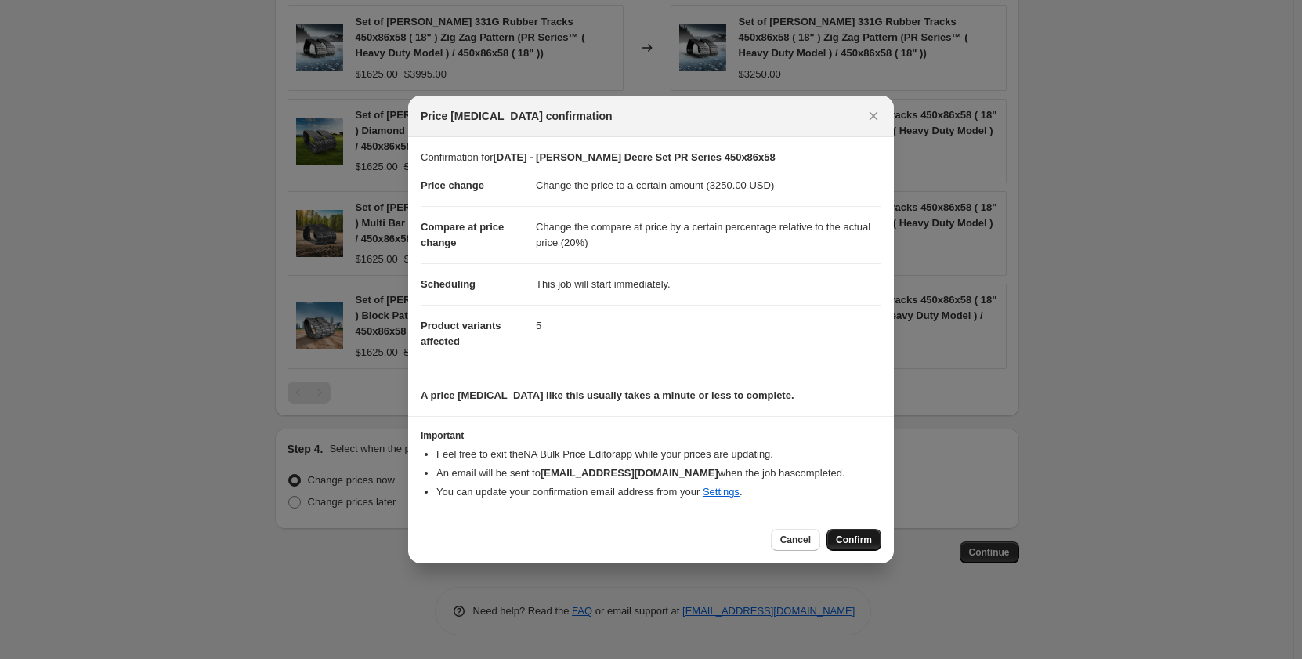
click at [852, 541] on span "Confirm" at bounding box center [854, 540] width 36 height 13
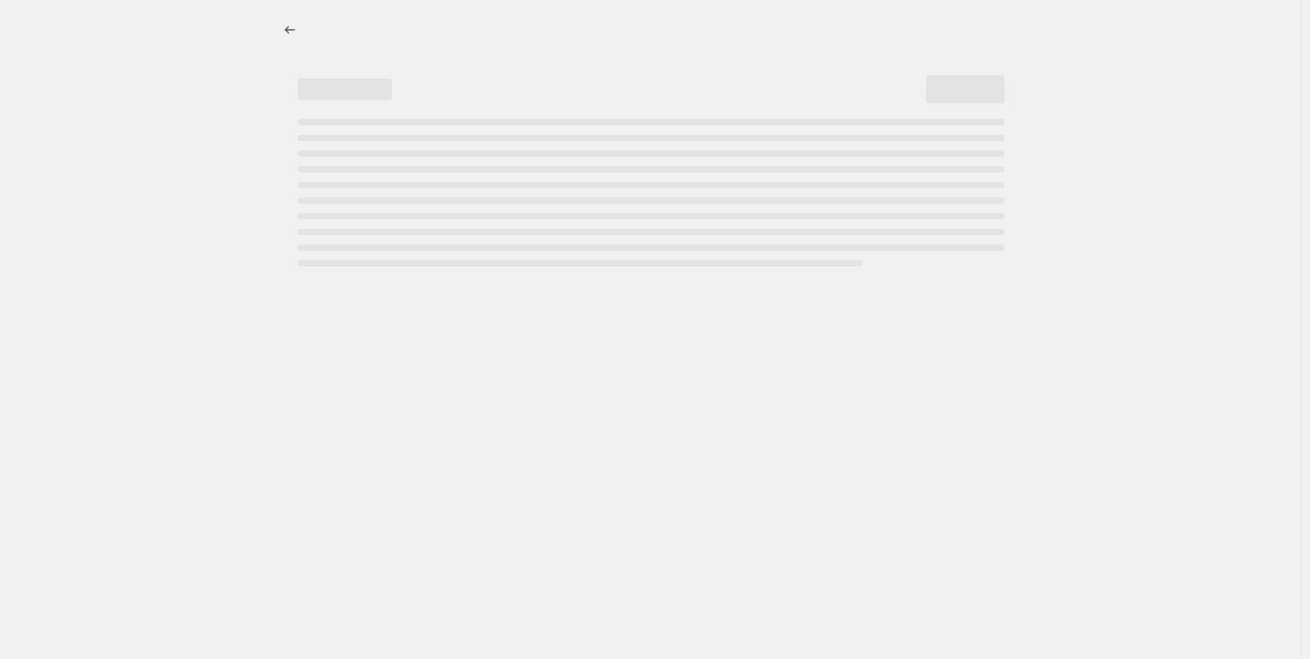
select select "pp"
select select "title"
select select "contains"
select select "title"
select select "contains"
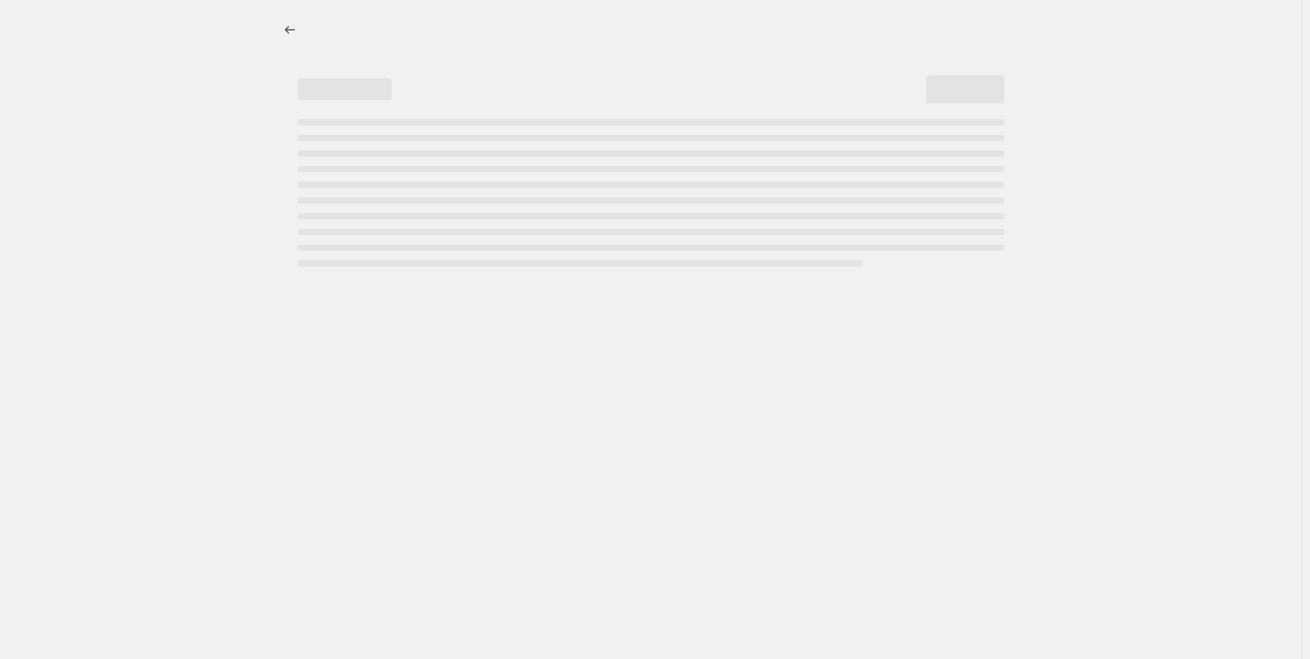
select select "tag"
select select "not_equal"
select select "tag"
select select "not_equal"
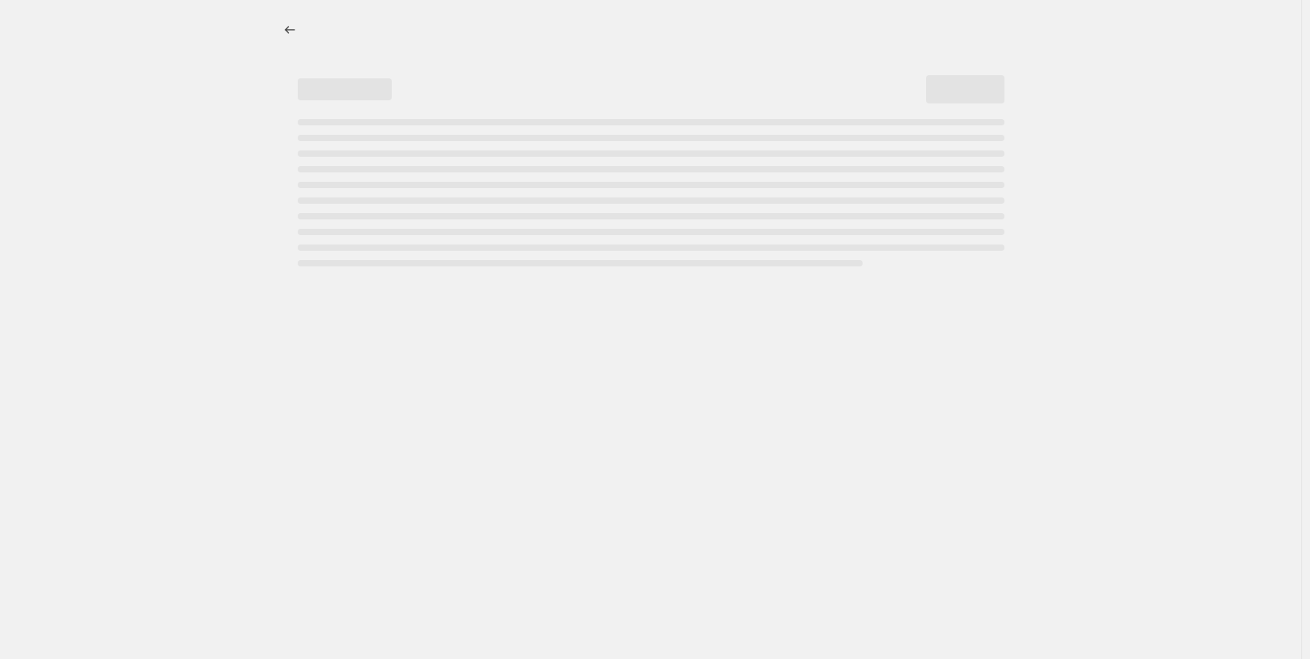
select select "tag"
select select "not_equal"
select select "tag"
select select "not_equal"
select select "tag"
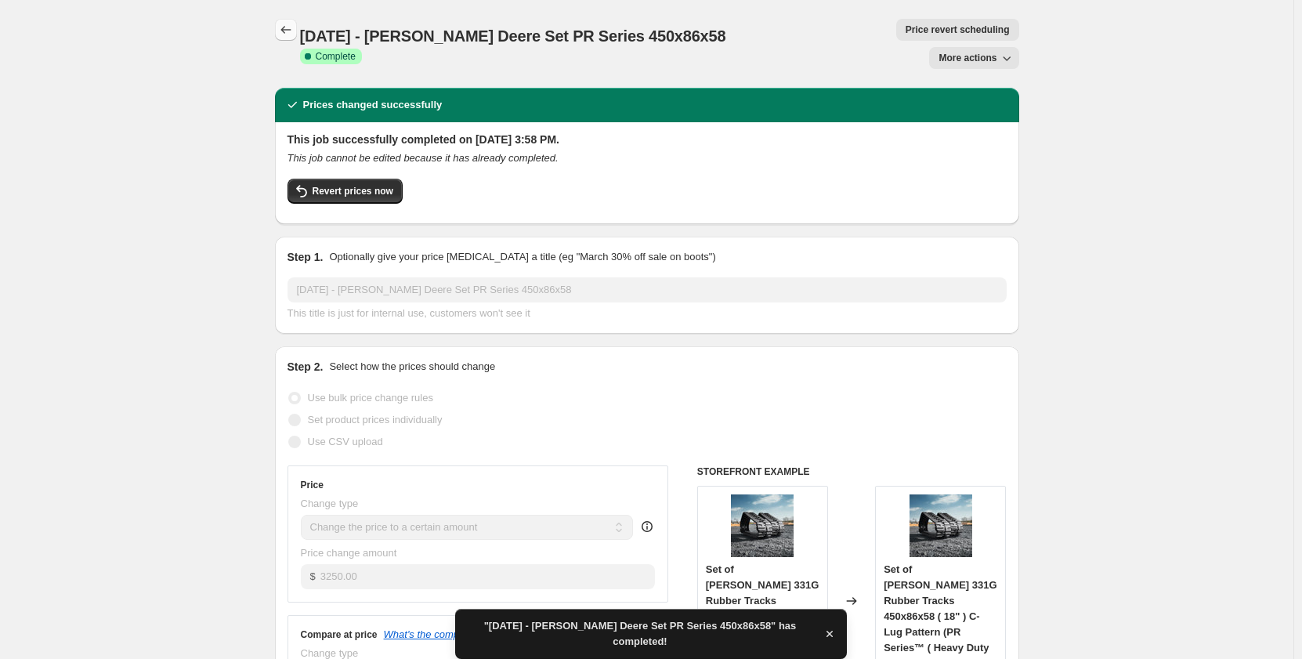
click at [294, 32] on icon "Price change jobs" at bounding box center [286, 30] width 16 height 16
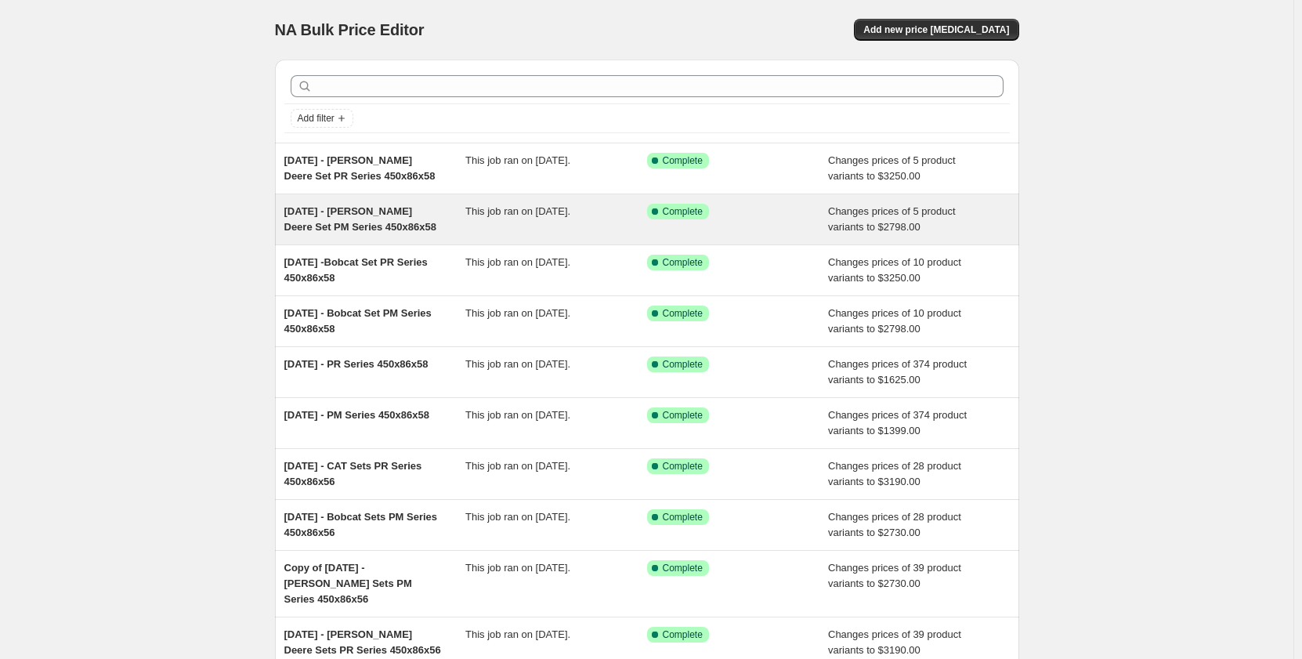
click at [436, 218] on div "[DATE] - [PERSON_NAME] Deere Set PM Series 450x86x58" at bounding box center [375, 219] width 182 height 31
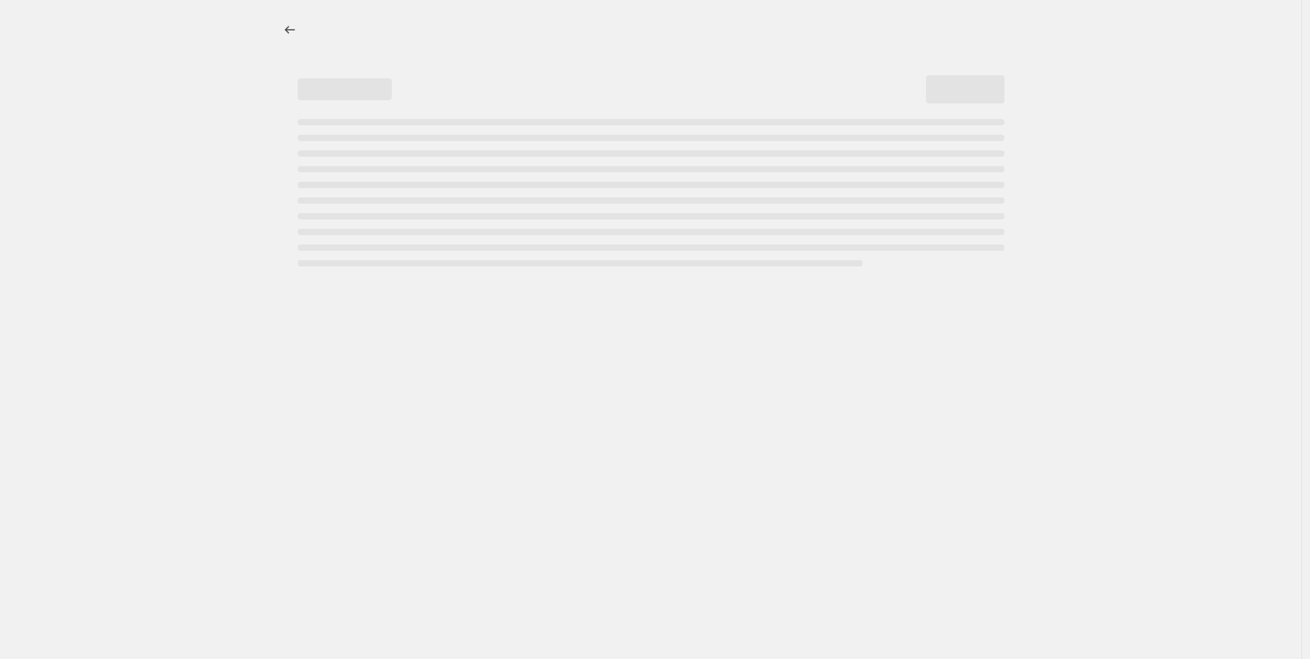
select select "pp"
select select "title"
select select "contains"
select select "title"
select select "contains"
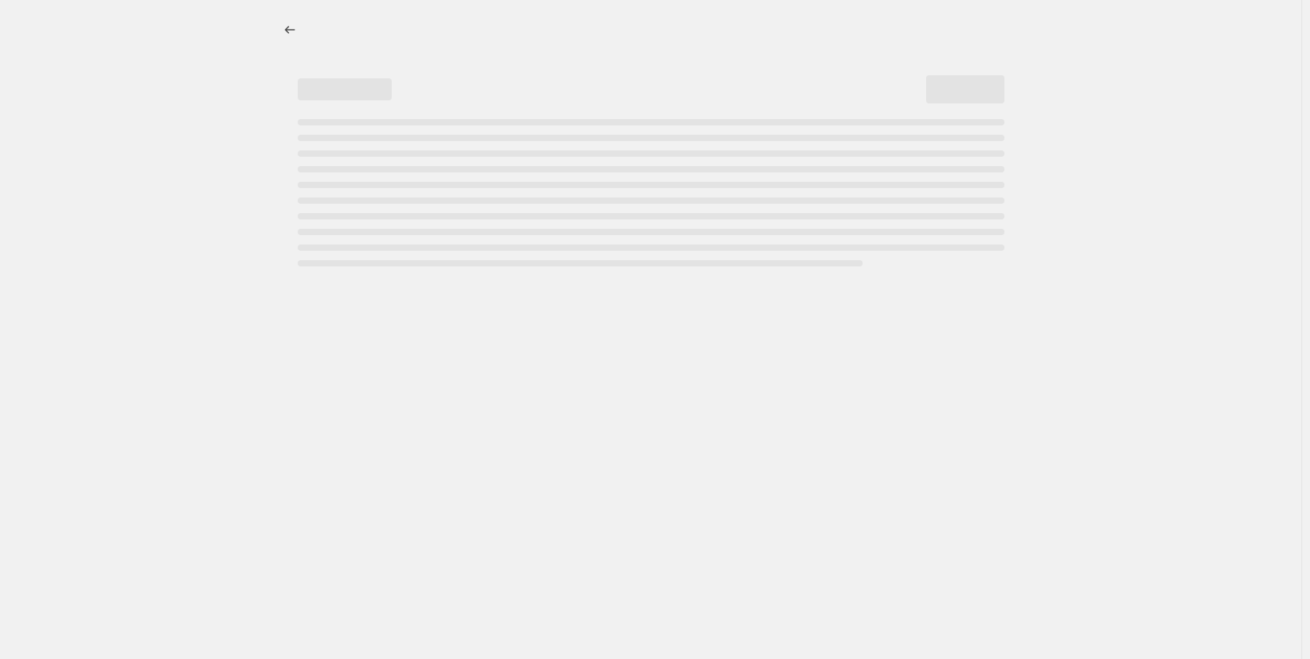
select select "tag"
select select "not_equal"
select select "tag"
select select "not_equal"
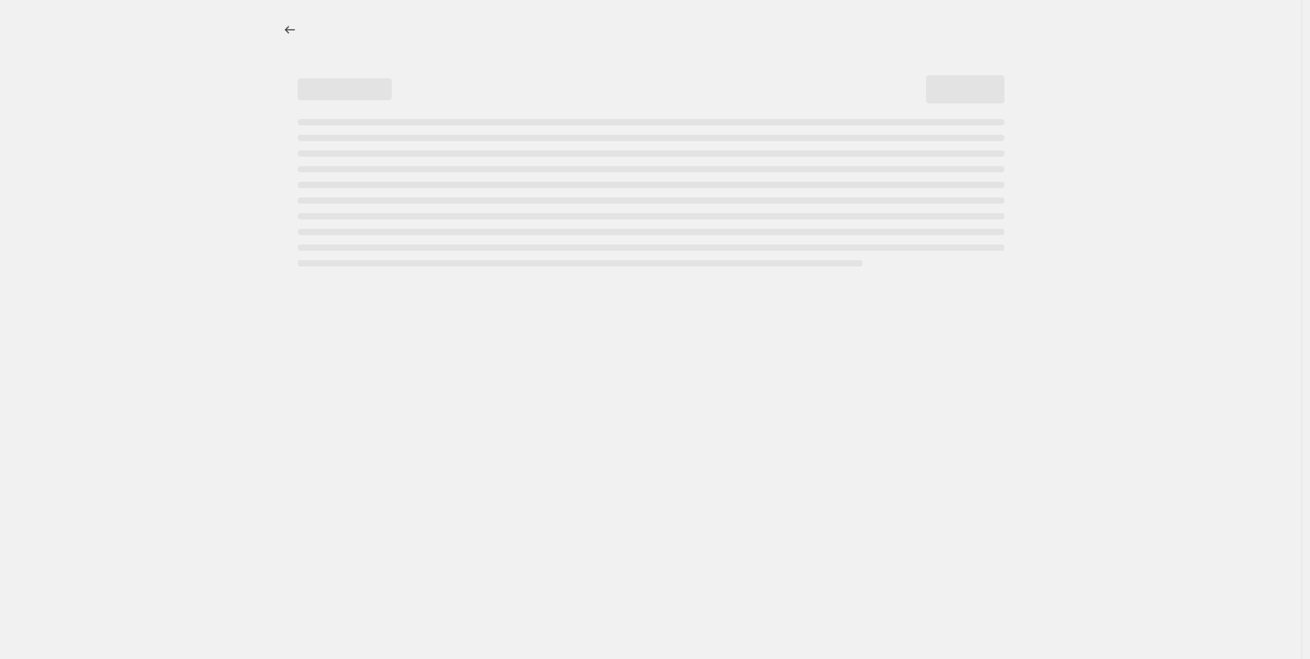
select select "tag"
select select "not_equal"
select select "tag"
select select "not_equal"
select select "tag"
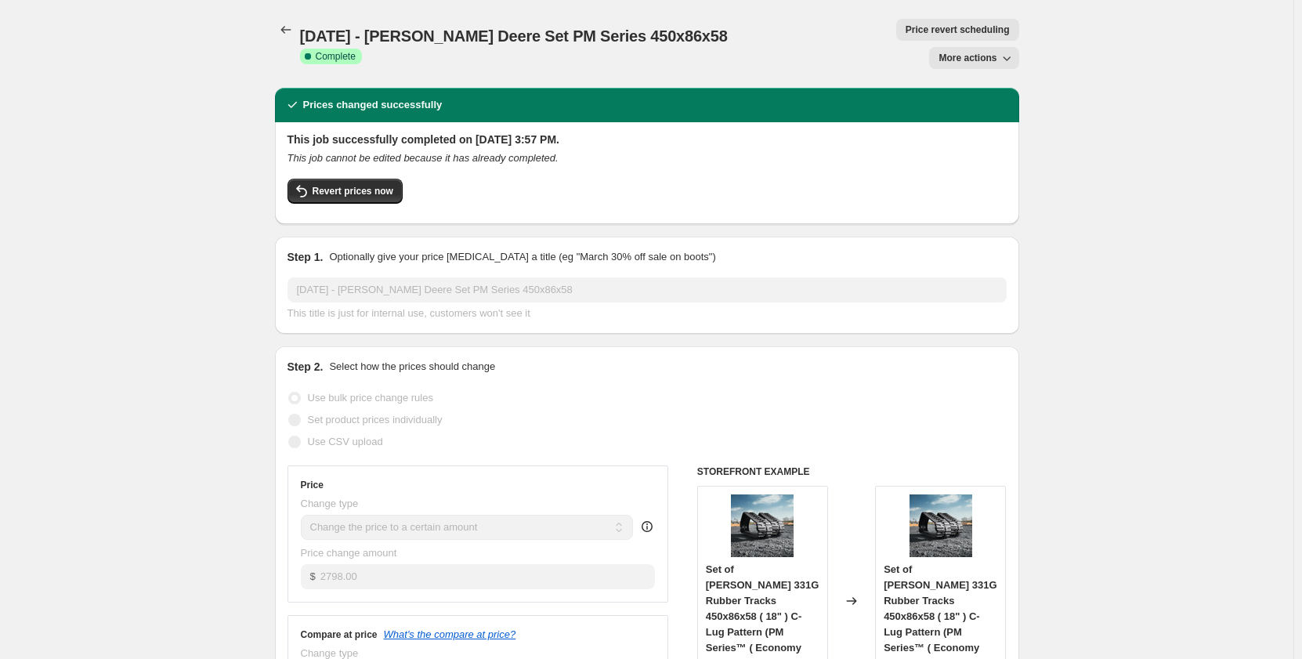
click at [948, 52] on span "More actions" at bounding box center [968, 58] width 58 height 13
click at [953, 60] on span "Copy to new job" at bounding box center [978, 62] width 73 height 12
select select "pp"
select select "title"
select select "contains"
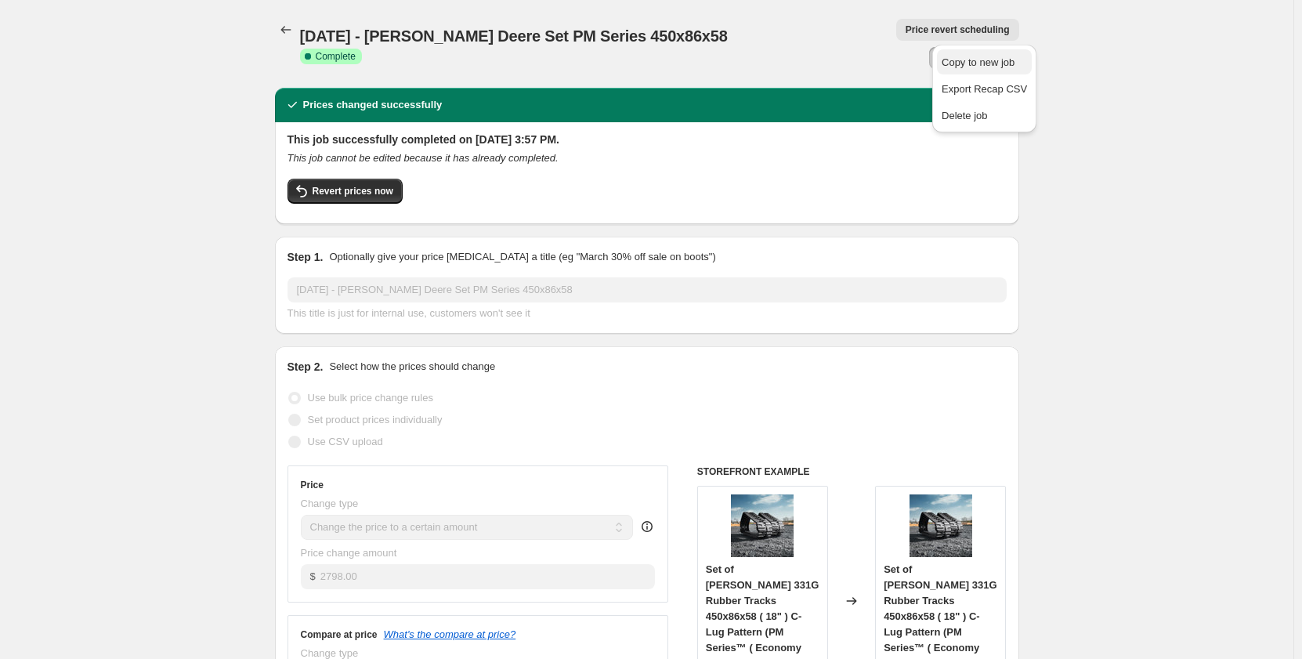
select select "title"
select select "contains"
select select "tag"
select select "not_equal"
select select "tag"
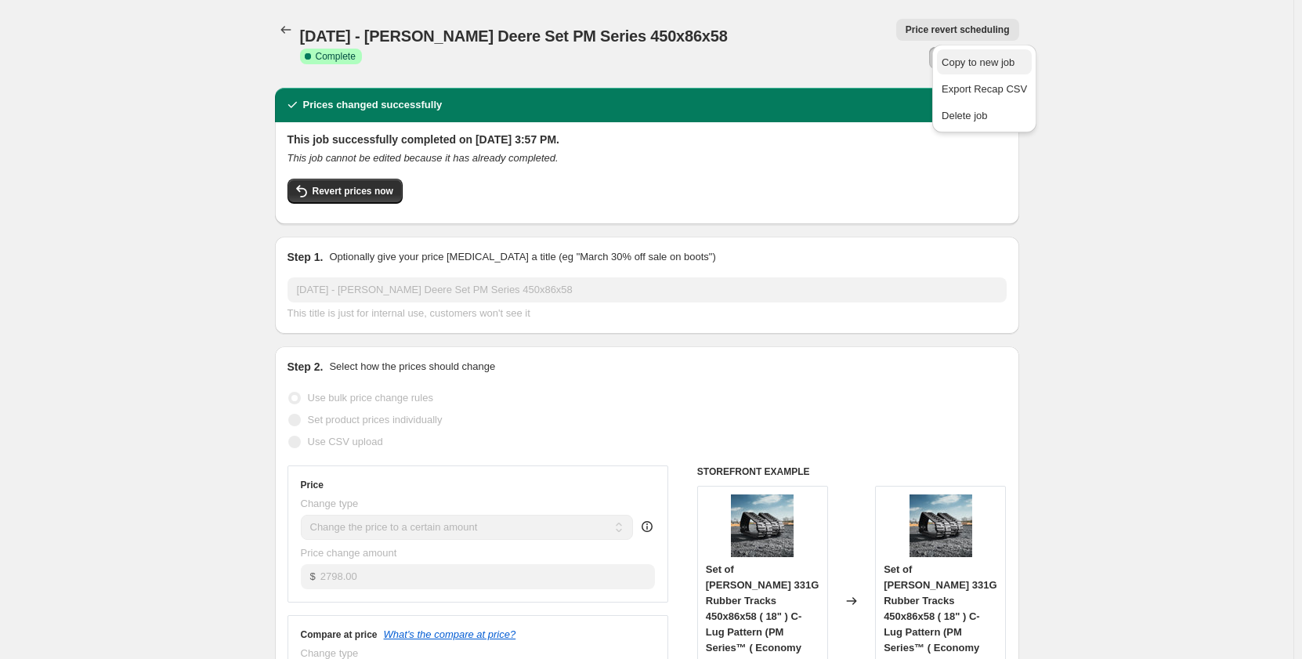
select select "not_equal"
select select "tag"
select select "not_equal"
select select "tag"
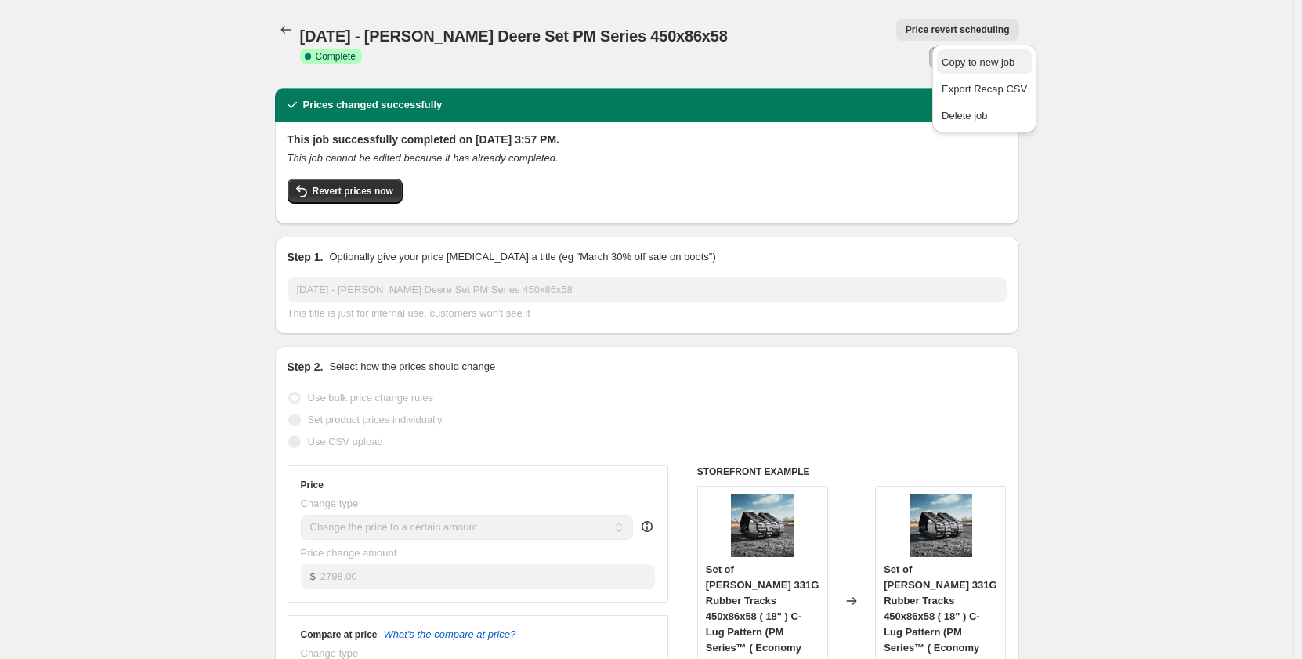
select select "not_equal"
select select "tag"
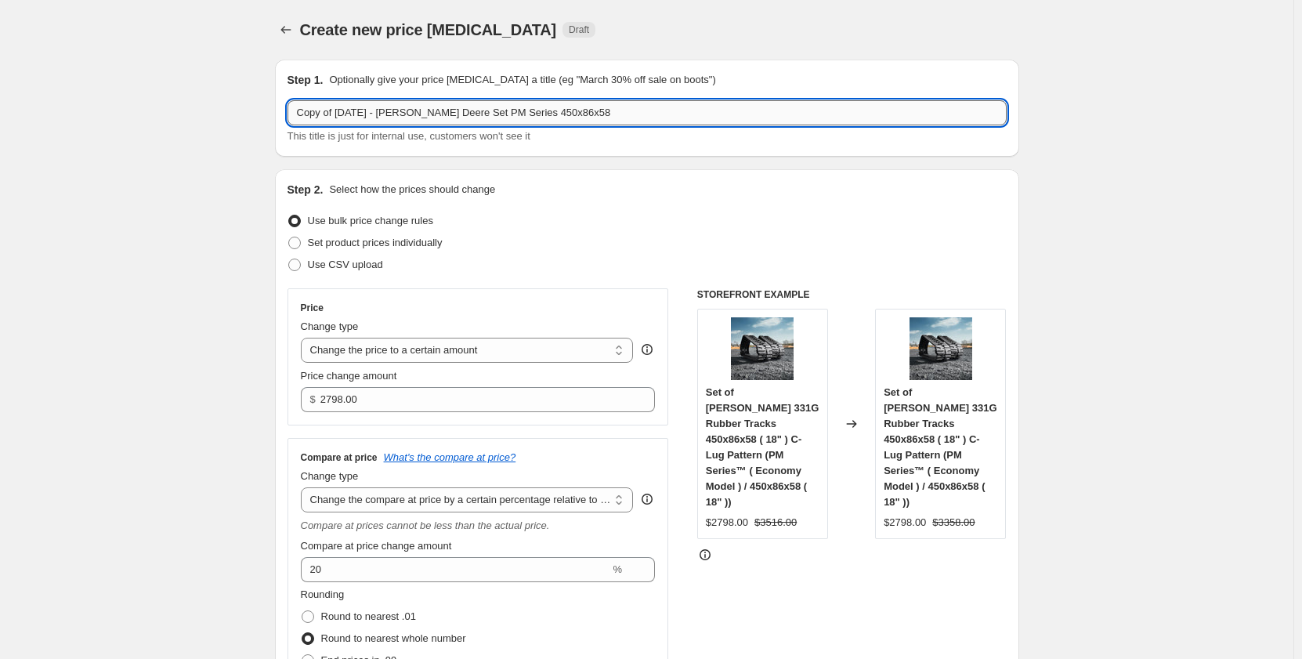
drag, startPoint x: 398, startPoint y: 117, endPoint x: 454, endPoint y: 114, distance: 55.7
click at [454, 114] on input "Copy of Sep 2025 - John Deere Set PM Series 450x86x58" at bounding box center [647, 112] width 719 height 25
drag, startPoint x: 343, startPoint y: 114, endPoint x: 238, endPoint y: 118, distance: 105.0
type input "[DATE] - Kubota Set PM Series 450x86x58"
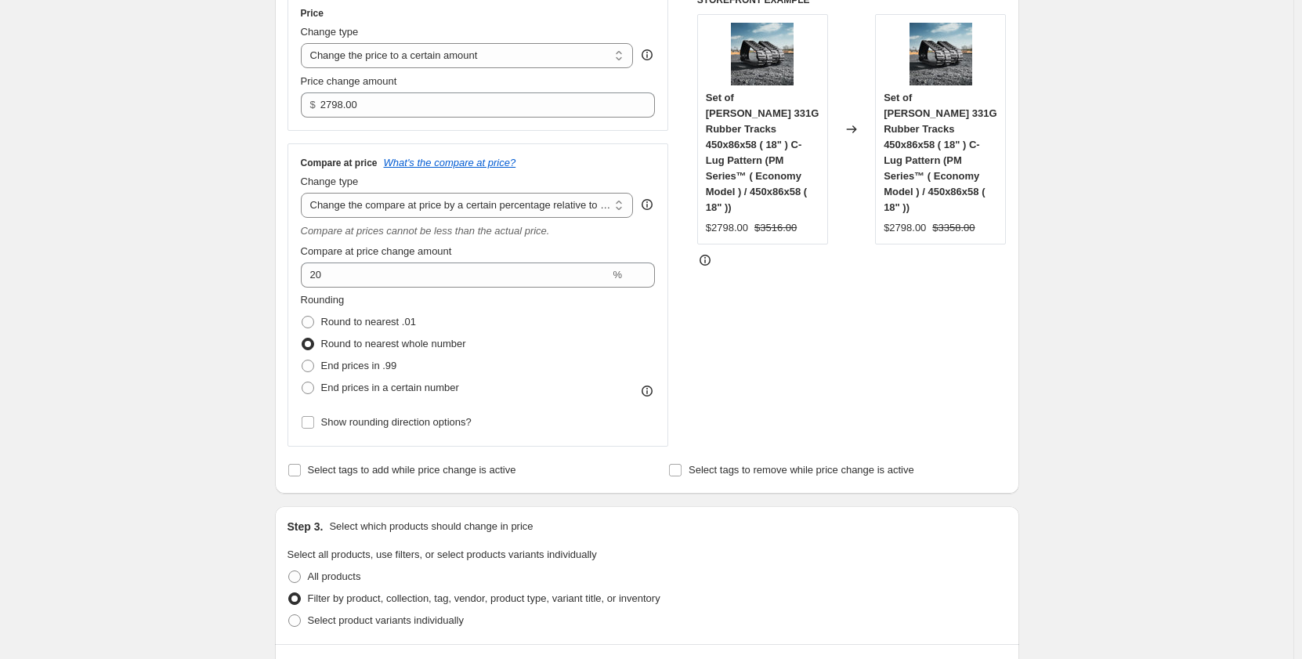
scroll to position [653, 0]
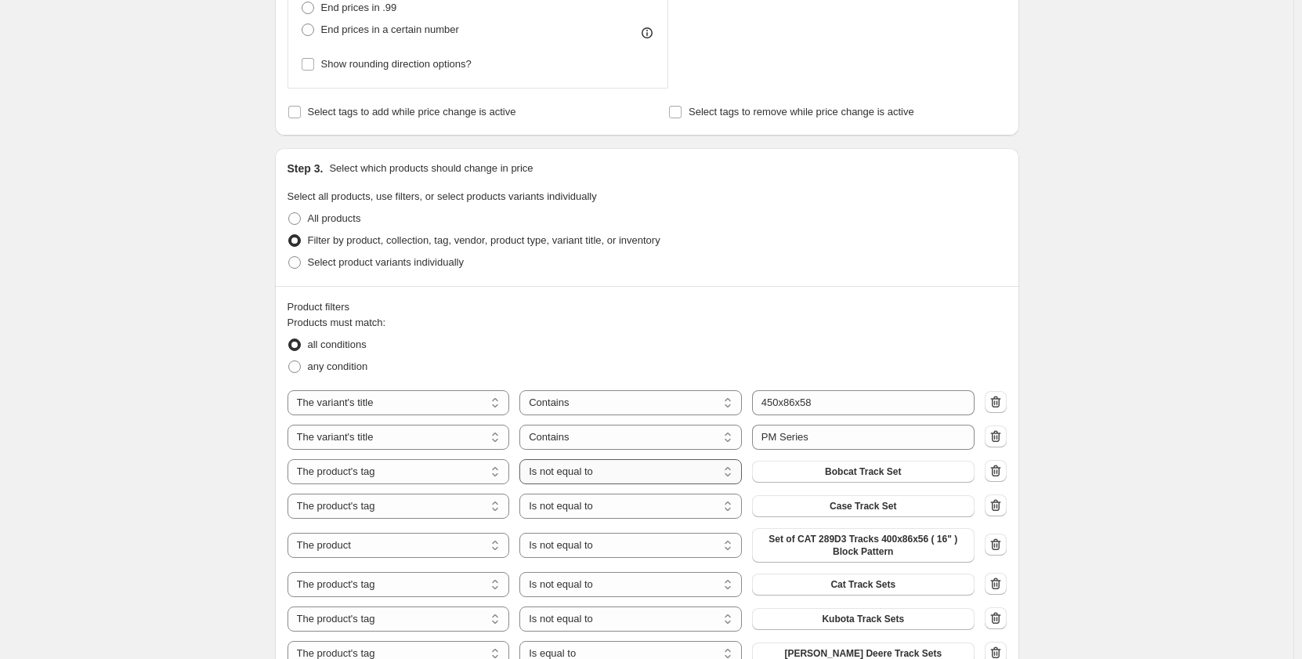
click at [695, 472] on select "Is equal to Is not equal to" at bounding box center [630, 471] width 222 height 25
click at [523, 459] on select "Is equal to Is not equal to" at bounding box center [630, 471] width 222 height 25
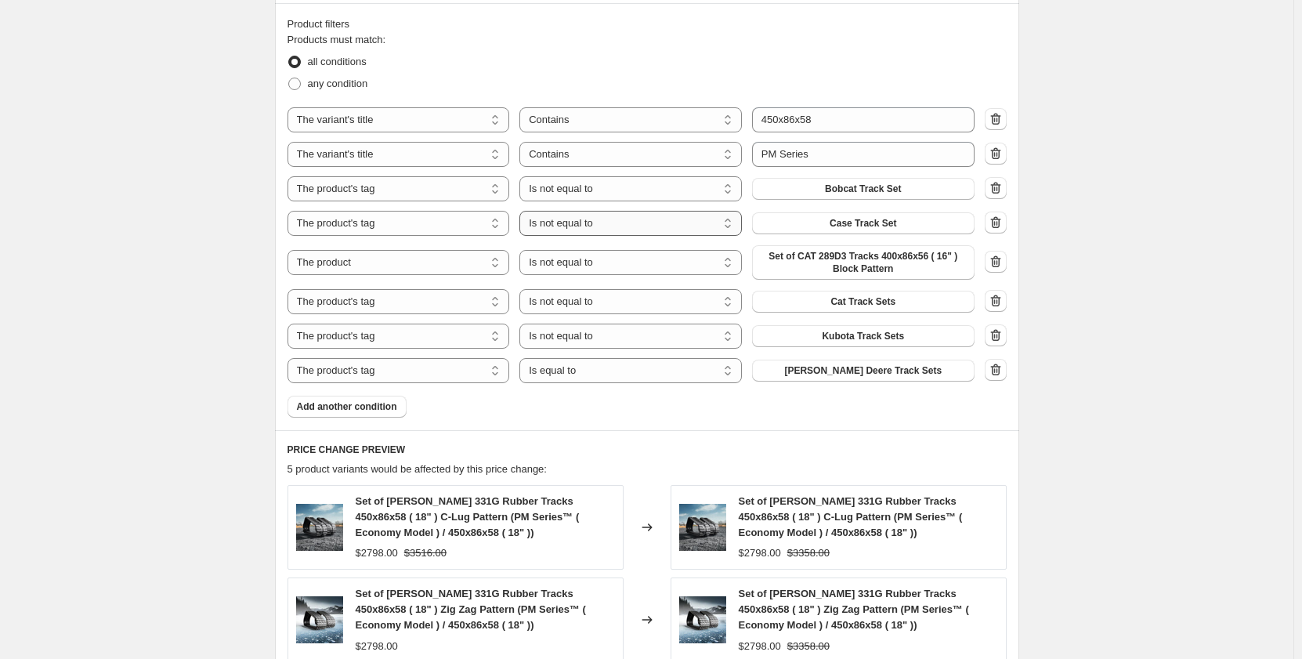
scroll to position [966, 0]
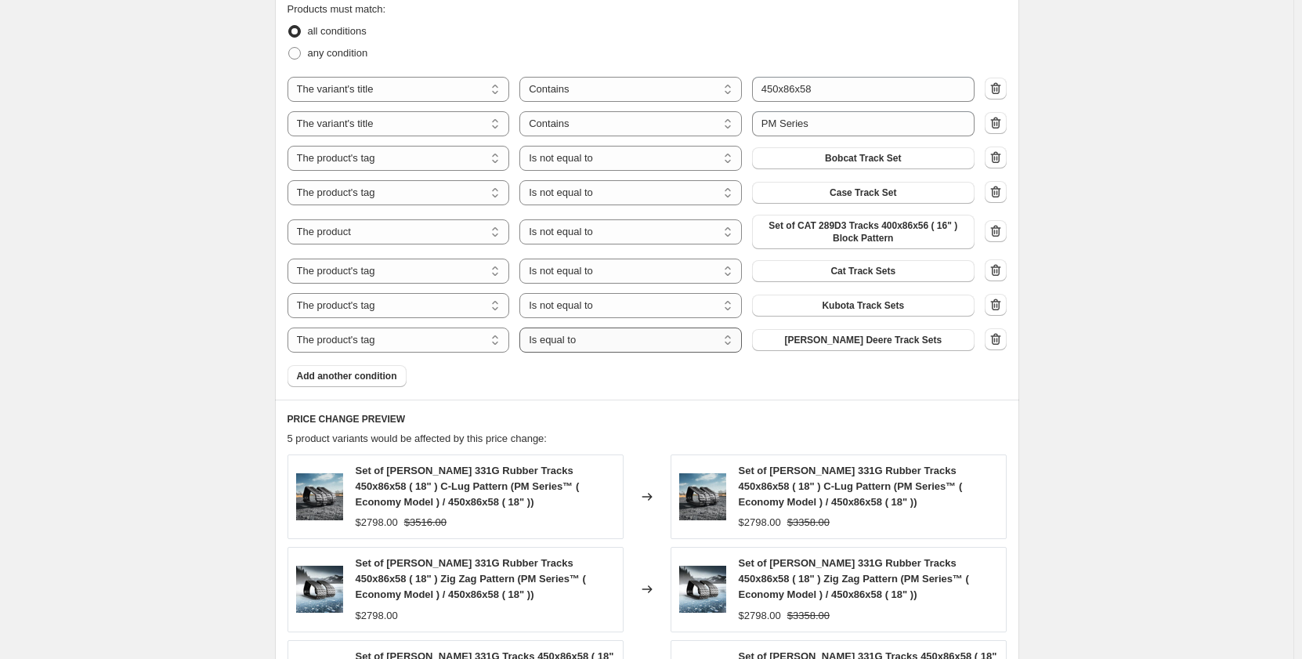
click at [614, 341] on select "Is equal to Is not equal to" at bounding box center [630, 339] width 222 height 25
select select "not_equal"
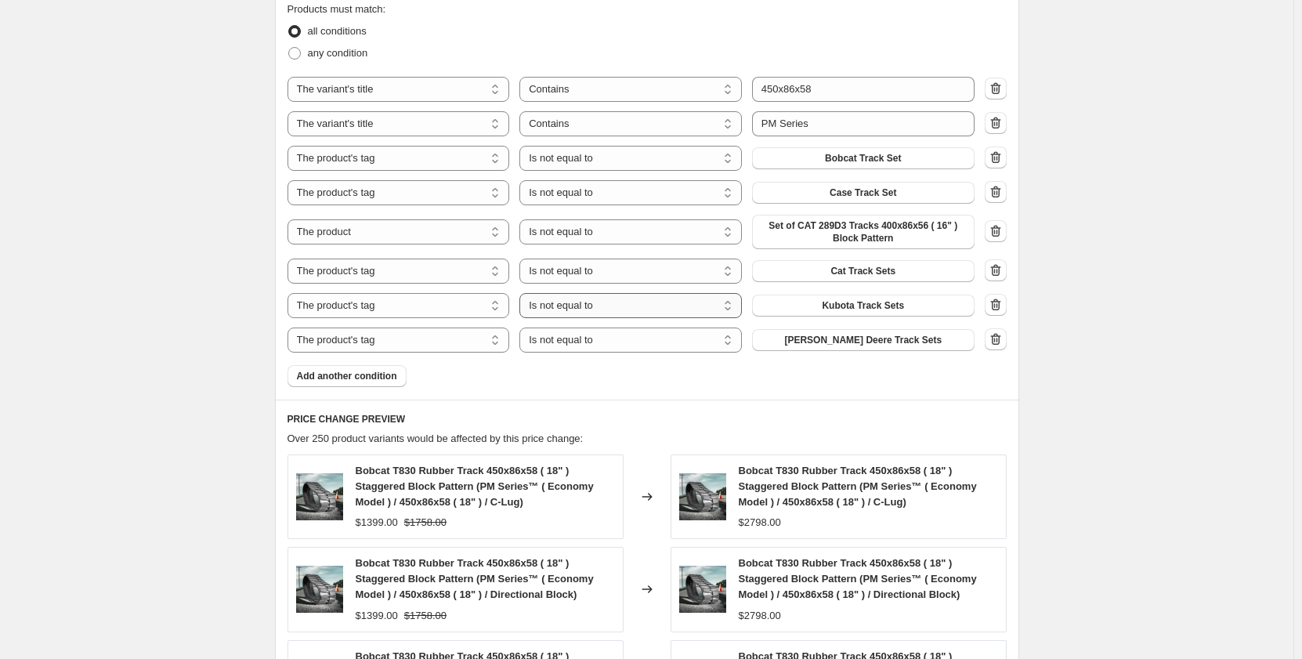
click at [635, 309] on select "Is equal to Is not equal to" at bounding box center [630, 305] width 222 height 25
select select "equal"
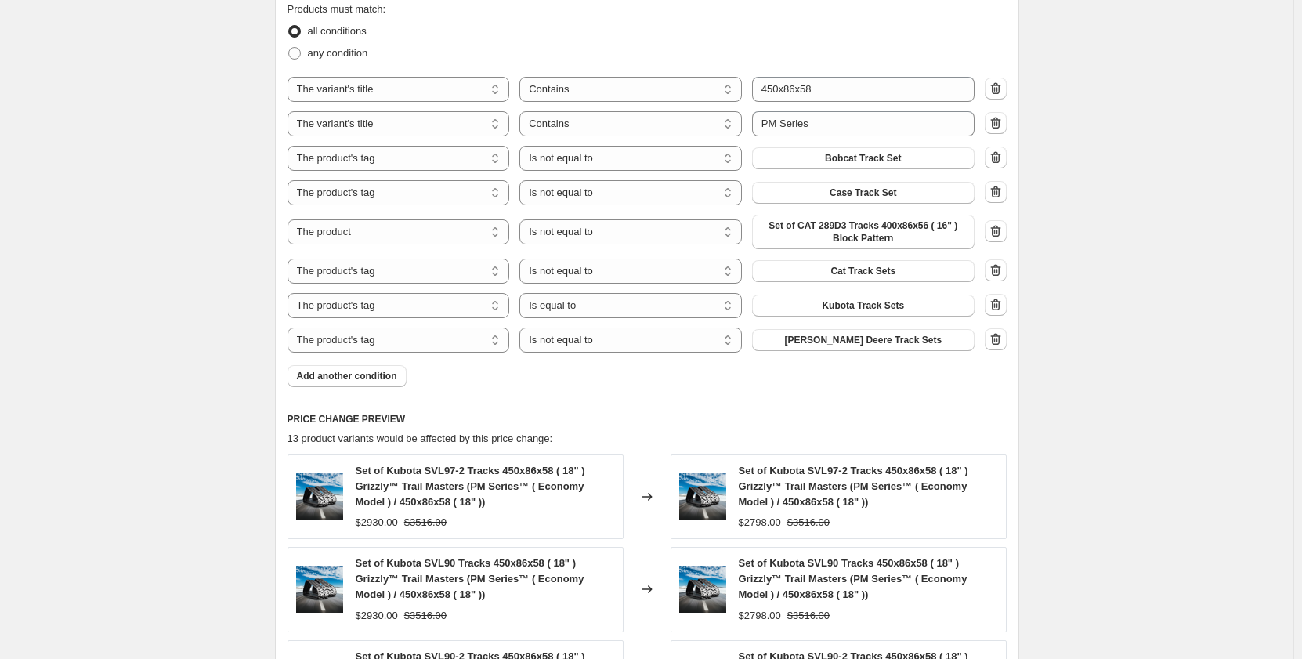
click at [195, 371] on div "Create new price change job. This page is ready Create new price change job Dra…" at bounding box center [646, 117] width 1293 height 2166
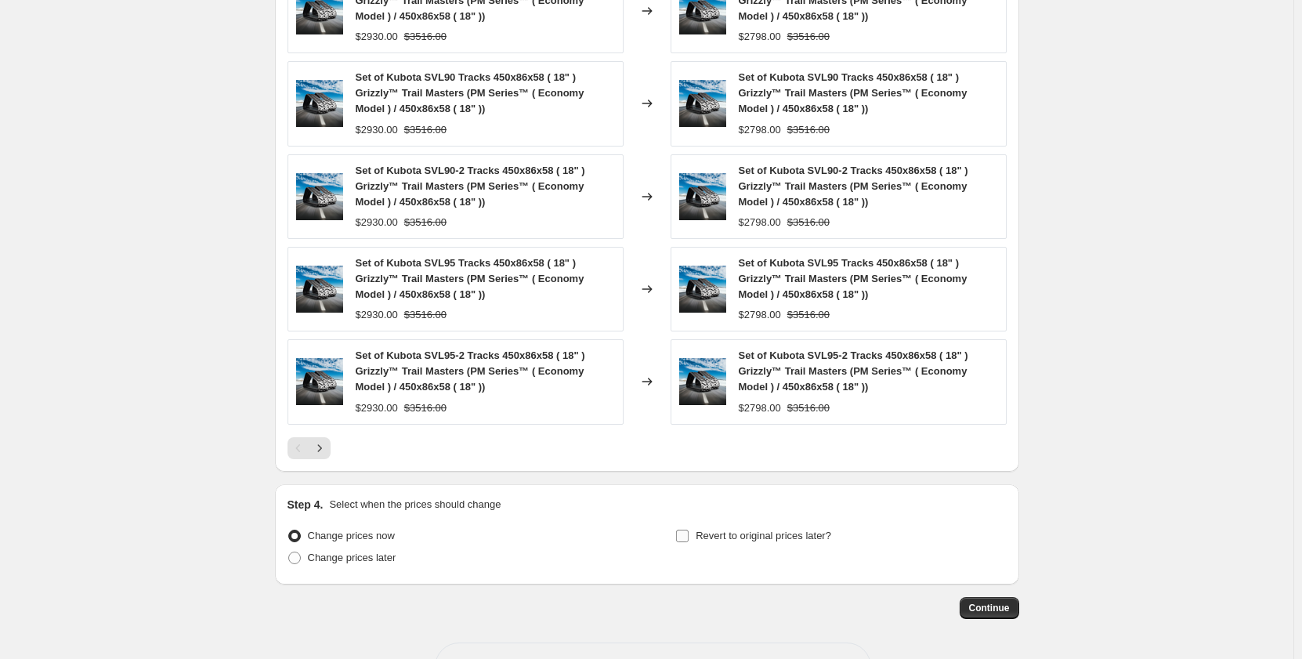
scroll to position [1507, 0]
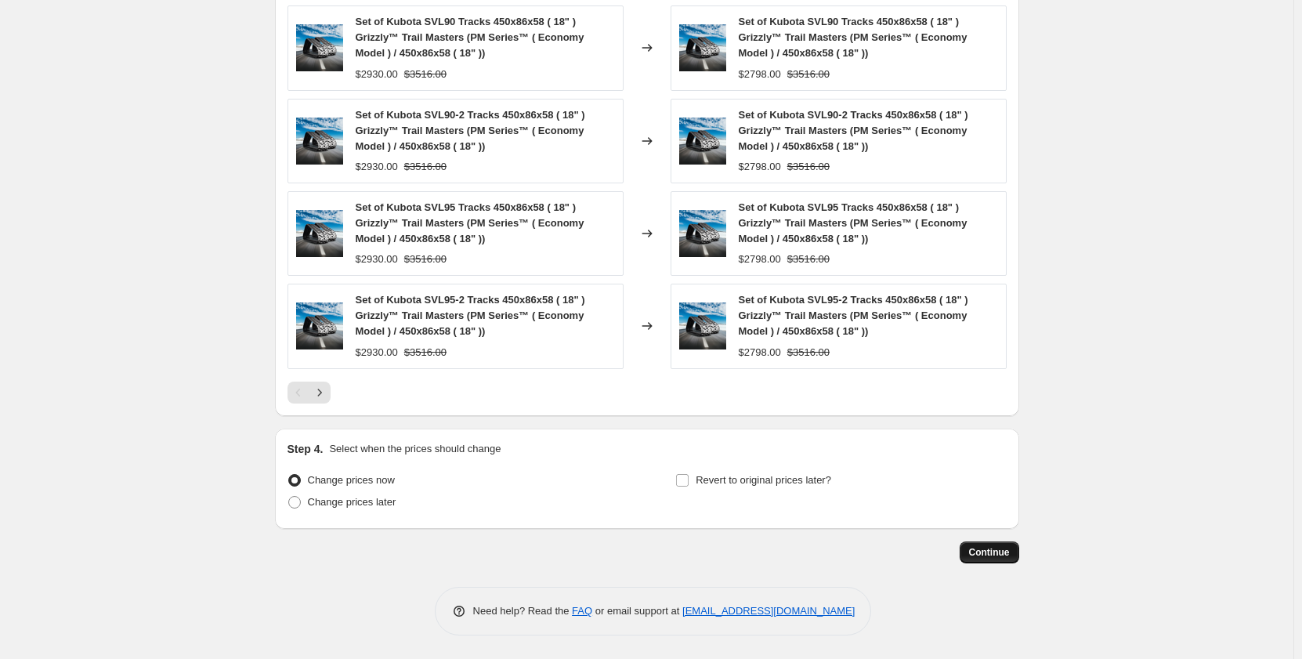
click at [988, 559] on button "Continue" at bounding box center [990, 552] width 60 height 22
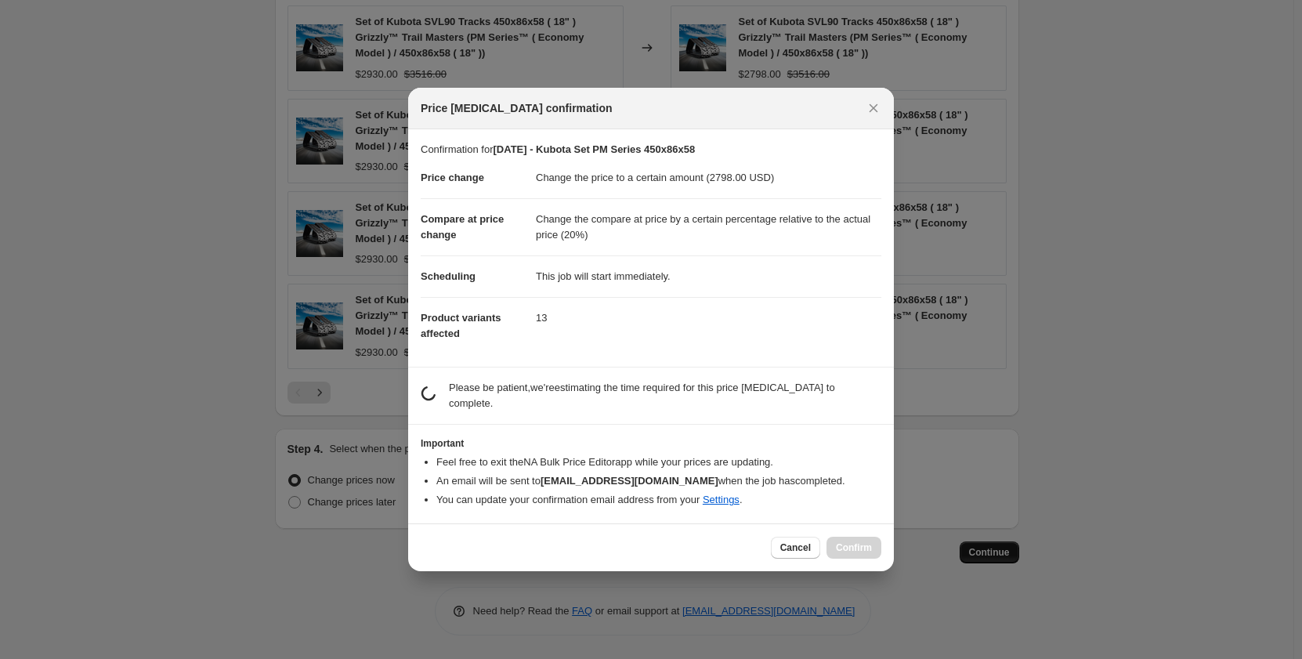
scroll to position [0, 0]
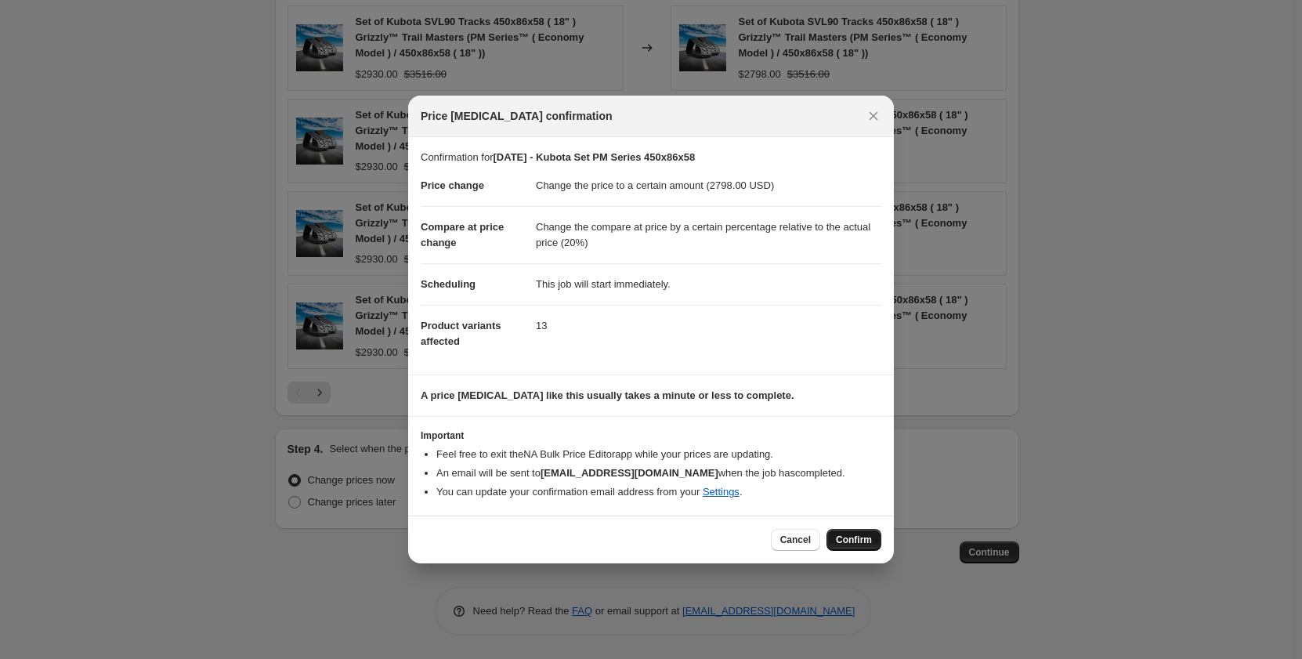
click at [849, 539] on span "Confirm" at bounding box center [854, 540] width 36 height 13
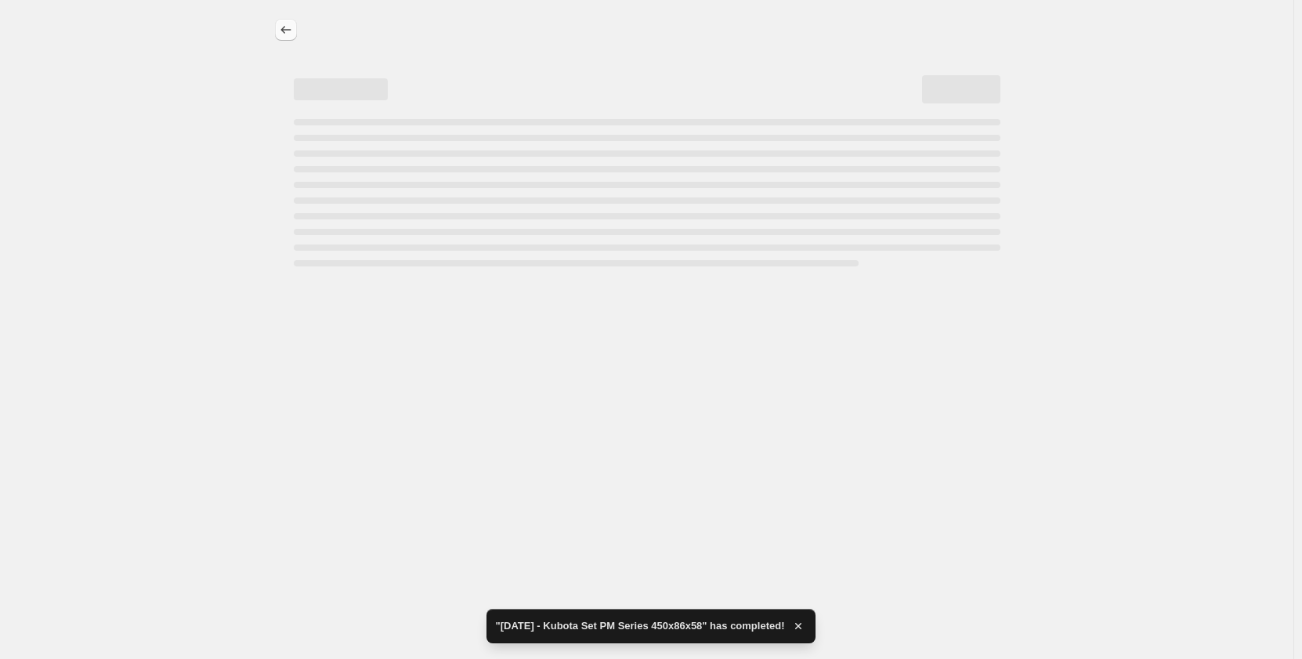
select select "pp"
select select "title"
select select "contains"
select select "title"
select select "contains"
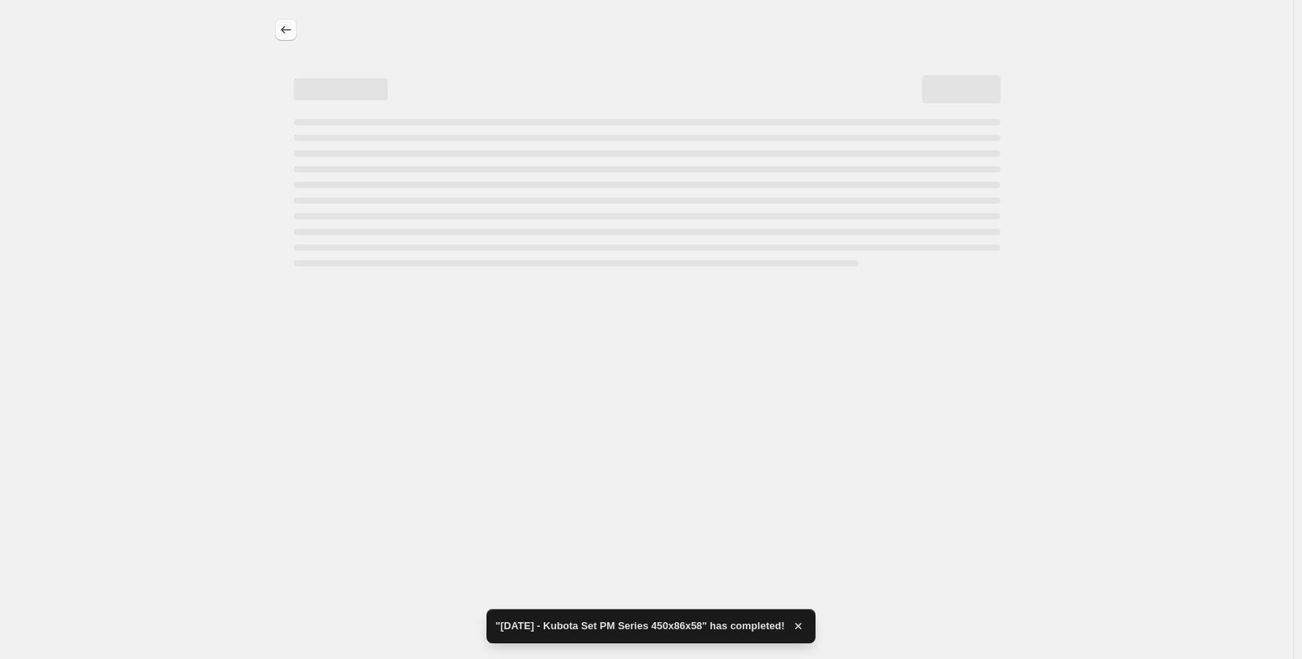
select select "tag"
select select "not_equal"
select select "tag"
select select "not_equal"
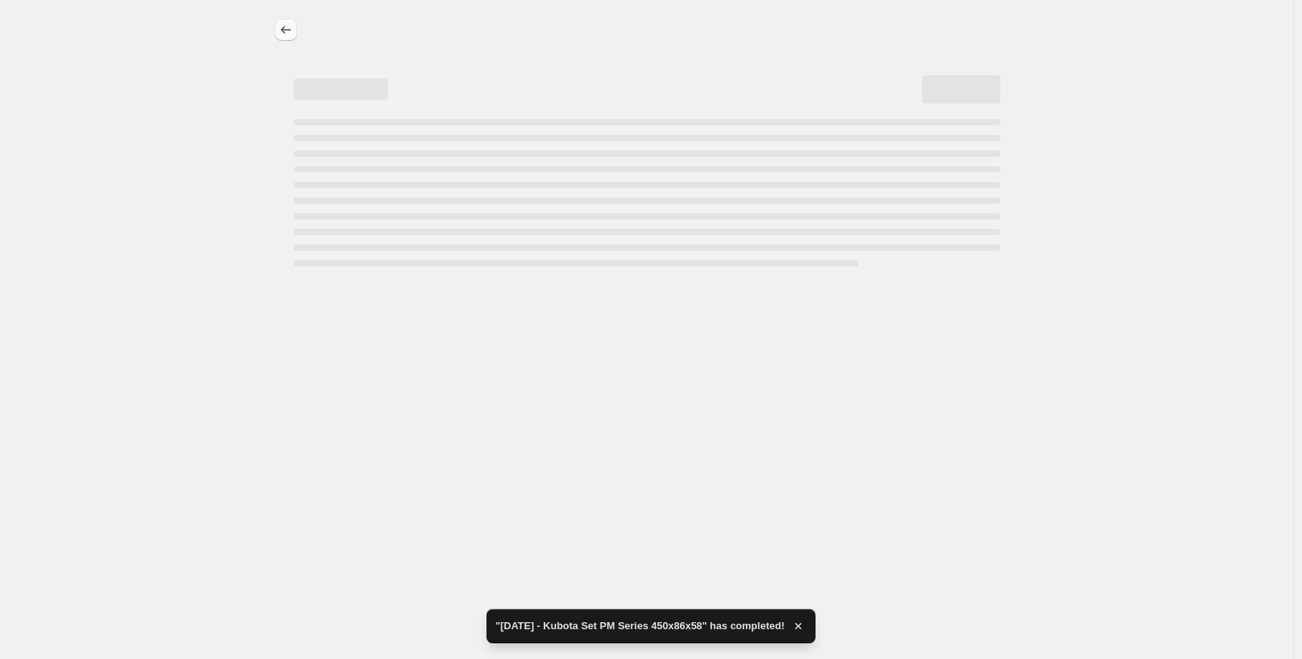
select select "tag"
select select "not_equal"
select select "tag"
select select "not_equal"
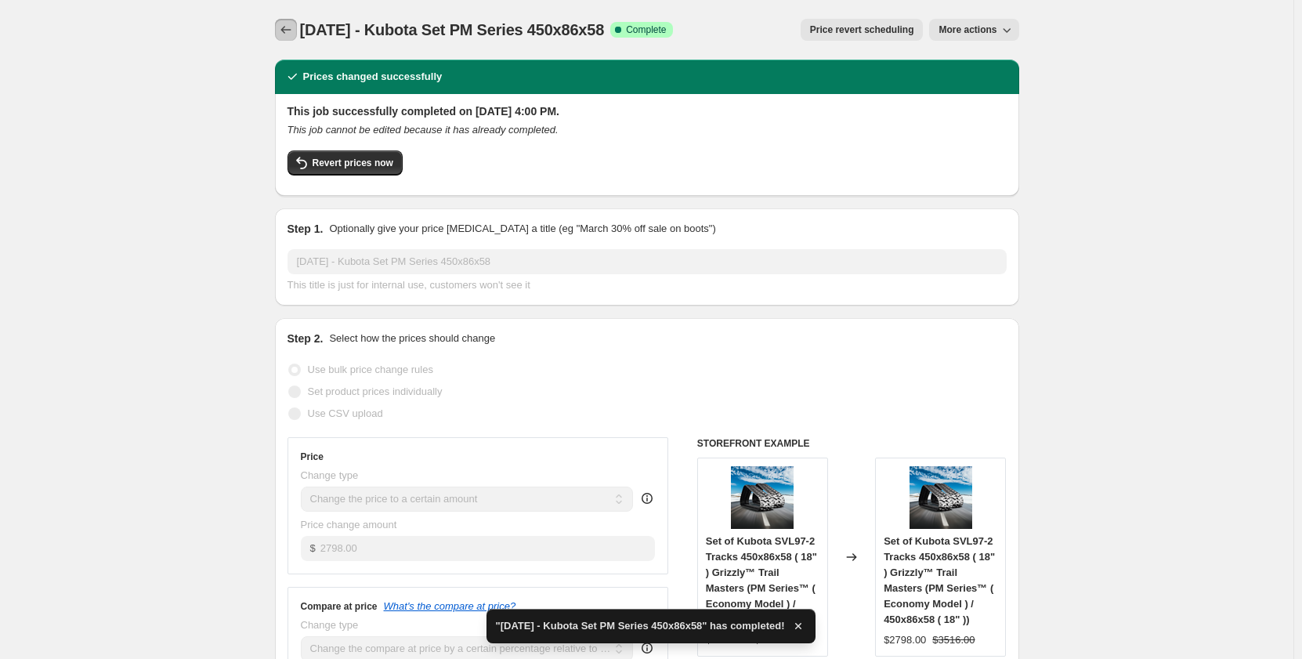
click at [289, 34] on icon "Price change jobs" at bounding box center [286, 30] width 16 height 16
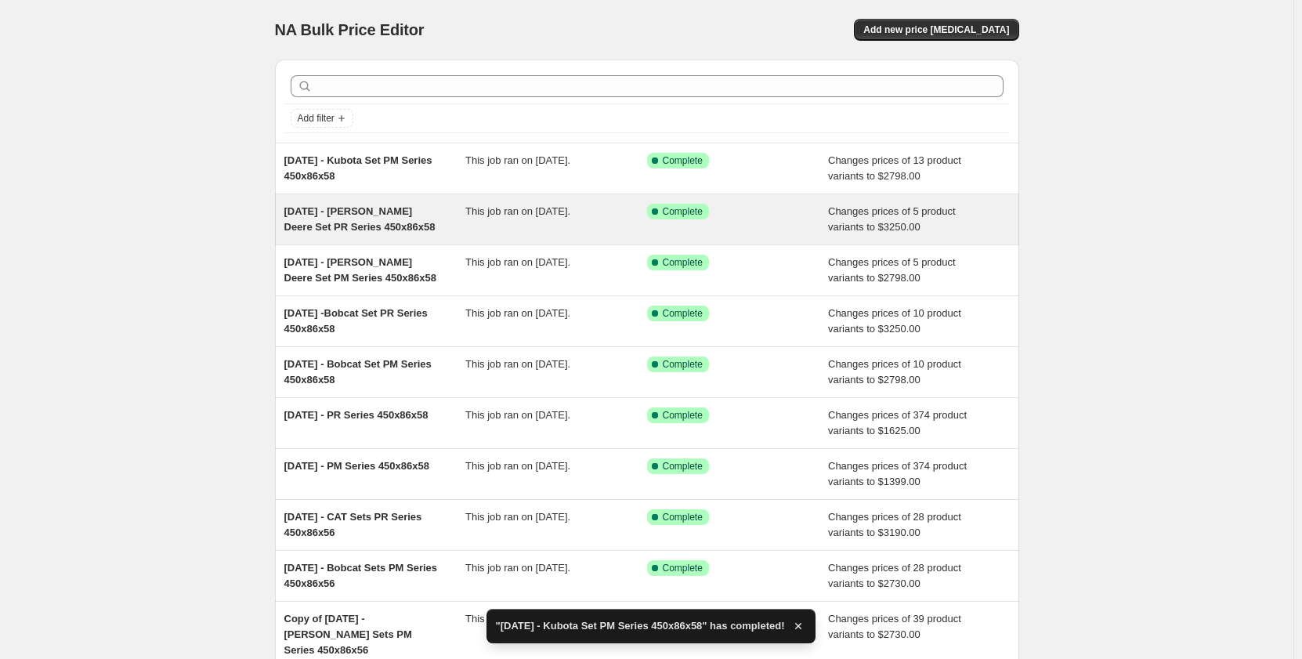
click at [439, 232] on div "[DATE] - [PERSON_NAME] Deere Set PR Series 450x86x58" at bounding box center [375, 219] width 182 height 31
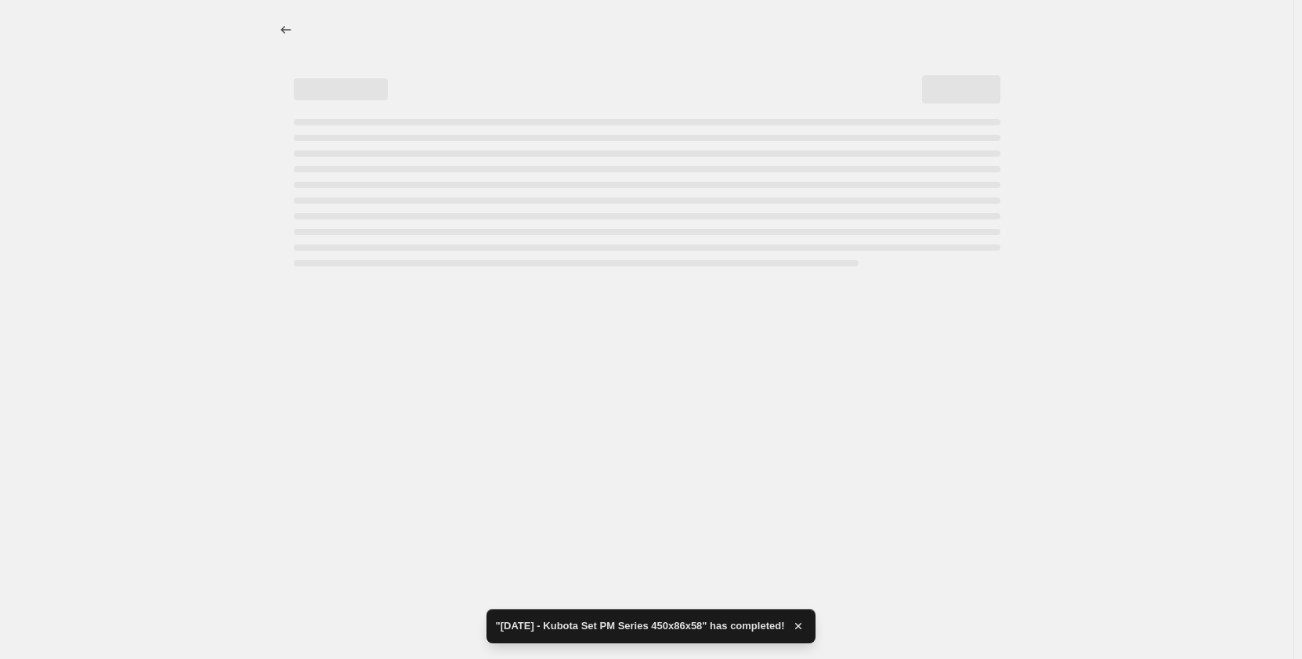
select select "pp"
select select "title"
select select "contains"
select select "title"
select select "contains"
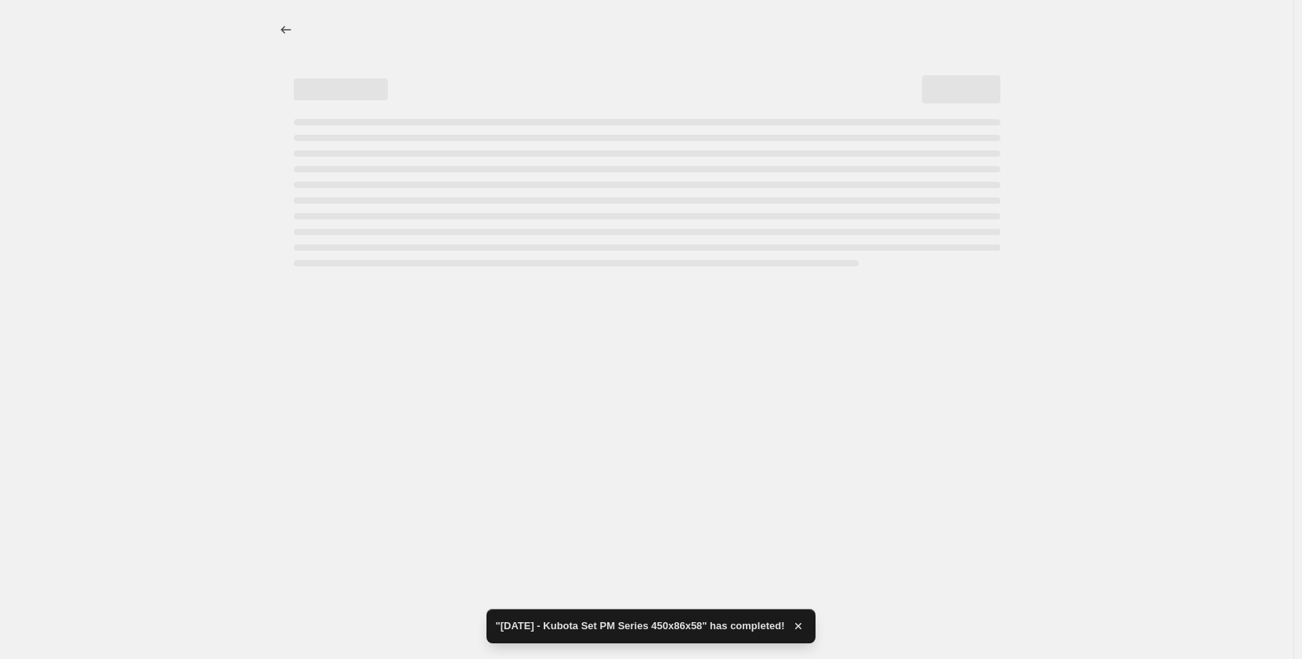
select select "tag"
select select "not_equal"
select select "tag"
select select "not_equal"
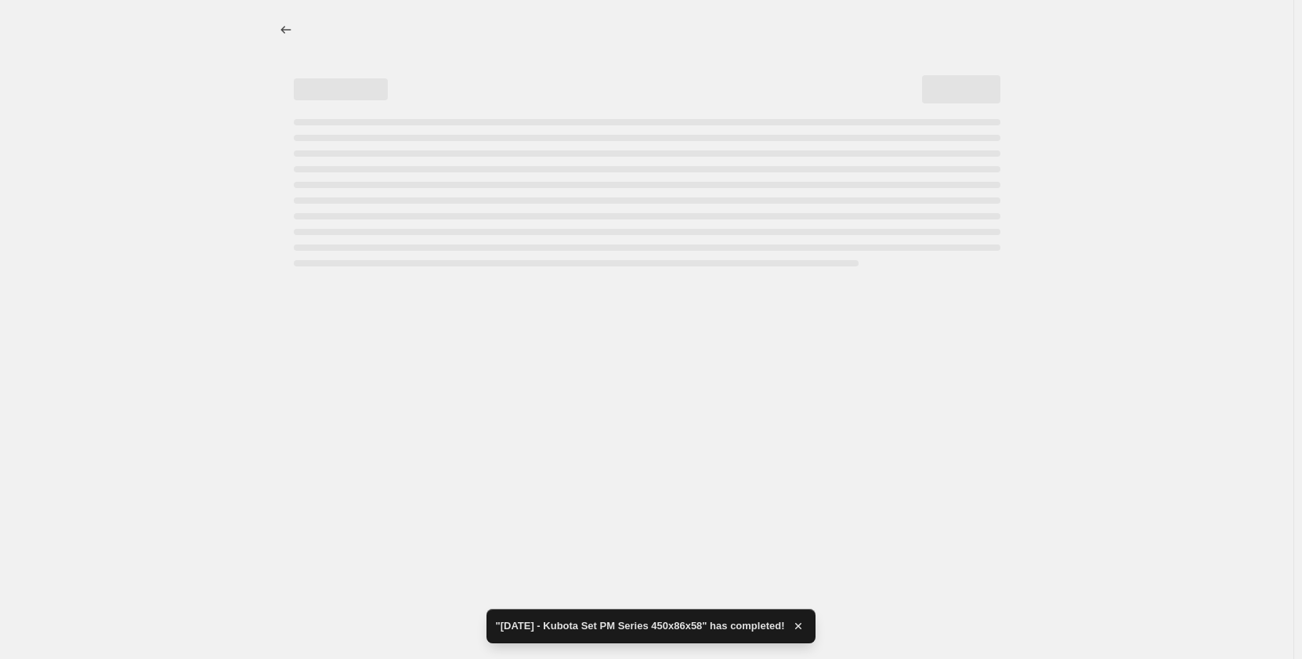
select select "tag"
select select "not_equal"
select select "tag"
select select "not_equal"
select select "tag"
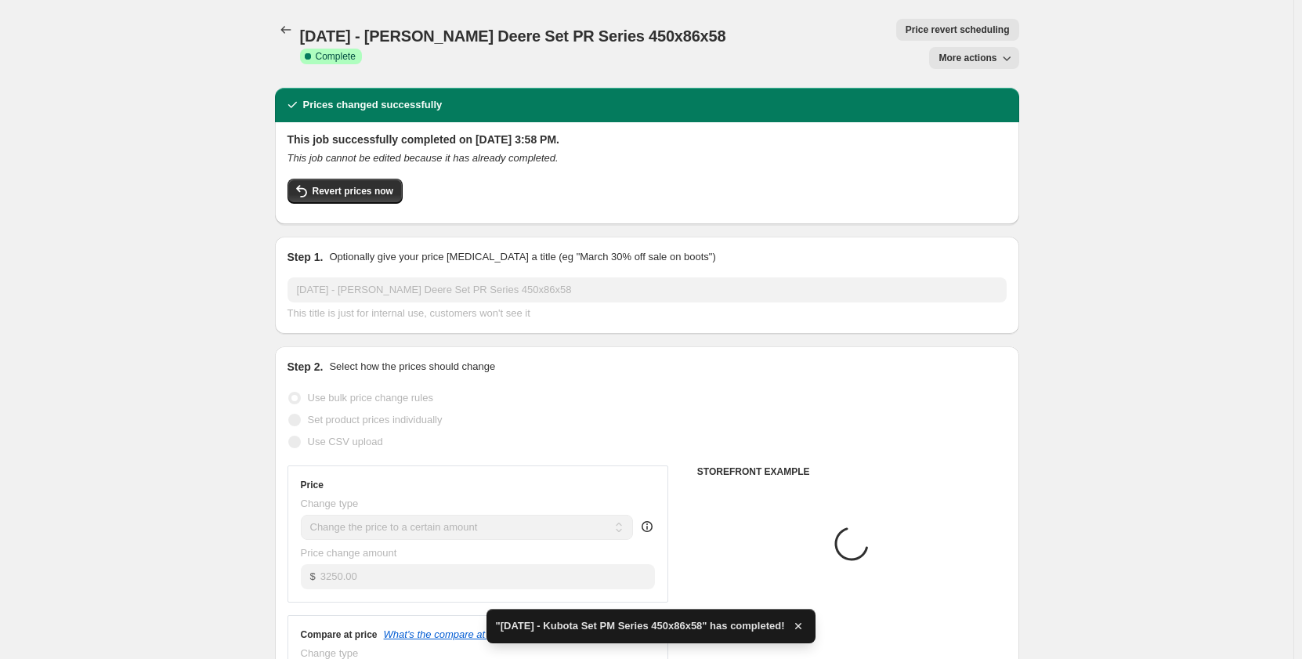
click at [960, 52] on span "More actions" at bounding box center [968, 58] width 58 height 13
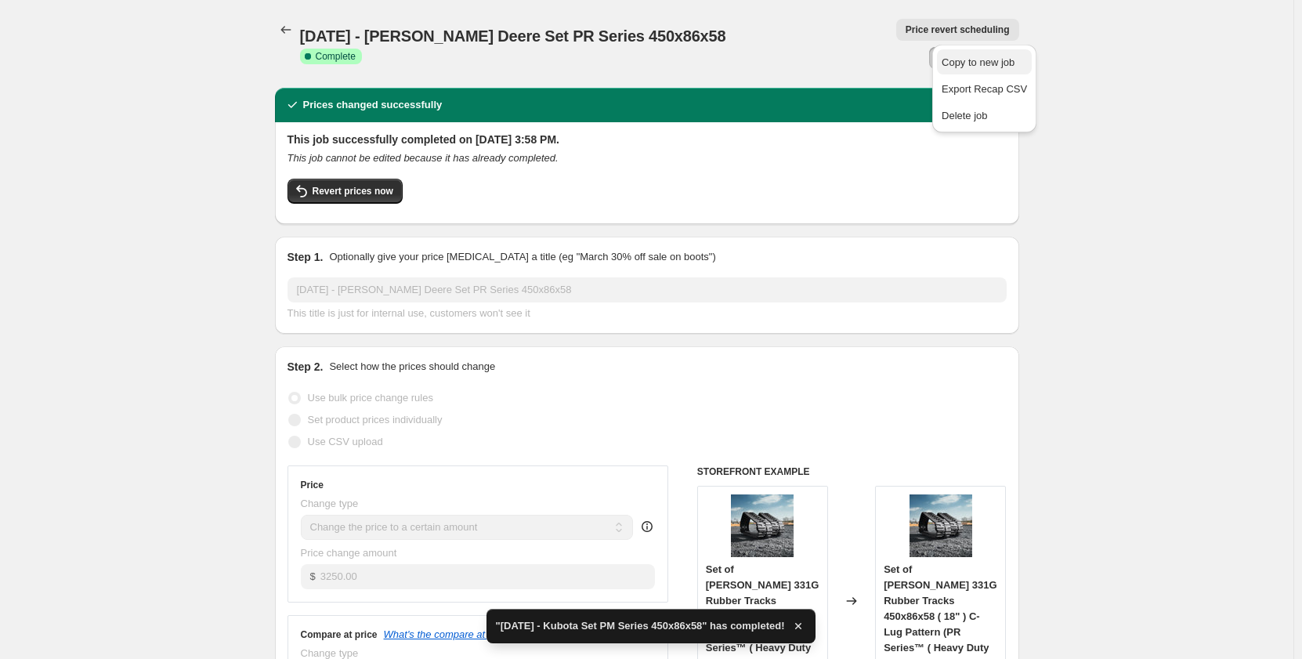
click at [960, 66] on span "Copy to new job" at bounding box center [978, 62] width 73 height 12
select select "pp"
select select "title"
select select "contains"
select select "title"
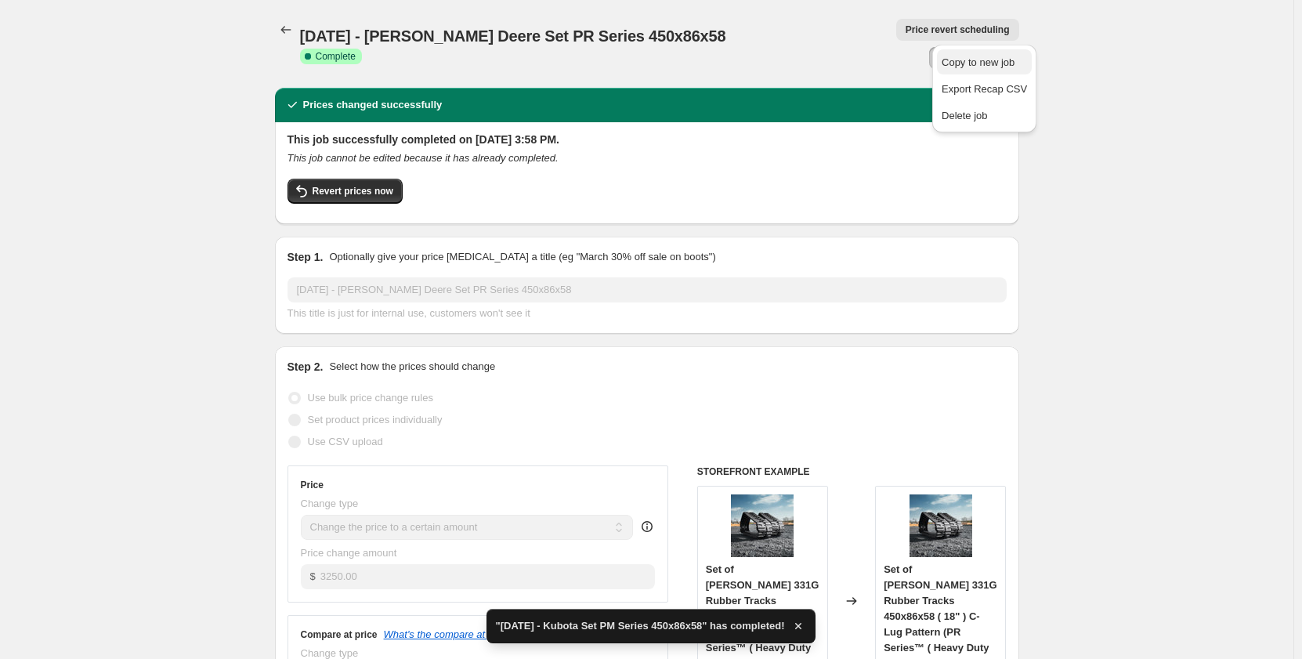
select select "contains"
select select "tag"
select select "not_equal"
select select "tag"
select select "not_equal"
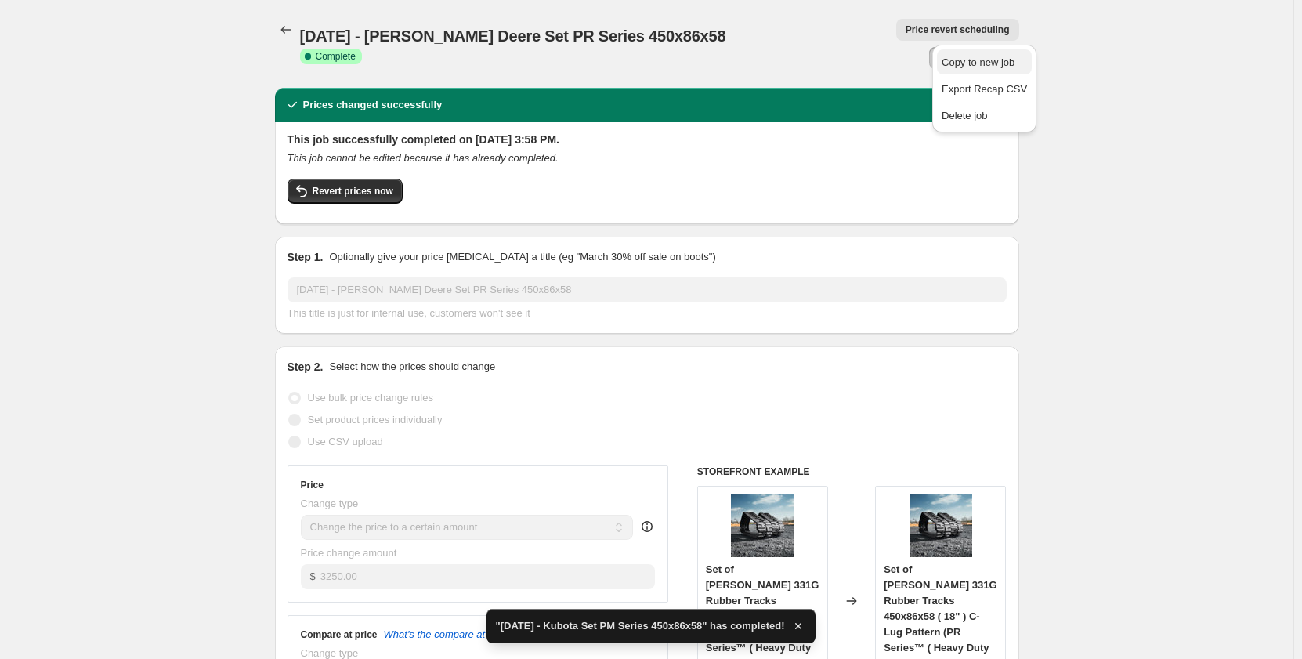
select select "not_equal"
select select "tag"
select select "not_equal"
select select "tag"
select select "not_equal"
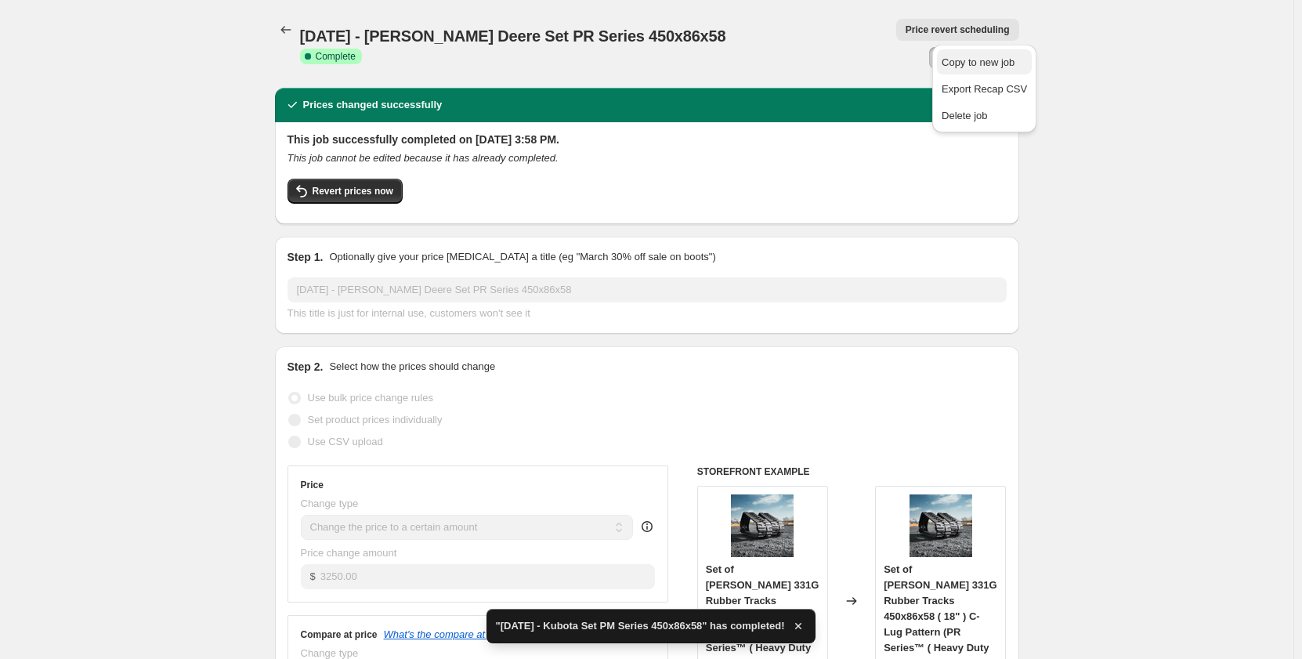
select select "tag"
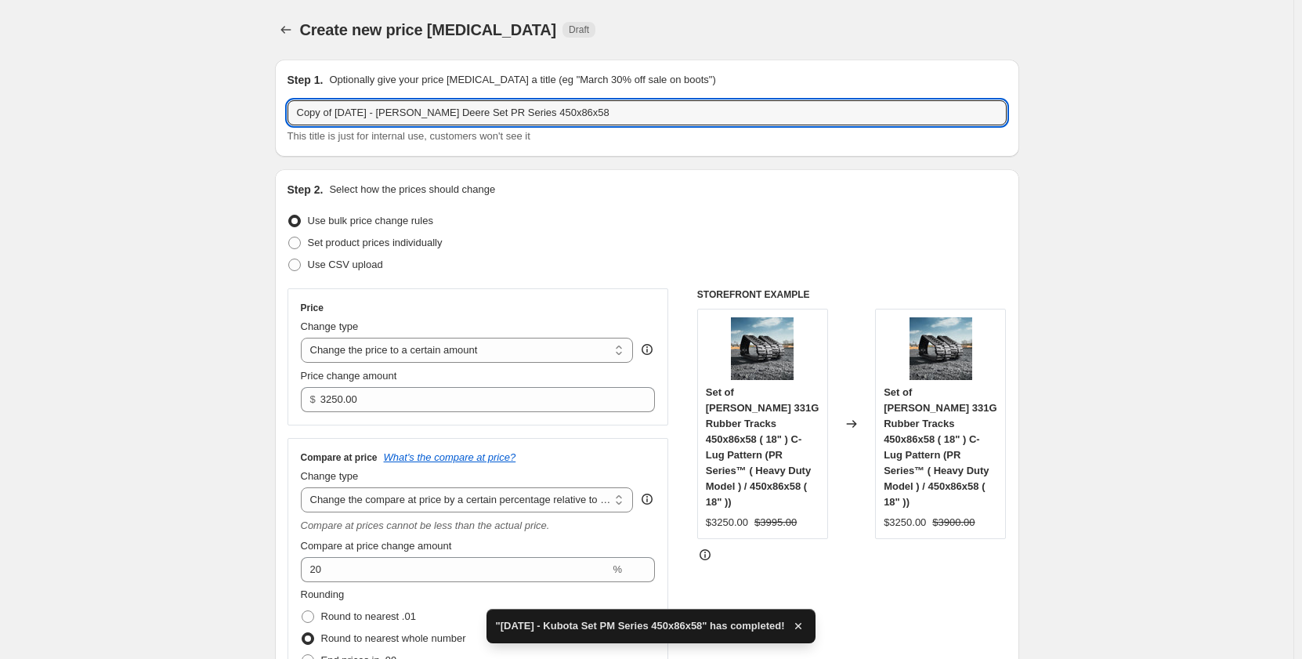
drag, startPoint x: 342, startPoint y: 118, endPoint x: 195, endPoint y: 137, distance: 148.6
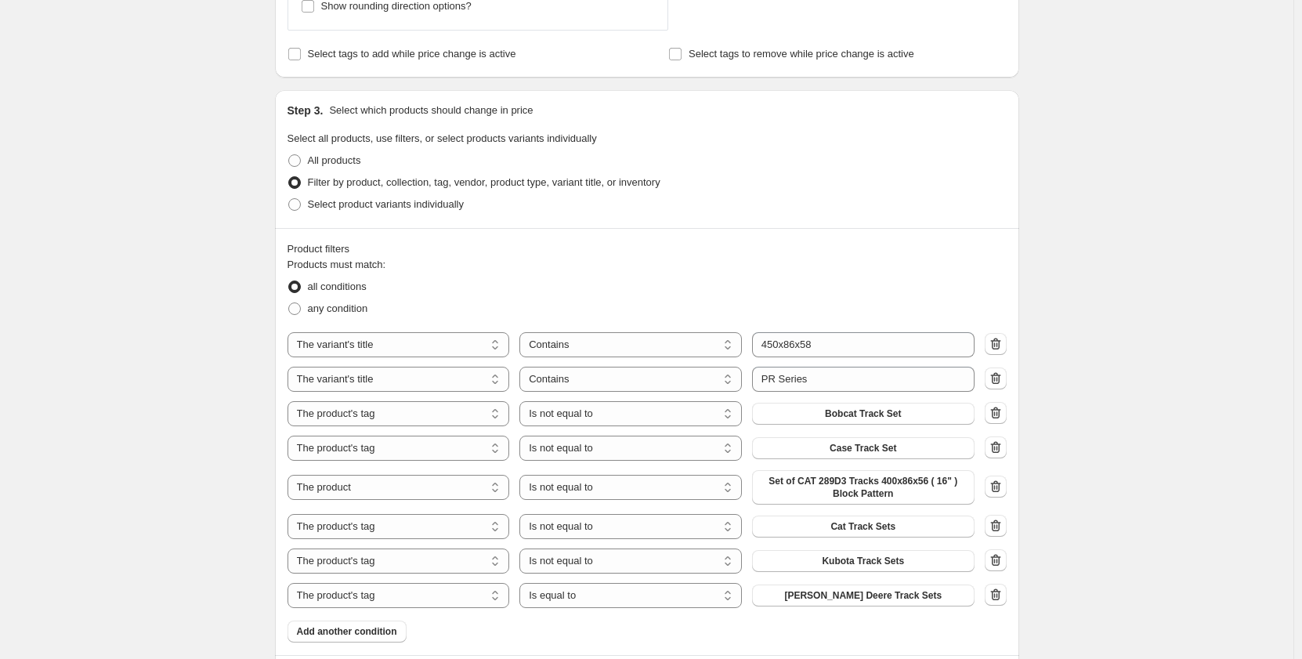
scroll to position [783, 0]
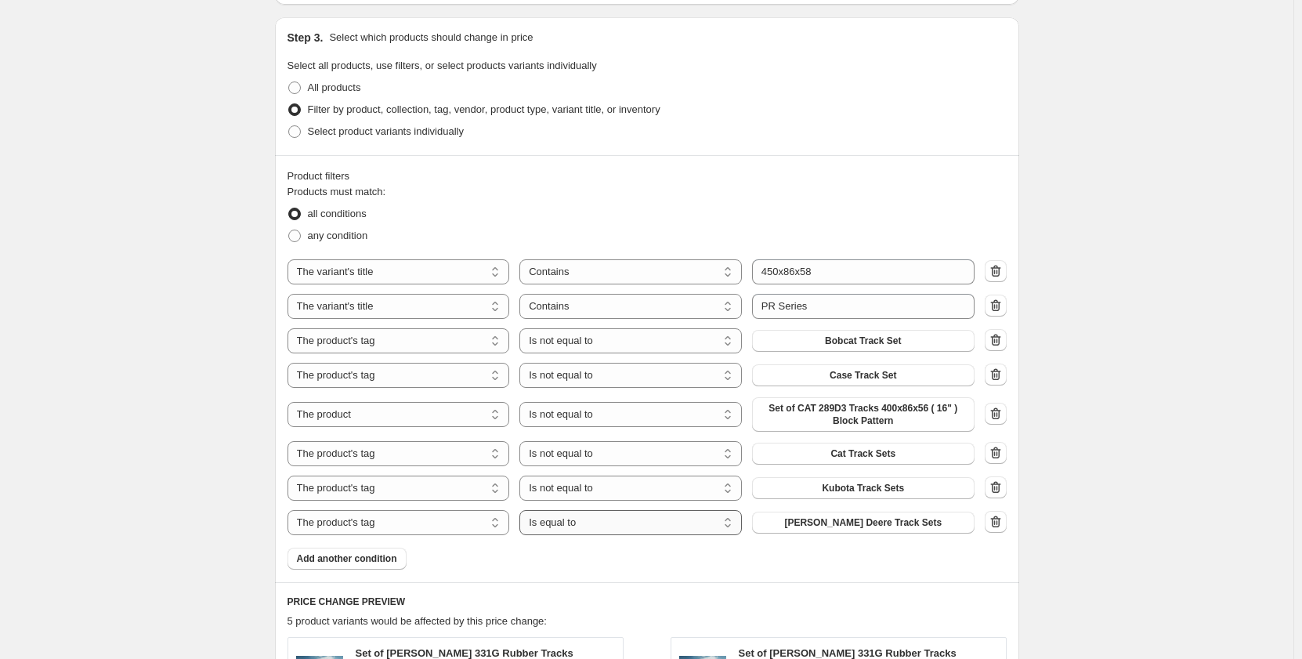
type input "[DATE] - [PERSON_NAME] Deere Set PR Series 450x86x58"
click at [634, 531] on select "Is equal to Is not equal to" at bounding box center [630, 522] width 222 height 25
select select "not_equal"
click at [624, 486] on select "Is equal to Is not equal to" at bounding box center [630, 488] width 222 height 25
select select "equal"
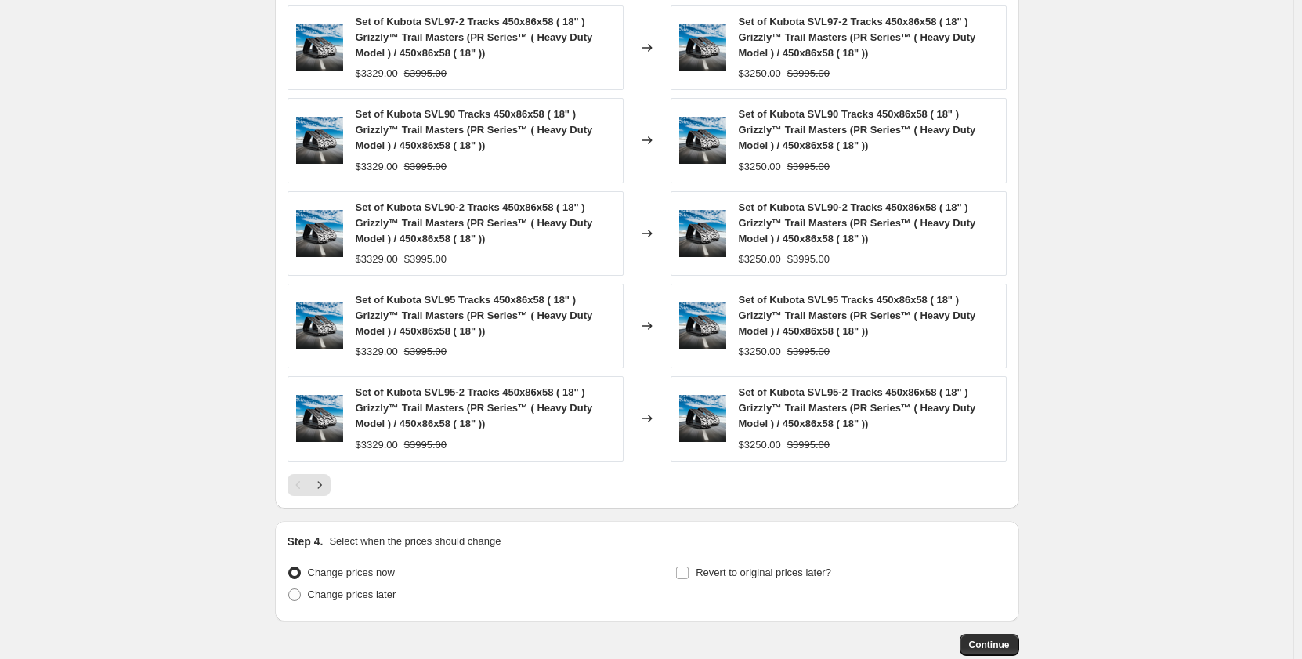
scroll to position [1507, 0]
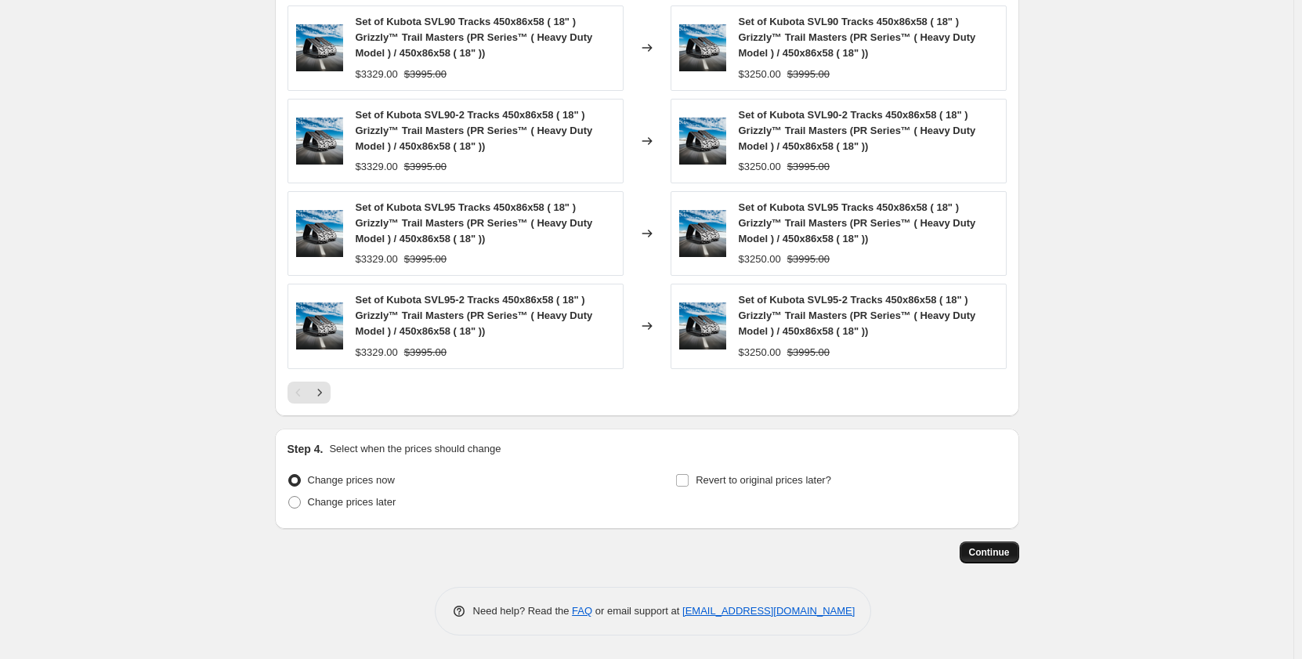
click at [983, 548] on span "Continue" at bounding box center [989, 552] width 41 height 13
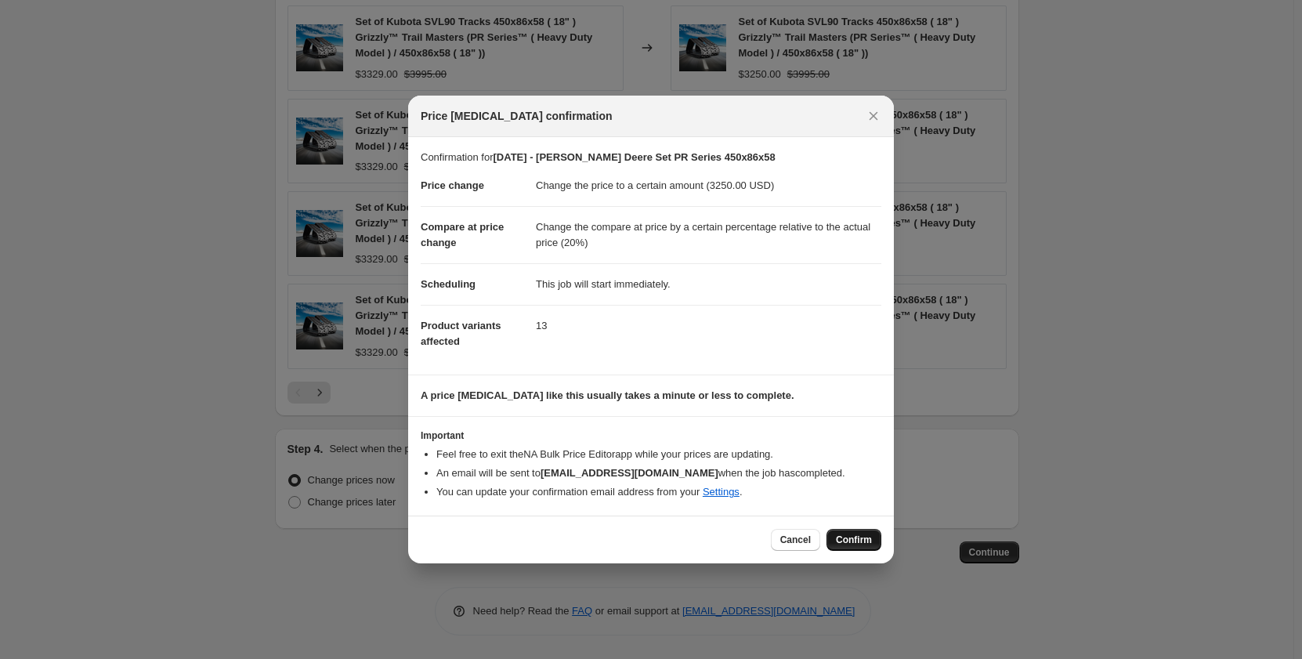
click at [863, 542] on span "Confirm" at bounding box center [854, 540] width 36 height 13
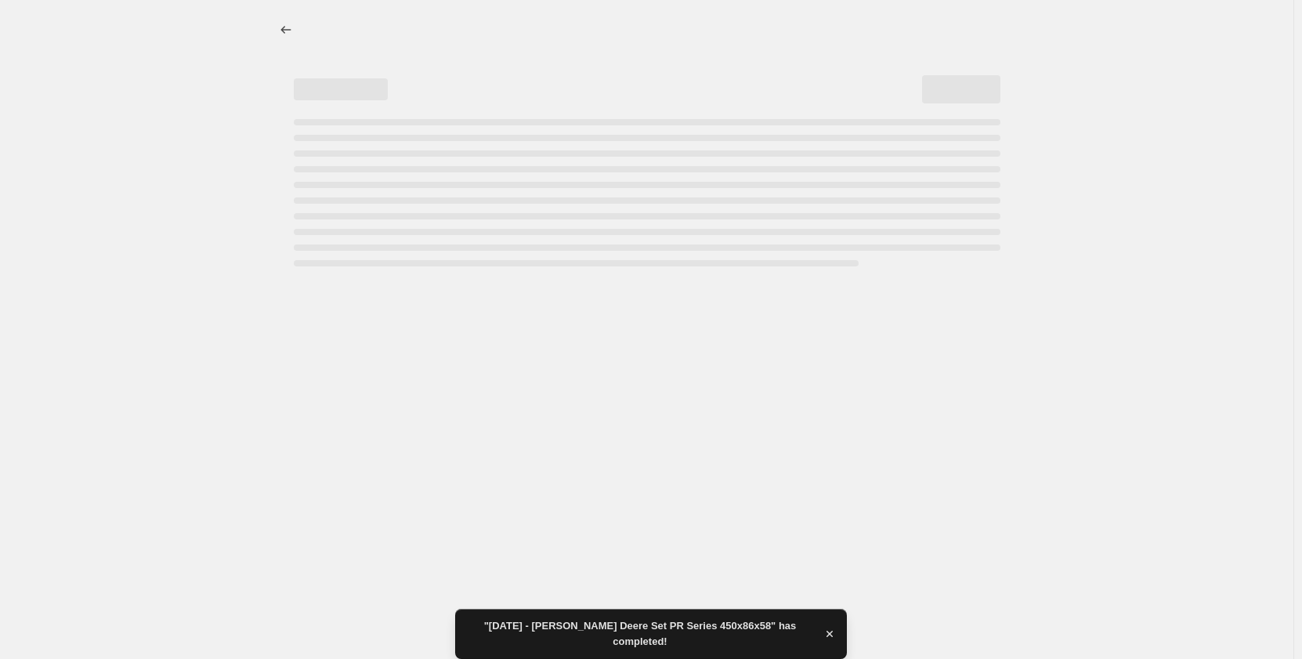
select select "pp"
select select "title"
select select "contains"
select select "title"
select select "contains"
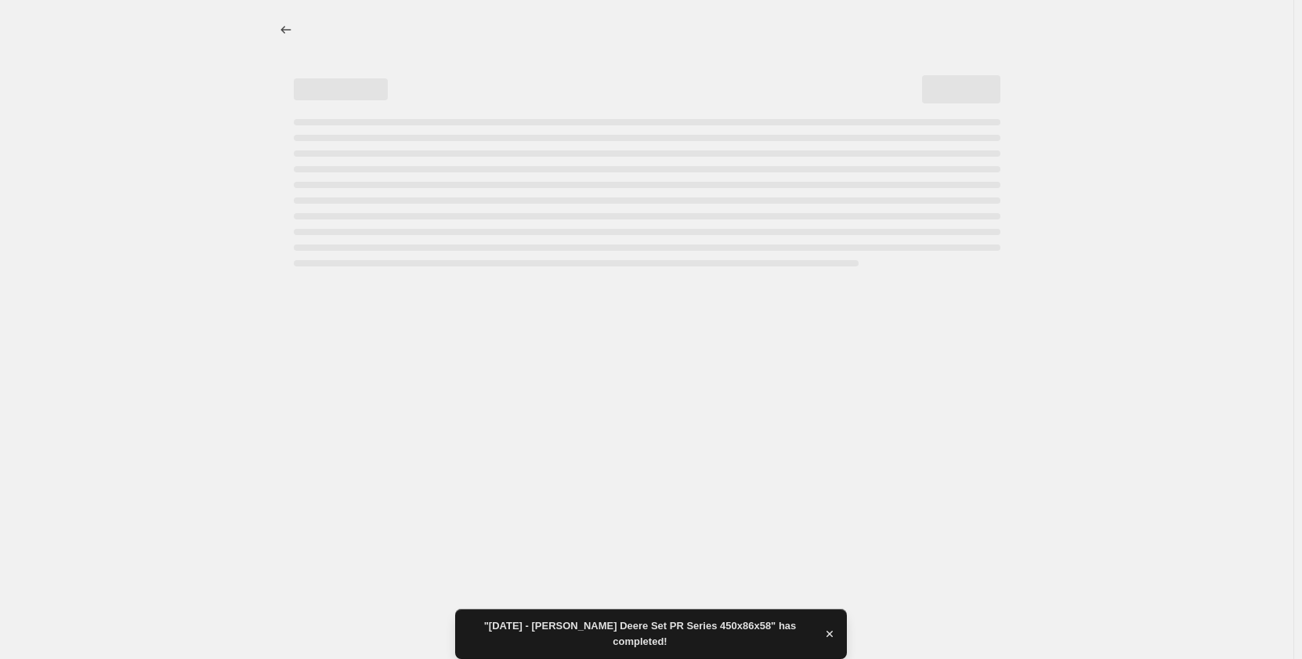
select select "tag"
select select "not_equal"
select select "tag"
select select "not_equal"
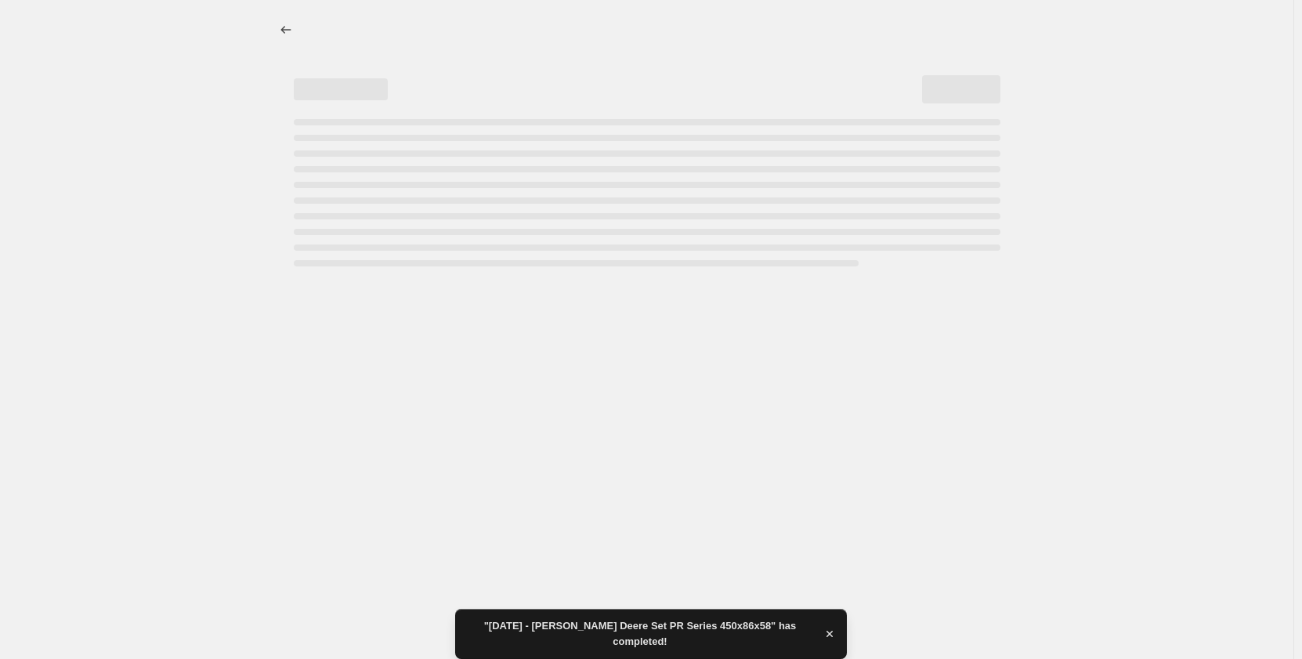
select select "tag"
select select "not_equal"
select select "tag"
select select "not_equal"
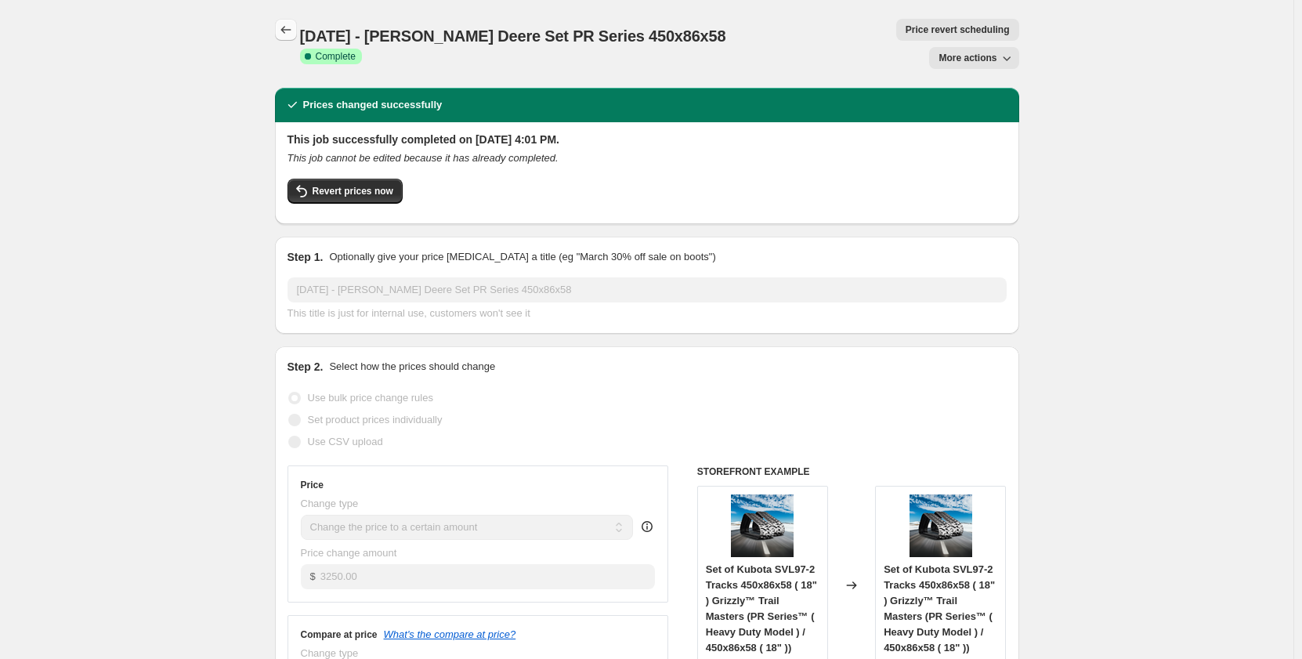
click at [286, 27] on icon "Price change jobs" at bounding box center [286, 30] width 16 height 16
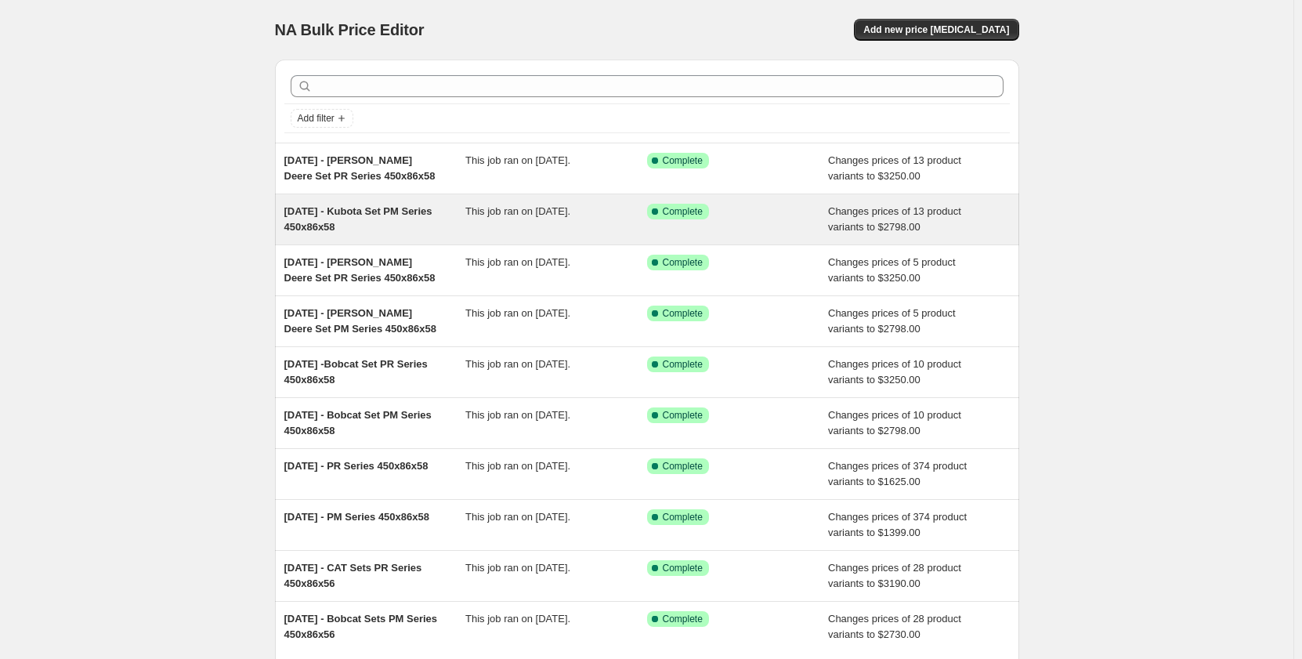
click at [485, 217] on span "This job ran on [DATE]." at bounding box center [517, 211] width 105 height 12
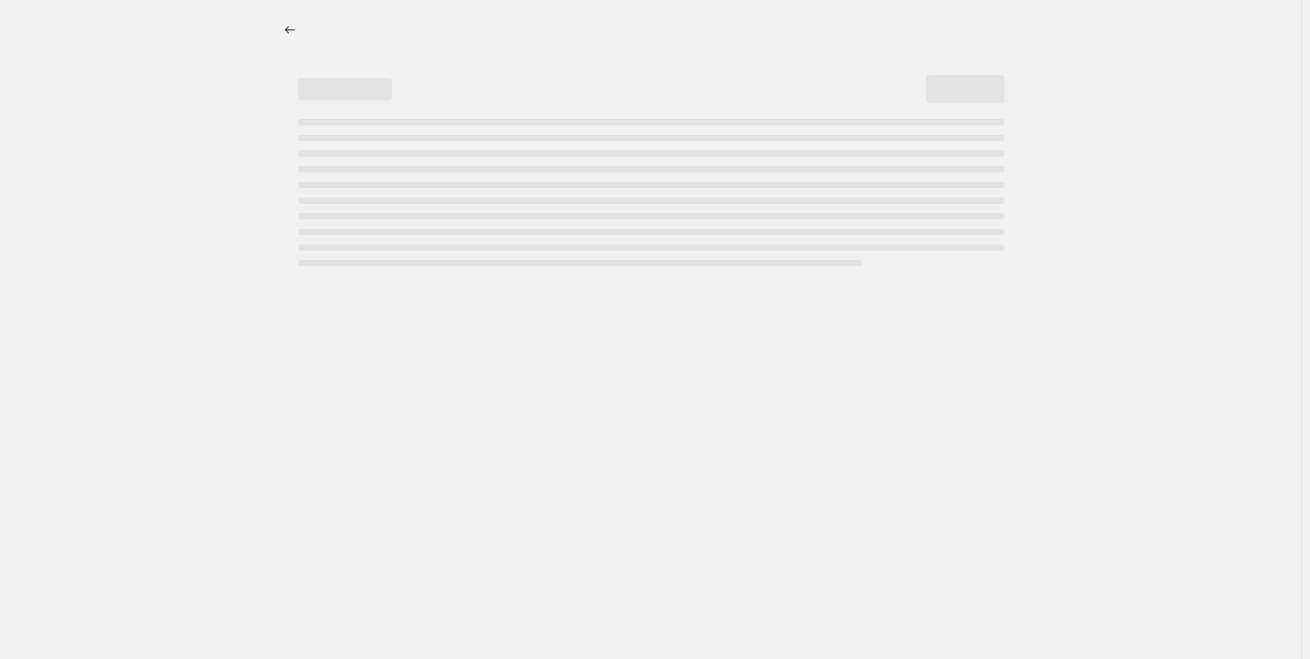
select select "pp"
select select "title"
select select "contains"
select select "title"
select select "contains"
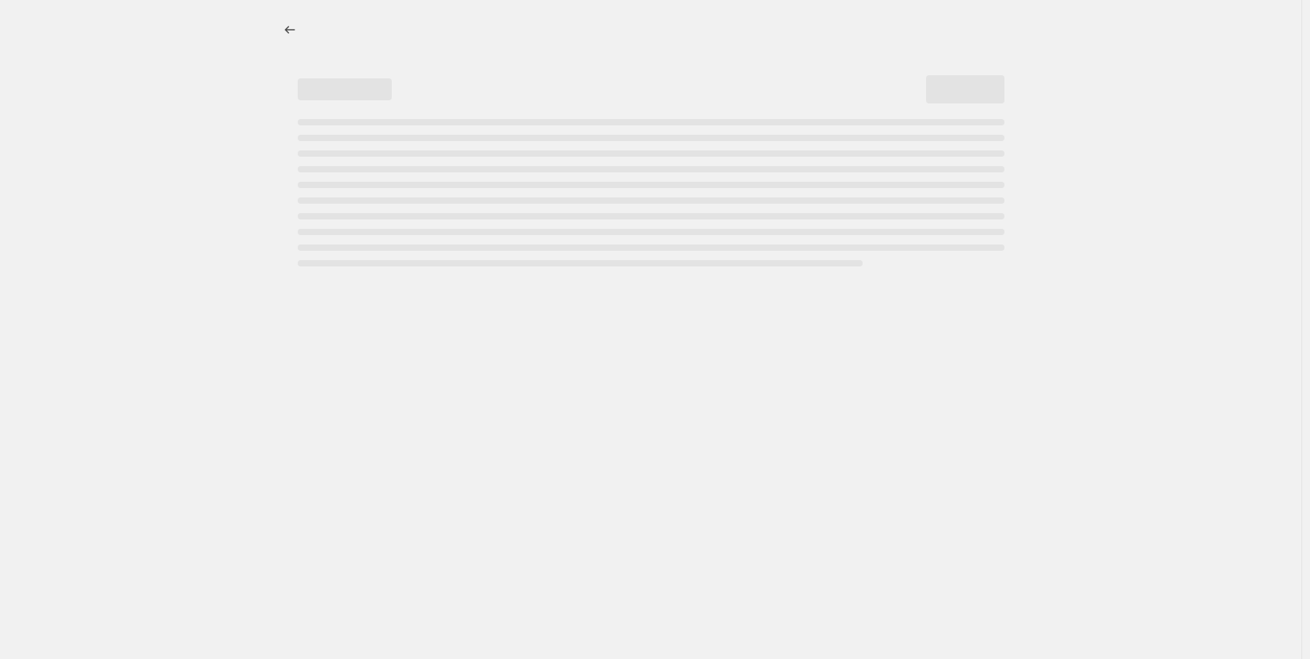
select select "tag"
select select "not_equal"
select select "tag"
select select "not_equal"
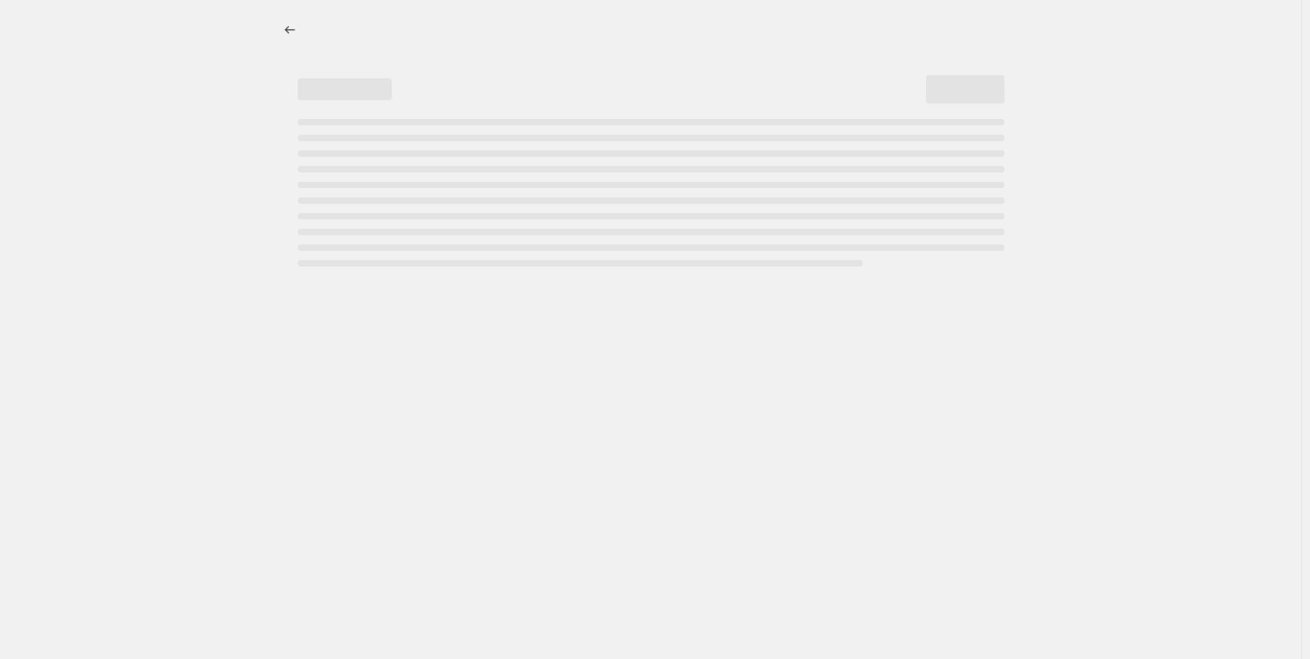
select select "tag"
select select "not_equal"
select select "tag"
select select "not_equal"
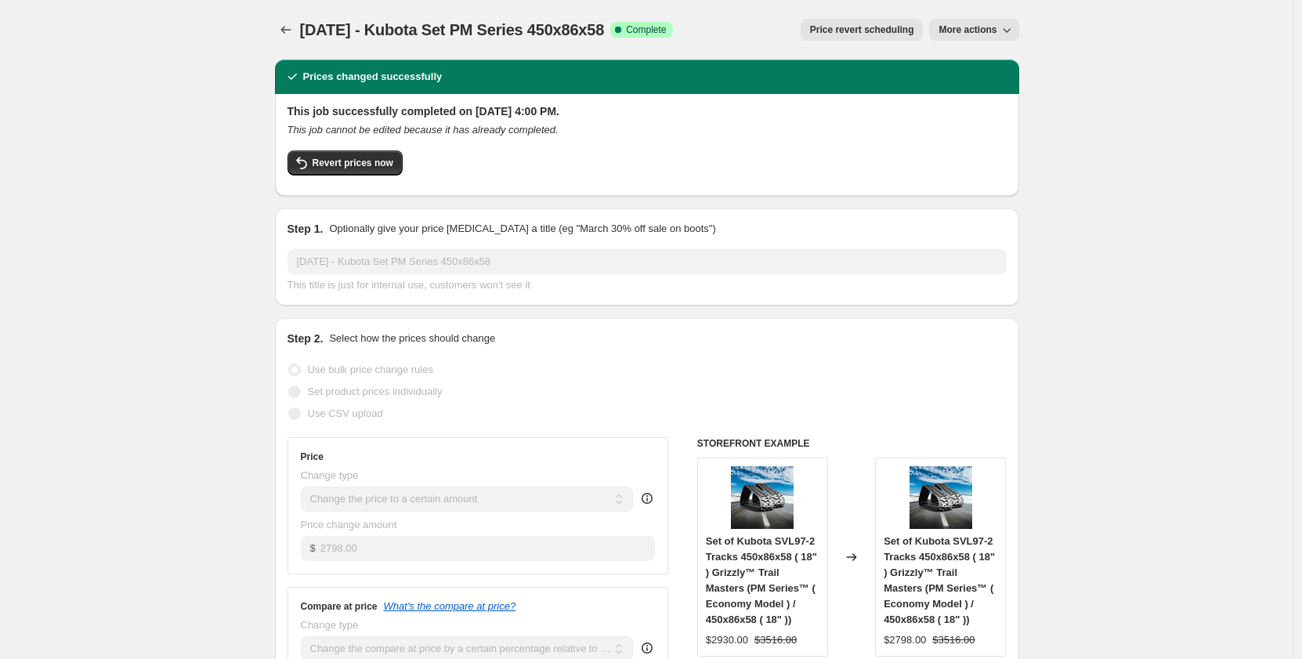
click at [960, 31] on span "More actions" at bounding box center [968, 30] width 58 height 13
click at [959, 63] on span "Copy to new job" at bounding box center [978, 62] width 73 height 12
select select "pp"
select select "title"
select select "contains"
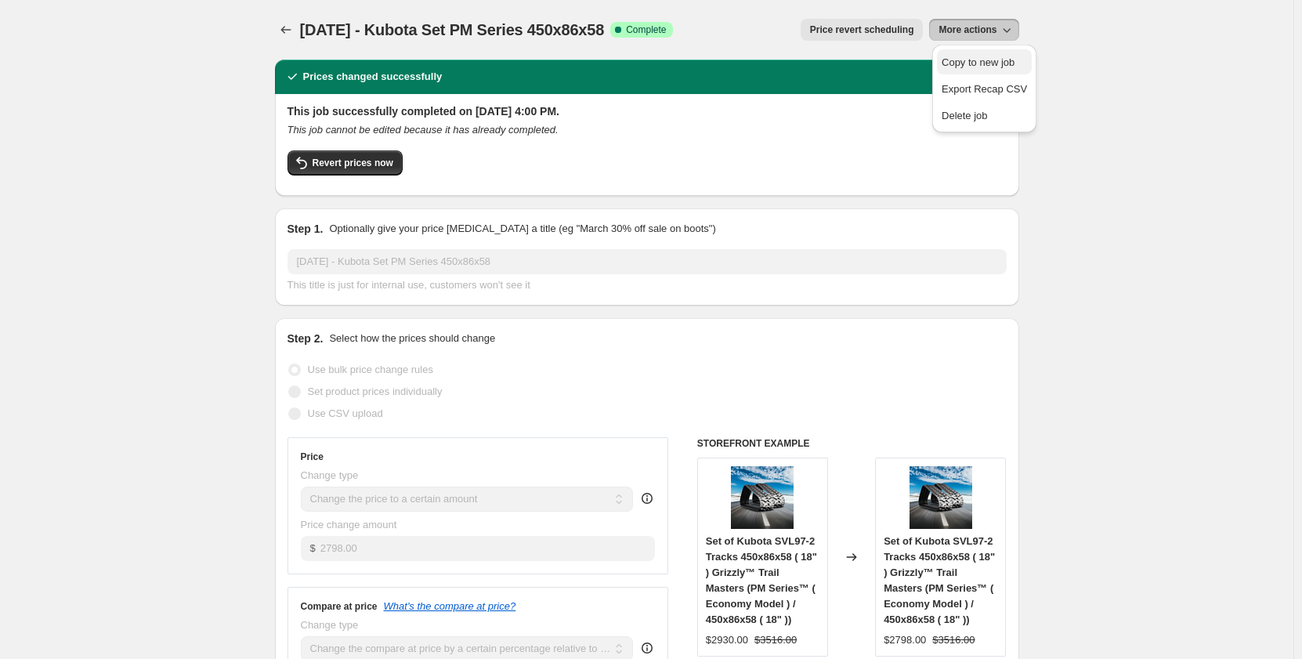
select select "title"
select select "contains"
select select "tag"
select select "not_equal"
select select "tag"
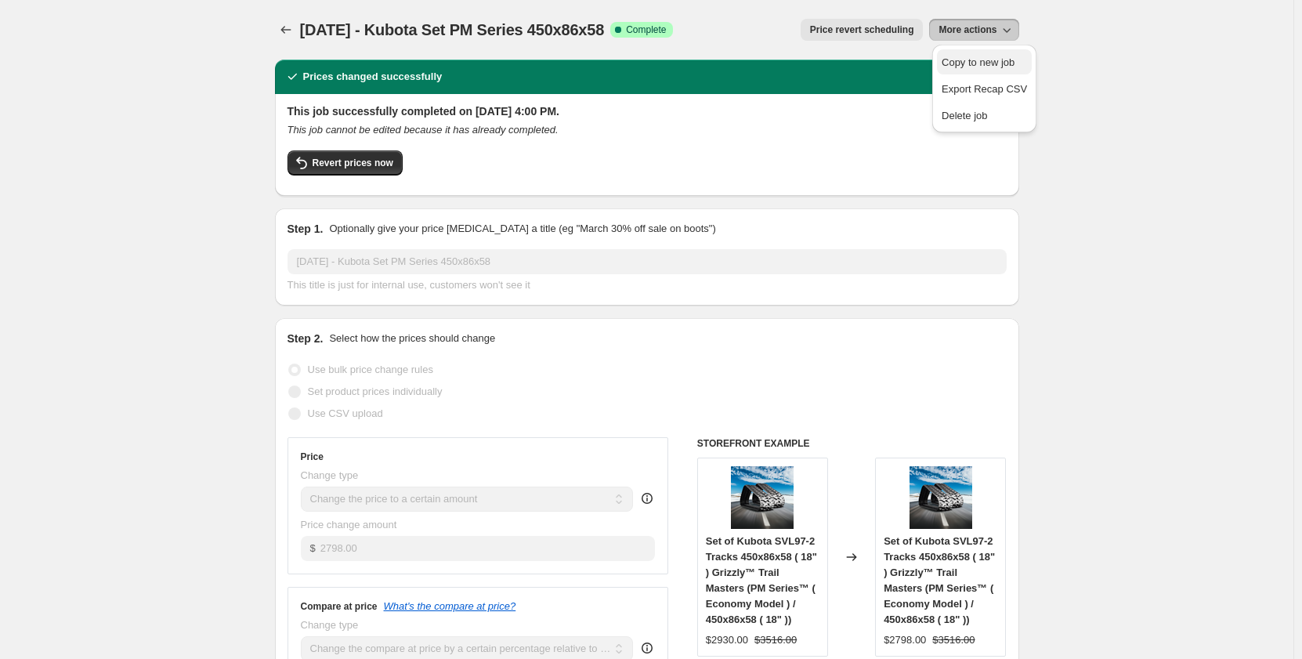
select select "not_equal"
select select "tag"
select select "not_equal"
select select "tag"
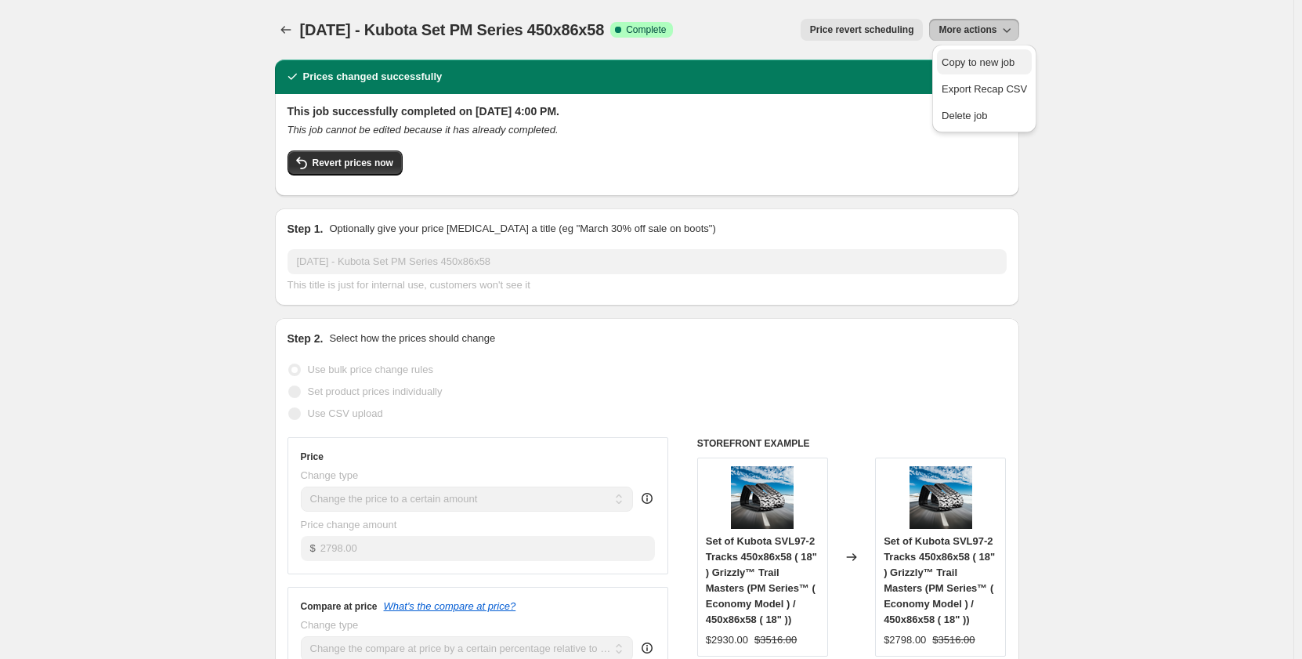
select select "tag"
select select "not_equal"
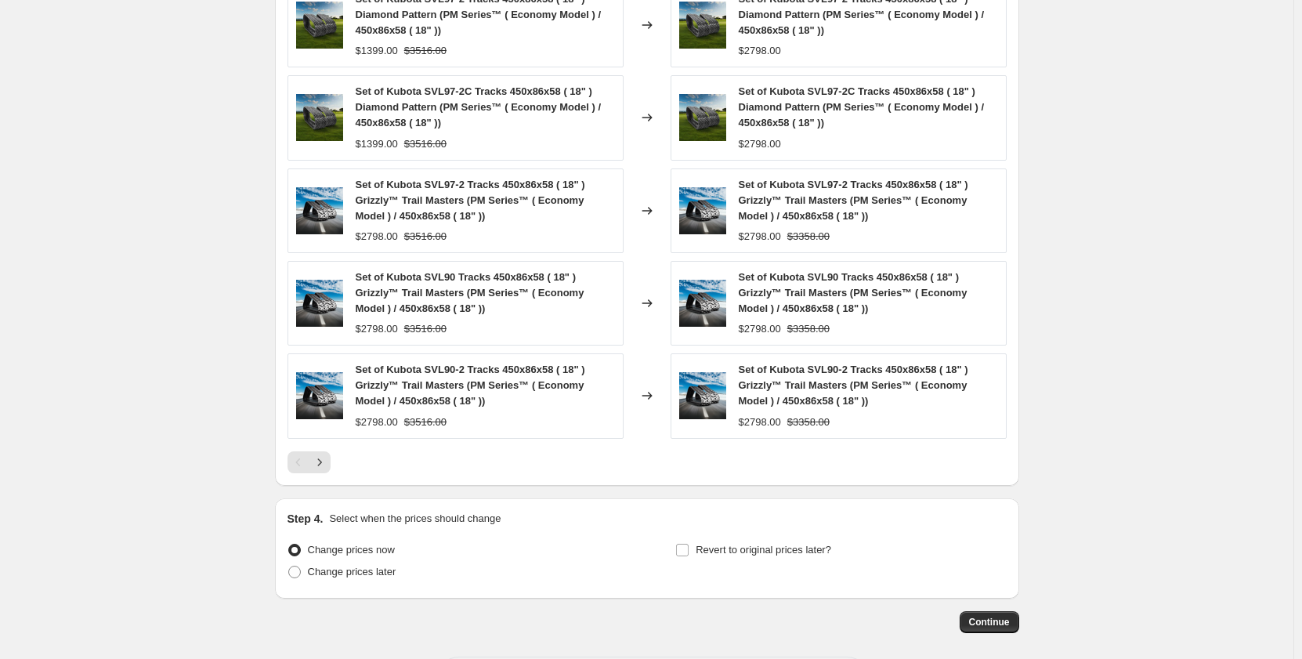
scroll to position [1507, 0]
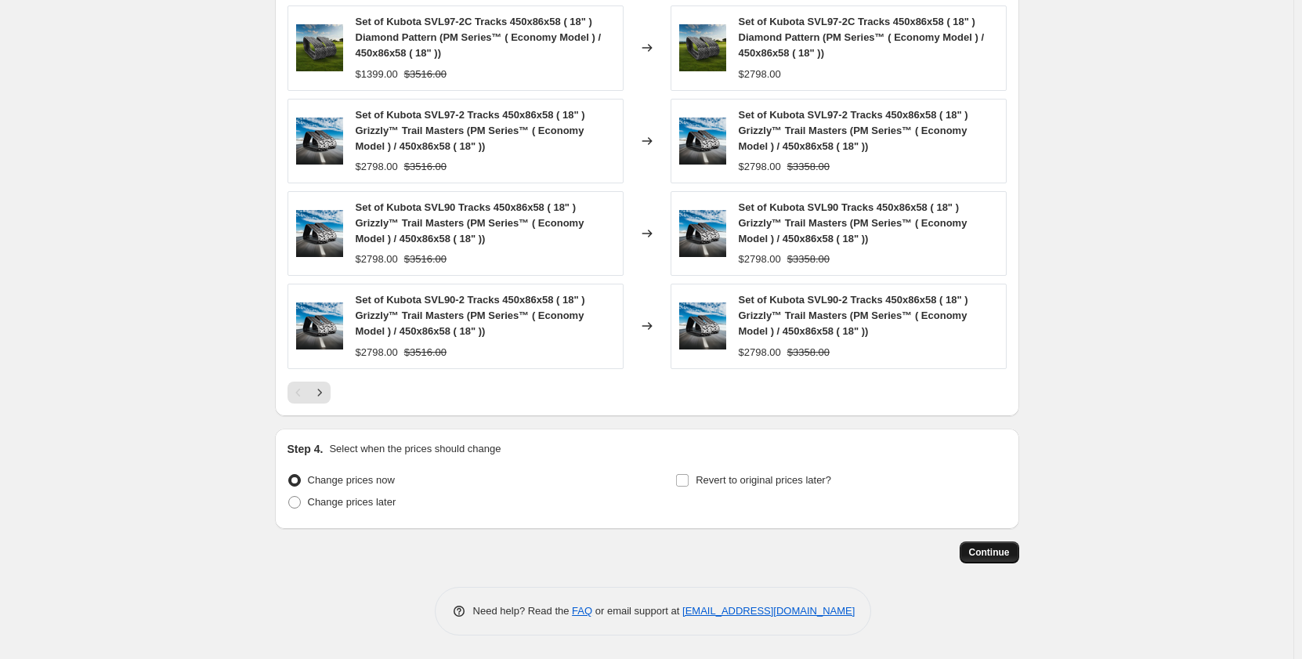
click at [989, 554] on span "Continue" at bounding box center [989, 552] width 41 height 13
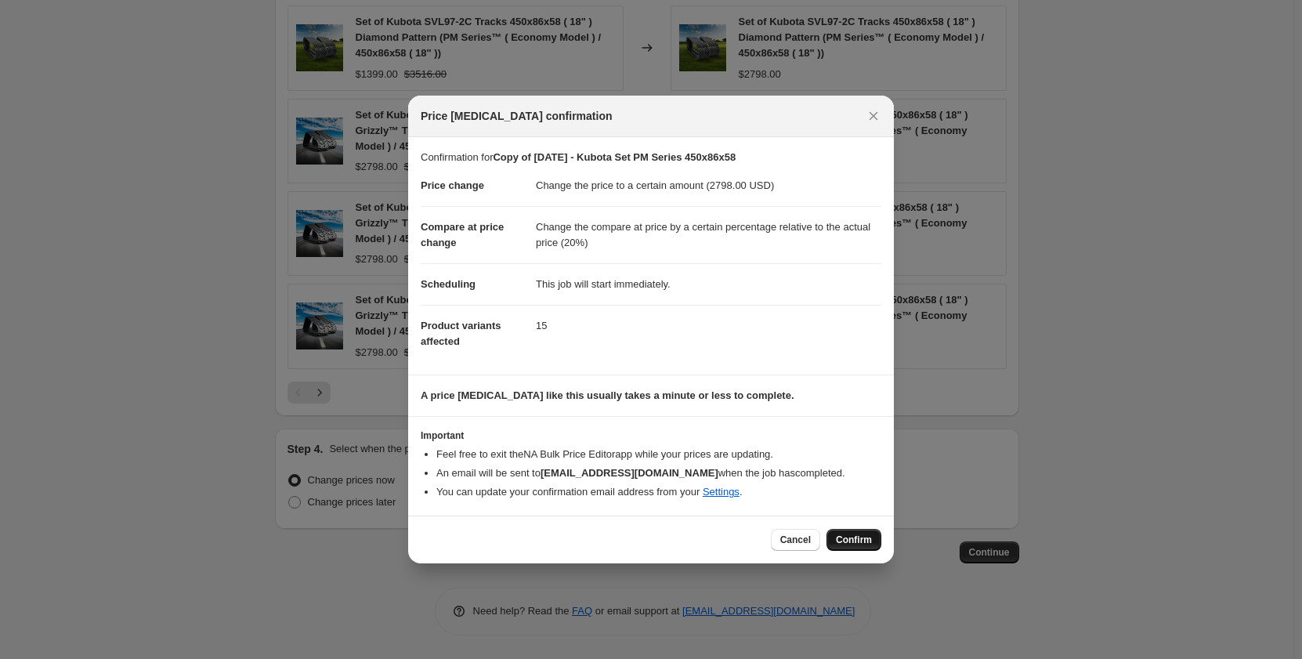
click at [853, 540] on span "Confirm" at bounding box center [854, 540] width 36 height 13
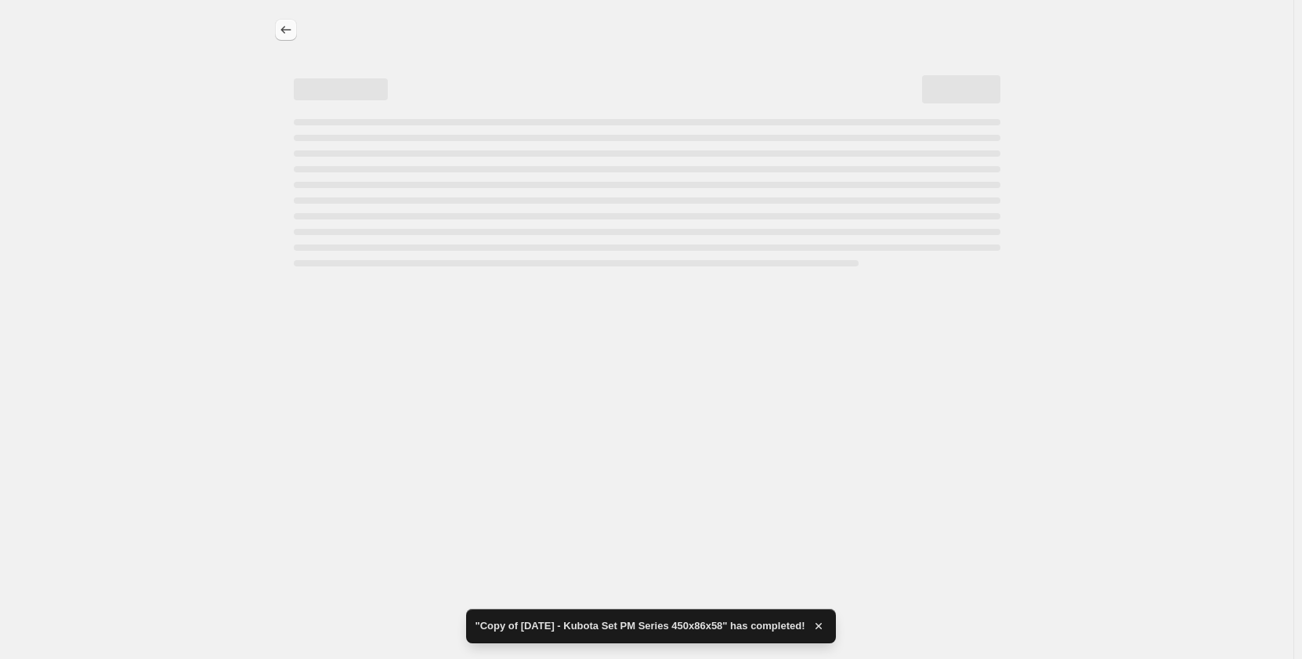
select select "pp"
select select "title"
select select "contains"
select select "title"
select select "contains"
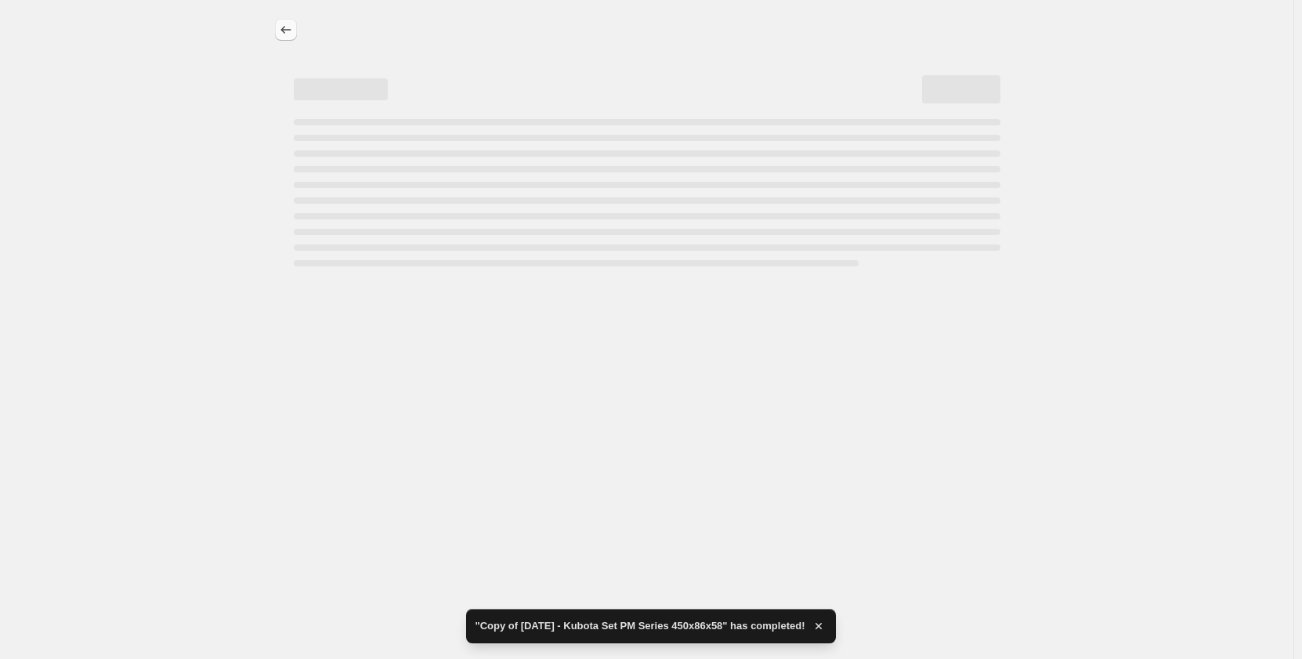
select select "tag"
select select "not_equal"
select select "tag"
select select "not_equal"
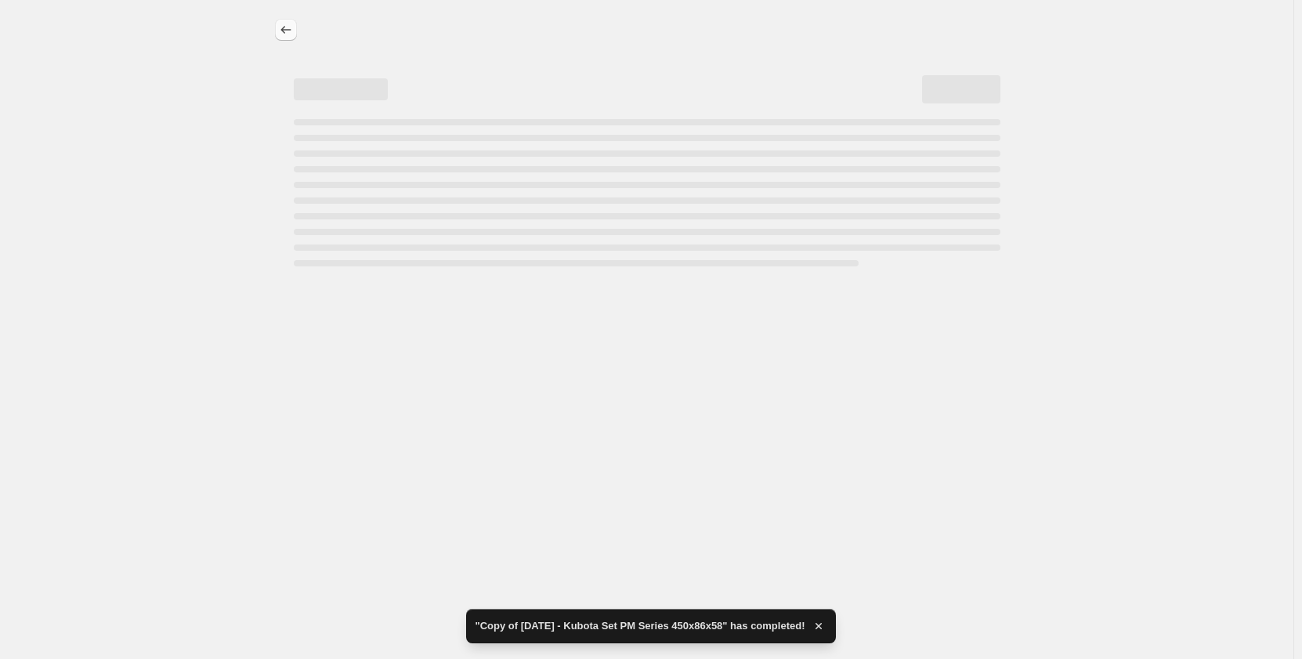
select select "tag"
select select "not_equal"
select select "tag"
select select "not_equal"
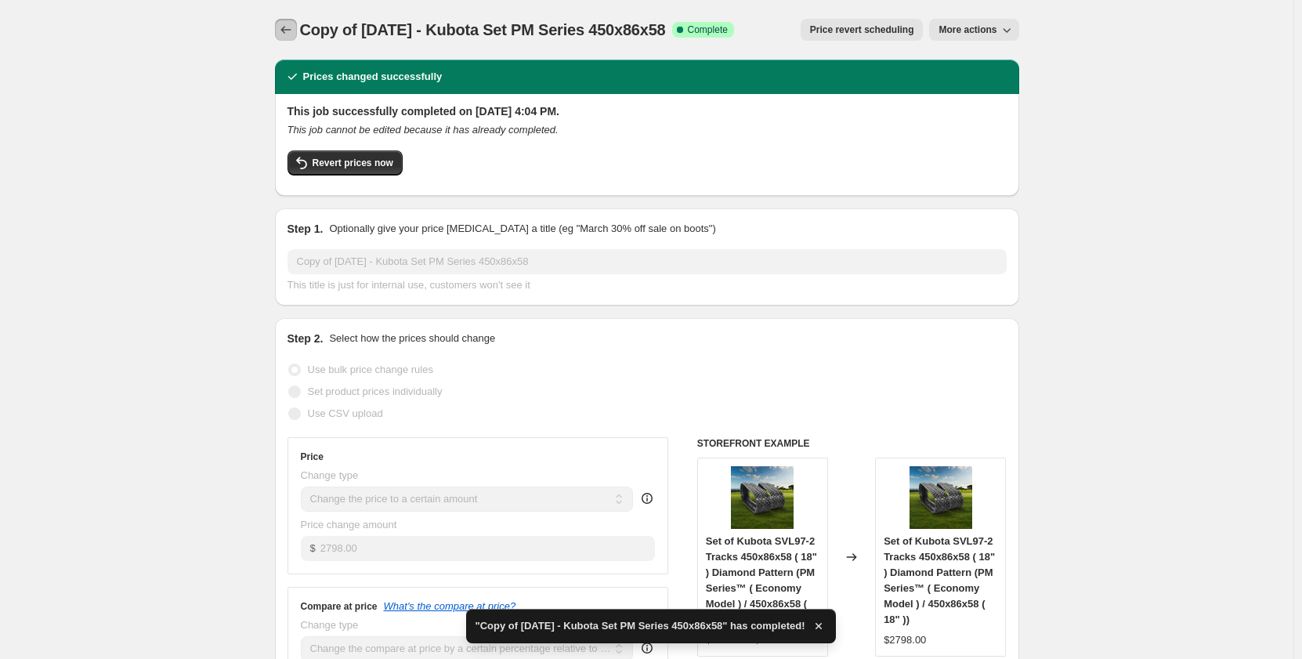
click at [289, 27] on icon "Price change jobs" at bounding box center [286, 30] width 16 height 16
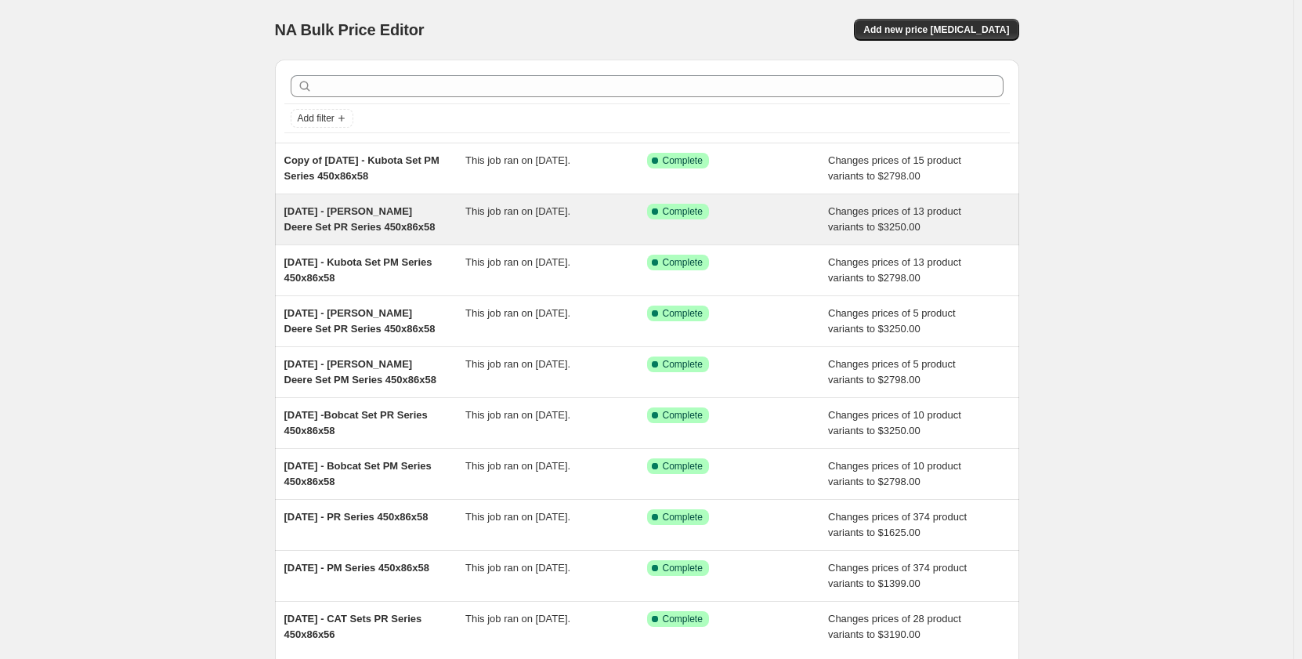
click at [472, 217] on span "This job ran on [DATE]." at bounding box center [517, 211] width 105 height 12
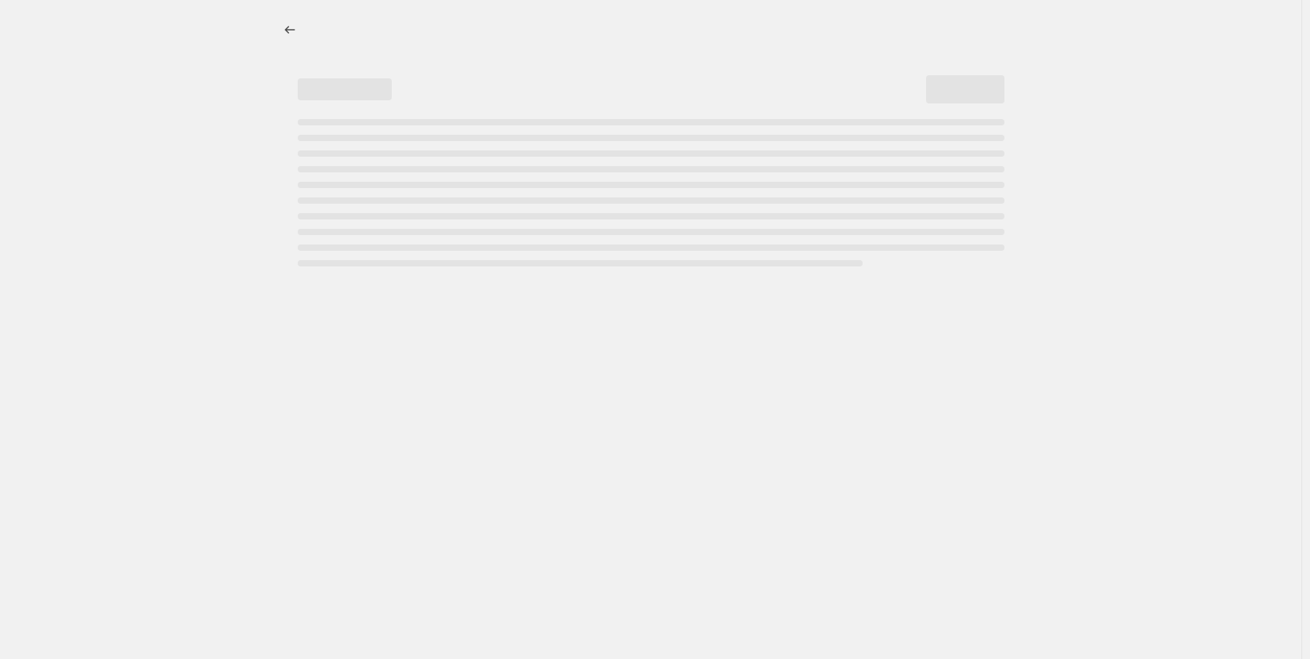
select select "pp"
select select "title"
select select "contains"
select select "title"
select select "contains"
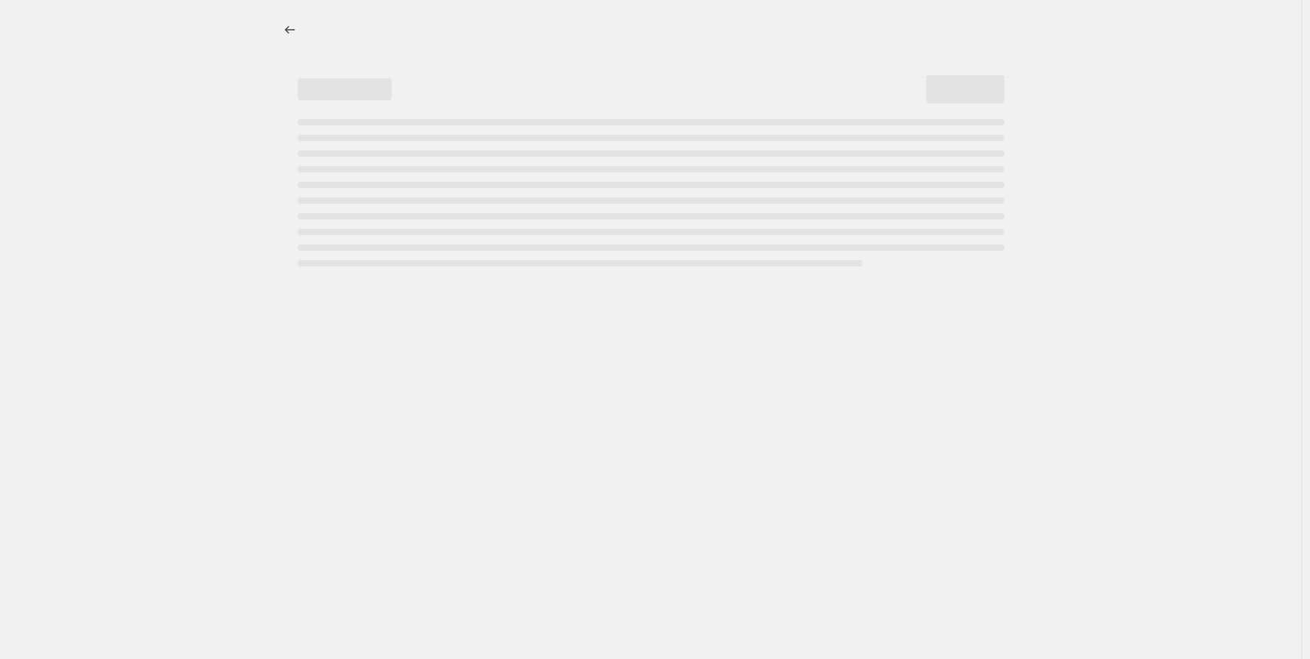
select select "tag"
select select "not_equal"
select select "tag"
select select "not_equal"
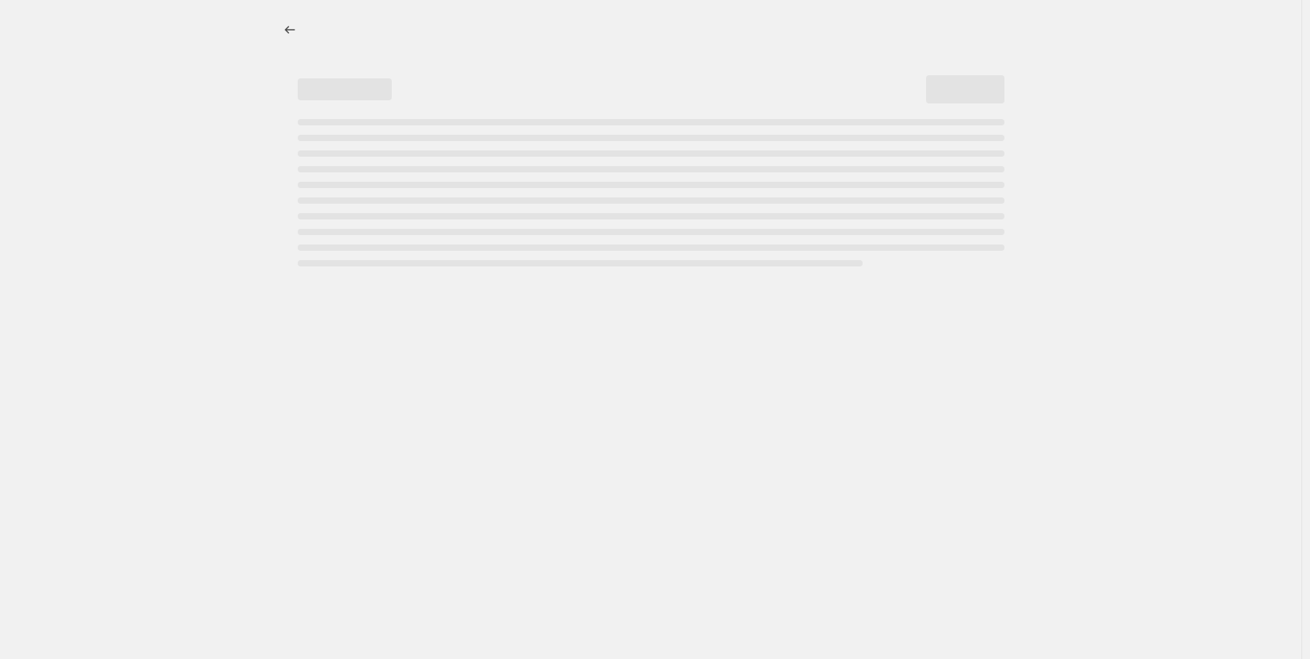
select select "tag"
select select "not_equal"
select select "tag"
select select "not_equal"
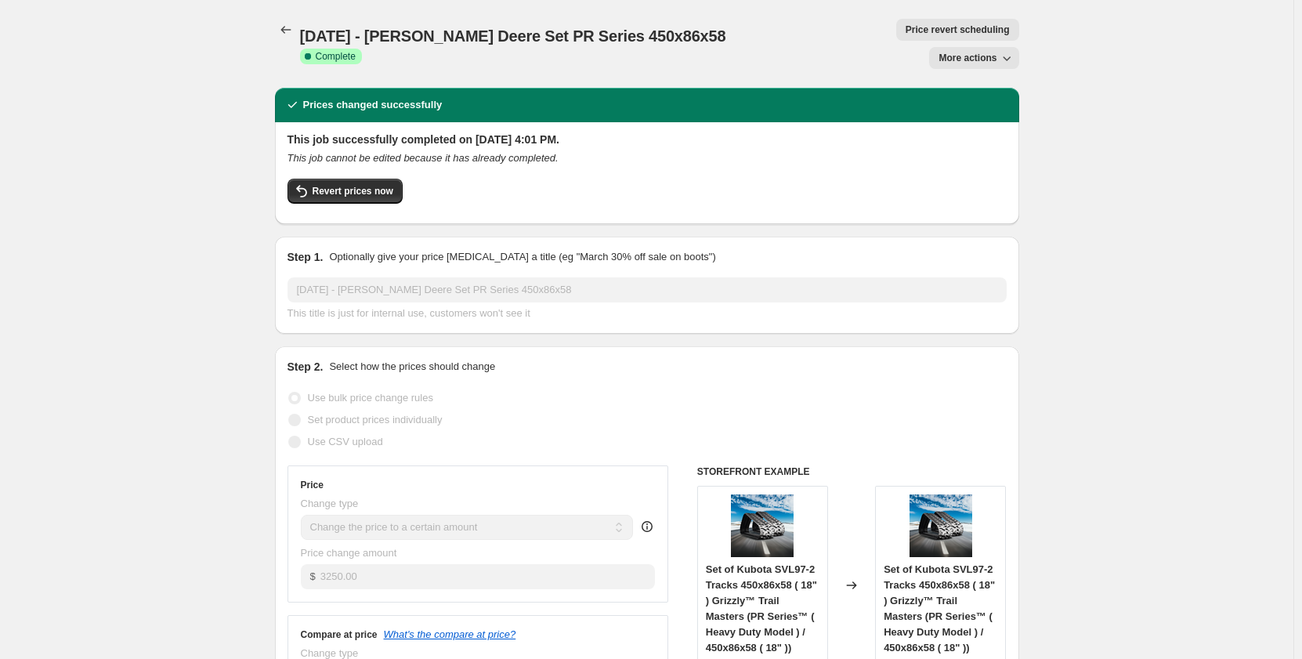
click at [956, 52] on span "More actions" at bounding box center [968, 58] width 58 height 13
click at [951, 60] on span "Copy to new job" at bounding box center [978, 62] width 73 height 12
select select "pp"
select select "title"
select select "contains"
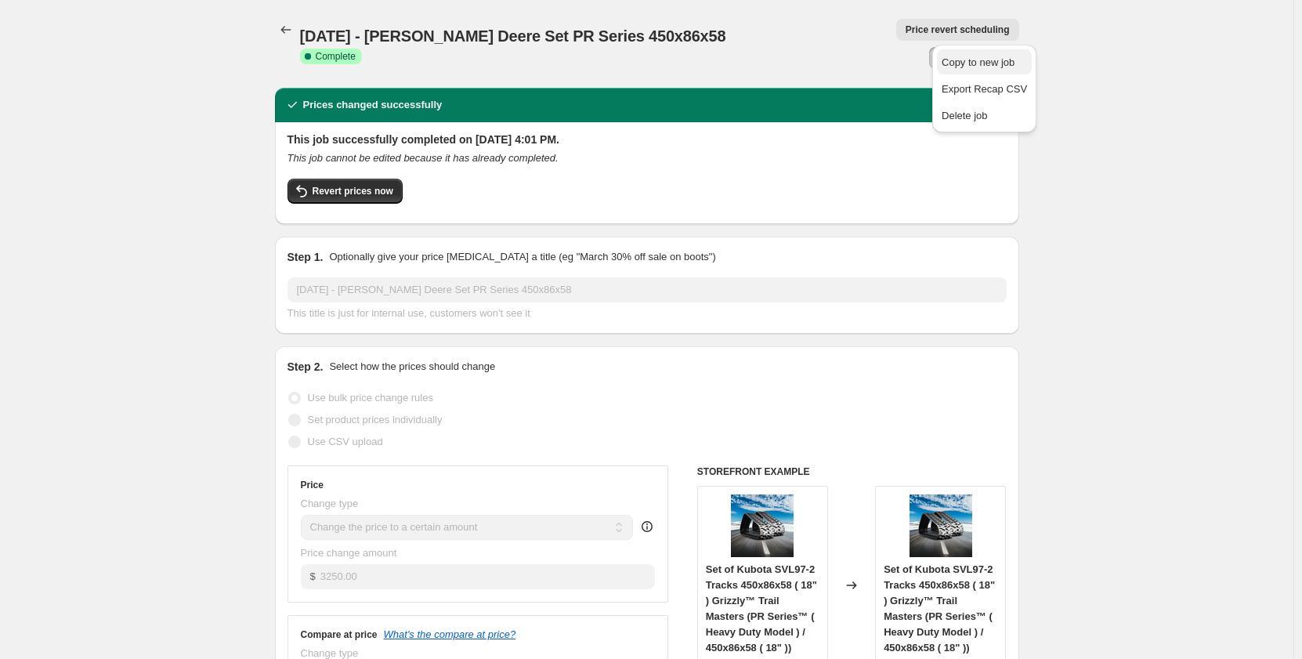
select select "title"
select select "contains"
select select "tag"
select select "not_equal"
select select "tag"
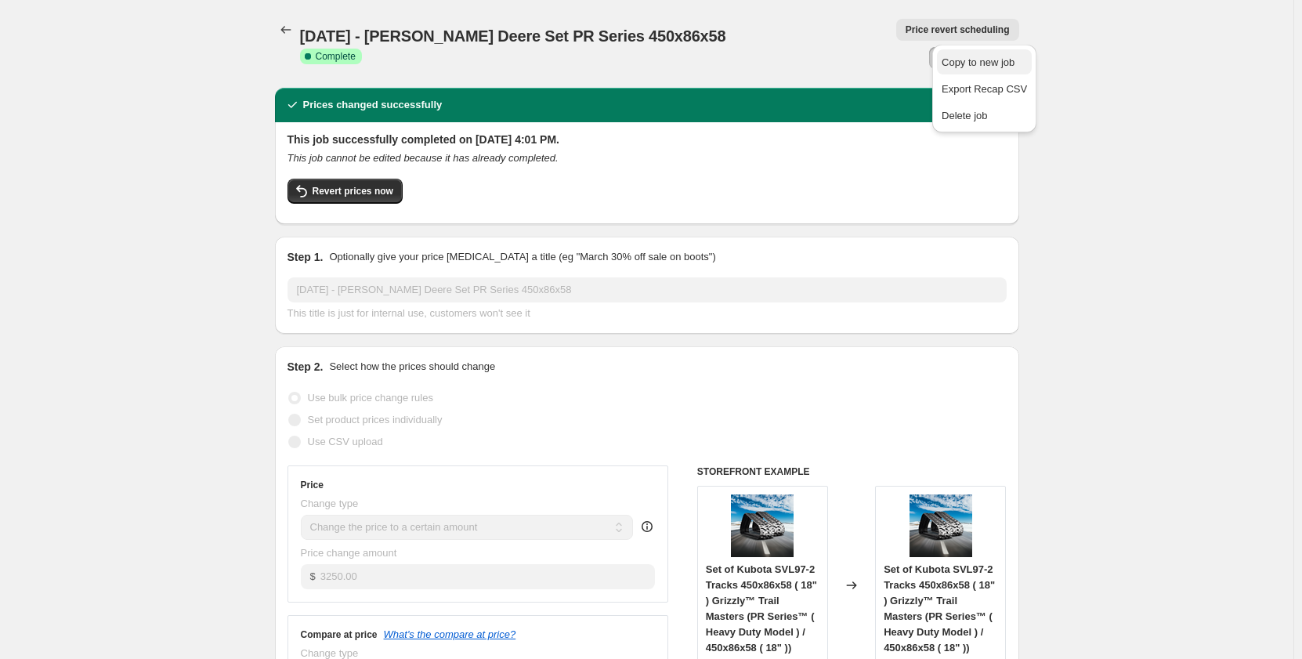
select select "not_equal"
select select "tag"
select select "not_equal"
select select "tag"
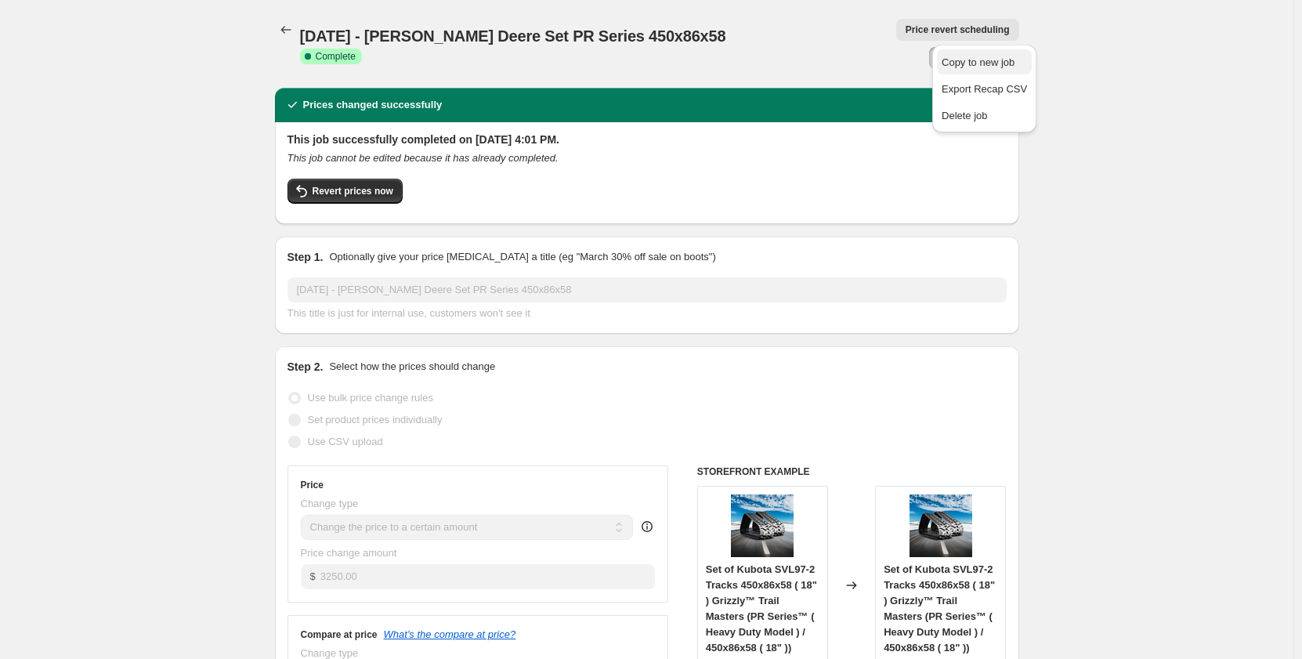
select select "tag"
select select "not_equal"
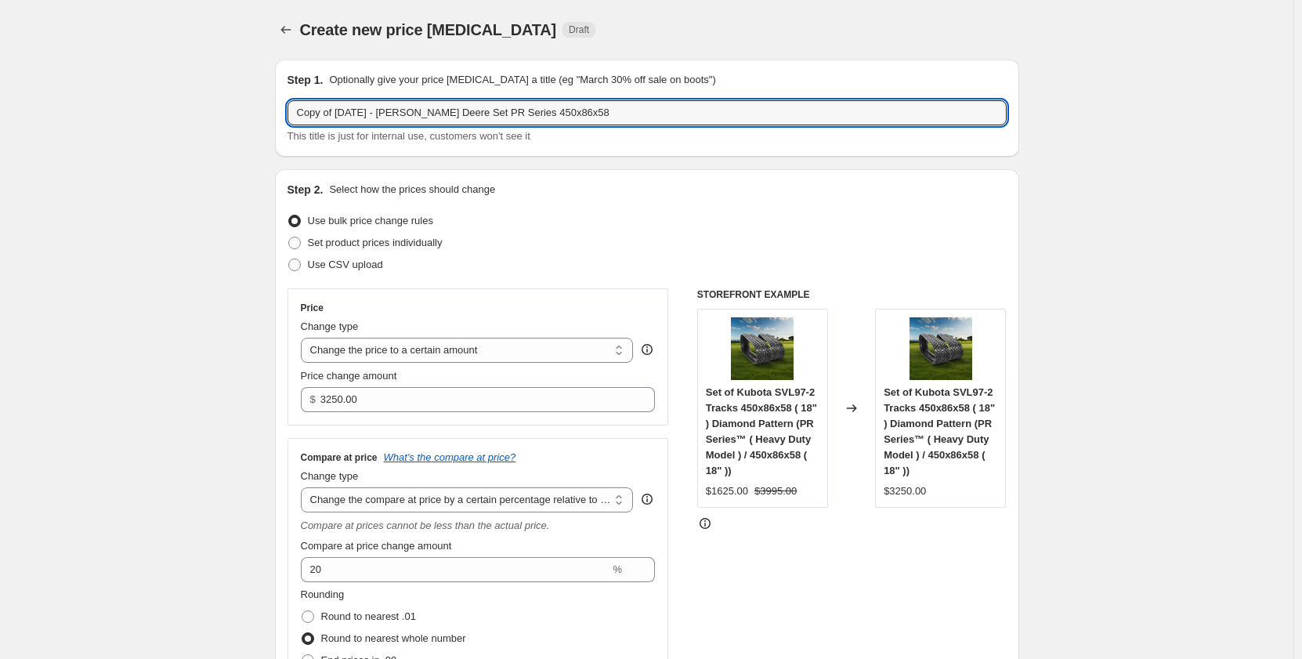
drag, startPoint x: 343, startPoint y: 118, endPoint x: 241, endPoint y: 127, distance: 102.2
drag, startPoint x: 413, startPoint y: 116, endPoint x: 360, endPoint y: 108, distance: 53.8
click at [360, 108] on input "[DATE] - [PERSON_NAME] Deere Set PR Series 450x86x58" at bounding box center [647, 112] width 719 height 25
type input "[DATE] - Kubota Set PR Series 450x86x58"
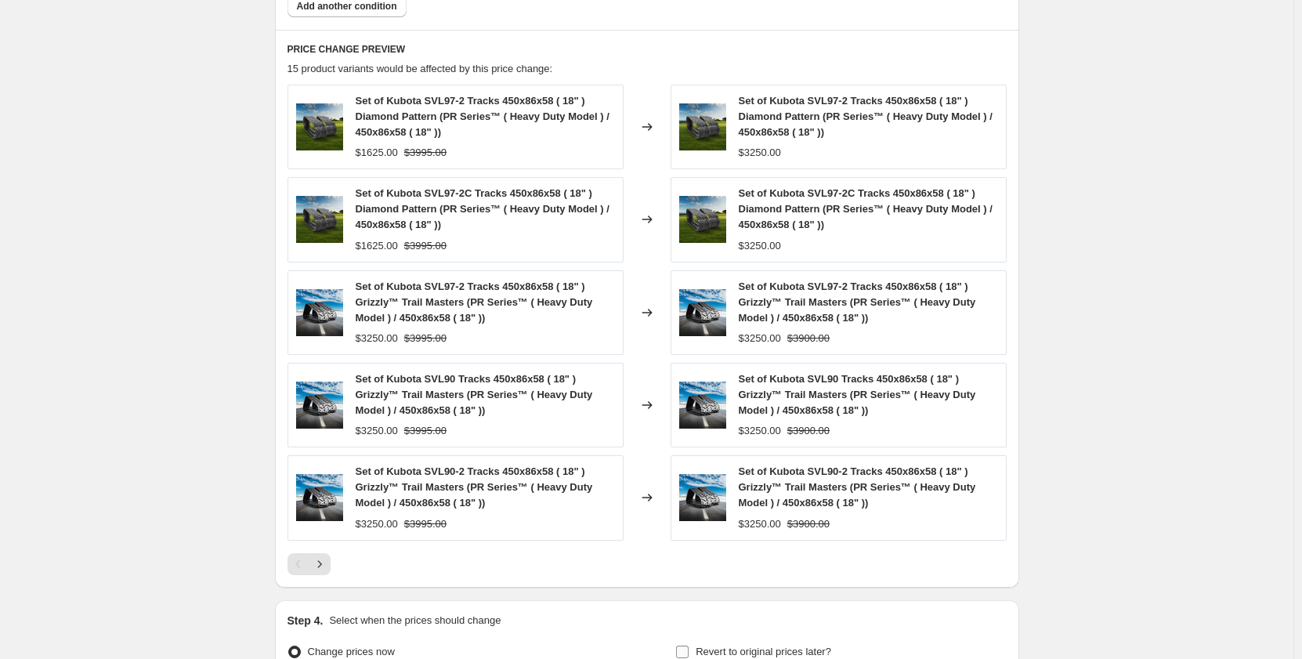
scroll to position [1507, 0]
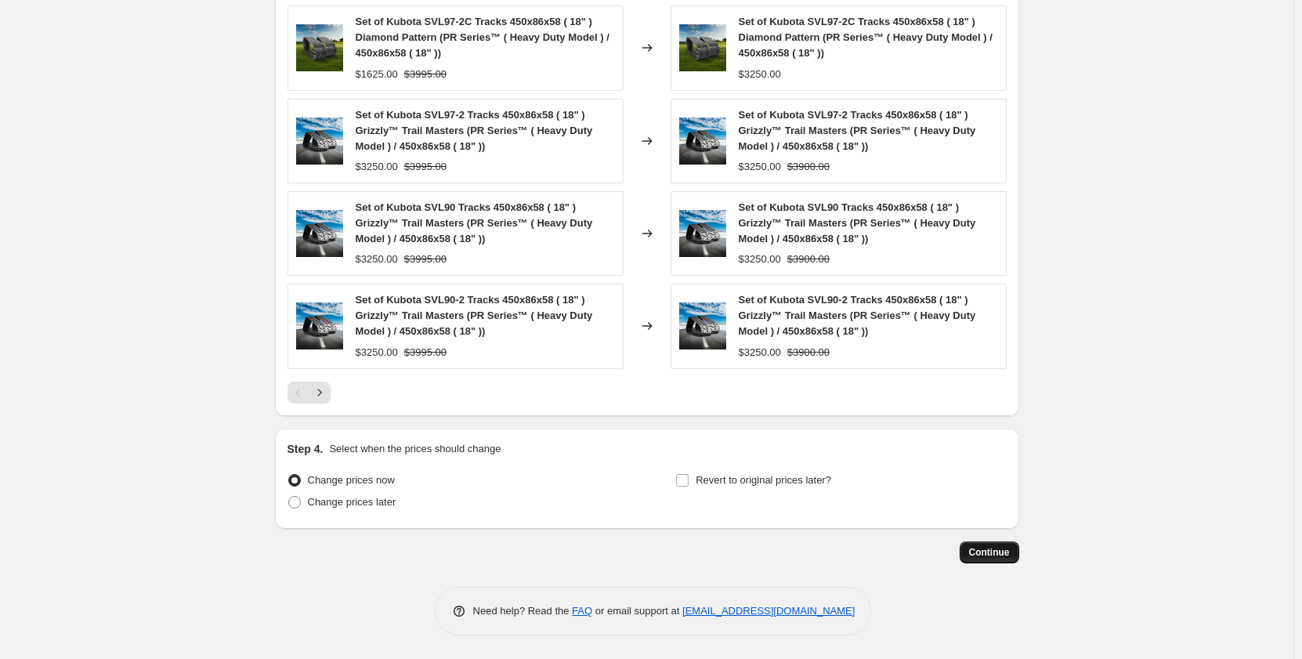
click at [995, 551] on span "Continue" at bounding box center [989, 552] width 41 height 13
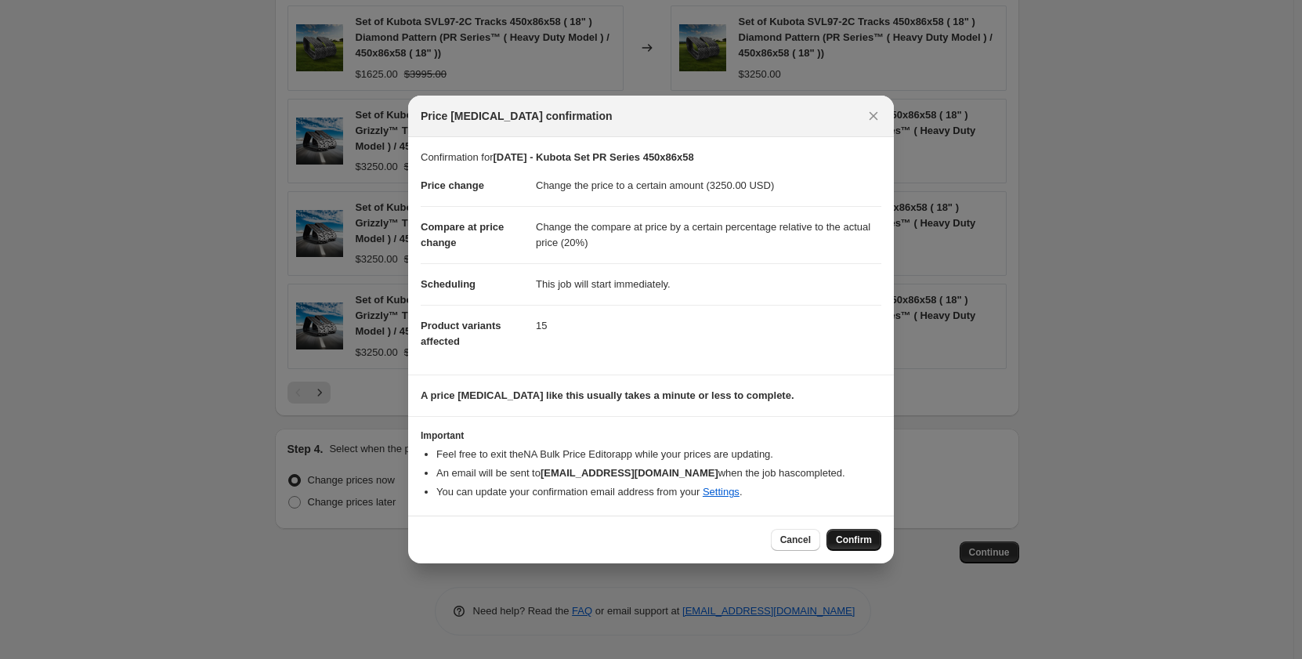
click at [864, 541] on span "Confirm" at bounding box center [854, 540] width 36 height 13
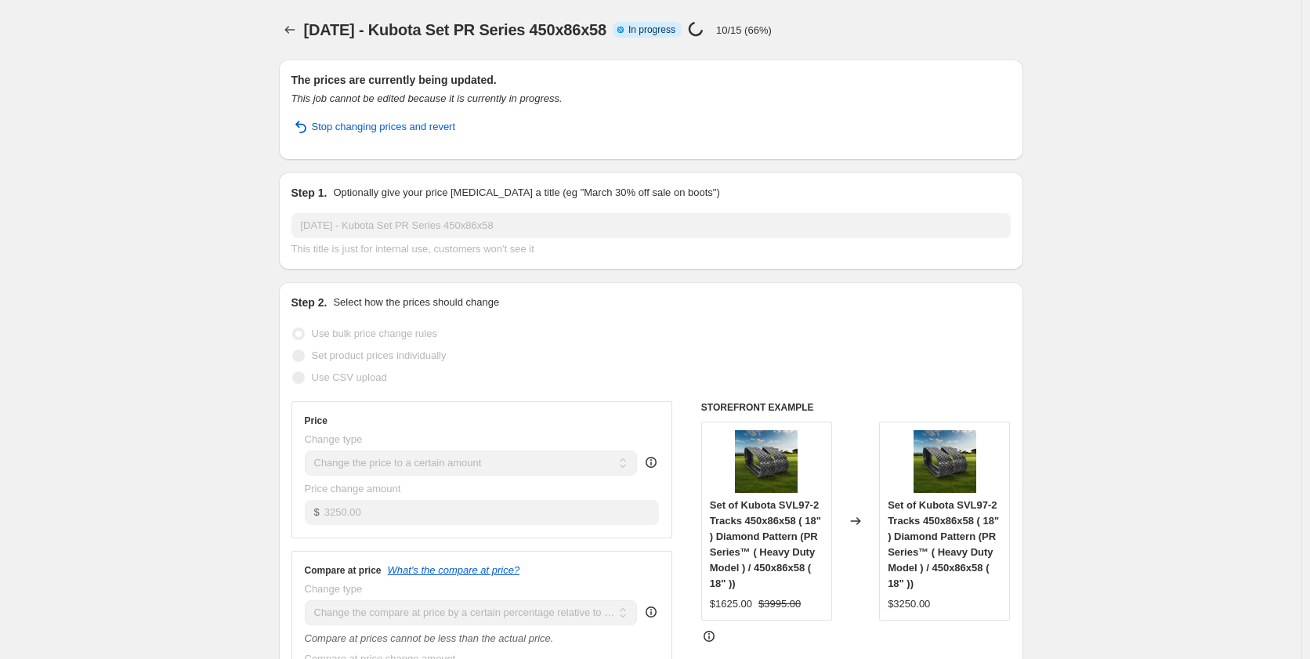
select select "pp"
select select "title"
select select "contains"
select select "title"
select select "contains"
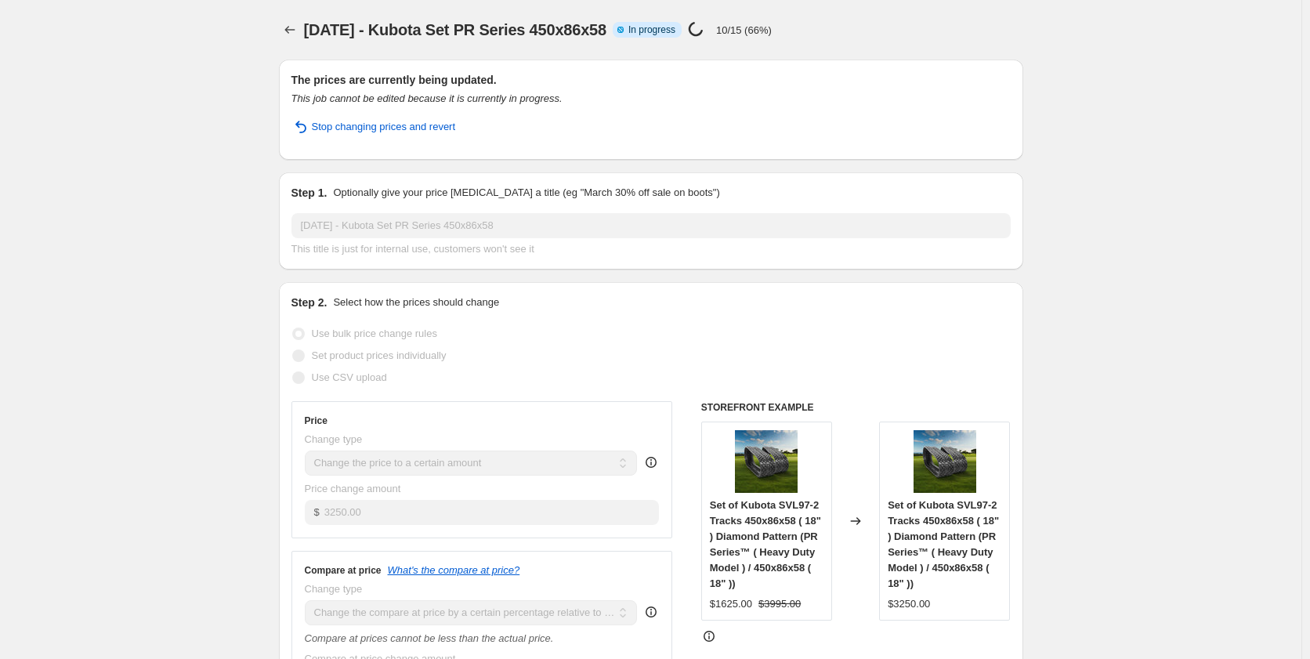
select select "tag"
select select "not_equal"
select select "tag"
select select "not_equal"
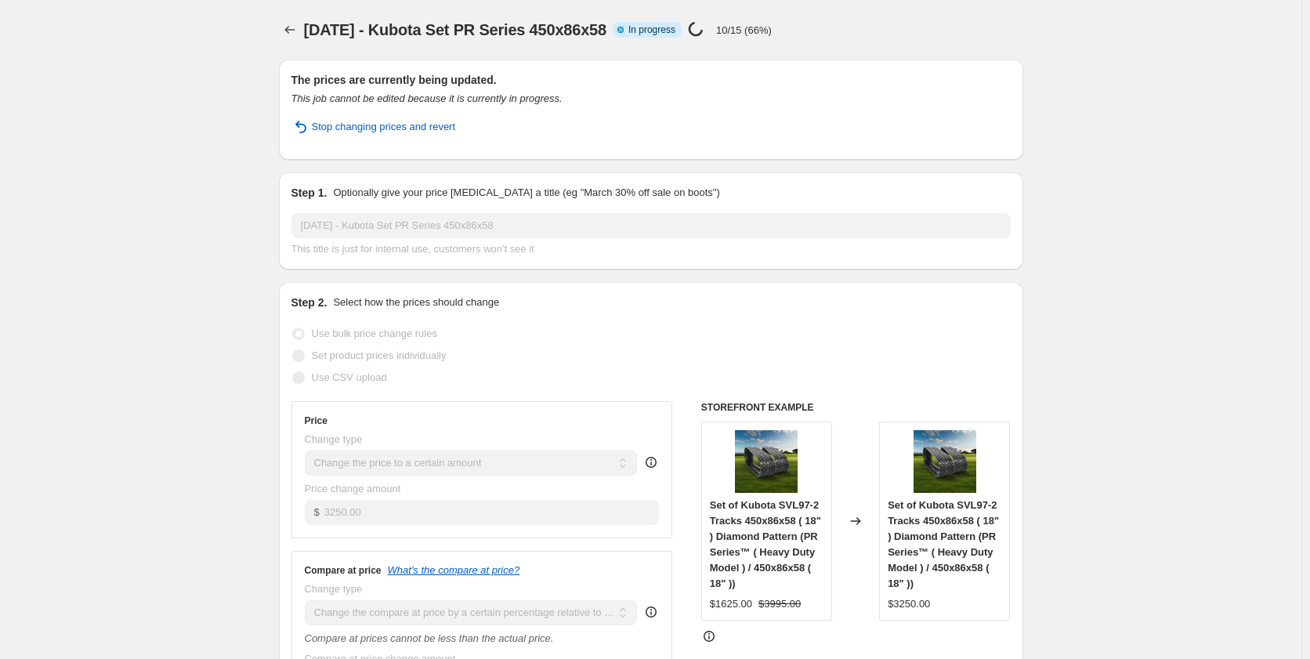
select select "tag"
select select "not_equal"
select select "tag"
select select "not_equal"
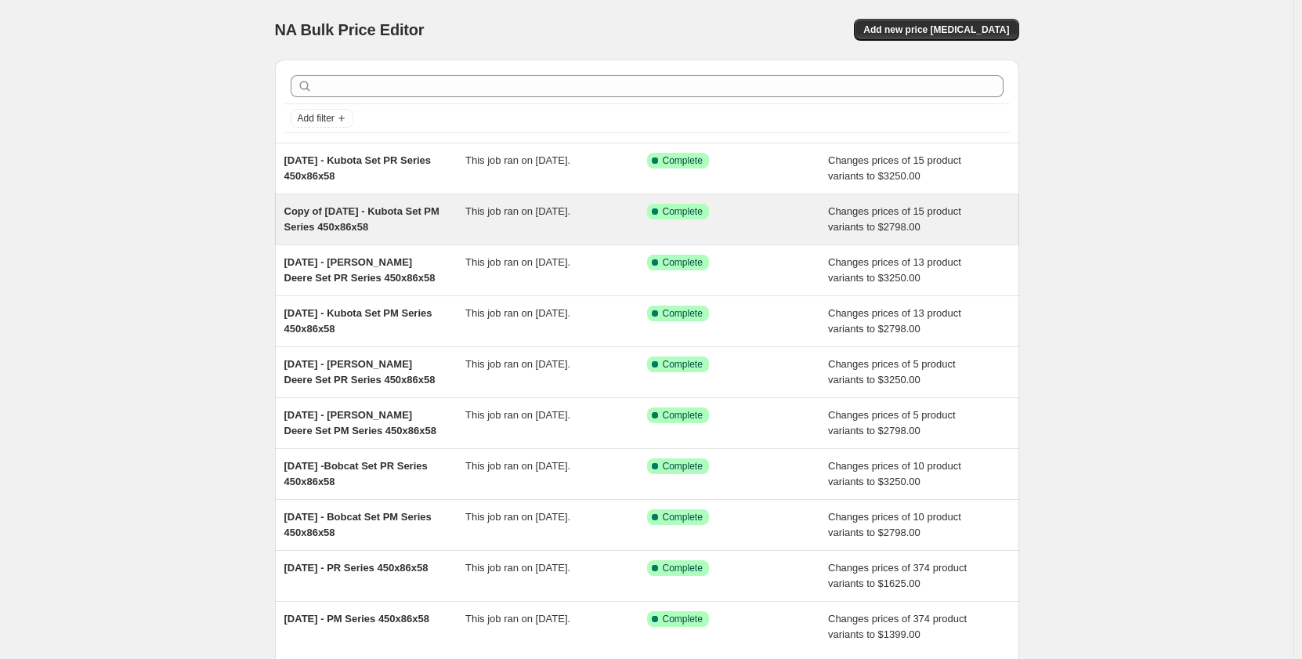
click at [543, 221] on div "This job ran on [DATE]." at bounding box center [556, 219] width 182 height 31
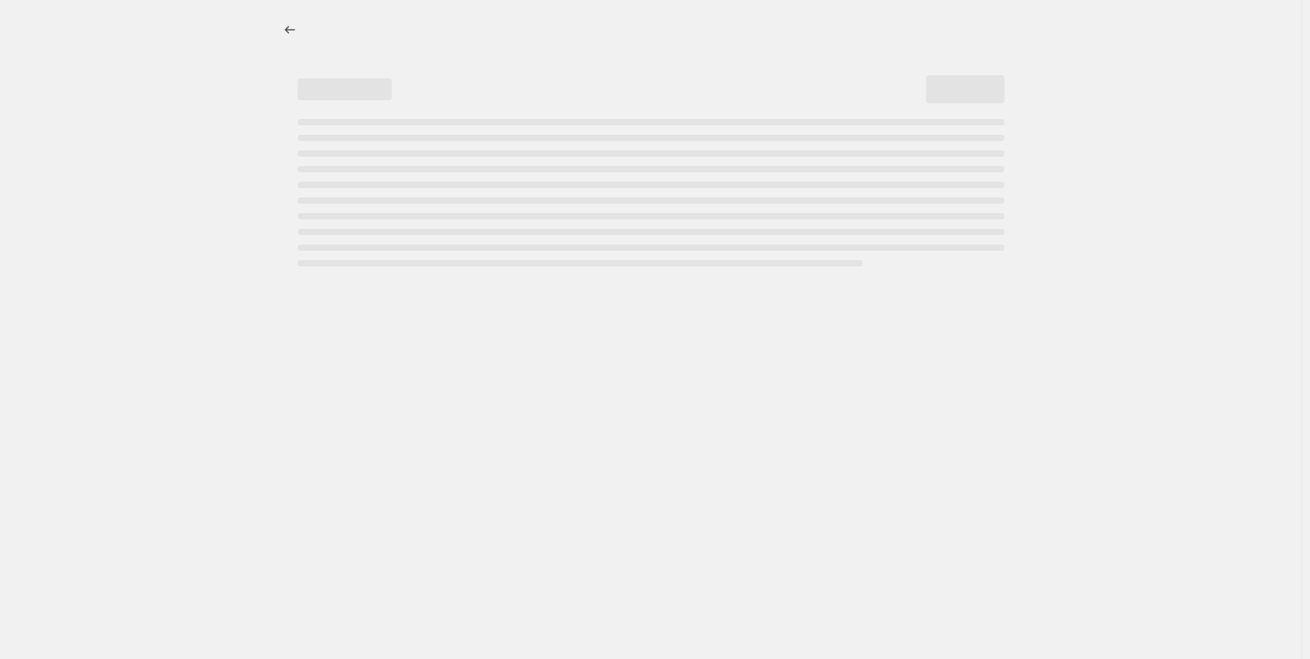
select select "pp"
select select "title"
select select "contains"
select select "title"
select select "contains"
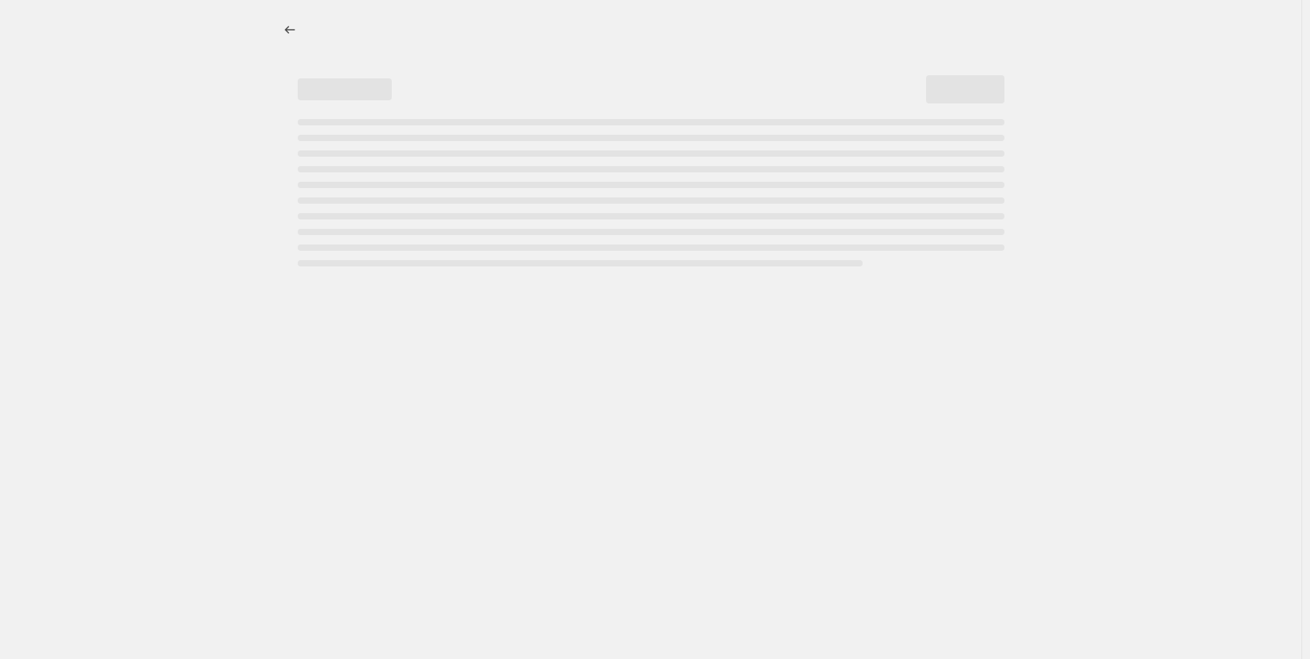
select select "not_equal"
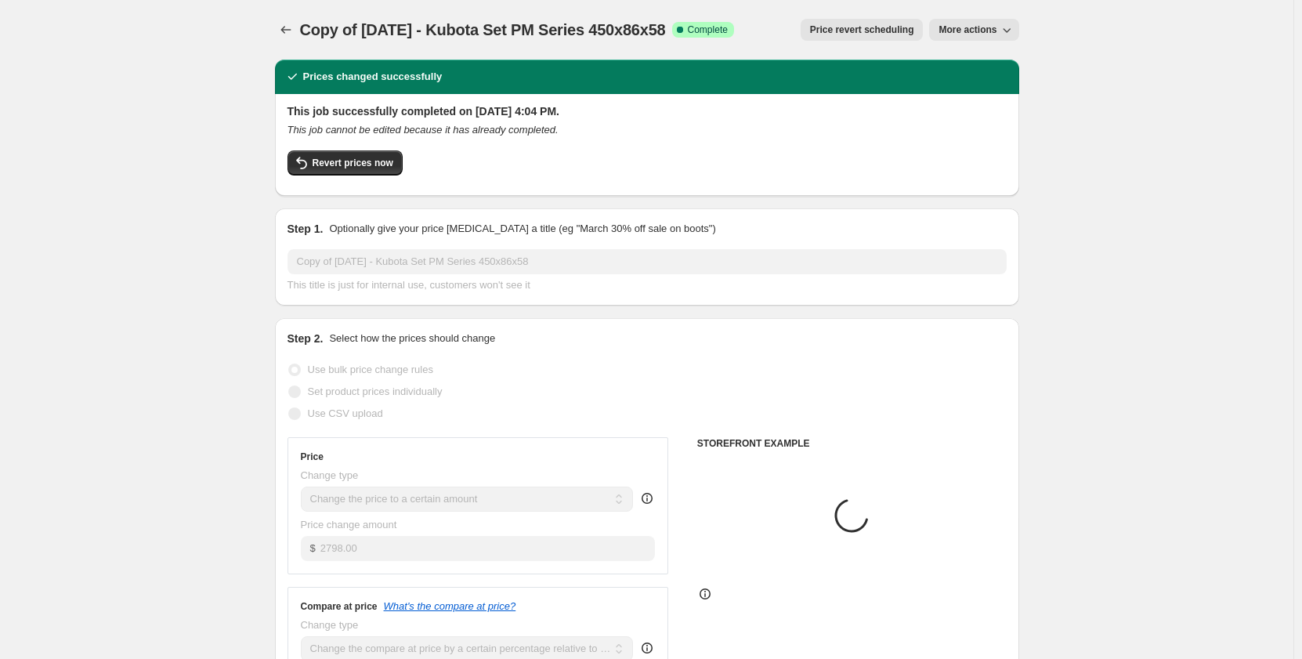
select select "tag"
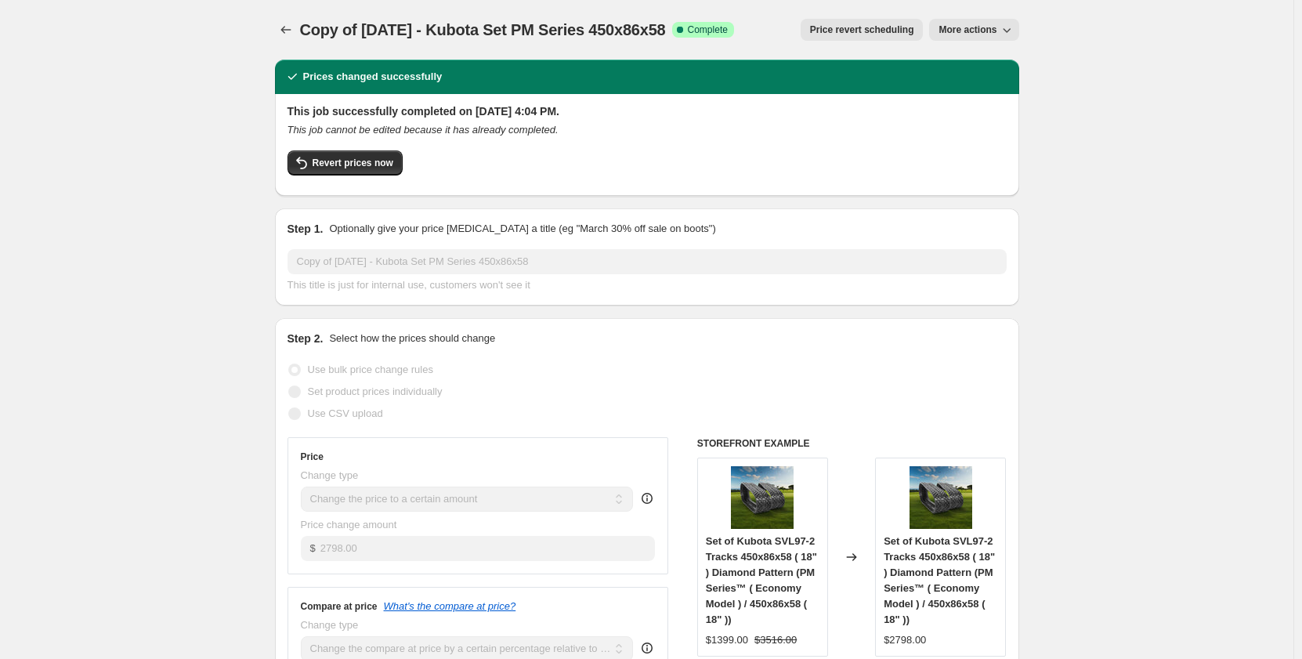
click at [942, 30] on span "More actions" at bounding box center [968, 30] width 58 height 13
click at [958, 68] on span "Copy to new job" at bounding box center [978, 62] width 73 height 12
select select "pp"
select select "title"
select select "contains"
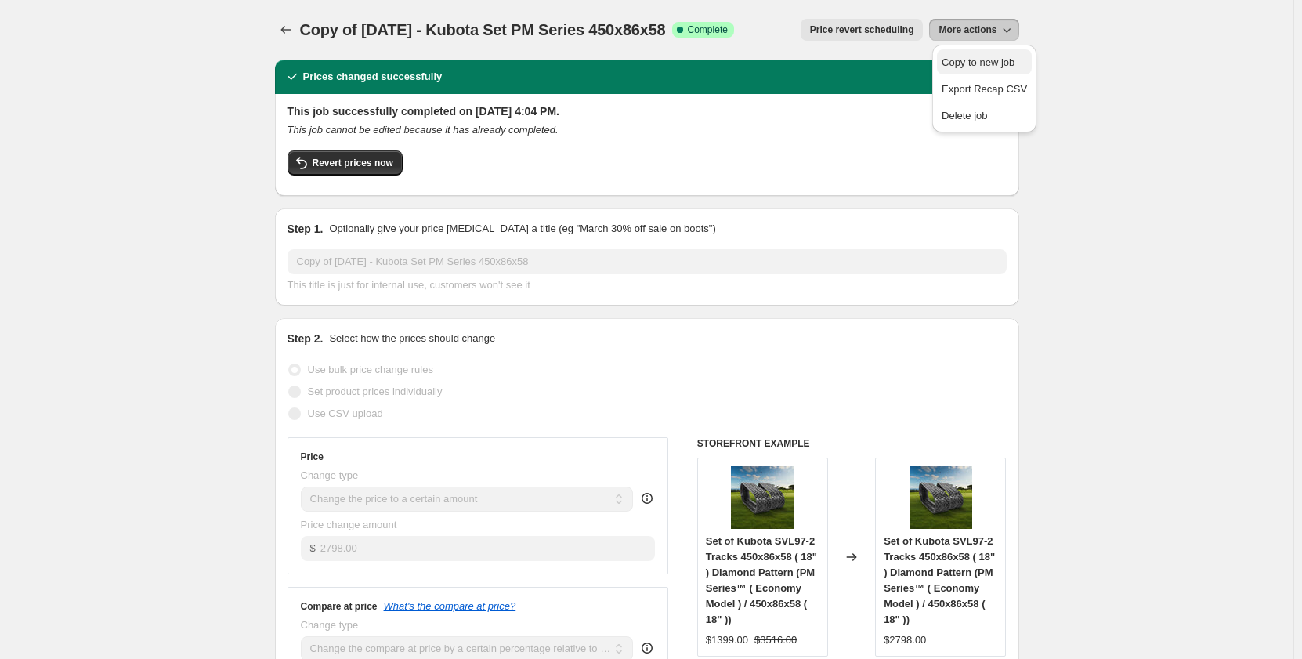
select select "title"
select select "contains"
select select "tag"
select select "not_equal"
select select "tag"
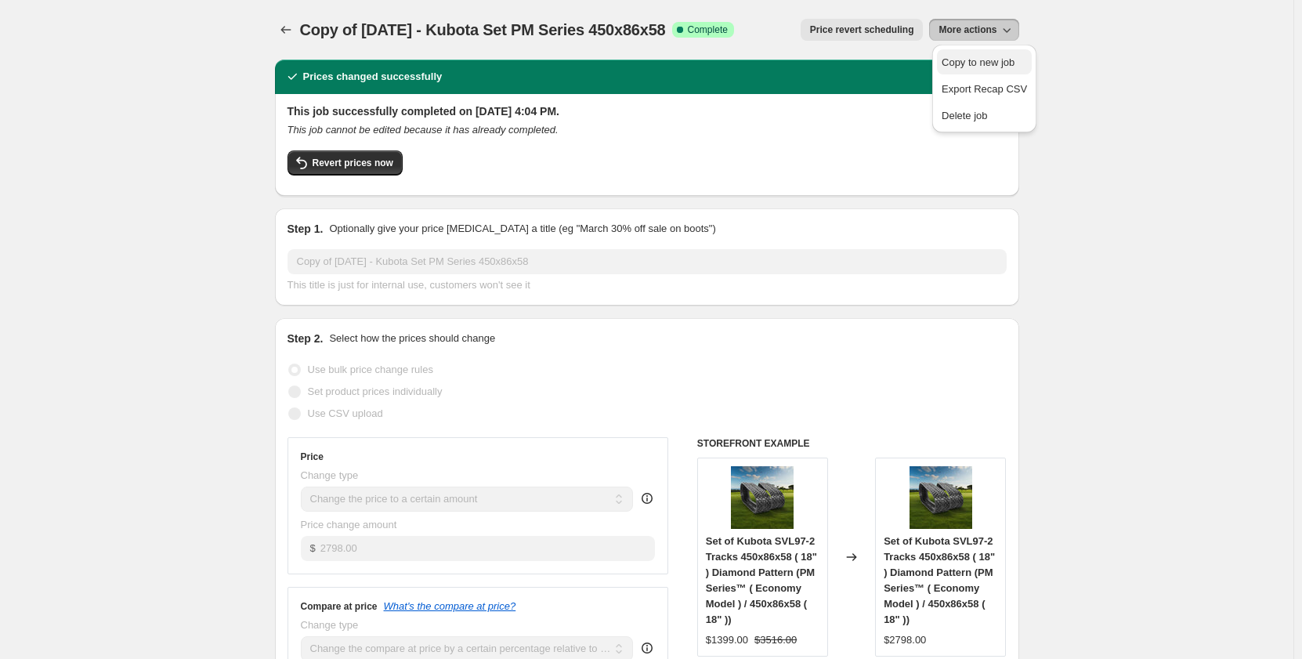
select select "not_equal"
select select "tag"
select select "not_equal"
select select "tag"
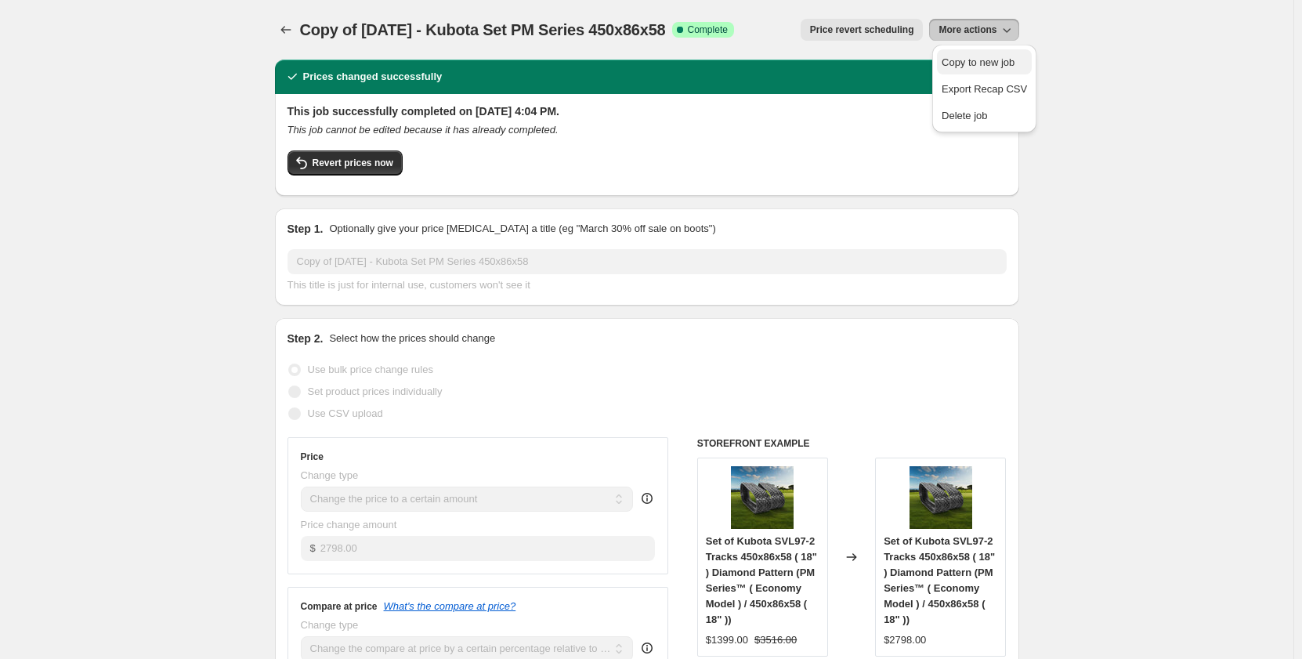
select select "tag"
select select "not_equal"
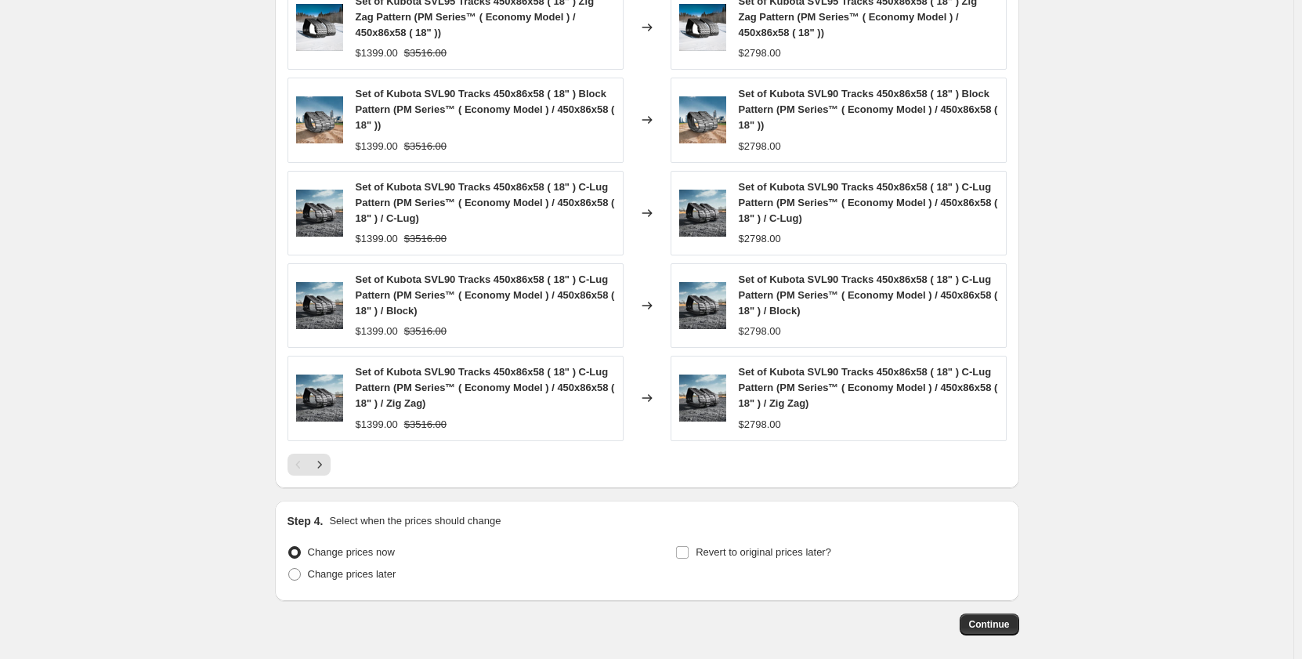
scroll to position [1507, 0]
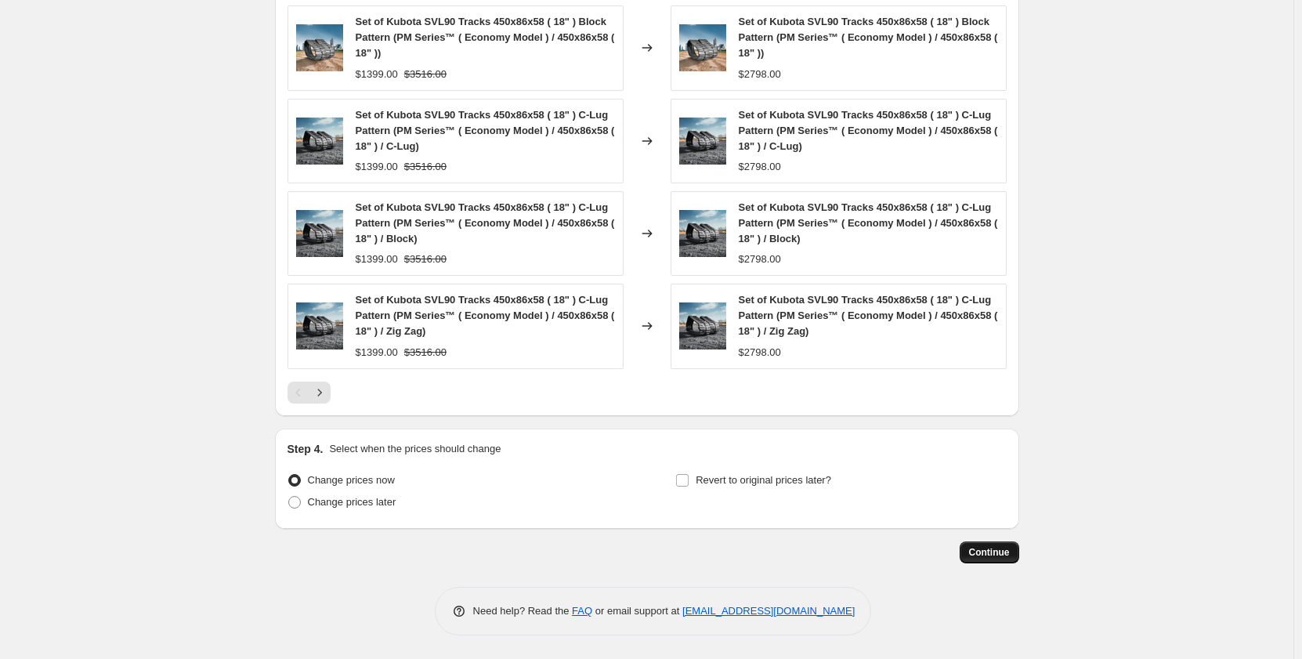
click at [982, 552] on span "Continue" at bounding box center [989, 552] width 41 height 13
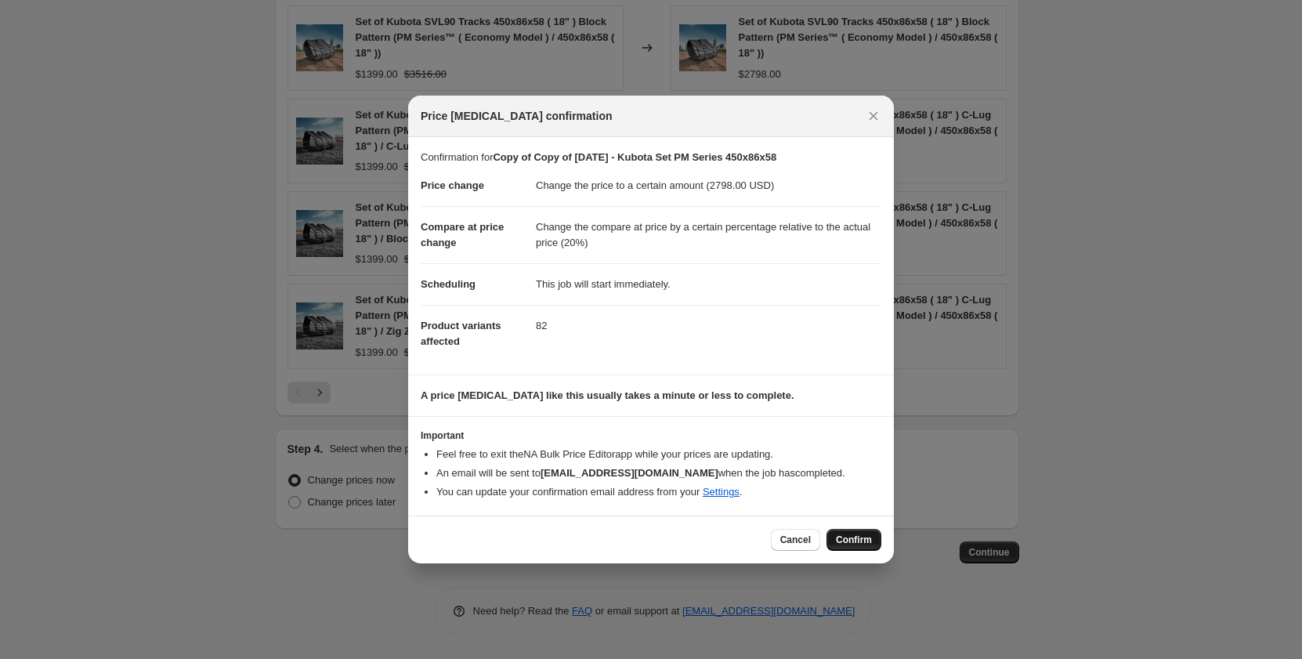
click at [859, 548] on button "Confirm" at bounding box center [853, 540] width 55 height 22
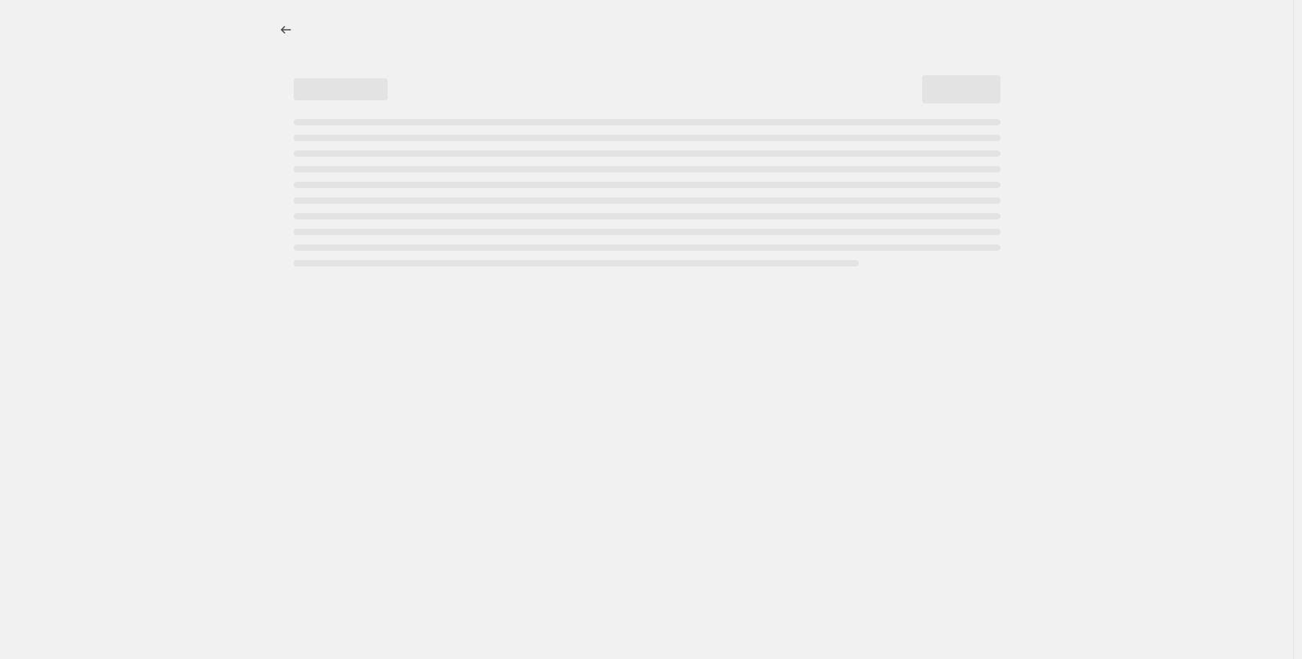
select select "pp"
select select "title"
select select "contains"
select select "title"
select select "contains"
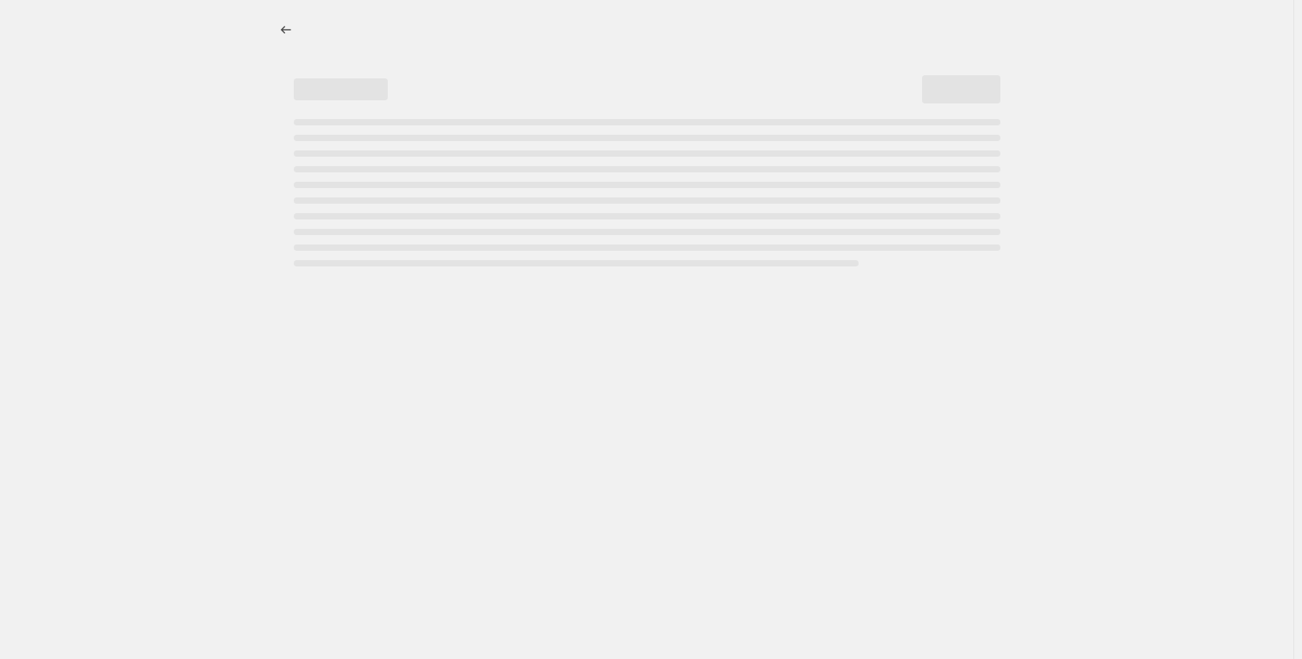
select select "tag"
select select "not_equal"
select select "tag"
select select "not_equal"
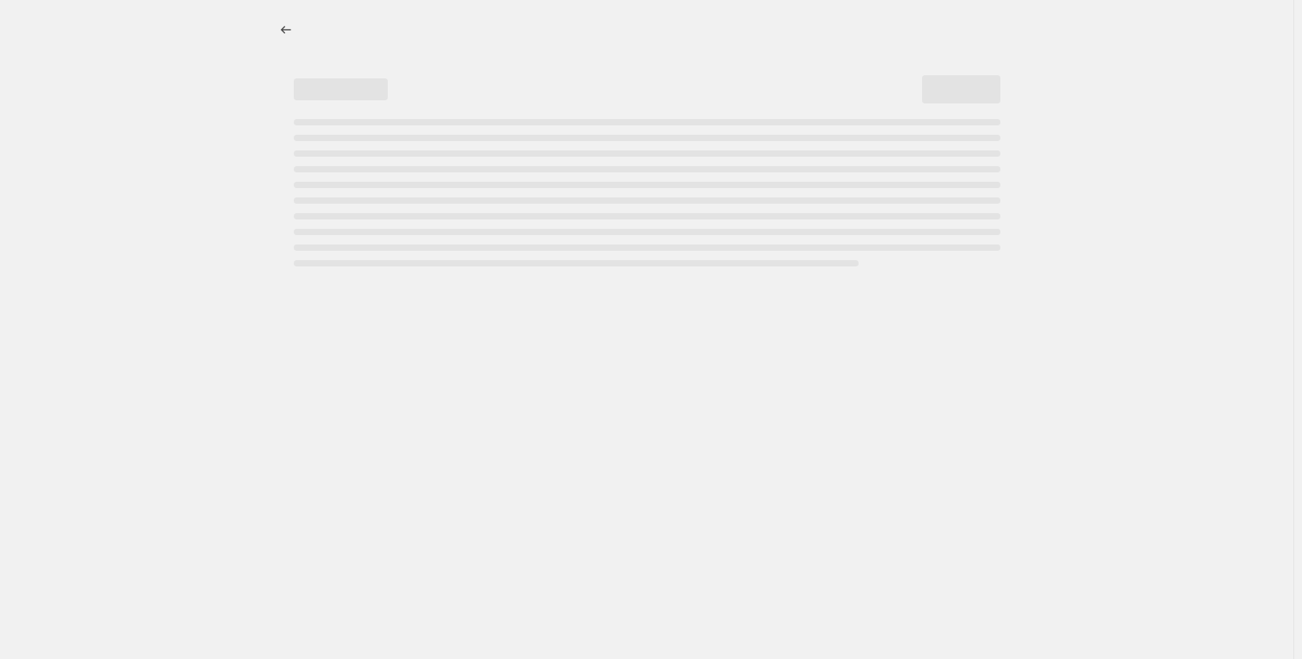
select select "tag"
select select "not_equal"
select select "tag"
select select "not_equal"
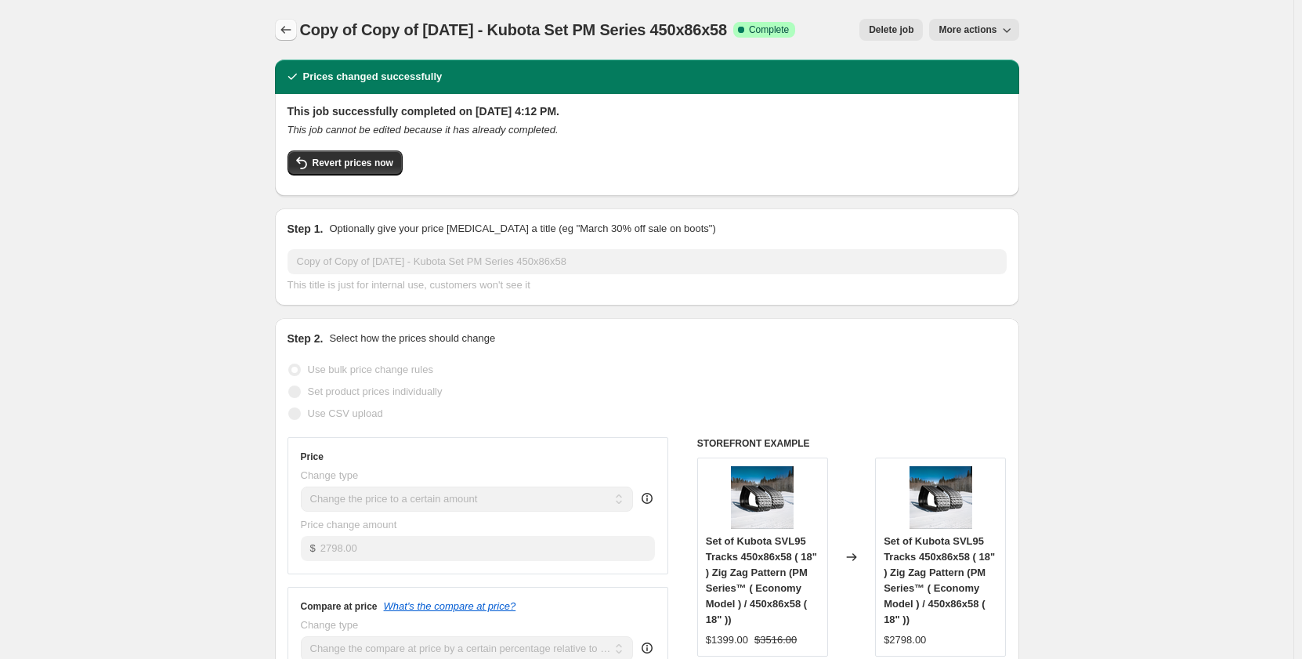
click at [292, 34] on icon "Price change jobs" at bounding box center [286, 30] width 16 height 16
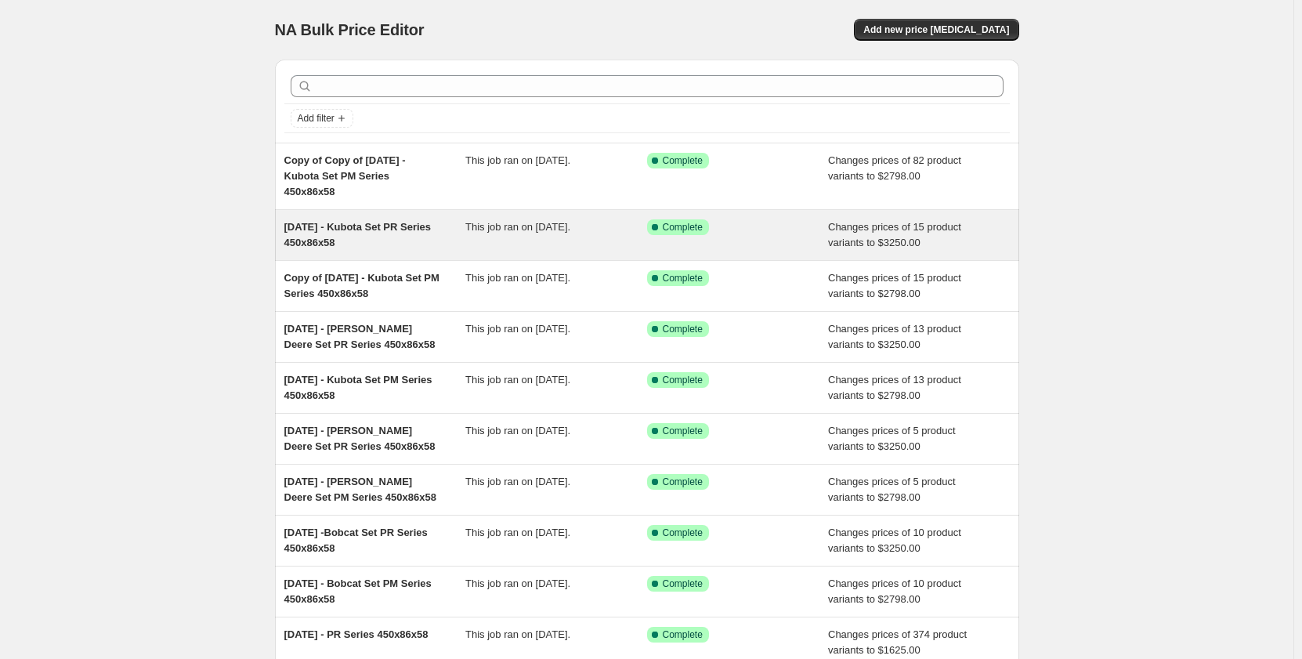
click at [361, 250] on div "[DATE] - Kubota Set PR Series 450x86x58" at bounding box center [375, 234] width 182 height 31
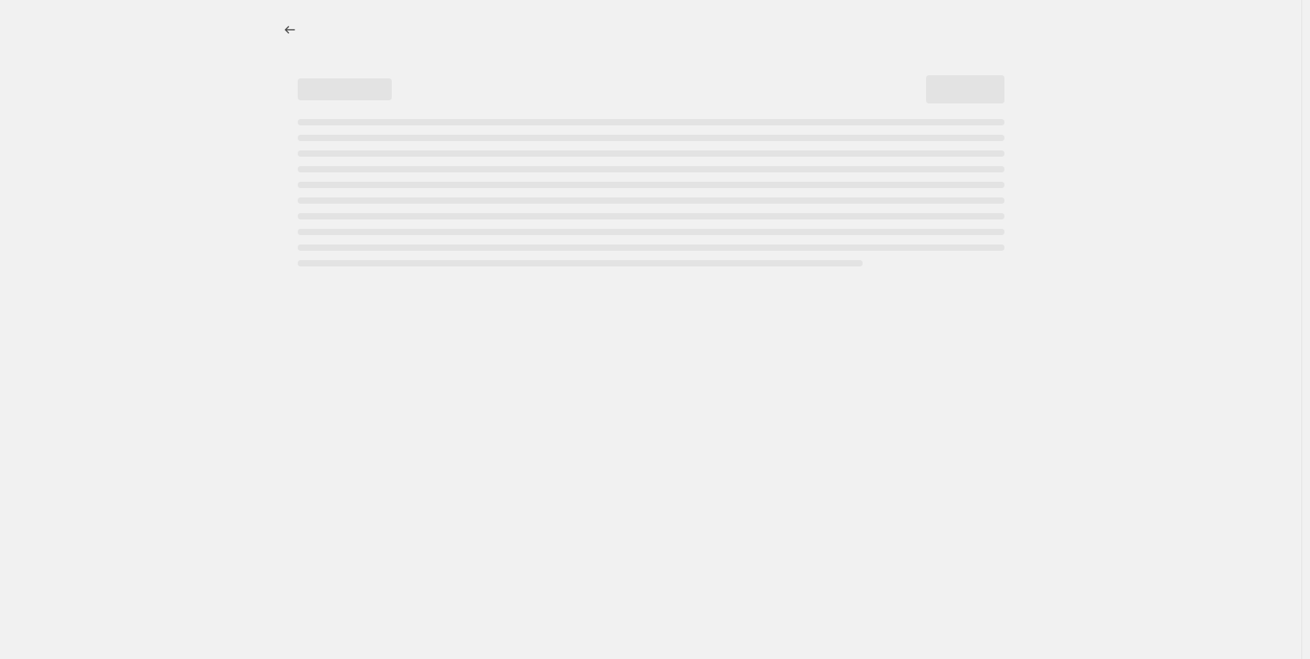
select select "pp"
select select "title"
select select "contains"
select select "title"
select select "contains"
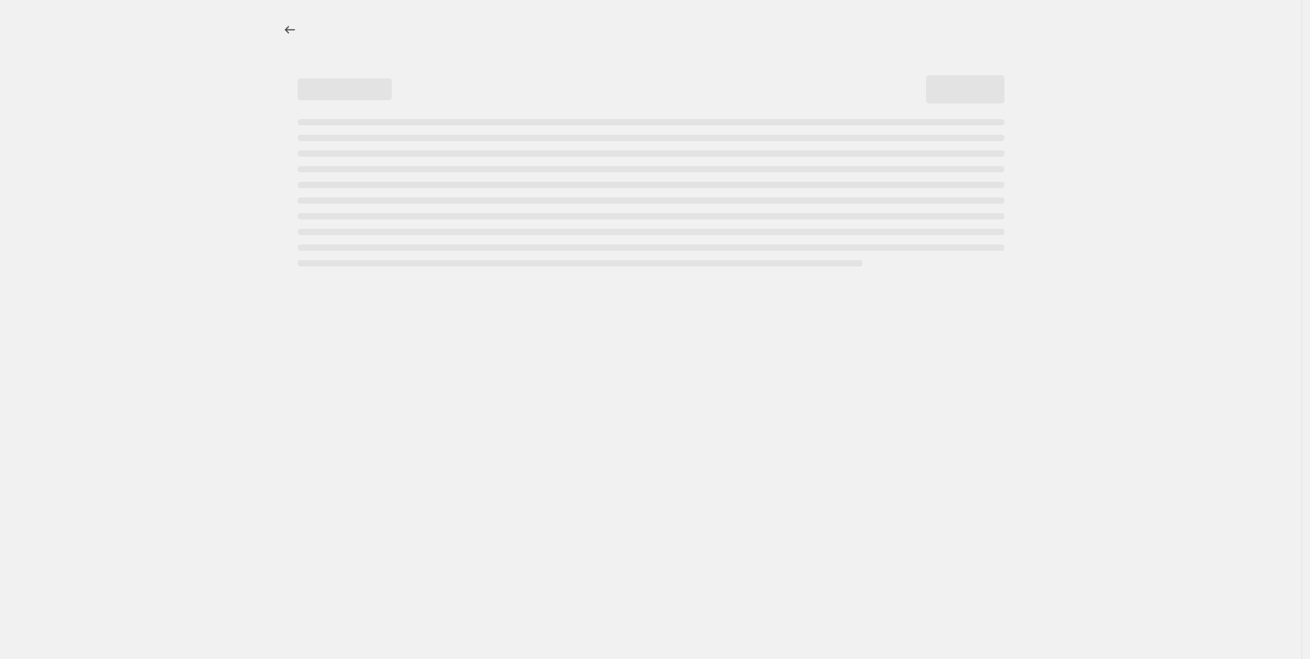
select select "tag"
select select "not_equal"
select select "tag"
select select "not_equal"
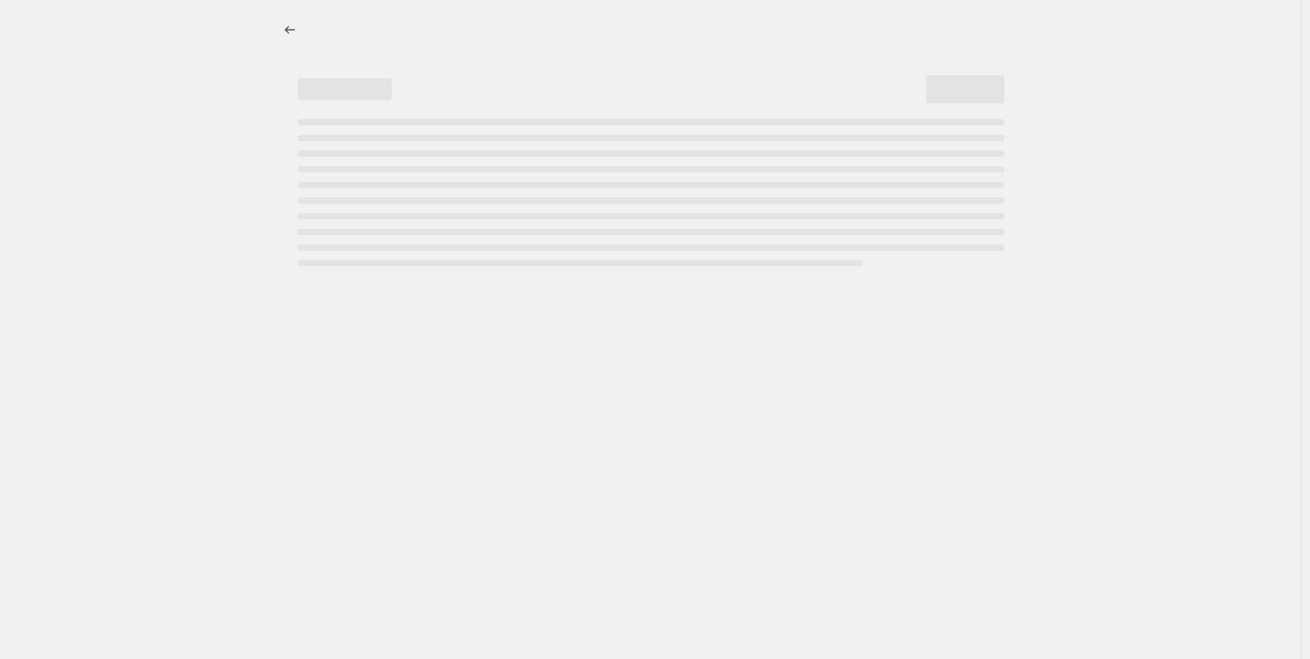
select select "tag"
select select "not_equal"
select select "tag"
select select "not_equal"
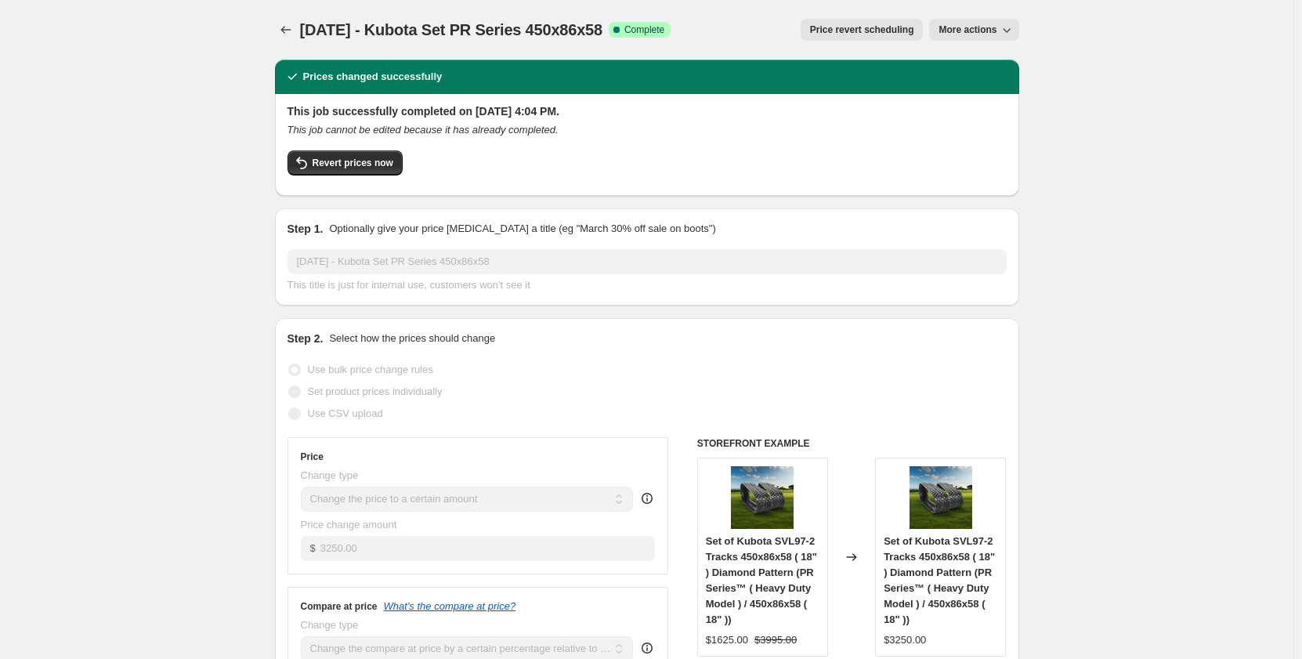
click at [990, 25] on span "More actions" at bounding box center [968, 30] width 58 height 13
click at [968, 63] on span "Copy to new job" at bounding box center [978, 62] width 73 height 12
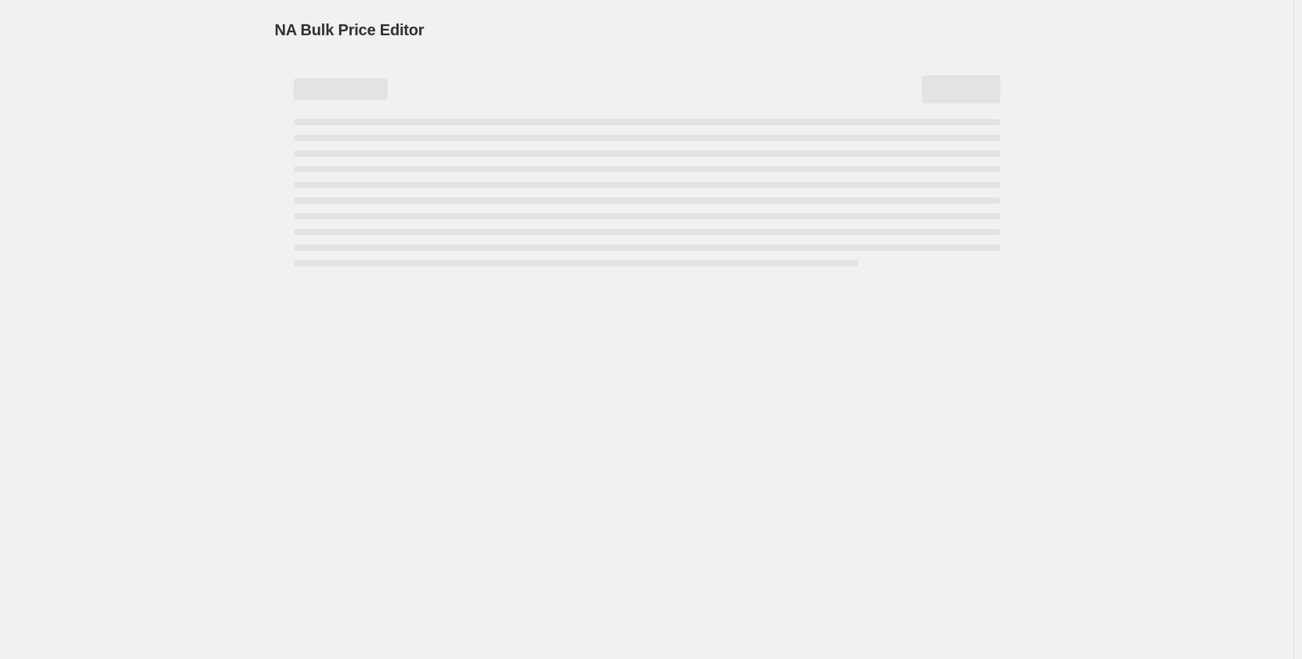
select select "pp"
select select "title"
select select "contains"
select select "title"
select select "contains"
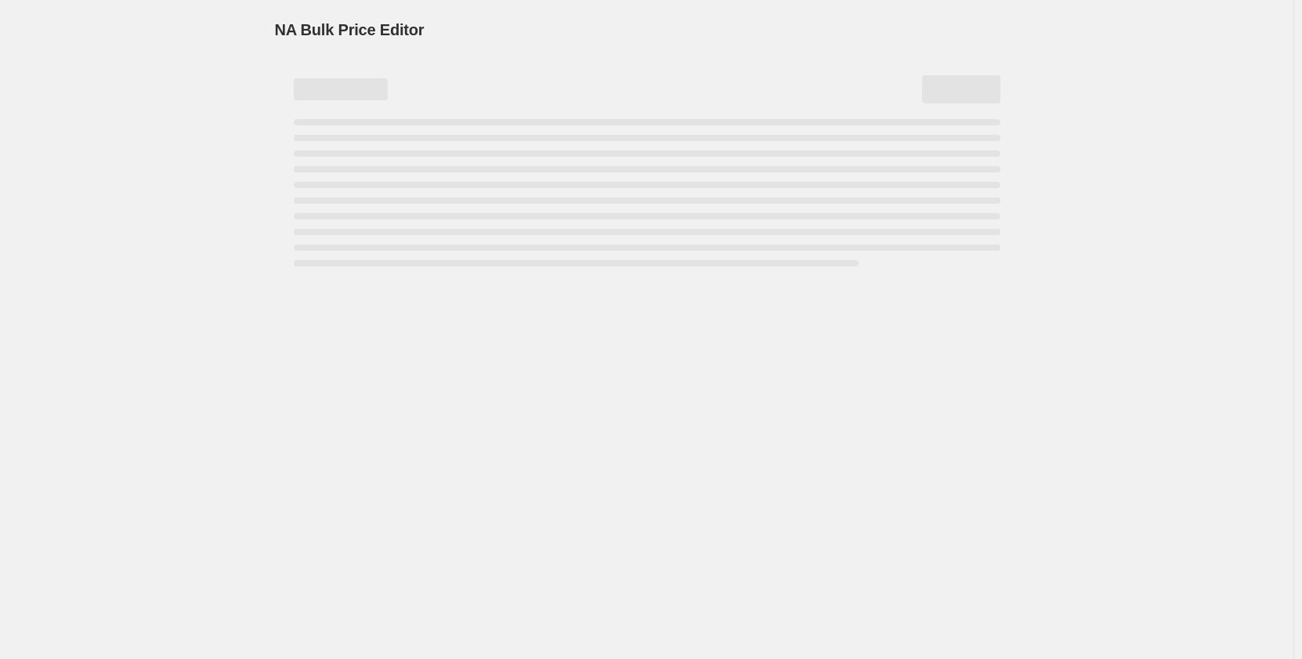
select select "tag"
select select "not_equal"
select select "tag"
select select "not_equal"
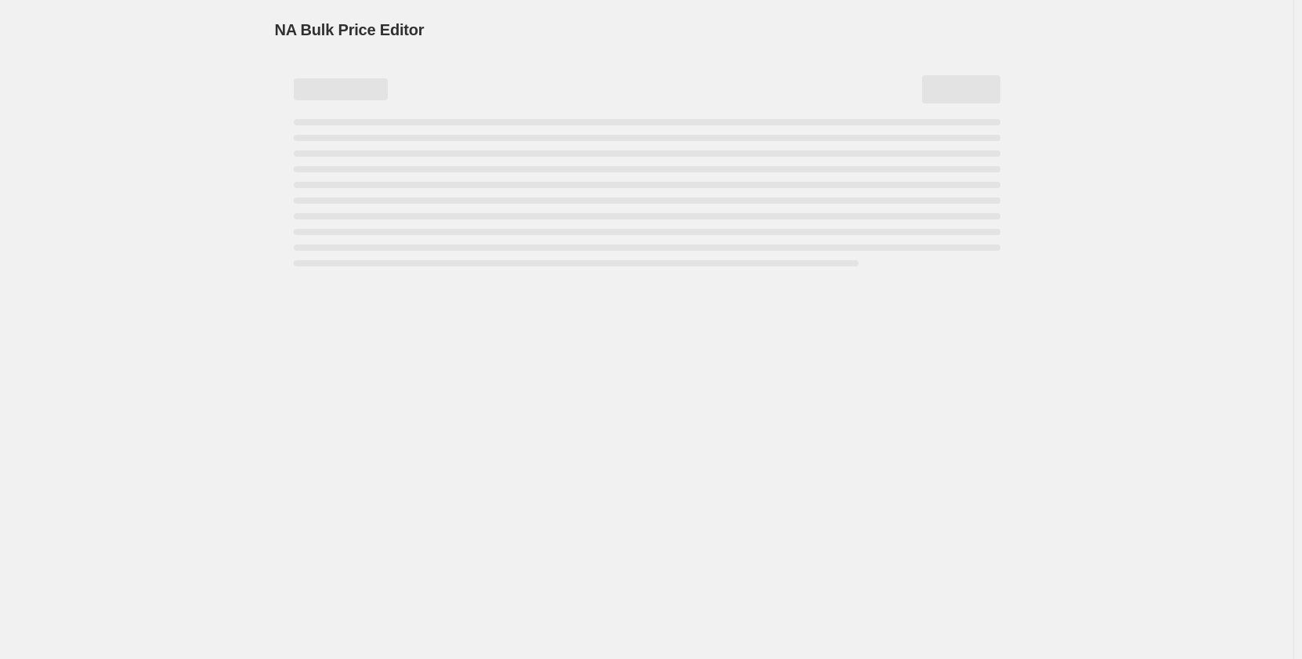
select select "tag"
select select "not_equal"
select select "tag"
select select "not_equal"
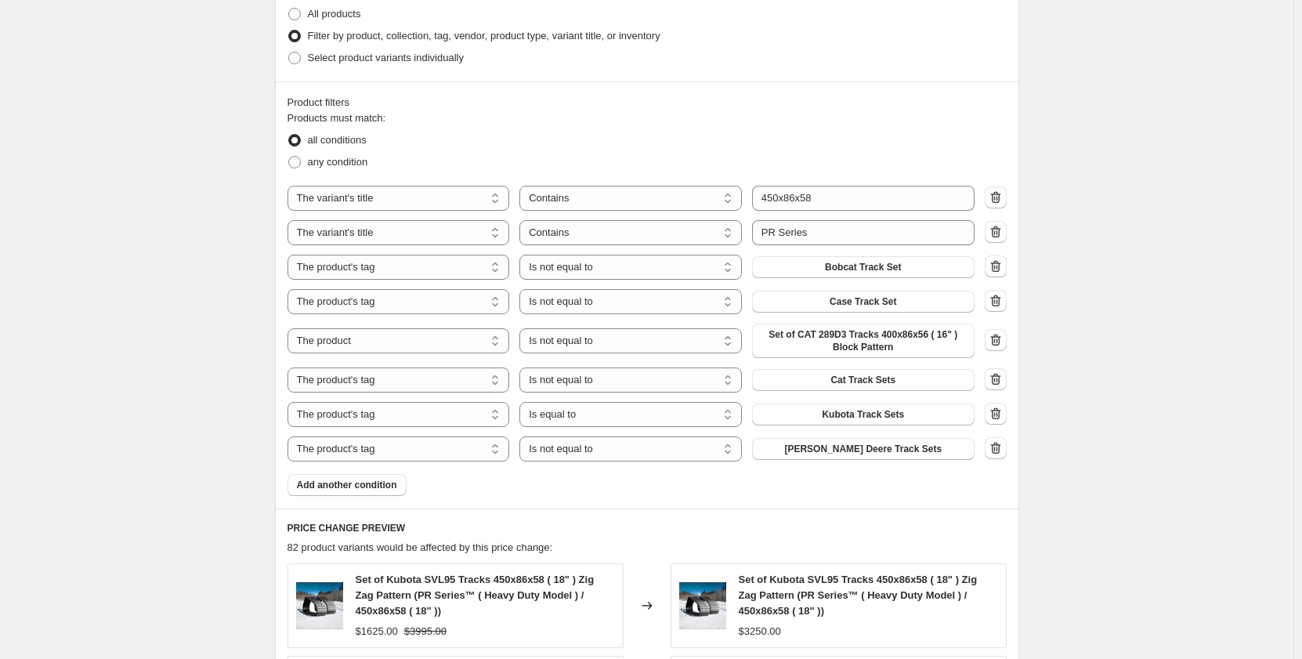
scroll to position [1507, 0]
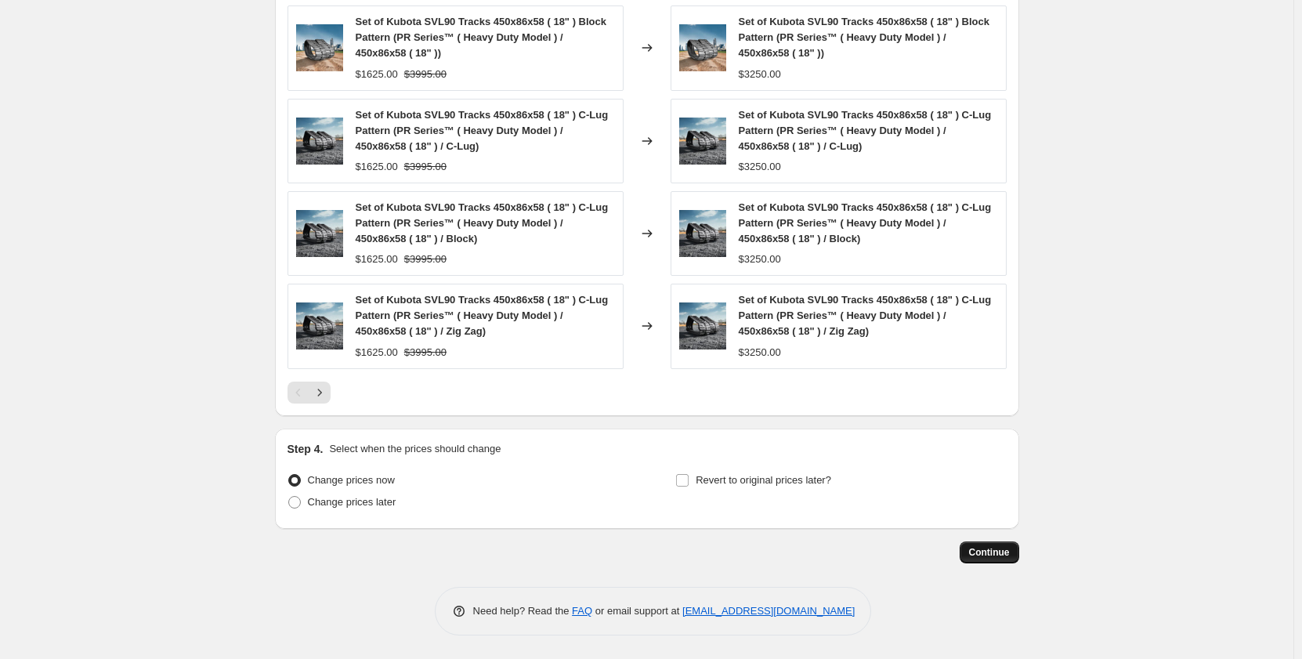
click at [997, 558] on span "Continue" at bounding box center [989, 552] width 41 height 13
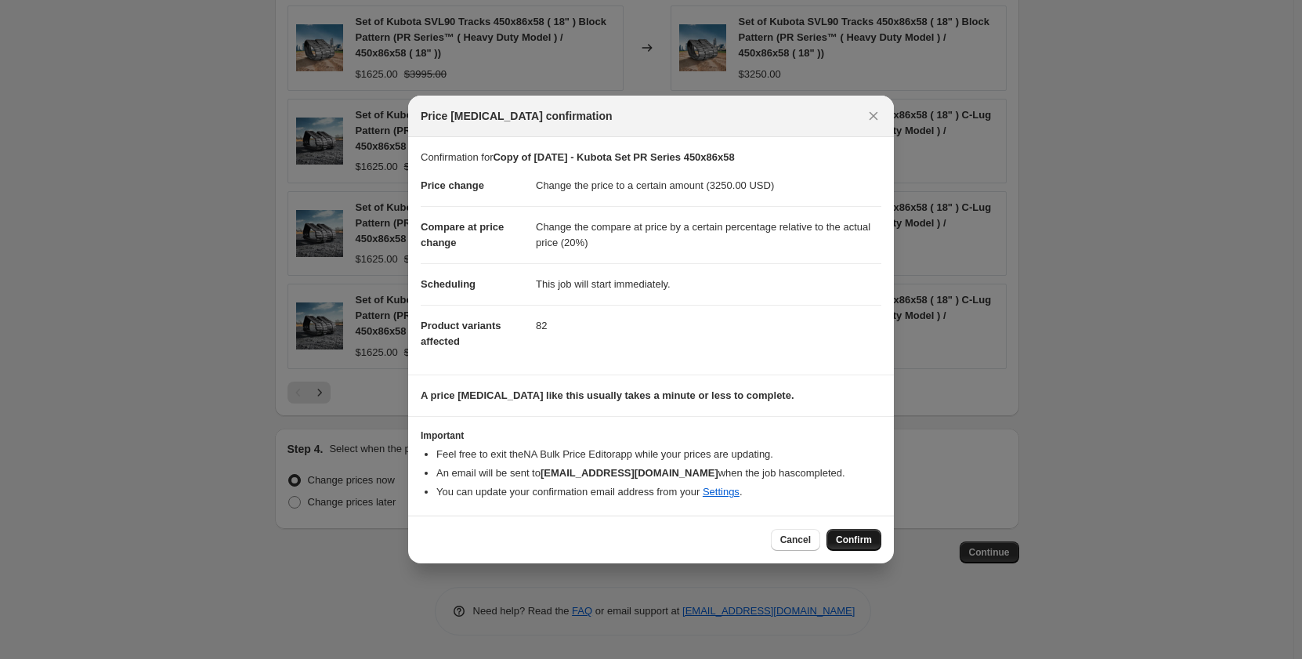
click at [848, 537] on span "Confirm" at bounding box center [854, 540] width 36 height 13
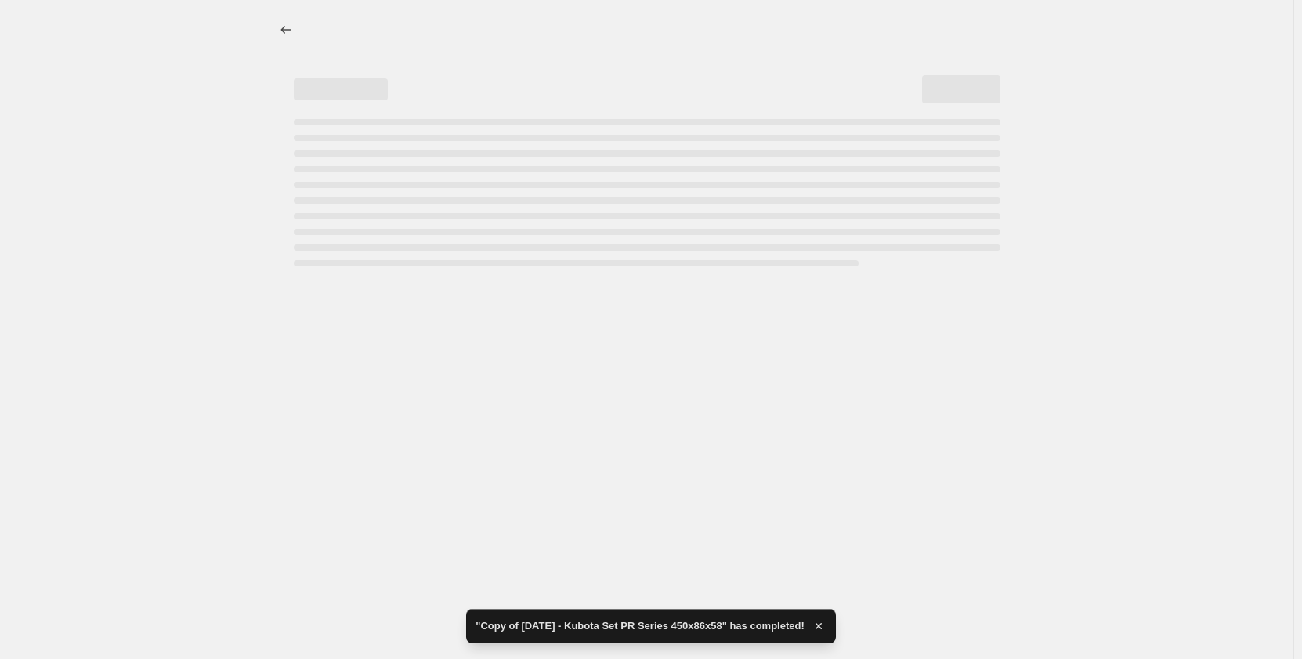
select select "pp"
select select "title"
select select "contains"
select select "title"
select select "contains"
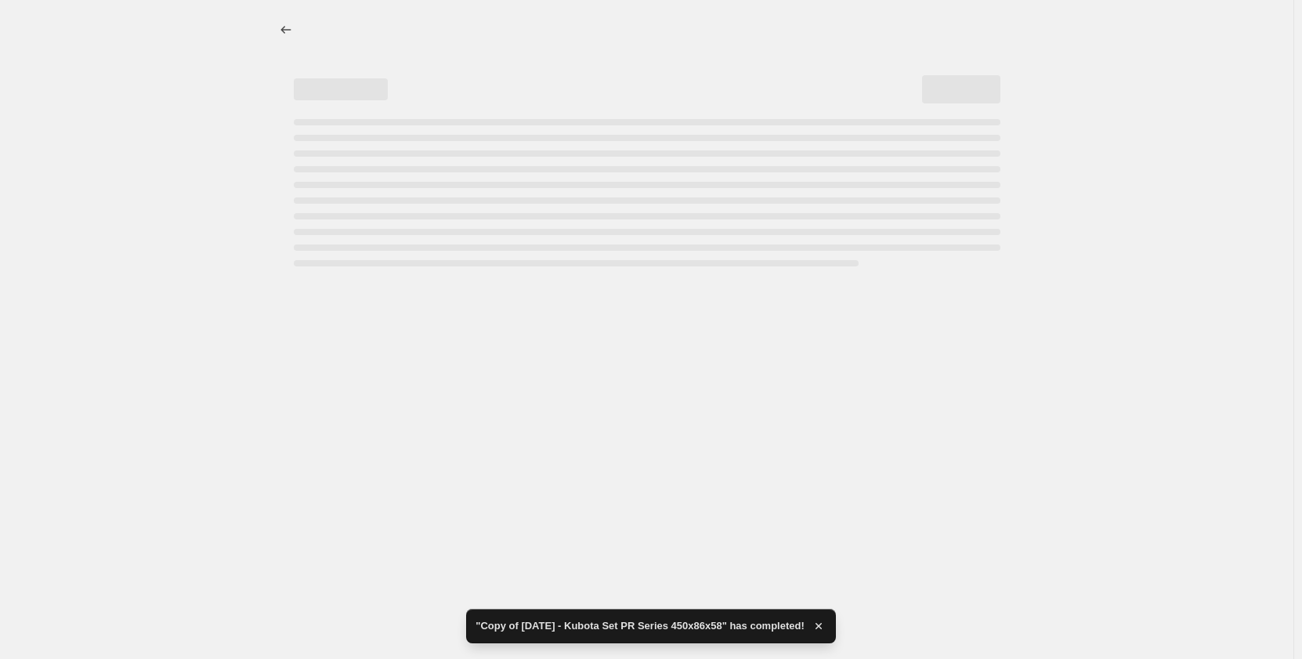
select select "tag"
select select "not_equal"
select select "tag"
select select "not_equal"
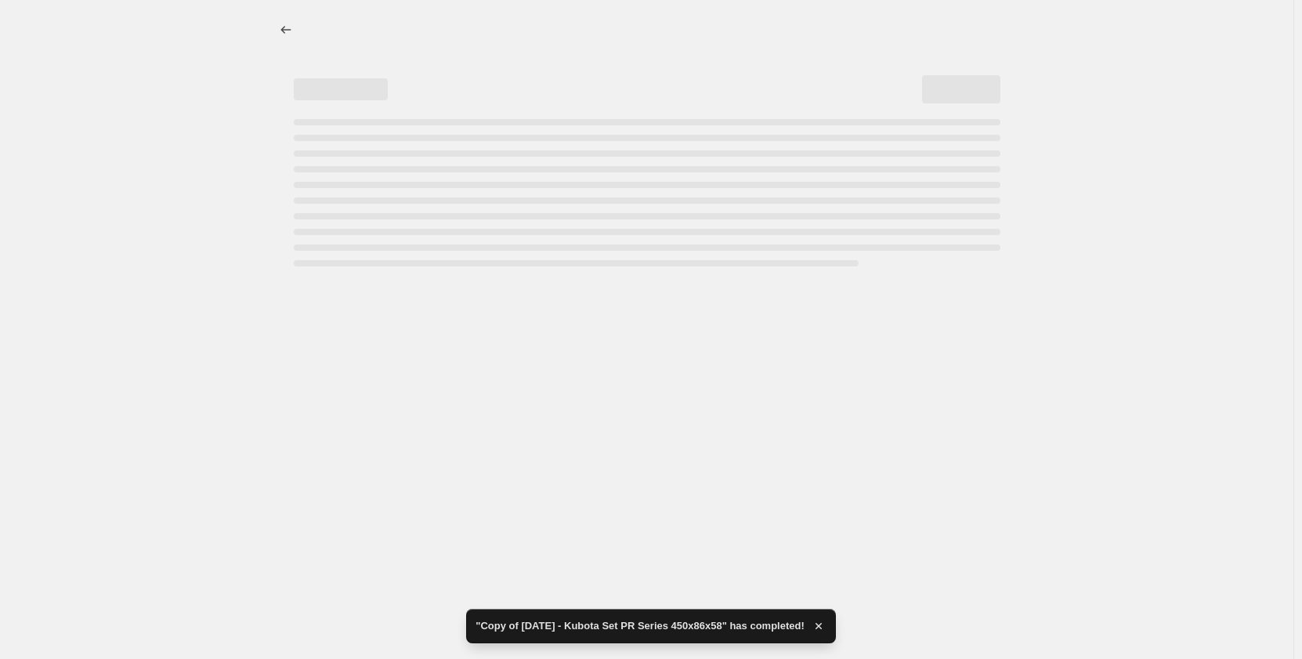
select select "tag"
select select "not_equal"
select select "tag"
select select "not_equal"
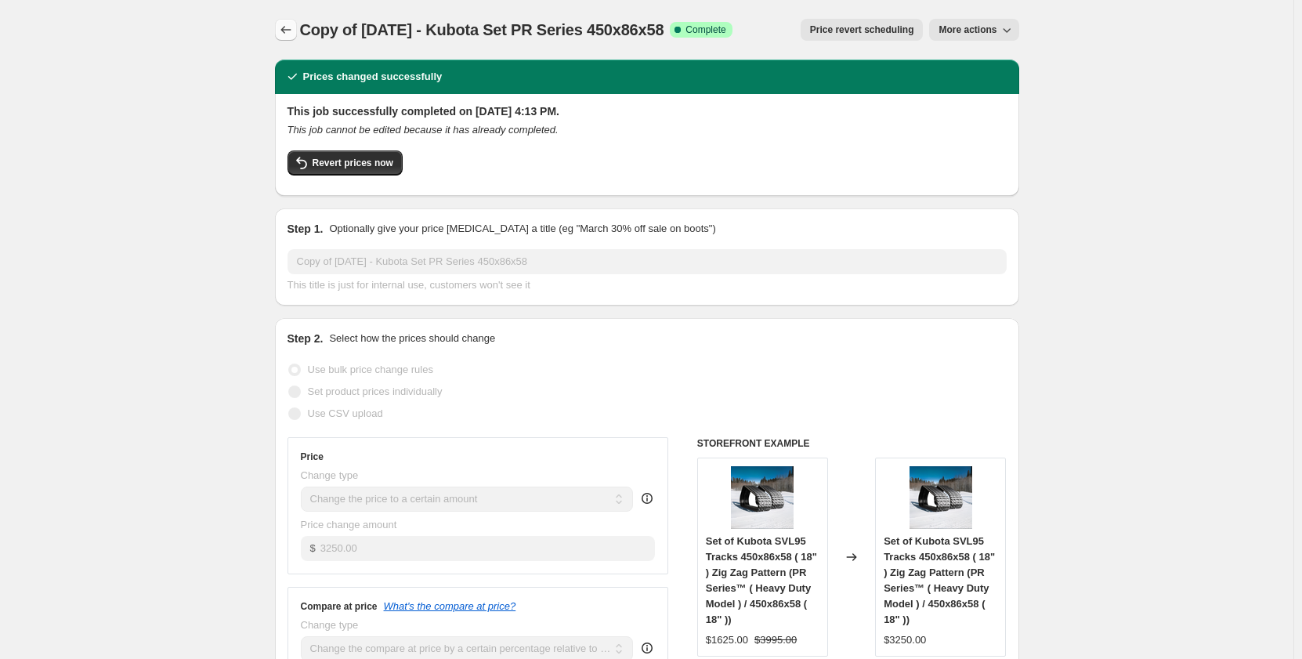
click at [294, 31] on icon "Price change jobs" at bounding box center [286, 30] width 16 height 16
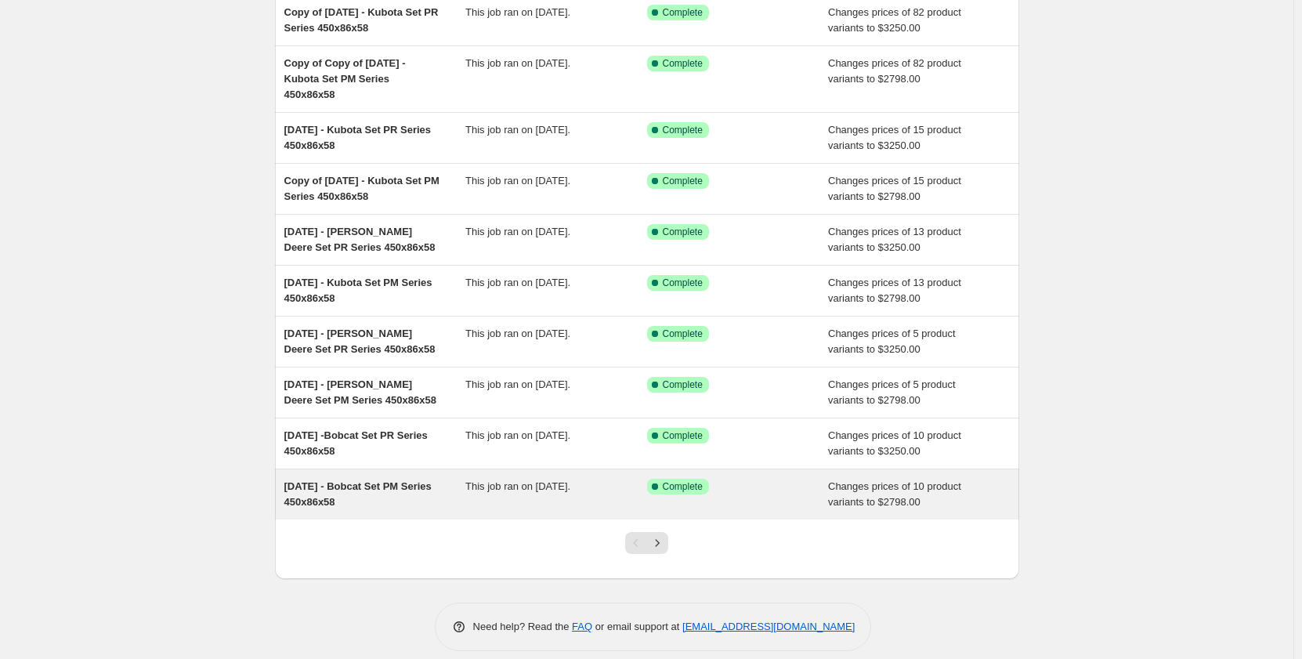
scroll to position [164, 0]
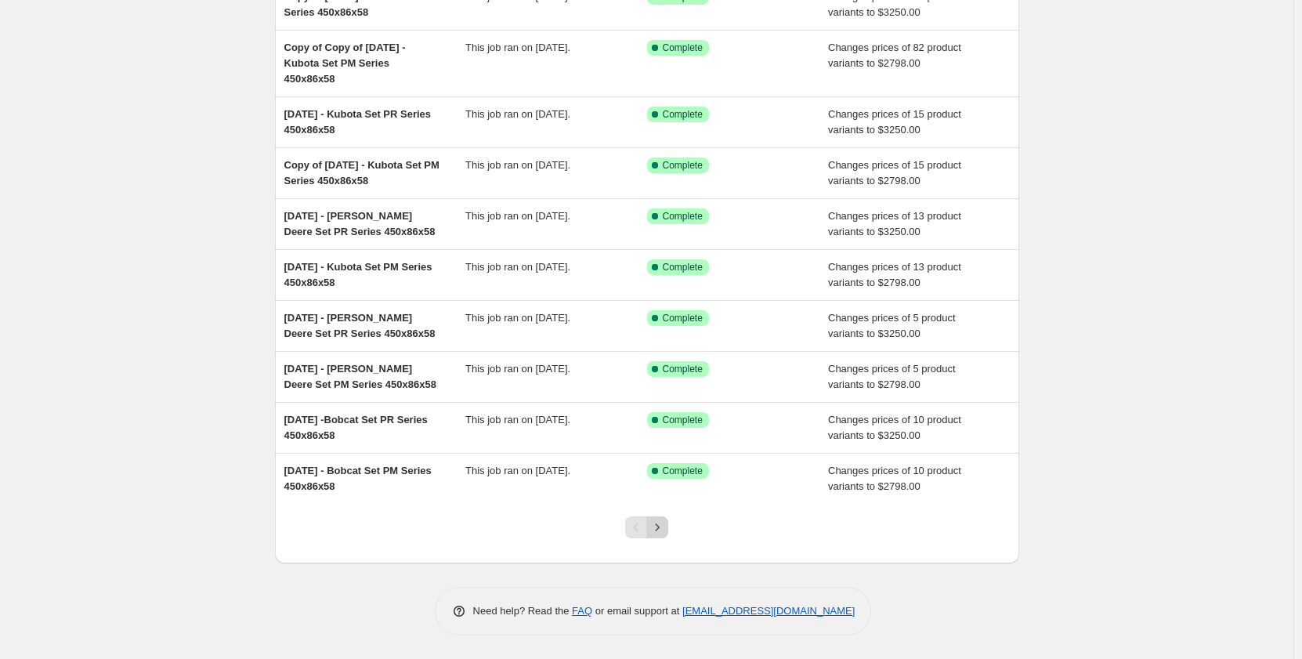
click at [665, 533] on icon "Next" at bounding box center [657, 527] width 16 height 16
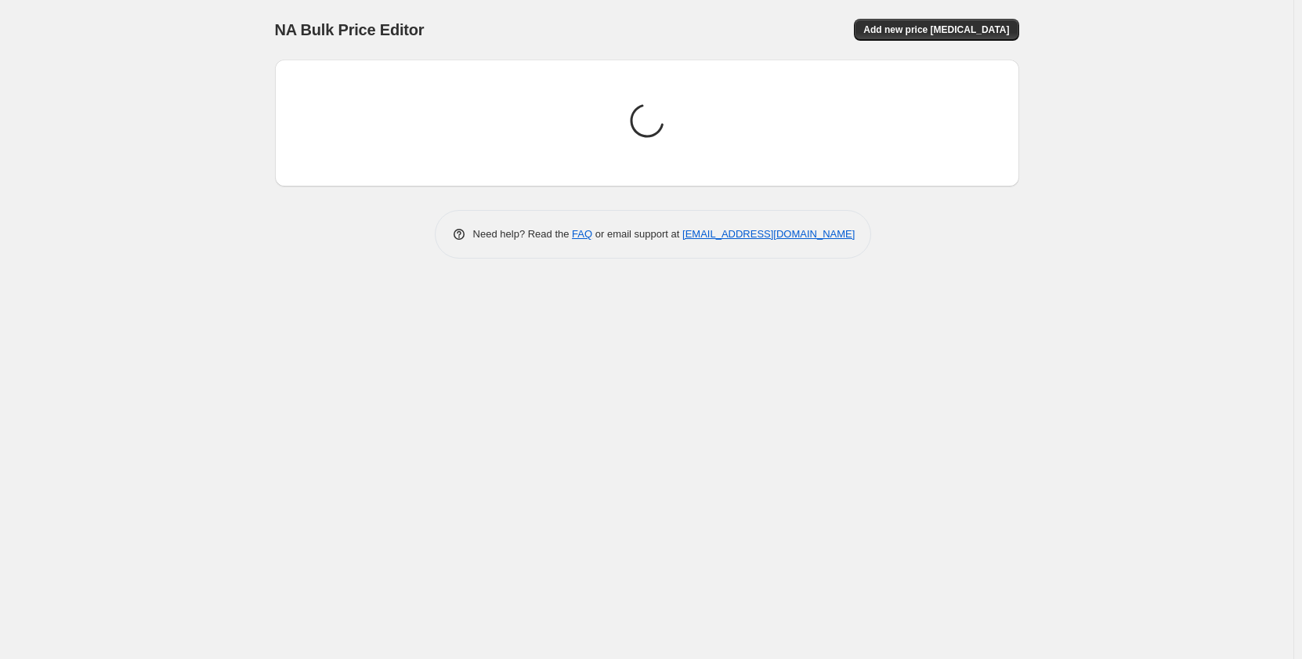
scroll to position [0, 0]
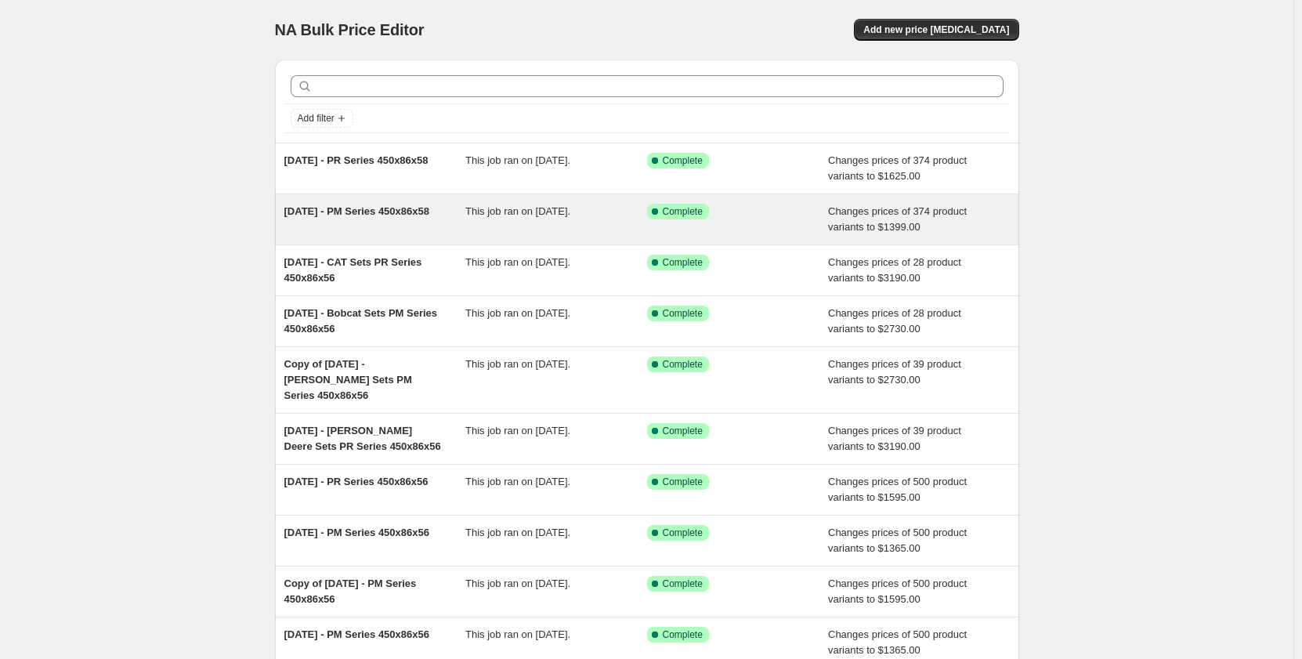
click at [498, 230] on div "This job ran on [DATE]." at bounding box center [556, 219] width 182 height 31
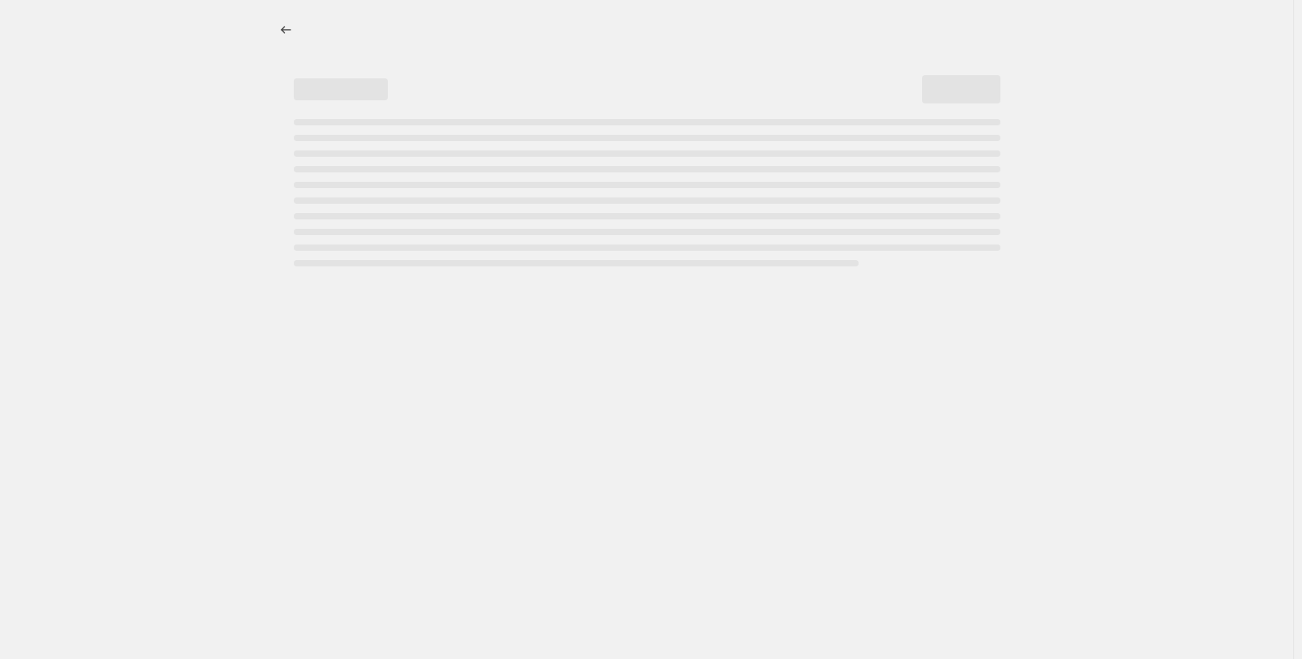
select select "pp"
select select "title"
select select "contains"
select select "title"
select select "contains"
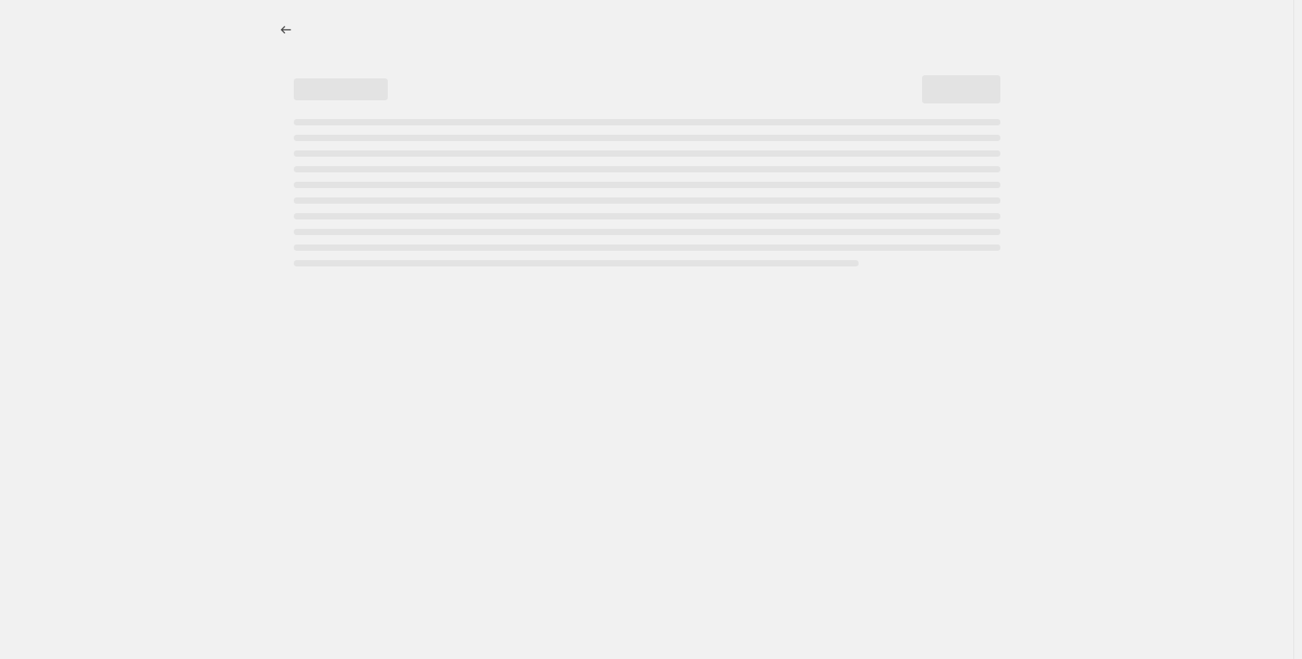
select select "tag"
select select "not_equal"
select select "tag"
select select "not_equal"
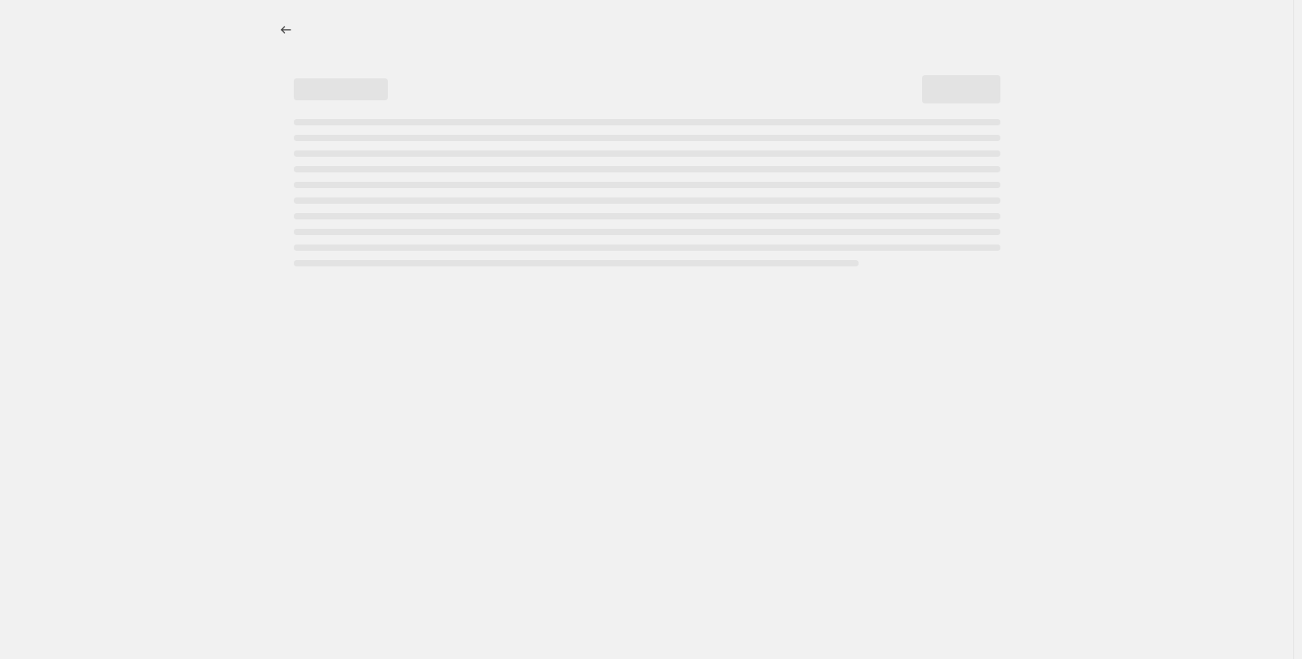
select select "tag"
select select "not_equal"
select select "tag"
select select "not_equal"
select select "tag"
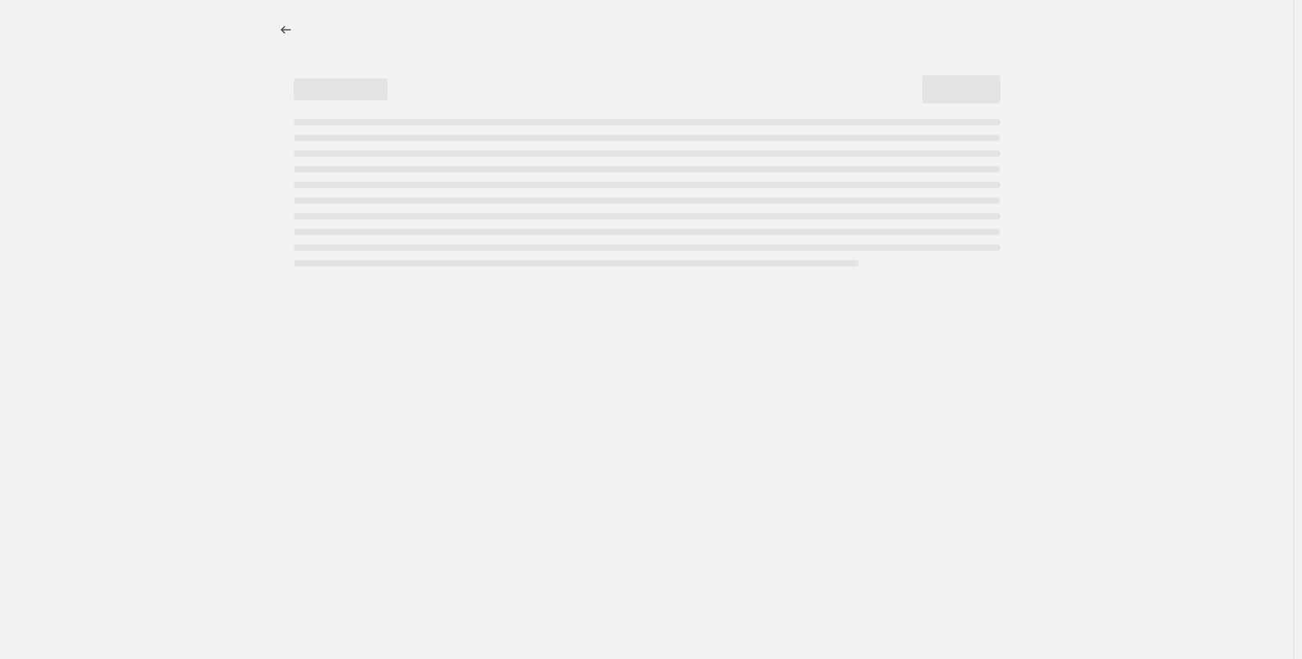
select select "not_equal"
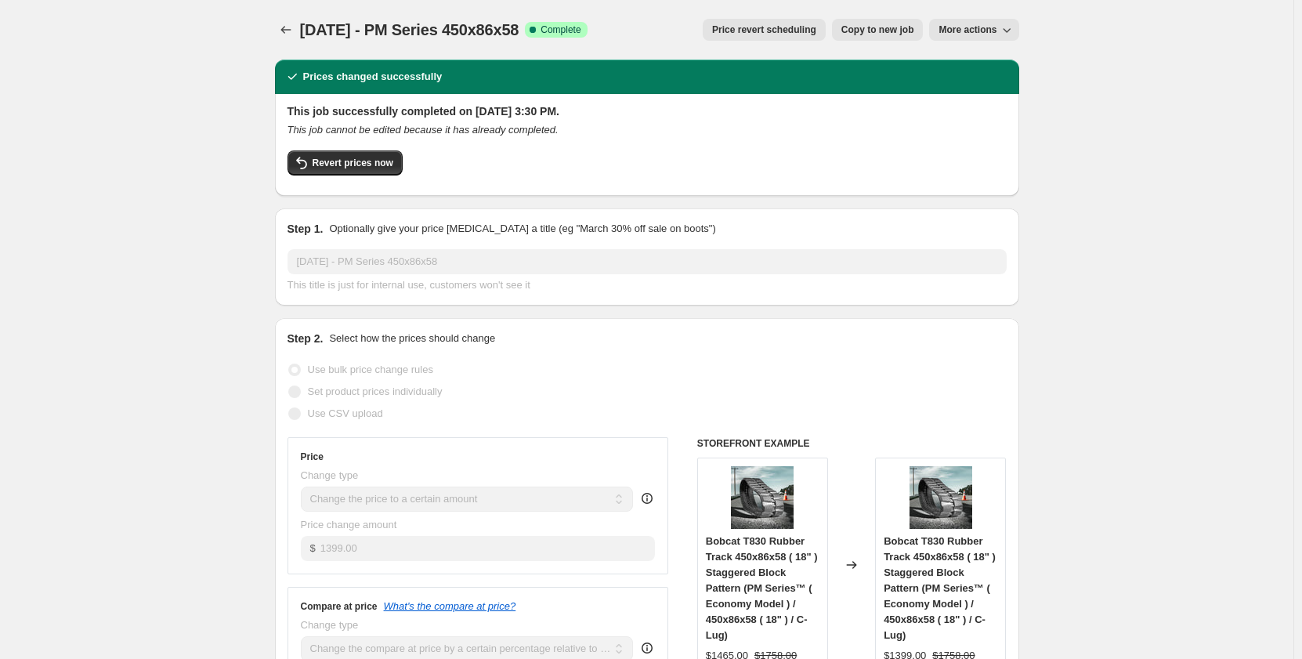
click at [902, 29] on span "Copy to new job" at bounding box center [877, 30] width 73 height 13
select select "pp"
select select "title"
select select "contains"
select select "title"
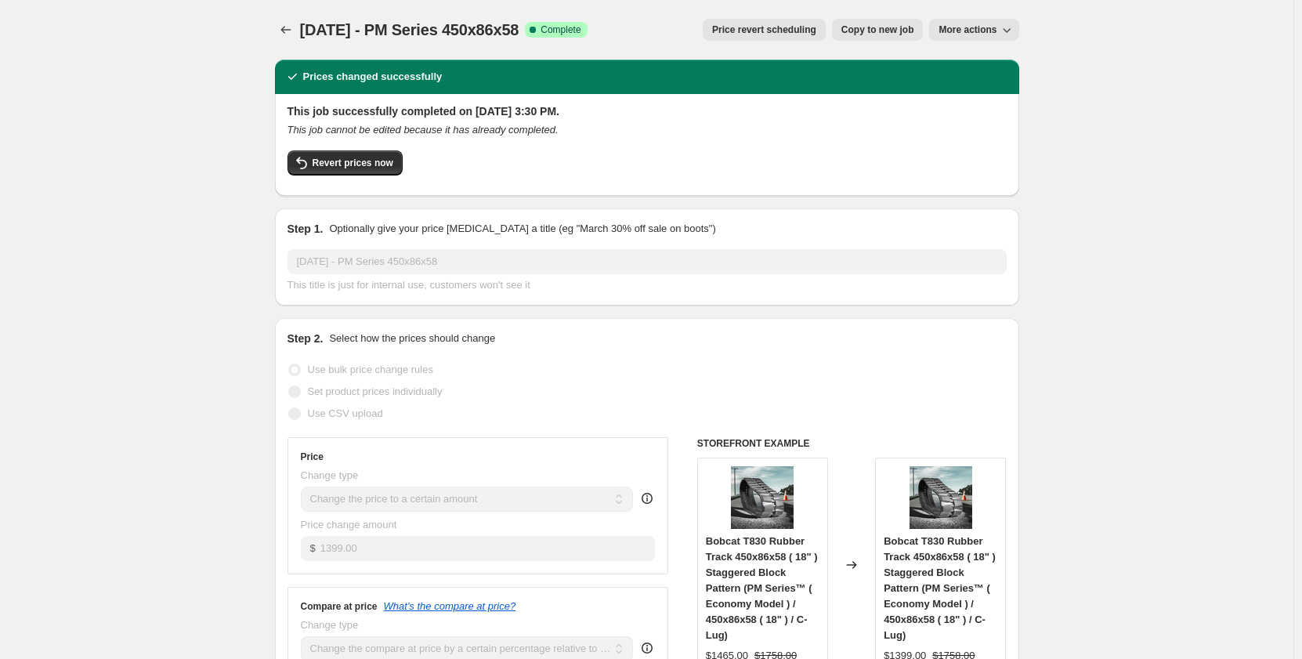
select select "contains"
select select "tag"
select select "not_equal"
select select "tag"
select select "not_equal"
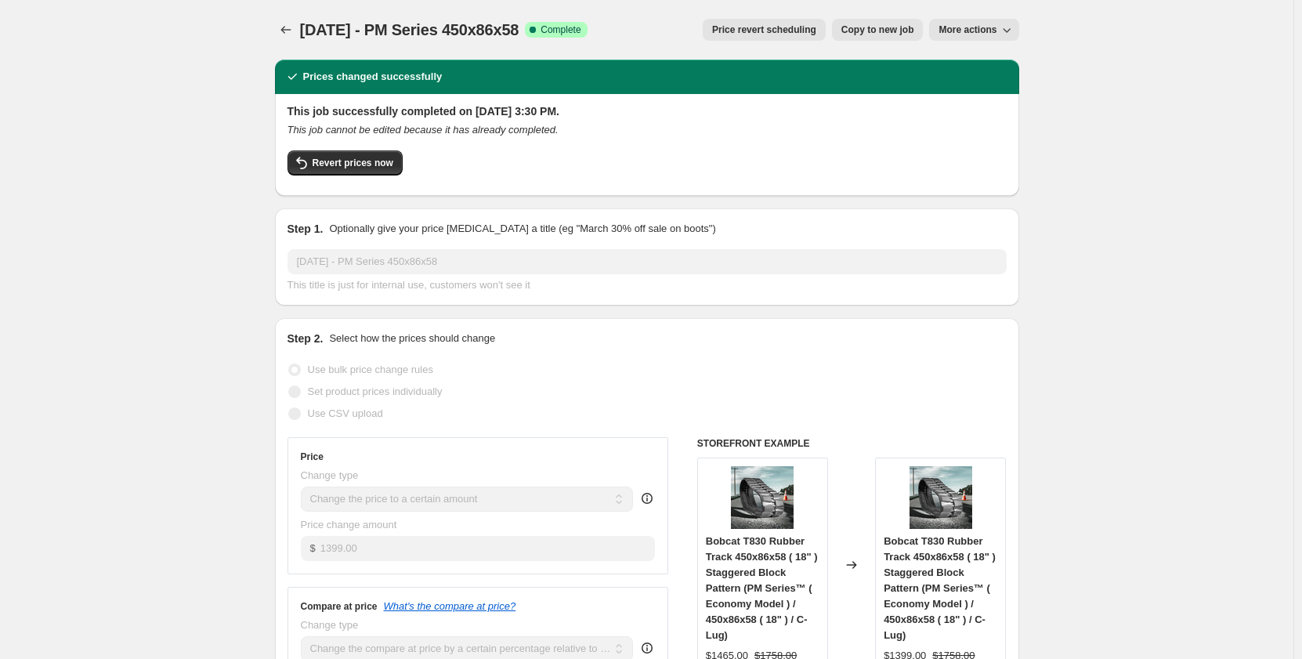
select select "not_equal"
select select "tag"
select select "not_equal"
select select "tag"
select select "not_equal"
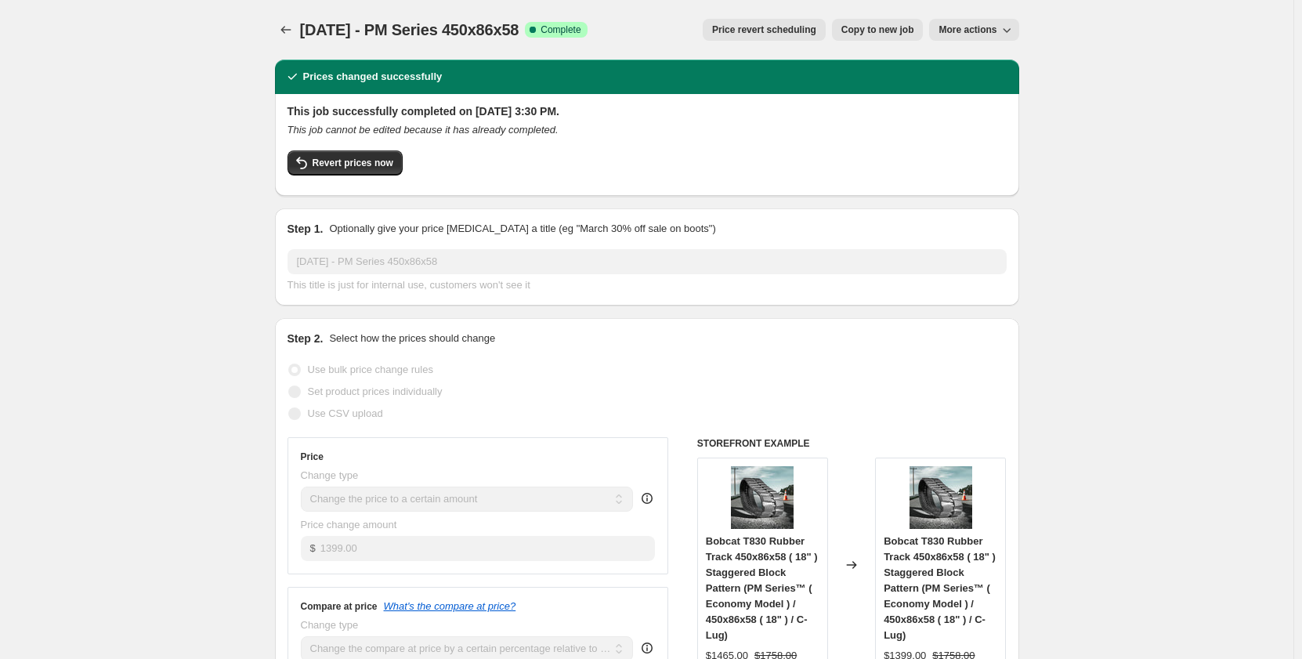
select select "tag"
select select "not_equal"
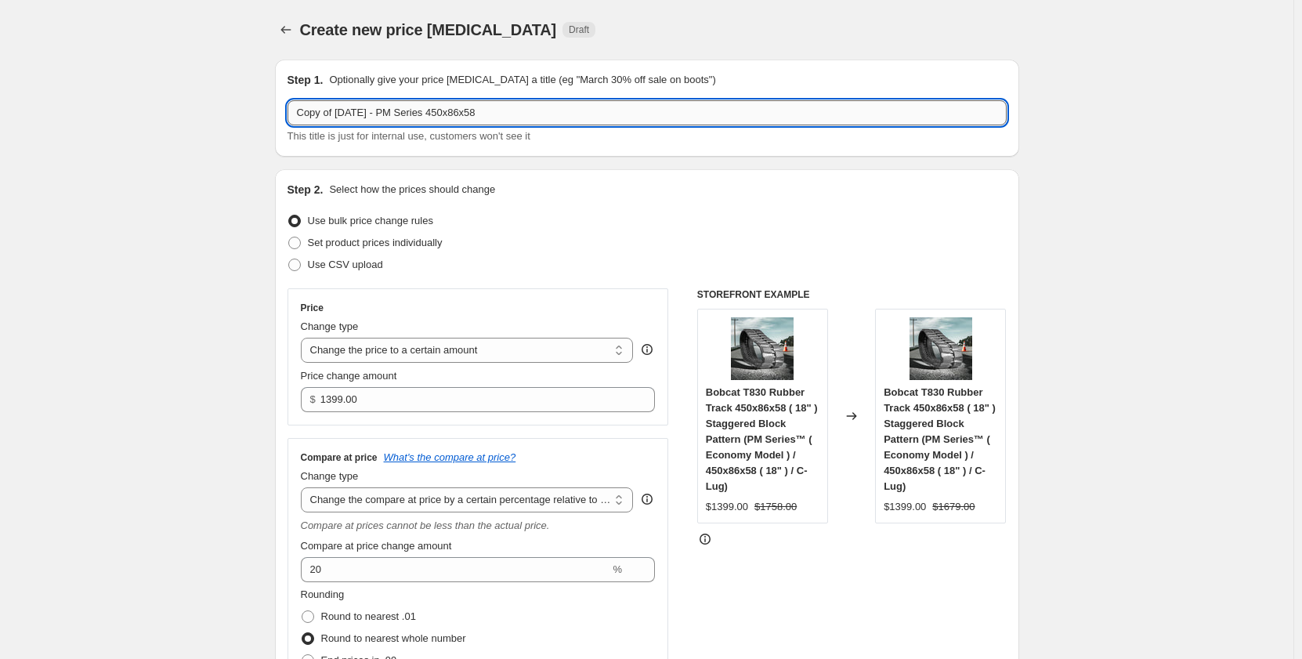
drag, startPoint x: 519, startPoint y: 121, endPoint x: 495, endPoint y: 120, distance: 24.3
click at [495, 120] on input "Copy of [DATE] - PM Series 450x86x58" at bounding box center [647, 112] width 719 height 25
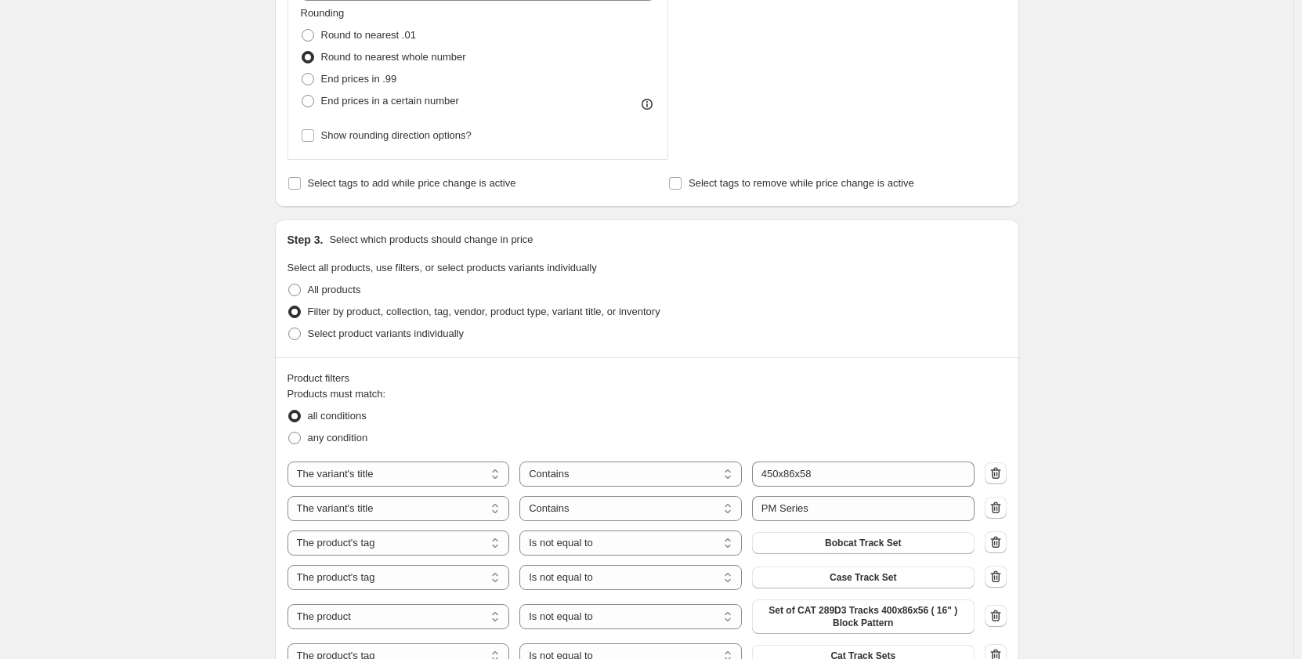
scroll to position [601, 0]
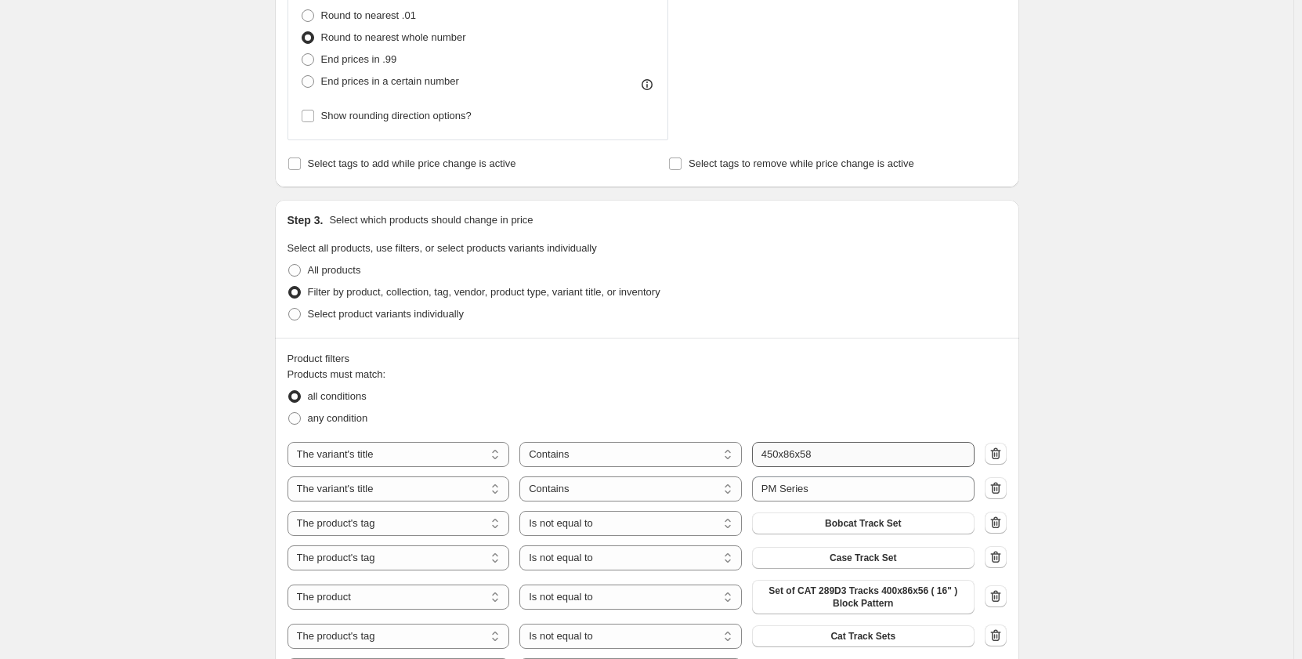
type input "Copy of [DATE] - PM Series 450x86x60"
drag, startPoint x: 842, startPoint y: 456, endPoint x: 810, endPoint y: 459, distance: 32.3
click at [810, 459] on input "450x86x58" at bounding box center [863, 454] width 222 height 25
type input "450x86x60"
click at [195, 418] on div "Create new price [MEDICAL_DATA]. This page is ready Create new price [MEDICAL_D…" at bounding box center [646, 482] width 1293 height 2166
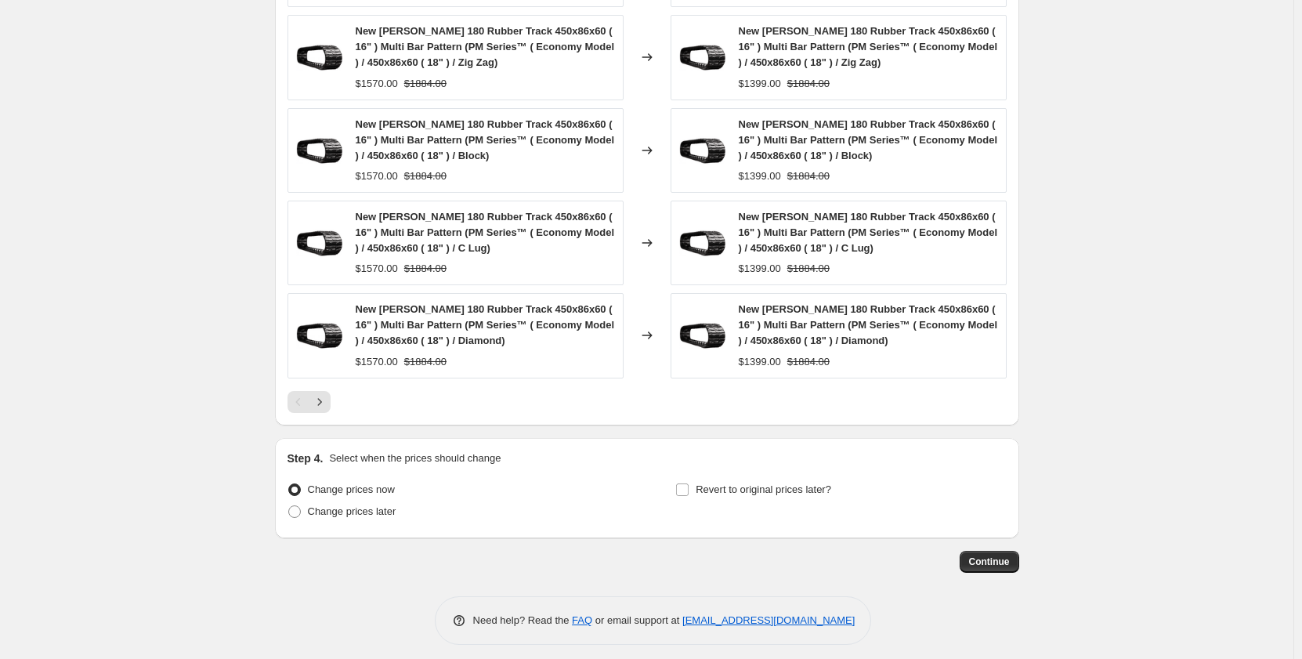
scroll to position [1507, 0]
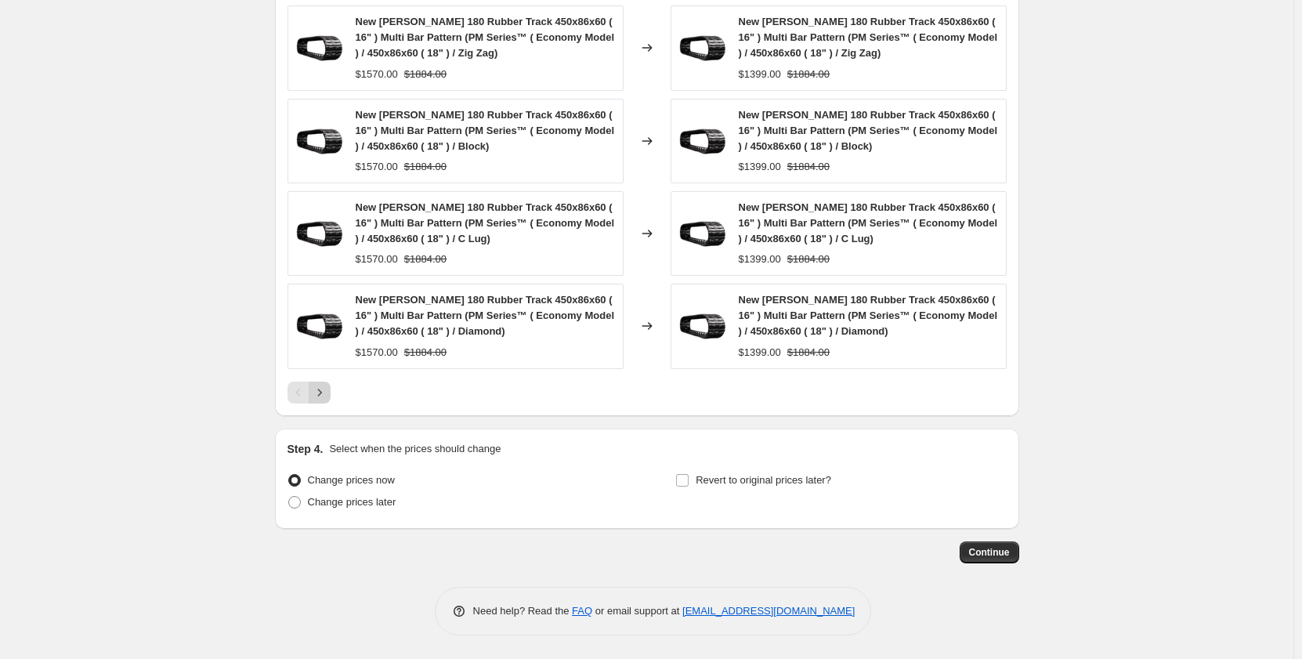
click at [321, 393] on icon "Next" at bounding box center [319, 392] width 4 height 7
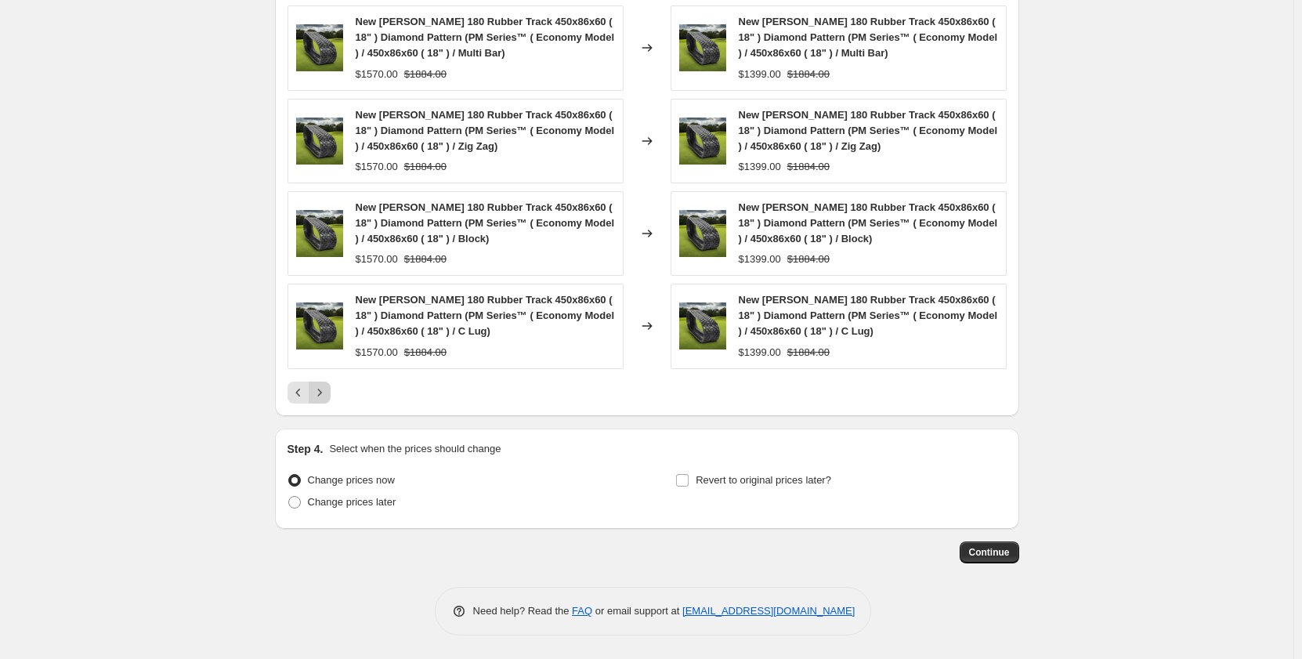
click at [327, 394] on icon "Next" at bounding box center [320, 393] width 16 height 16
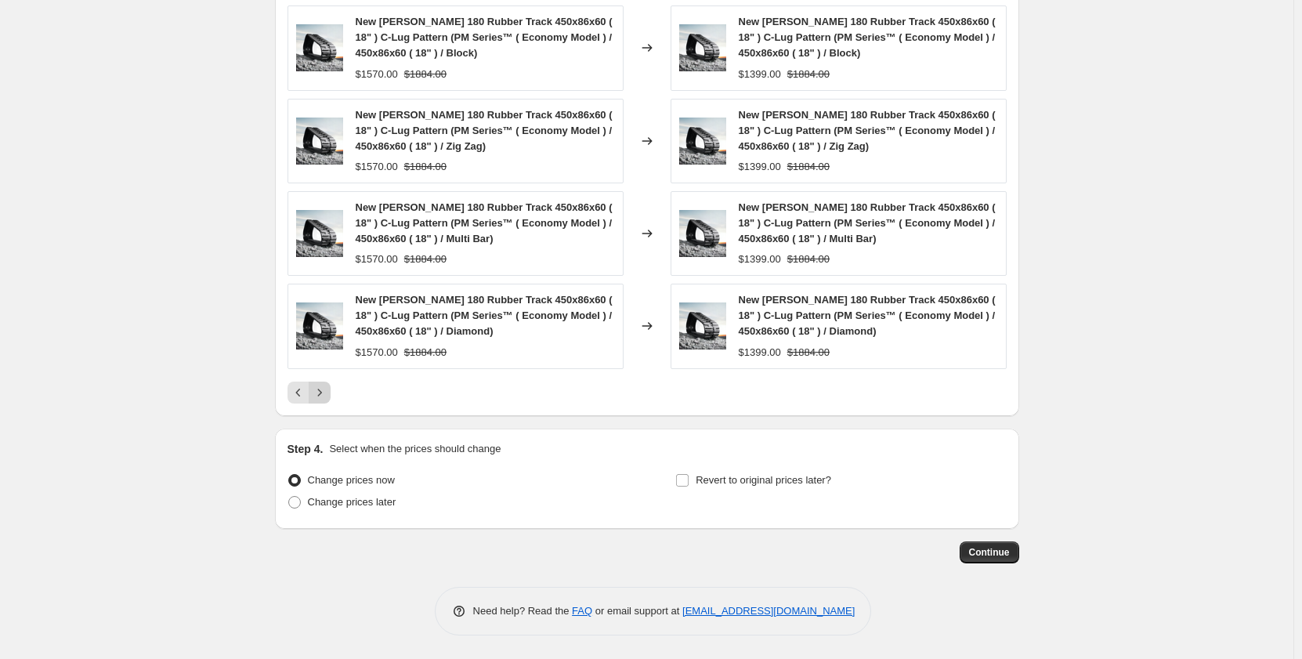
click at [327, 394] on icon "Next" at bounding box center [320, 393] width 16 height 16
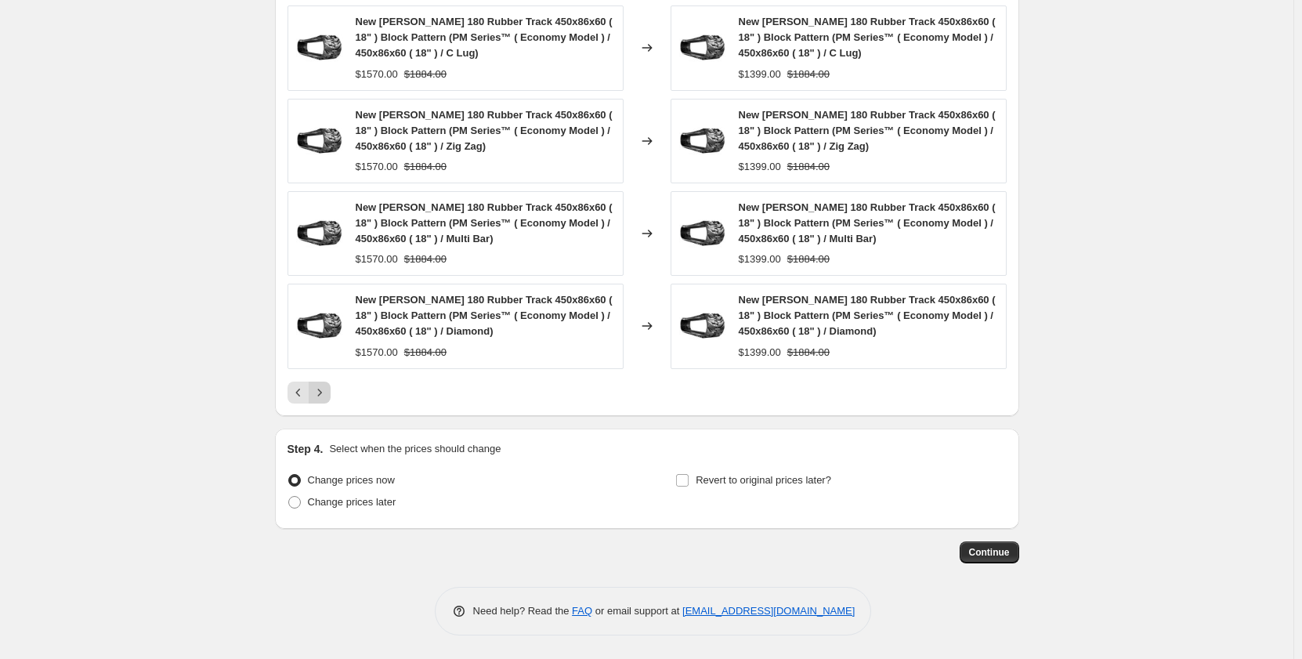
click at [327, 394] on icon "Next" at bounding box center [320, 393] width 16 height 16
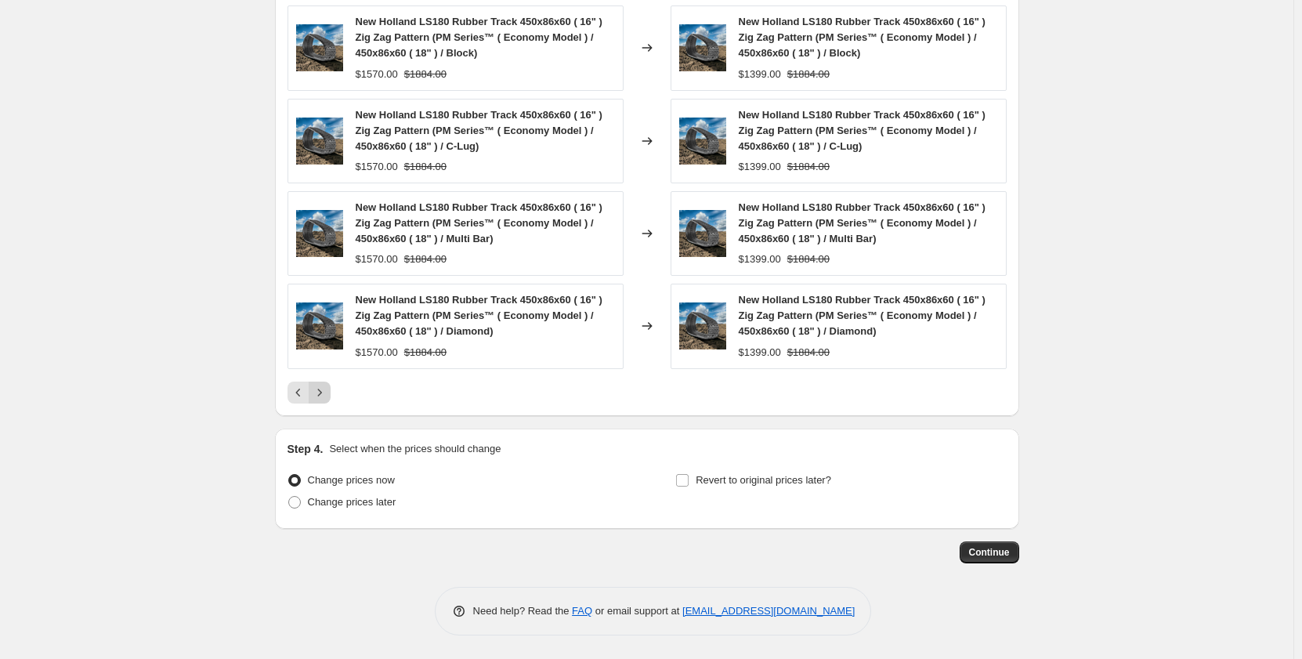
click at [327, 392] on icon "Next" at bounding box center [320, 393] width 16 height 16
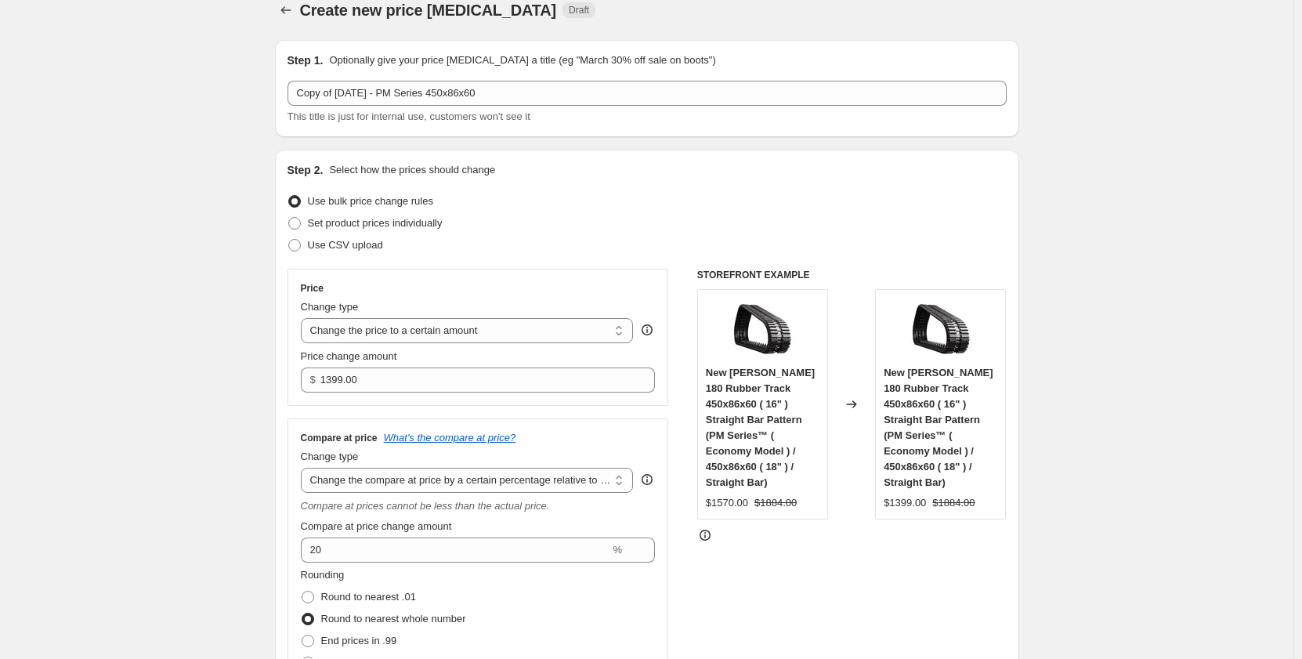
scroll to position [0, 0]
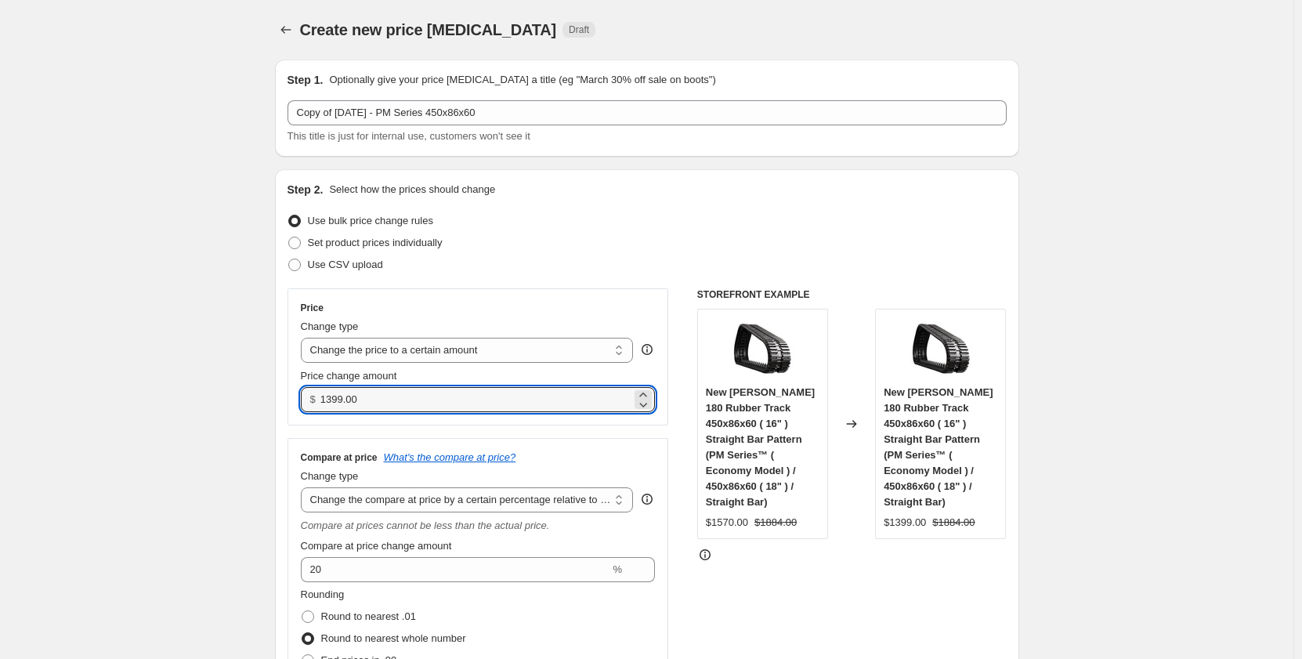
drag, startPoint x: 367, startPoint y: 398, endPoint x: 243, endPoint y: 407, distance: 124.9
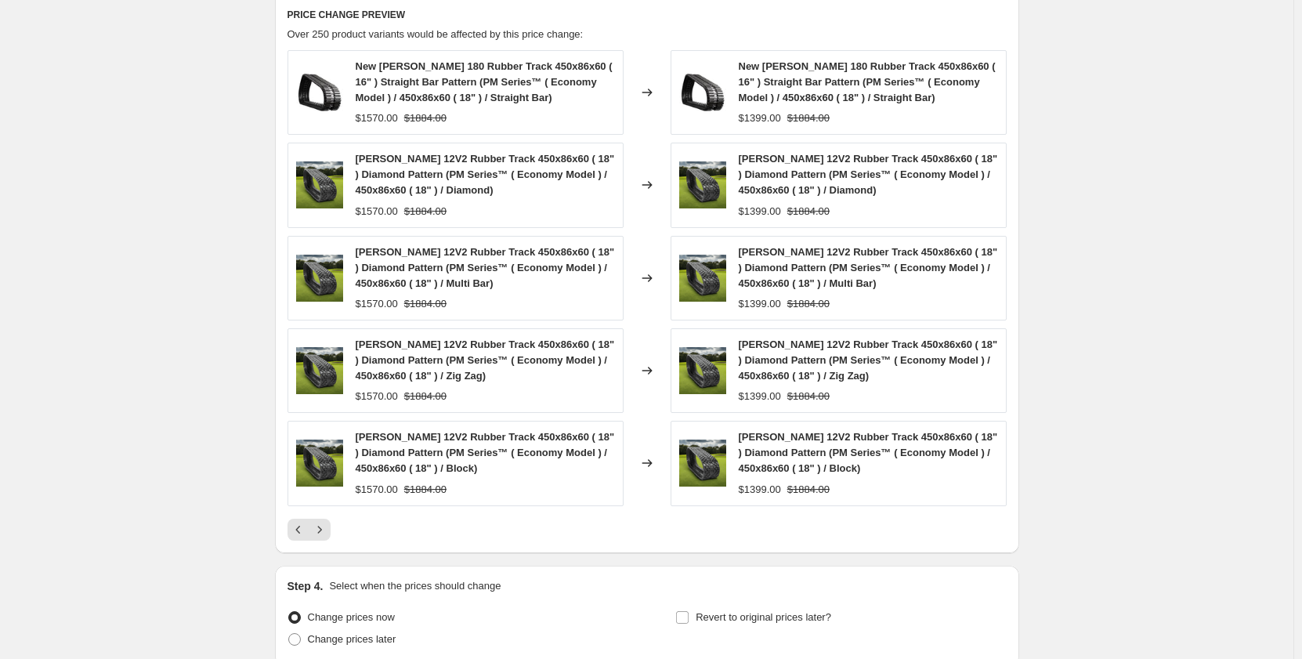
scroll to position [1410, 0]
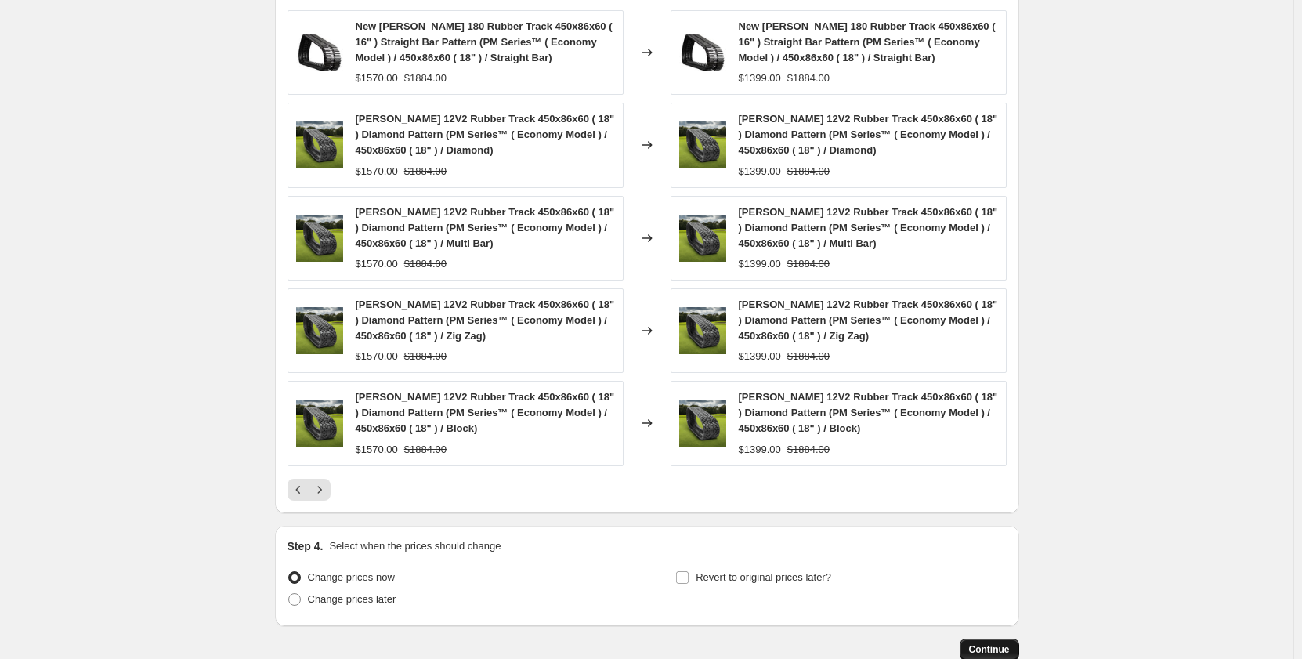
type input "1525.00"
click at [988, 646] on span "Continue" at bounding box center [989, 649] width 41 height 13
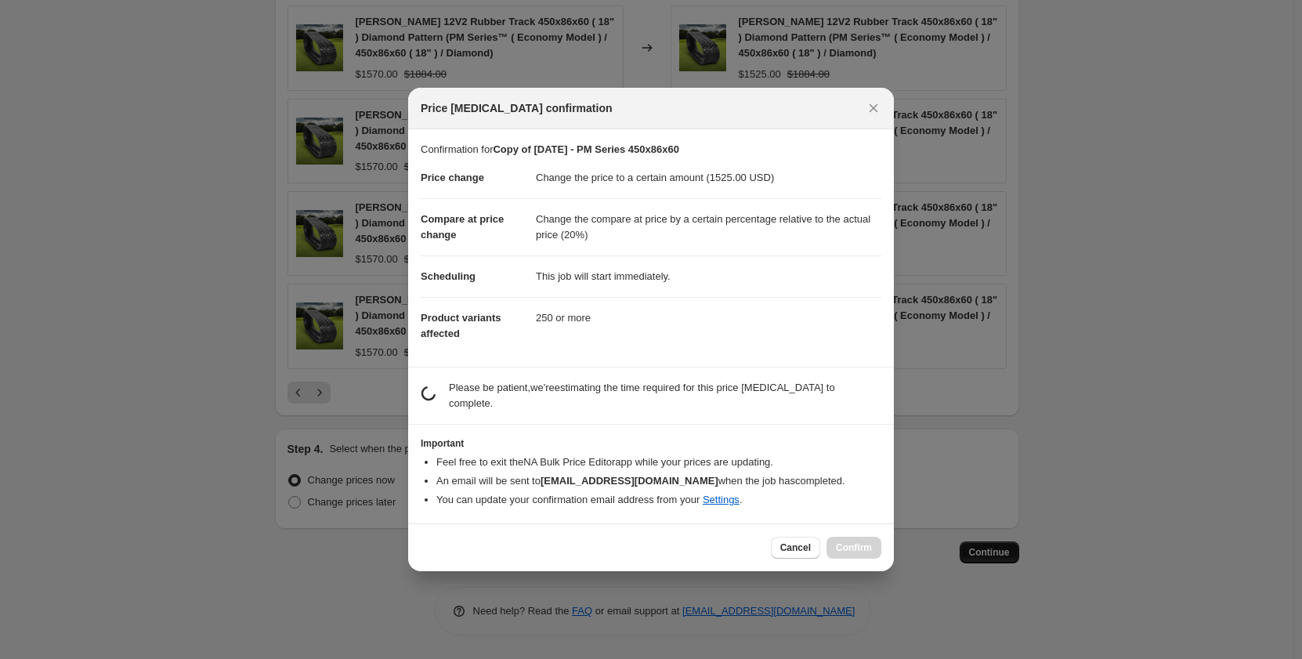
scroll to position [0, 0]
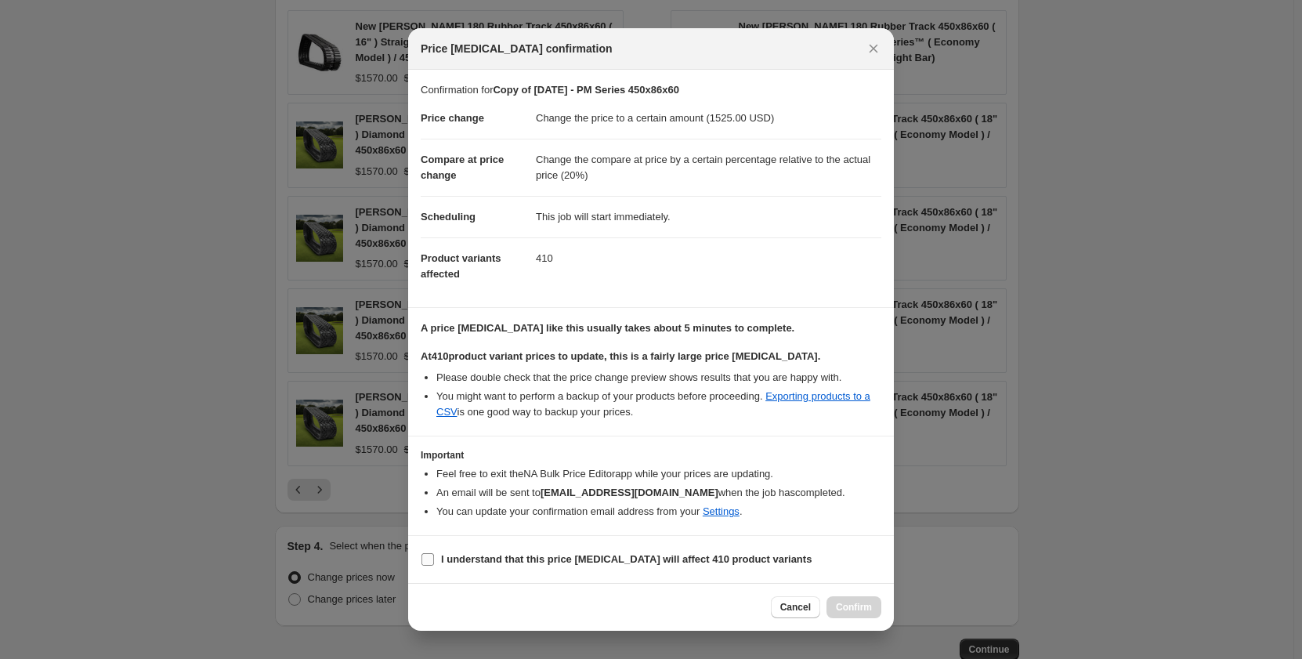
click at [429, 555] on input "I understand that this price [MEDICAL_DATA] will affect 410 product variants" at bounding box center [427, 559] width 13 height 13
checkbox input "true"
click at [842, 604] on span "Confirm" at bounding box center [854, 607] width 36 height 13
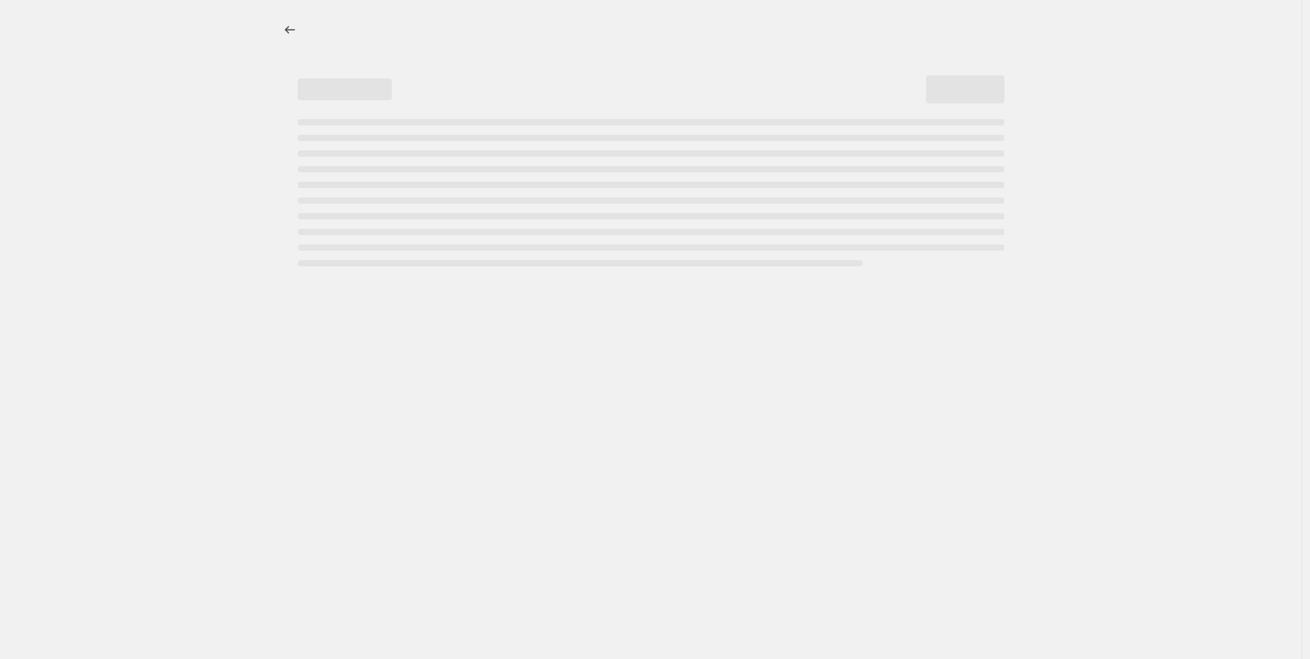
select select "pp"
select select "title"
select select "contains"
select select "title"
select select "contains"
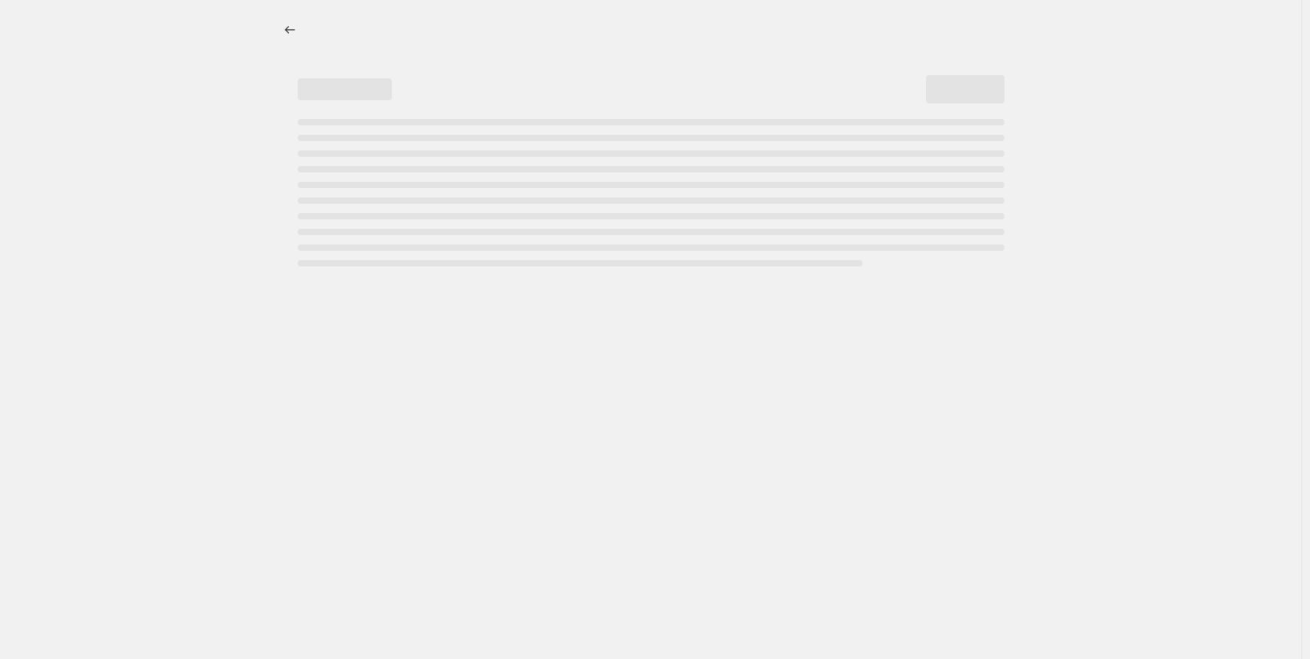
select select "tag"
select select "not_equal"
select select "tag"
select select "not_equal"
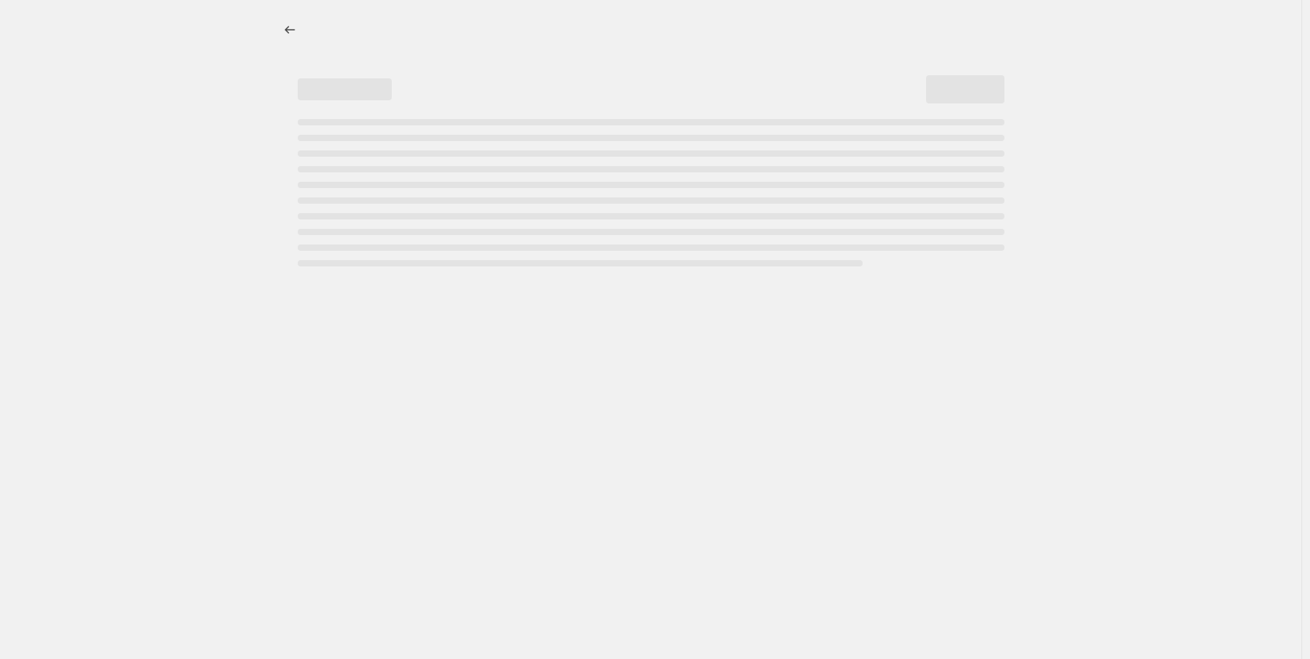
select select "tag"
select select "not_equal"
select select "tag"
select select "not_equal"
select select "tag"
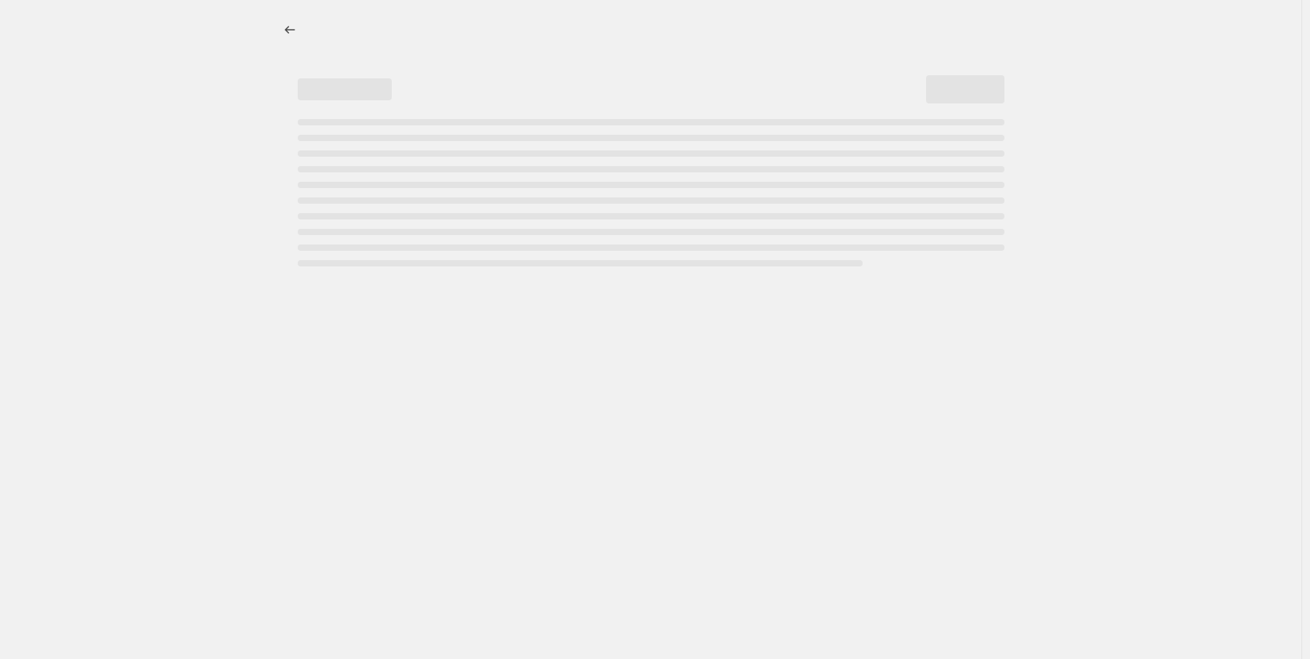
select select "not_equal"
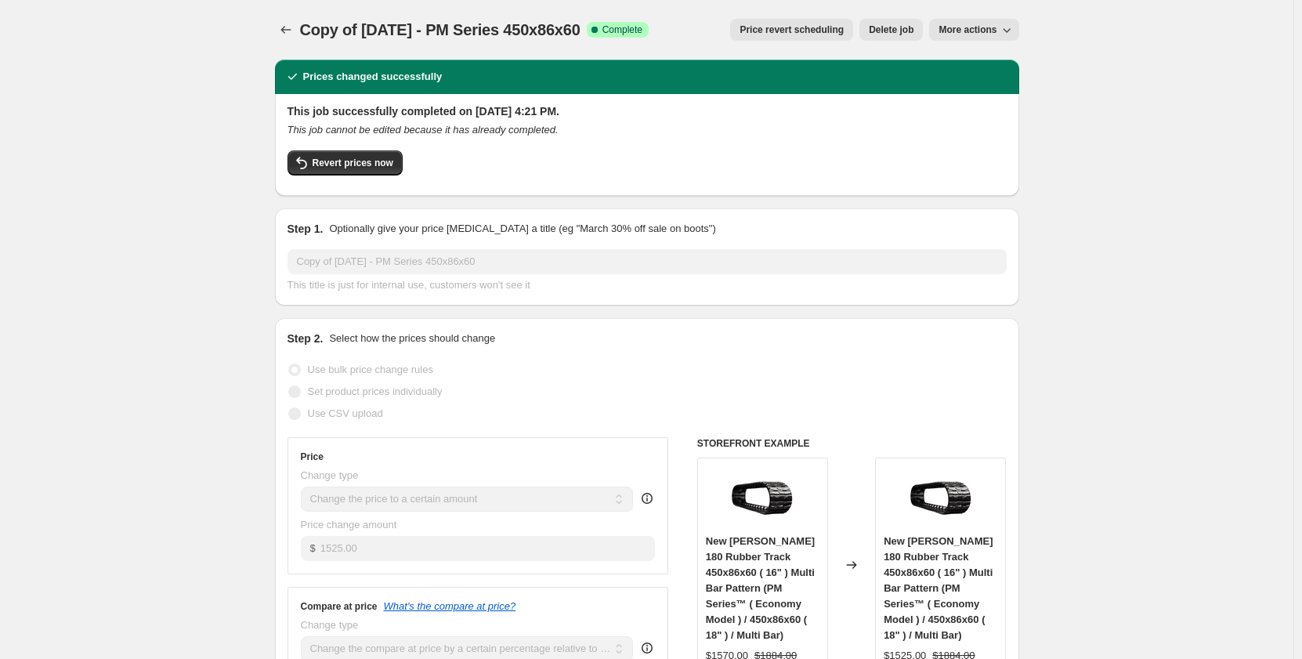
click at [964, 29] on span "More actions" at bounding box center [968, 30] width 58 height 13
click at [962, 60] on span "Copy to new job" at bounding box center [978, 62] width 73 height 12
select select "pp"
select select "title"
select select "contains"
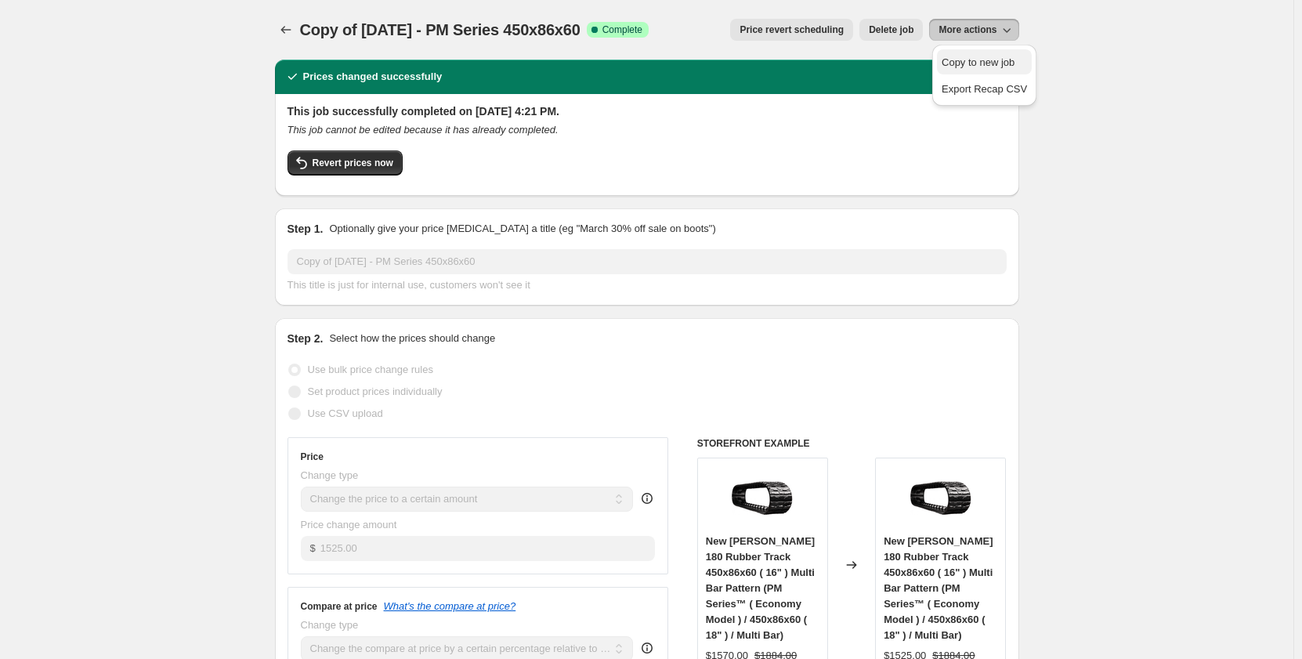
select select "title"
select select "contains"
select select "tag"
select select "not_equal"
select select "tag"
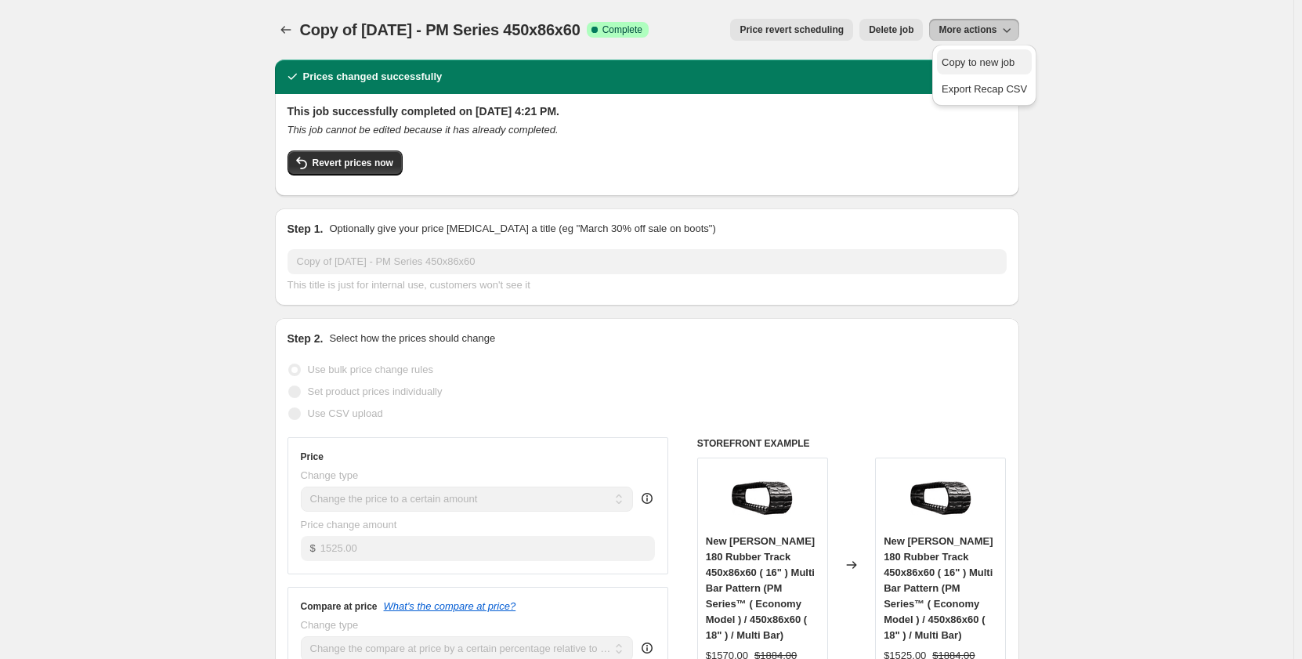
select select "not_equal"
select select "tag"
select select "not_equal"
select select "tag"
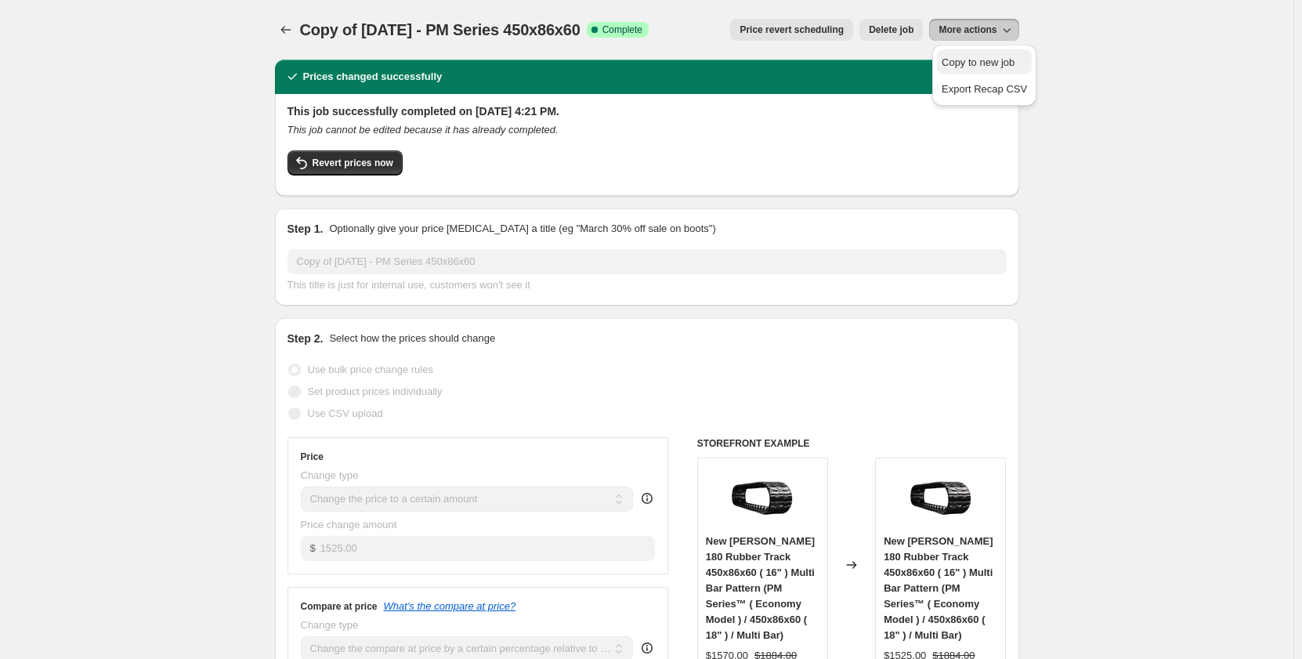
select select "not_equal"
select select "tag"
select select "not_equal"
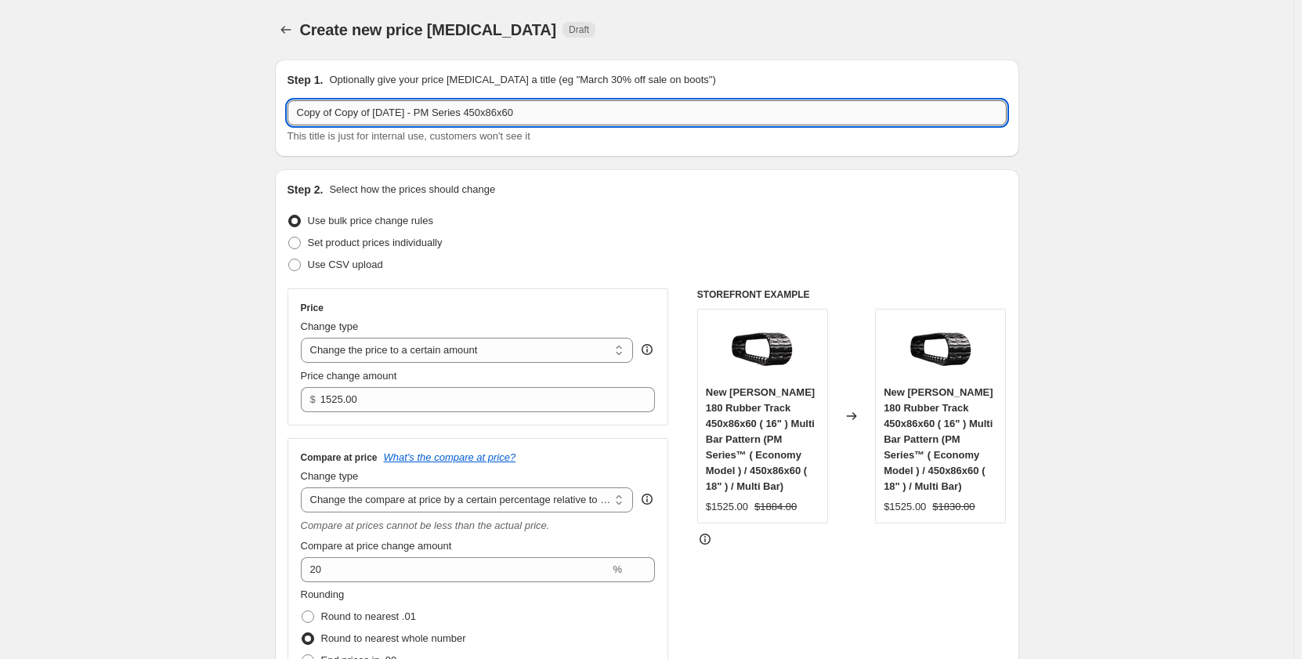
drag, startPoint x: 448, startPoint y: 121, endPoint x: 450, endPoint y: 112, distance: 8.9
click at [450, 112] on input "Copy of Copy of [DATE] - PM Series 450x86x60" at bounding box center [647, 112] width 719 height 25
drag, startPoint x: 382, startPoint y: 115, endPoint x: 169, endPoint y: 128, distance: 213.5
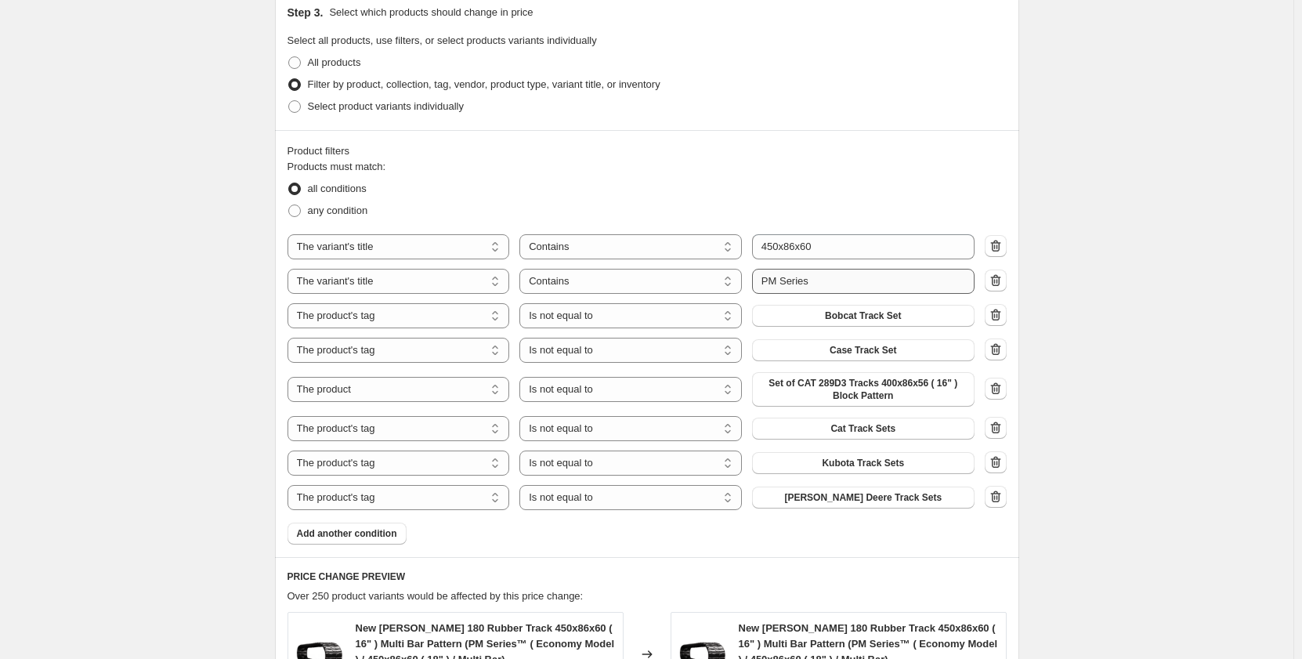
scroll to position [888, 0]
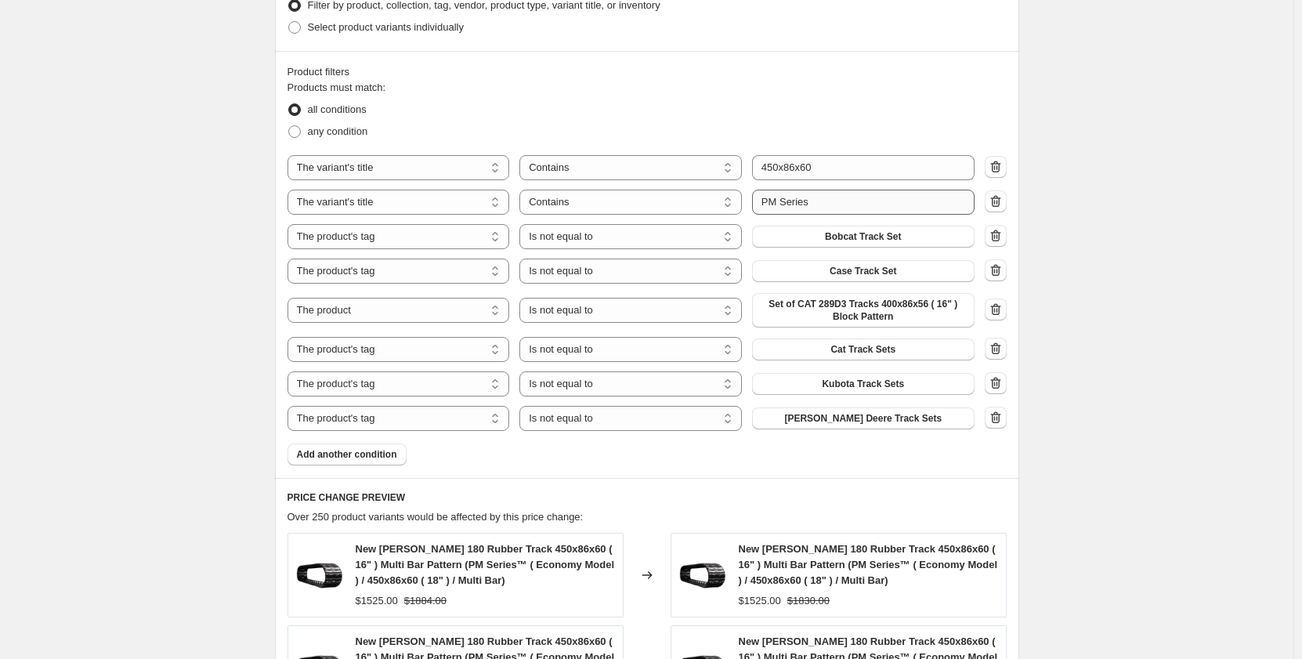
type input "[DATE] - PR Series 450x86x60"
click at [773, 201] on input "PM Series" at bounding box center [863, 202] width 222 height 25
type input "PR Series"
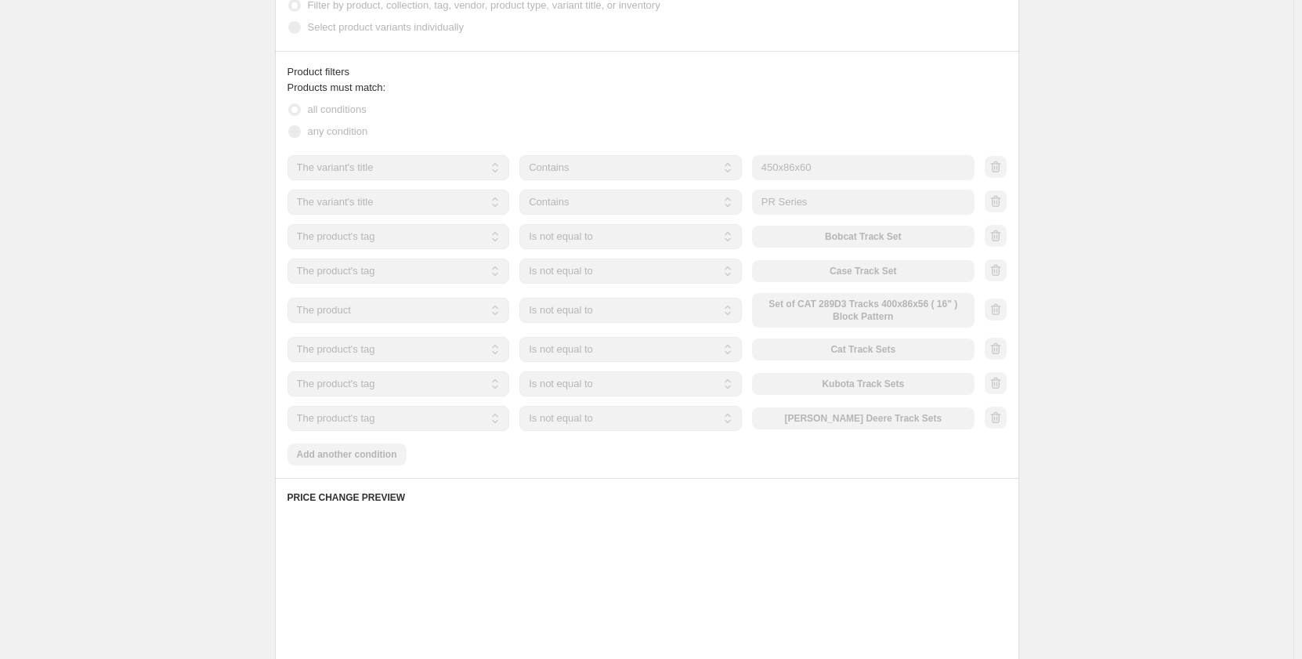
click at [142, 243] on div "Create new price [MEDICAL_DATA]. This page is ready Create new price [MEDICAL_D…" at bounding box center [646, 143] width 1293 height 2063
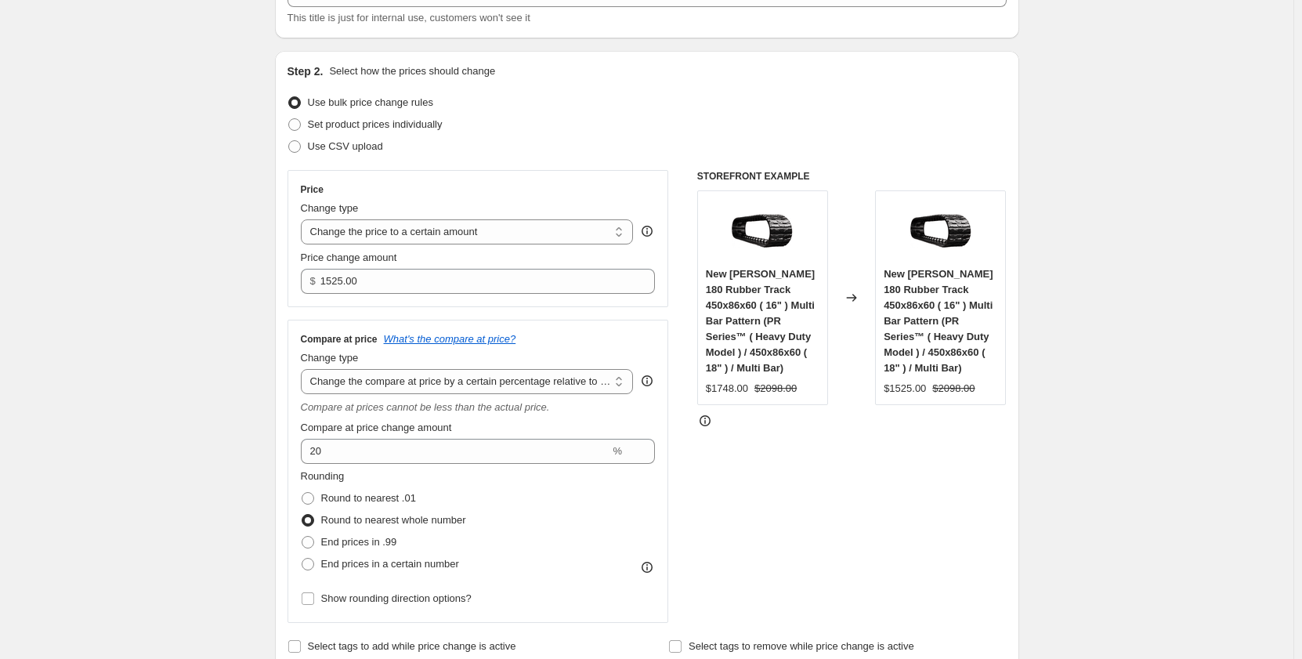
scroll to position [104, 0]
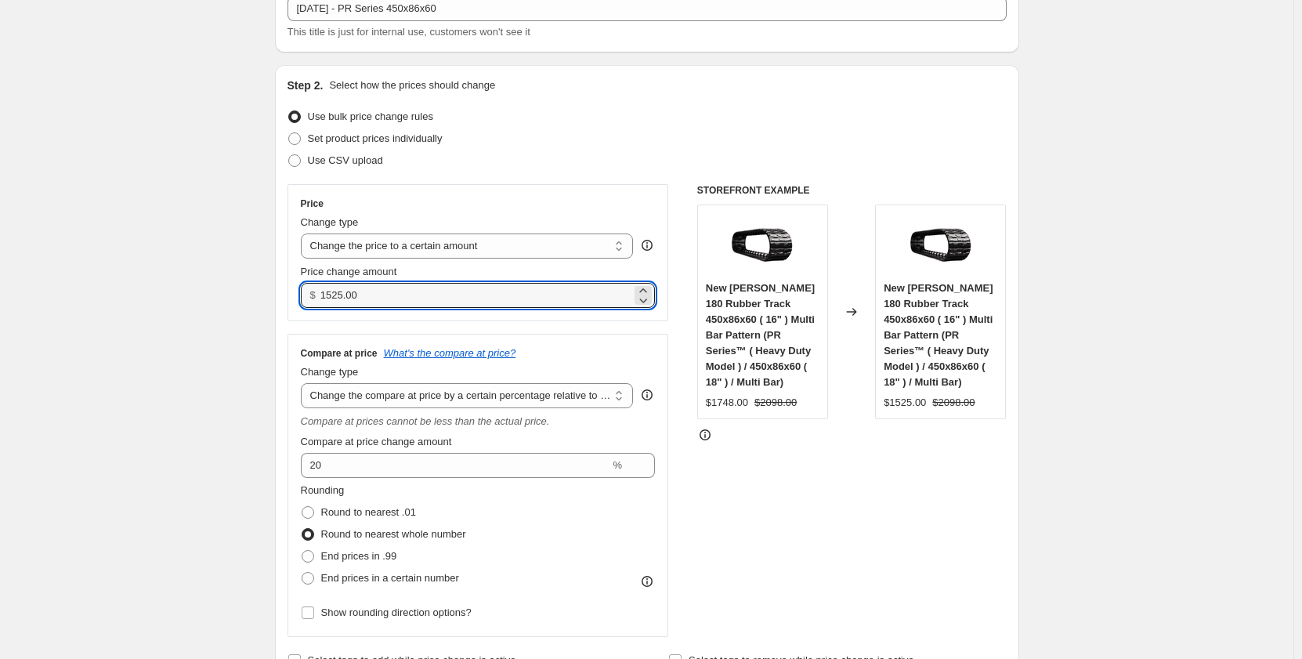
drag, startPoint x: 402, startPoint y: 302, endPoint x: 315, endPoint y: 311, distance: 87.5
click at [316, 311] on div "Price Change type Change the price to a certain amount Change the price by a ce…" at bounding box center [479, 252] width 382 height 137
type input "1695.00"
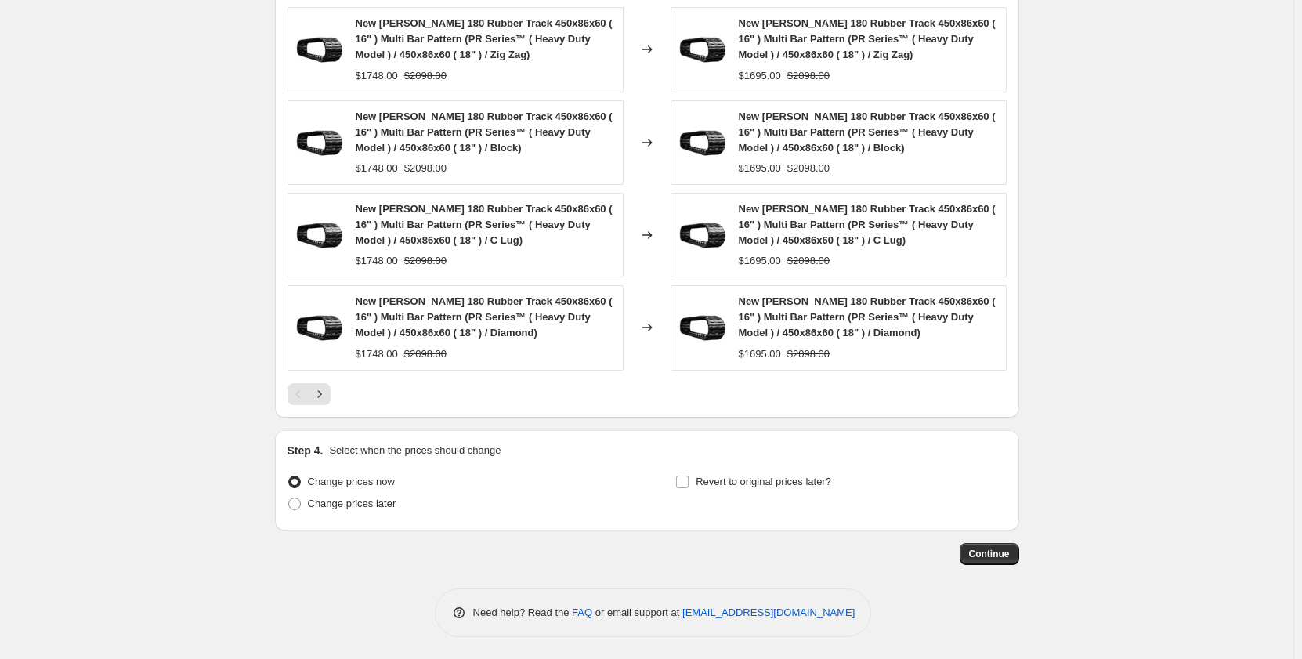
scroll to position [1507, 0]
click at [984, 551] on span "Continue" at bounding box center [989, 552] width 41 height 13
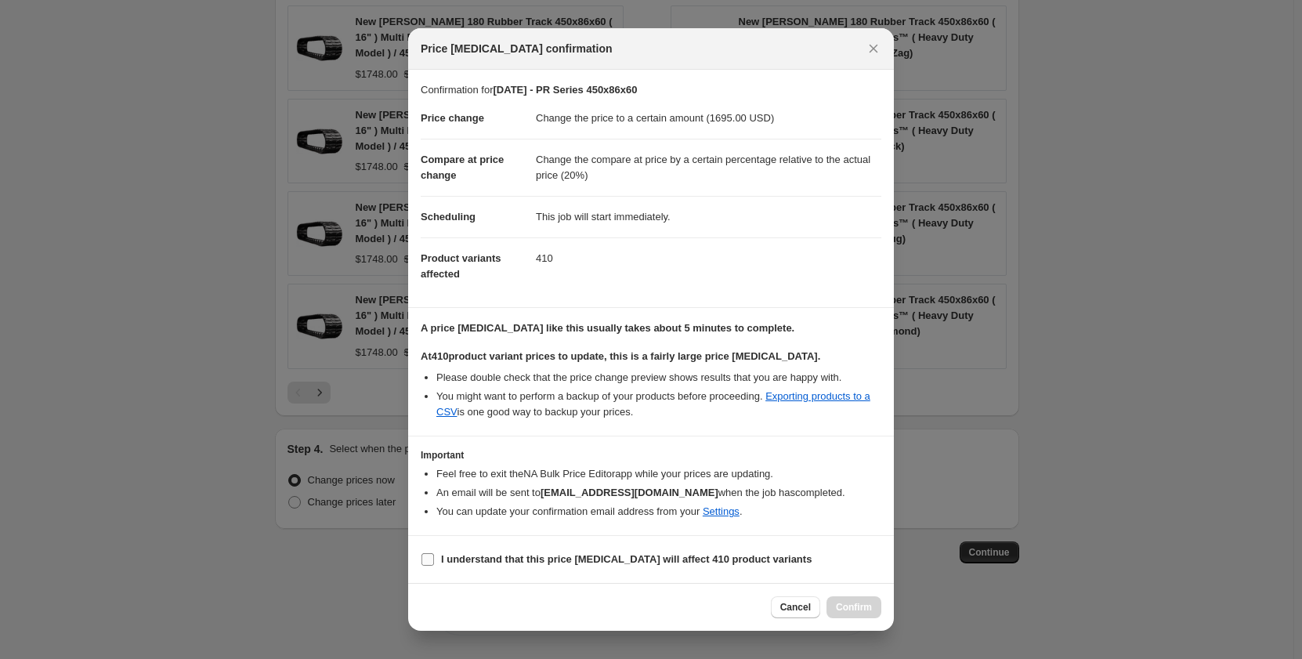
click at [432, 557] on input "I understand that this price [MEDICAL_DATA] will affect 410 product variants" at bounding box center [427, 559] width 13 height 13
checkbox input "true"
click at [867, 608] on span "Confirm" at bounding box center [854, 607] width 36 height 13
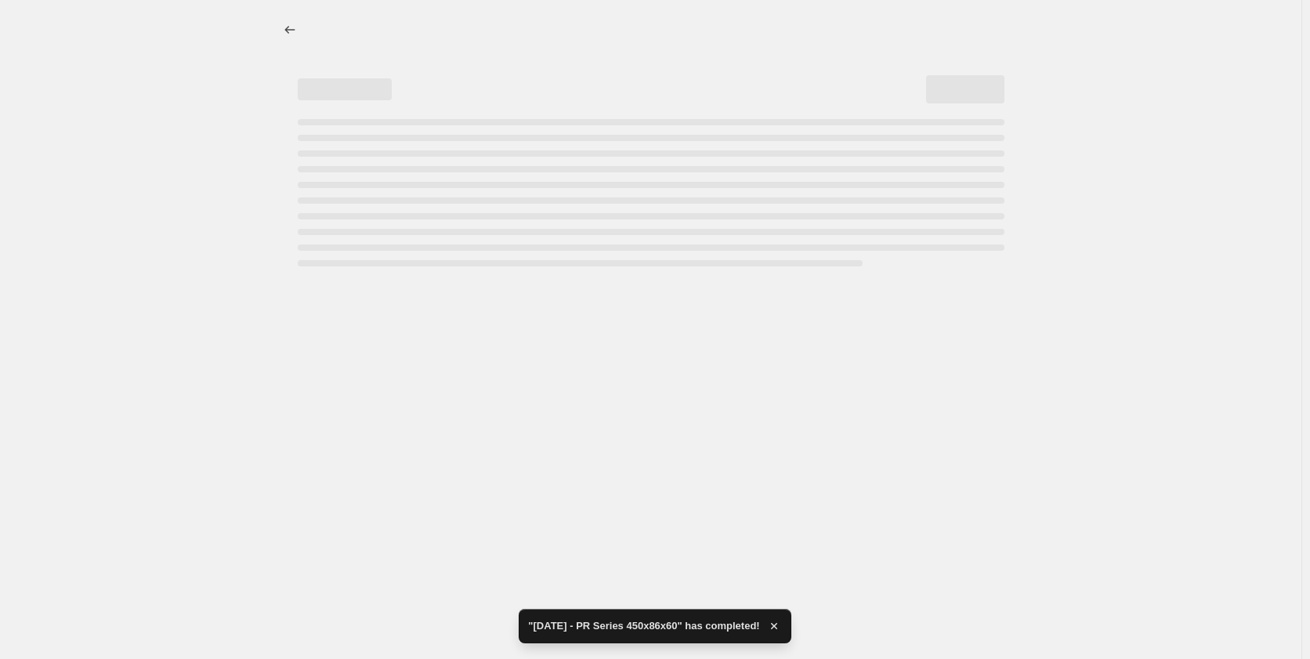
select select "pp"
select select "title"
select select "contains"
select select "title"
select select "contains"
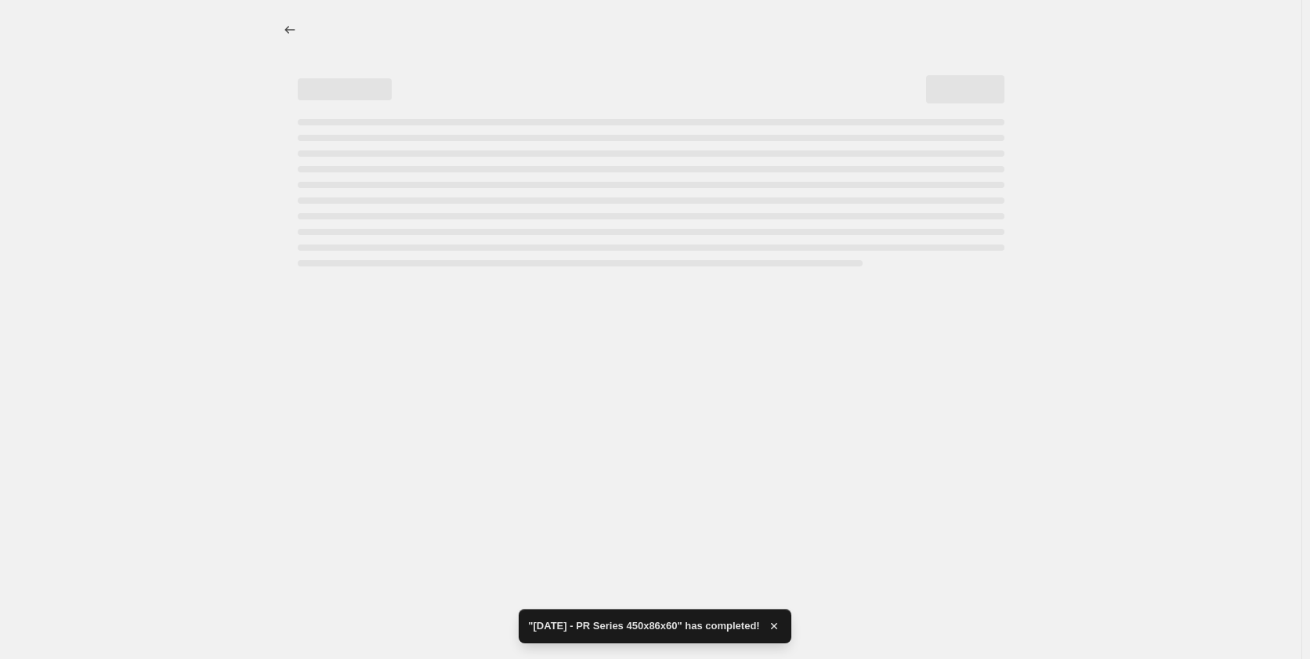
select select "tag"
select select "not_equal"
select select "tag"
select select "not_equal"
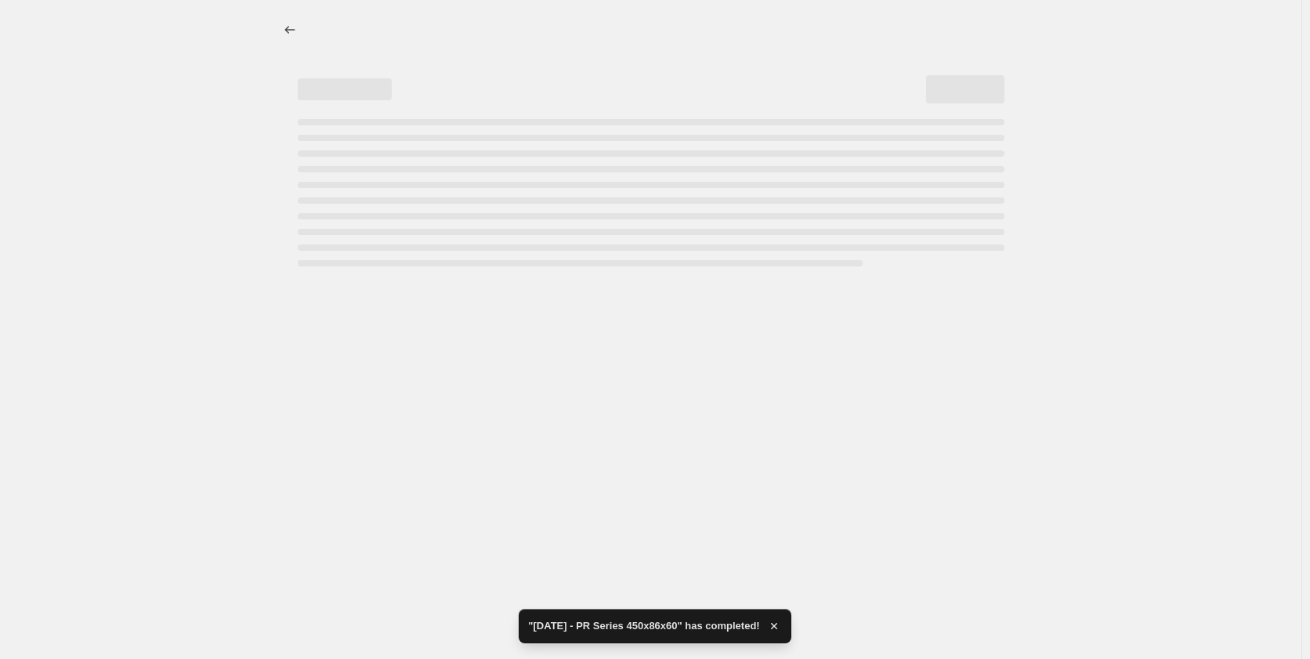
select select "tag"
select select "not_equal"
select select "tag"
select select "not_equal"
select select "tag"
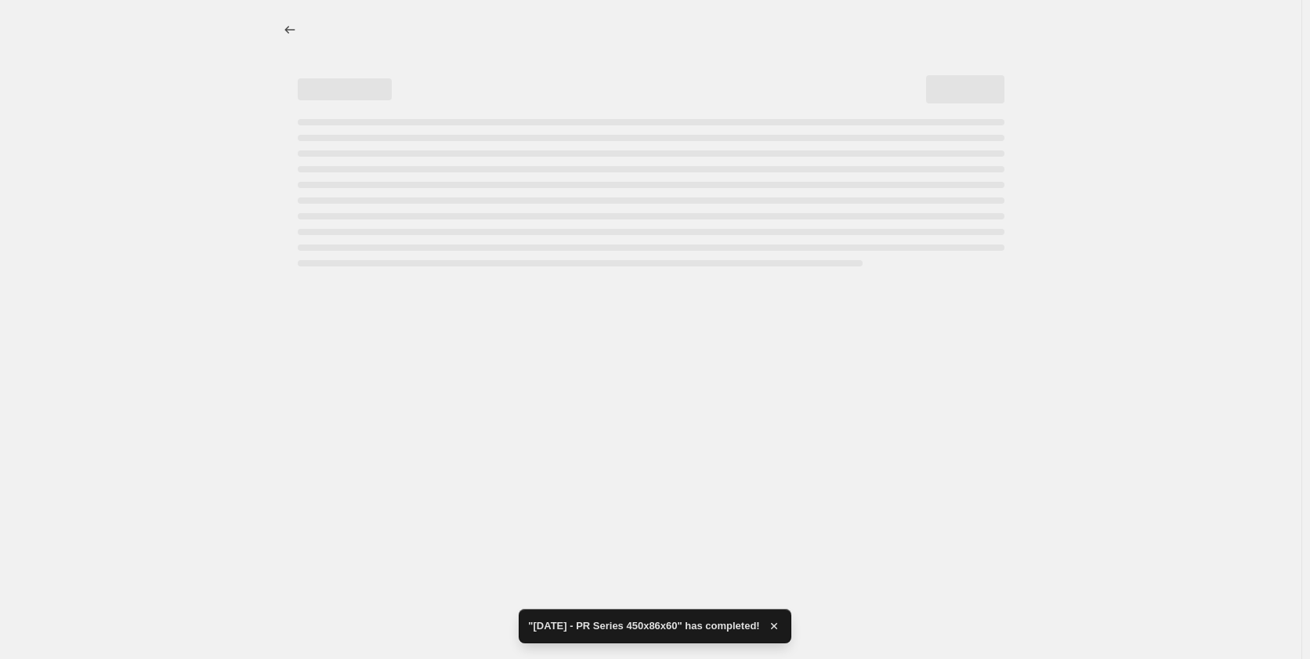
select select "not_equal"
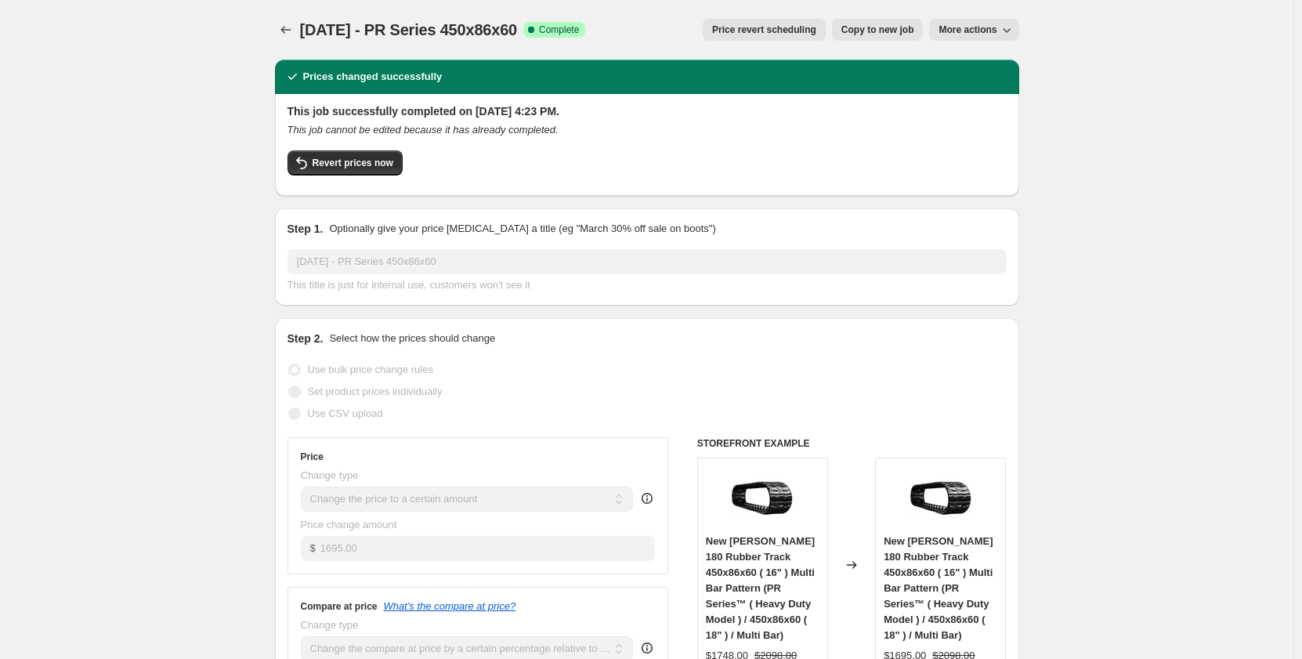
click at [902, 27] on span "Copy to new job" at bounding box center [877, 30] width 73 height 13
select select "pp"
select select "title"
select select "contains"
select select "title"
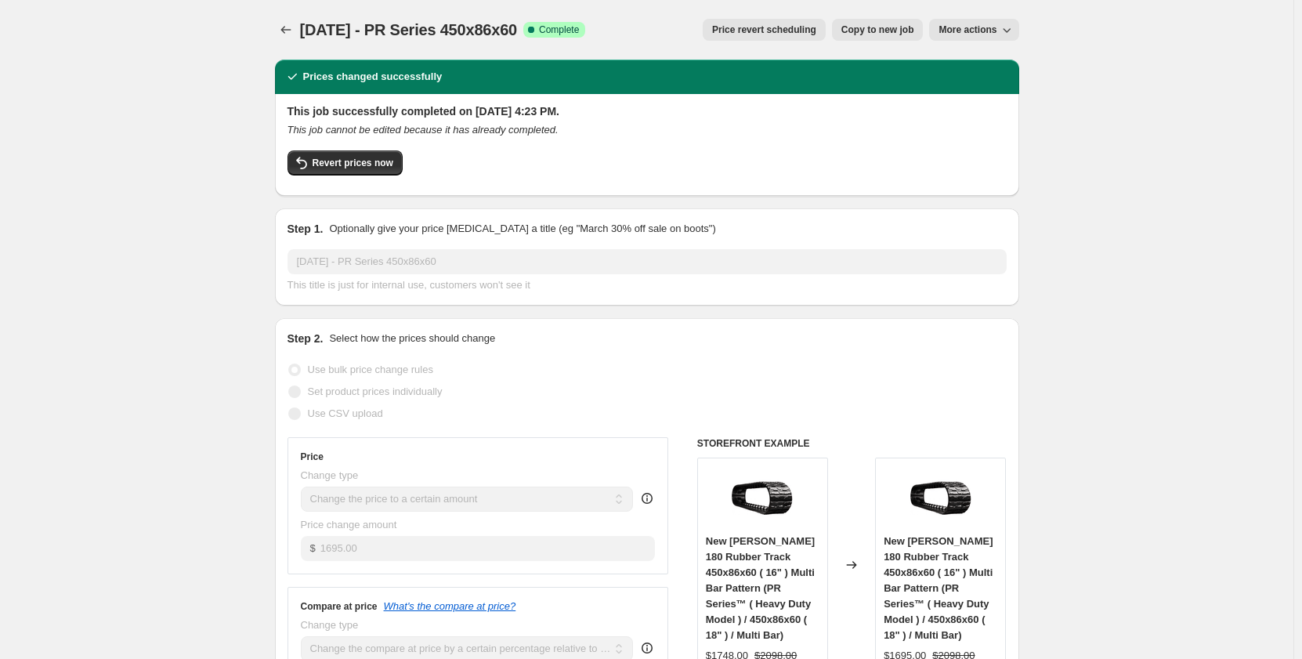
select select "contains"
select select "tag"
select select "not_equal"
select select "tag"
select select "not_equal"
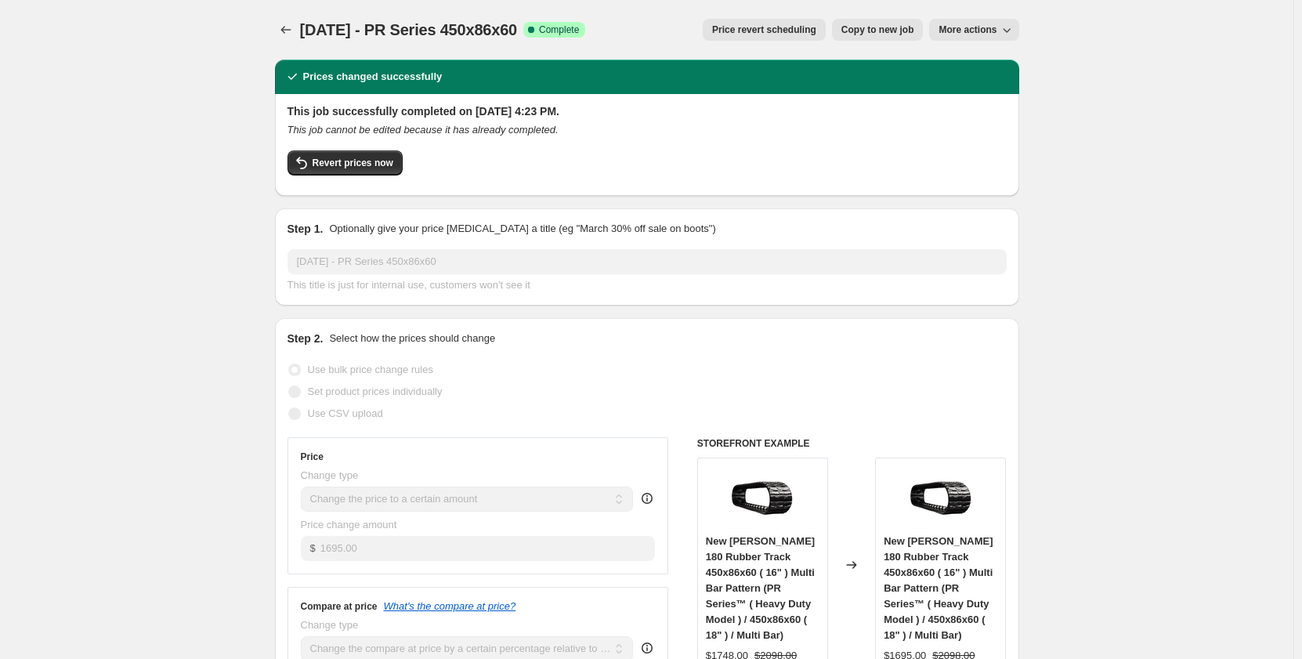
select select "not_equal"
select select "tag"
select select "not_equal"
select select "tag"
select select "not_equal"
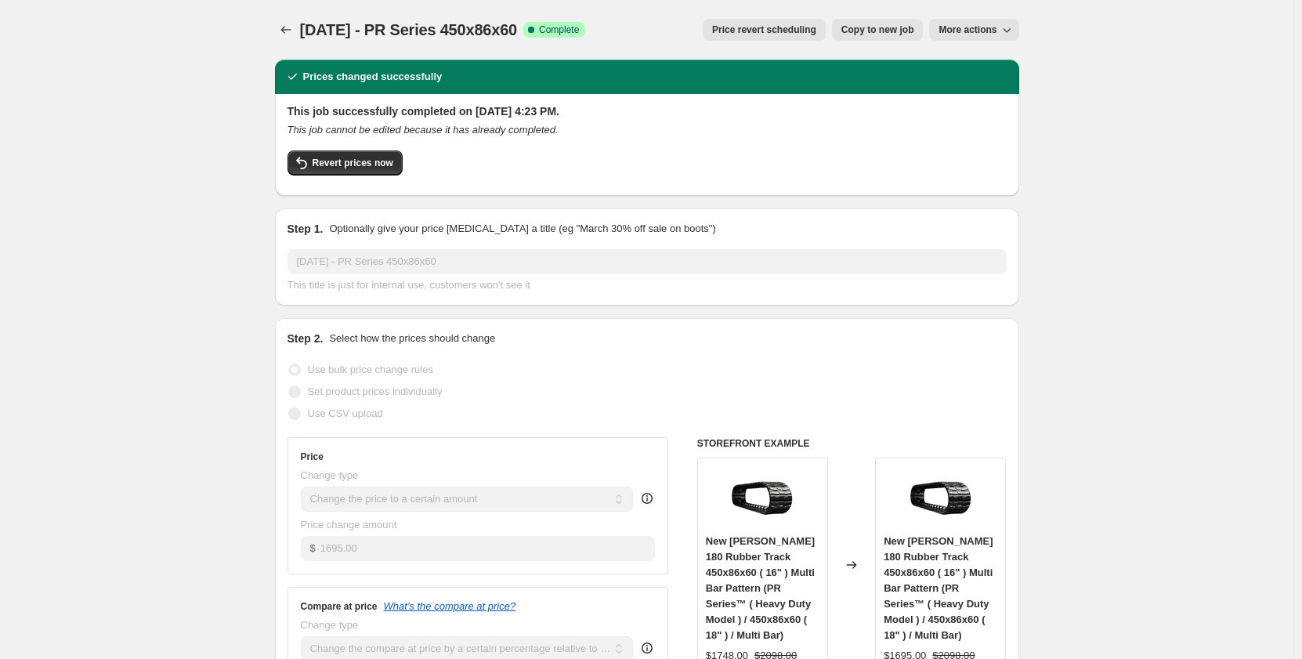
select select "tag"
select select "not_equal"
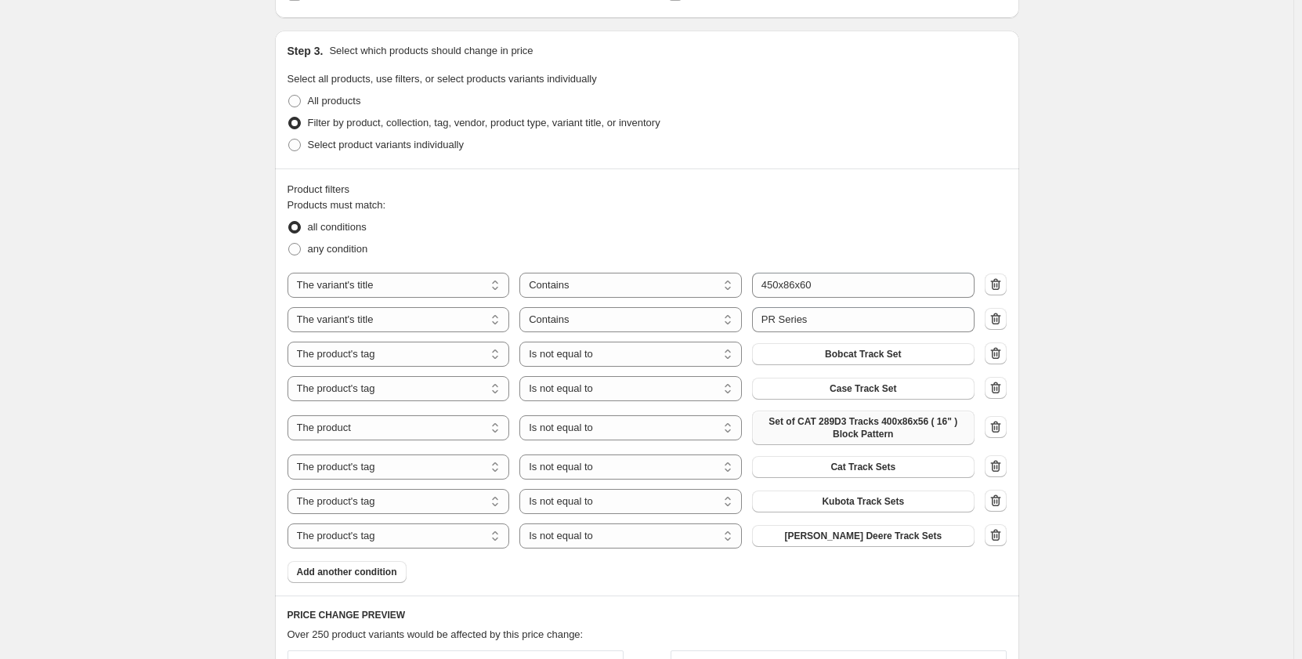
scroll to position [940, 0]
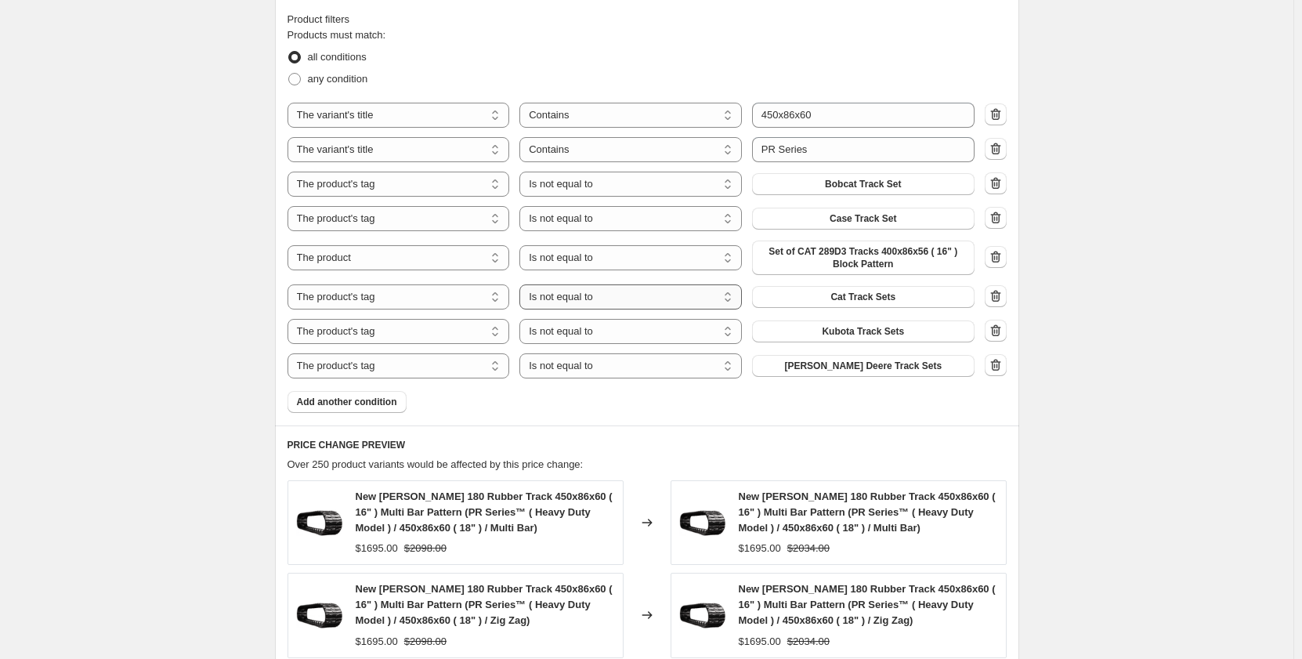
click at [599, 301] on select "Is equal to Is not equal to" at bounding box center [630, 296] width 222 height 25
select select "equal"
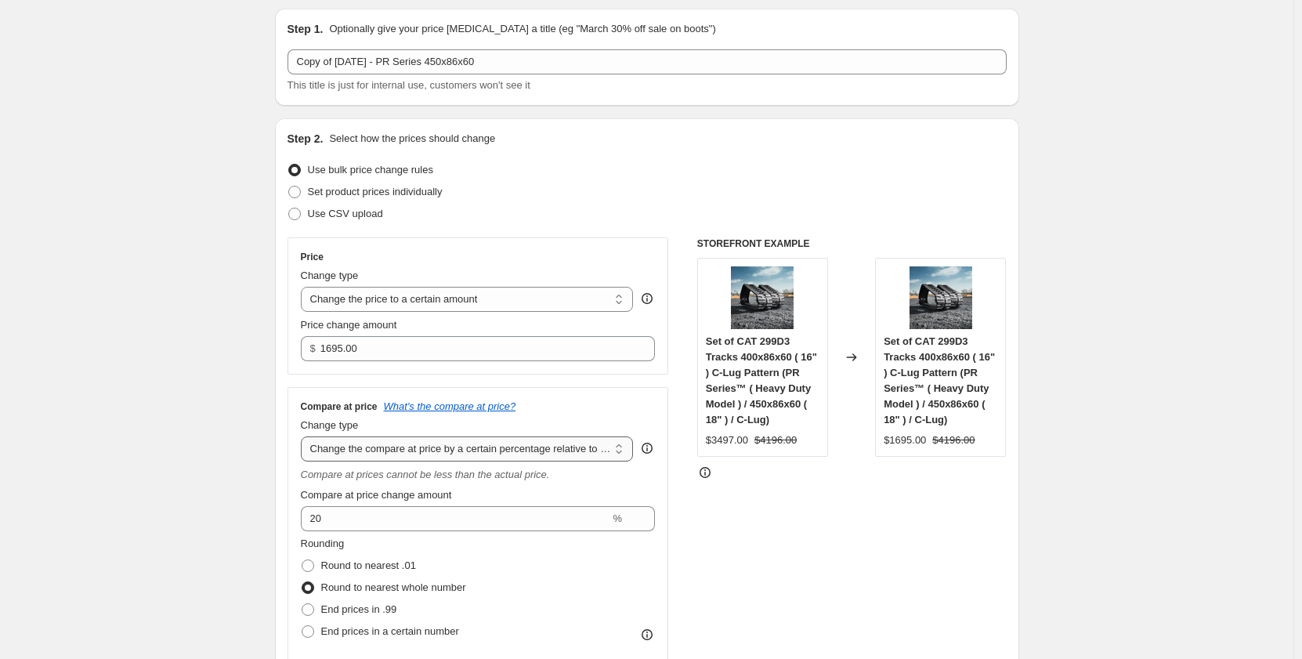
scroll to position [26, 0]
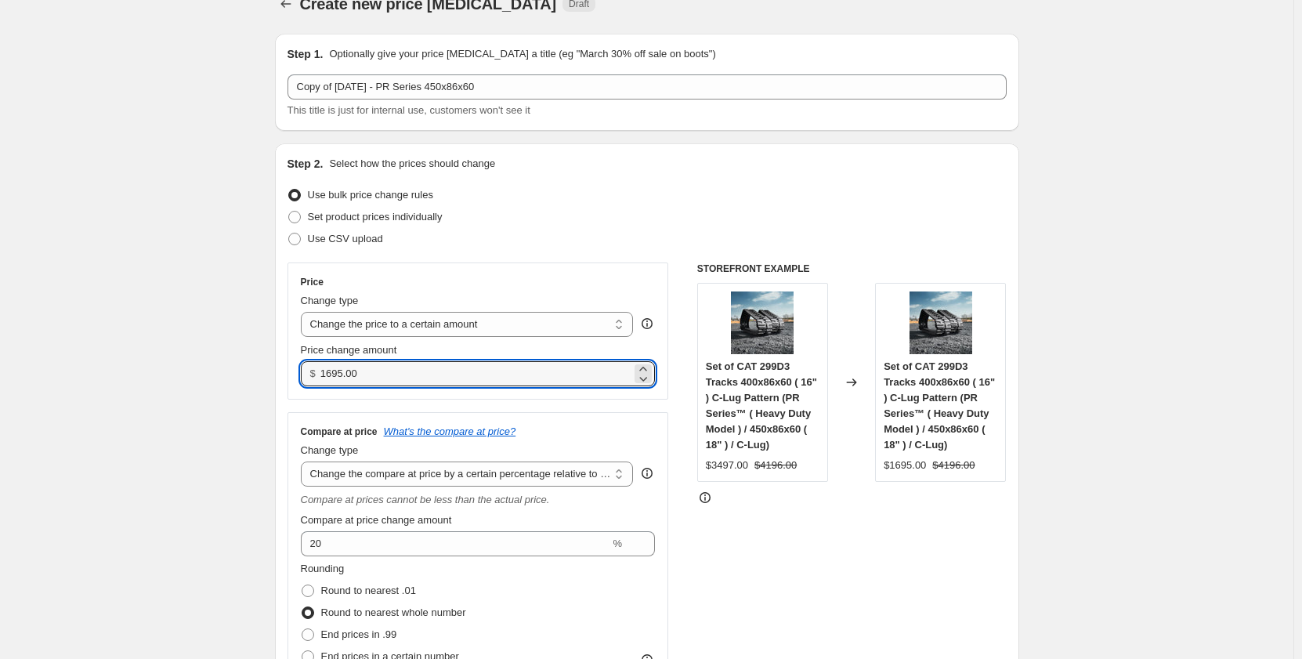
drag, startPoint x: 392, startPoint y: 370, endPoint x: 209, endPoint y: 396, distance: 185.1
click at [415, 373] on input "1695.00" at bounding box center [475, 373] width 311 height 25
drag, startPoint x: 418, startPoint y: 371, endPoint x: 217, endPoint y: 377, distance: 201.4
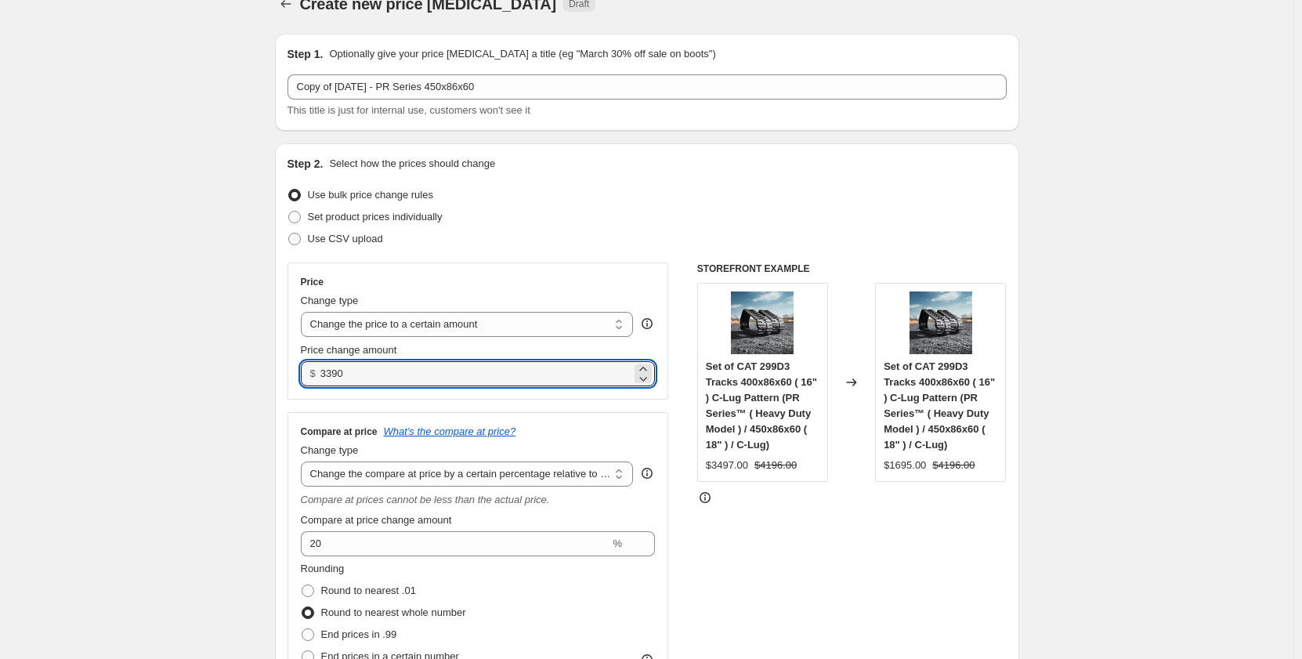
type input "3390.00"
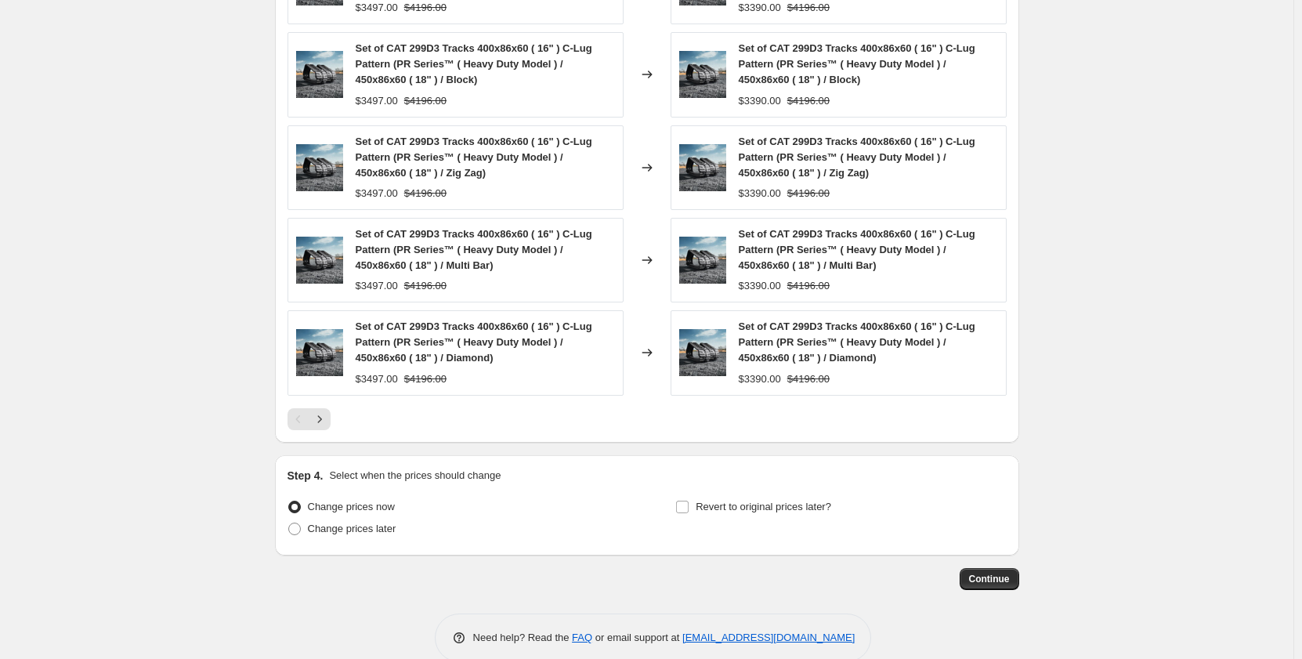
scroll to position [1507, 0]
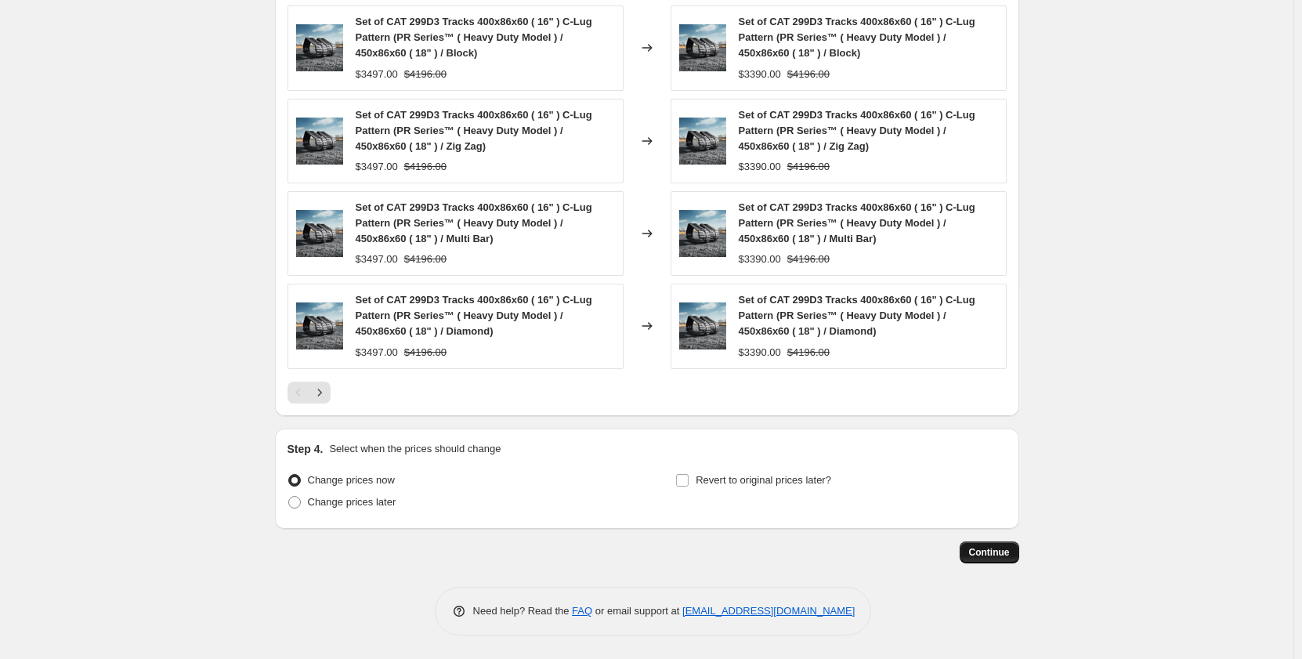
click at [990, 556] on span "Continue" at bounding box center [989, 552] width 41 height 13
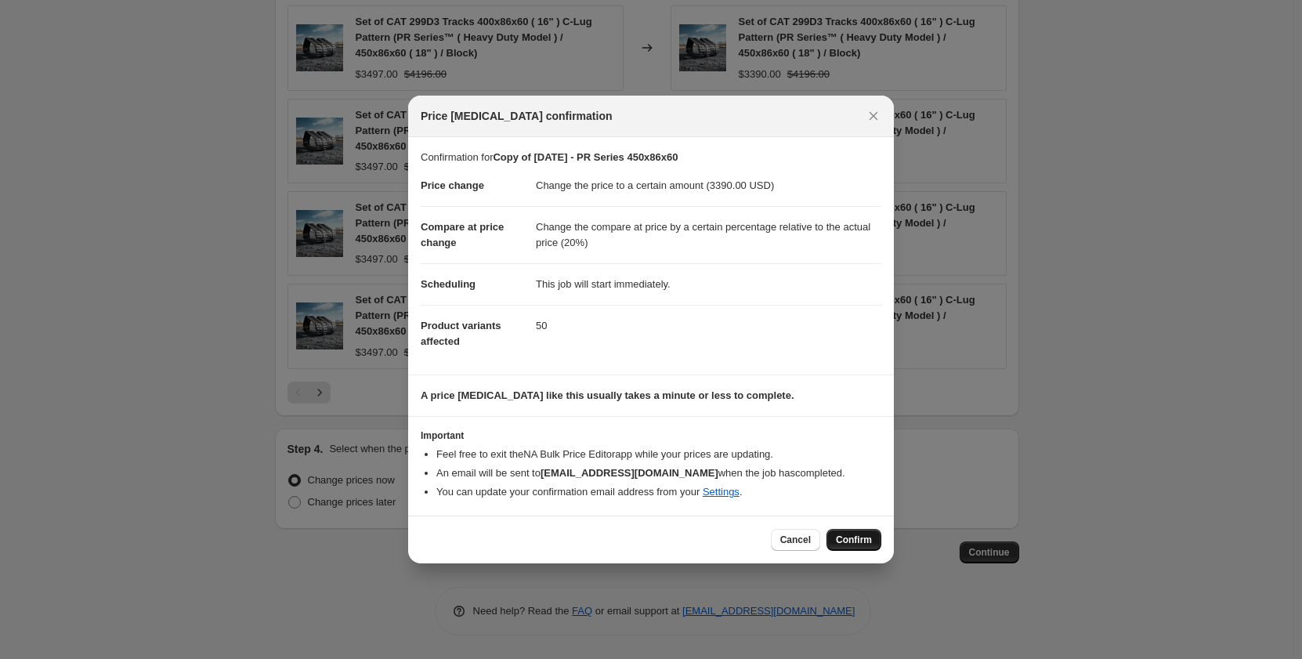
click at [845, 538] on span "Confirm" at bounding box center [854, 540] width 36 height 13
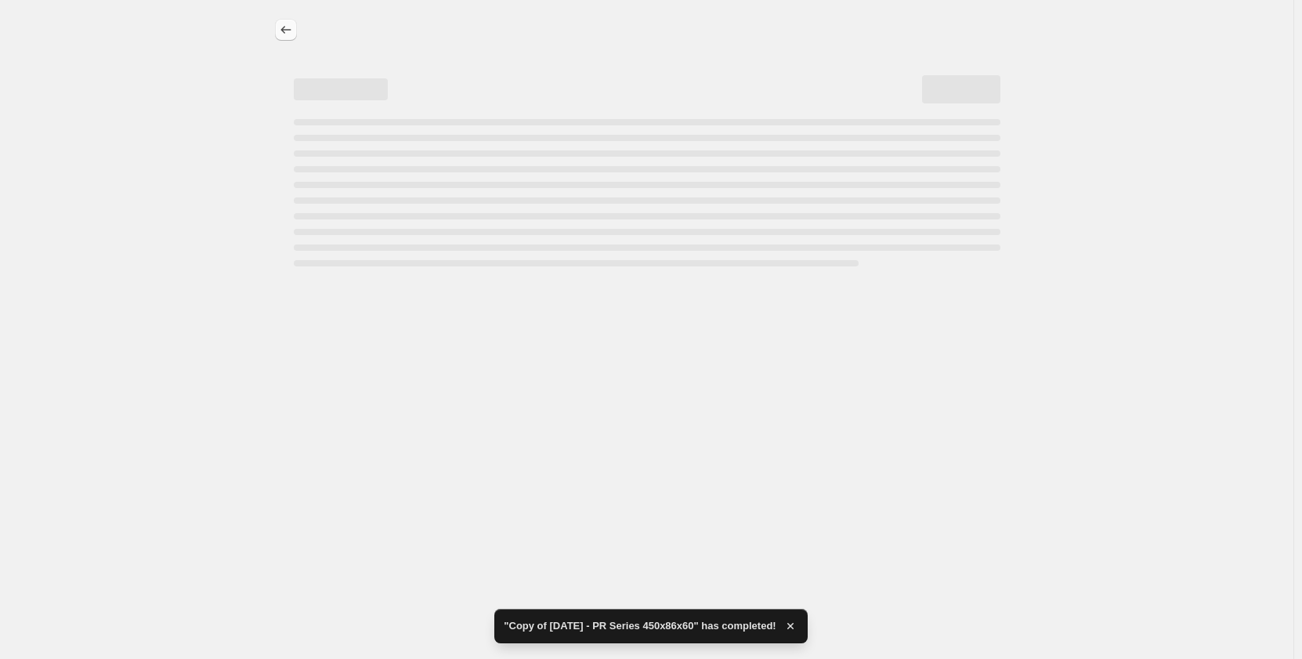
select select "pp"
select select "title"
select select "contains"
select select "title"
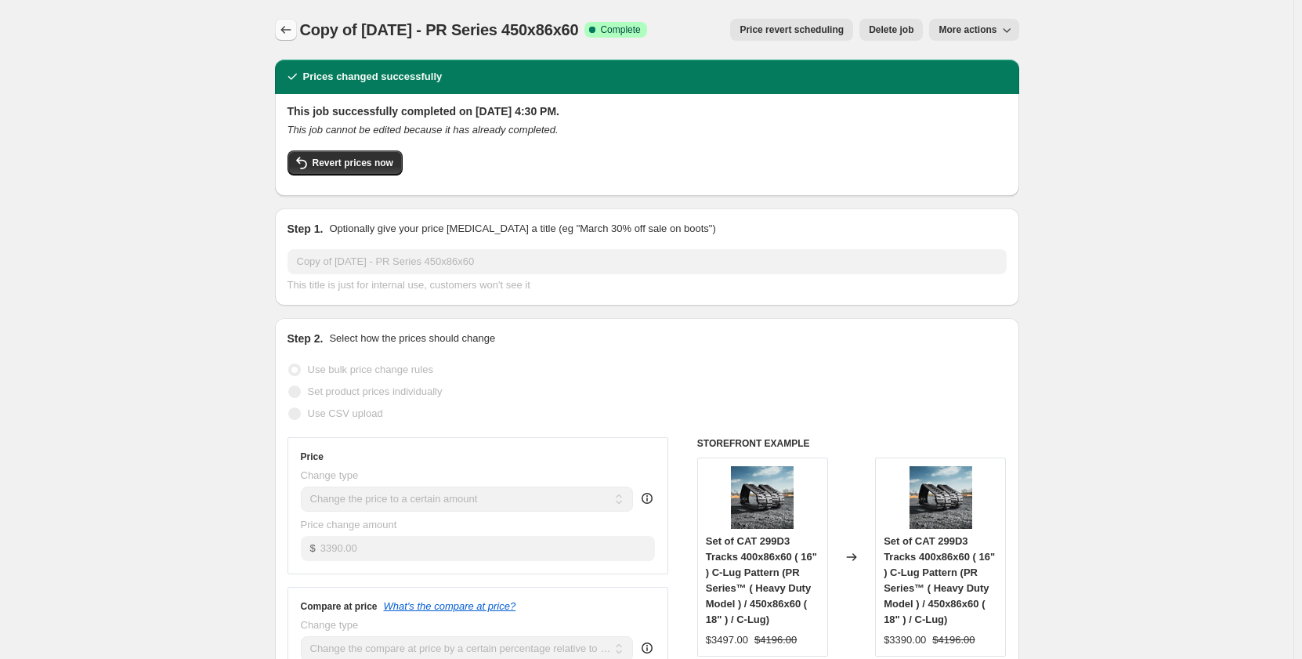
click at [294, 29] on icon "Price change jobs" at bounding box center [286, 30] width 16 height 16
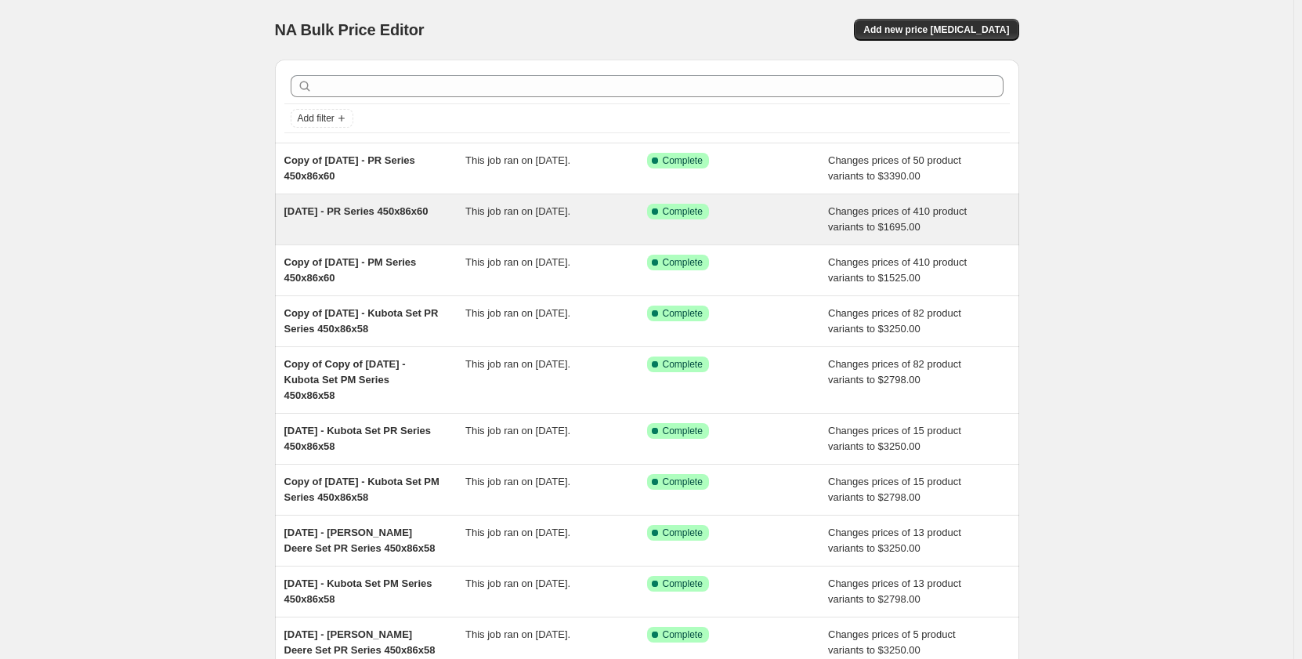
click at [485, 217] on span "This job ran on [DATE]." at bounding box center [517, 211] width 105 height 12
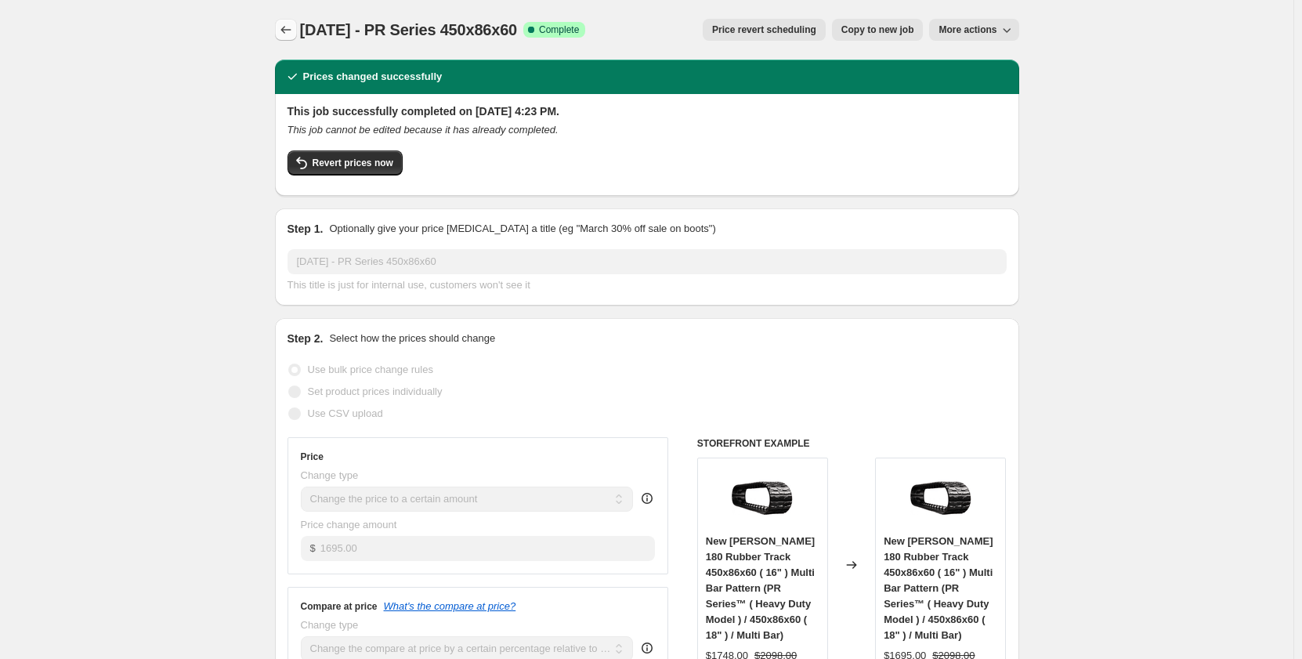
click at [294, 34] on icon "Price change jobs" at bounding box center [286, 30] width 16 height 16
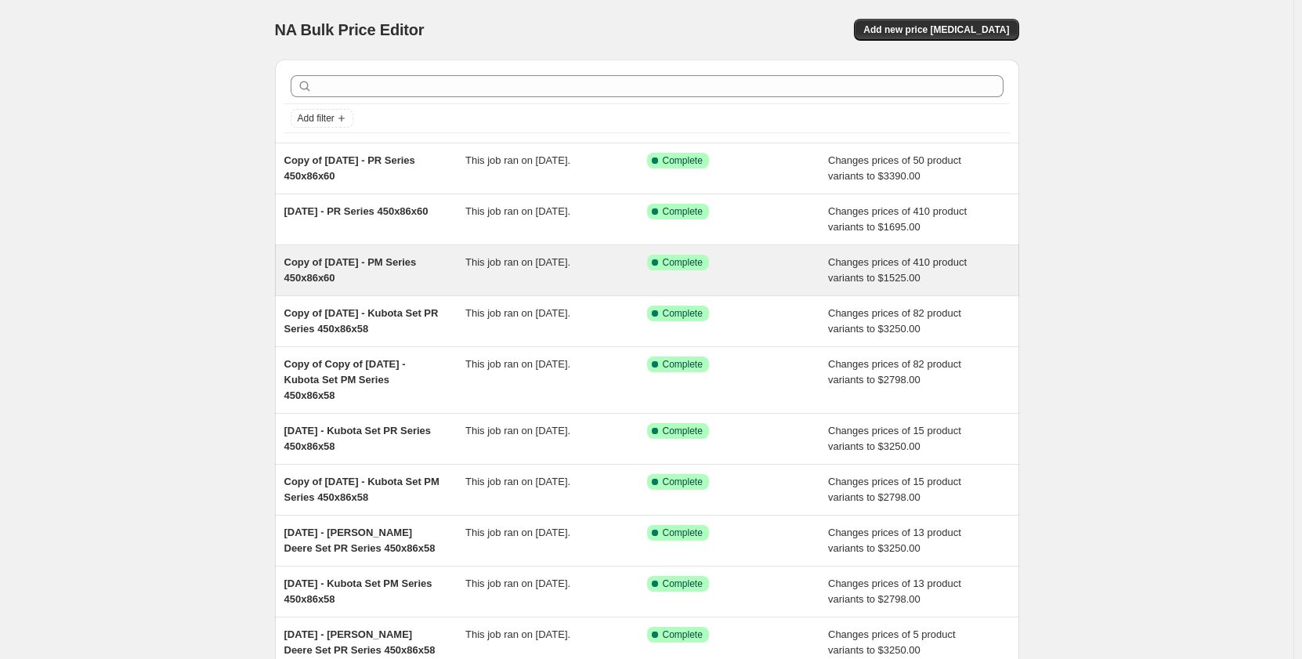
click at [560, 285] on div "This job ran on [DATE]." at bounding box center [556, 270] width 182 height 31
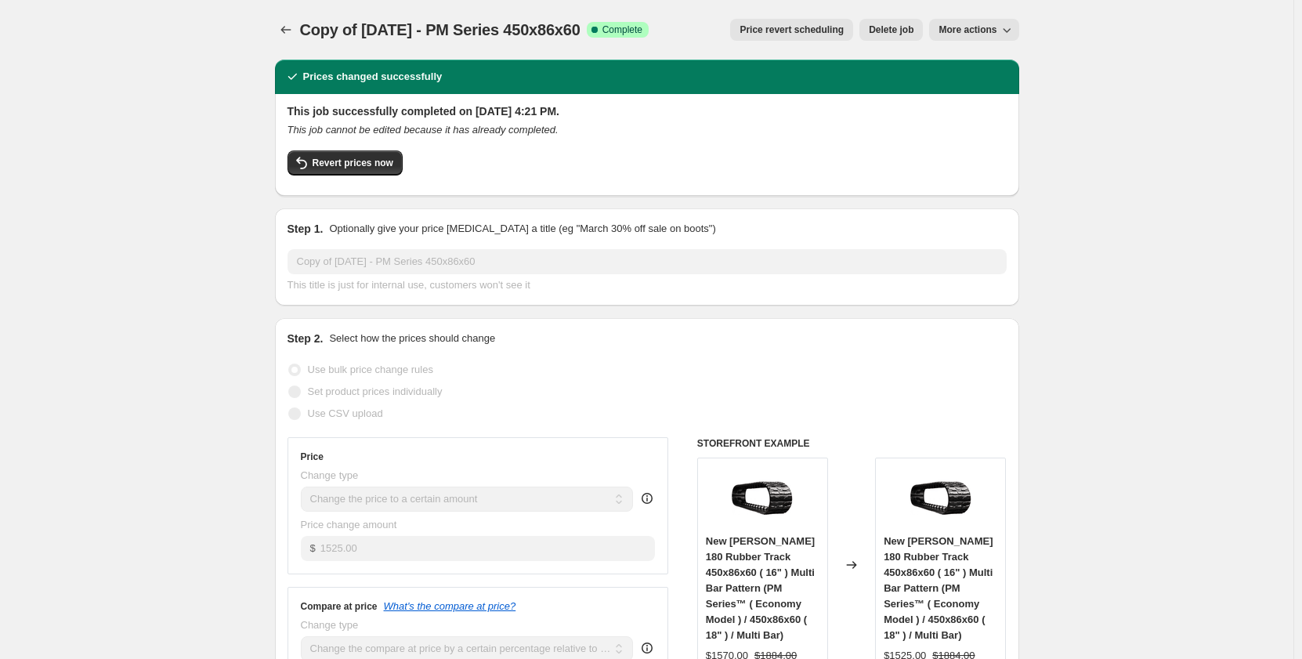
click at [957, 32] on span "More actions" at bounding box center [968, 30] width 58 height 13
click at [961, 60] on span "Copy to new job" at bounding box center [978, 62] width 73 height 12
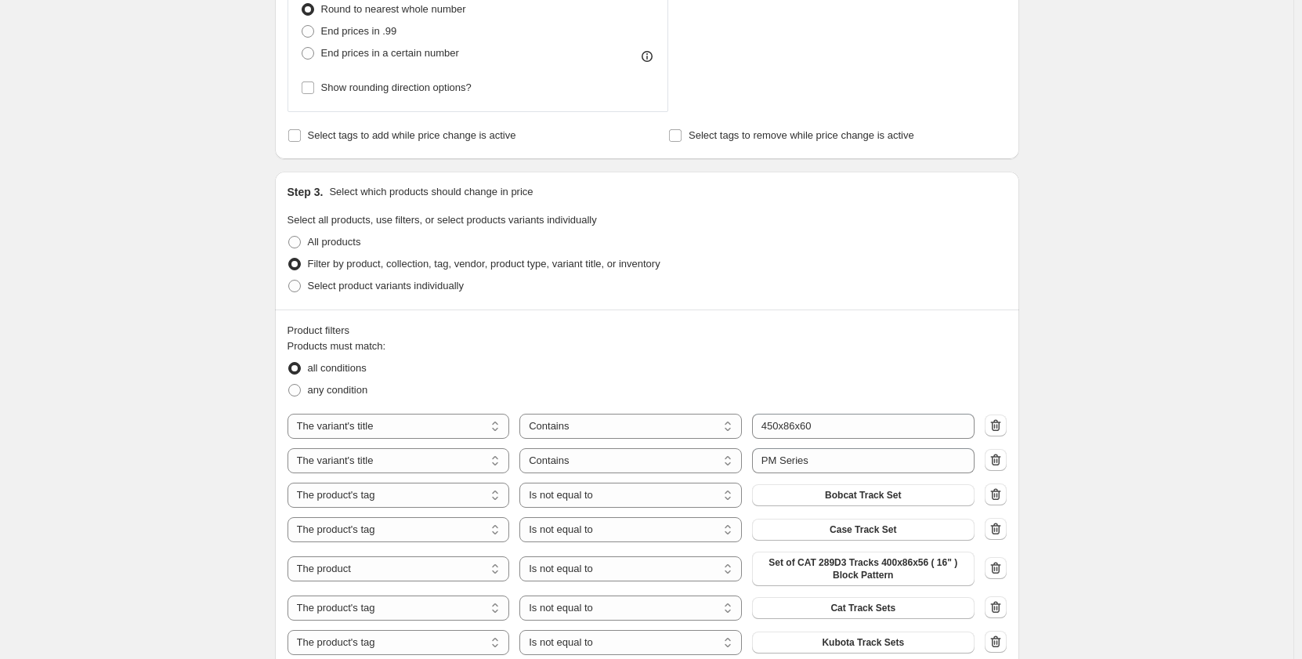
scroll to position [705, 0]
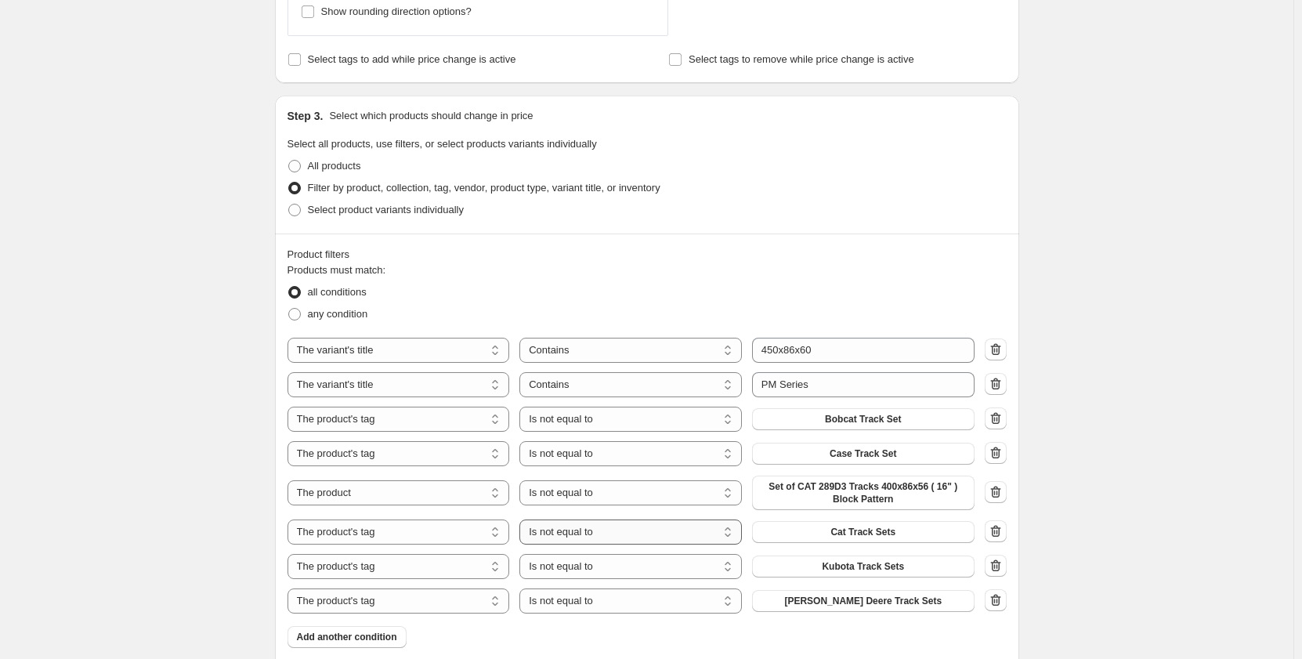
click at [594, 535] on select "Is equal to Is not equal to" at bounding box center [630, 531] width 222 height 25
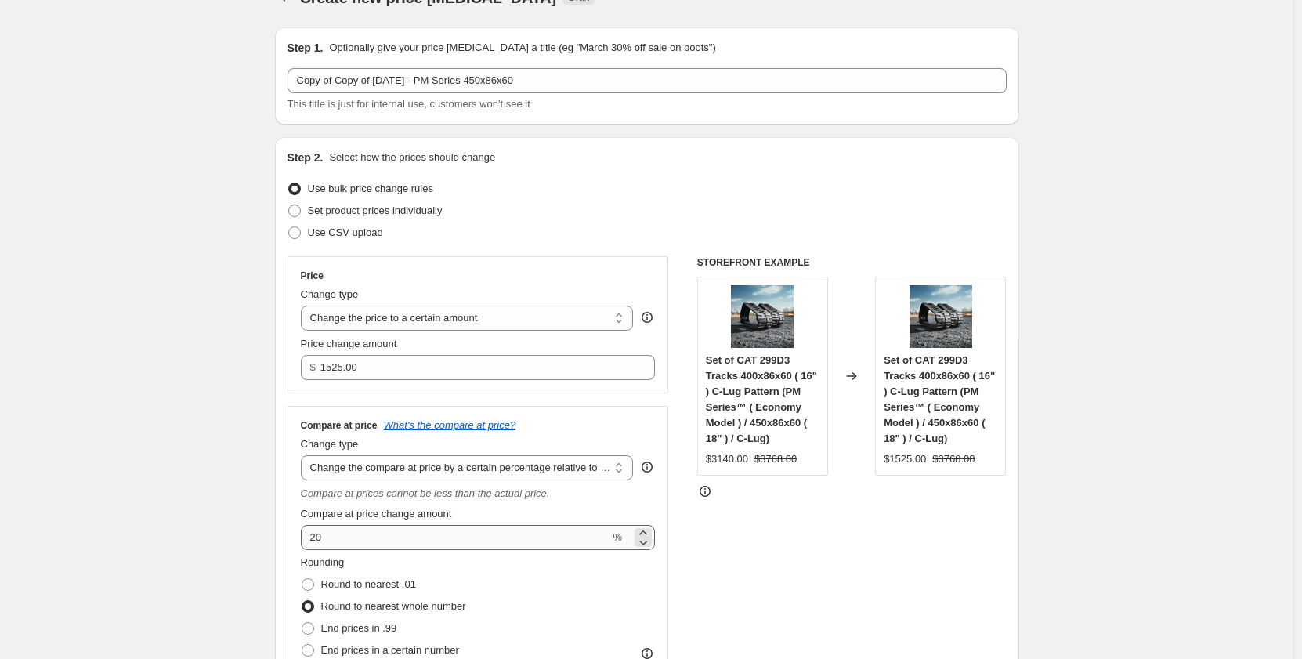
scroll to position [0, 0]
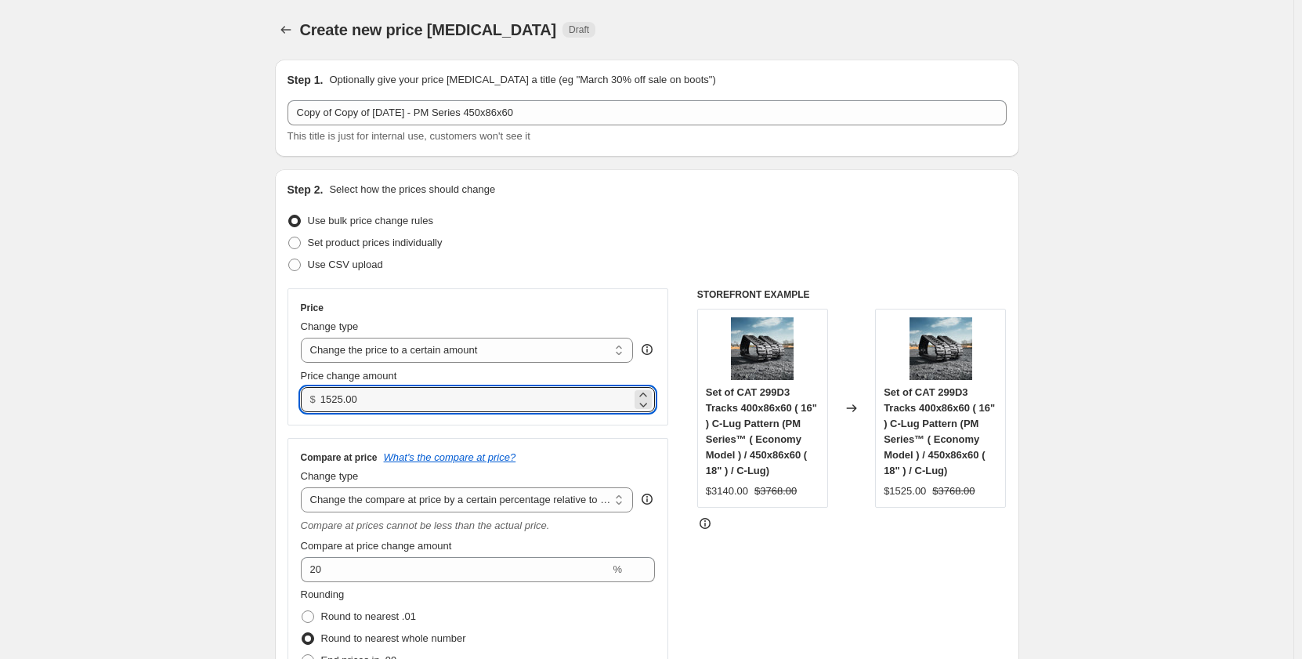
drag, startPoint x: 371, startPoint y: 401, endPoint x: 259, endPoint y: 402, distance: 112.8
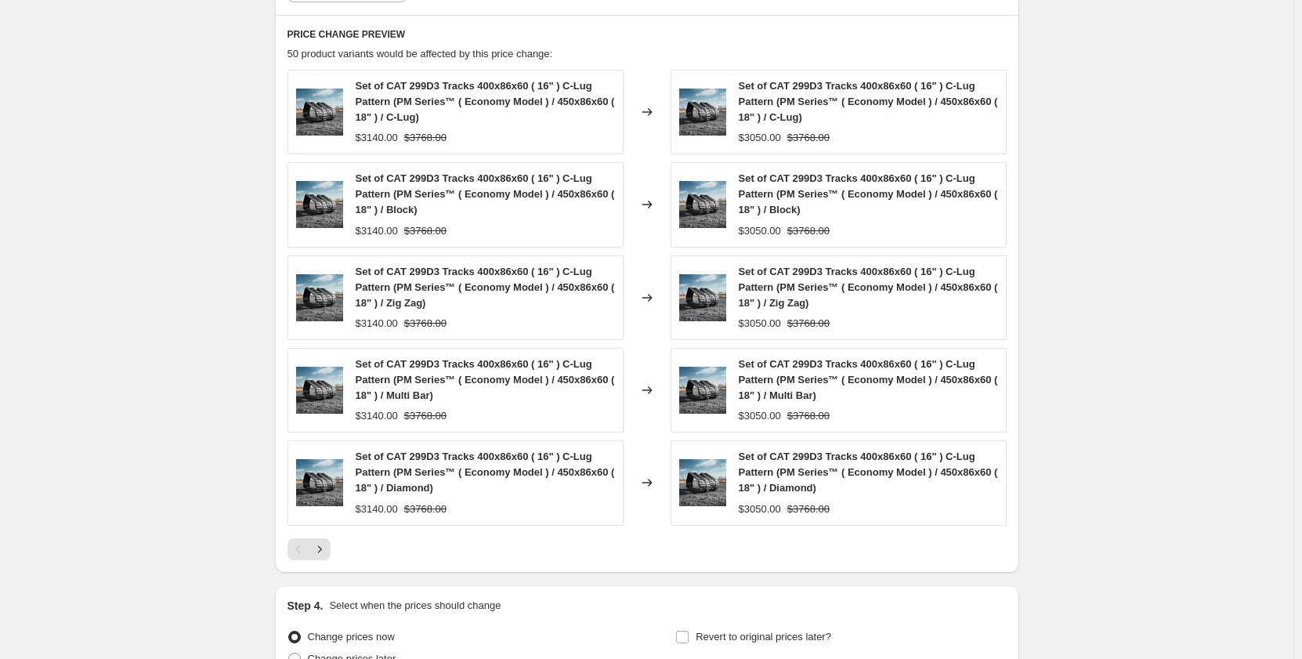
scroll to position [1507, 0]
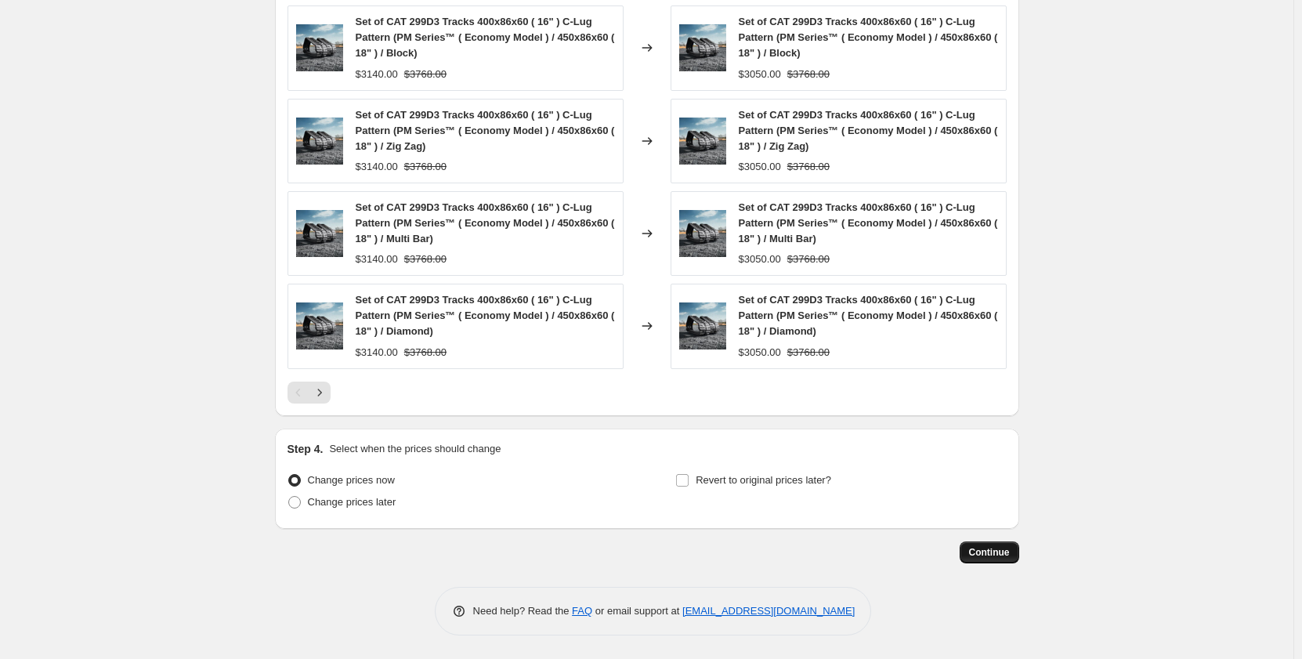
click at [990, 554] on span "Continue" at bounding box center [989, 552] width 41 height 13
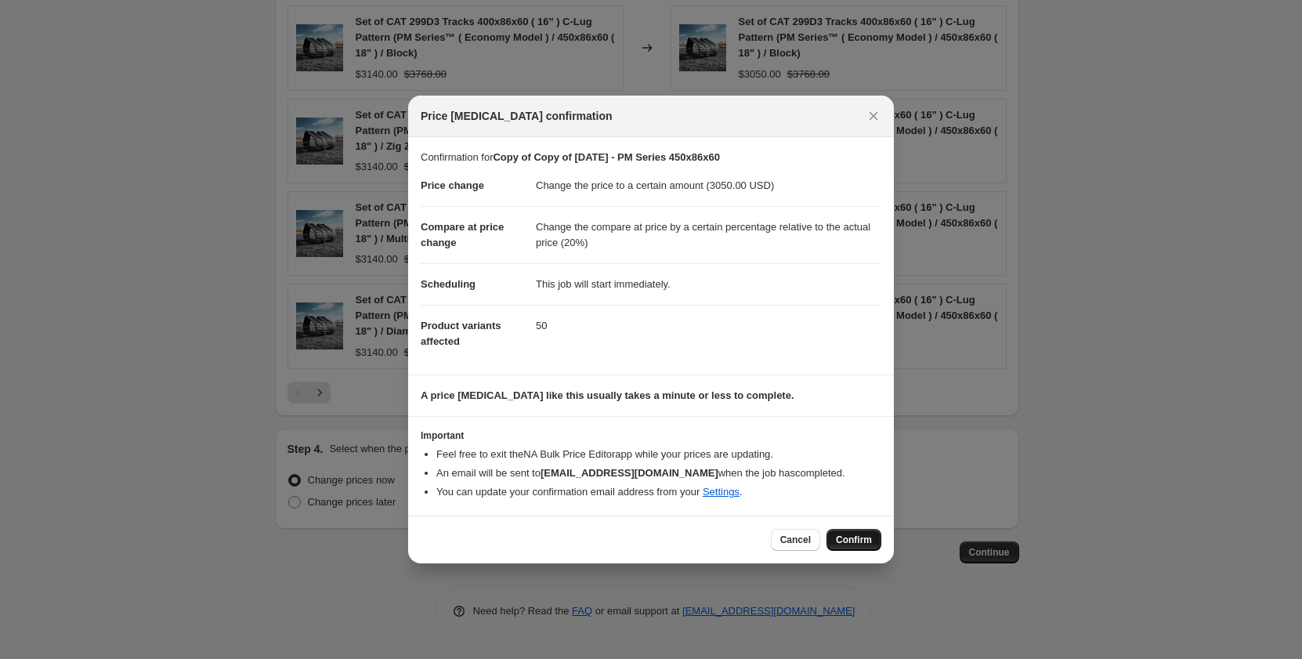
click at [853, 540] on span "Confirm" at bounding box center [854, 540] width 36 height 13
